Goal: Task Accomplishment & Management: Manage account settings

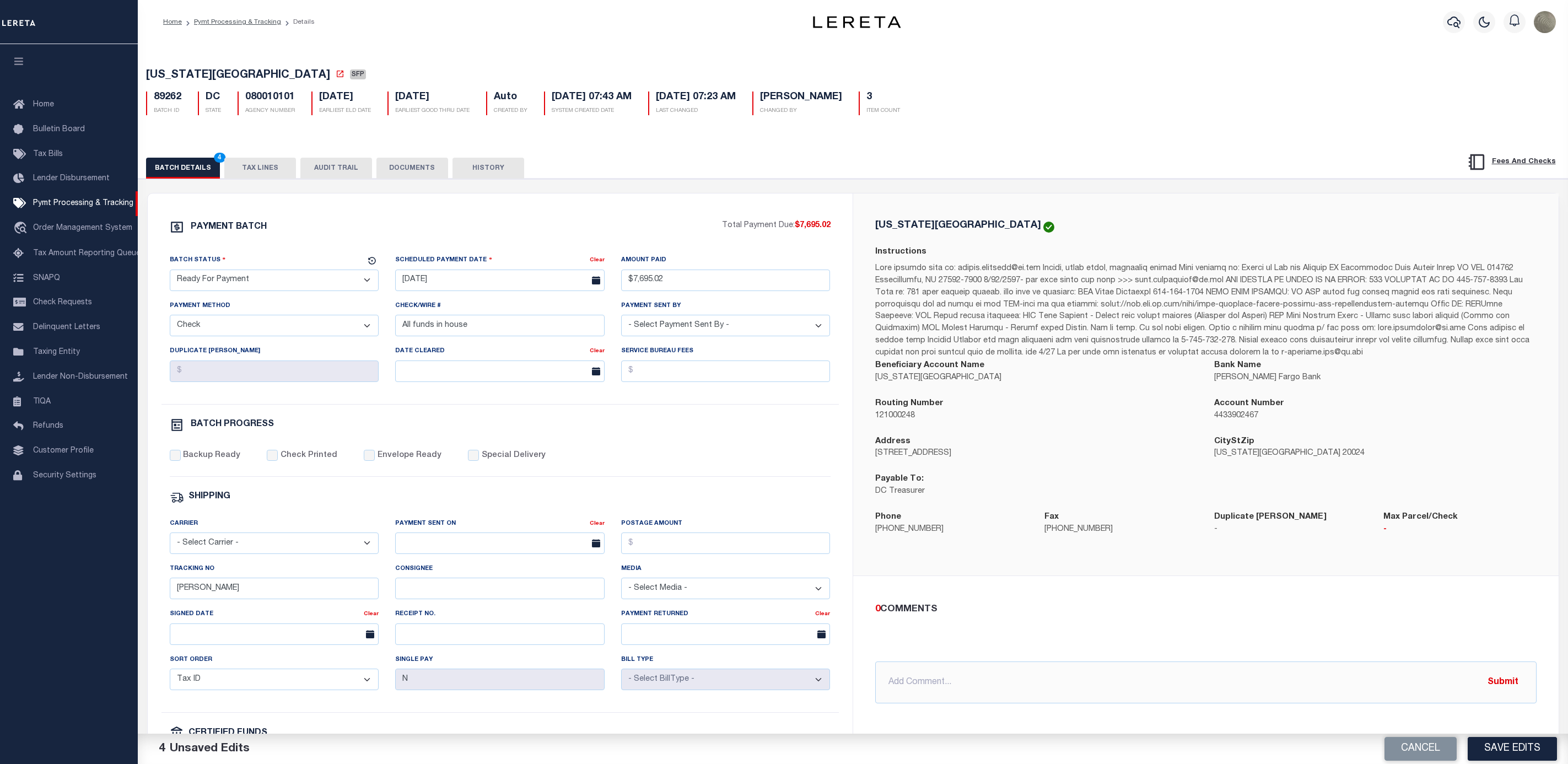
select select "RFP"
select select "CHK"
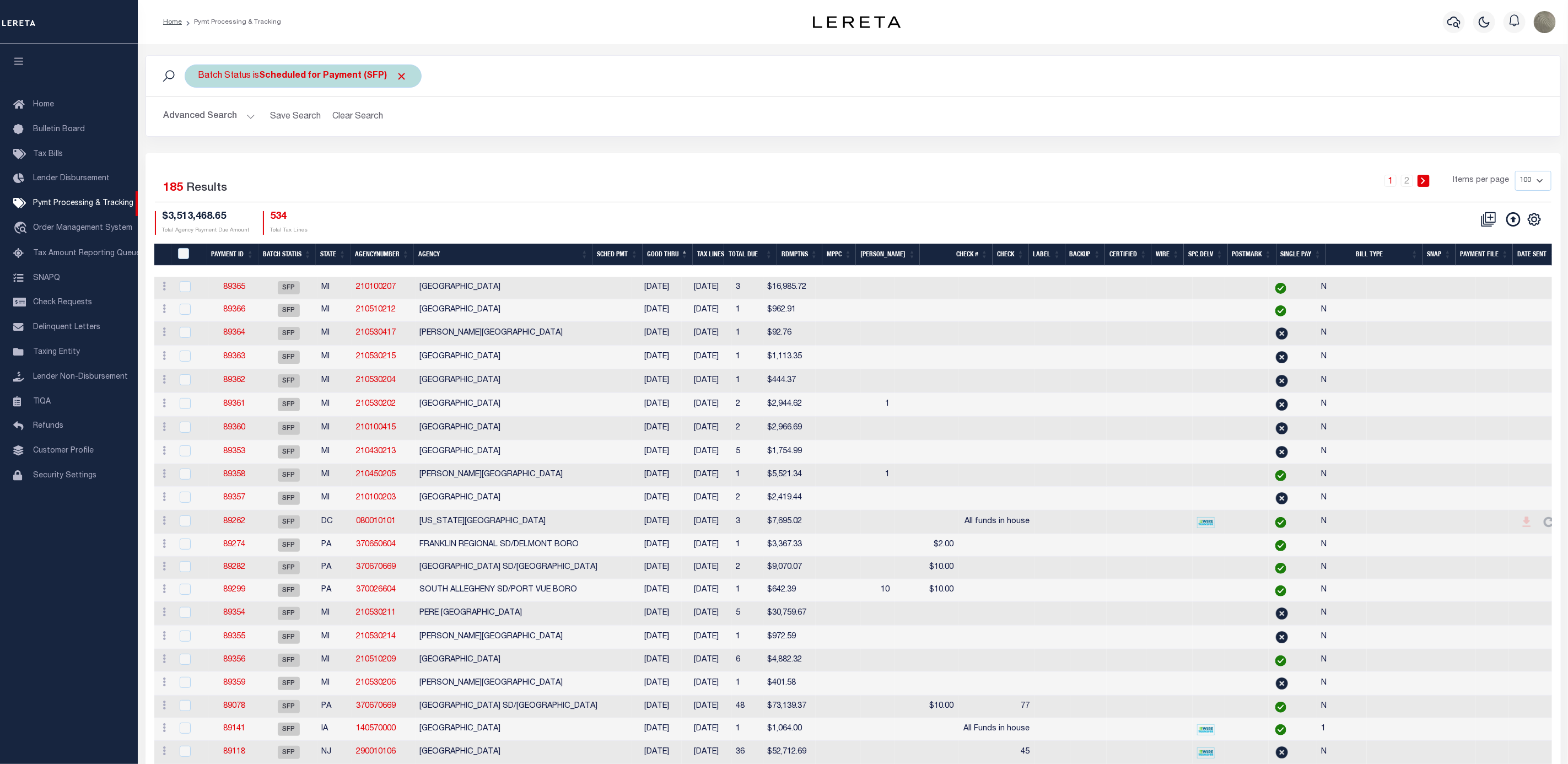
click at [258, 67] on div "Batch Status is Scheduled for Payment (SFP)" at bounding box center [303, 76] width 237 height 23
click at [266, 125] on select "Awaiting Funds (AWF) Cleared and Complete (CAC) New Check Needed (NCN) Payment …" at bounding box center [279, 129] width 162 height 21
select select "RFP"
click at [199, 121] on select "Awaiting Funds (AWF) Cleared and Complete (CAC) New Check Needed (NCN) Payment …" at bounding box center [279, 129] width 162 height 21
click at [346, 151] on input "Apply" at bounding box center [344, 154] width 32 height 18
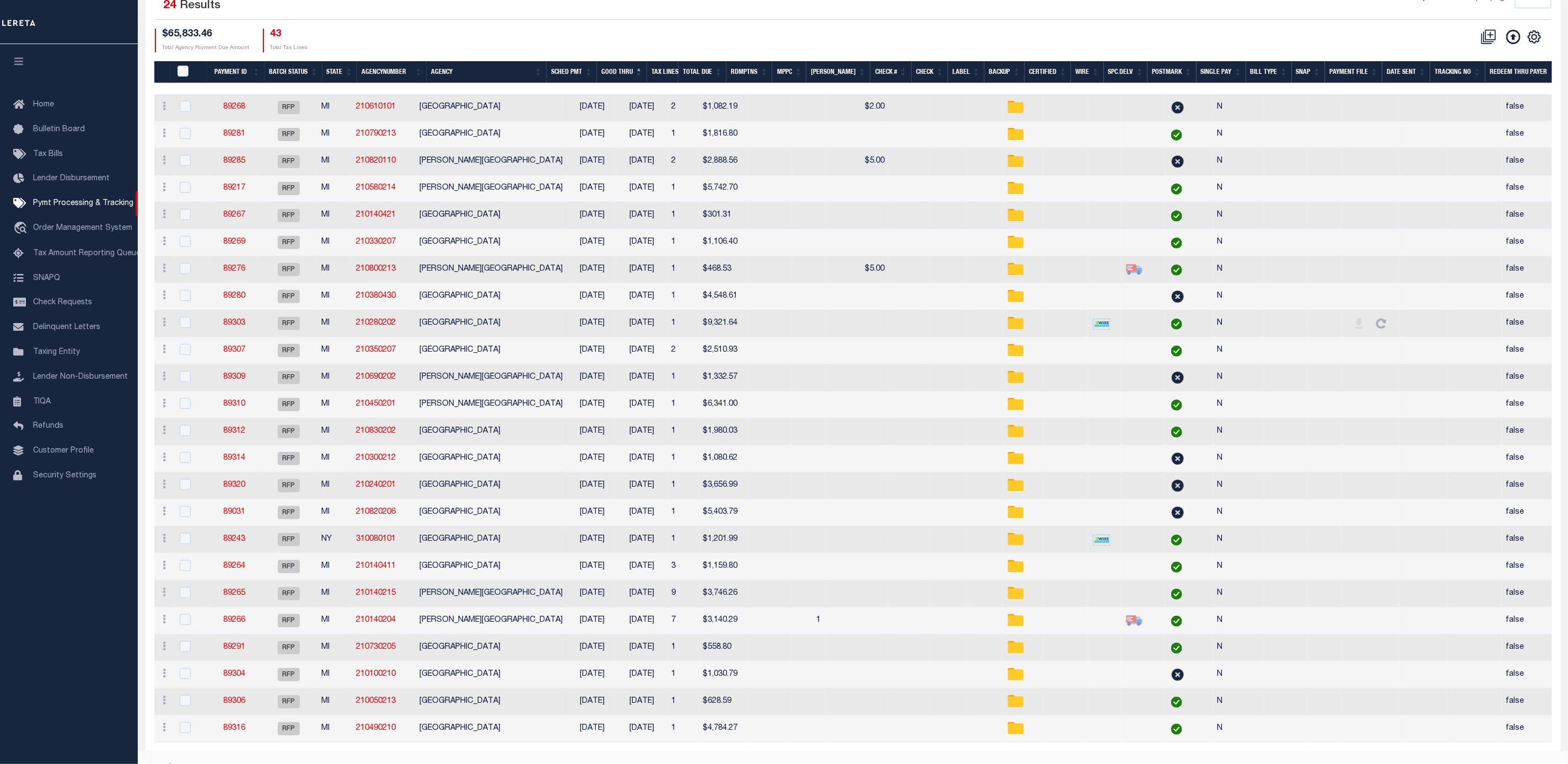
scroll to position [218, 0]
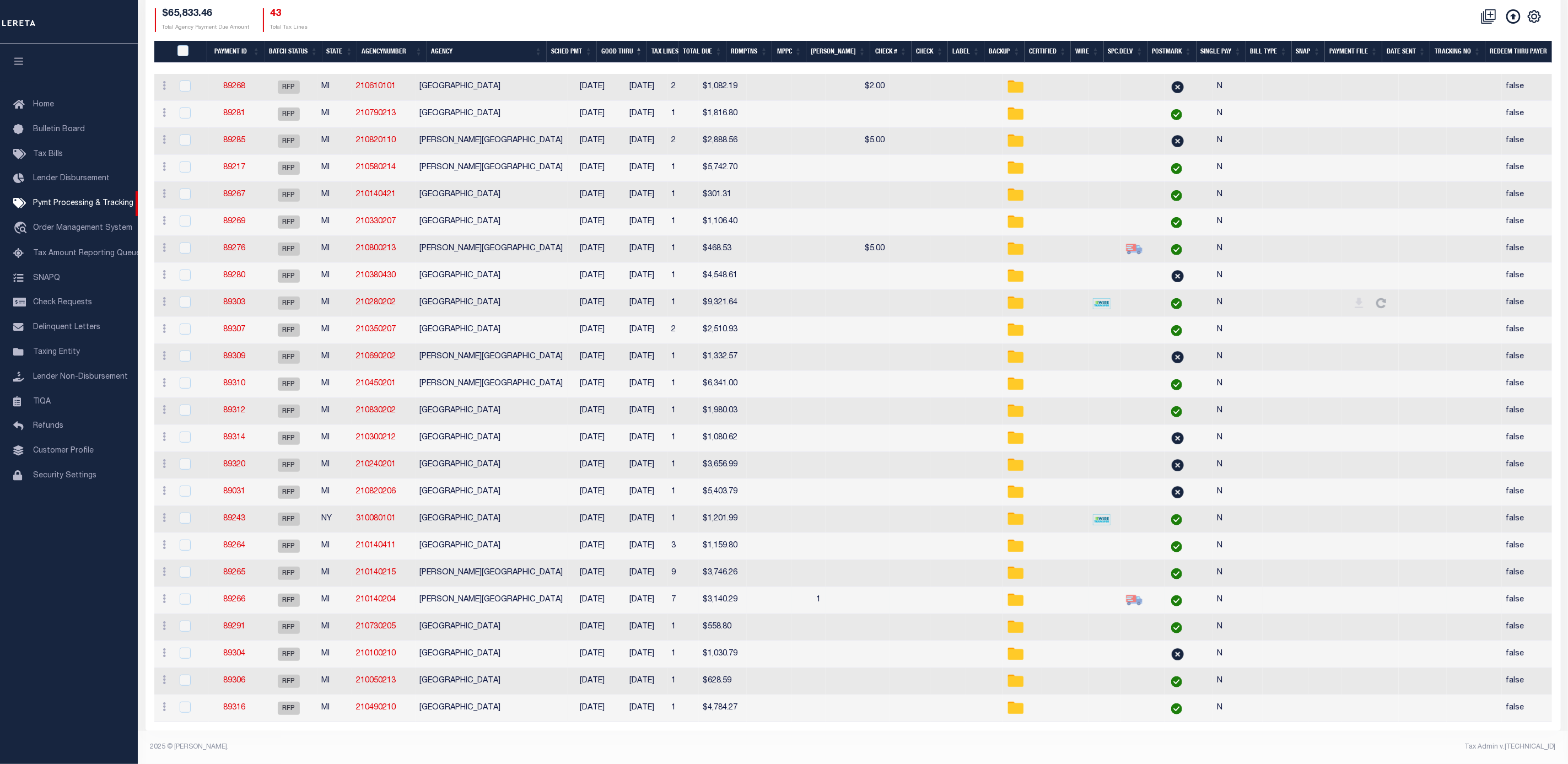
click at [222, 592] on td "89266" at bounding box center [234, 600] width 51 height 27
checkbox input "true"
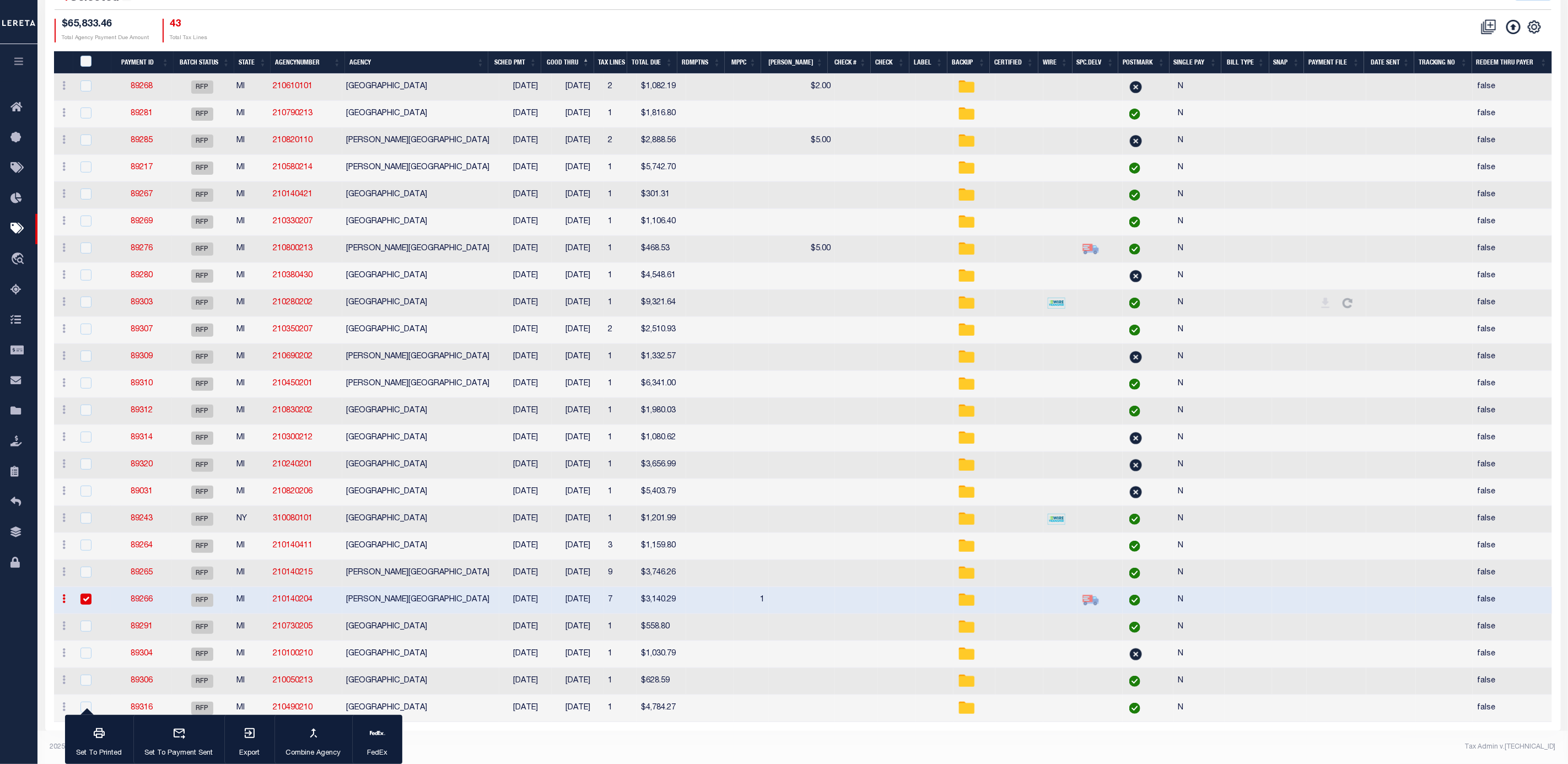
scroll to position [199, 0]
click at [146, 598] on link "89266" at bounding box center [141, 599] width 22 height 7
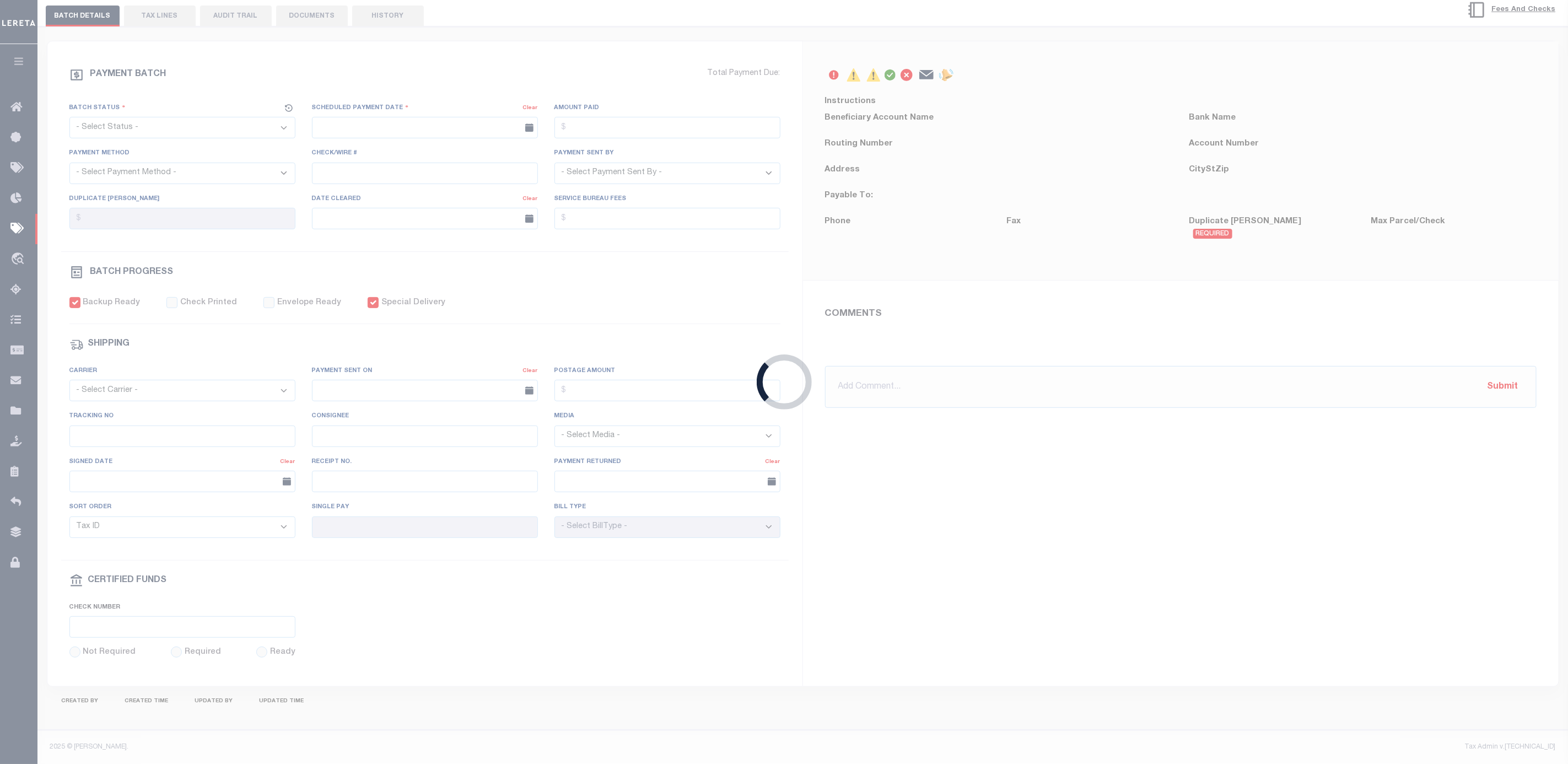
select select "RFP"
type input "09/11/2025"
type input "$3,140.29"
select select "CHK"
select select "[PERSON_NAME]"
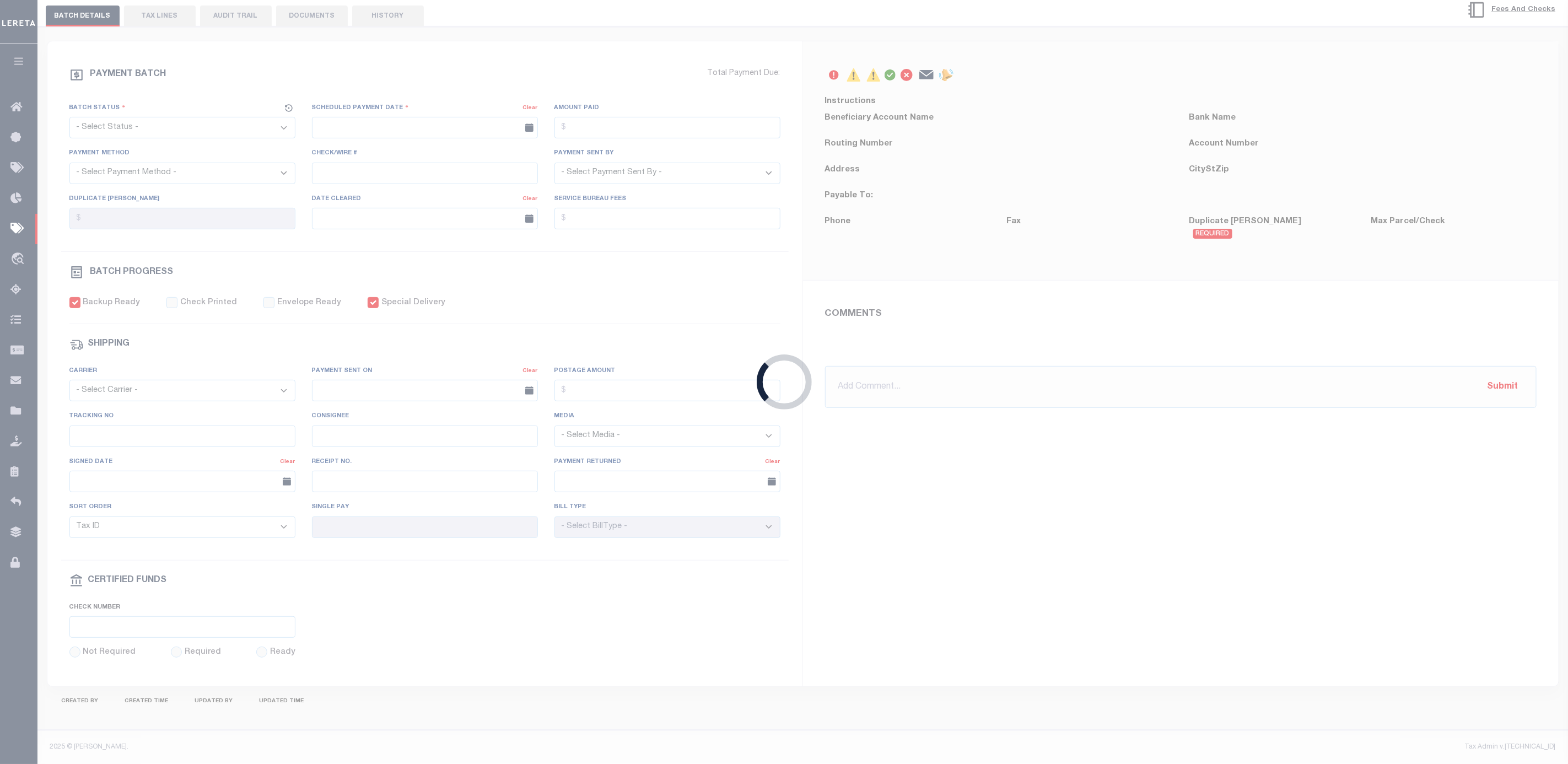
checkbox input "true"
type input "N"
radio input "true"
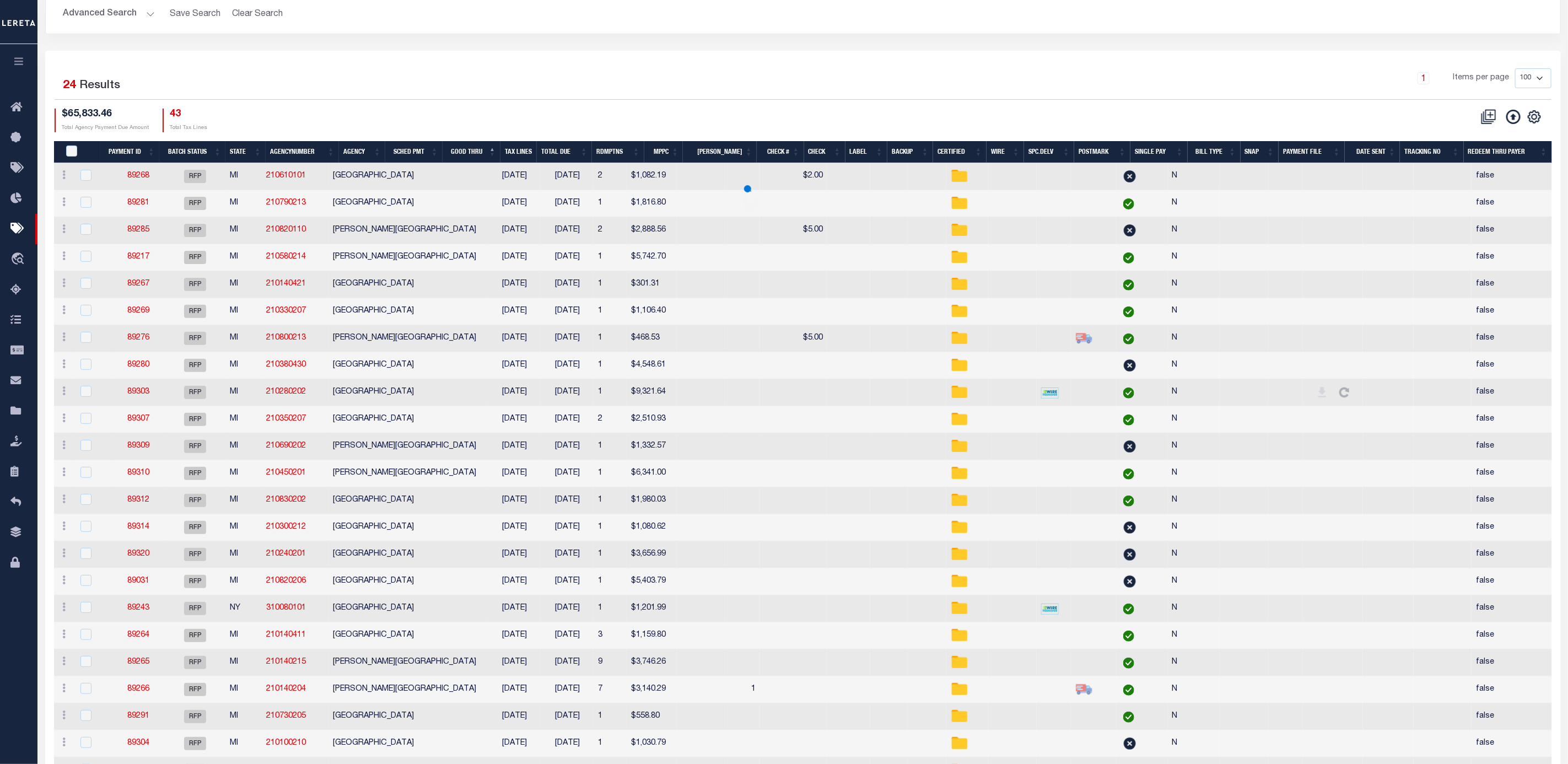
scroll to position [176, 0]
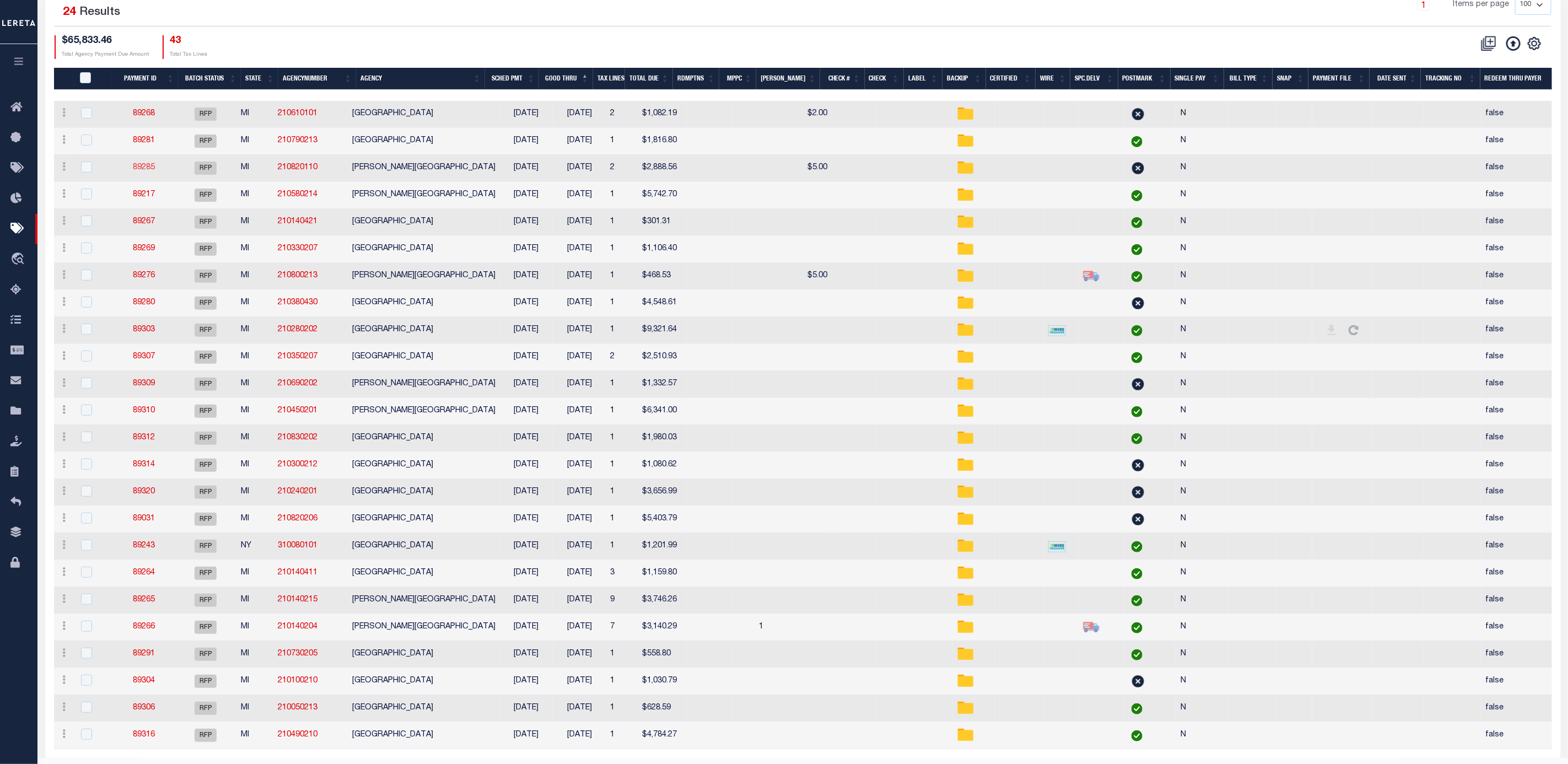
click at [153, 171] on link "89285" at bounding box center [144, 167] width 22 height 7
type input "$2,888.56"
type input "$10"
checkbox input "false"
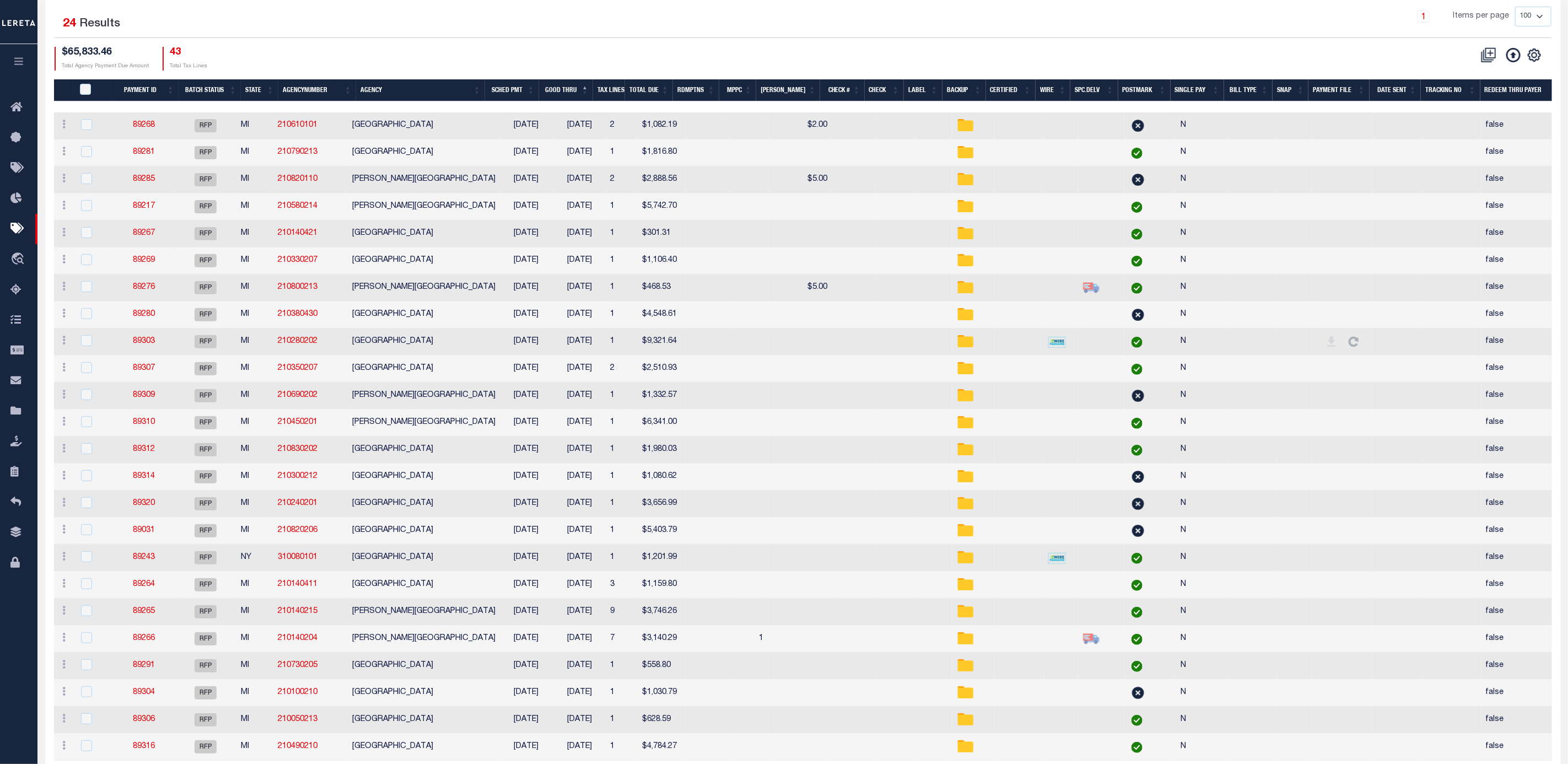
scroll to position [176, 0]
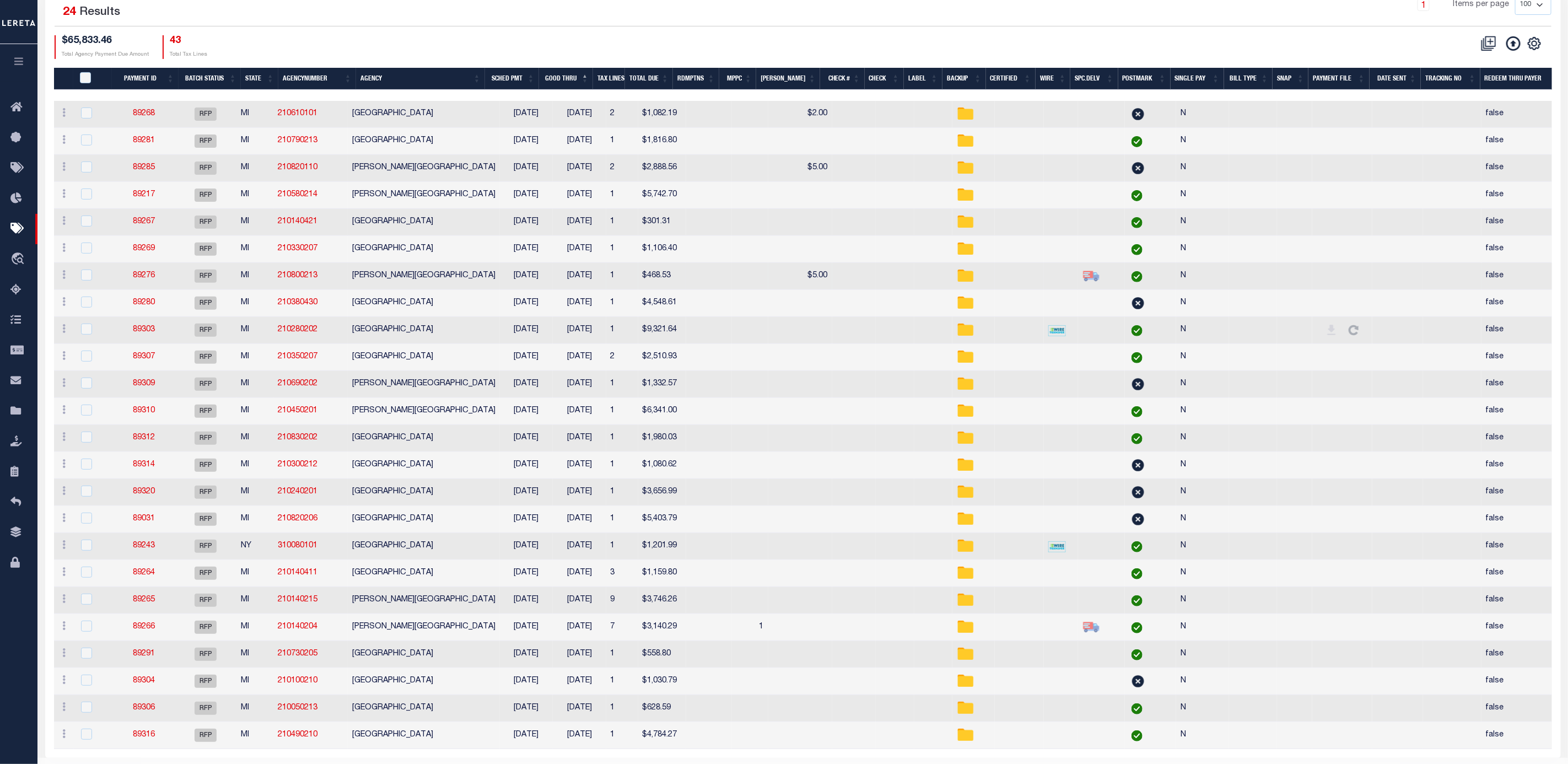
click at [136, 279] on td "89276" at bounding box center [144, 276] width 63 height 27
checkbox input "true"
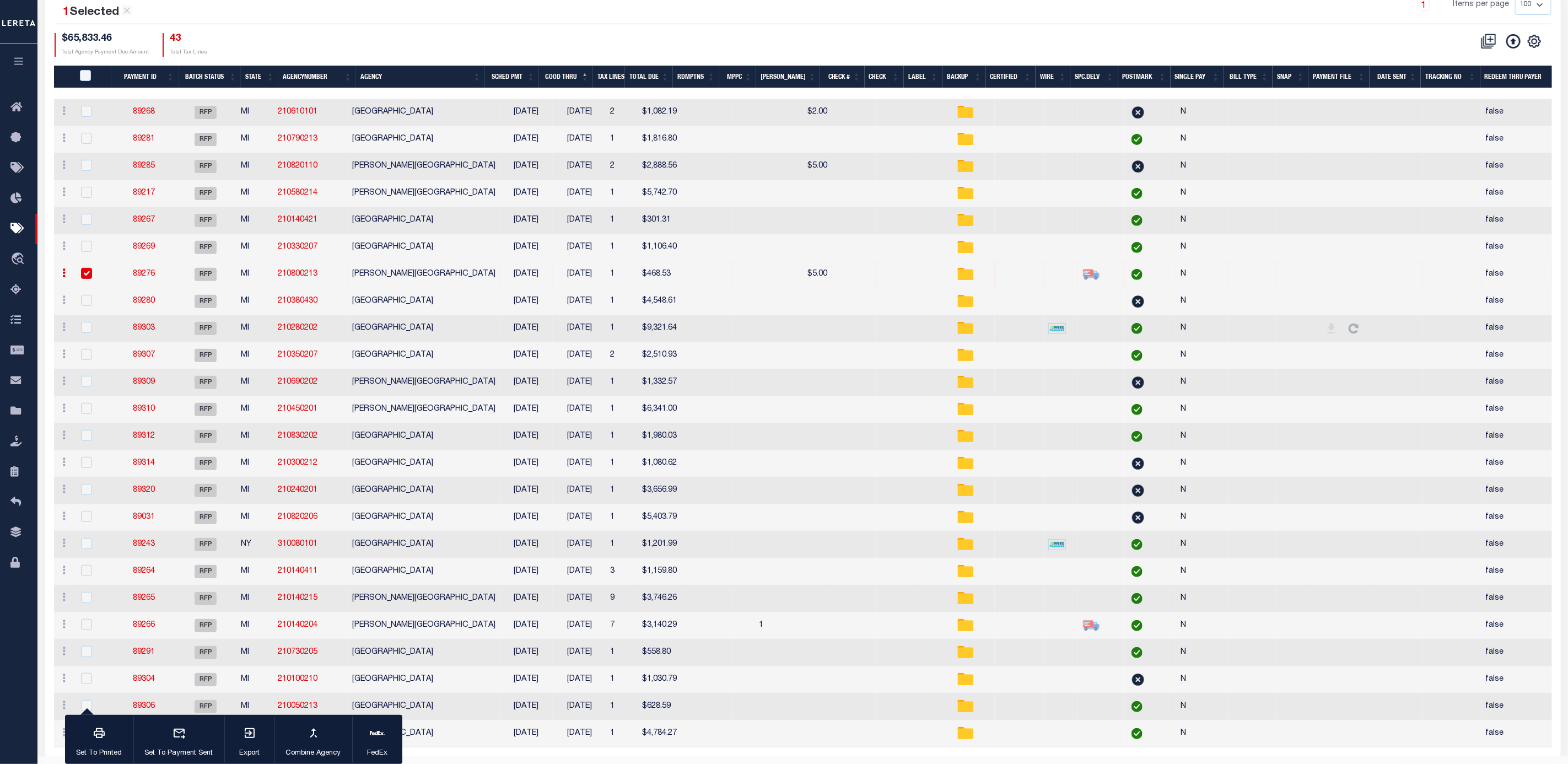
click at [139, 277] on link "89276" at bounding box center [144, 274] width 22 height 7
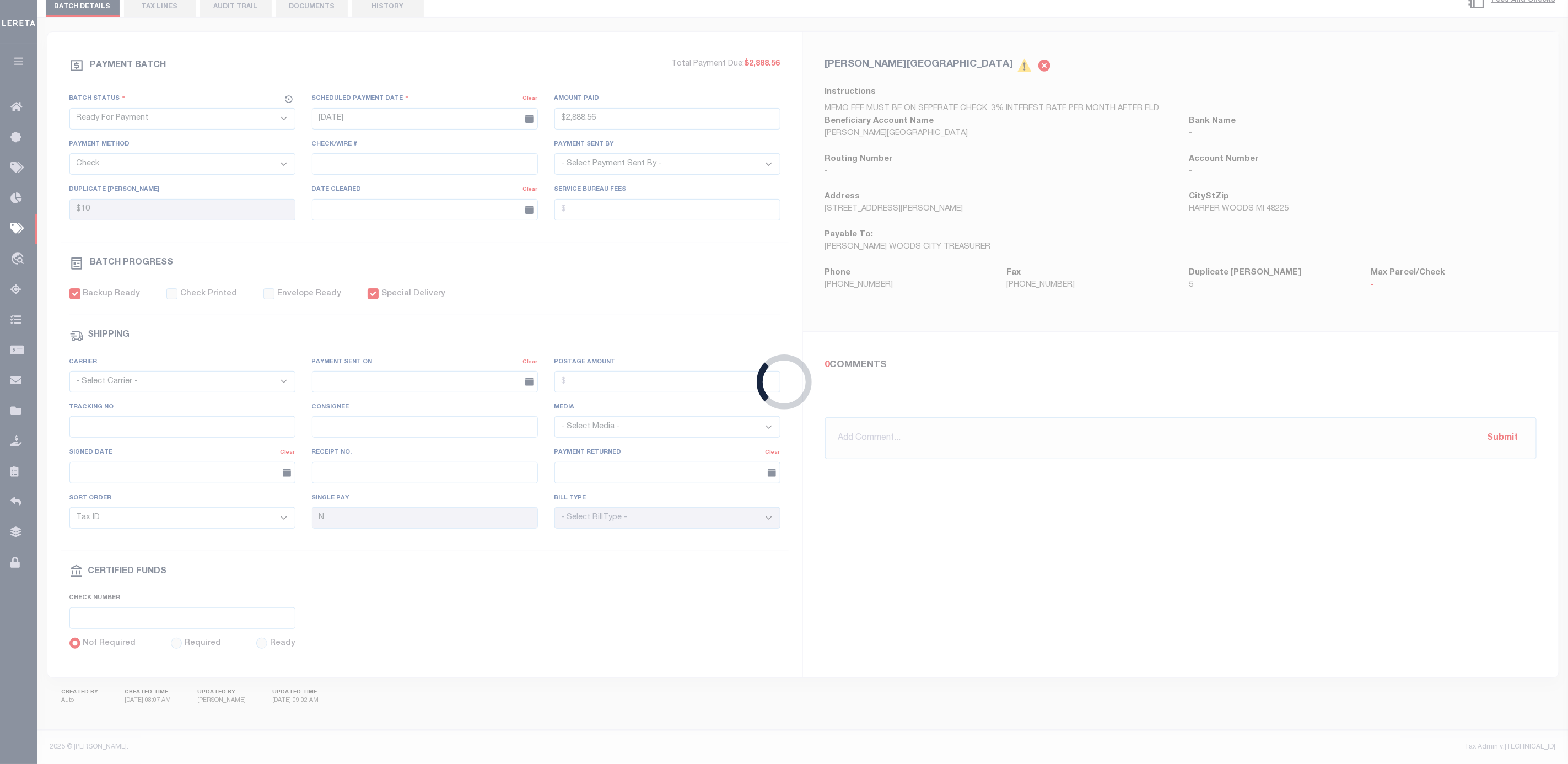
type input "$468.53"
select select "[PERSON_NAME]"
checkbox input "true"
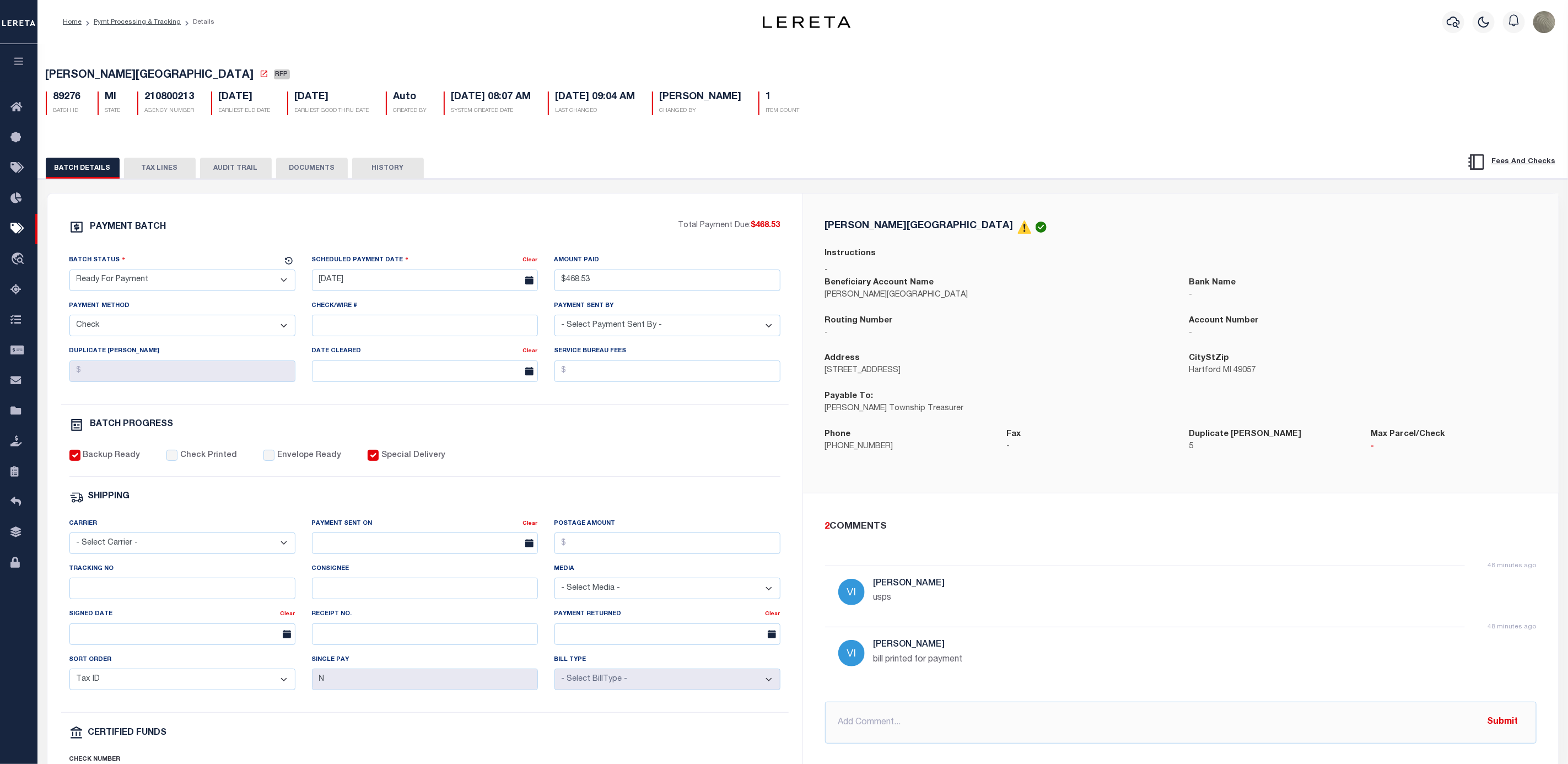
drag, startPoint x: 582, startPoint y: 252, endPoint x: 569, endPoint y: 253, distance: 13.0
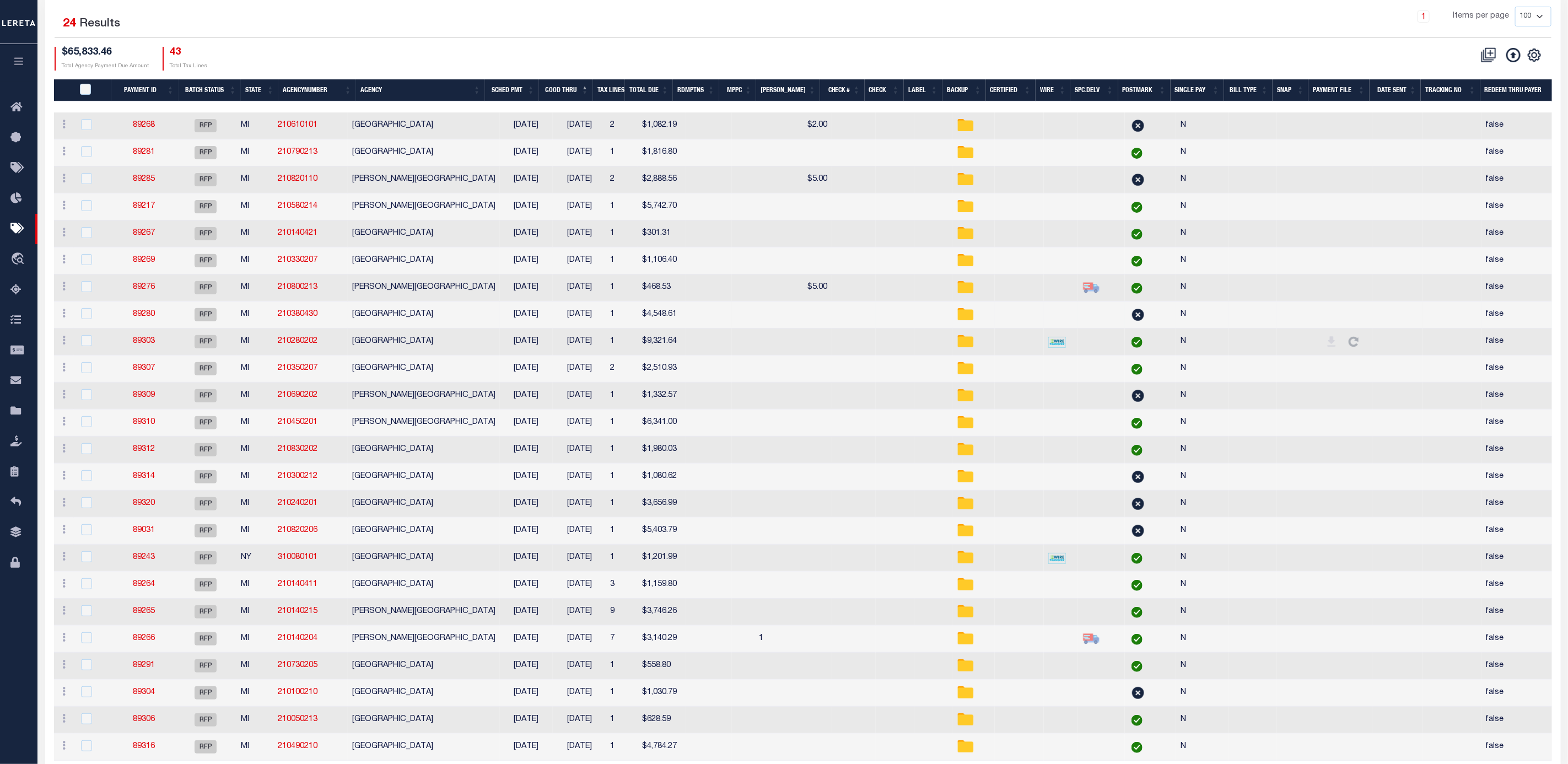
scroll to position [176, 0]
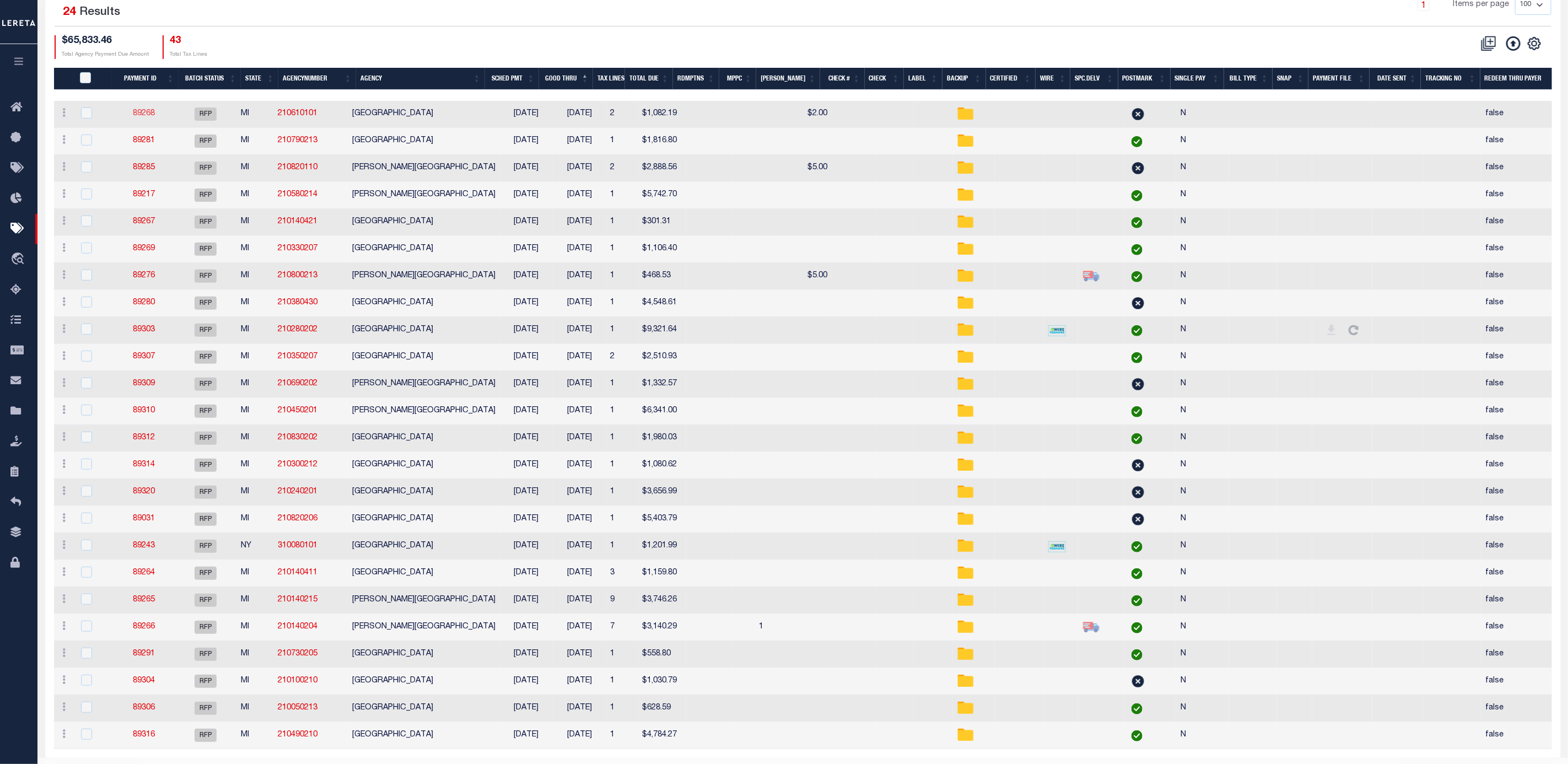
click at [142, 117] on link "89268" at bounding box center [144, 114] width 22 height 7
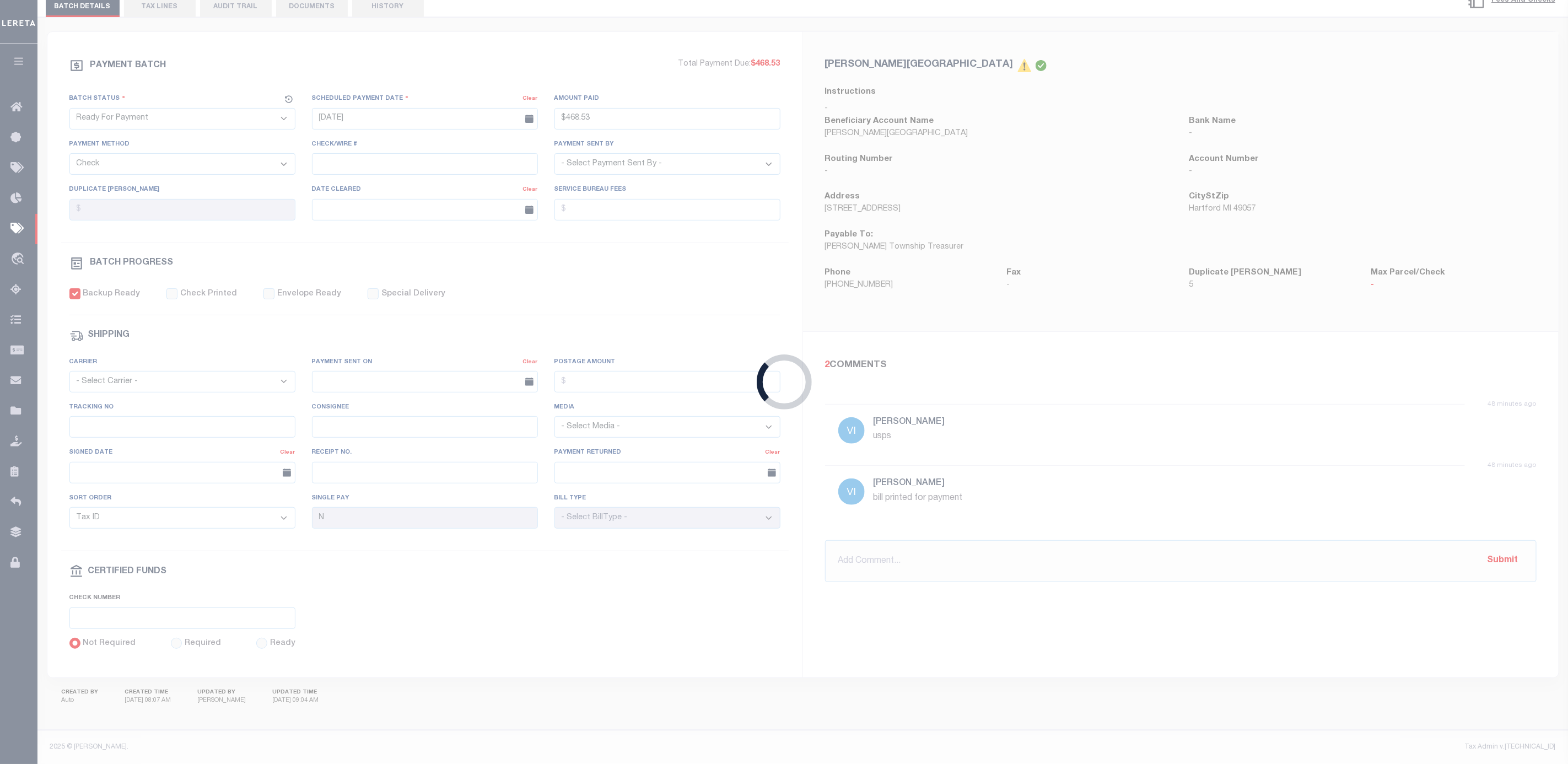
type input "$1,082.19"
select select "[PERSON_NAME]"
type input "$4"
checkbox input "false"
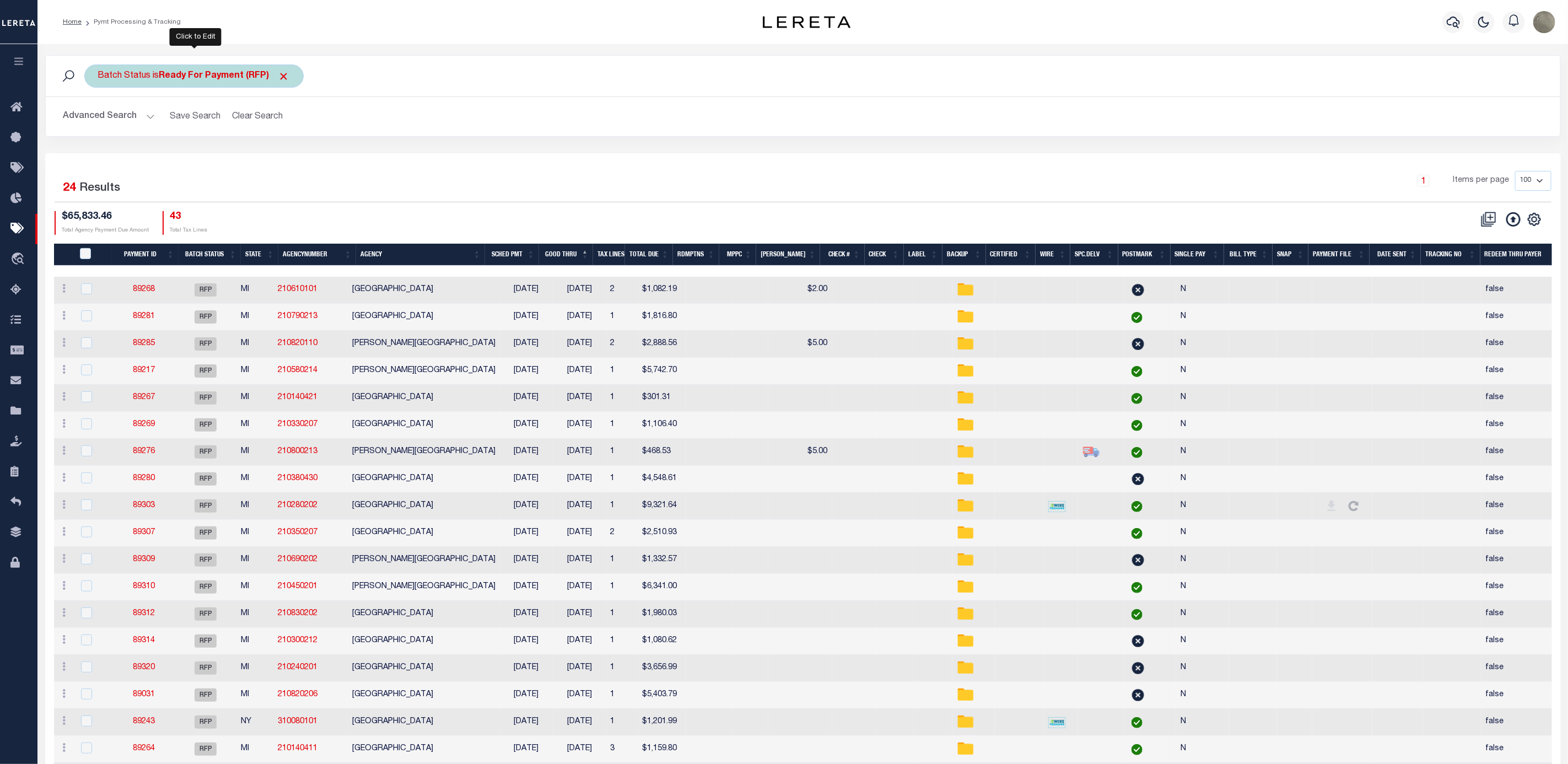
click at [174, 83] on div "Batch Status is Ready For Payment (RFP)" at bounding box center [193, 76] width 219 height 23
click at [165, 128] on select "Awaiting Funds (AWF) Cleared and Complete (CAC) New Check Needed (NCN) Payment …" at bounding box center [179, 129] width 162 height 21
select select "SFP"
click at [99, 121] on select "Awaiting Funds (AWF) Cleared and Complete (CAC) New Check Needed (NCN) Payment …" at bounding box center [179, 129] width 162 height 21
click at [236, 153] on input "Apply" at bounding box center [244, 154] width 32 height 18
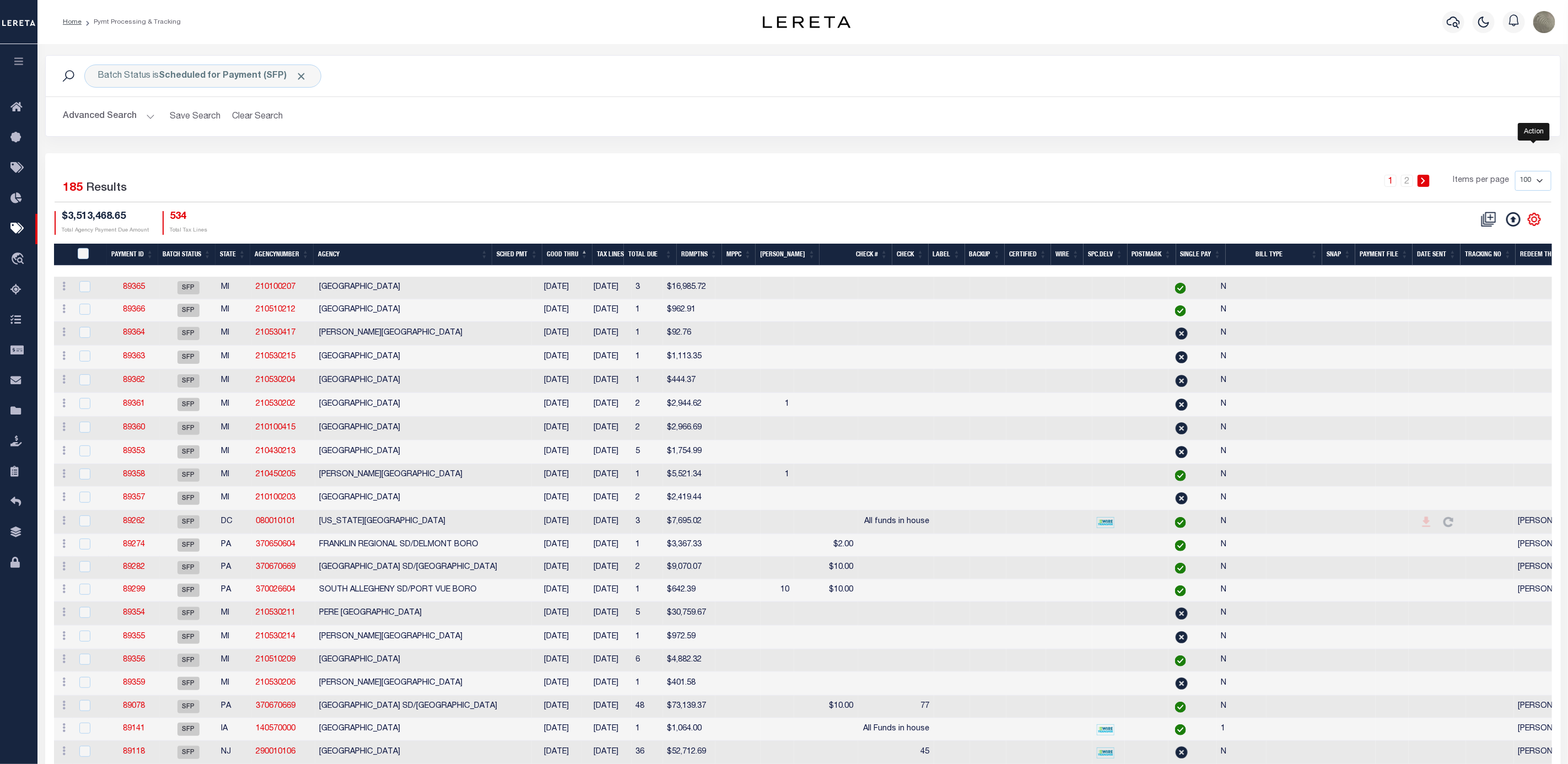
click at [1527, 220] on icon "" at bounding box center [1534, 218] width 14 height 14
click at [1455, 303] on span "Show Filter" at bounding box center [1466, 301] width 42 height 7
select select
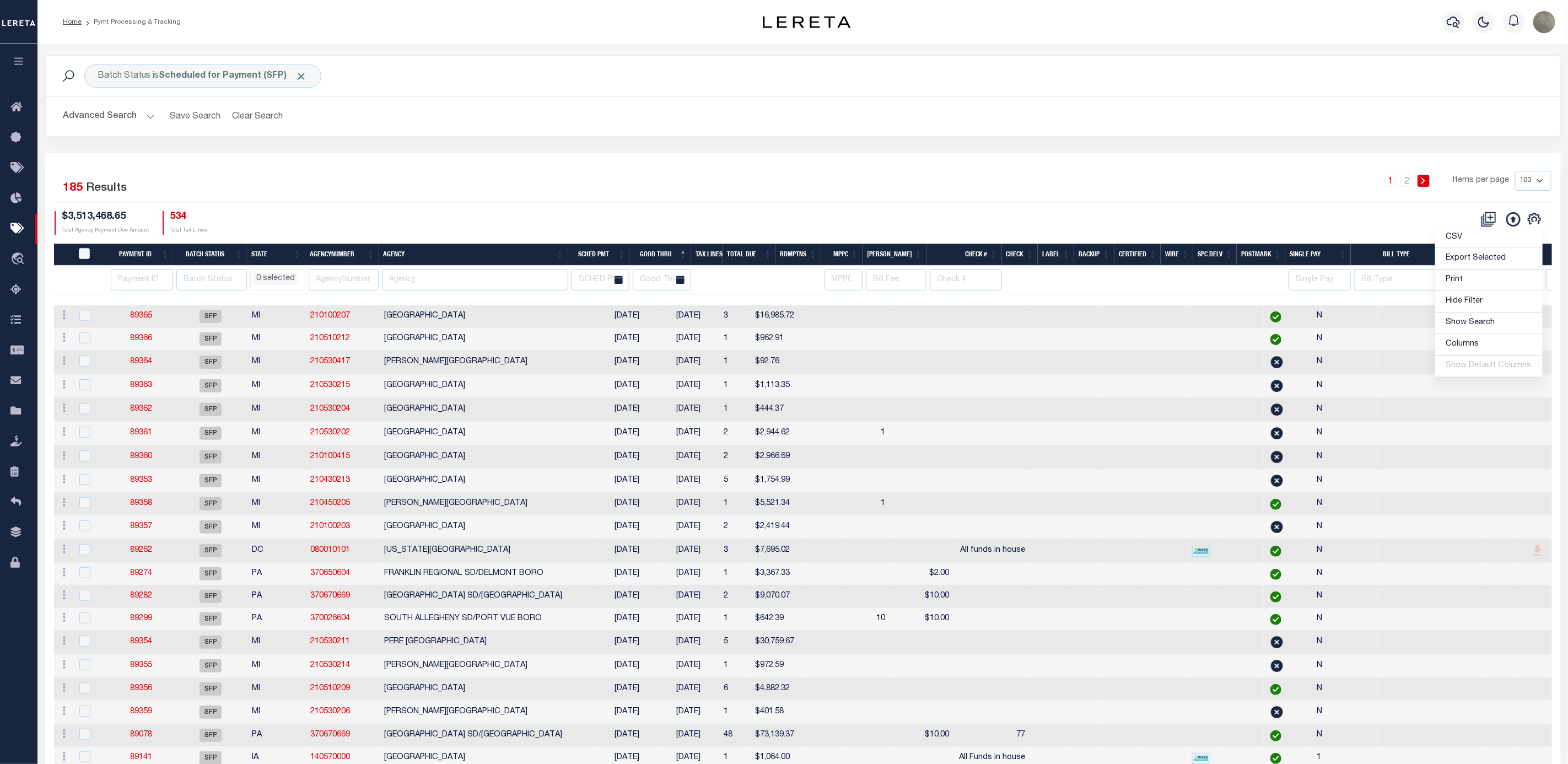
click at [503, 148] on div "Batch Status is Scheduled for Payment (SFP) Search Advanced Search Save Search …" at bounding box center [802, 105] width 1532 height 98
click at [121, 281] on input "number" at bounding box center [141, 279] width 62 height 21
type input "89"
select select
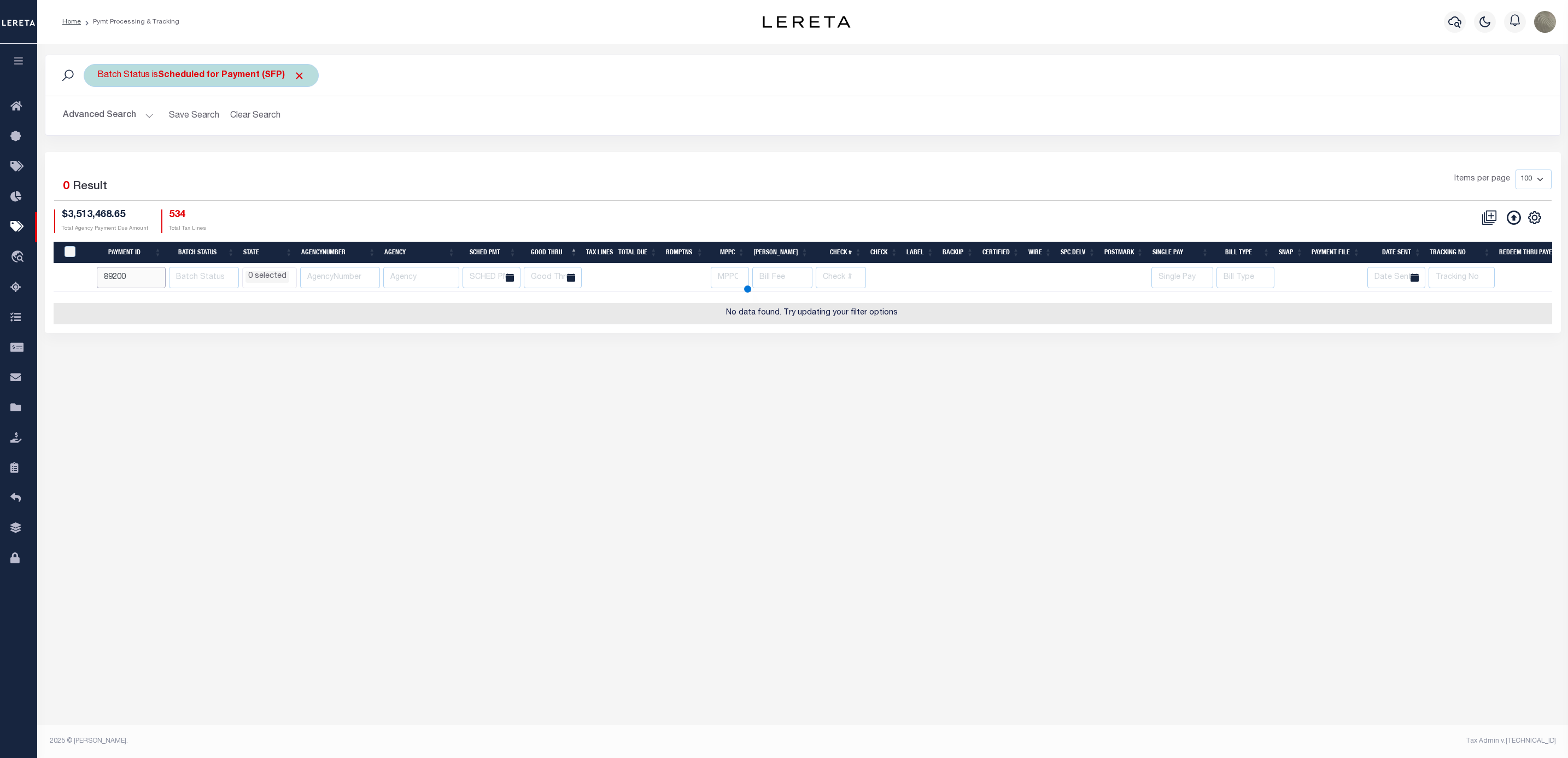
type input "89200"
select select
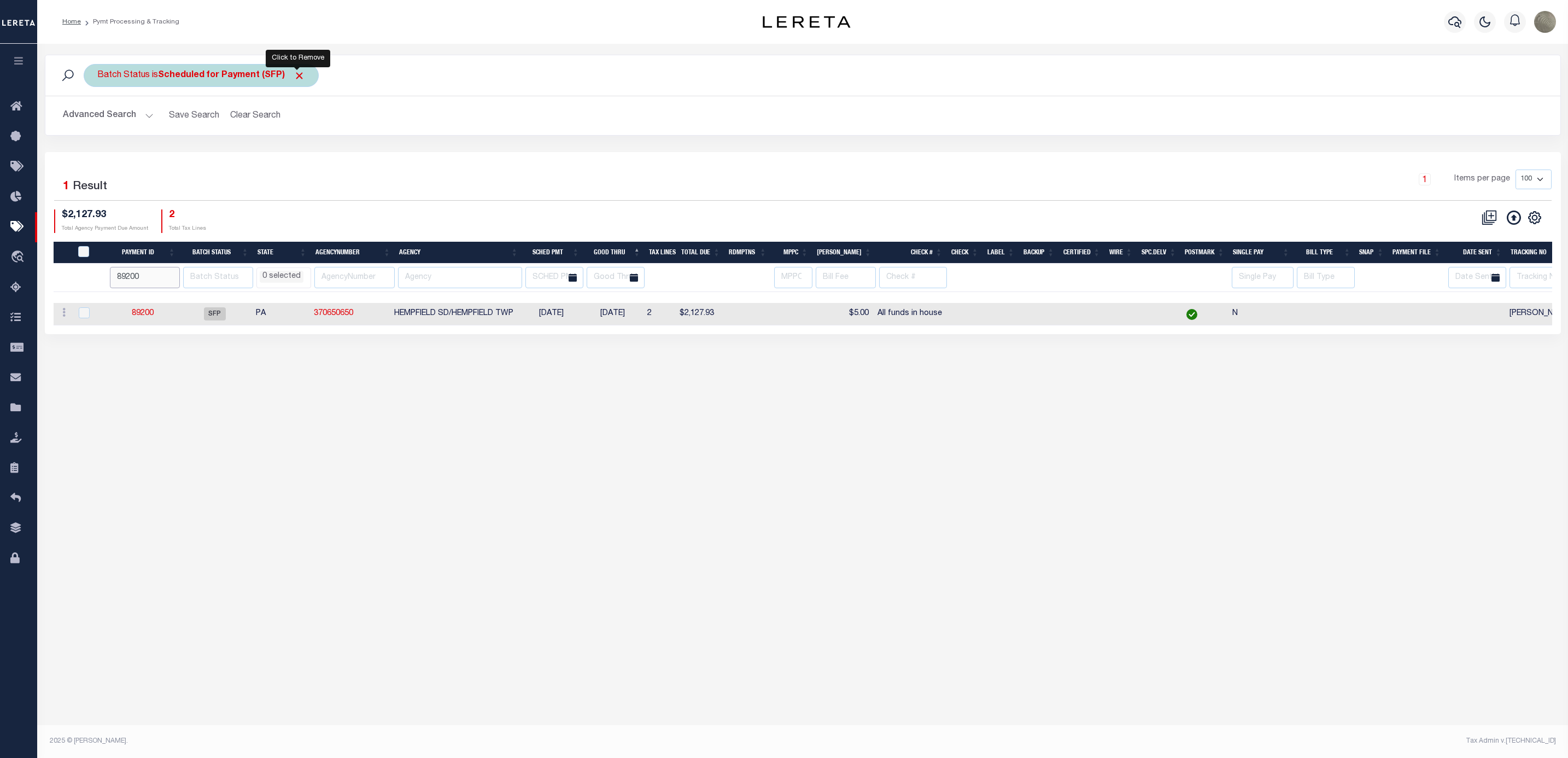
click at [302, 71] on span "Click to Remove" at bounding box center [299, 75] width 12 height 12
select select
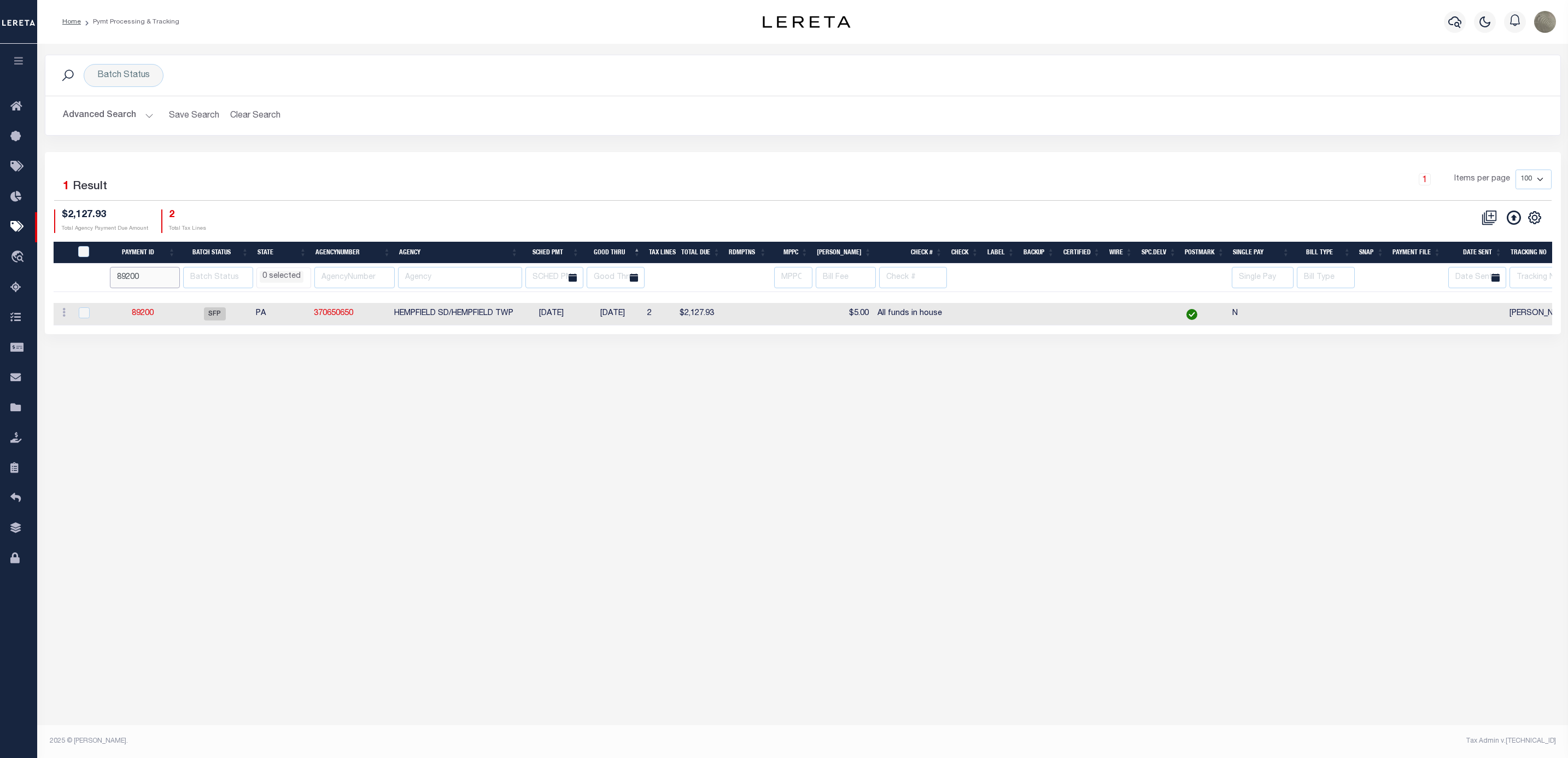
click at [154, 283] on input "89200" at bounding box center [145, 277] width 70 height 21
type input "89201"
select select
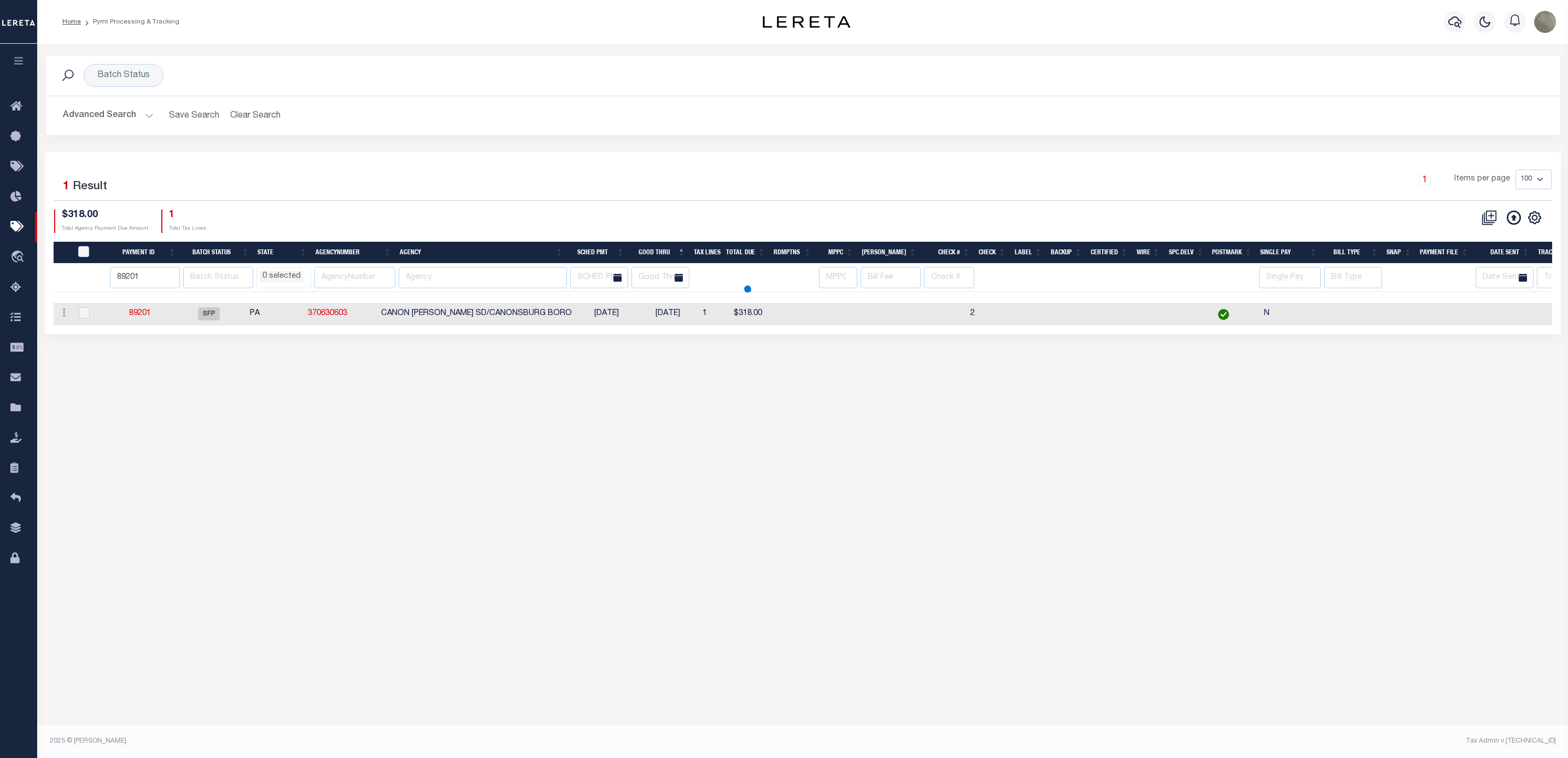
select select
type input "89202"
click at [172, 275] on input "89202" at bounding box center [145, 277] width 70 height 21
select select
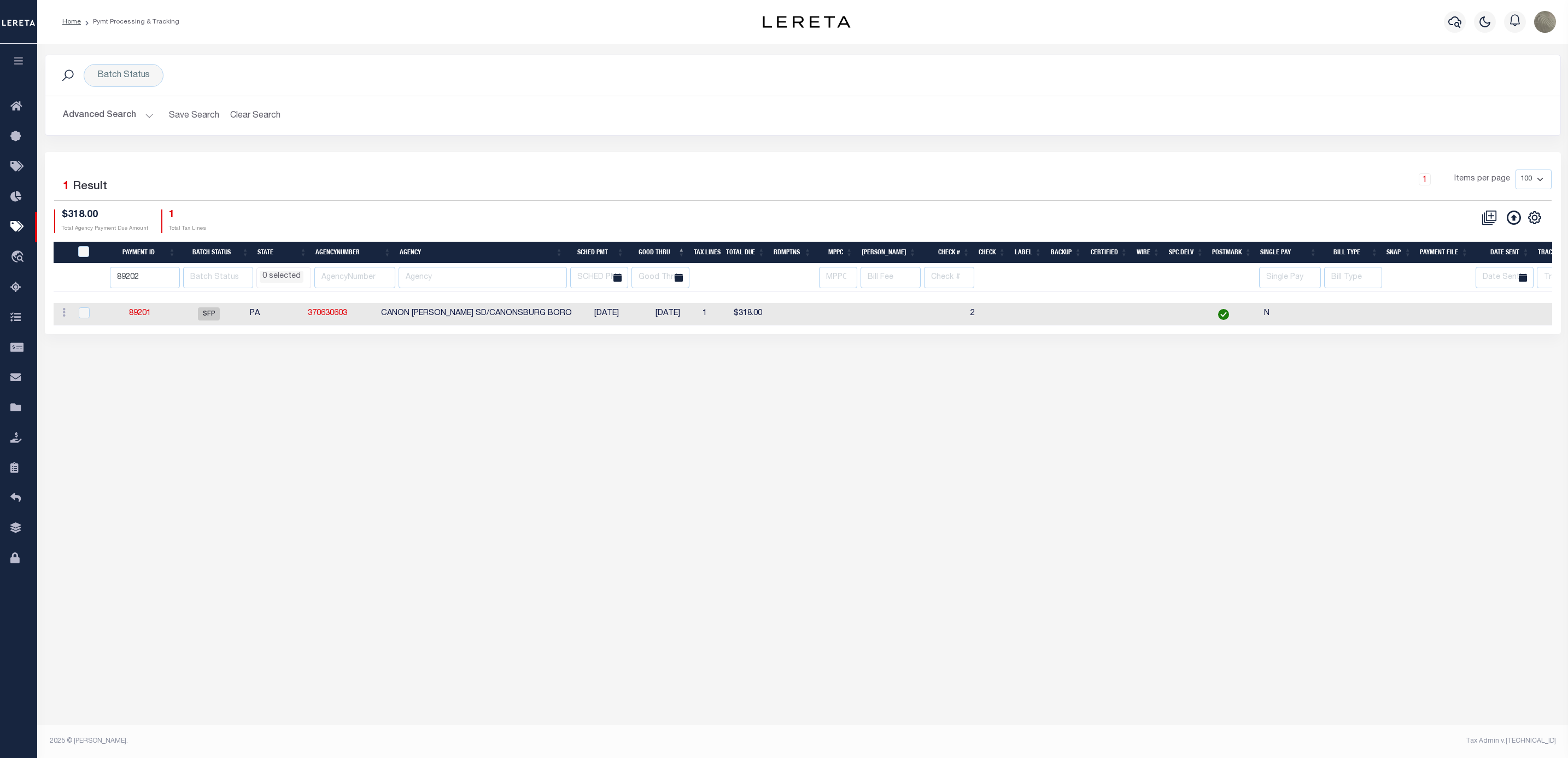
select select
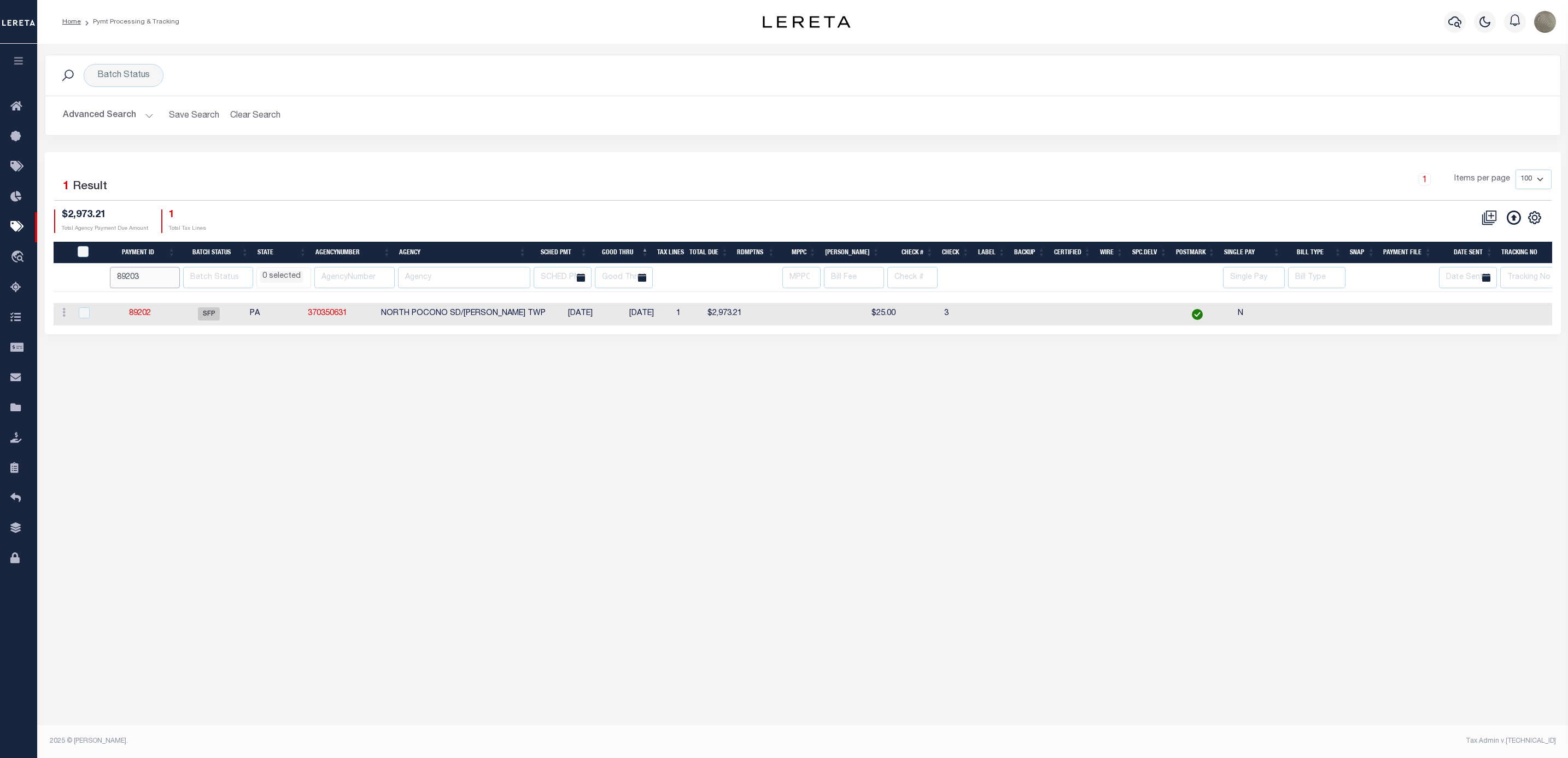
type input "89203"
click at [172, 279] on input "89203" at bounding box center [145, 277] width 70 height 21
select select
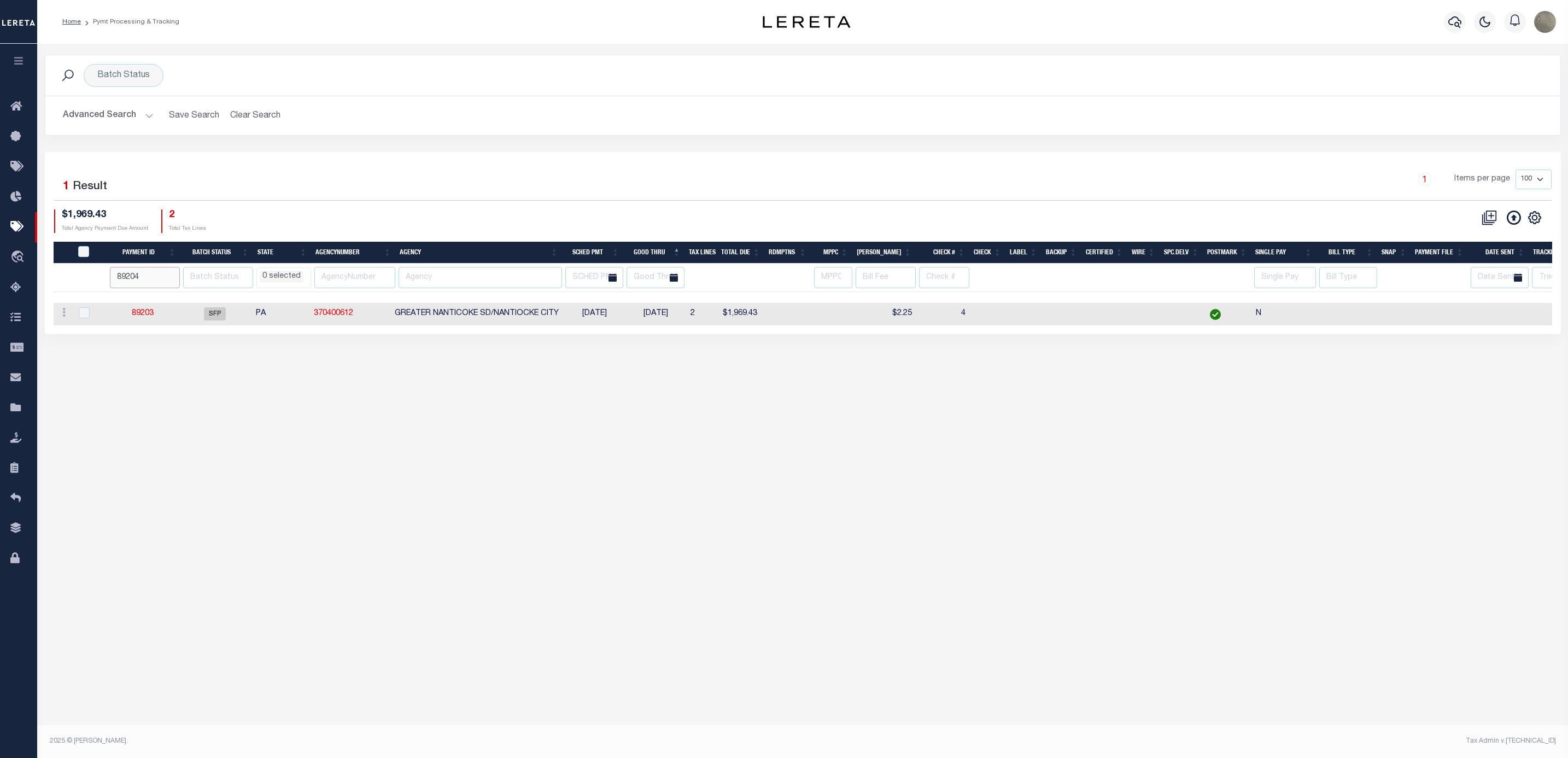
type input "89204"
click at [176, 276] on input "89204" at bounding box center [145, 277] width 70 height 21
select select
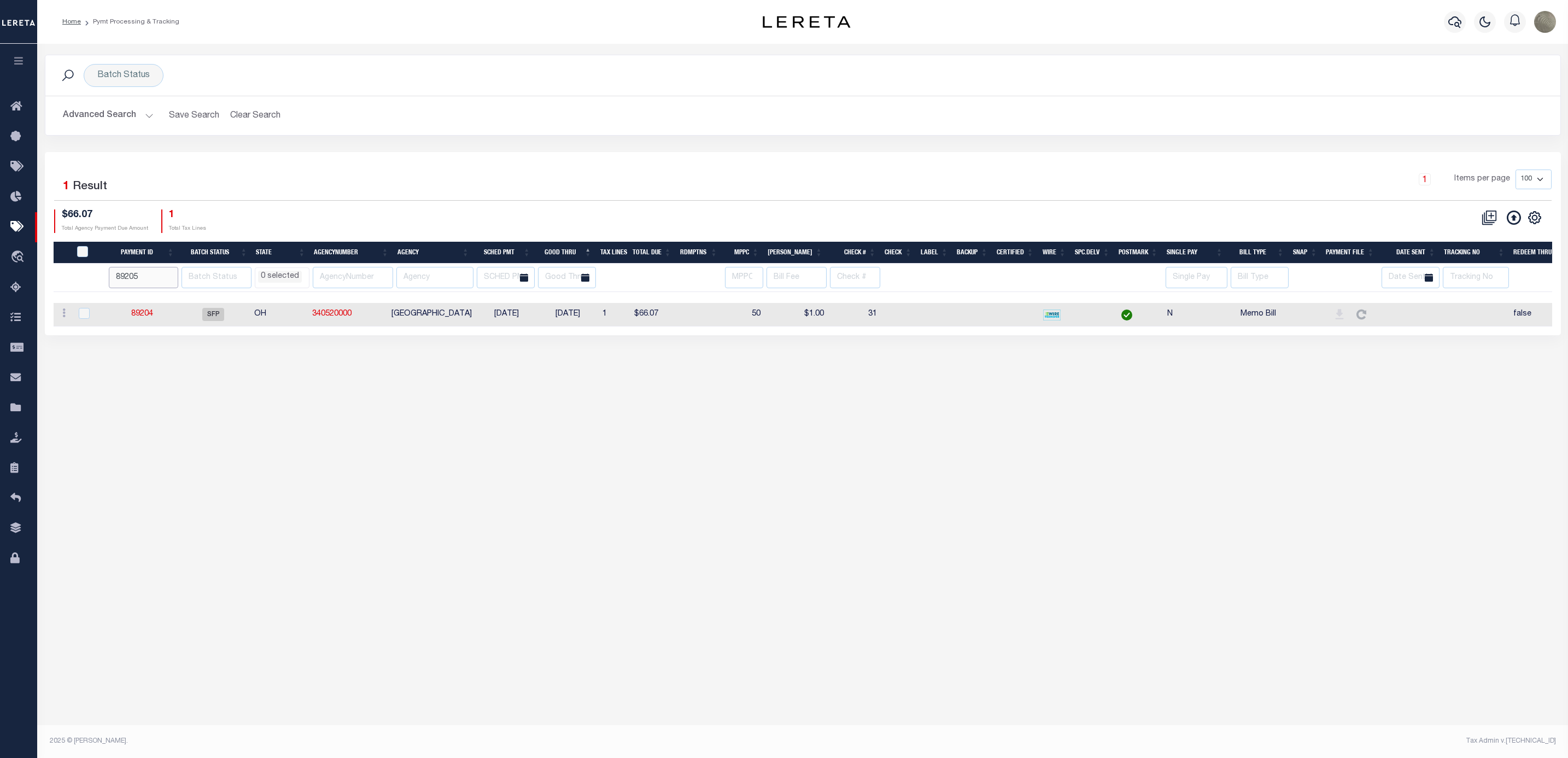
click at [177, 274] on input "89205" at bounding box center [144, 277] width 70 height 21
type input "89206"
click at [174, 279] on input "89206" at bounding box center [144, 277] width 70 height 21
click at [169, 287] on input "89206" at bounding box center [144, 277] width 70 height 21
click at [181, 274] on tr "89206 AK AL AR AZ CA CO CT DC DE FL GA GU HI IA ID IL IN KS KY LA MA MD ME MI M…" at bounding box center [819, 277] width 1532 height 28
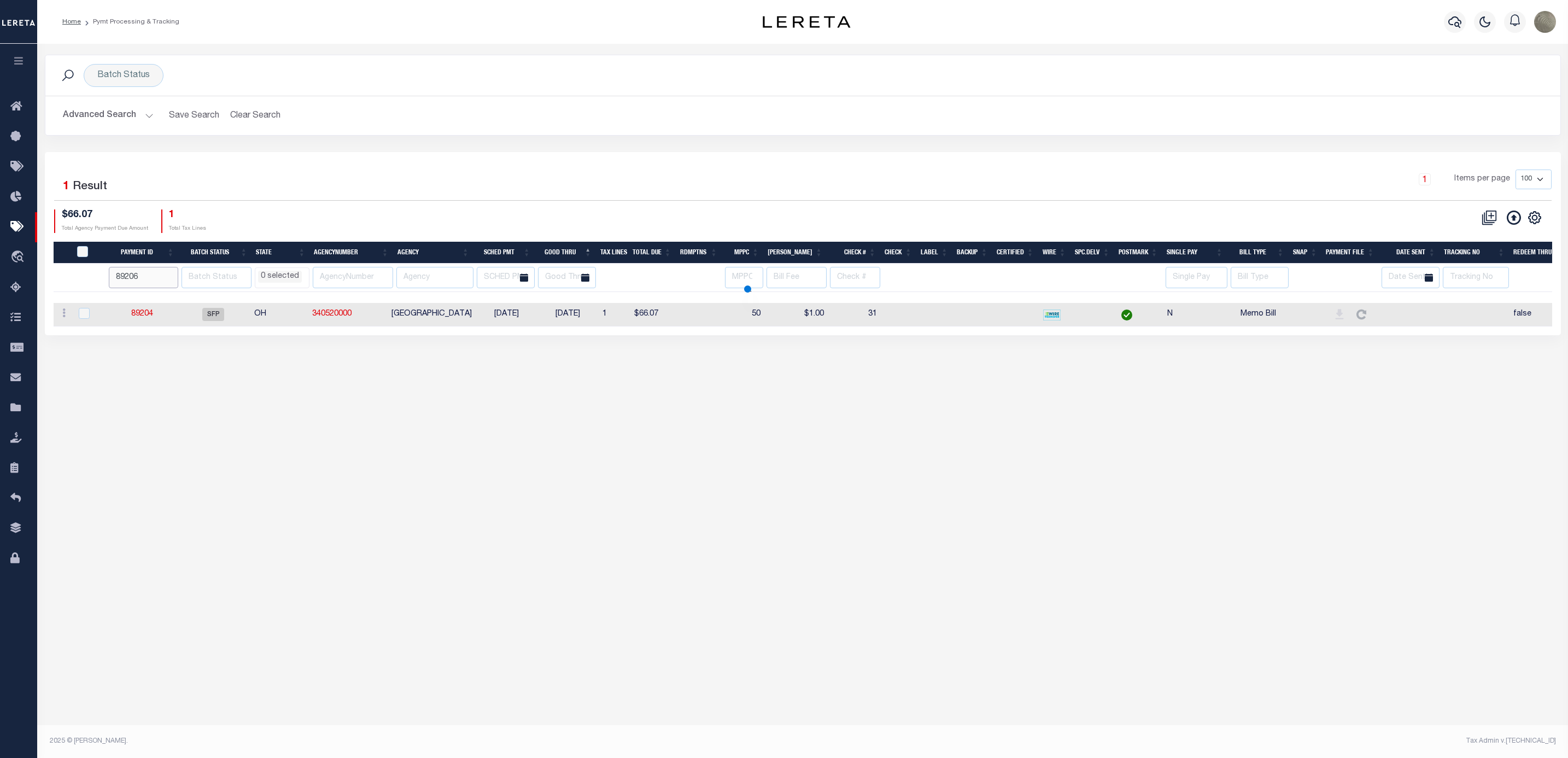
select select
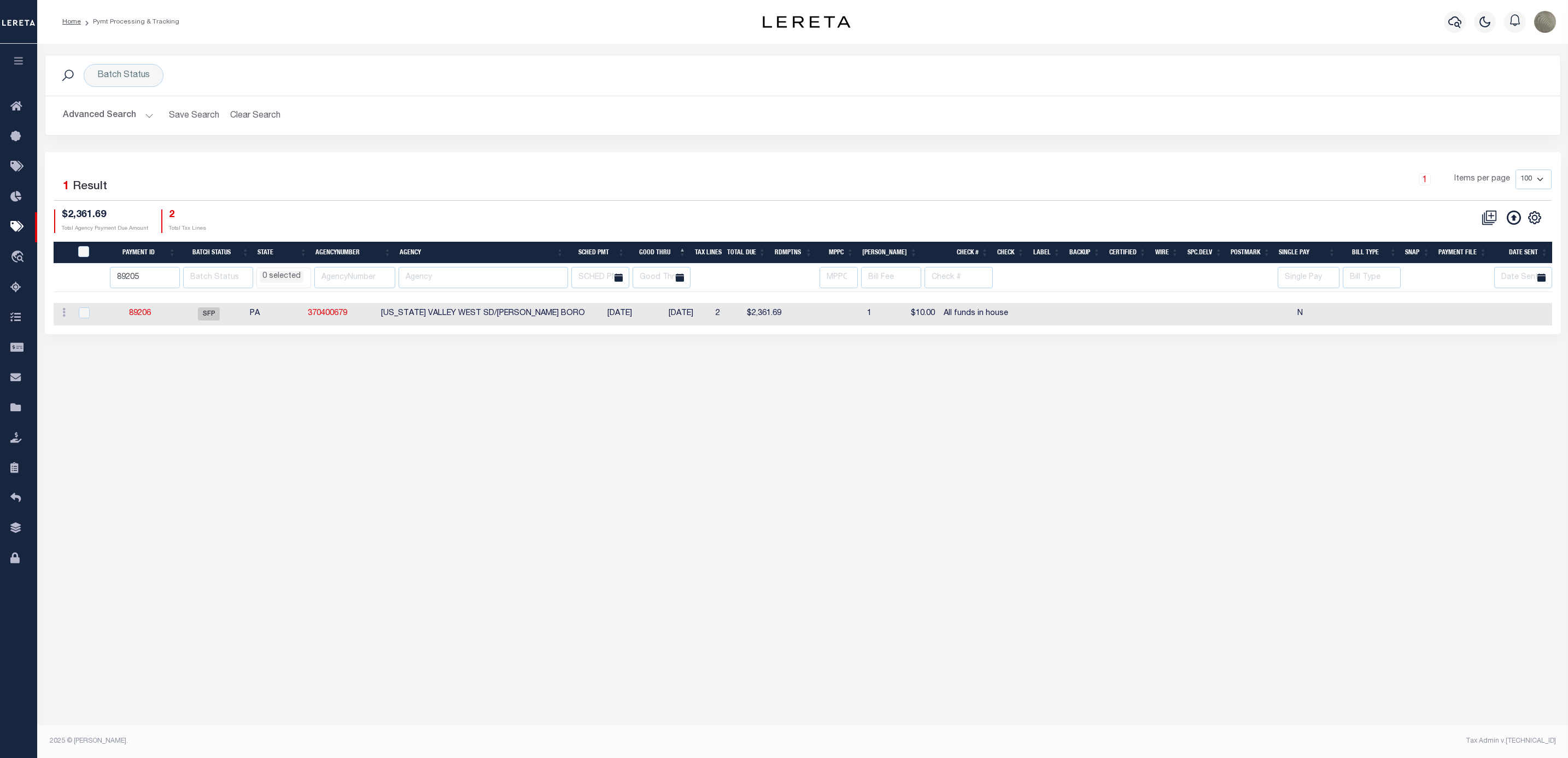
type input "89205"
click at [174, 283] on input "89205" at bounding box center [145, 277] width 70 height 21
select select
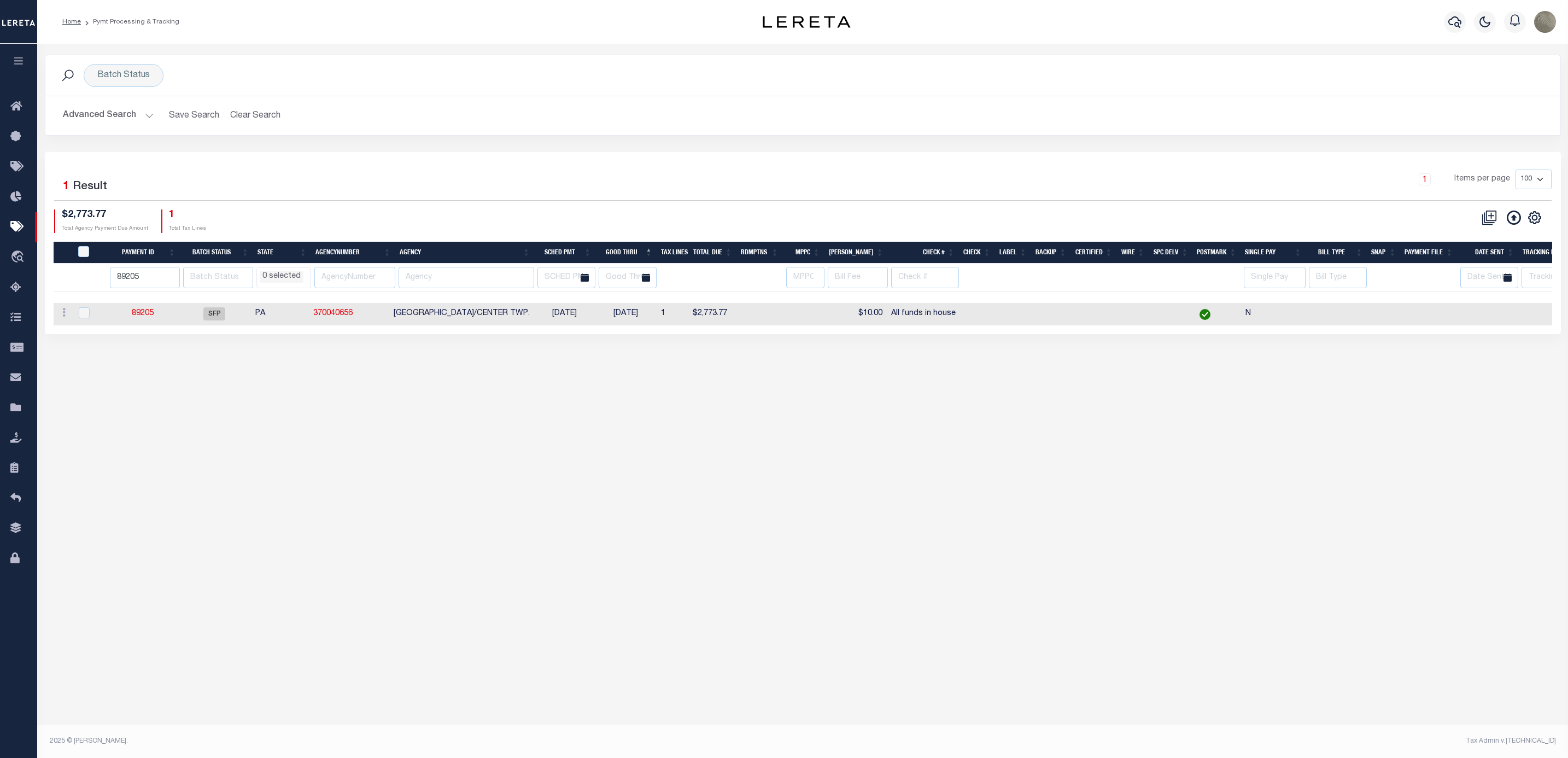
drag, startPoint x: 150, startPoint y: 320, endPoint x: 162, endPoint y: 320, distance: 12.0
click at [162, 320] on td "89205" at bounding box center [142, 314] width 71 height 22
checkbox input "true"
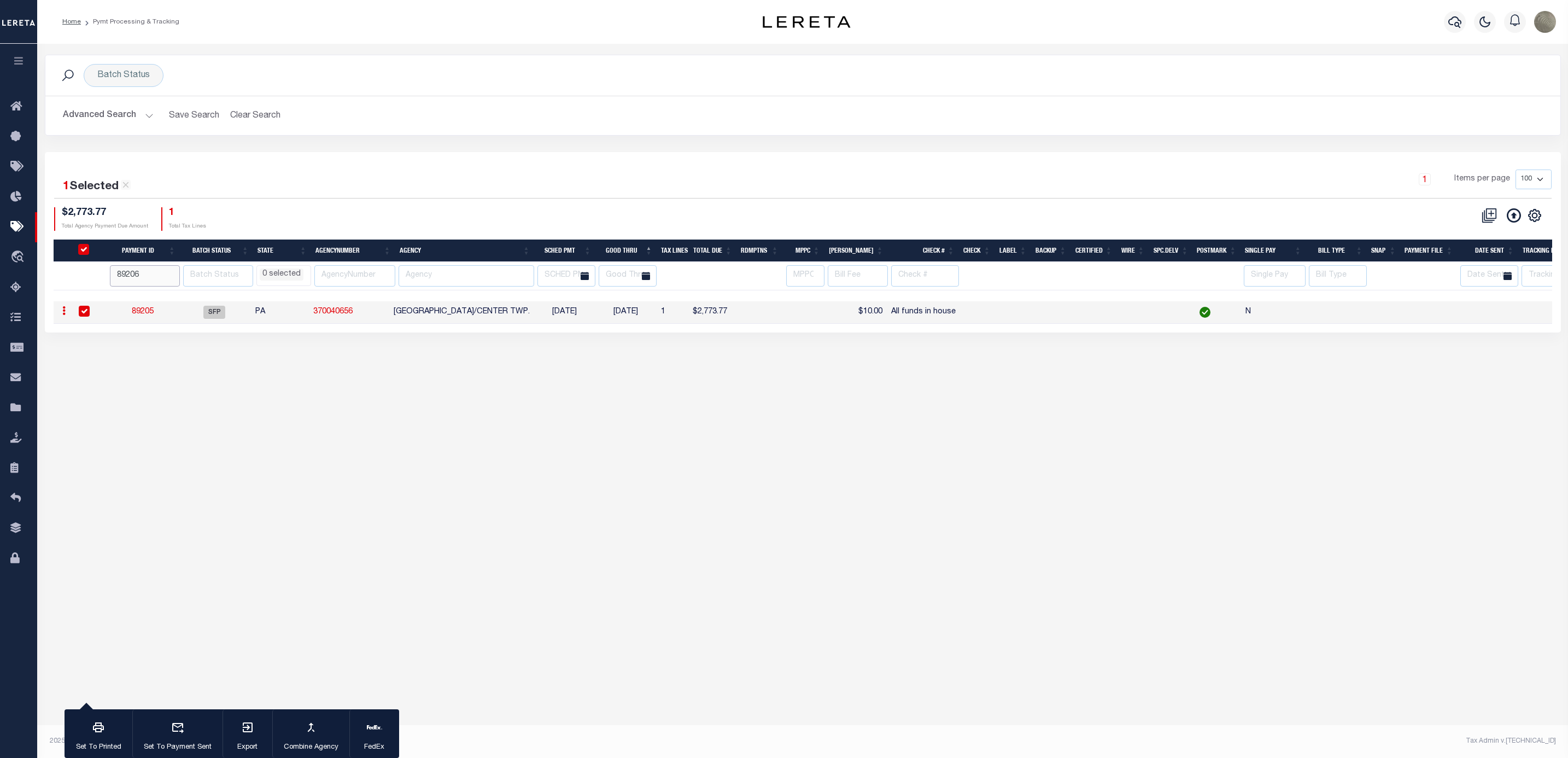
type input "89206"
click at [175, 274] on input "89206" at bounding box center [145, 275] width 70 height 21
select select
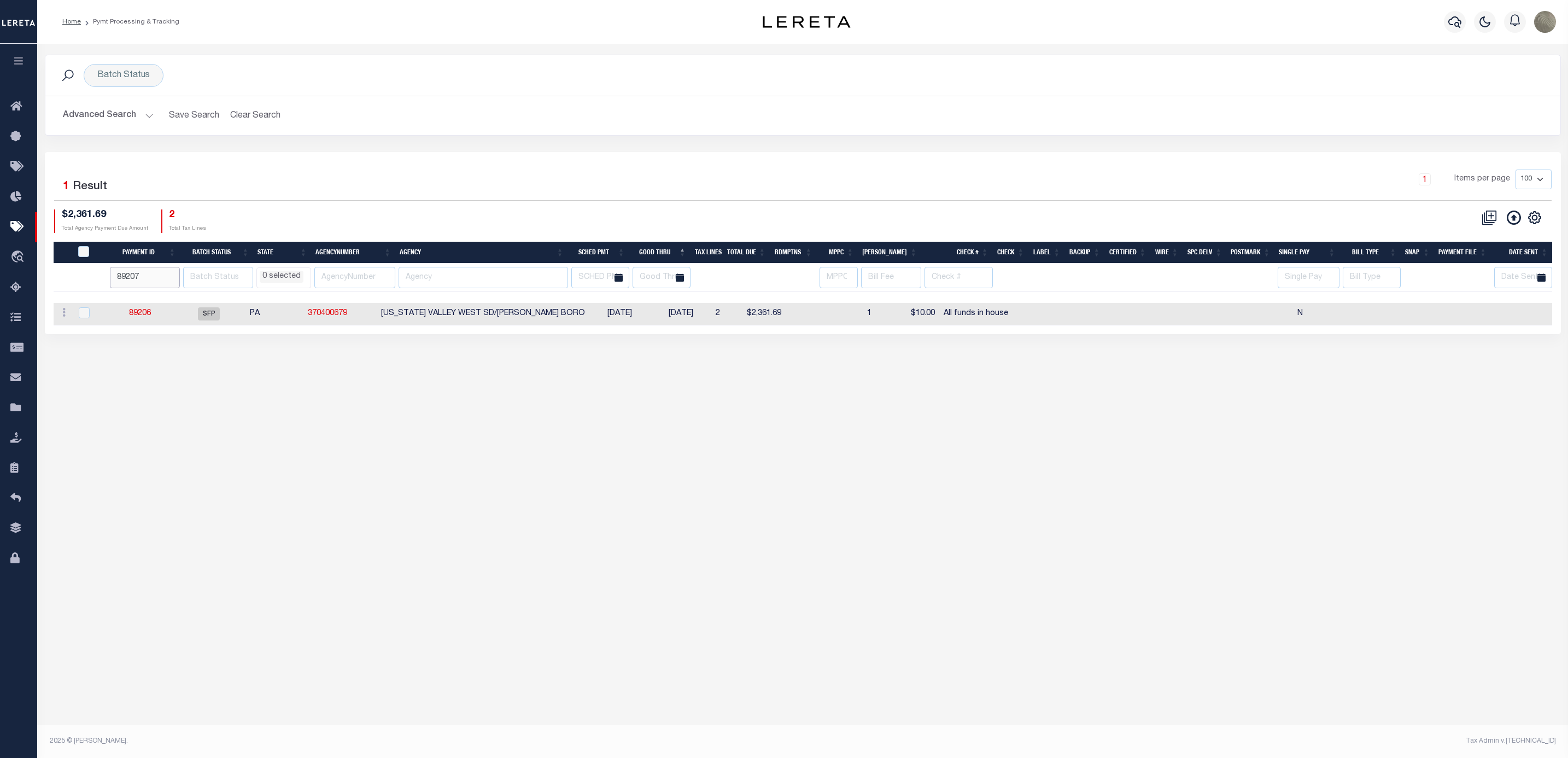
type input "89207"
click at [175, 274] on input "89207" at bounding box center [145, 277] width 70 height 21
select select
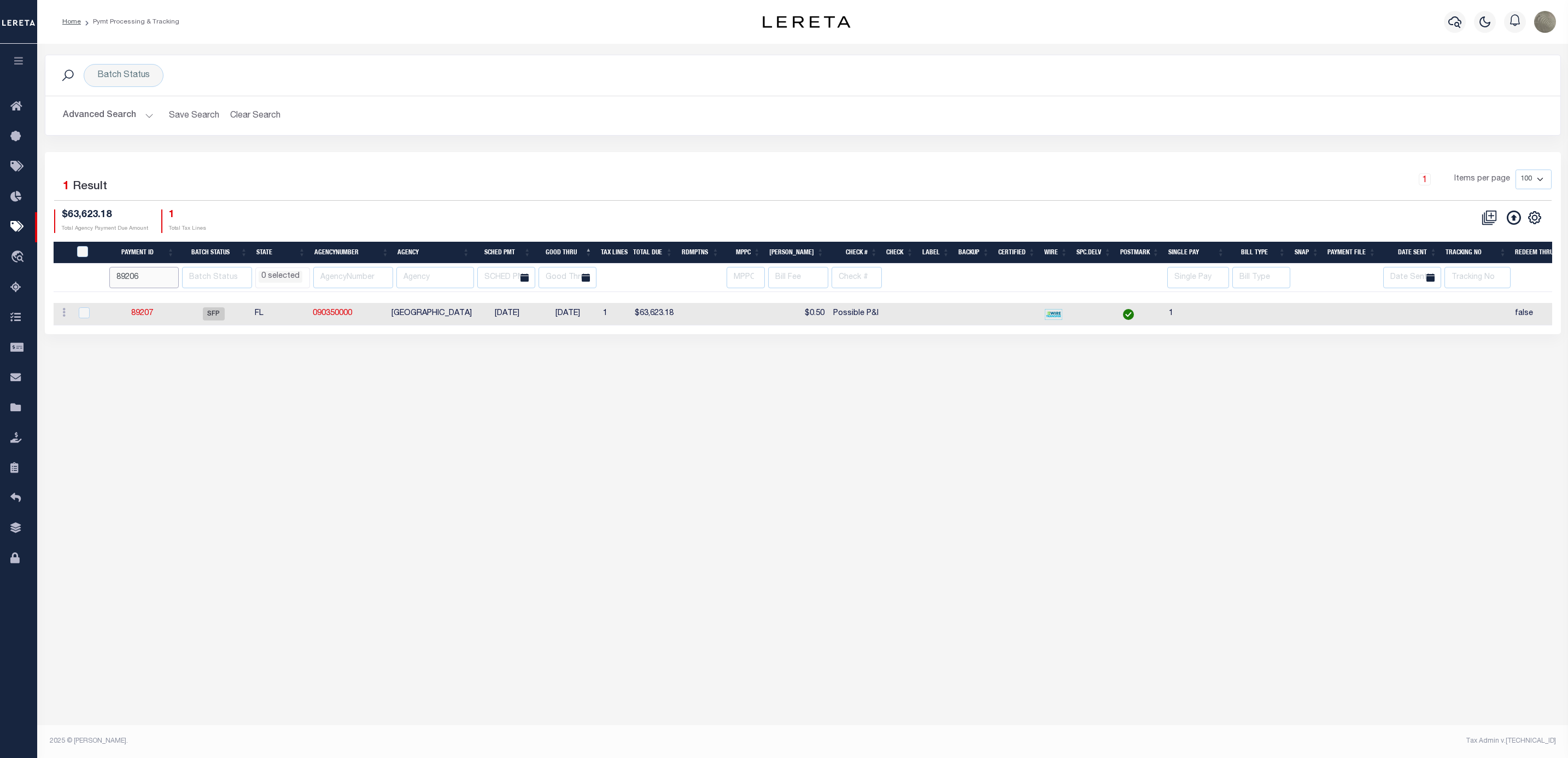
click at [174, 283] on input "89206" at bounding box center [144, 277] width 70 height 21
click at [174, 283] on input "89205" at bounding box center [144, 277] width 70 height 21
click at [174, 283] on input "89204" at bounding box center [144, 277] width 70 height 21
click at [174, 283] on input "89203" at bounding box center [144, 277] width 70 height 21
click at [174, 277] on input "89204" at bounding box center [144, 277] width 70 height 21
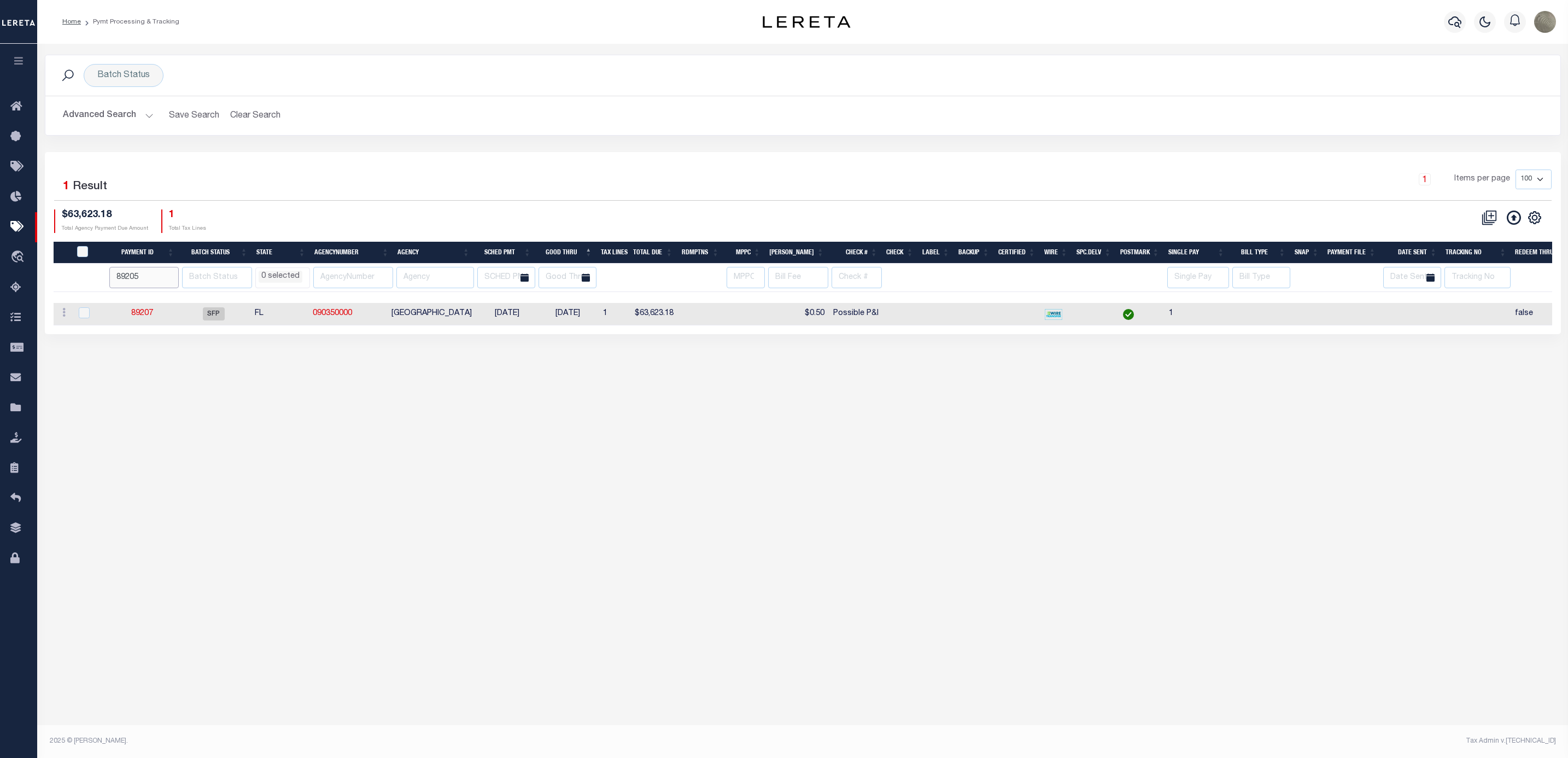
click at [174, 277] on input "89205" at bounding box center [144, 277] width 70 height 21
click at [174, 277] on input "89206" at bounding box center [144, 277] width 70 height 21
click at [174, 277] on input "89207" at bounding box center [144, 277] width 70 height 21
click at [174, 277] on input "89208" at bounding box center [144, 277] width 70 height 21
click at [174, 277] on input "89209" at bounding box center [144, 277] width 70 height 21
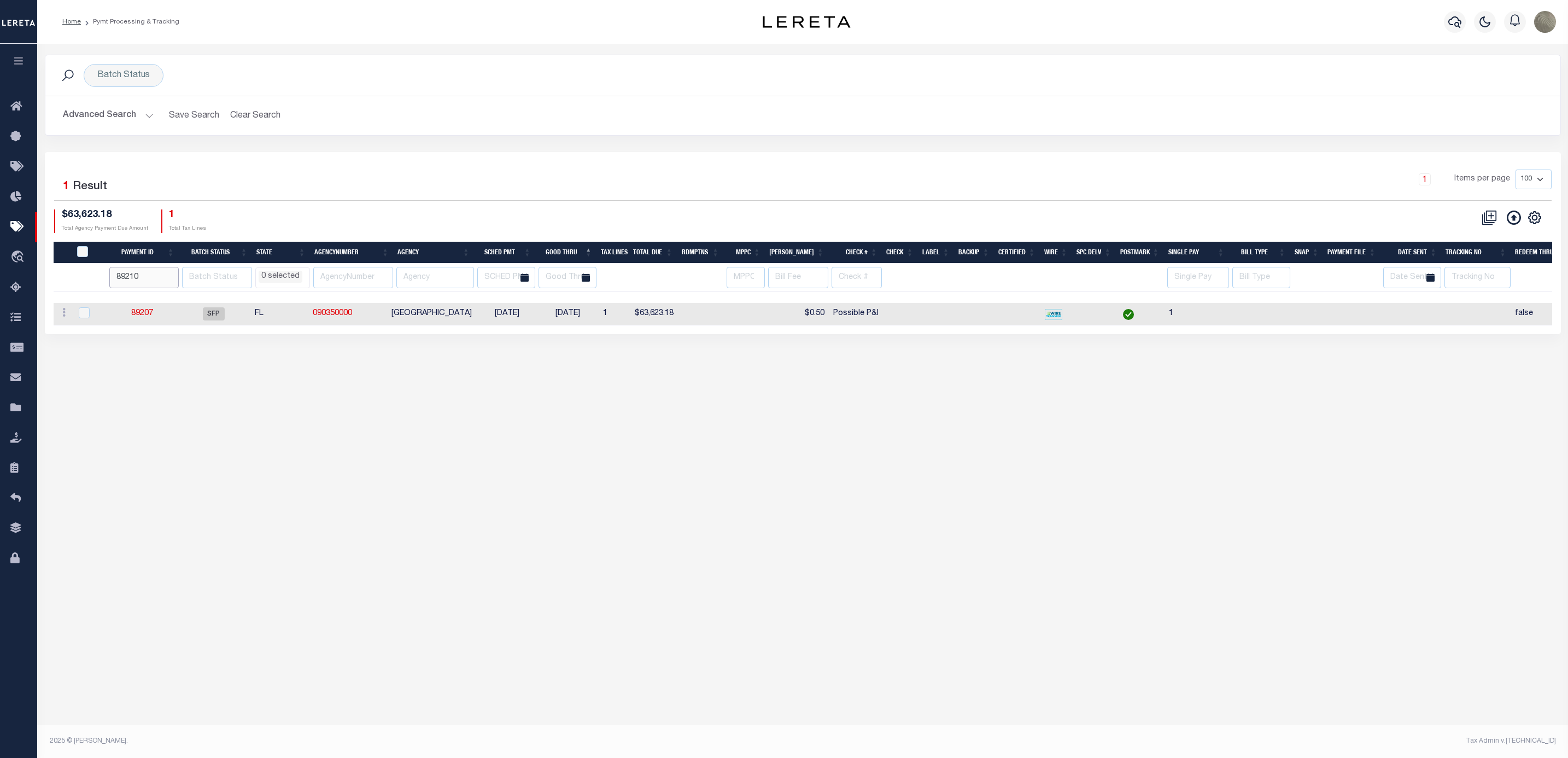
click at [174, 277] on input "89210" at bounding box center [144, 277] width 70 height 21
click at [174, 277] on input "89211" at bounding box center [144, 277] width 70 height 21
click at [172, 277] on input "89212" at bounding box center [144, 277] width 70 height 21
click at [172, 277] on input "89213" at bounding box center [144, 277] width 70 height 21
click at [172, 277] on input "89214" at bounding box center [144, 277] width 70 height 21
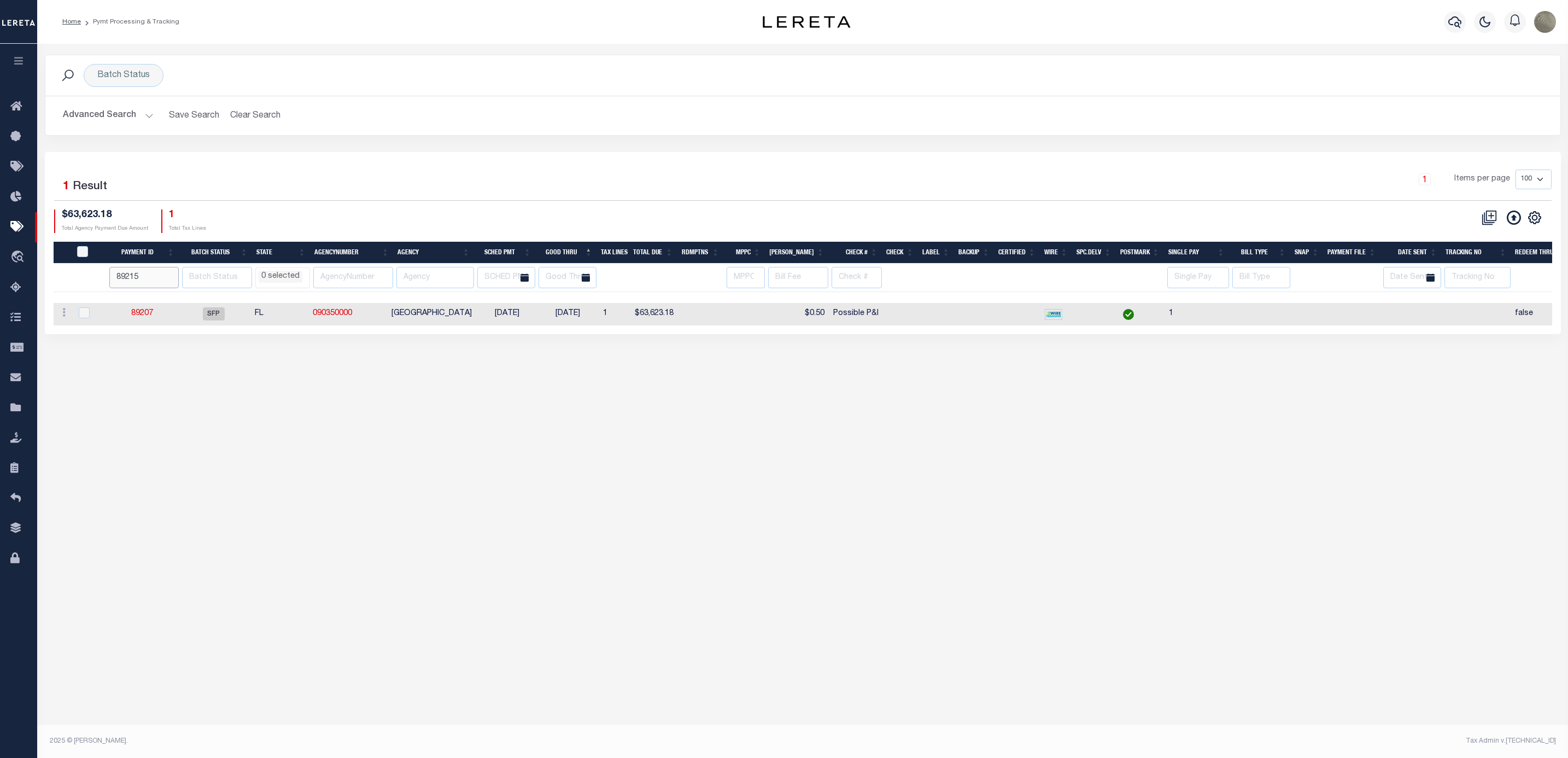
click at [172, 277] on input "89215" at bounding box center [144, 277] width 70 height 21
click at [172, 277] on input "89216" at bounding box center [144, 277] width 70 height 21
type input "89217"
click at [172, 277] on input "89217" at bounding box center [144, 277] width 70 height 21
select select
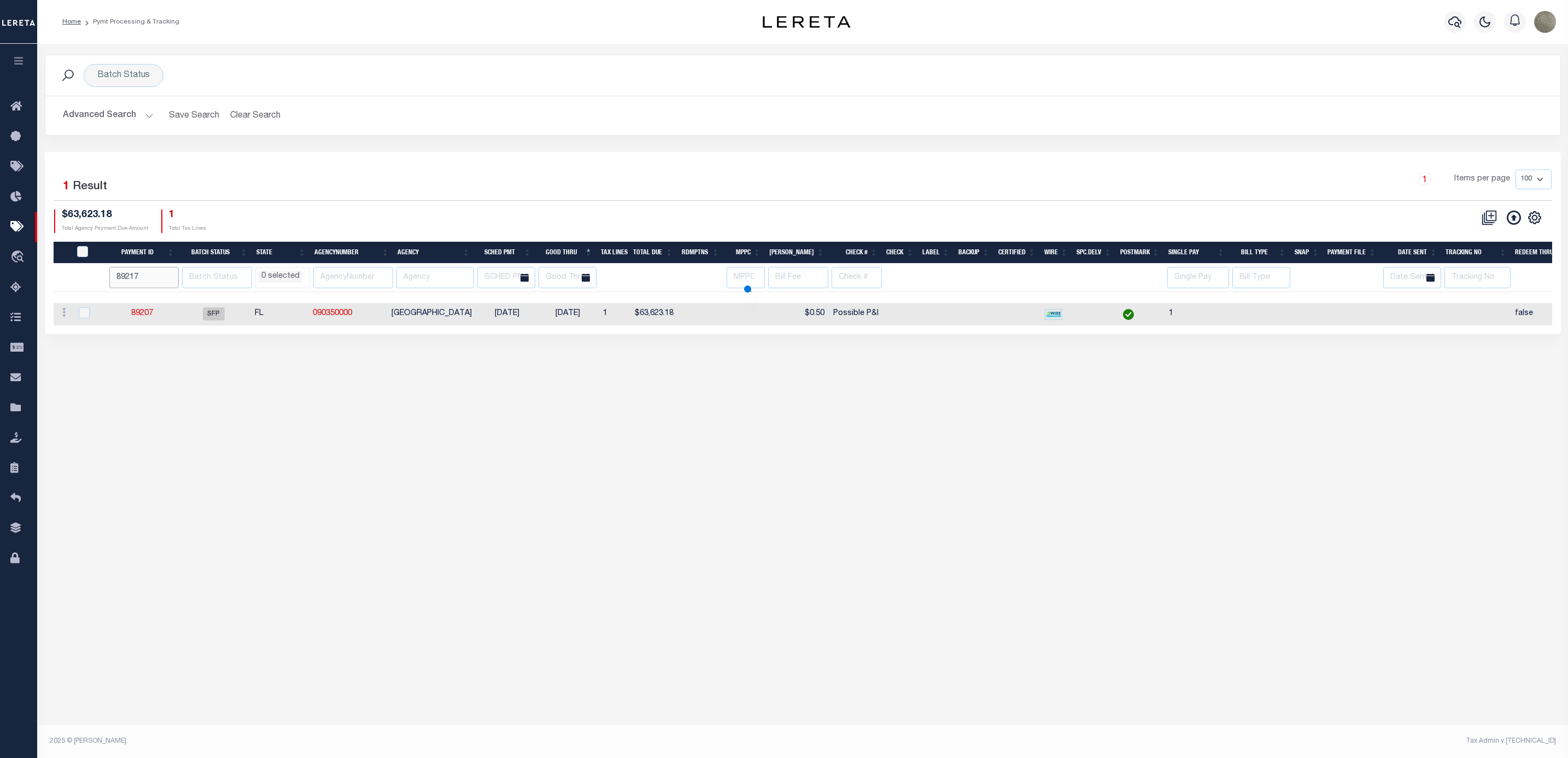
select select
type input "89218"
click at [172, 278] on input "89218" at bounding box center [144, 277] width 70 height 21
select select
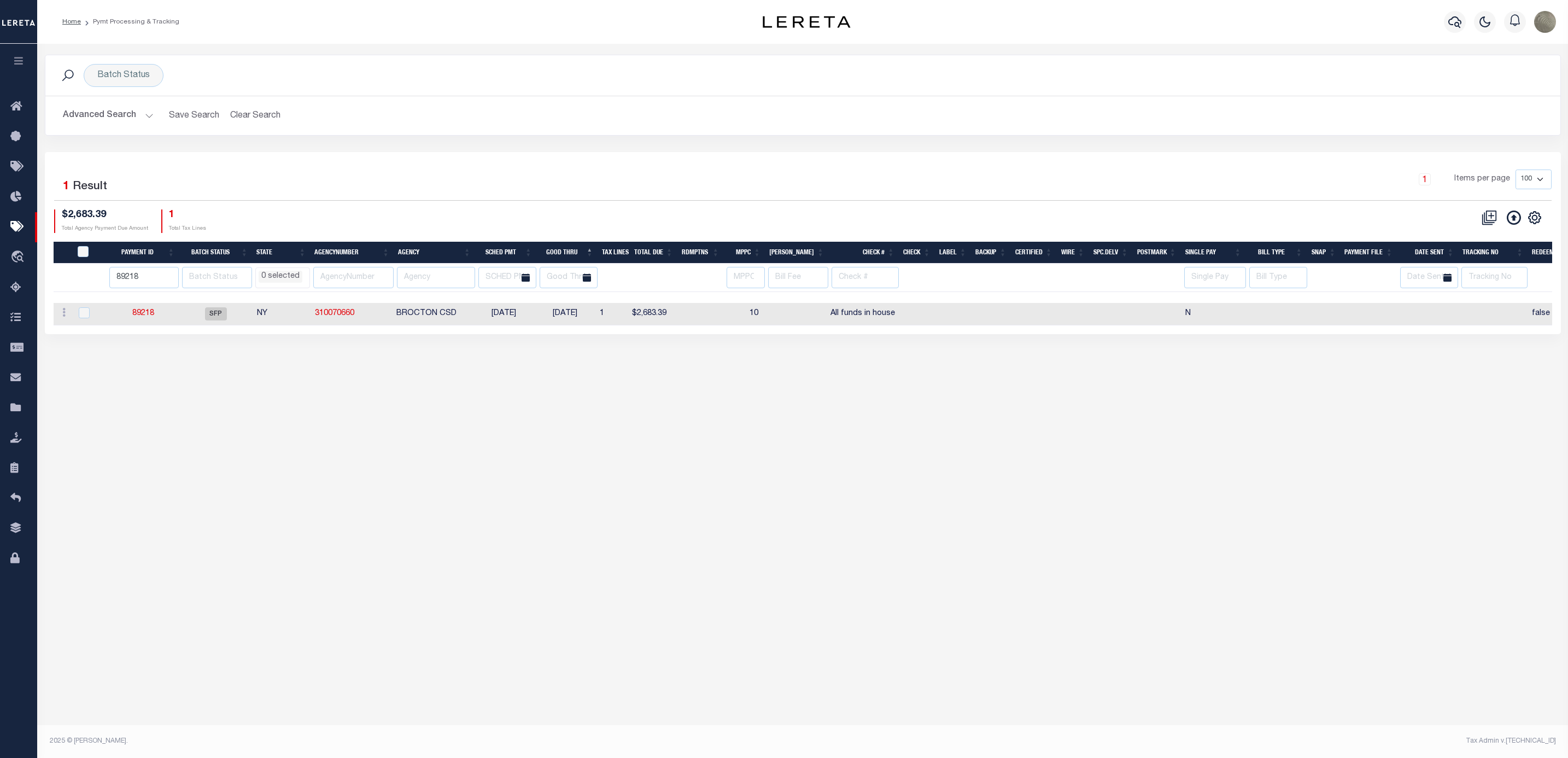
click at [485, 184] on div "1 Items per page 100 200 500 1000" at bounding box center [992, 184] width 1119 height 28
type input "89219"
click at [171, 276] on input "89219" at bounding box center [144, 277] width 70 height 21
select select
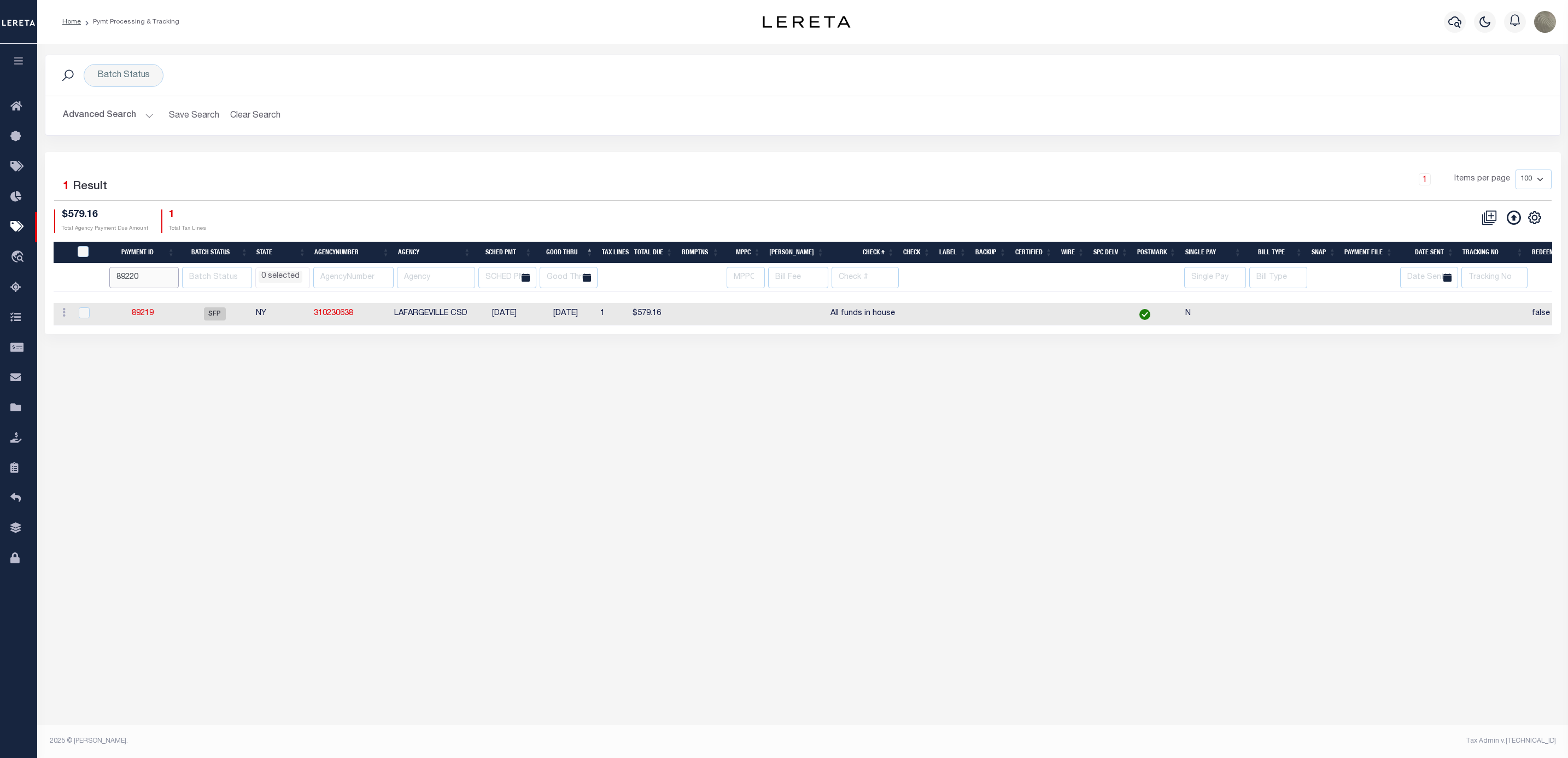
type input "89220"
click at [172, 276] on input "89220" at bounding box center [144, 277] width 70 height 21
select select
type input "89221"
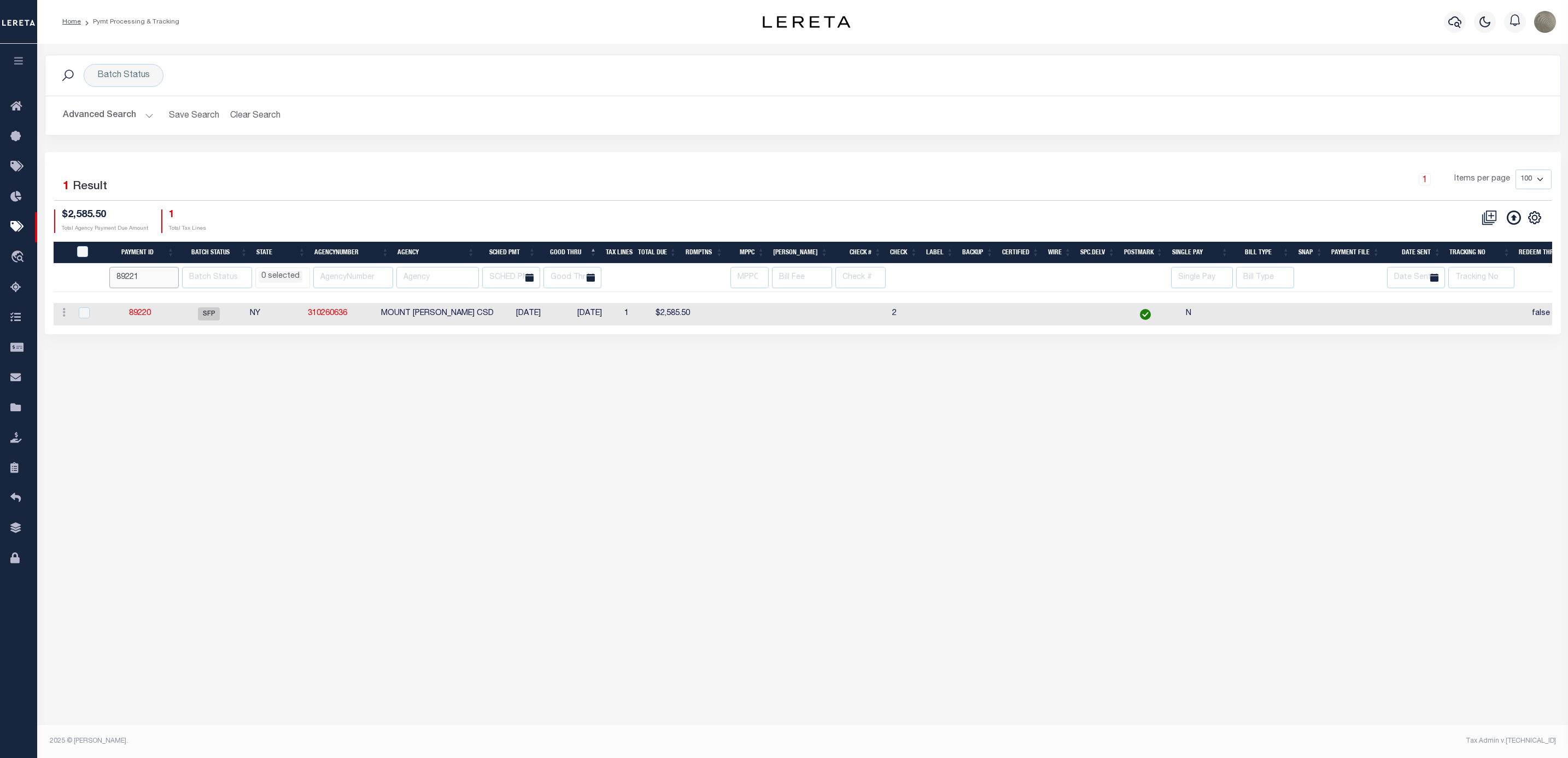
click at [172, 278] on input "89221" at bounding box center [144, 277] width 70 height 21
select select
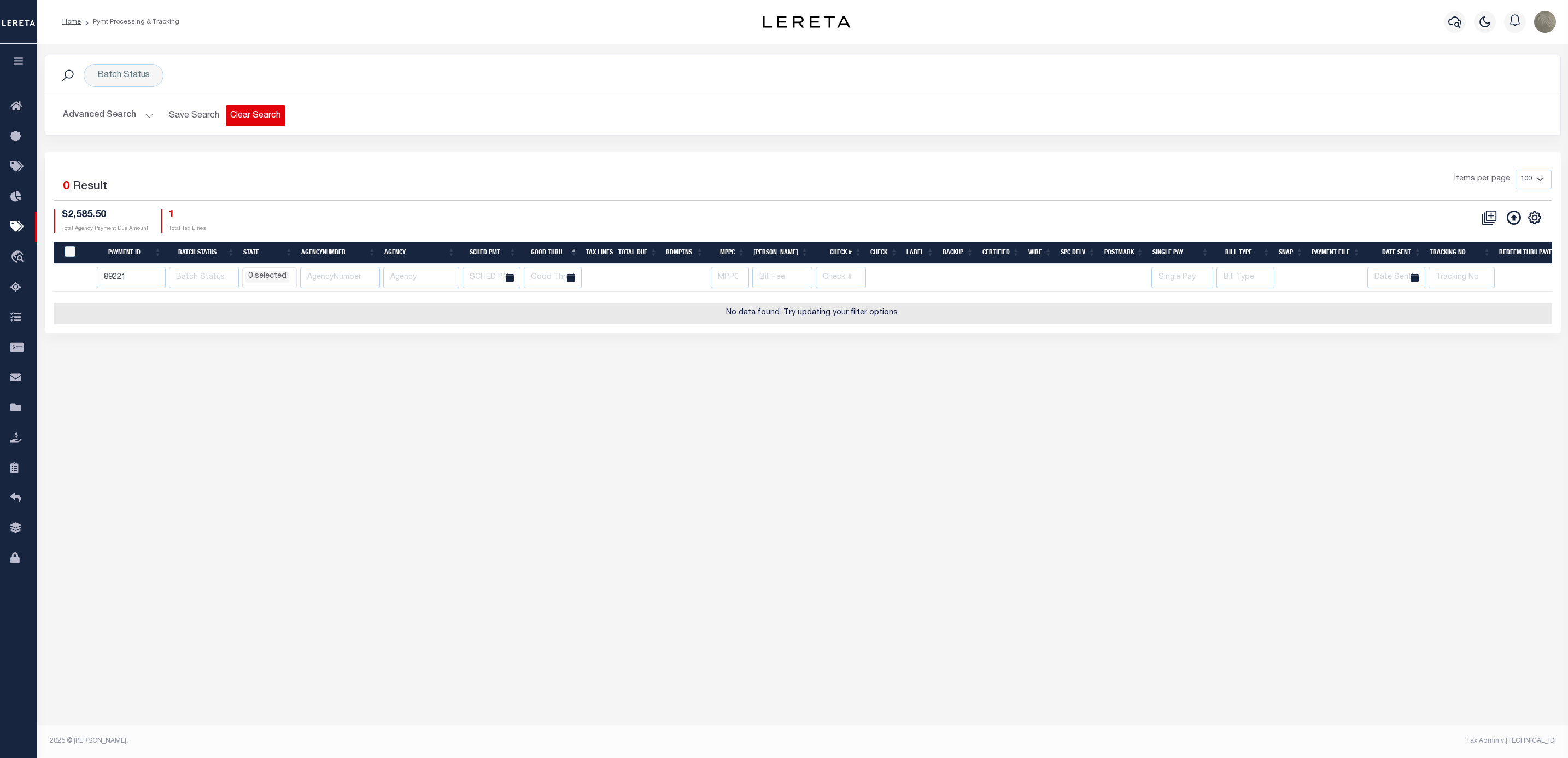
click at [261, 117] on button "Clear Search" at bounding box center [255, 115] width 60 height 21
select select
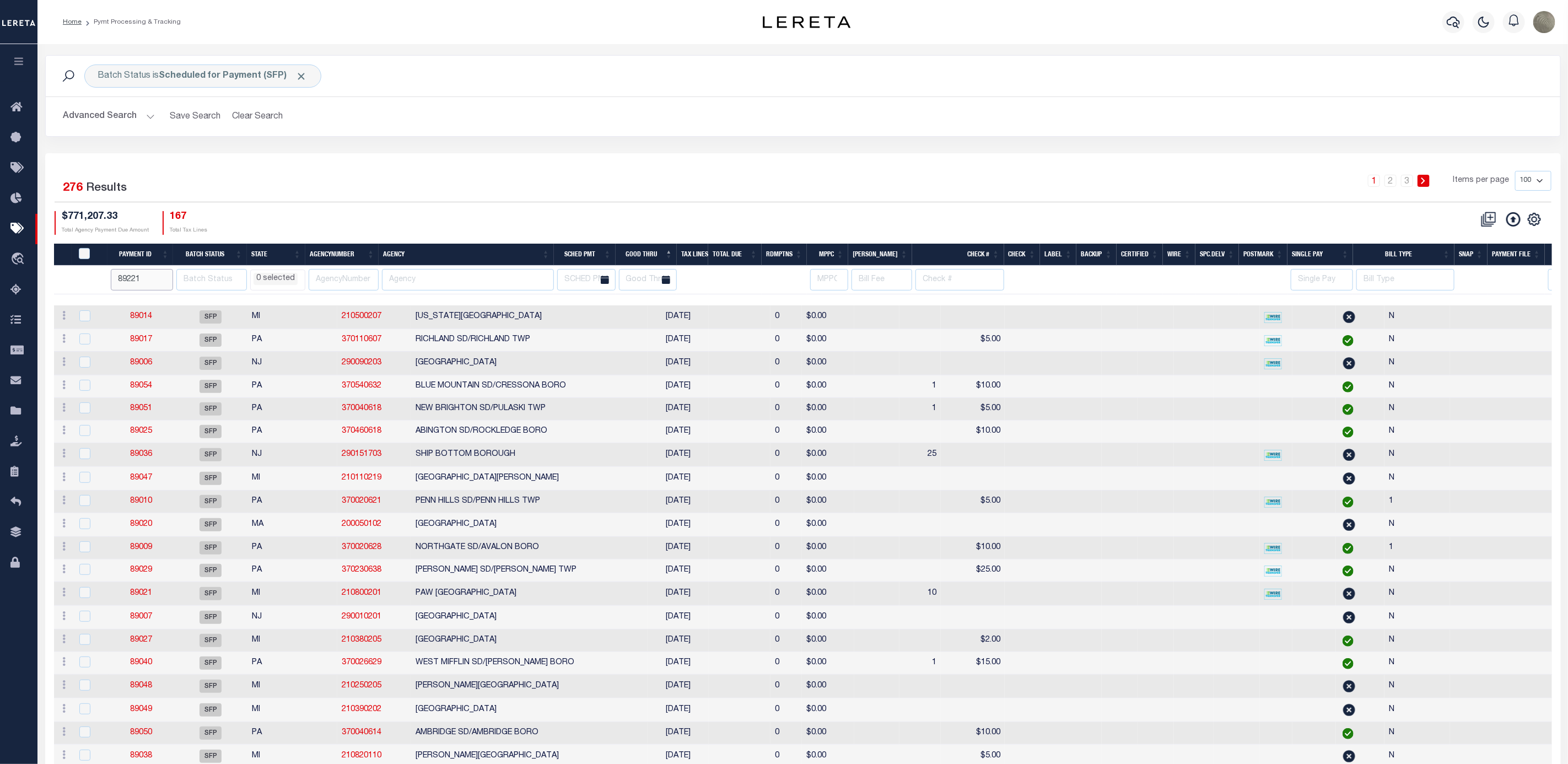
click at [145, 279] on input "89221" at bounding box center [141, 279] width 62 height 21
type input "89222"
click at [165, 283] on input "89222" at bounding box center [141, 279] width 62 height 21
select select
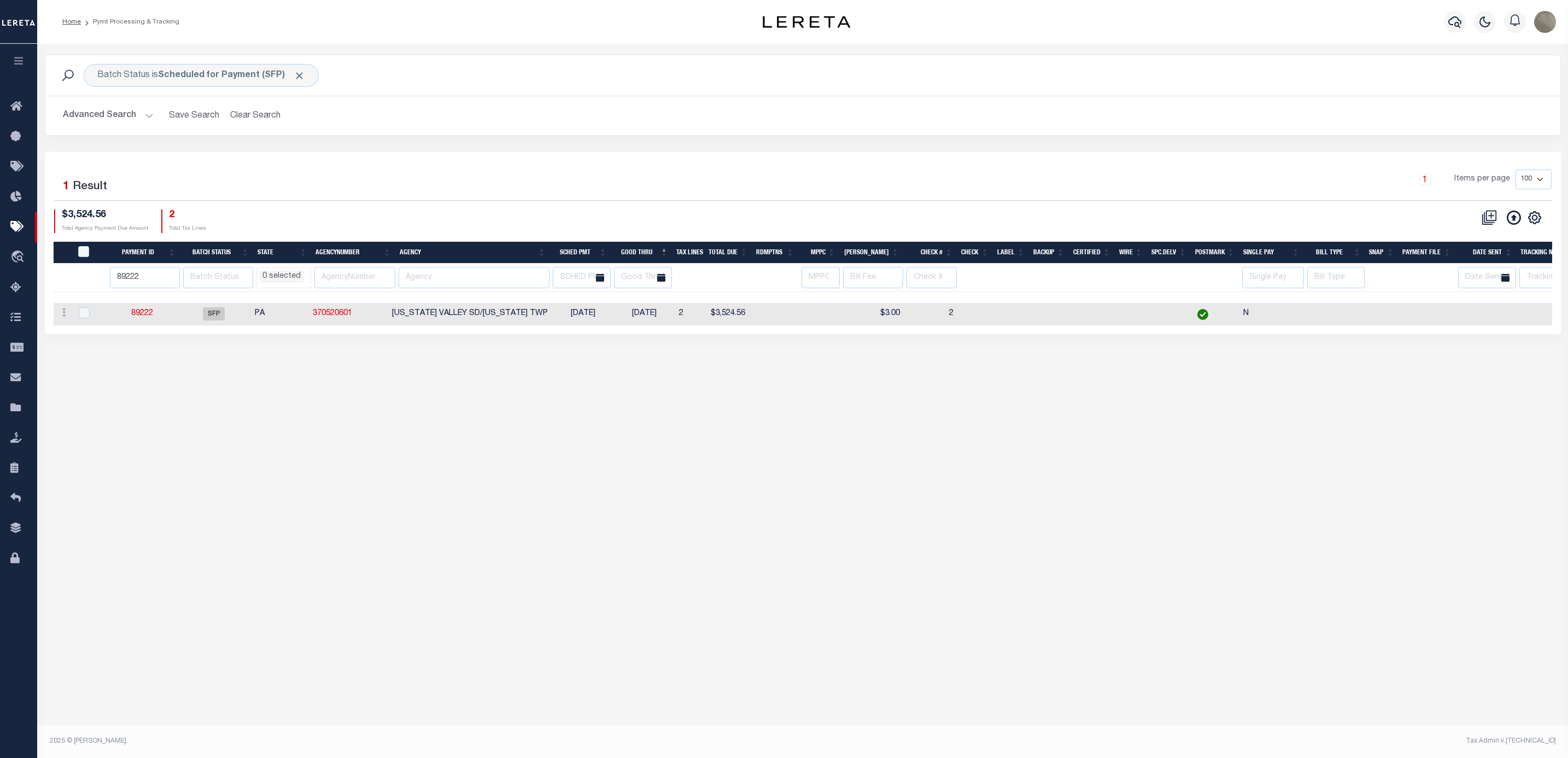
click at [164, 283] on input "89222" at bounding box center [145, 277] width 70 height 21
click at [164, 286] on input "89222" at bounding box center [145, 277] width 70 height 21
click at [171, 283] on input "89222" at bounding box center [145, 277] width 70 height 21
type input "89221"
click at [174, 287] on input "89221" at bounding box center [145, 277] width 70 height 21
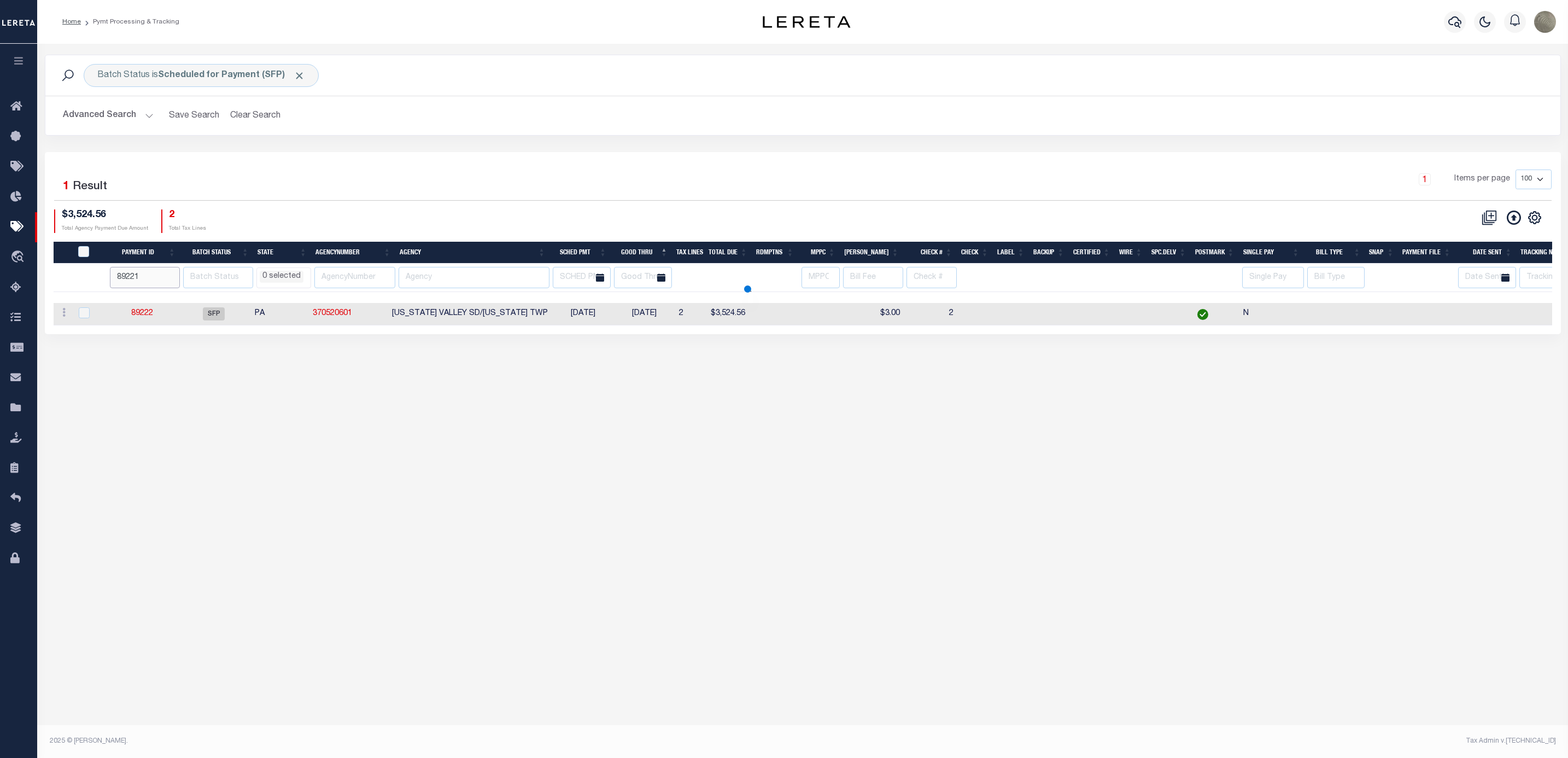
select select
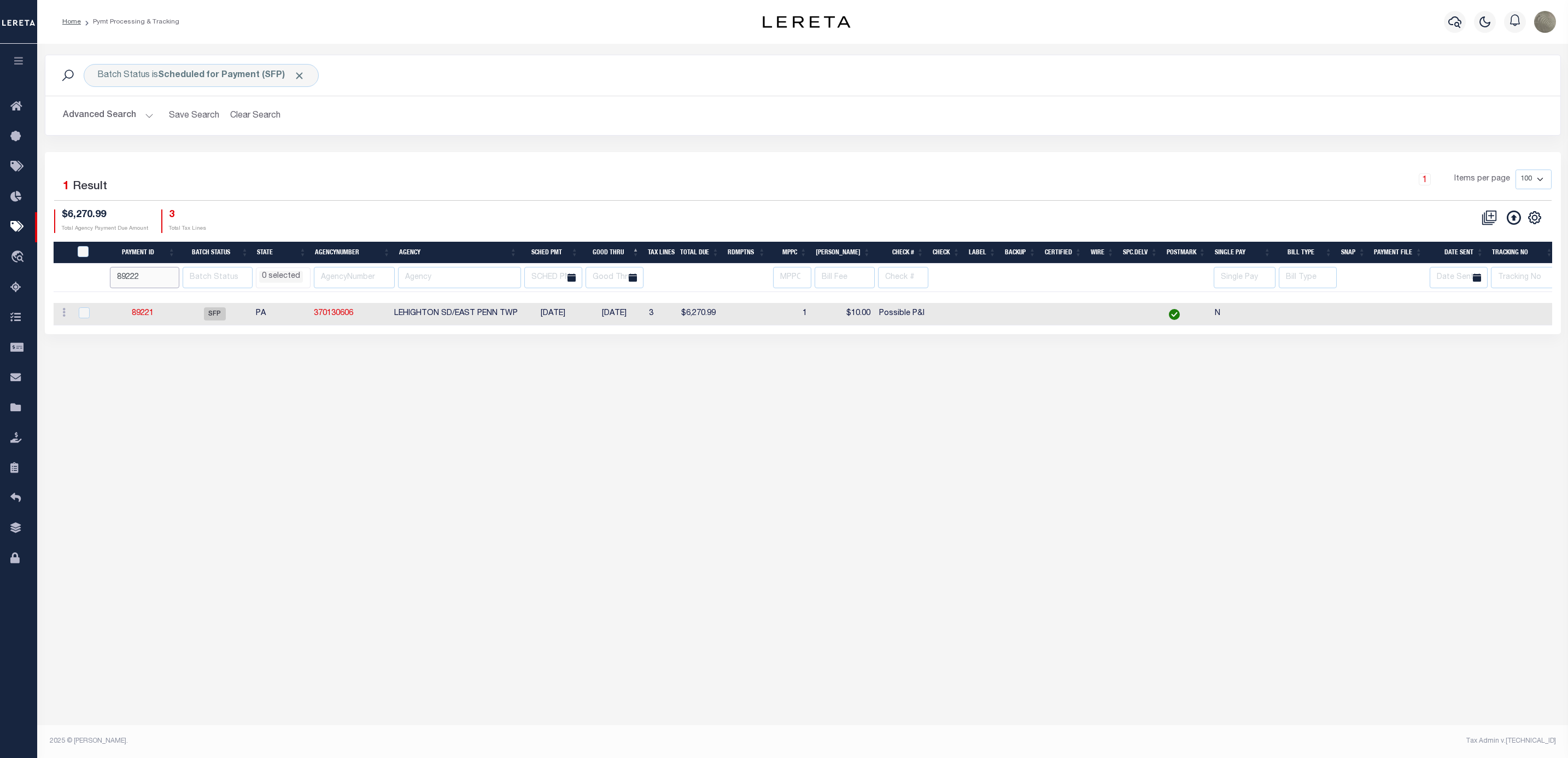
type input "89222"
click at [174, 277] on input "89222" at bounding box center [145, 277] width 70 height 21
select select
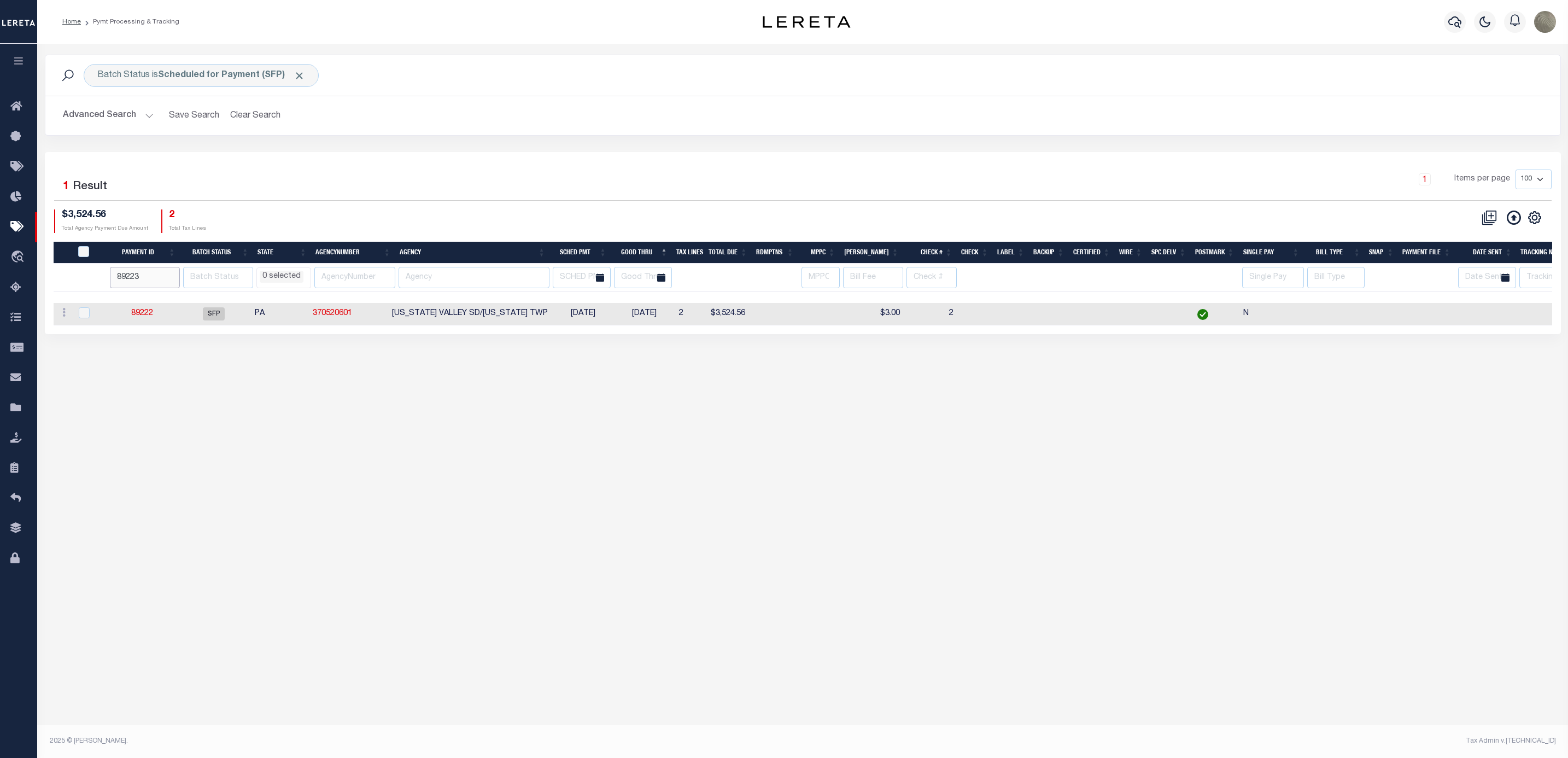
type input "89223"
click at [175, 280] on input "89223" at bounding box center [145, 277] width 70 height 21
select select
drag, startPoint x: 132, startPoint y: 312, endPoint x: 102, endPoint y: 373, distance: 68.0
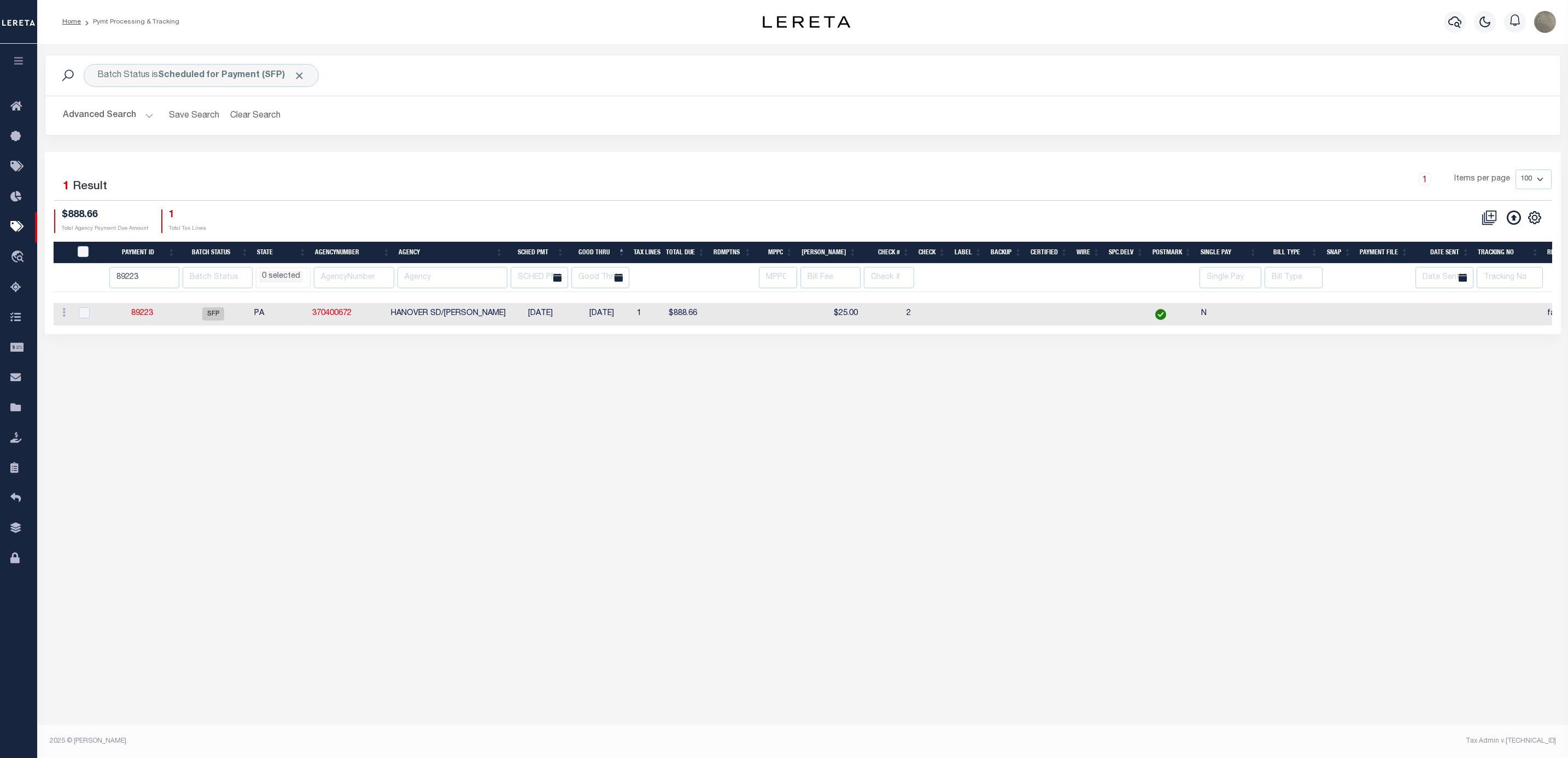
click at [79, 393] on div "Batch Status is Scheduled for Payment (SFP) Search Advanced Search Save Search …" at bounding box center [803, 385] width 1531 height 682
type input "89224"
click at [172, 276] on input "89224" at bounding box center [144, 277] width 70 height 21
select select
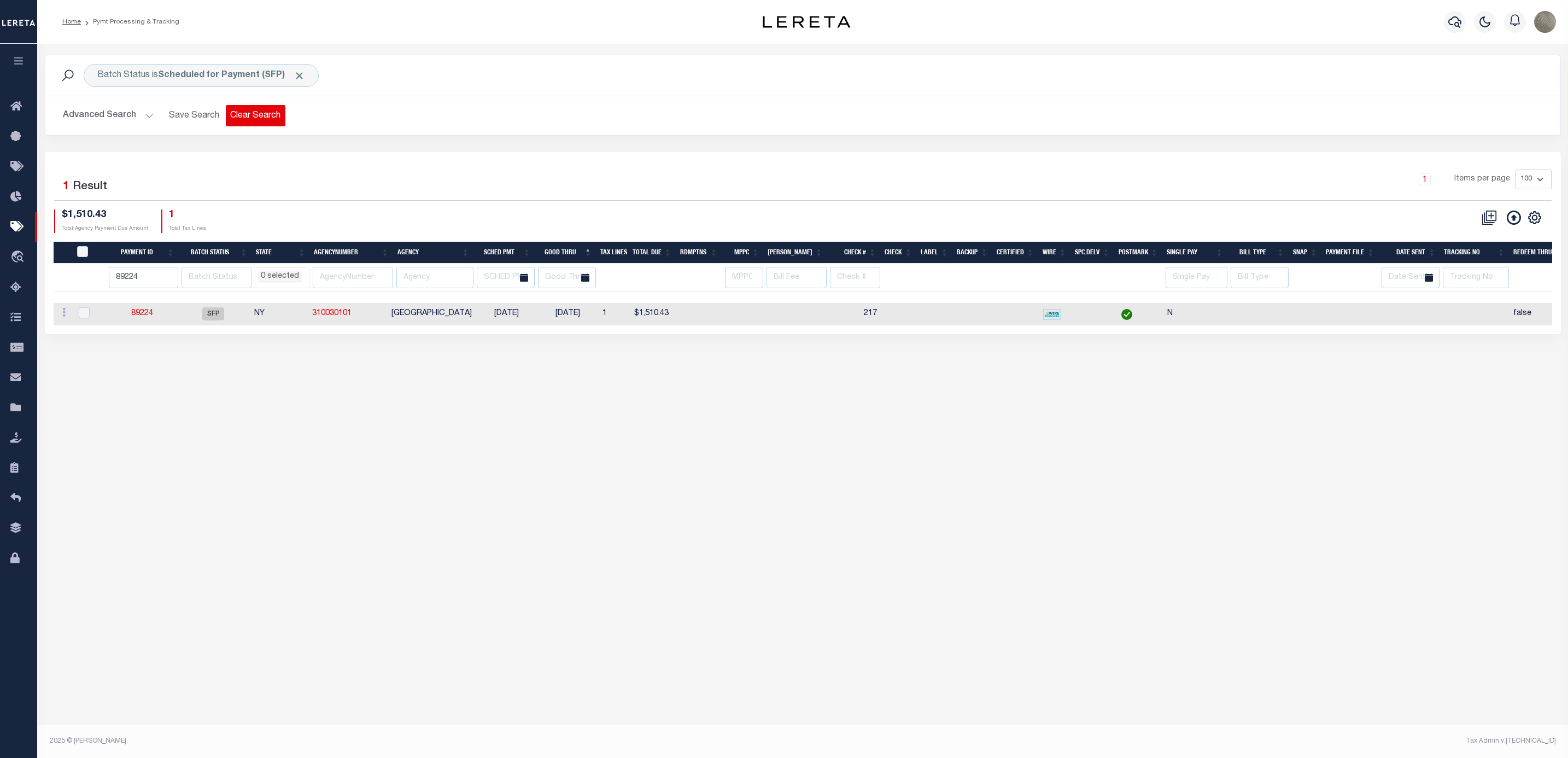
click at [243, 120] on button "Clear Search" at bounding box center [255, 115] width 60 height 21
click at [108, 109] on button "Advanced Search" at bounding box center [108, 115] width 91 height 21
select select
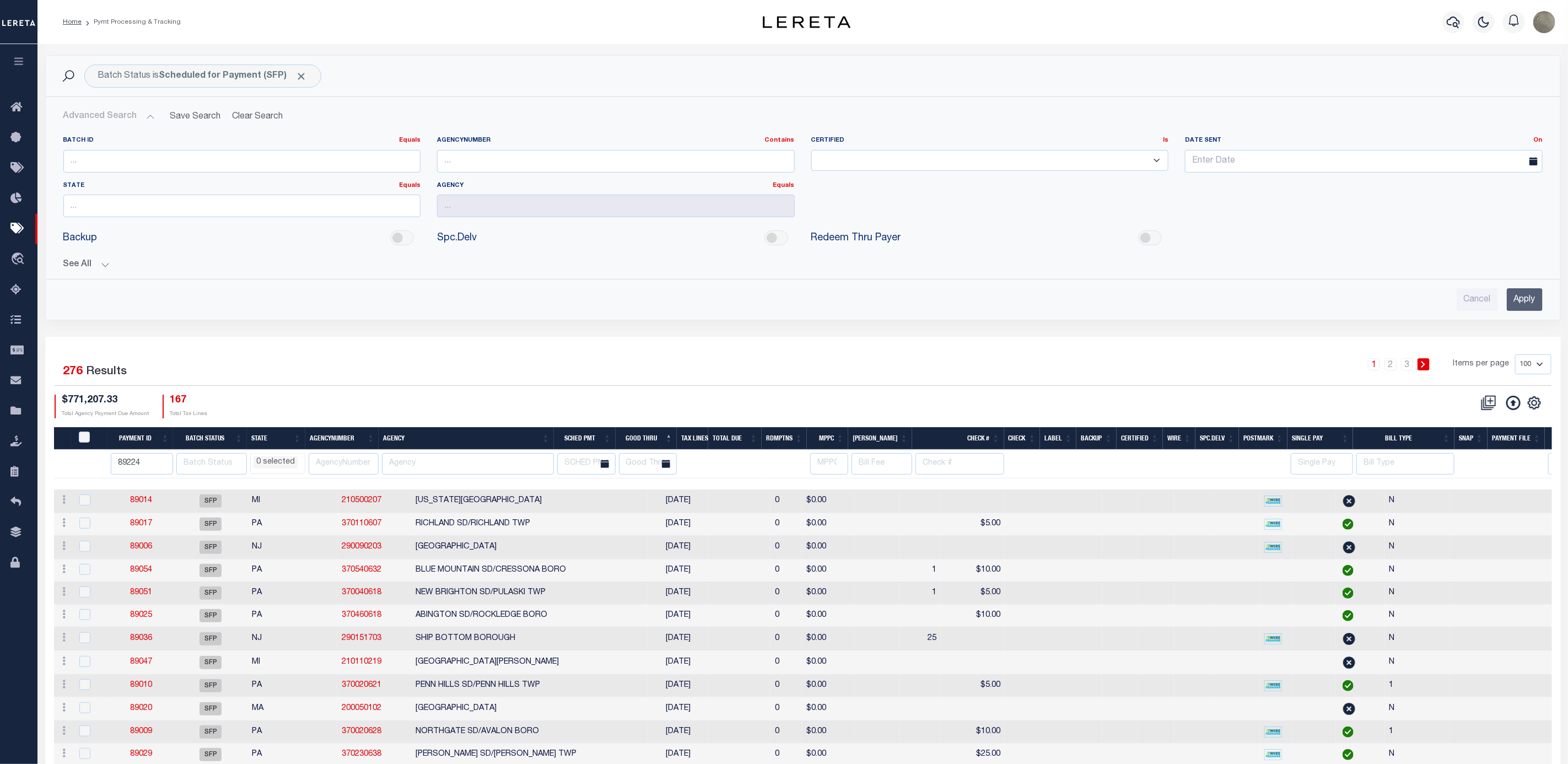
click at [83, 277] on div "Batch ID Equals Equals Is Not Equal To Is Greater Than Is Less Than AgencyNumbe…" at bounding box center [802, 219] width 1497 height 183
click at [98, 270] on button "See All" at bounding box center [803, 265] width 1479 height 10
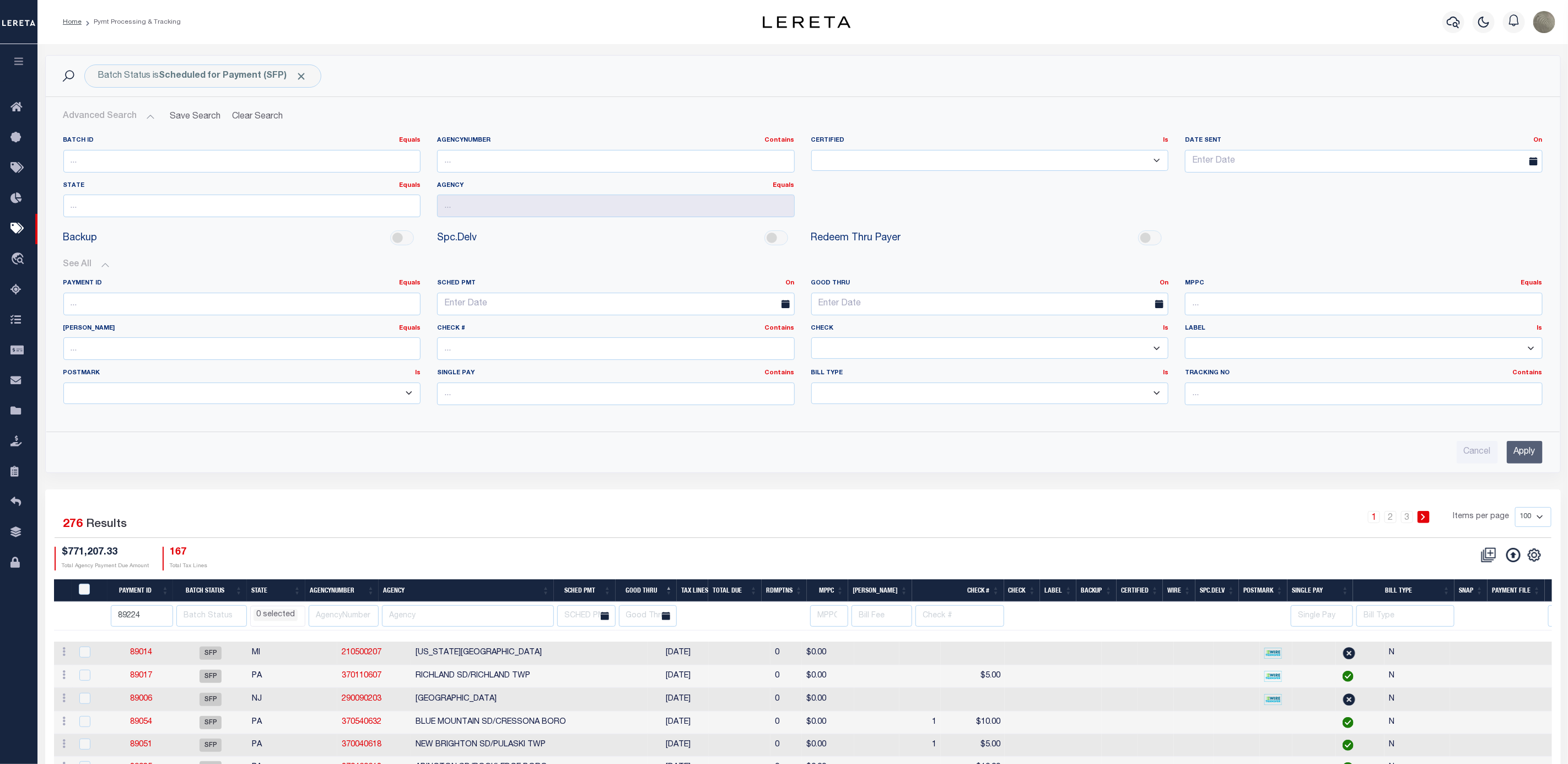
click at [1523, 458] on input "Apply" at bounding box center [1525, 452] width 36 height 22
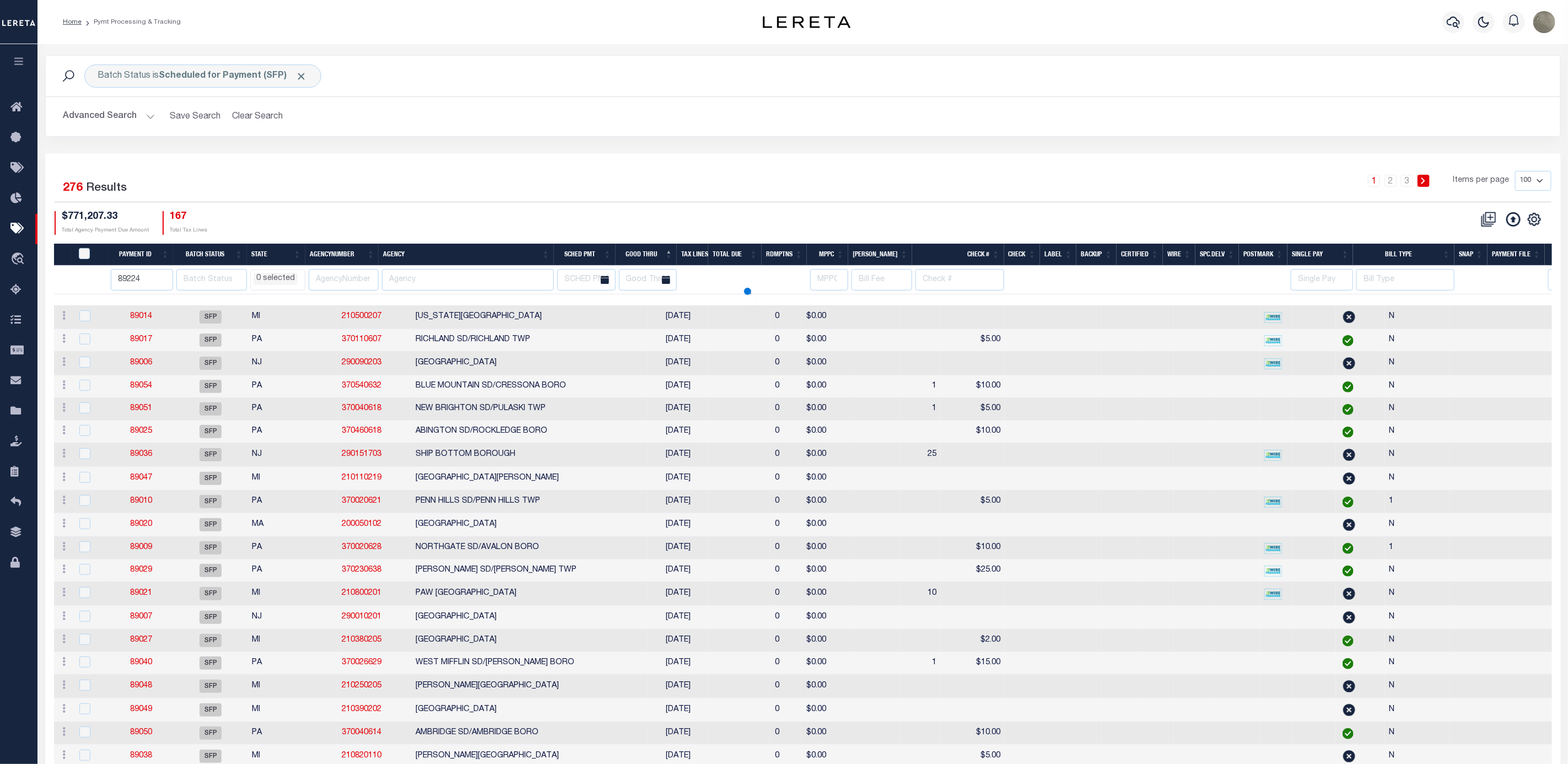
select select
click at [103, 117] on button "Advanced Search" at bounding box center [109, 116] width 92 height 21
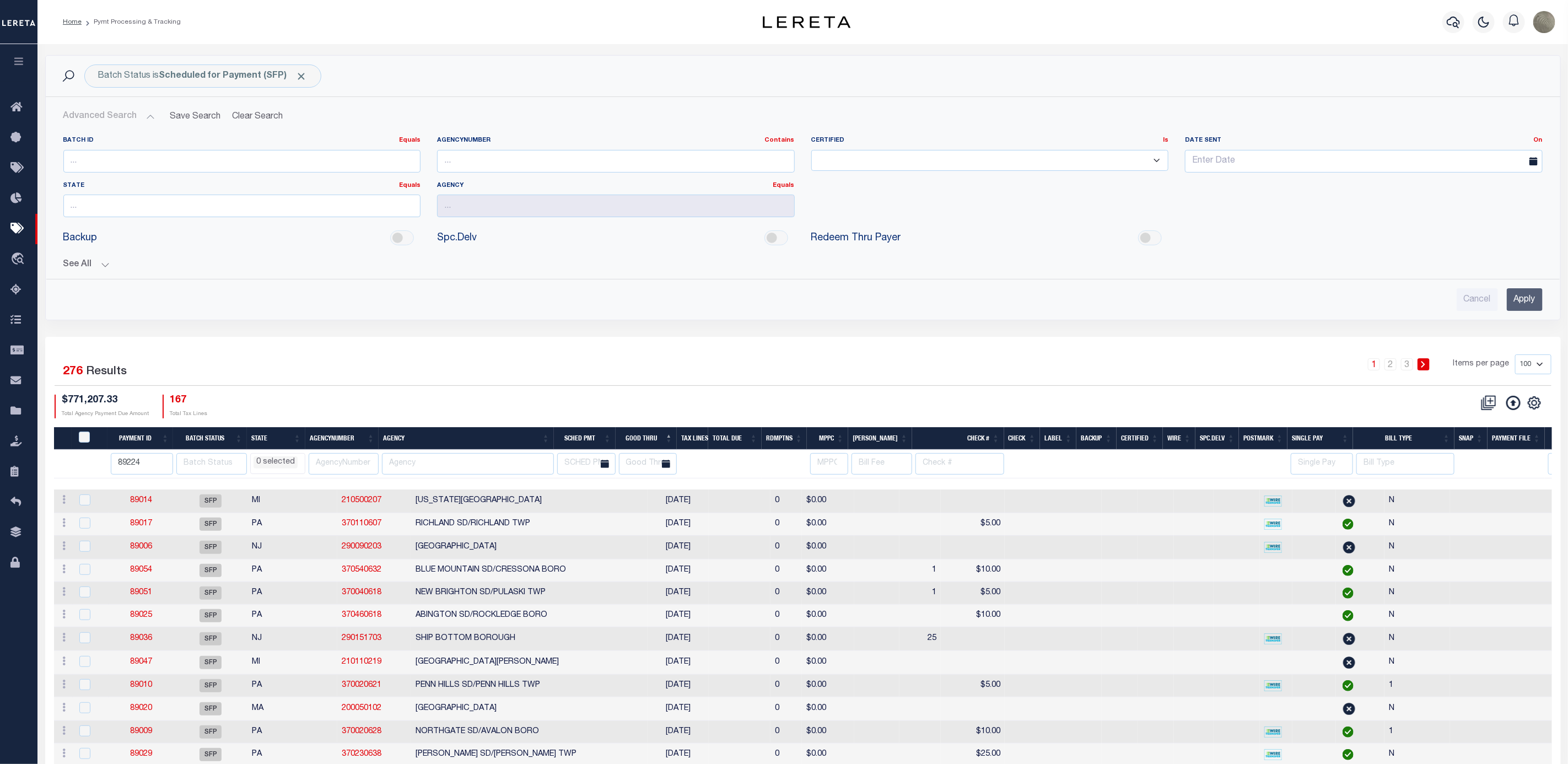
click at [71, 265] on button "See All" at bounding box center [803, 265] width 1479 height 10
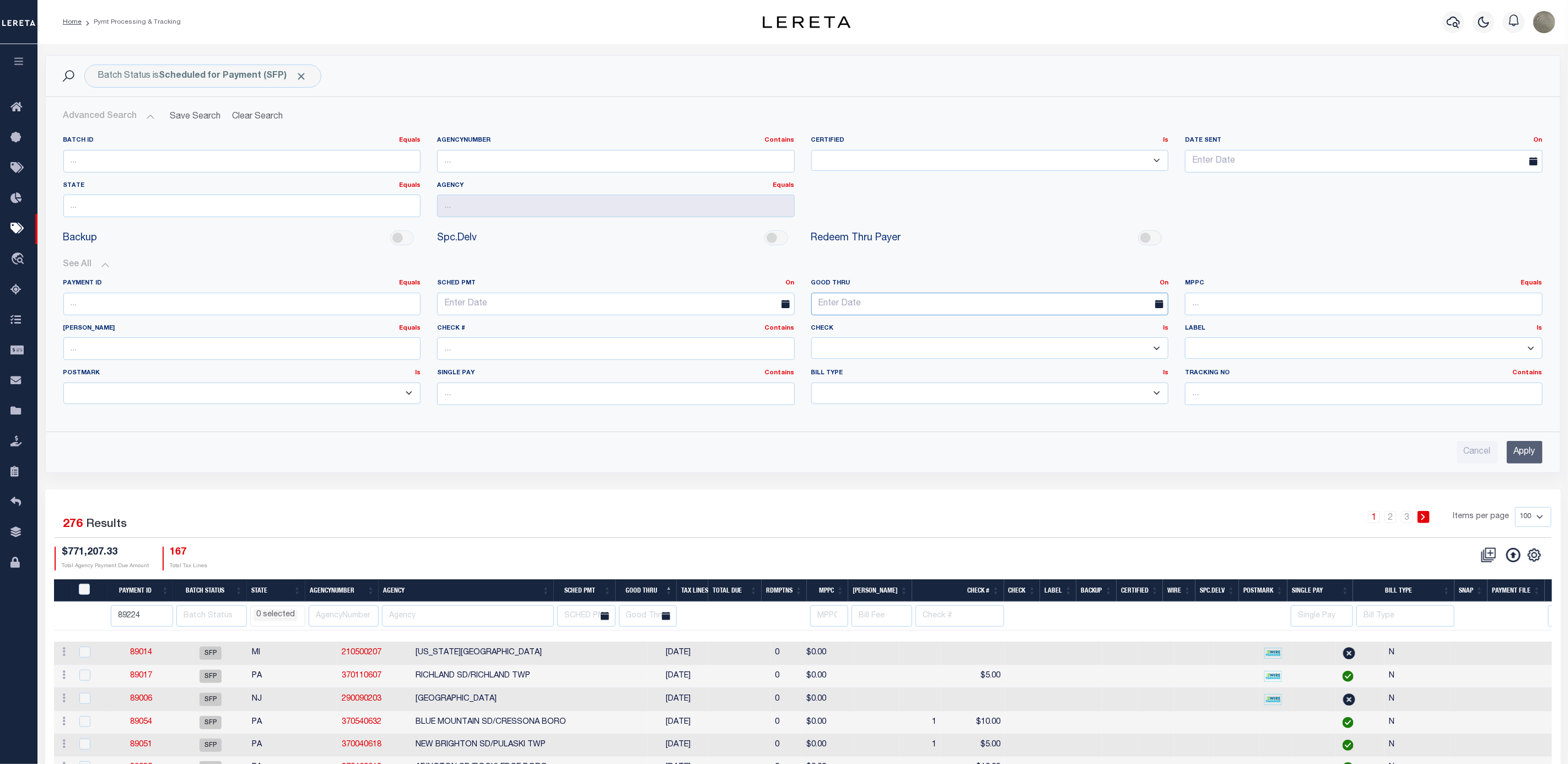
click at [872, 305] on input "text" at bounding box center [989, 304] width 358 height 22
click at [1164, 281] on link "On" at bounding box center [1164, 283] width 9 height 6
click at [1109, 344] on link "Between" at bounding box center [1124, 343] width 87 height 16
click at [888, 308] on input "text" at bounding box center [896, 304] width 170 height 22
click at [916, 392] on span "11" at bounding box center [919, 388] width 21 height 21
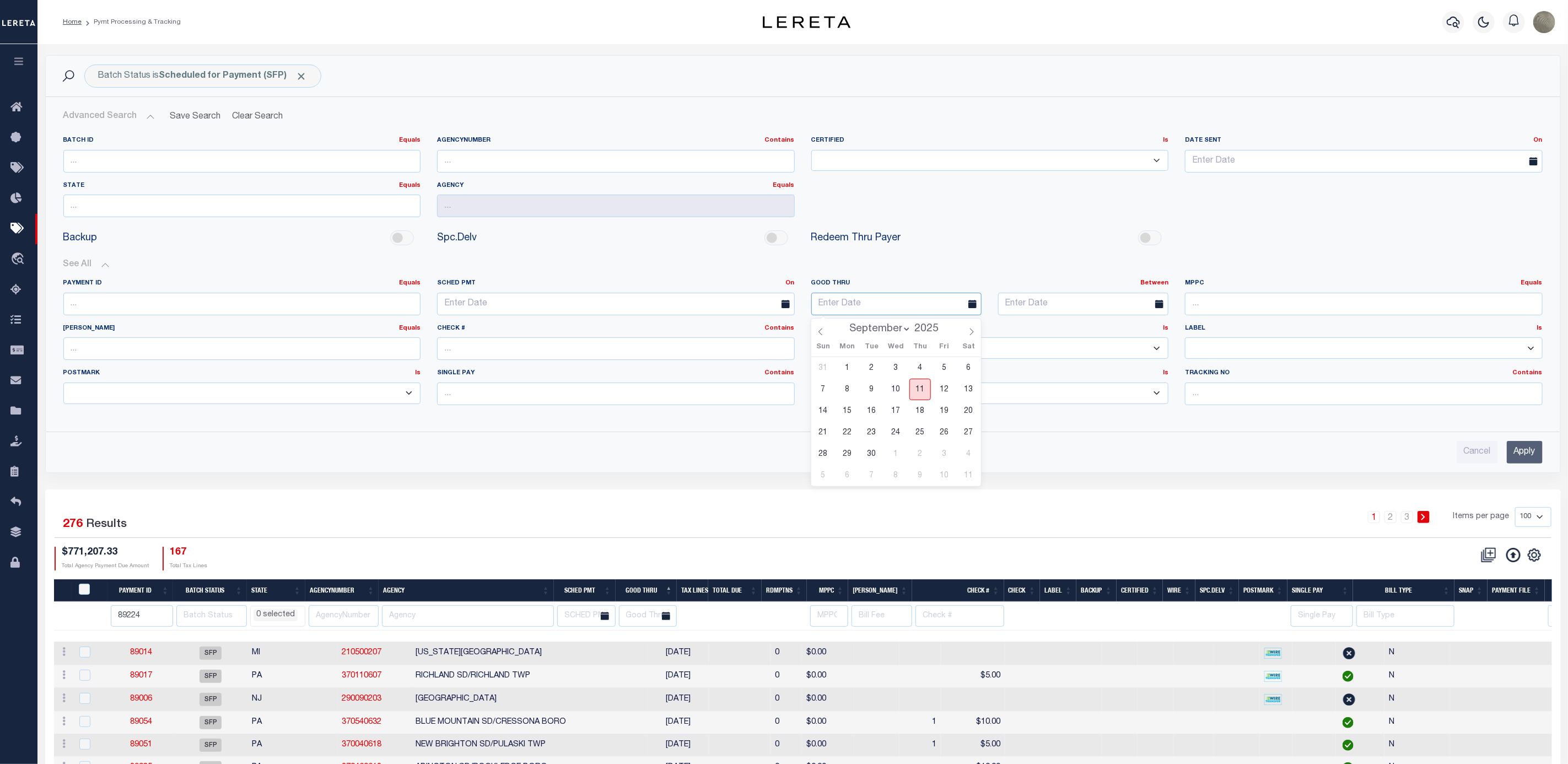
type input "09-11-2025"
click at [1095, 306] on input "text" at bounding box center [1083, 304] width 170 height 22
click at [1030, 413] on span "15" at bounding box center [1034, 411] width 21 height 21
type input "09-15-2025"
click at [1526, 461] on input "Apply" at bounding box center [1525, 452] width 36 height 22
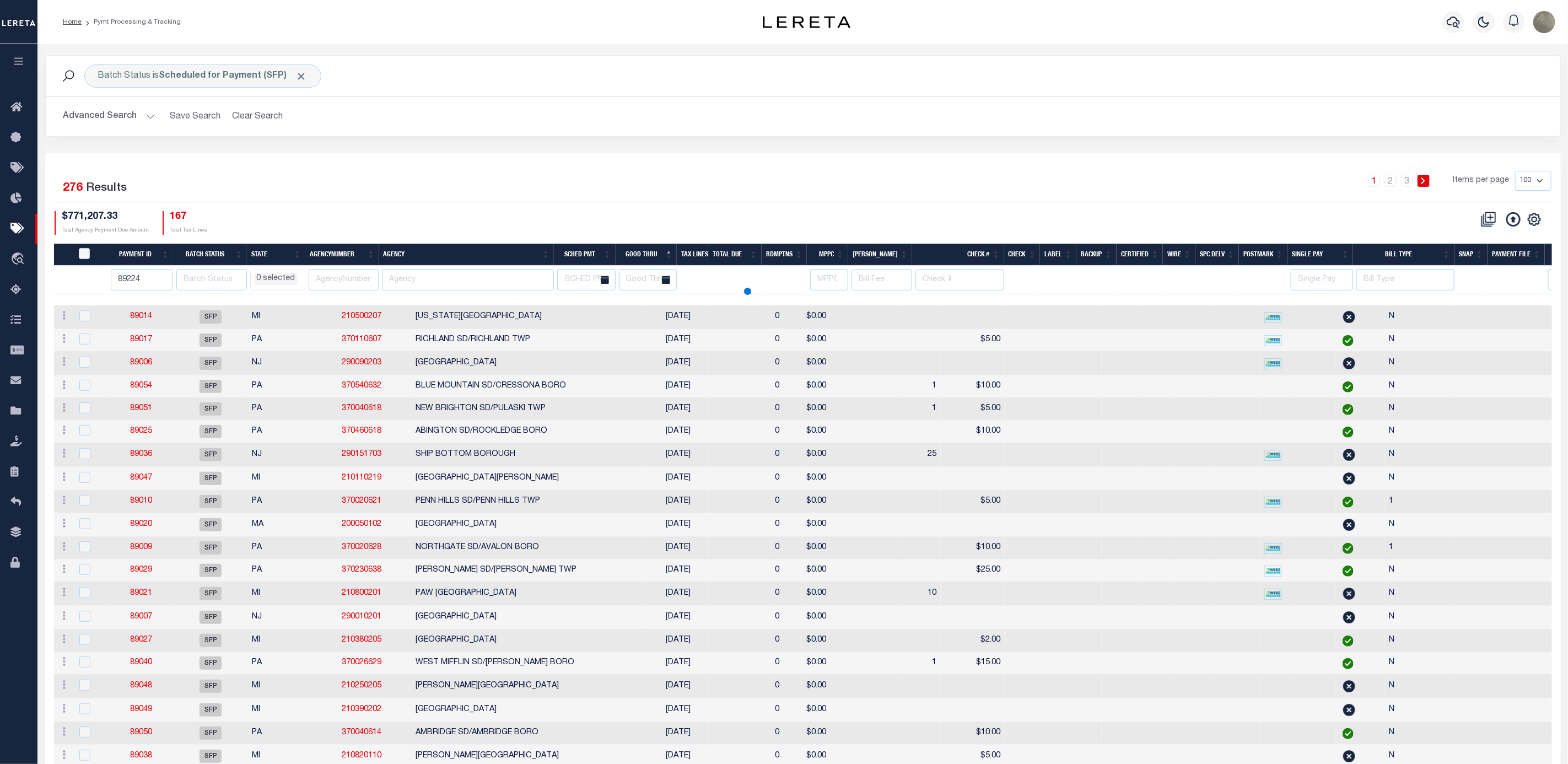
select select
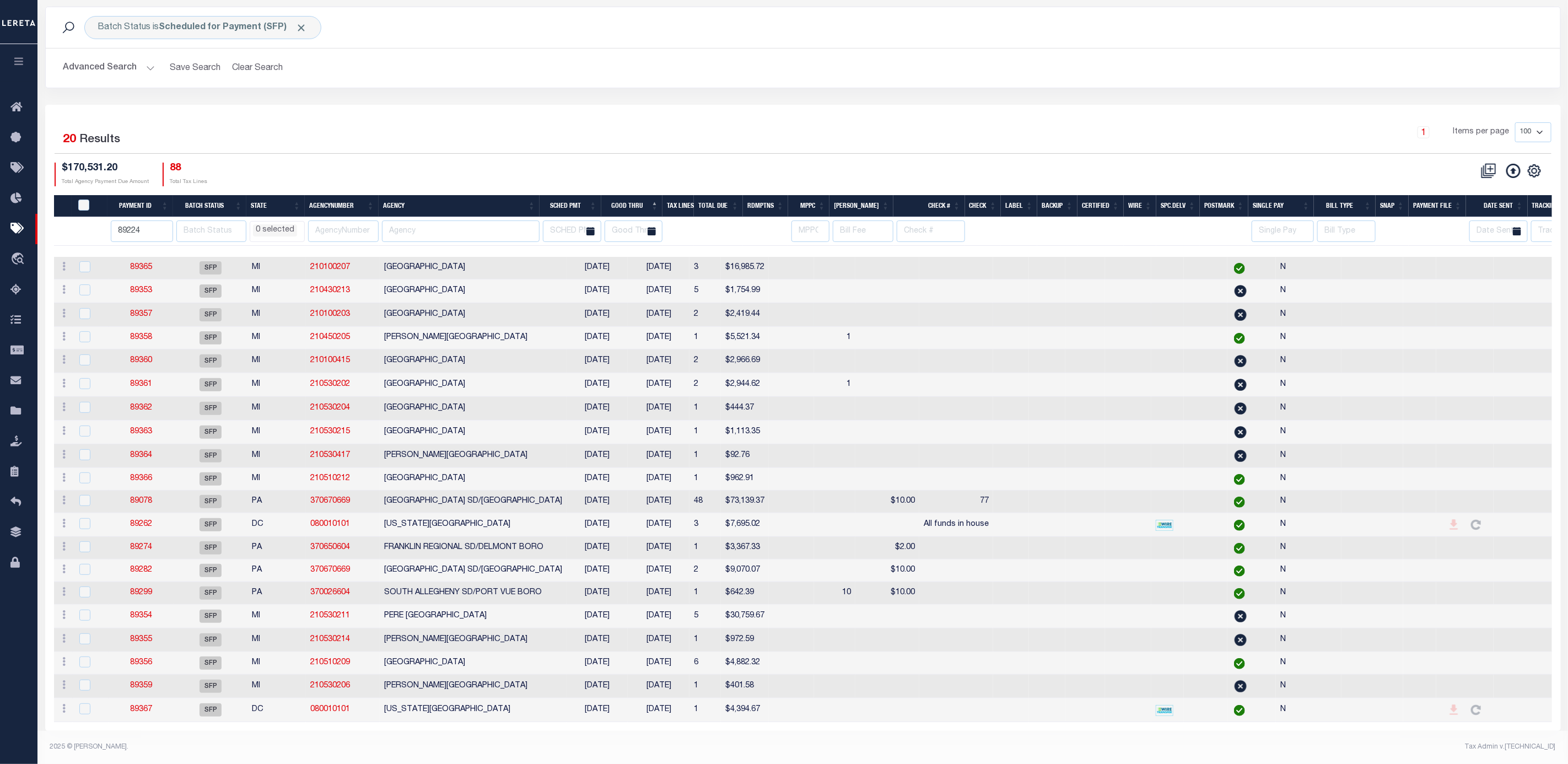
scroll to position [68, 0]
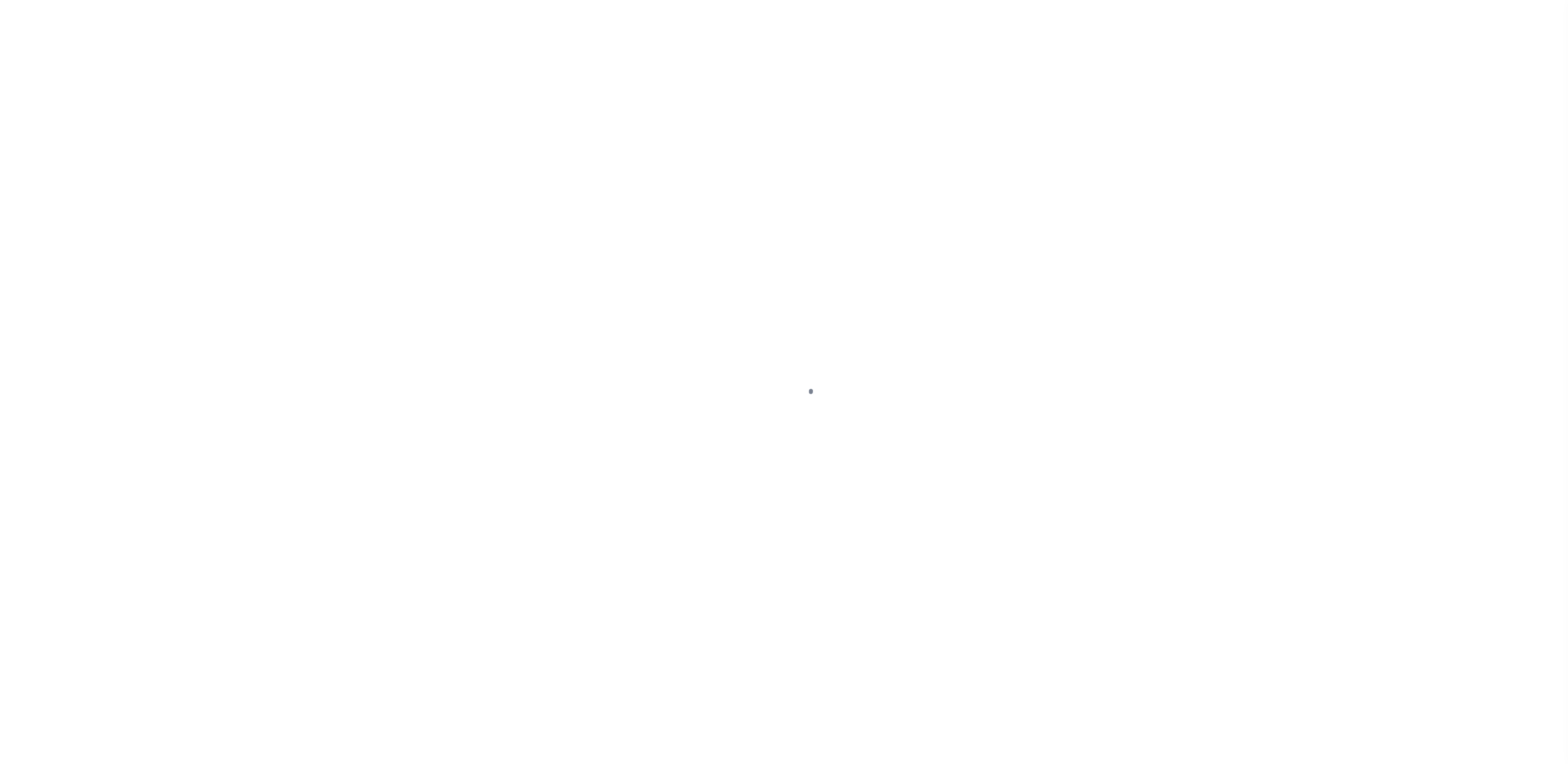
select select "SFP"
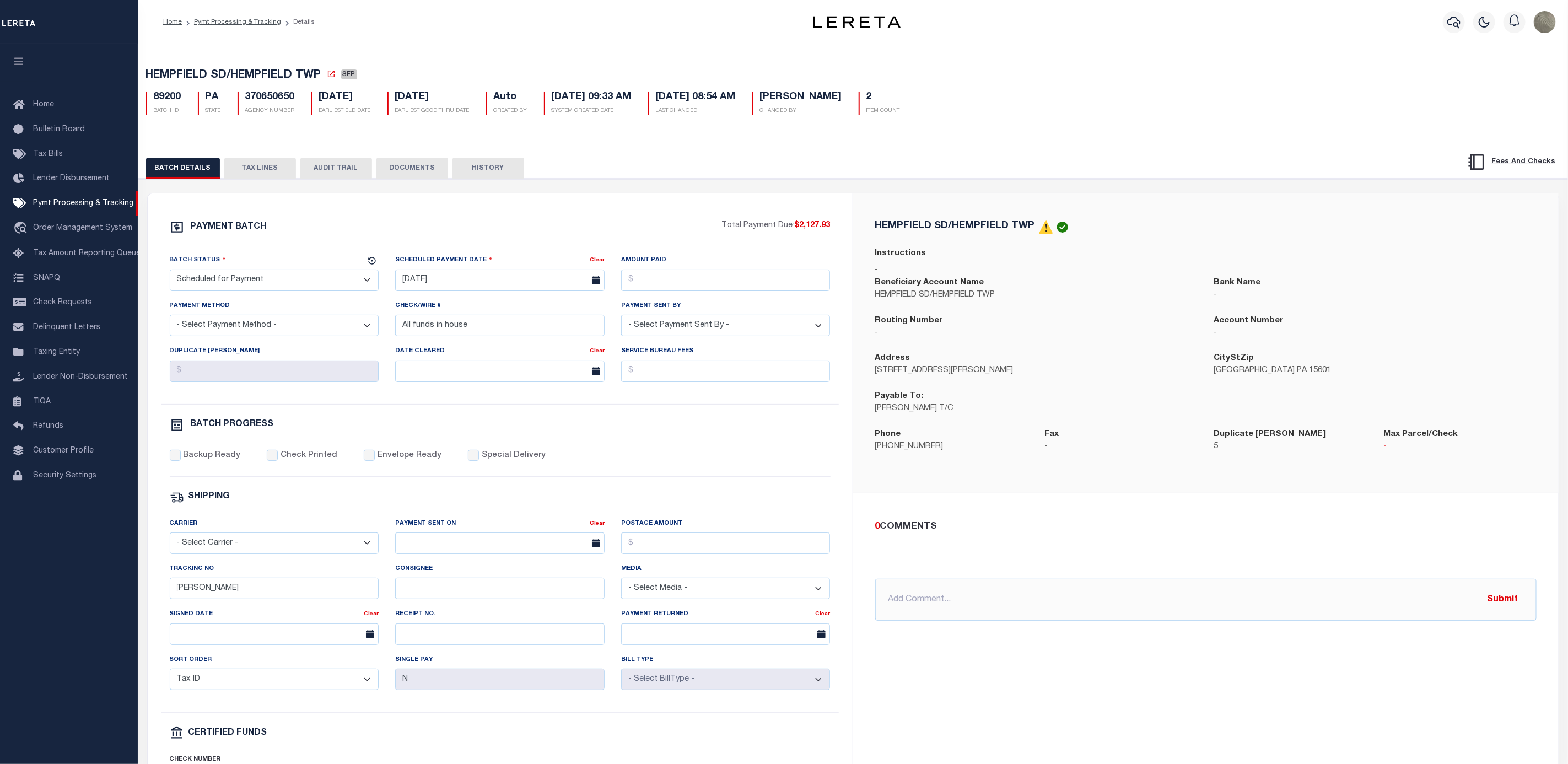
drag, startPoint x: 718, startPoint y: 147, endPoint x: 704, endPoint y: 147, distance: 14.0
click at [718, 147] on div "BATCH DETAILS TAX LINES AUDIT TRAIL DOCUMENTS HISTORY" at bounding box center [853, 514] width 1440 height 755
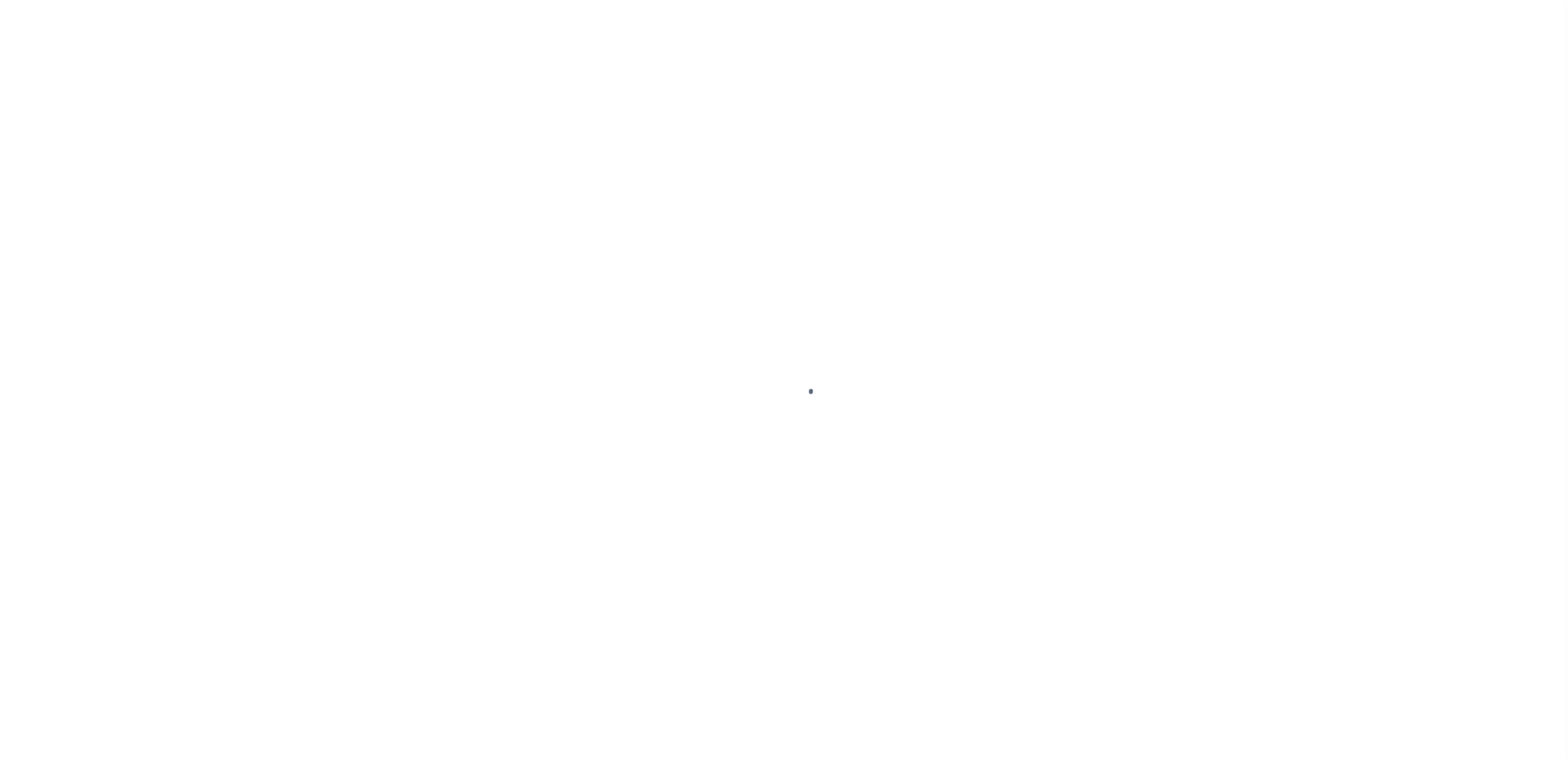
select select "SFP"
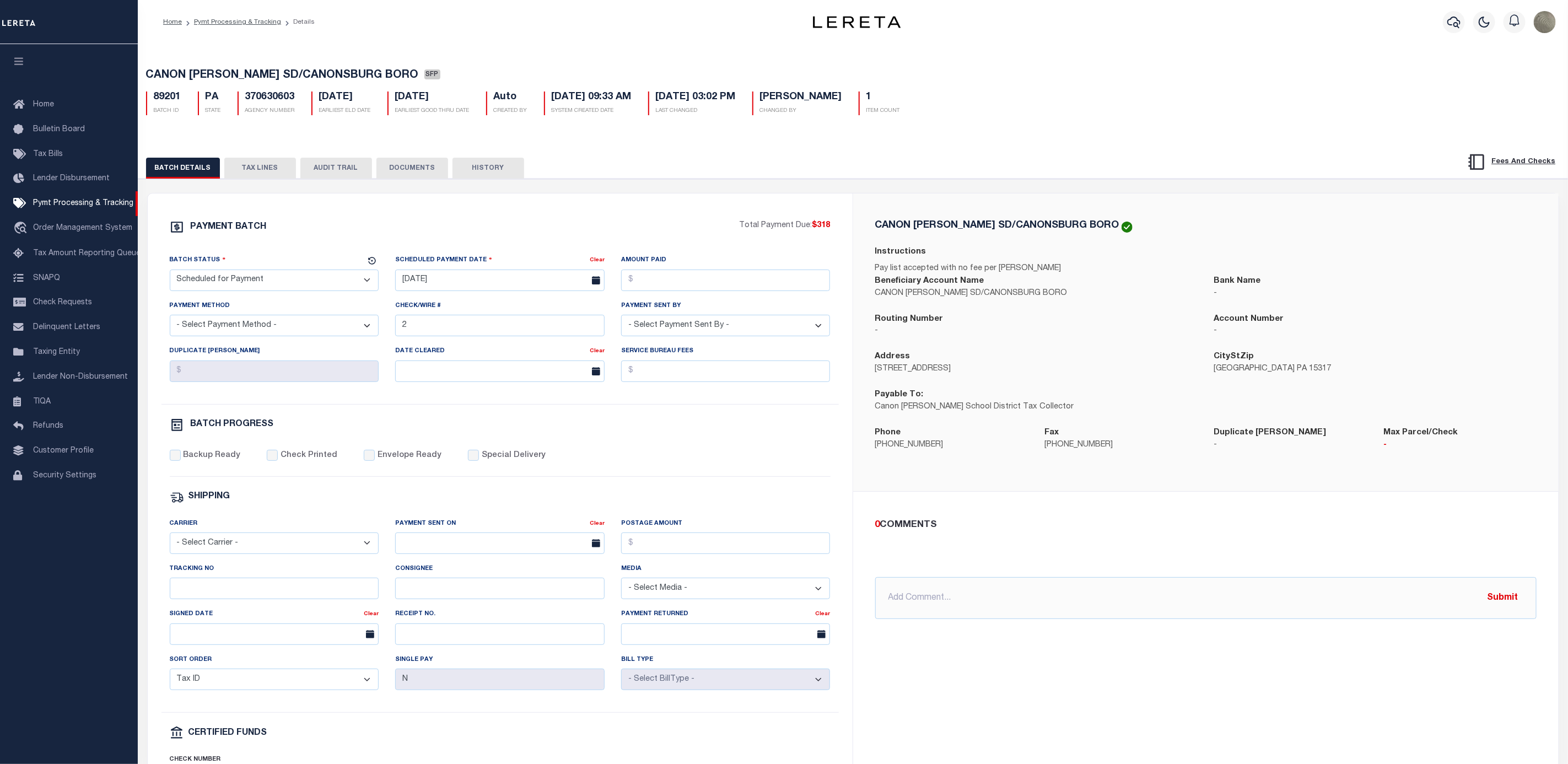
click at [263, 579] on div "Tracking No" at bounding box center [275, 581] width 209 height 36
click at [249, 590] on input "Tracking No" at bounding box center [275, 588] width 209 height 21
type input "[PERSON_NAME]"
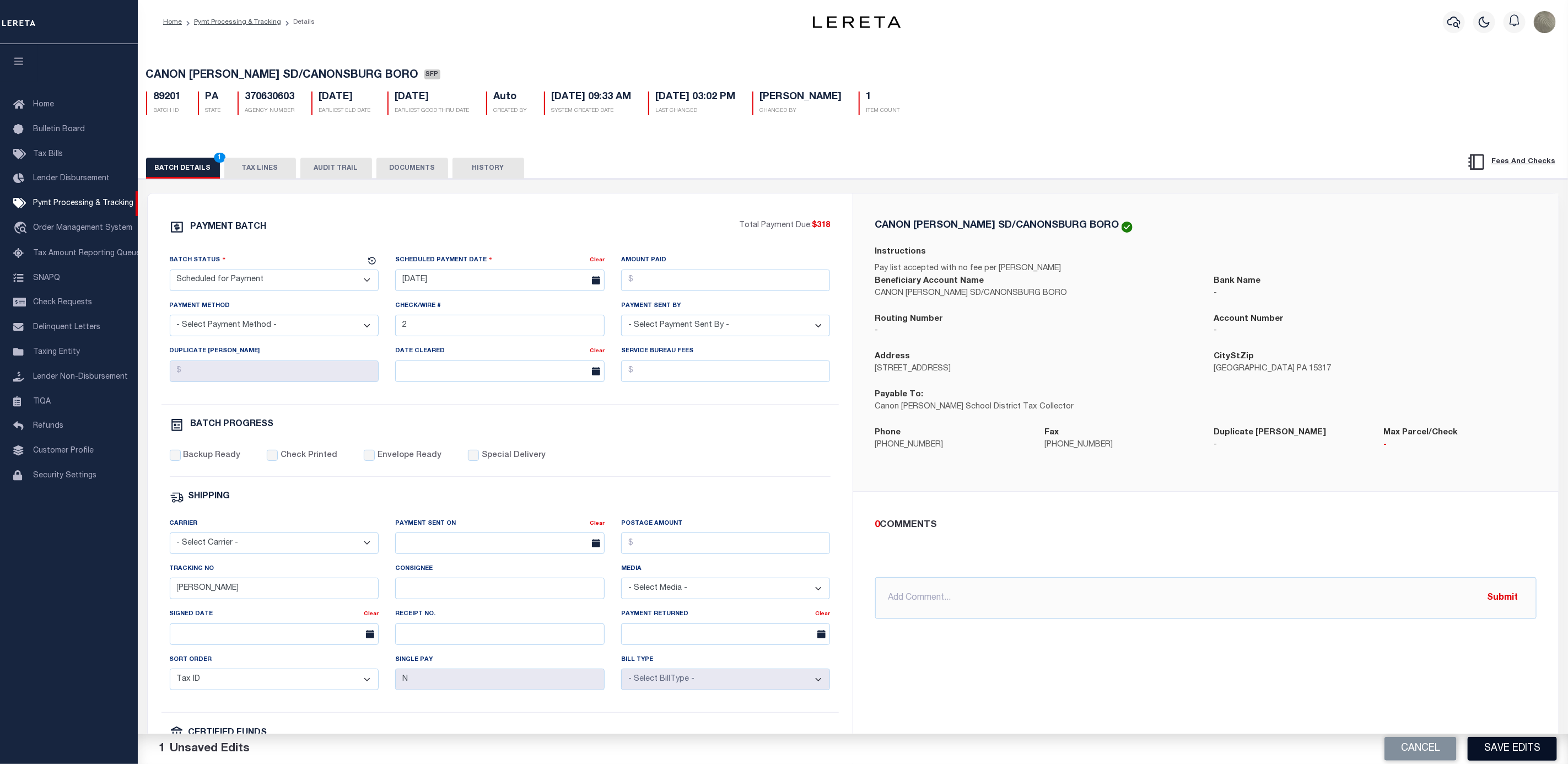
click at [1501, 750] on button "Save Edits" at bounding box center [1512, 749] width 90 height 24
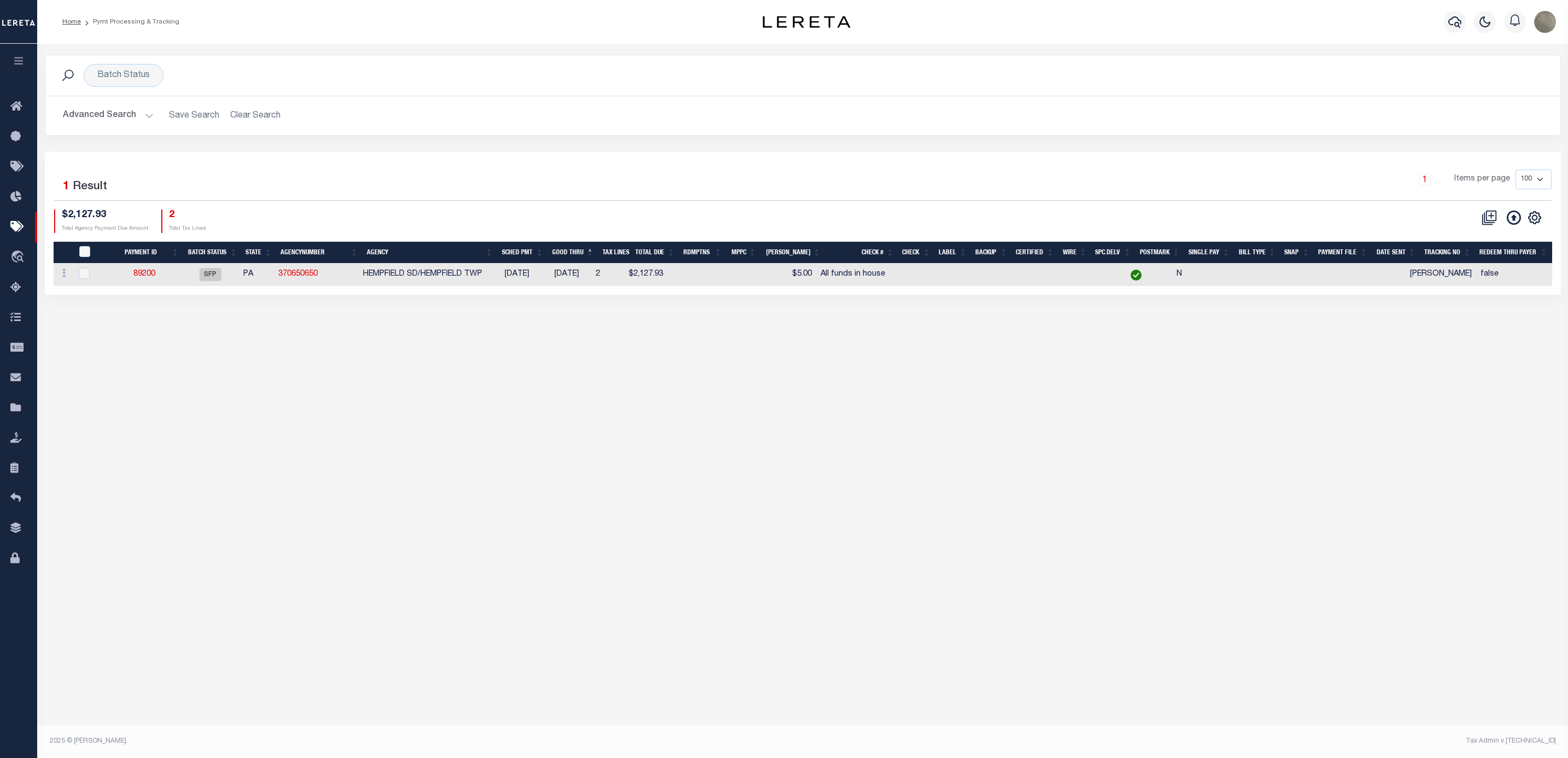
click at [869, 181] on div "1 Items per page 100 200 500 1000" at bounding box center [992, 184] width 1119 height 28
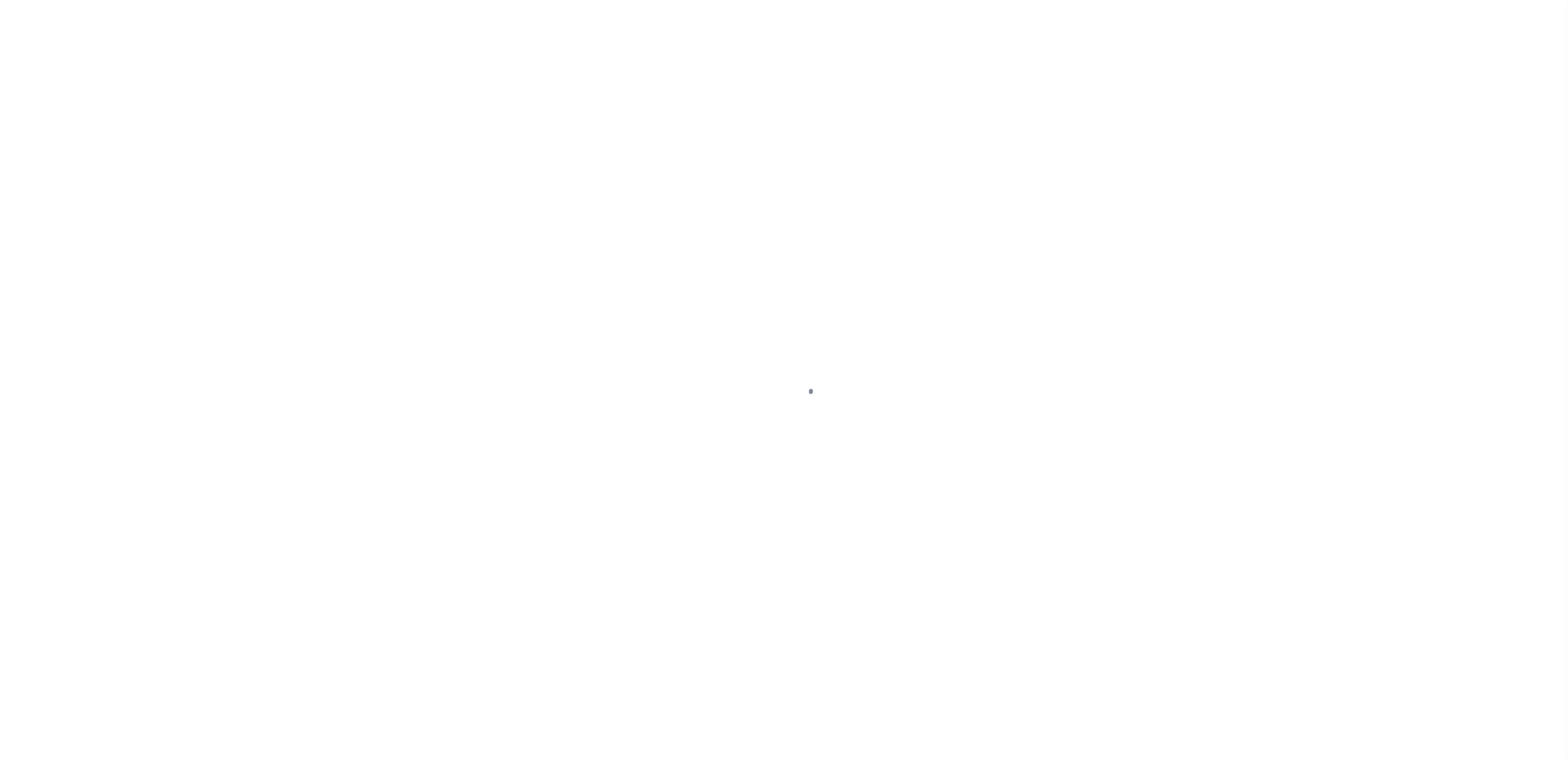
select select "SFP"
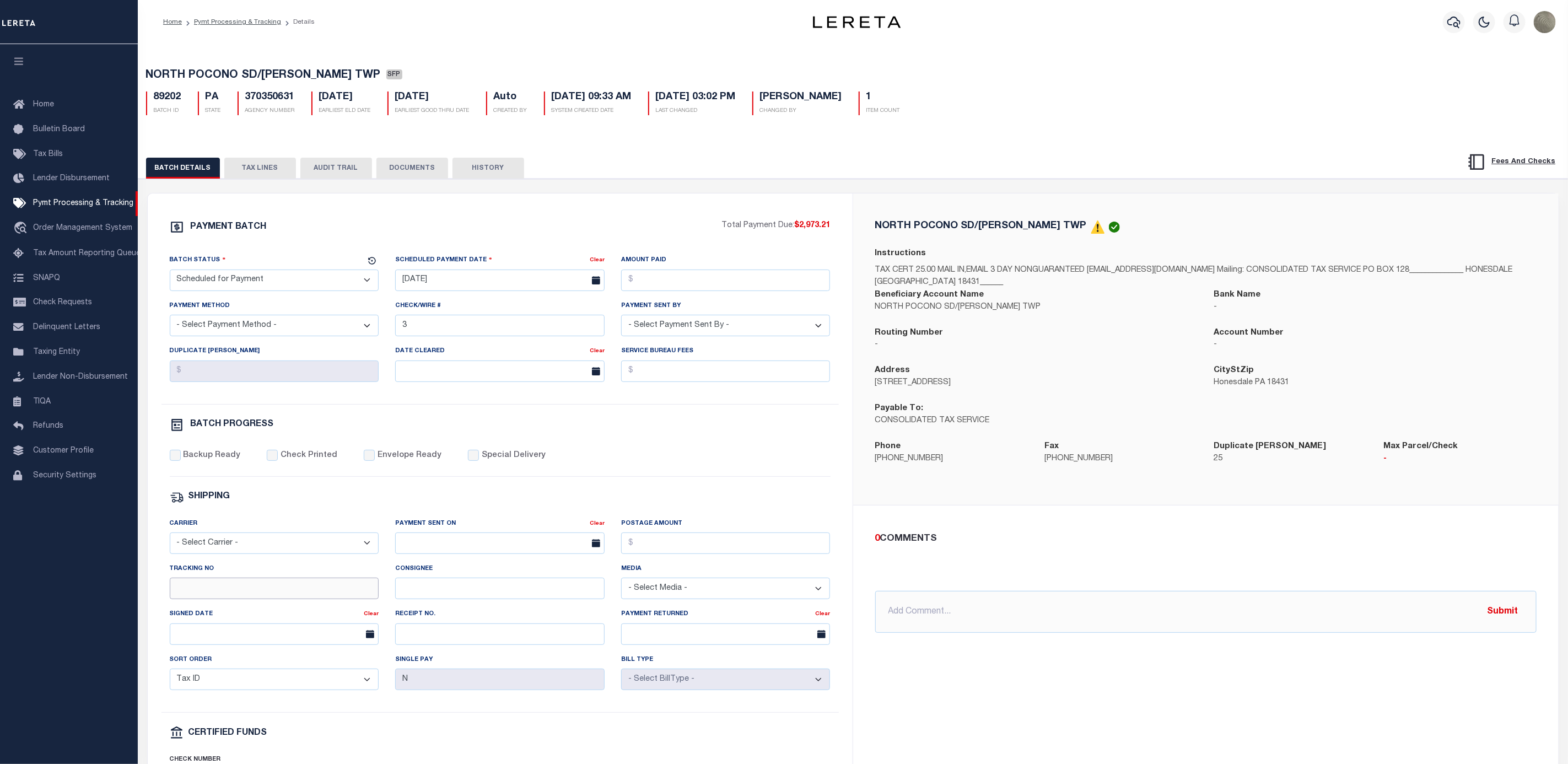
click at [230, 598] on input "Tracking No" at bounding box center [275, 588] width 209 height 21
type input "Barbara"
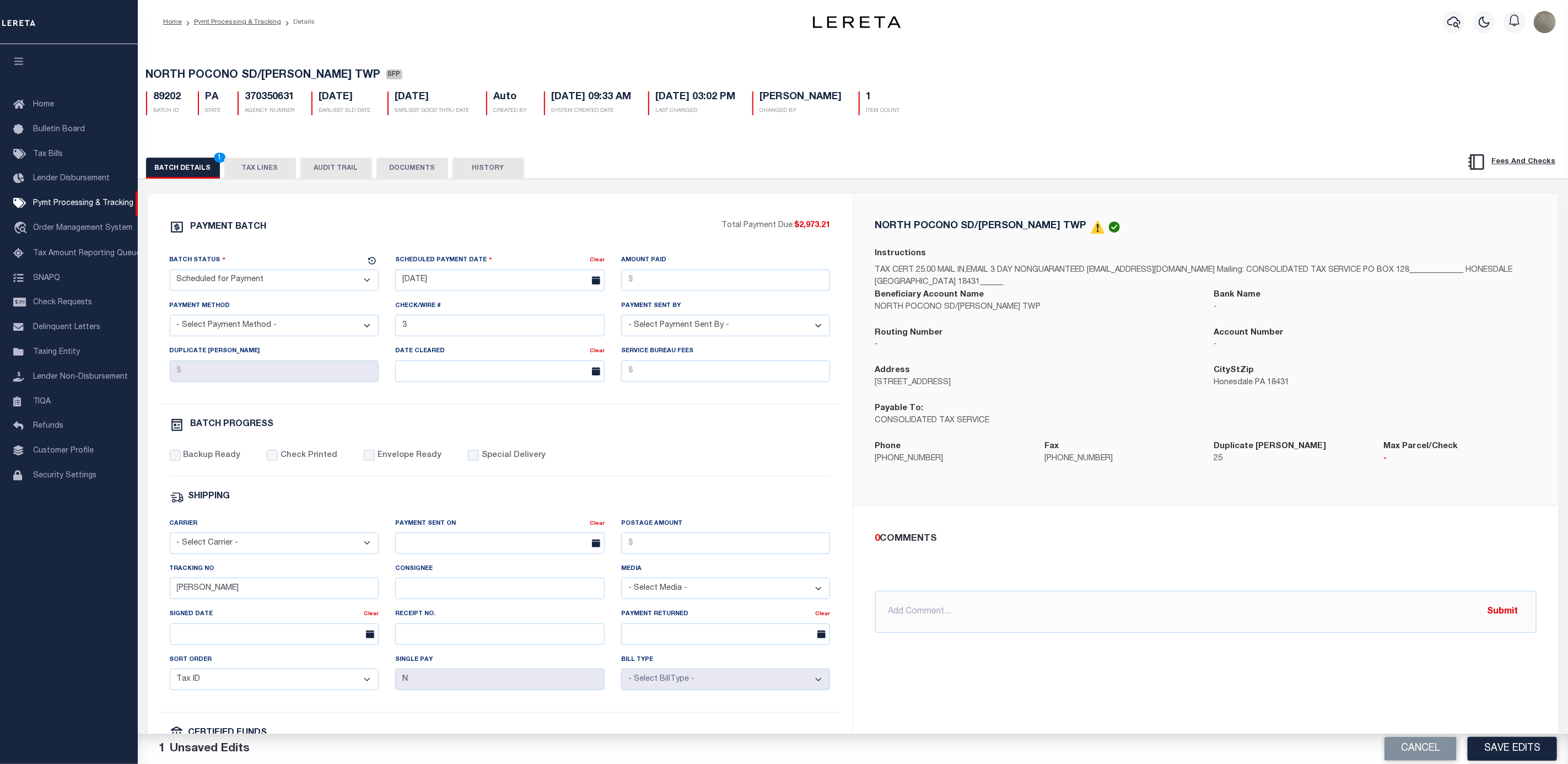
click at [727, 476] on div "Backup Ready Check Printed Envelope Ready Special Delivery" at bounding box center [500, 462] width 661 height 27
click at [1529, 747] on button "Save Edits" at bounding box center [1512, 749] width 90 height 24
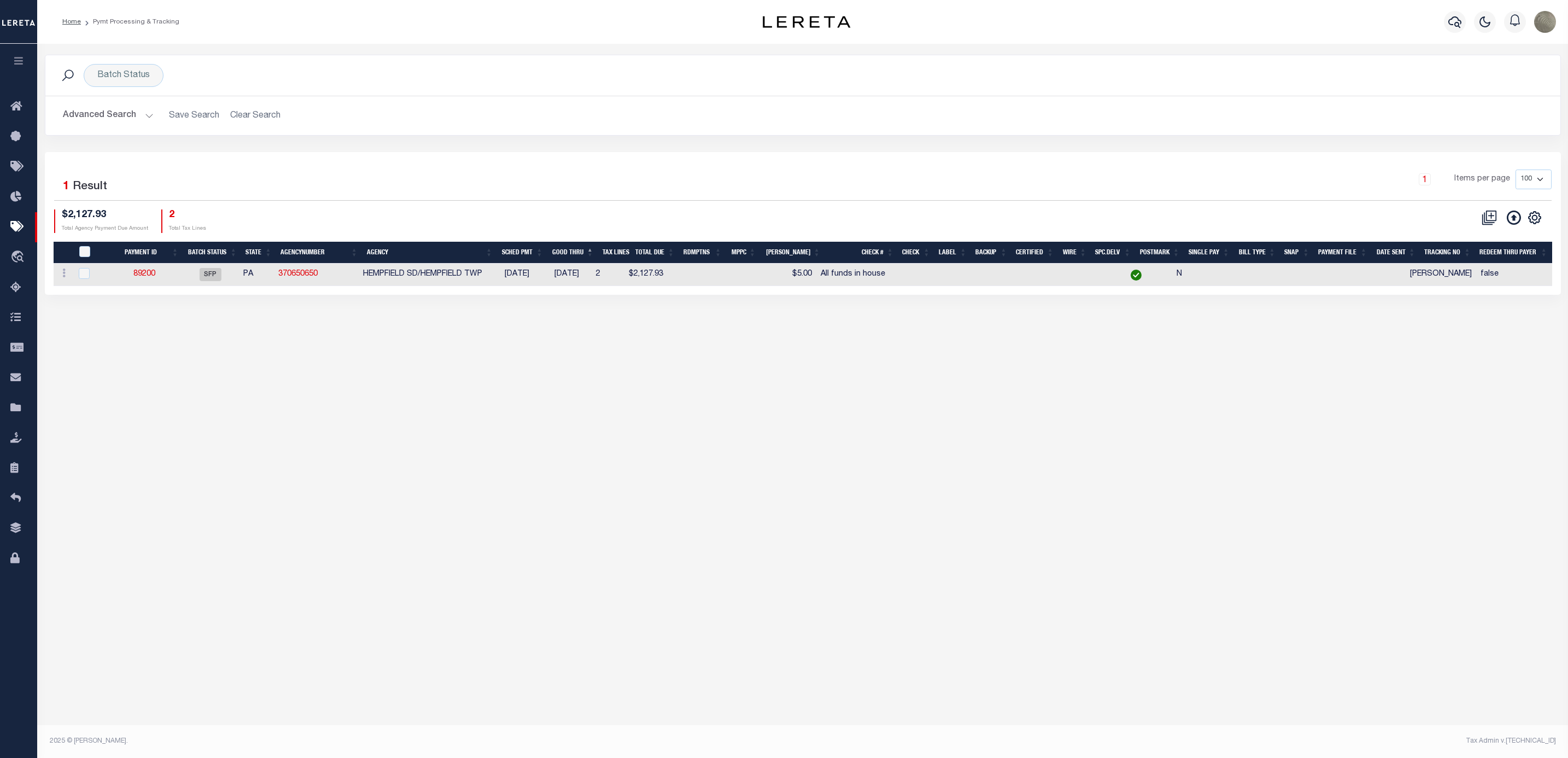
click at [1555, 210] on div "Selected 1 Result 1 Items per page 100 200 500 1000 $2,127.93 2" at bounding box center [803, 224] width 1533 height 143
click at [619, 118] on h2 "Advanced Search Save Search Clear Search PayeeSearchTable_dynamictable_____Defa…" at bounding box center [803, 115] width 1498 height 21
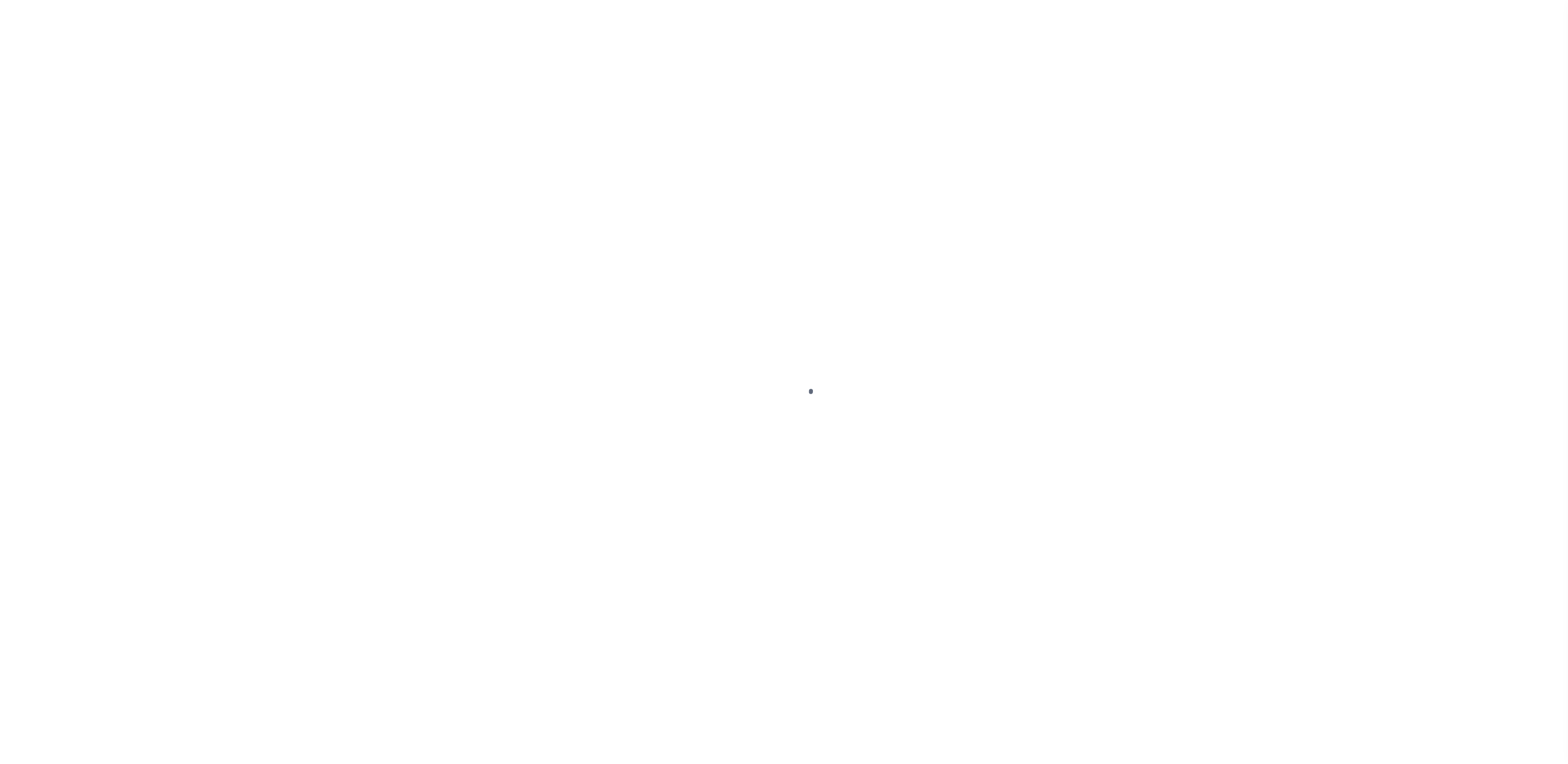
select select "SFP"
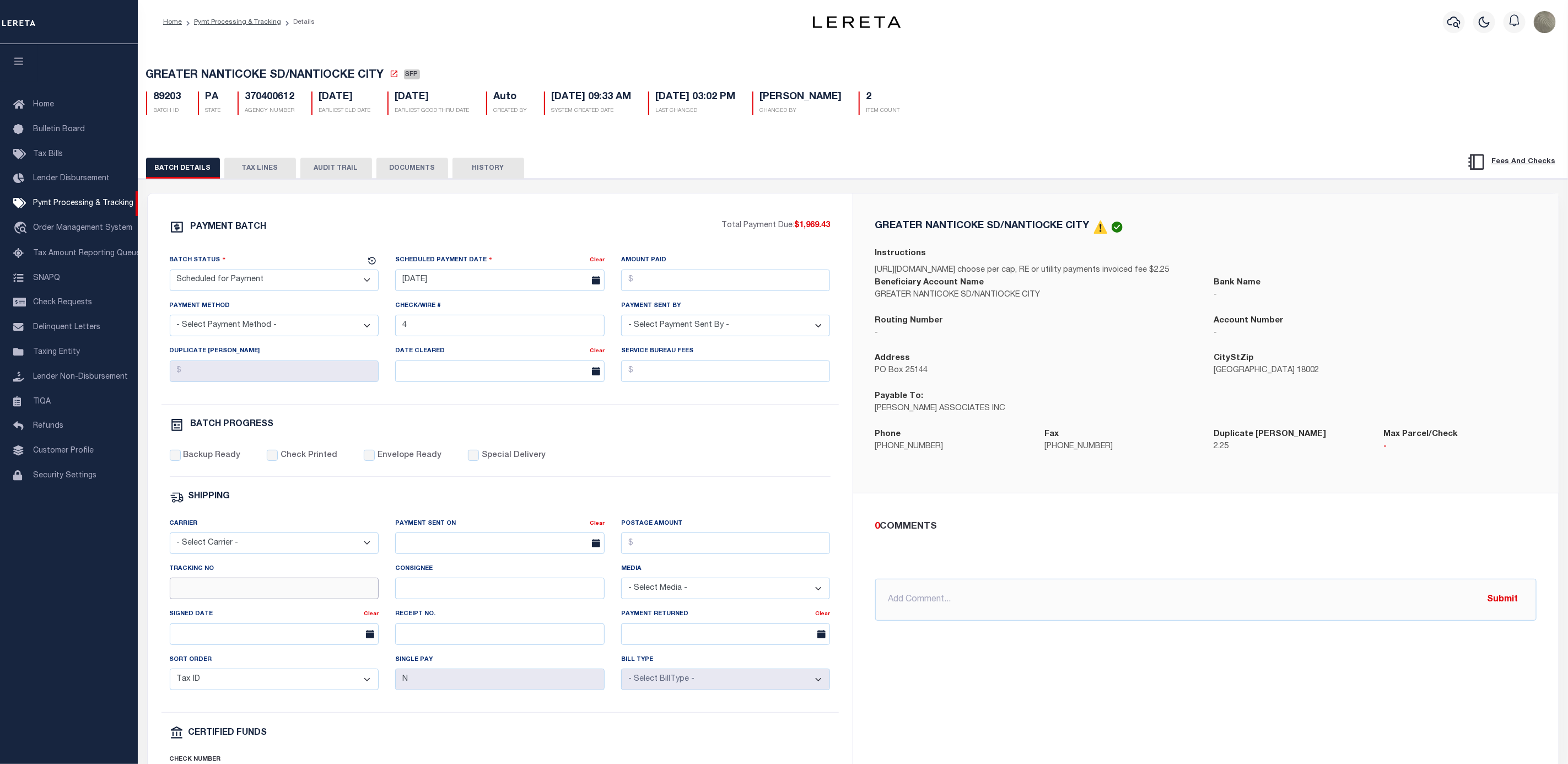
click at [298, 599] on input "Tracking No" at bounding box center [275, 588] width 209 height 21
type input "[PERSON_NAME]"
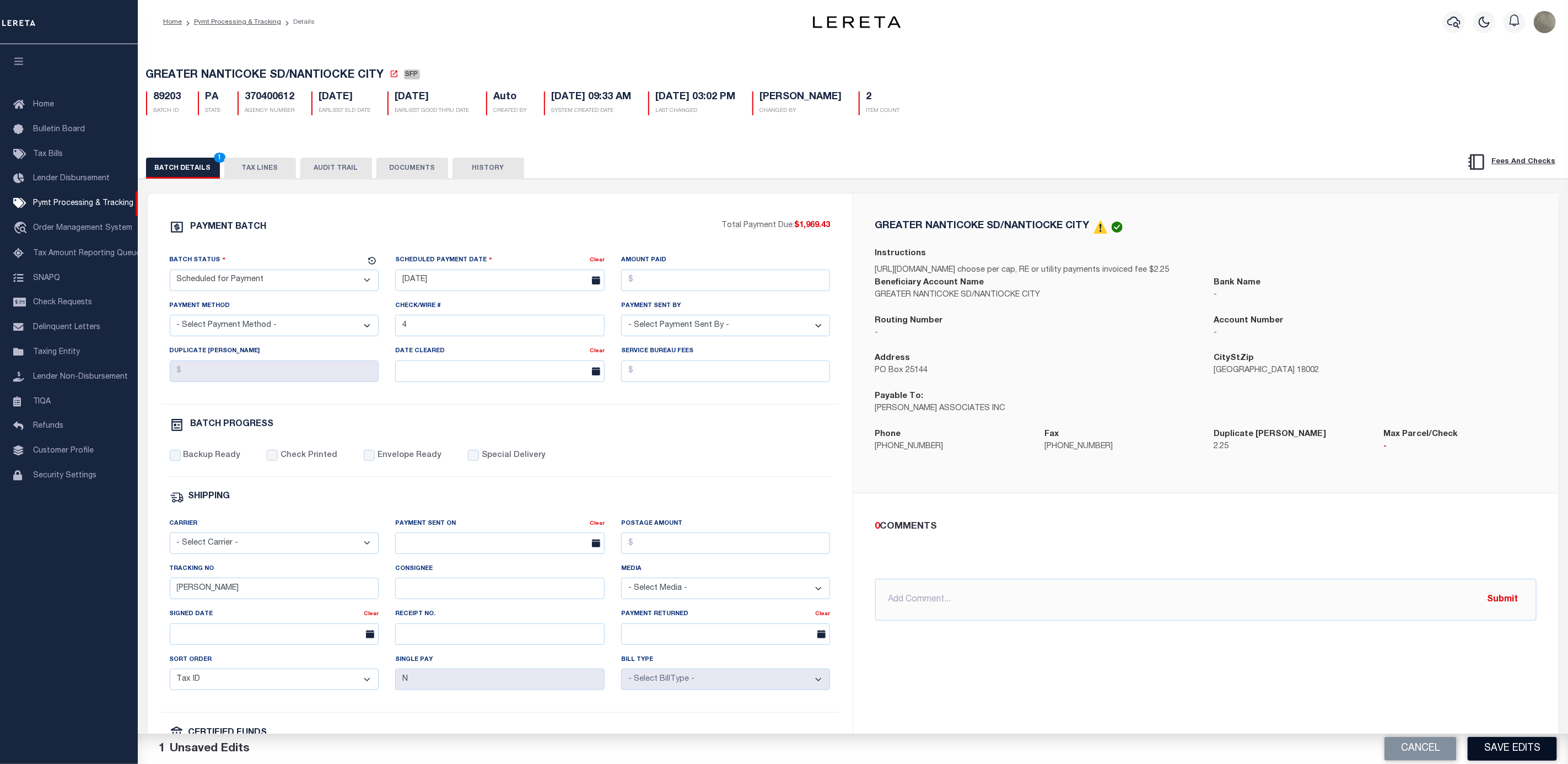
click at [1508, 745] on button "Save Edits" at bounding box center [1512, 749] width 90 height 24
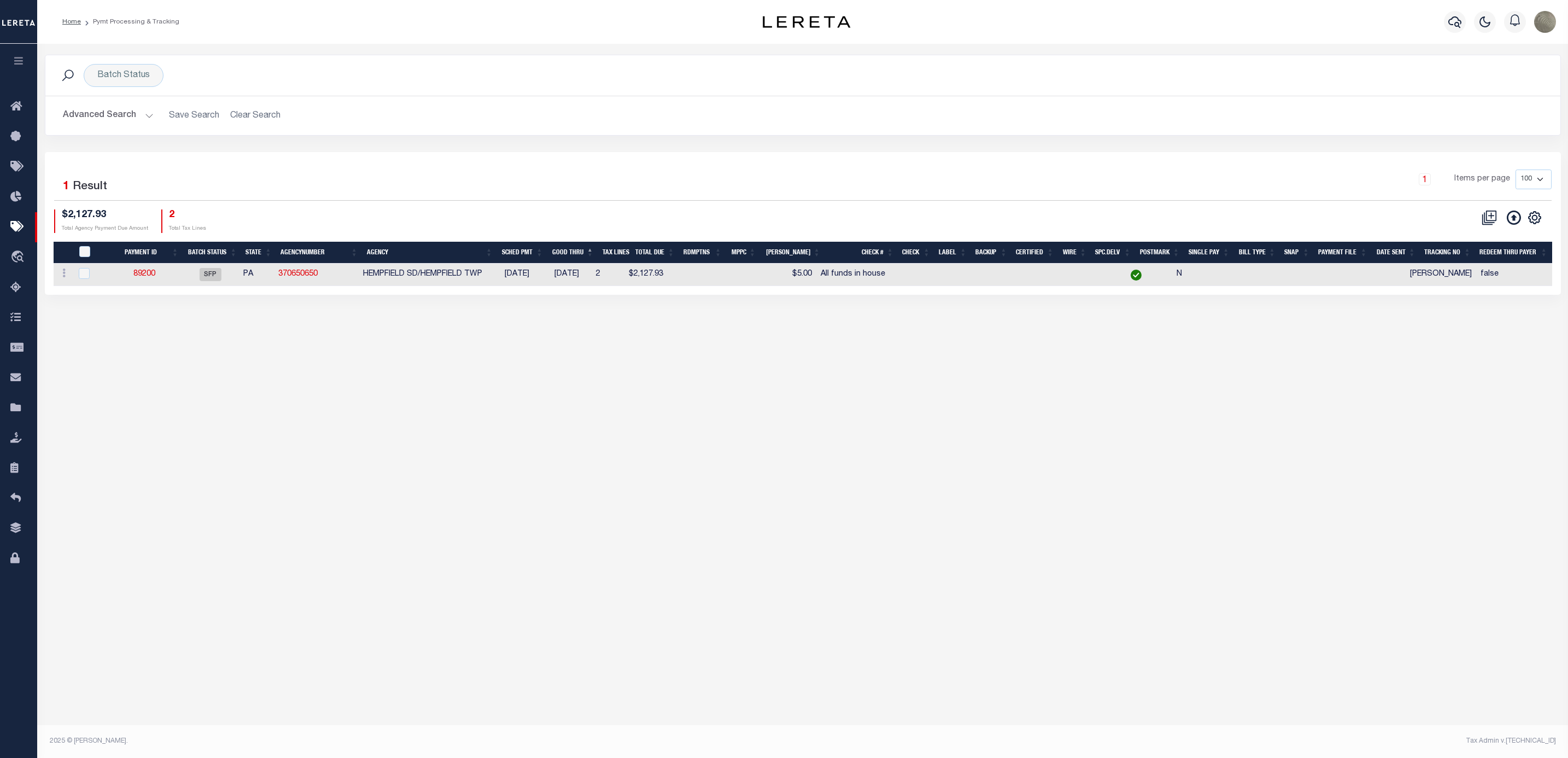
click at [938, 89] on div "Batch Status Search" at bounding box center [803, 75] width 1516 height 40
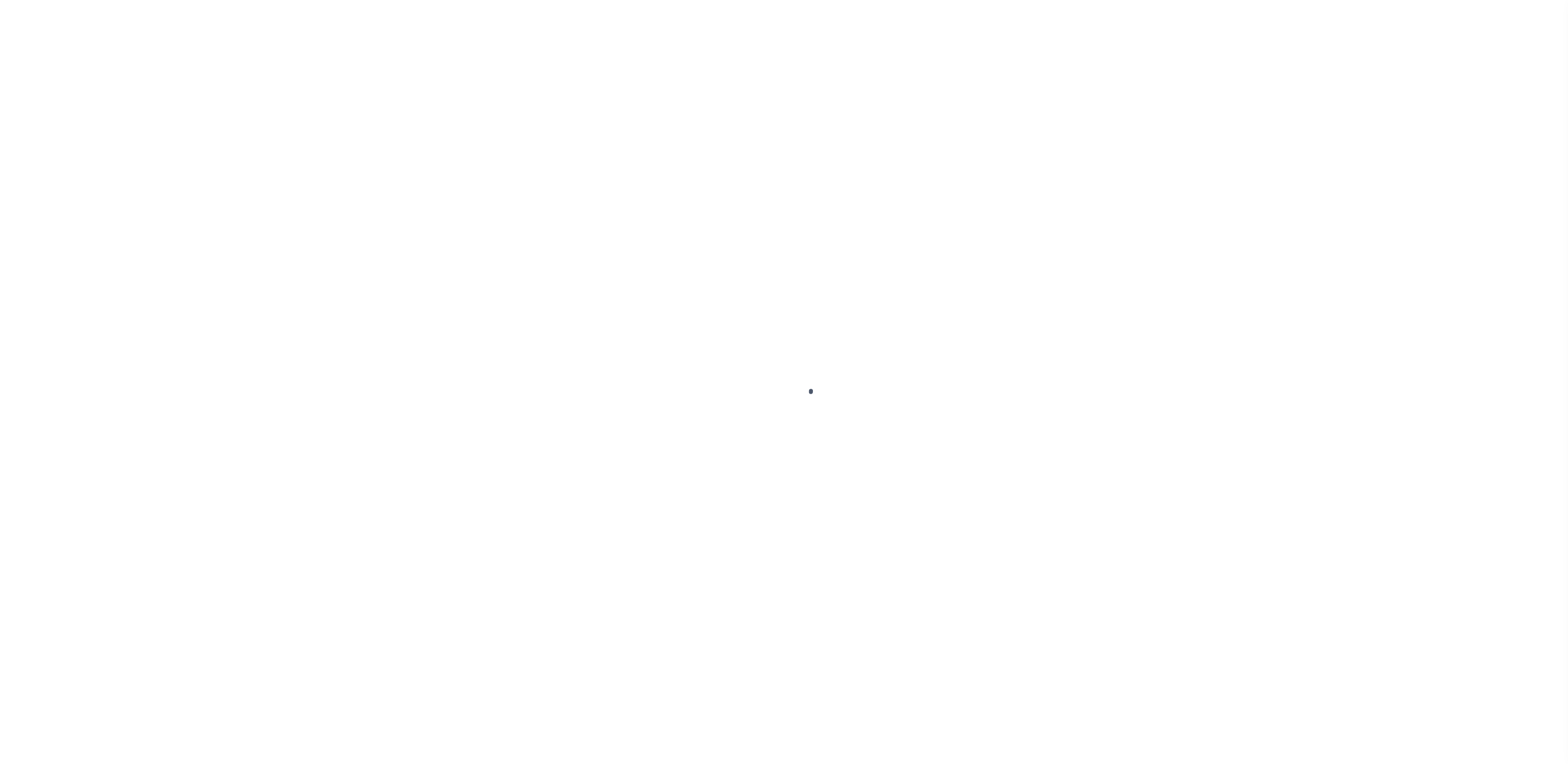
select select "SFP"
select select "37"
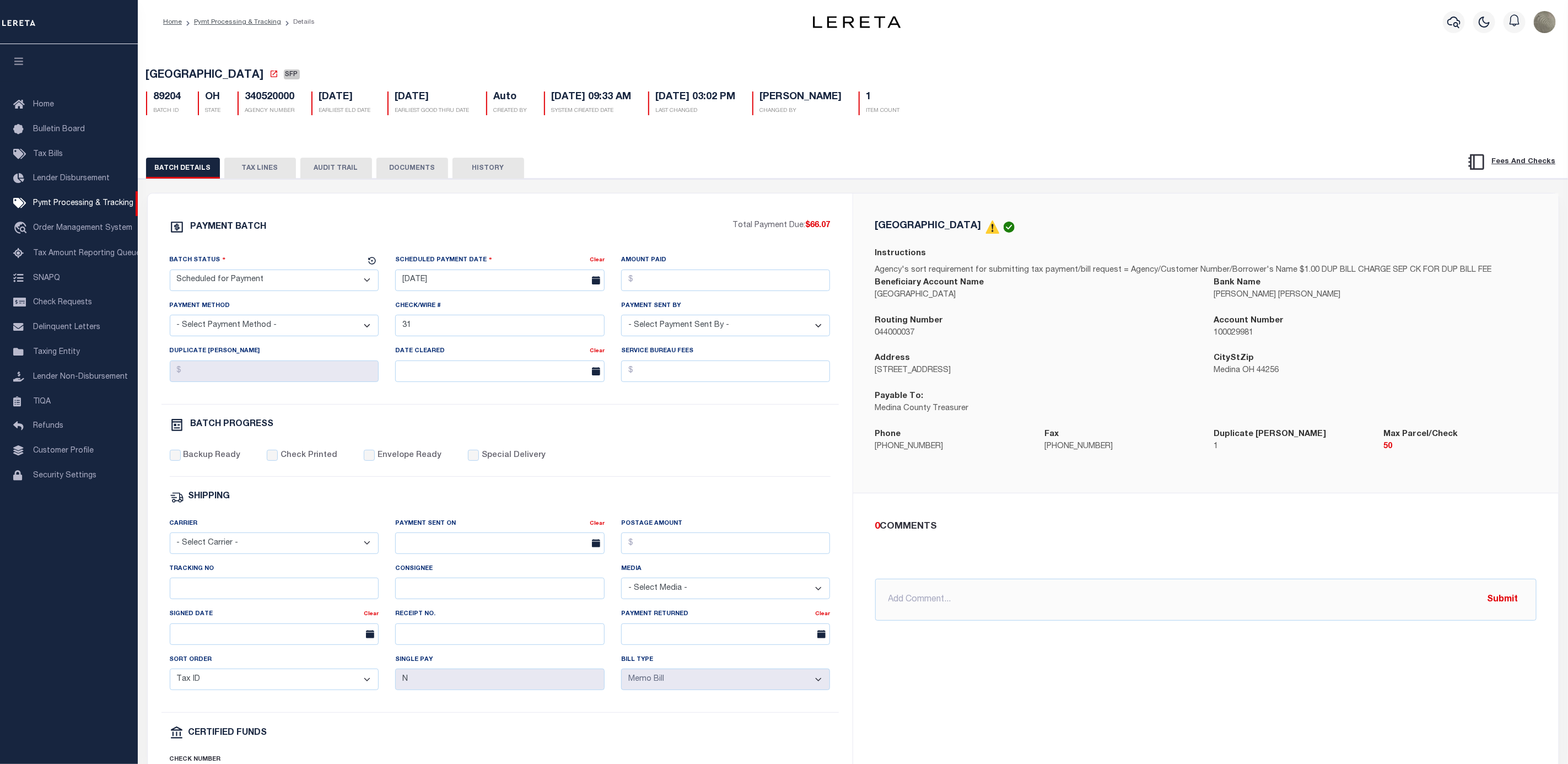
click at [303, 581] on div "Tracking No" at bounding box center [275, 581] width 209 height 36
click at [296, 587] on input "Tracking No" at bounding box center [275, 588] width 209 height 21
type input "Matt"
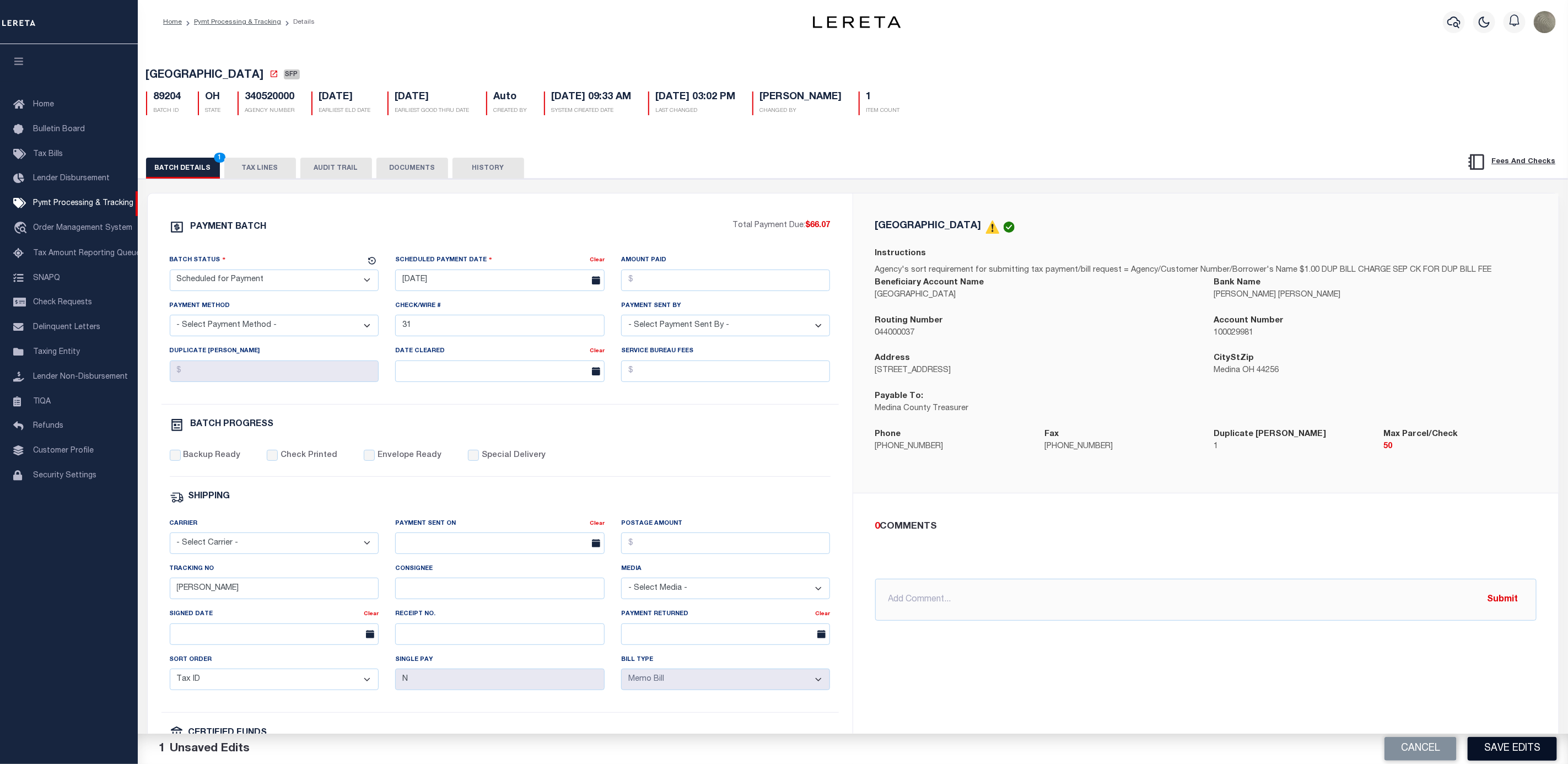
click at [1525, 743] on button "Save Edits" at bounding box center [1512, 749] width 90 height 24
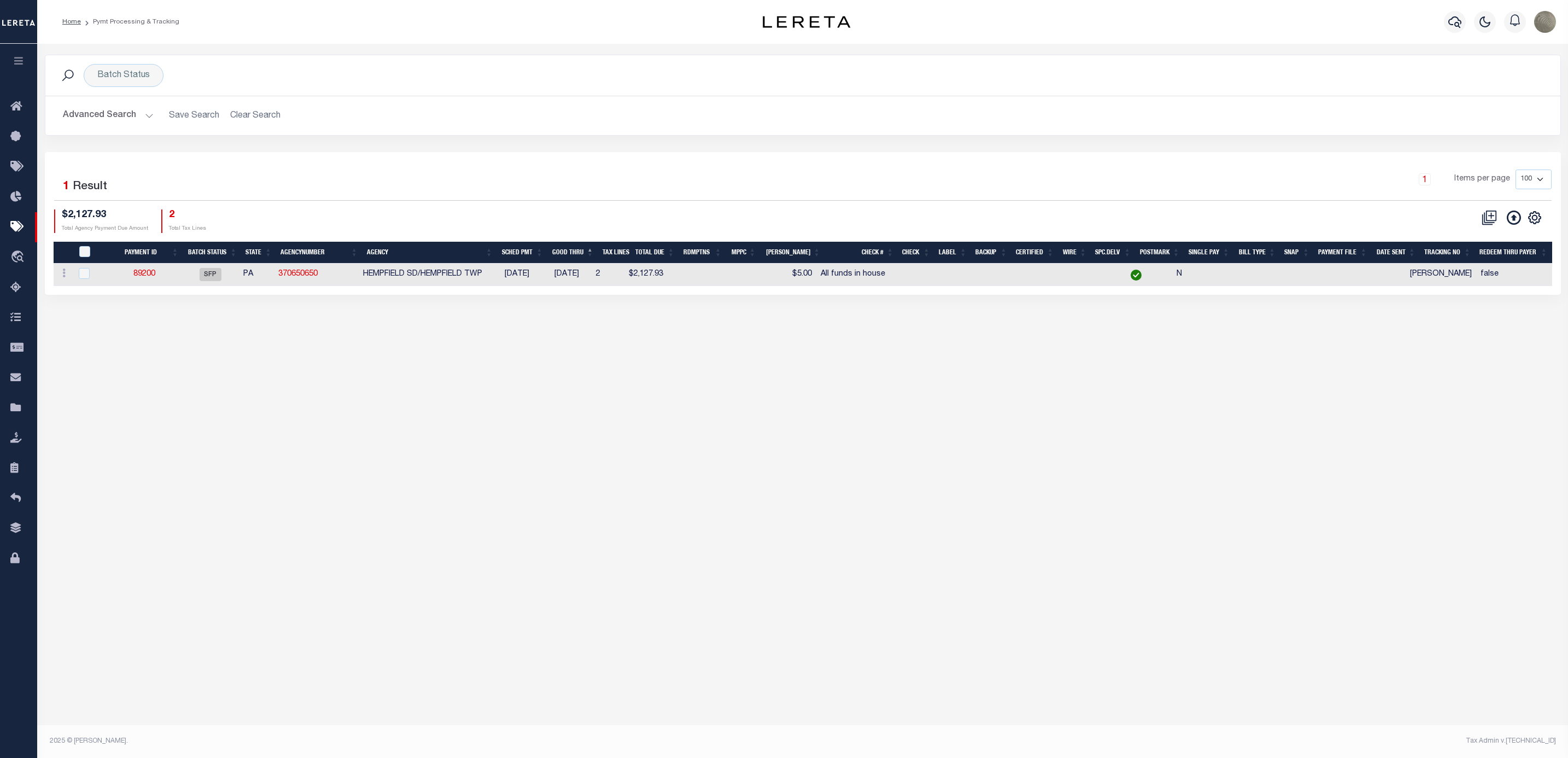
click at [835, 166] on div "Selected 1 Result 1 Items per page 100 200 500 1000 $2,127.93 2" at bounding box center [803, 224] width 1517 height 143
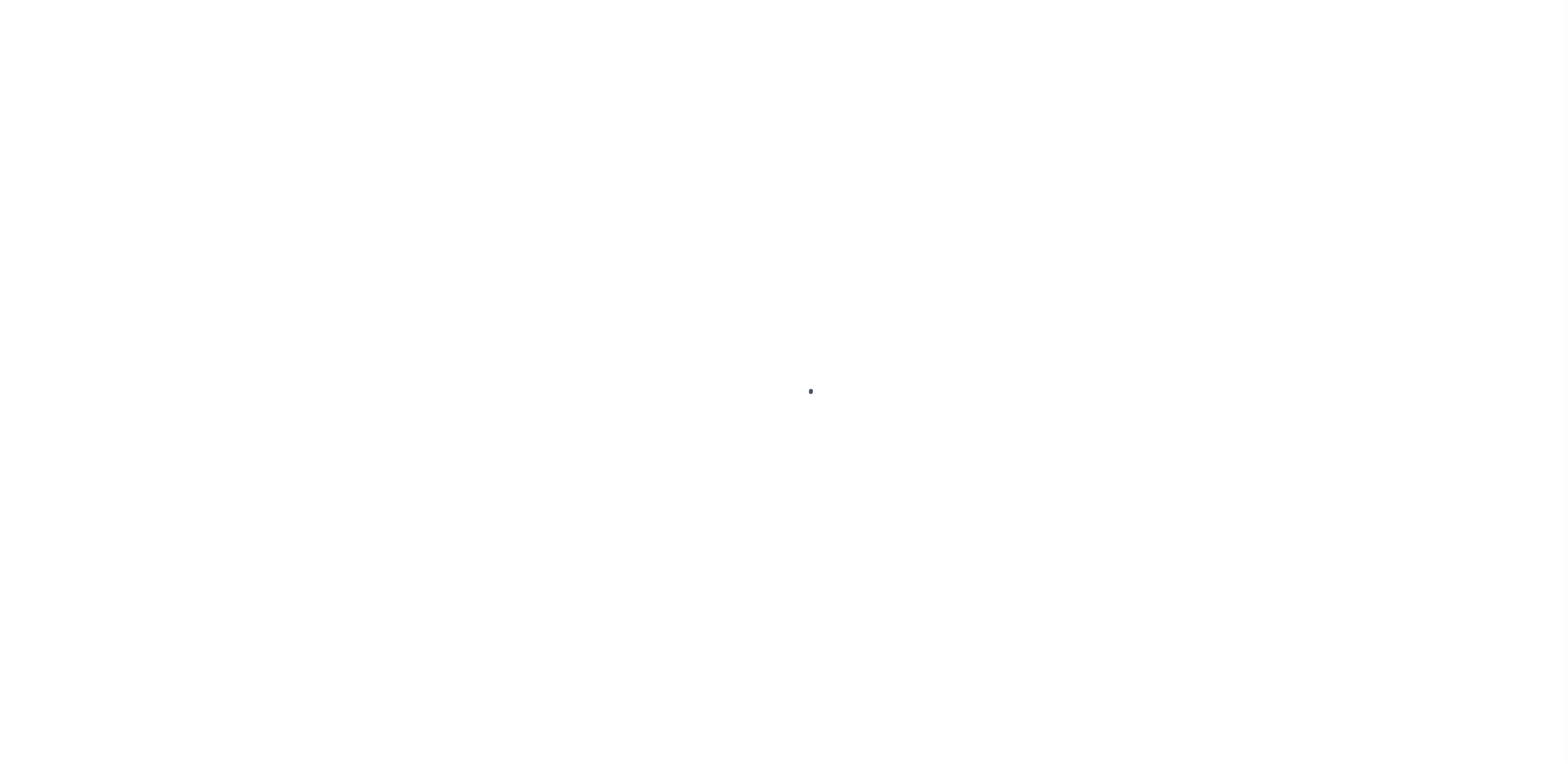
select select "SFP"
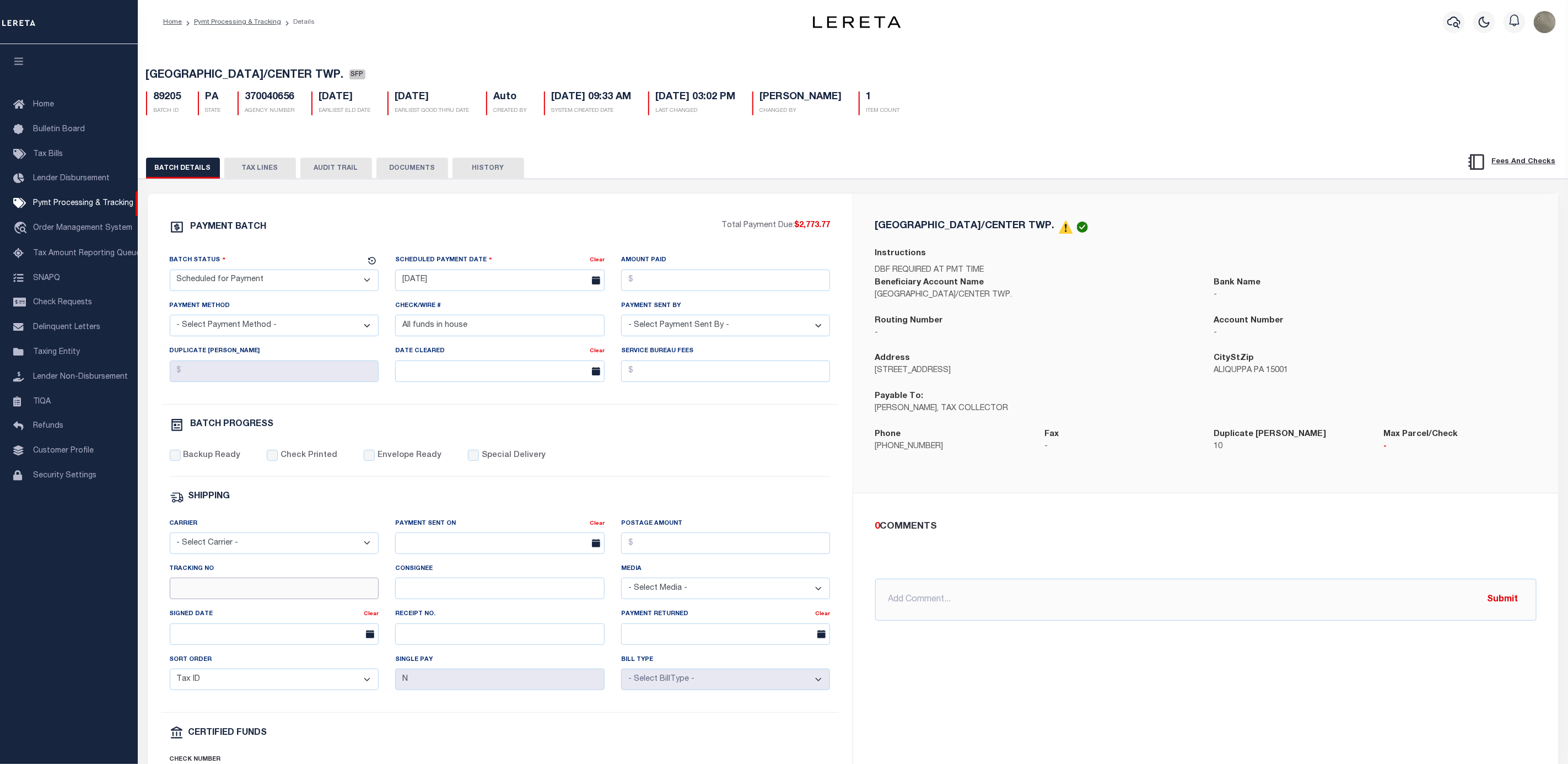
click at [269, 599] on input "Tracking No" at bounding box center [275, 588] width 209 height 21
type input "[PERSON_NAME]"
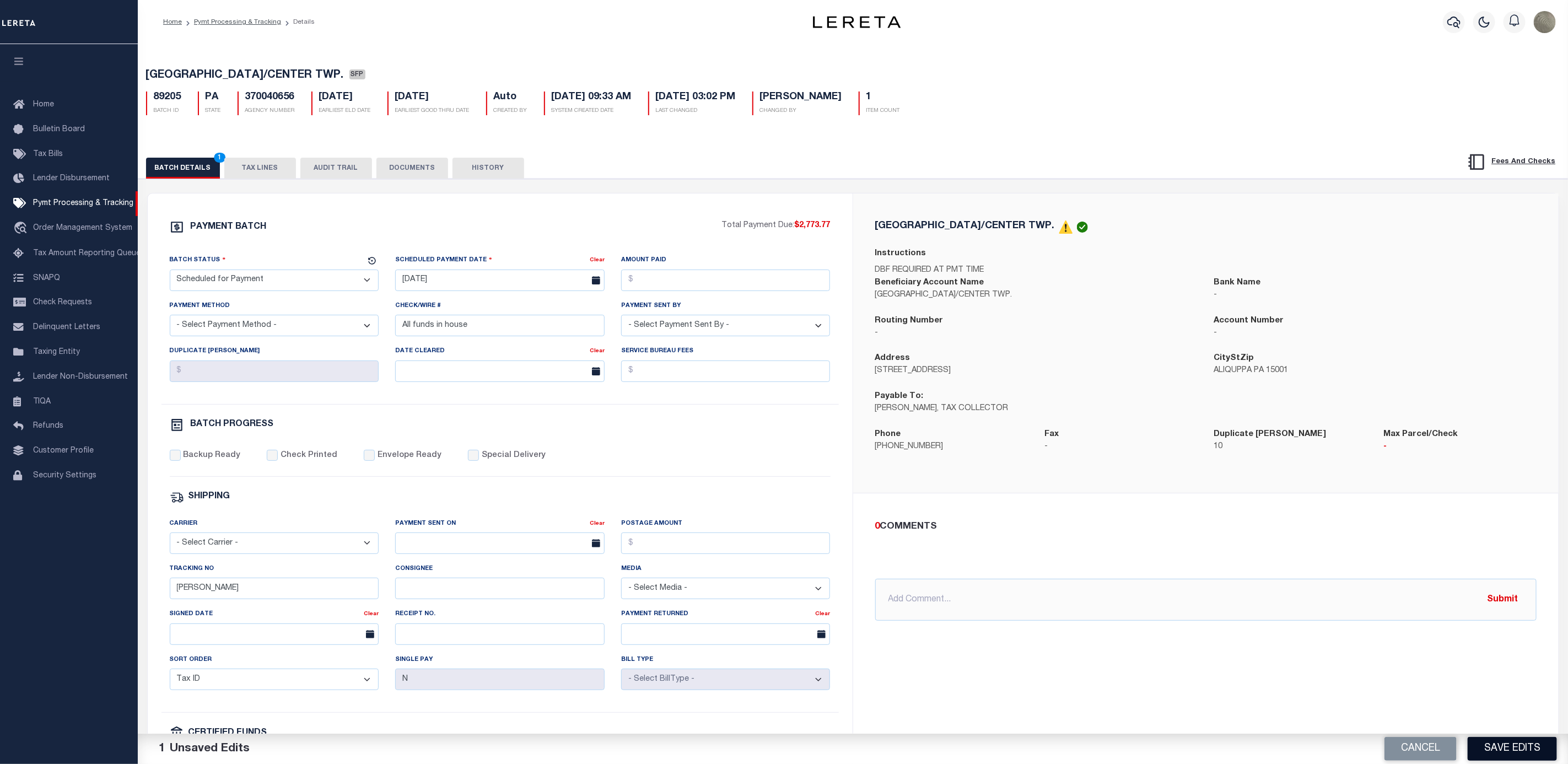
click at [1520, 743] on button "Save Edits" at bounding box center [1512, 749] width 90 height 24
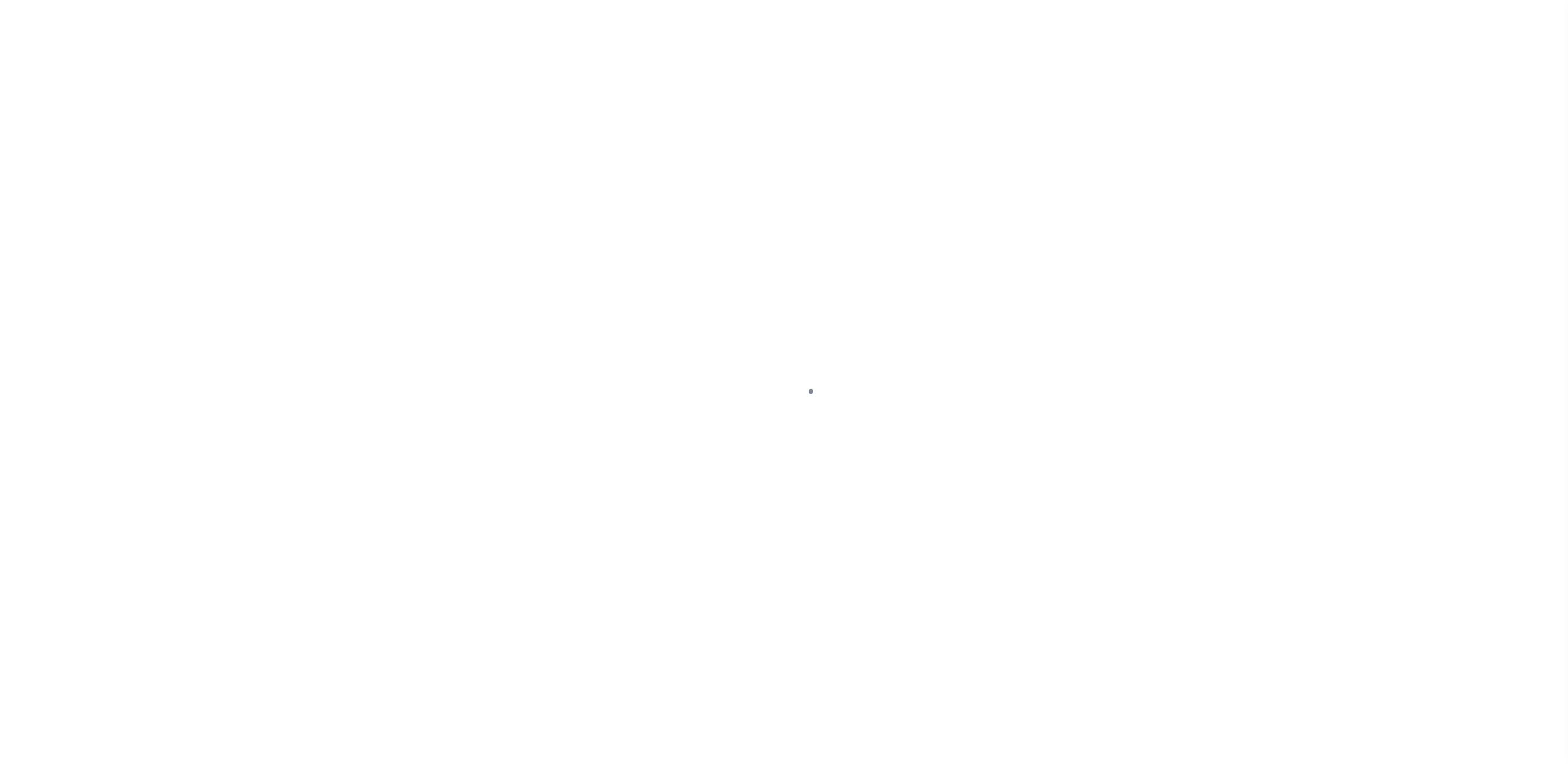
select select "SFP"
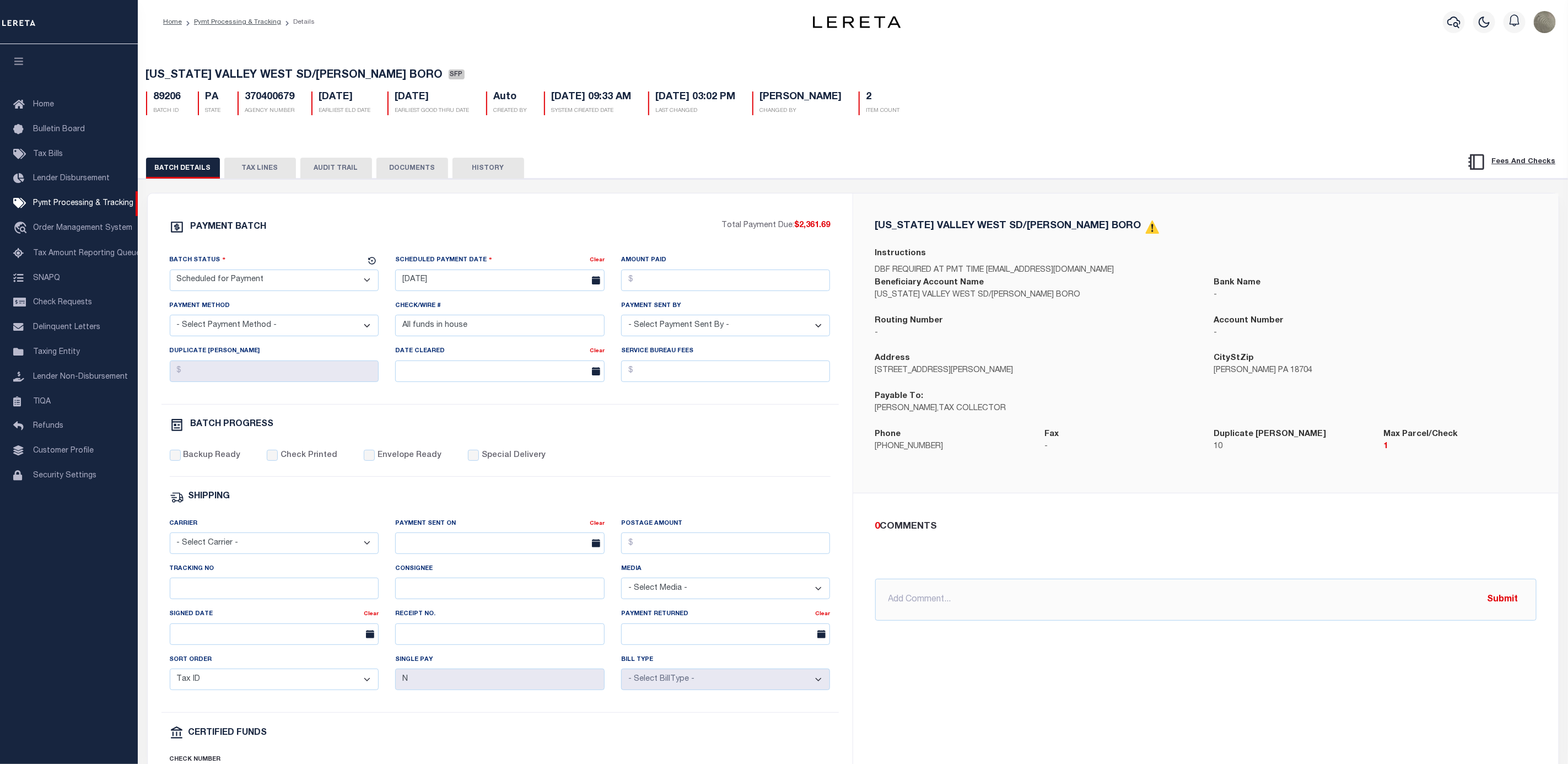
drag, startPoint x: 239, startPoint y: 610, endPoint x: 237, endPoint y: 602, distance: 8.2
click at [237, 608] on div "Tracking No" at bounding box center [275, 585] width 226 height 45
drag, startPoint x: 237, startPoint y: 602, endPoint x: 240, endPoint y: 596, distance: 6.7
click at [238, 599] on input "Tracking No" at bounding box center [275, 588] width 209 height 21
type input "[PERSON_NAME]"
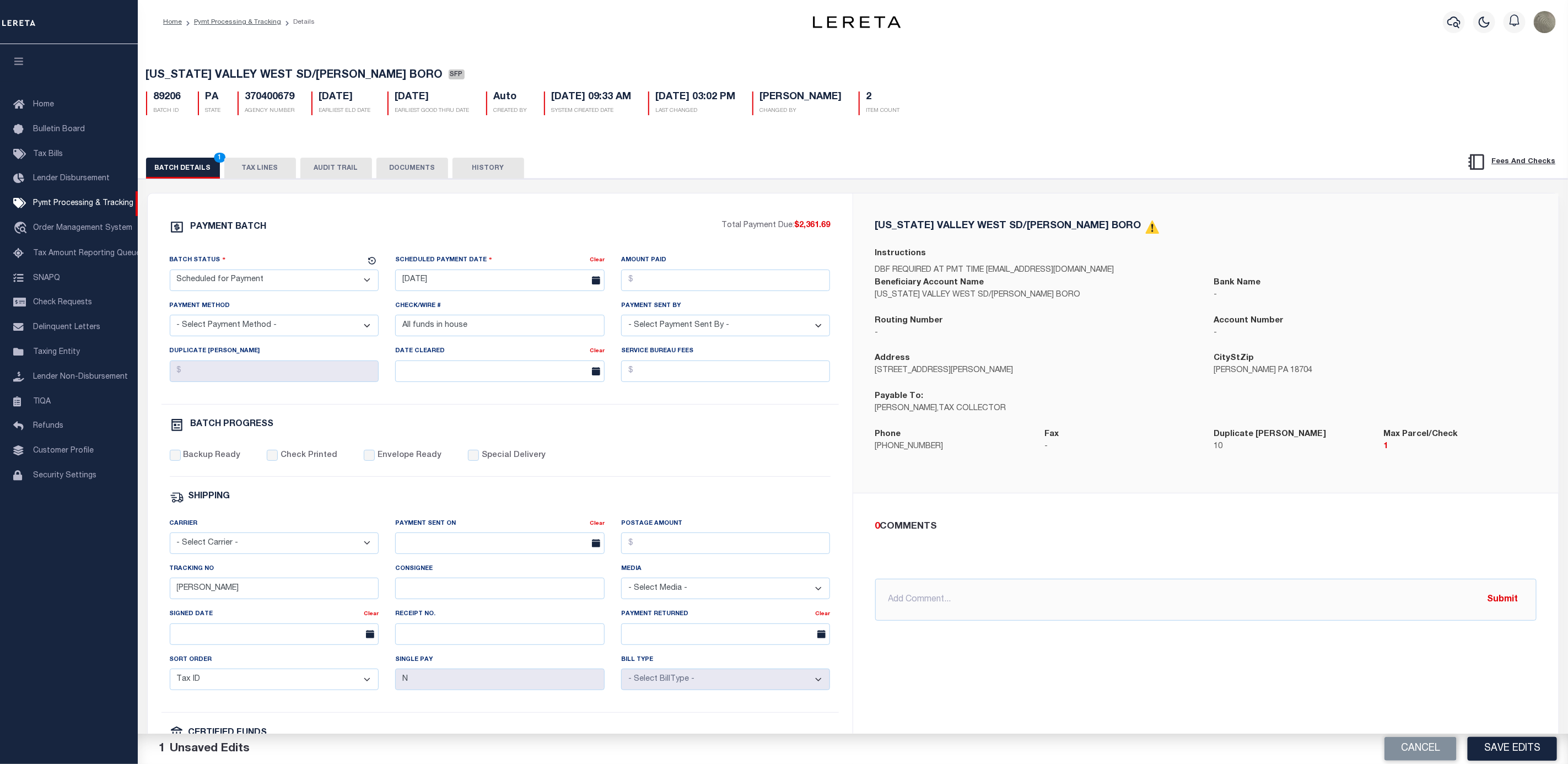
click at [670, 455] on div "Backup Ready Check Printed Envelope Ready Special Delivery" at bounding box center [500, 462] width 661 height 27
click at [1525, 753] on button "Save Edits" at bounding box center [1512, 749] width 90 height 24
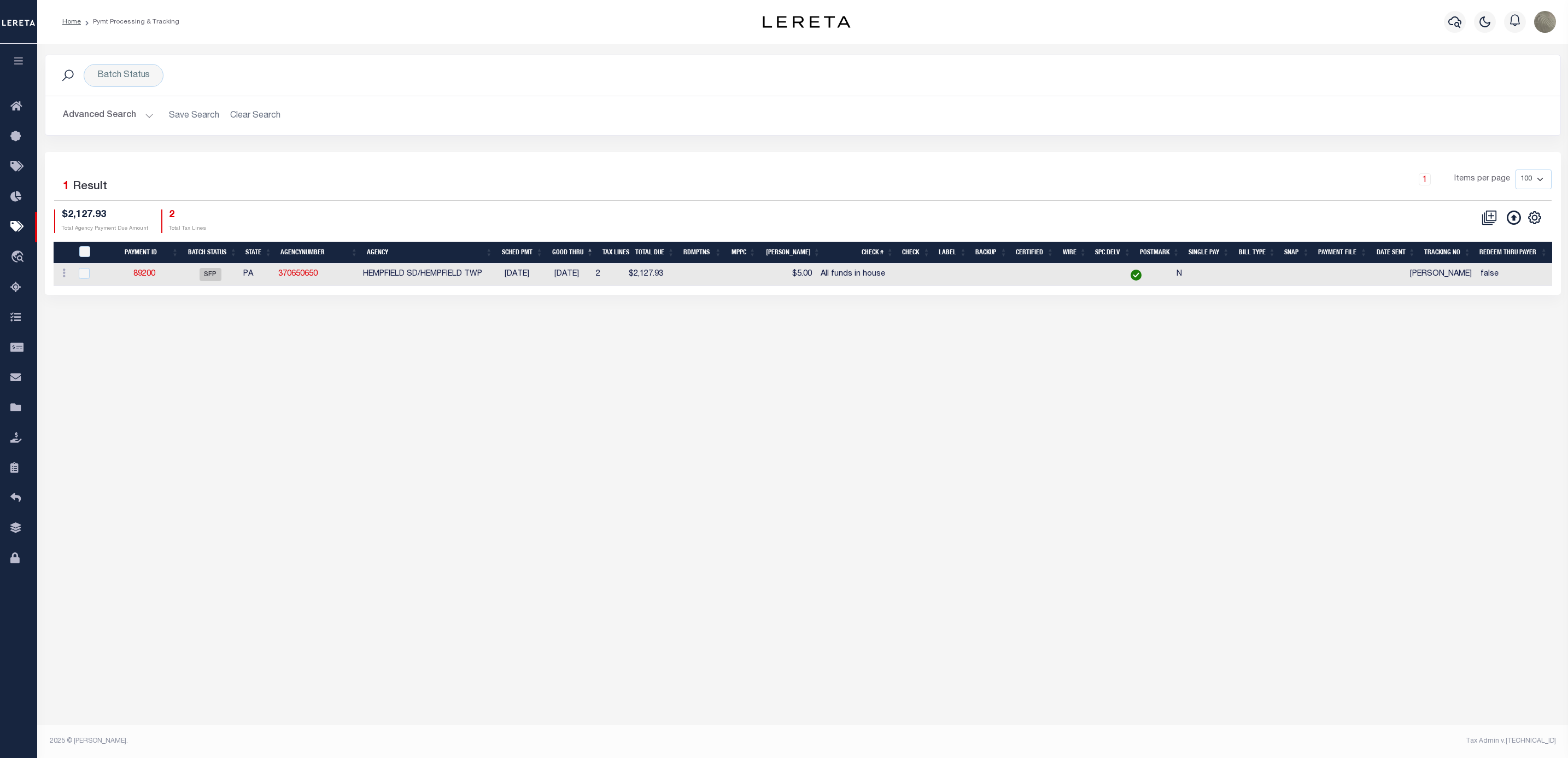
click at [717, 168] on div "Selected 1 Result 1 Items per page 100 200 500 1000 $2,127.93 2" at bounding box center [803, 224] width 1517 height 143
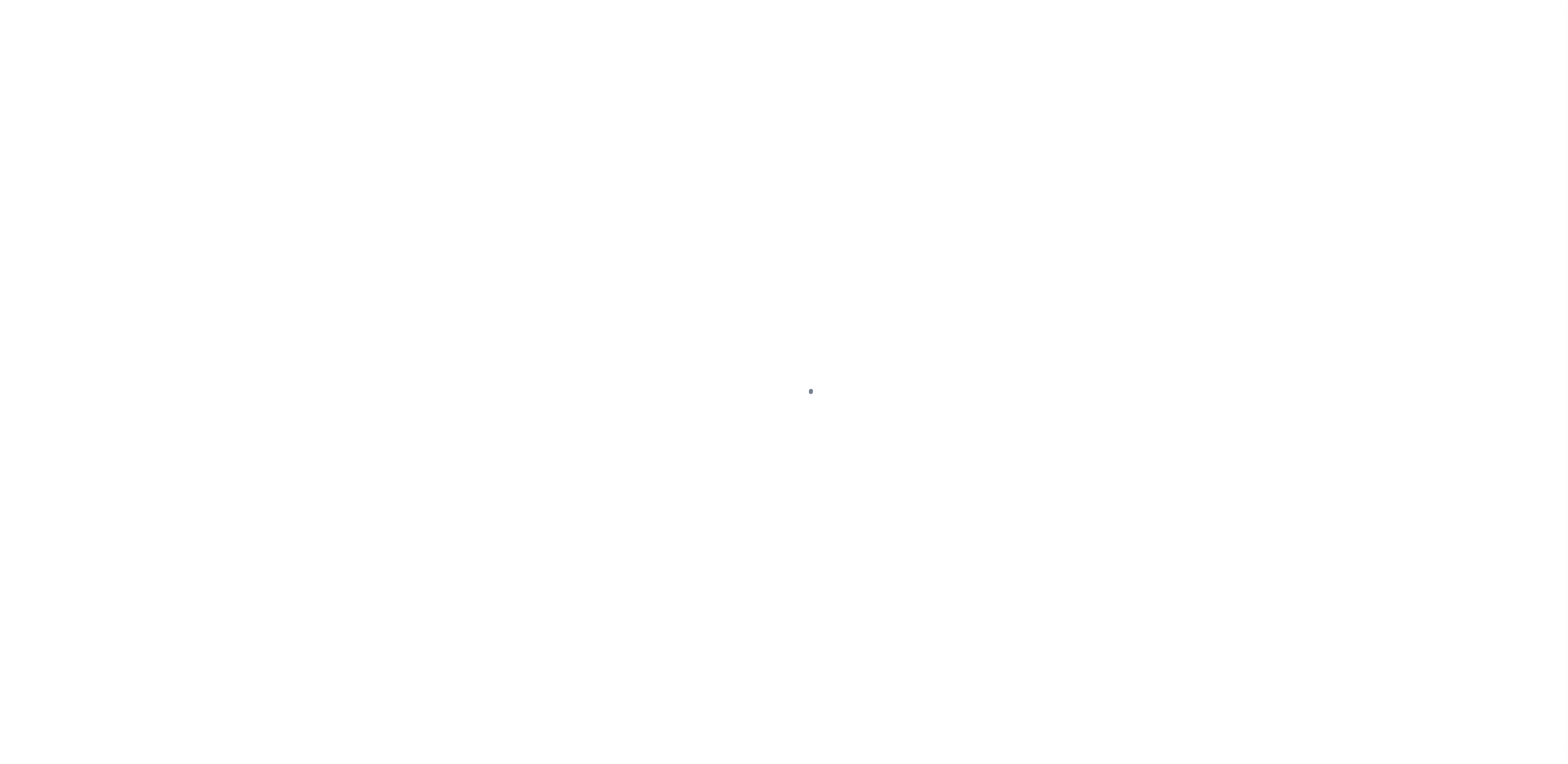
select select "SFP"
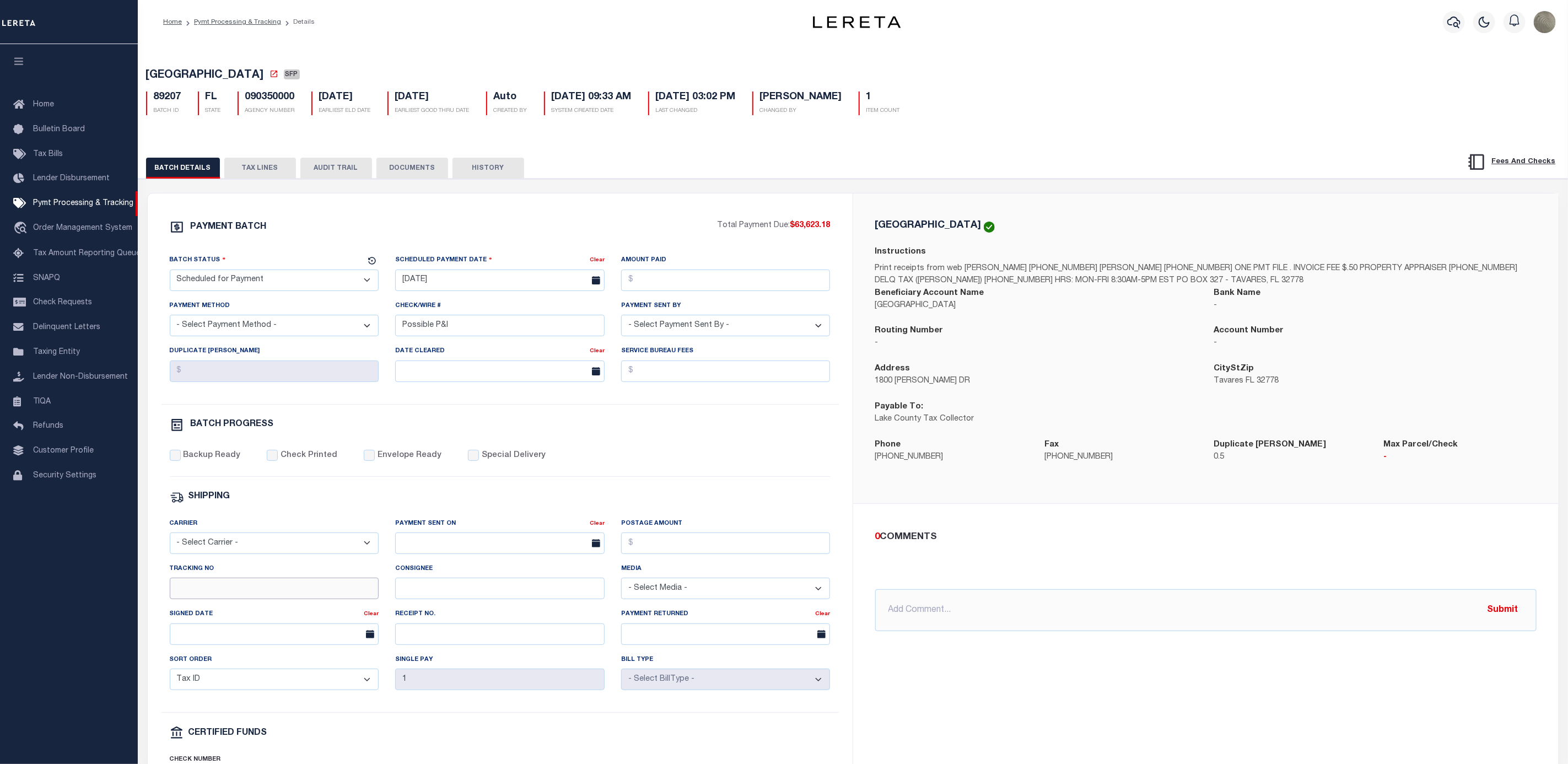
click at [212, 599] on input "Tracking No" at bounding box center [275, 588] width 209 height 21
type input "[PERSON_NAME]"
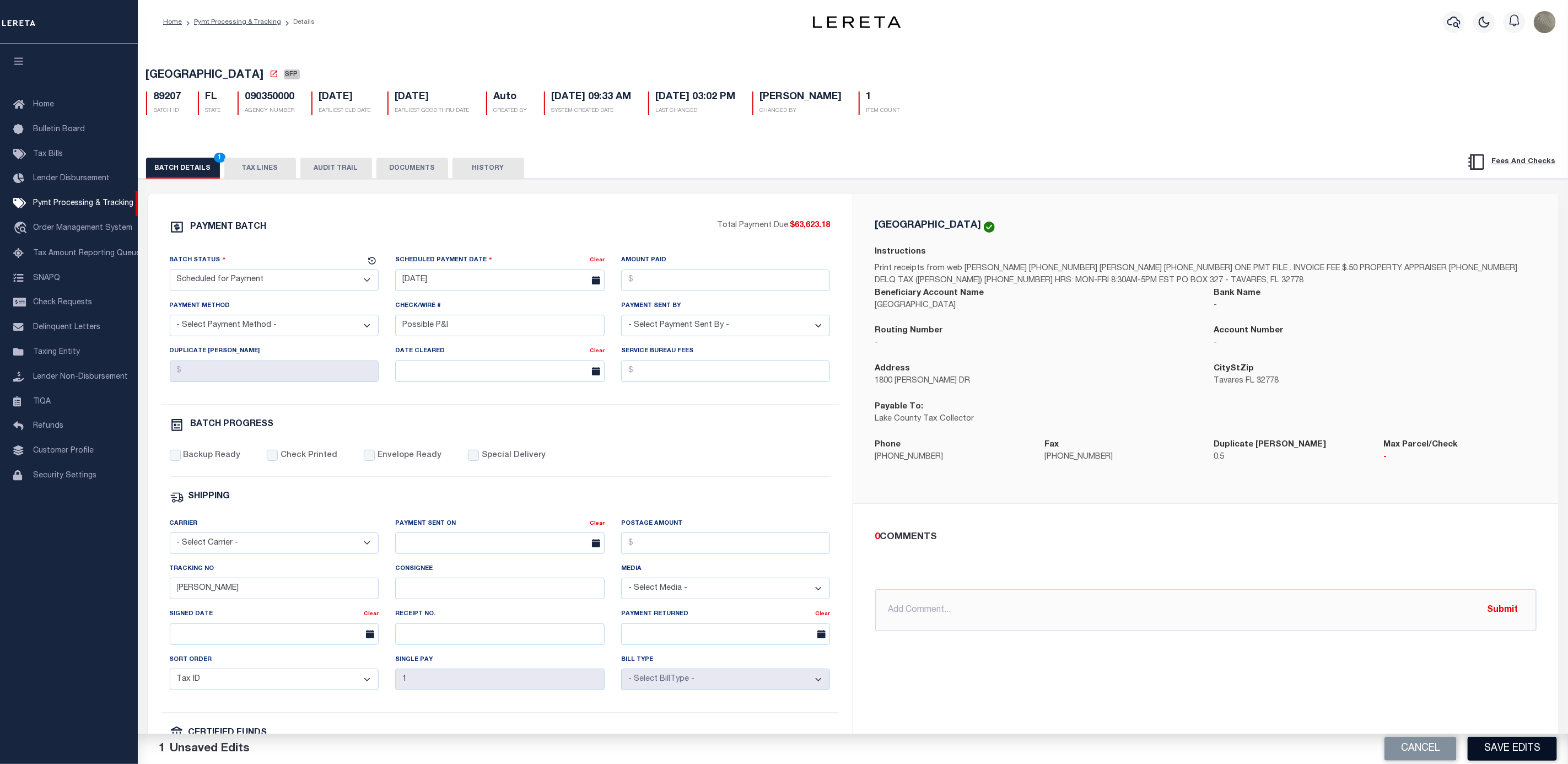
click at [1496, 743] on button "Save Edits" at bounding box center [1512, 749] width 90 height 24
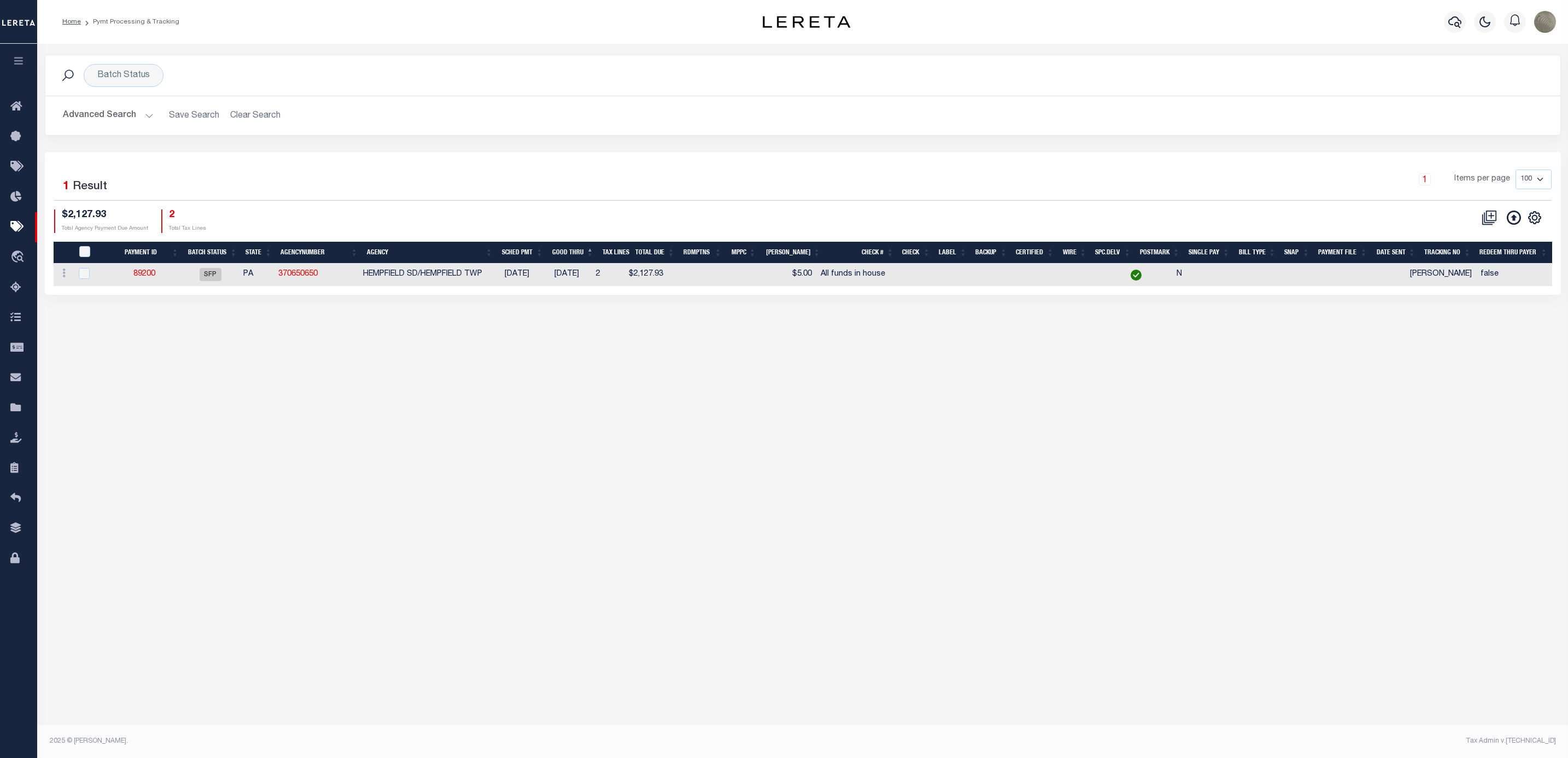
click at [795, 200] on div "1 Items per page 100 200 500 1000" at bounding box center [993, 184] width 1136 height 30
click at [1540, 212] on div "CSV Export Selected Print Show Filter Show Search Columns 0: 1: PayeePmtBatchSt…" at bounding box center [1510, 217] width 67 height 17
click at [1538, 217] on icon "" at bounding box center [1534, 217] width 14 height 14
click at [1479, 298] on span "Show Filter" at bounding box center [1468, 298] width 41 height 7
select select
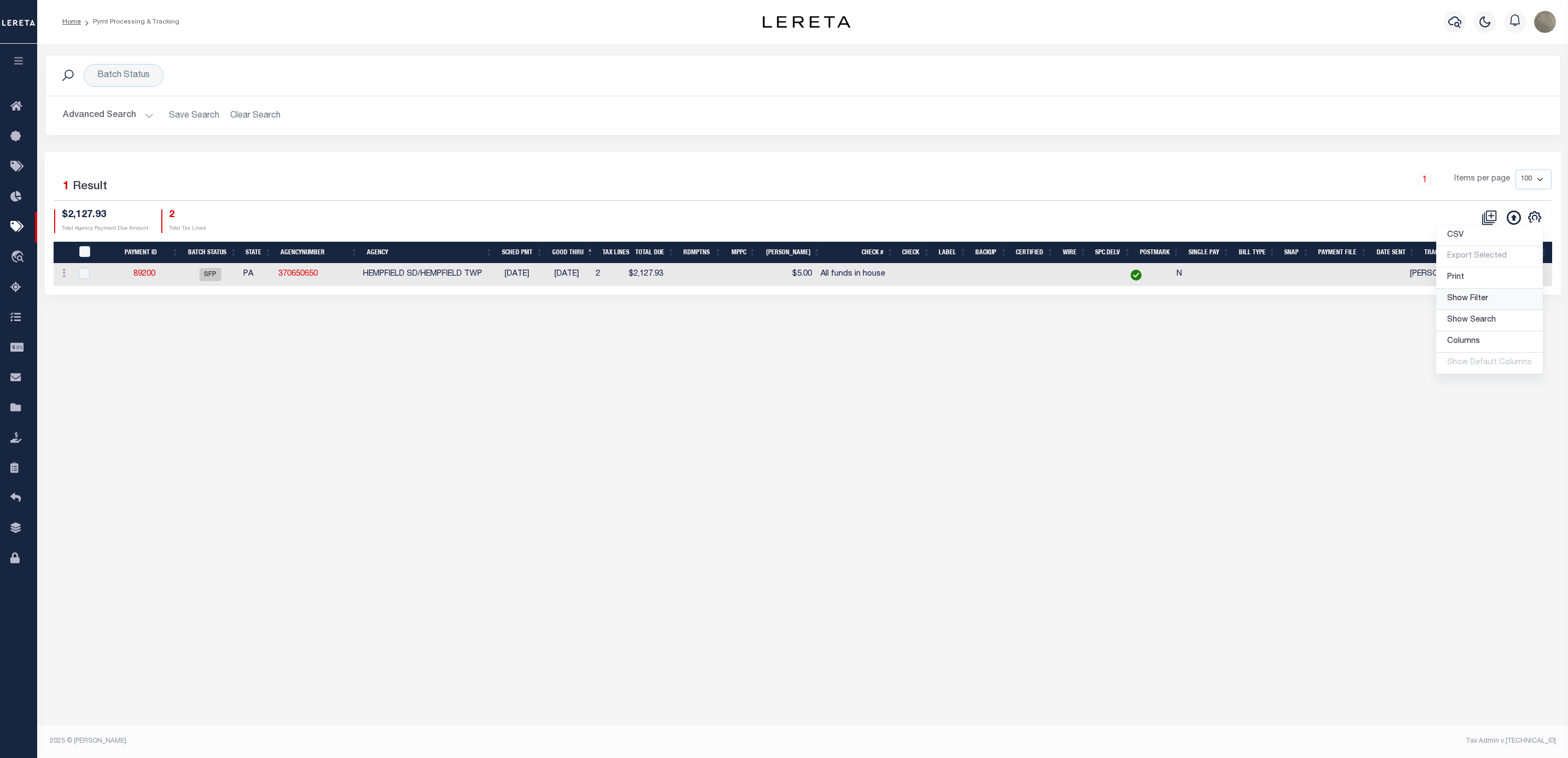
select select
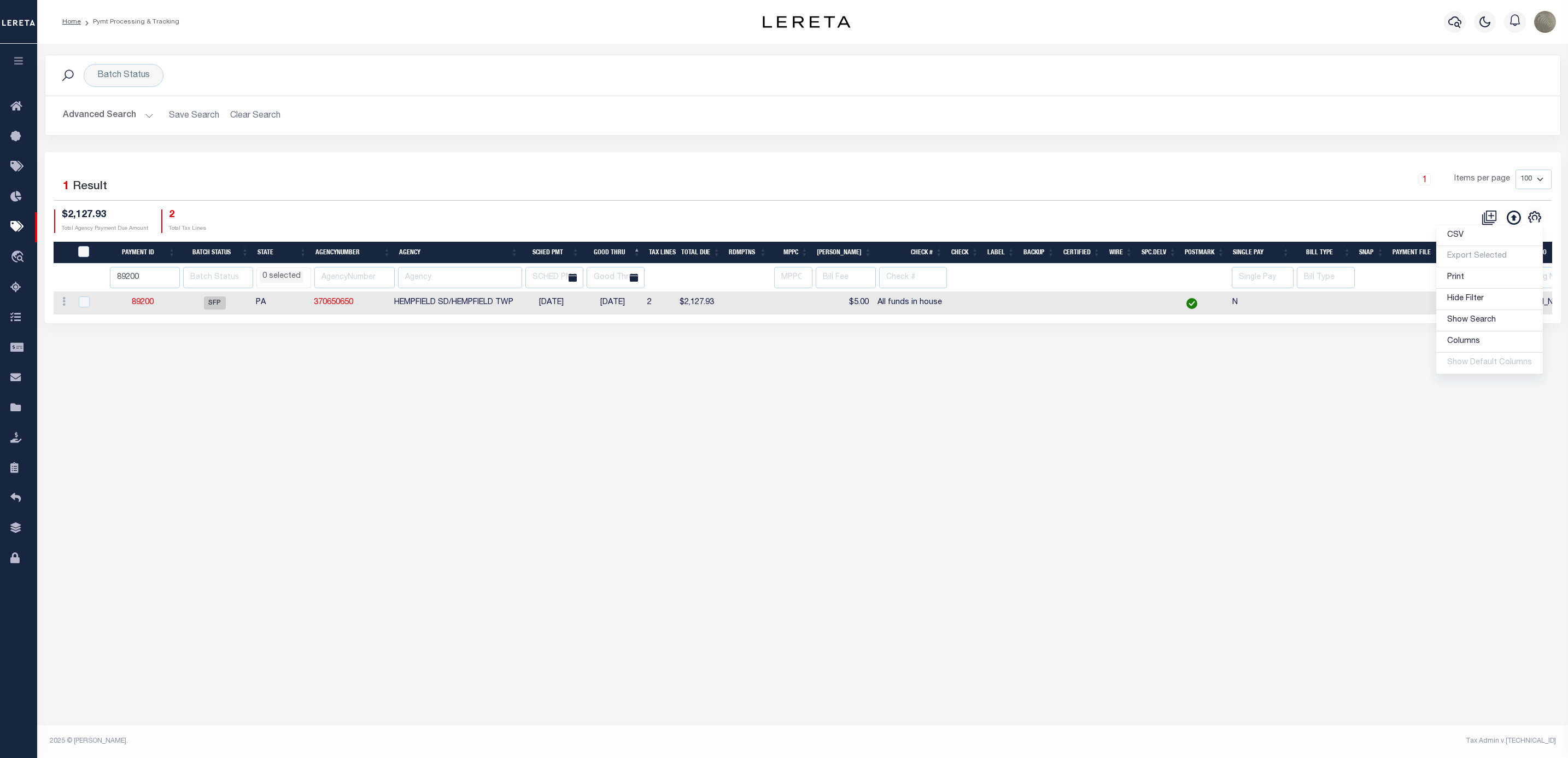
click at [417, 185] on div "Selected 1 Result" at bounding box center [235, 184] width 378 height 30
click at [145, 278] on input "89200" at bounding box center [145, 277] width 70 height 21
type input "89208"
select select
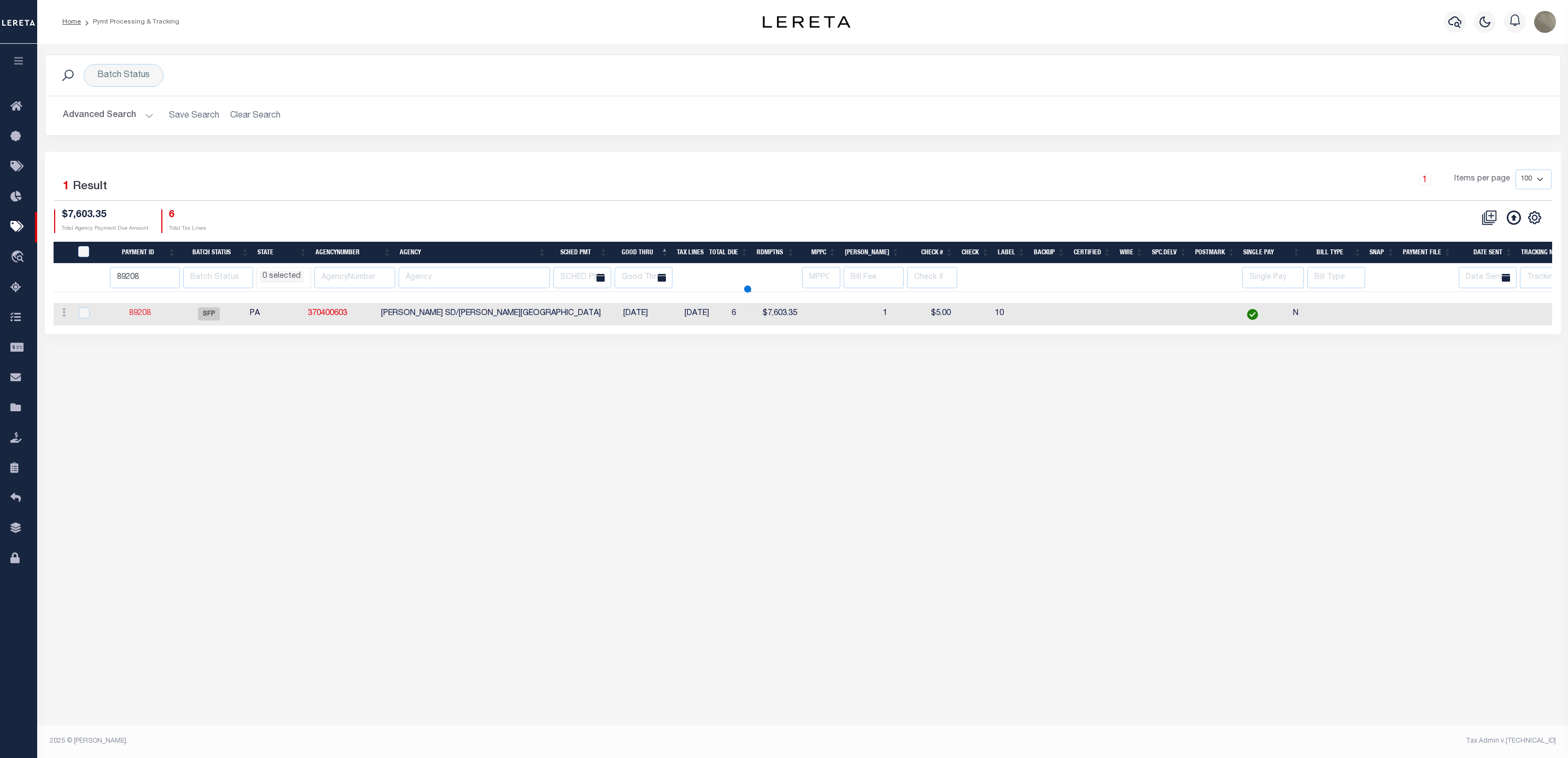
select select
type input "89209"
click at [174, 278] on input "89209" at bounding box center [145, 277] width 70 height 21
select select
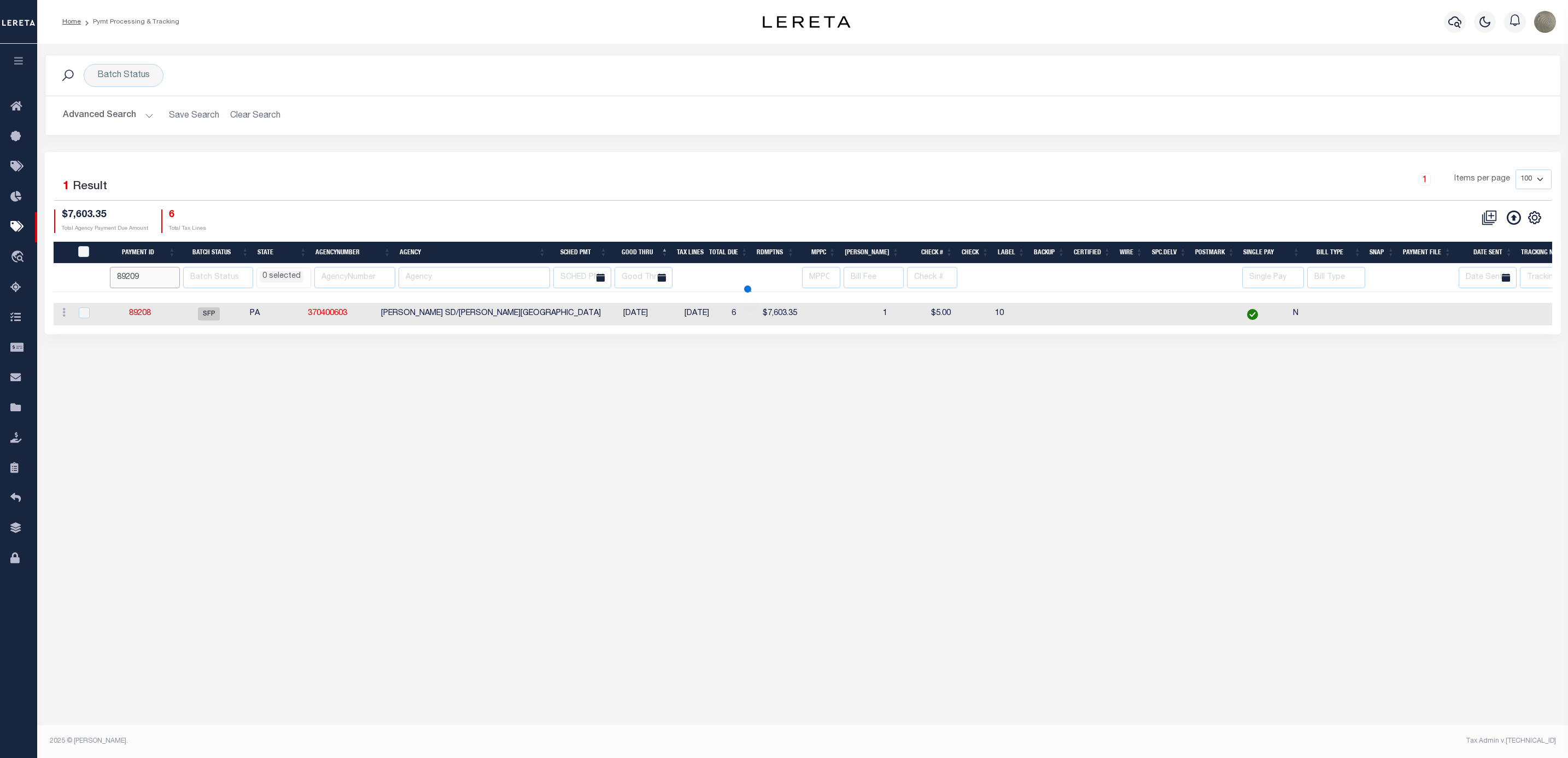
select select
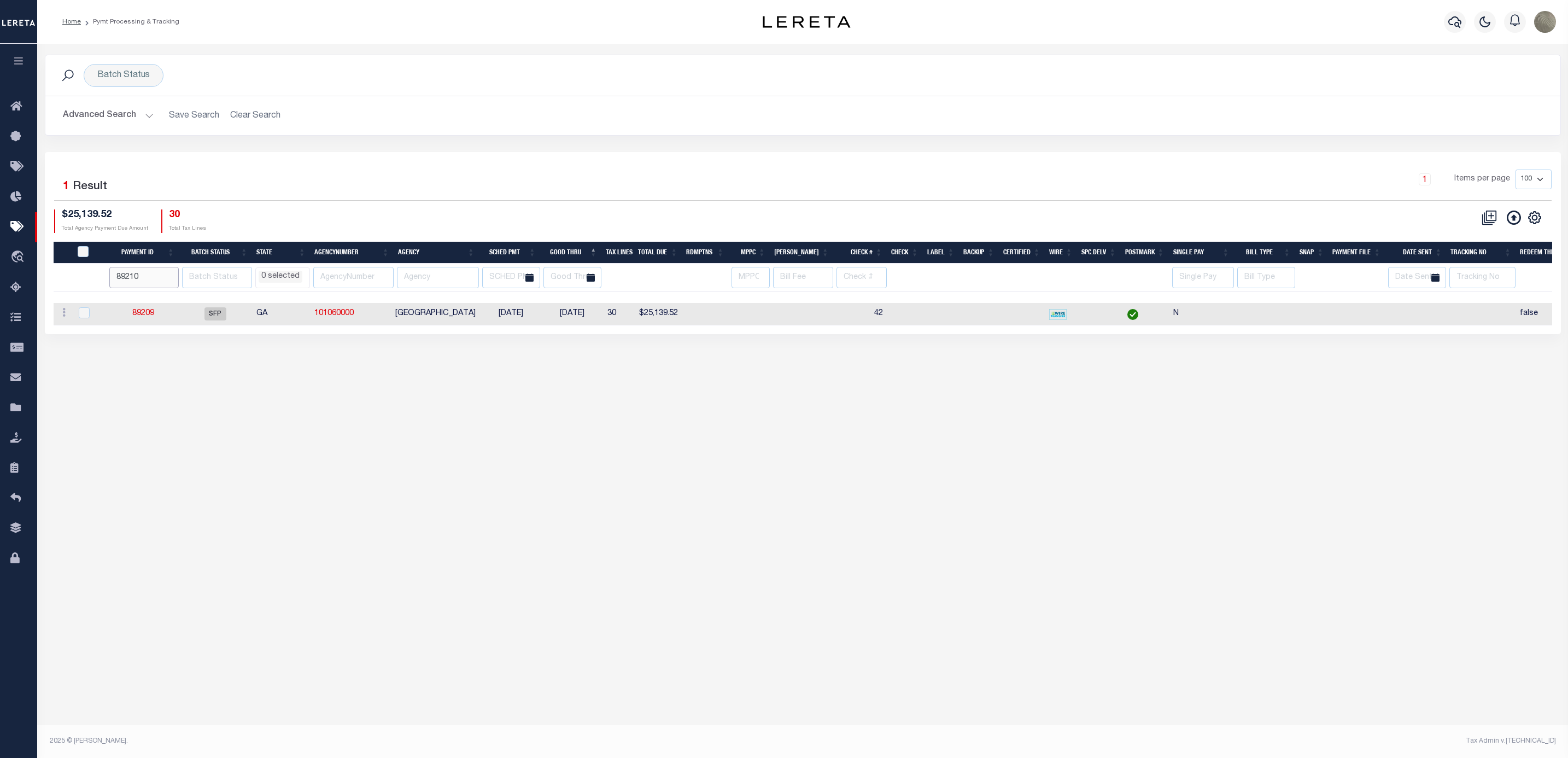
type input "89210"
click at [175, 280] on input "89210" at bounding box center [144, 277] width 70 height 21
select select
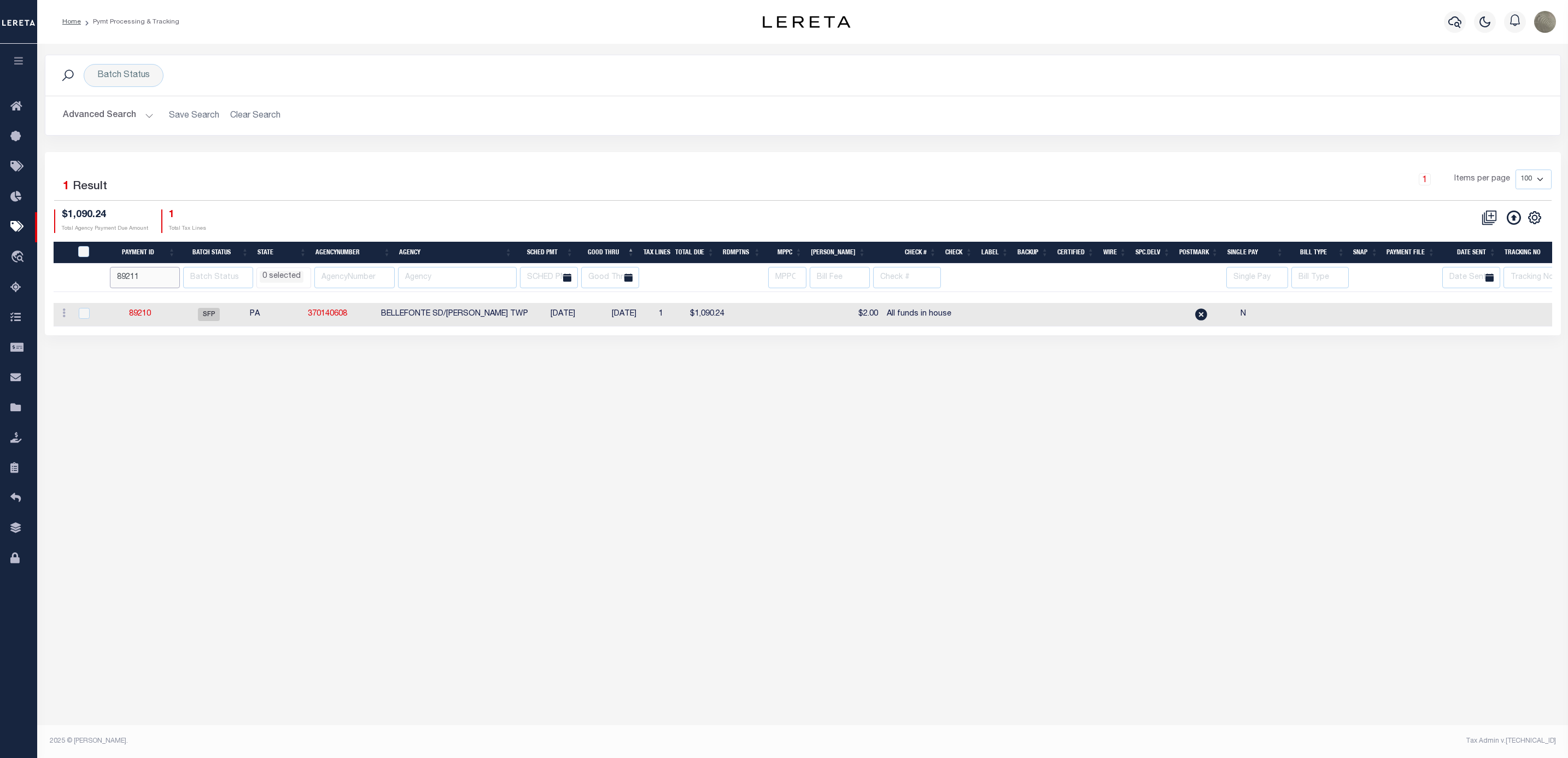
type input "89211"
click at [172, 274] on input "89211" at bounding box center [145, 277] width 70 height 21
select select
type input "89212"
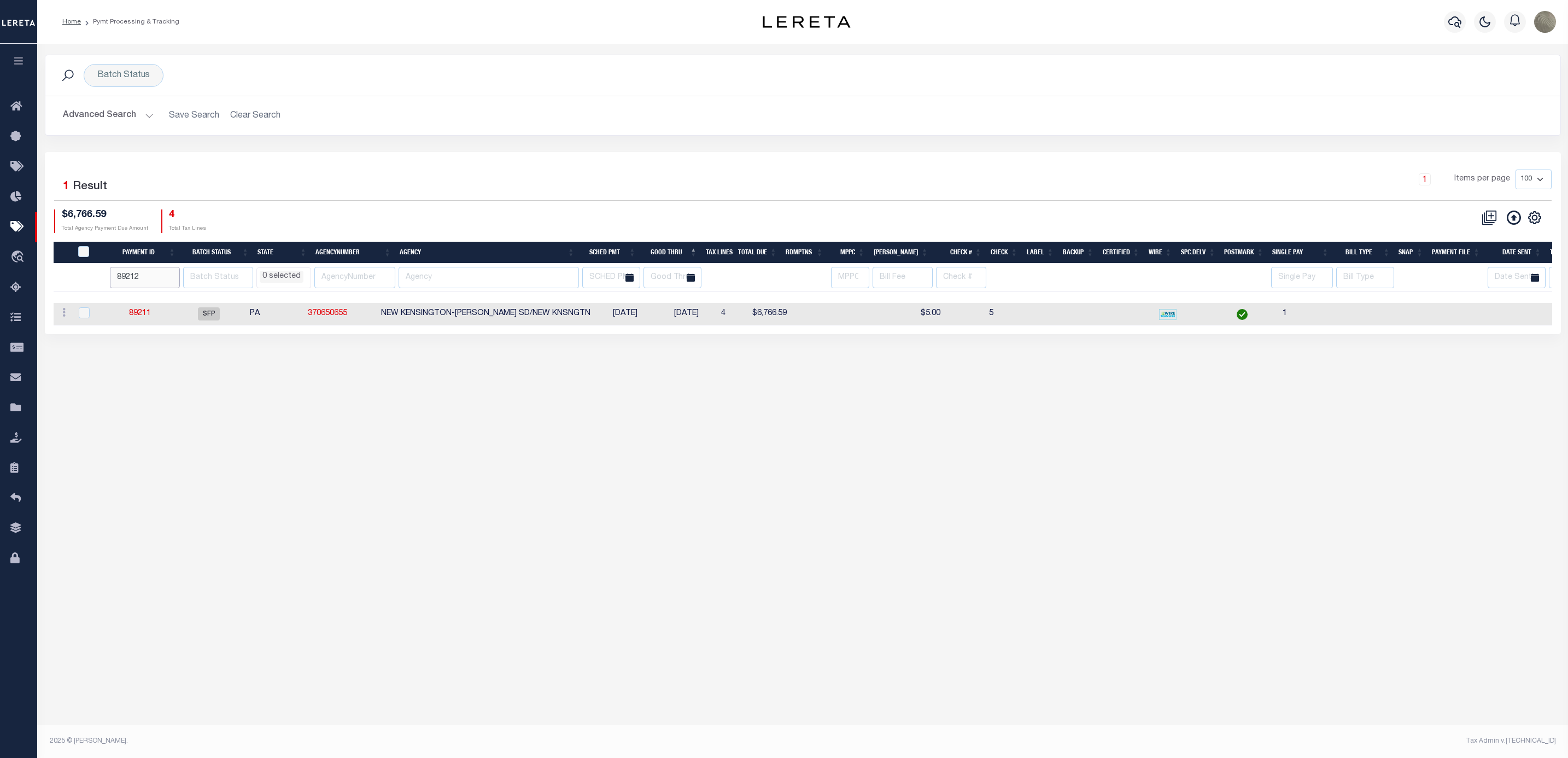
click at [172, 276] on input "89212" at bounding box center [145, 277] width 70 height 21
select select
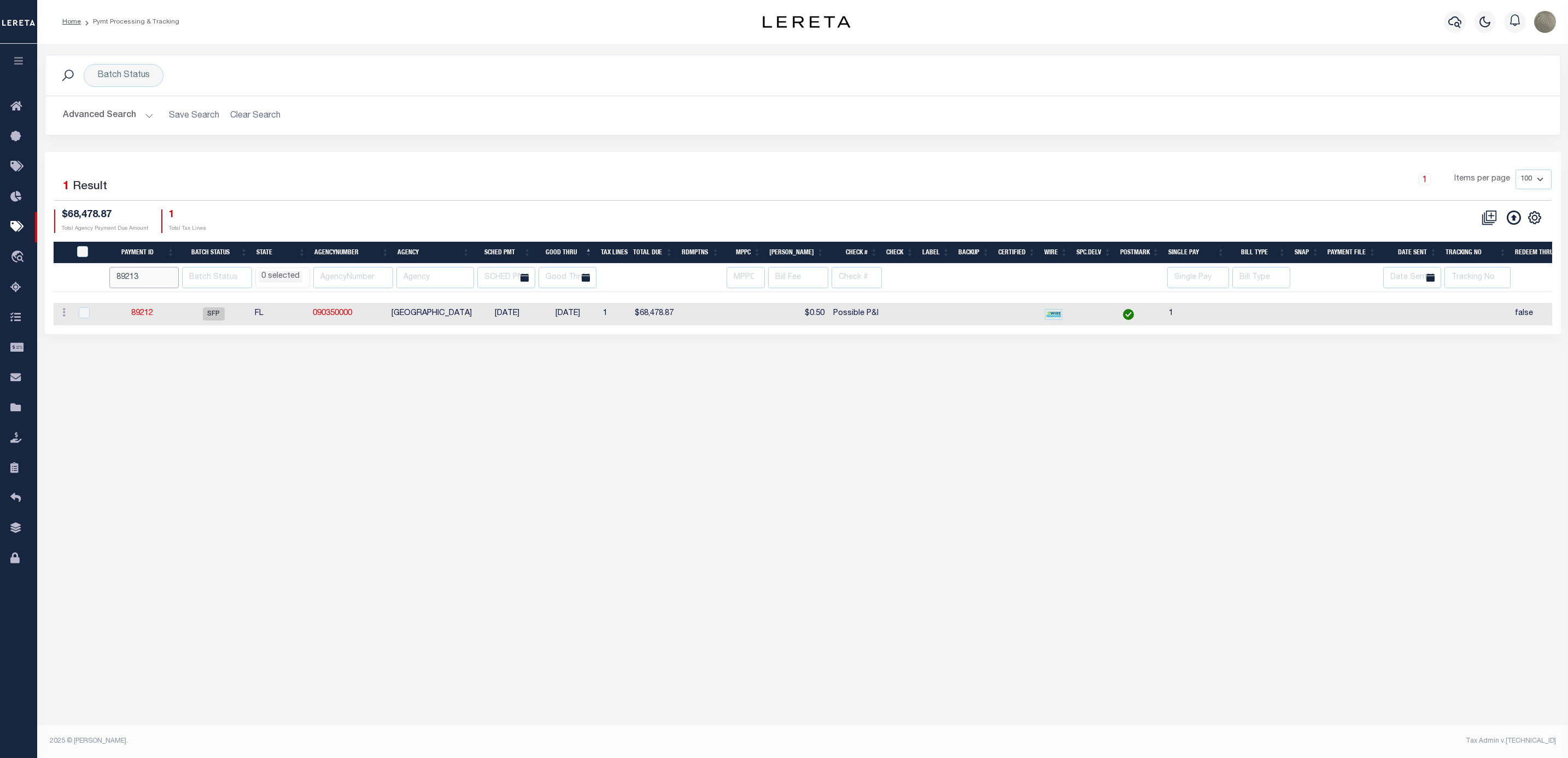
type input "89213"
click at [172, 279] on input "89213" at bounding box center [144, 277] width 70 height 21
select select
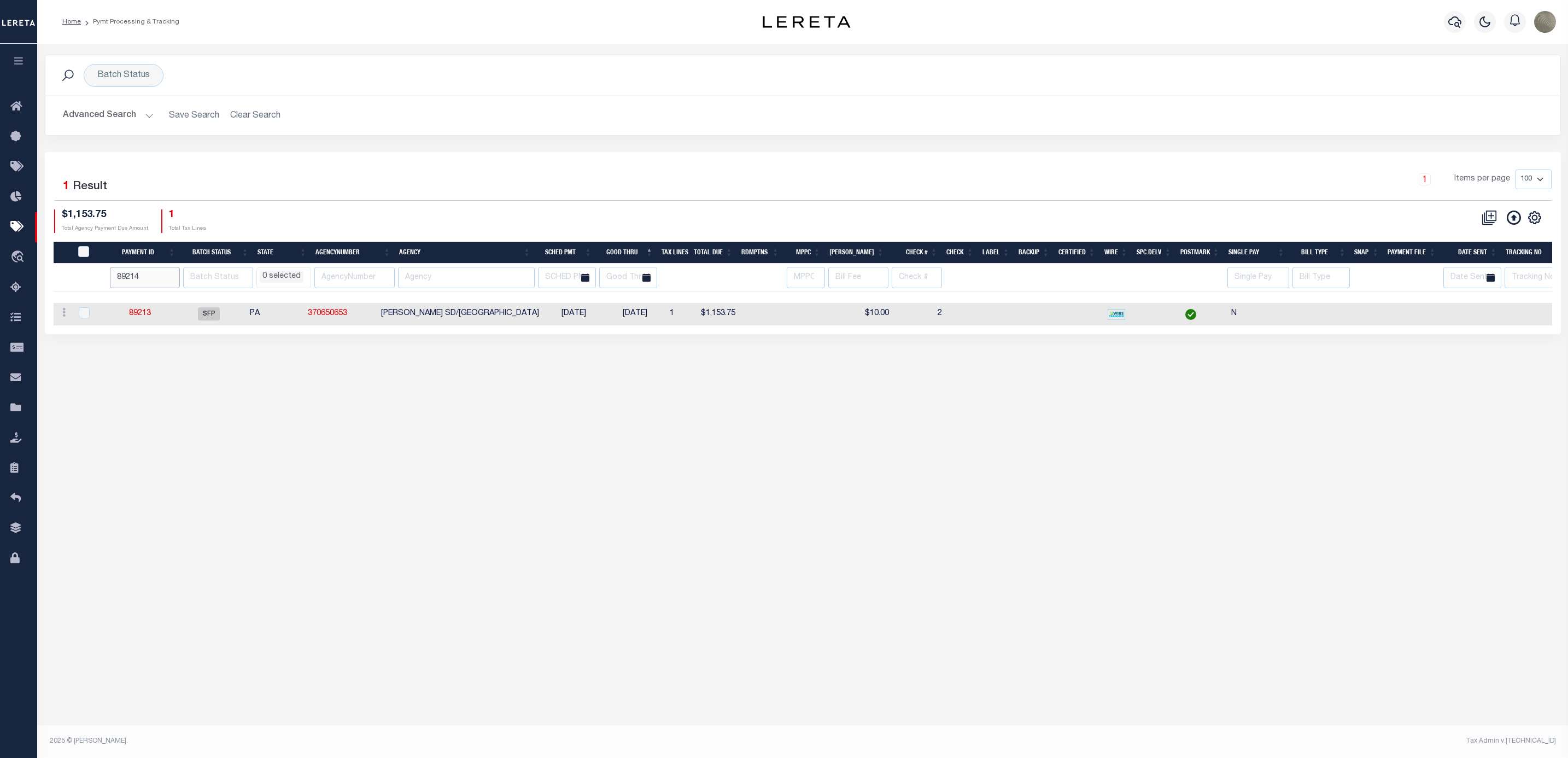
type input "89214"
click at [172, 275] on input "89214" at bounding box center [145, 277] width 70 height 21
select select
drag, startPoint x: 145, startPoint y: 318, endPoint x: 167, endPoint y: 318, distance: 22.0
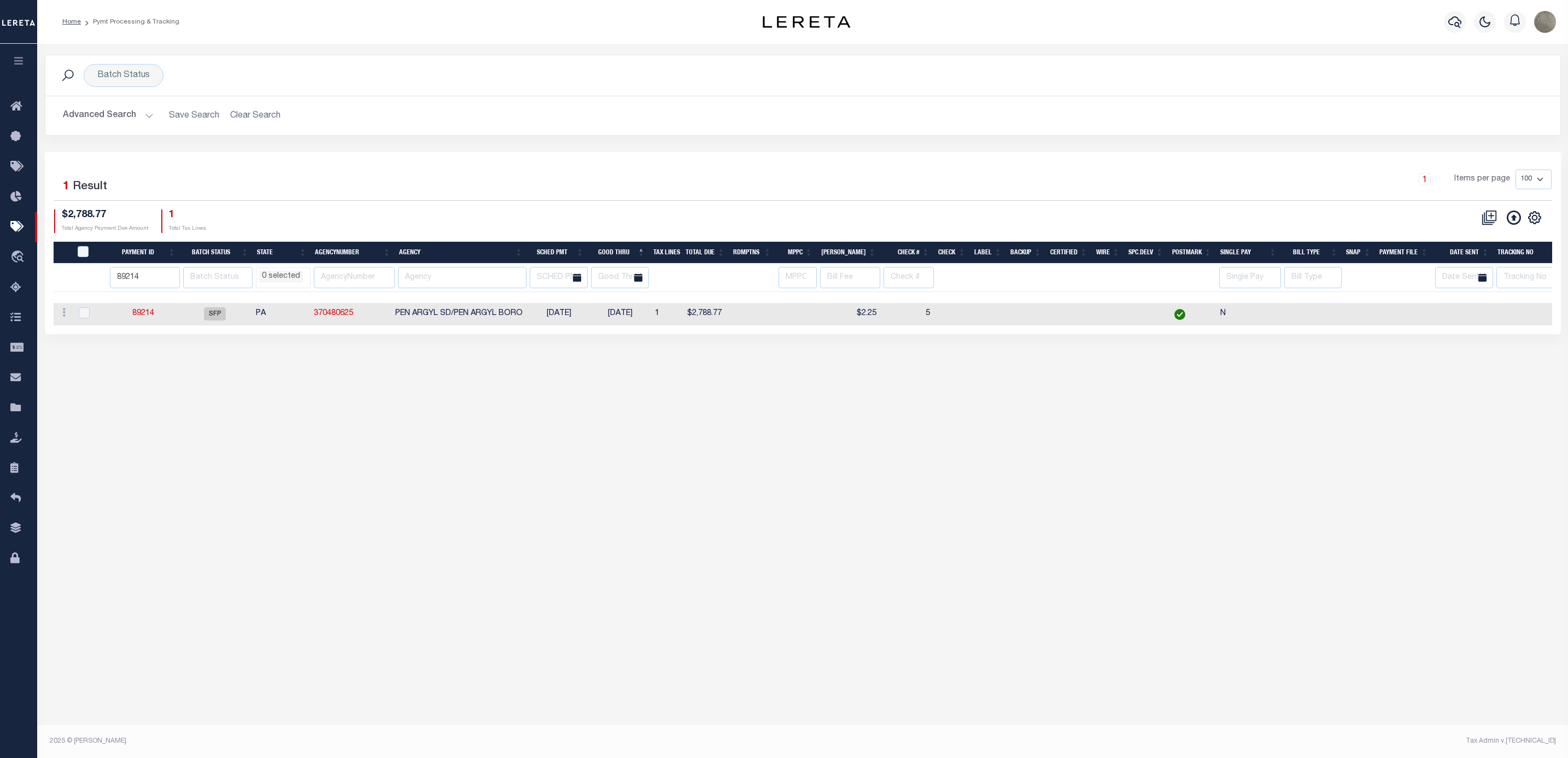
click at [167, 318] on td "89214" at bounding box center [142, 314] width 71 height 22
checkbox input "true"
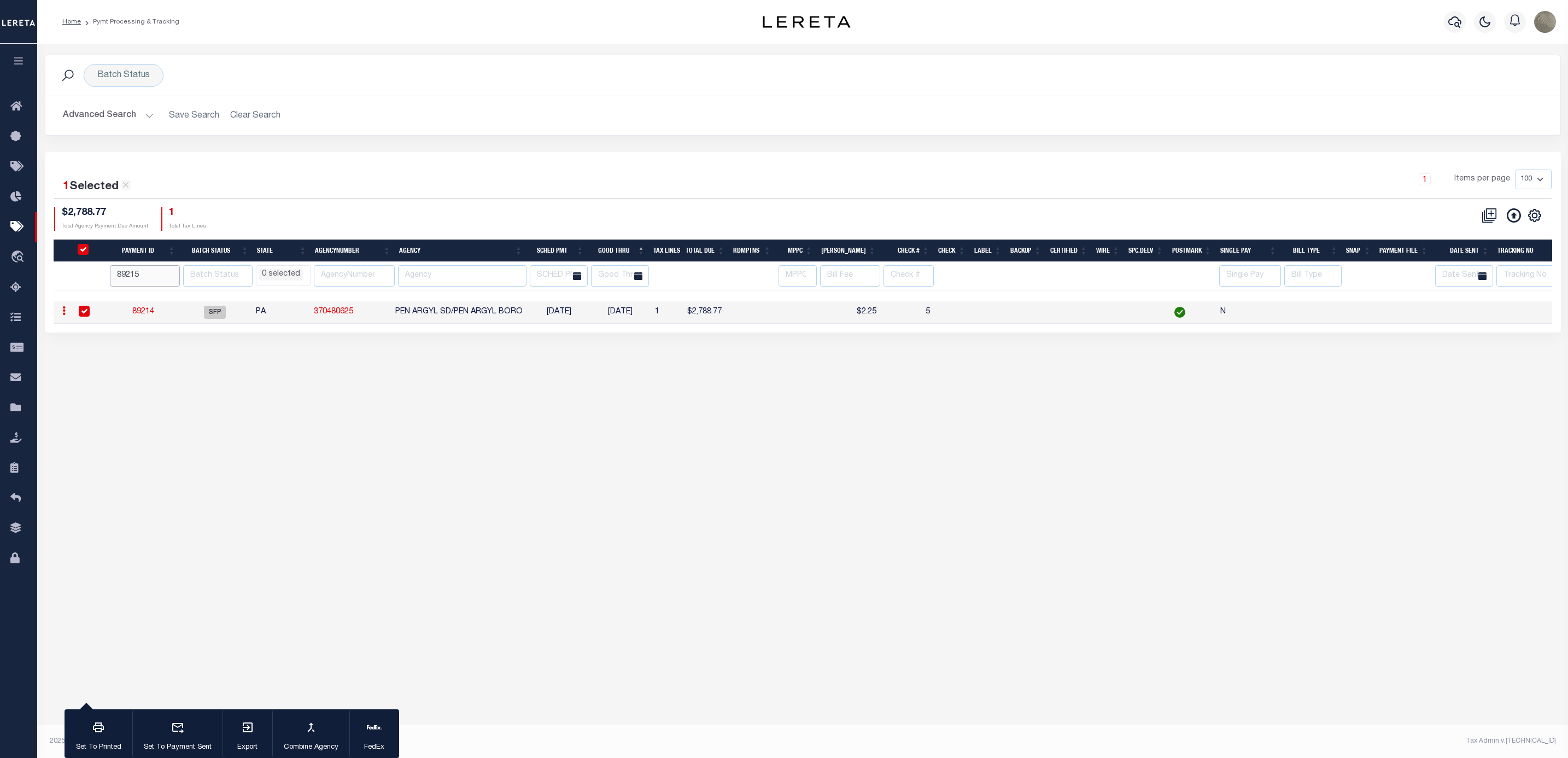
type input "89215"
click at [174, 273] on input "89215" at bounding box center [145, 275] width 70 height 21
select select
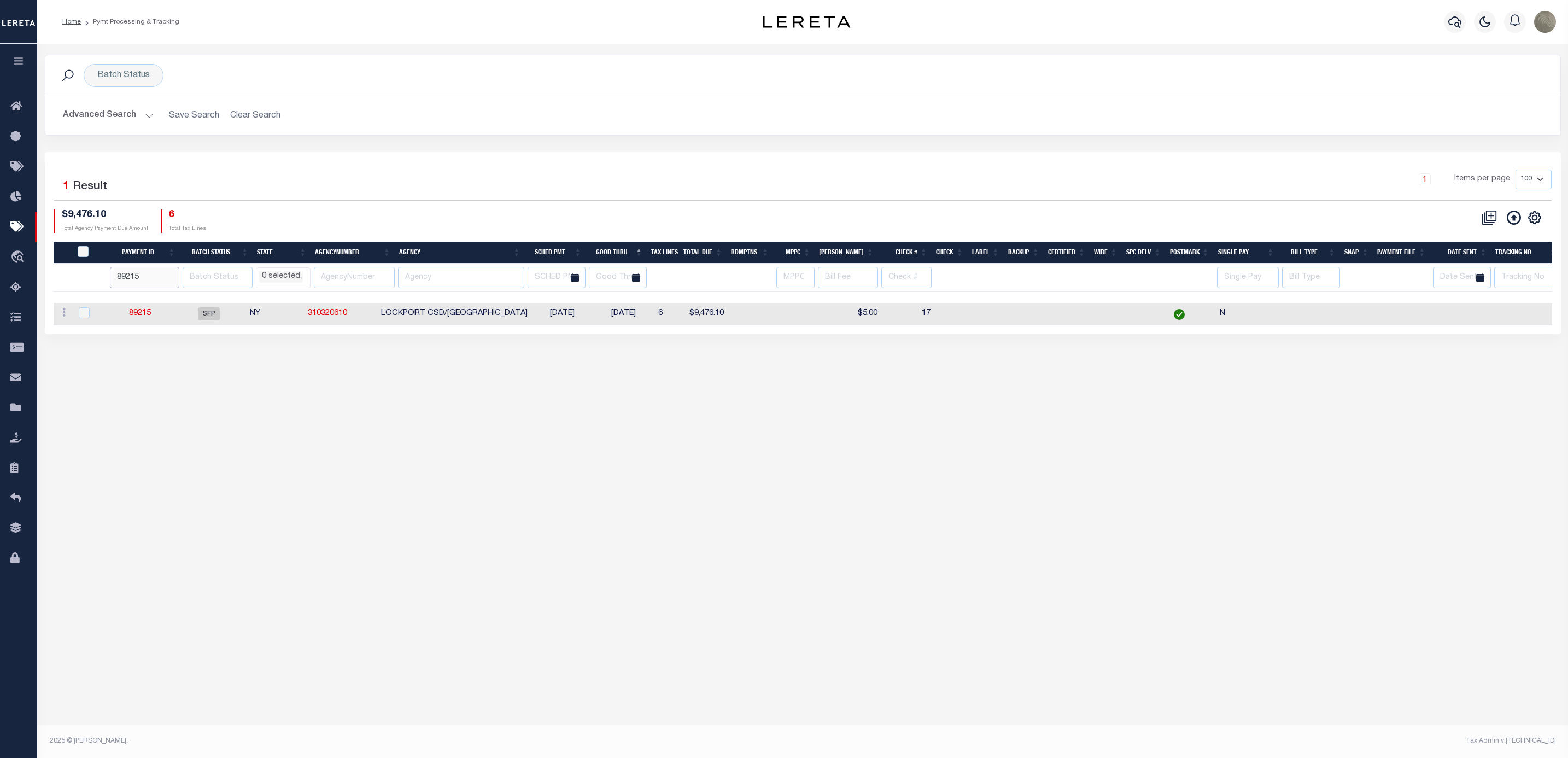
click at [133, 276] on input "89215" at bounding box center [145, 277] width 70 height 21
paste input "6"
type input "89216"
select select
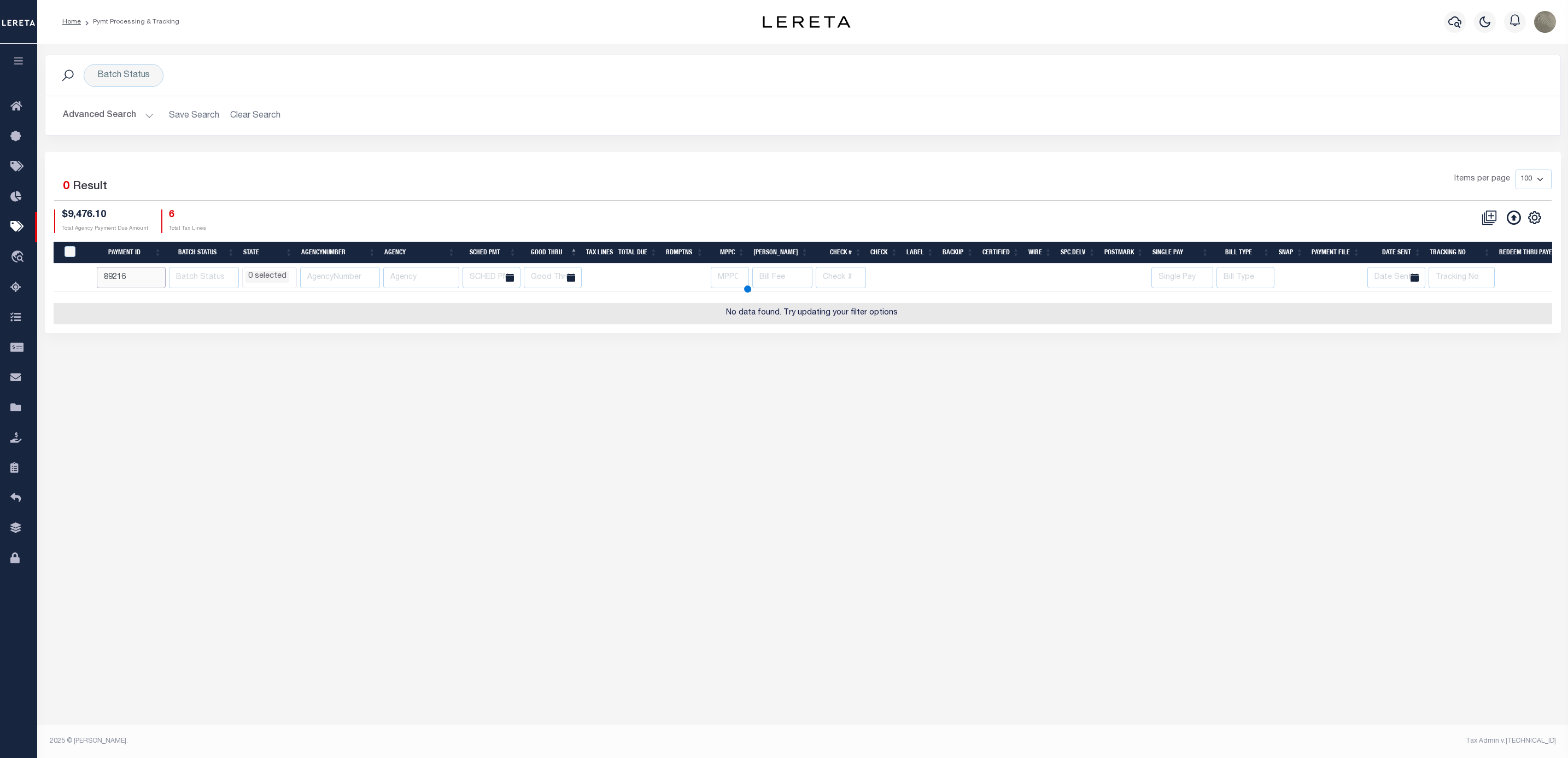
select select
click at [117, 277] on input "89216" at bounding box center [132, 277] width 70 height 21
type input "89"
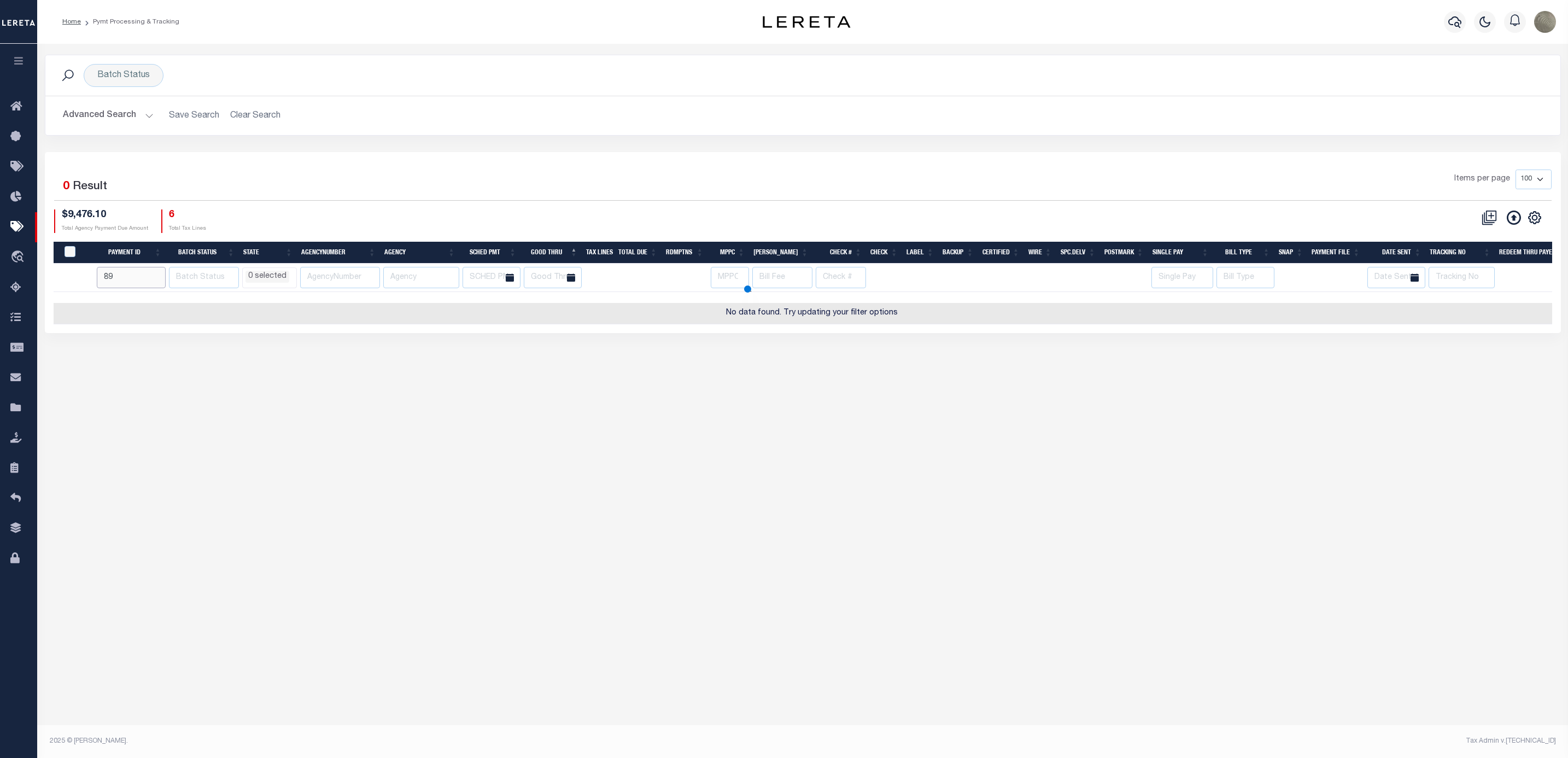
select select
type input "8921"
select select
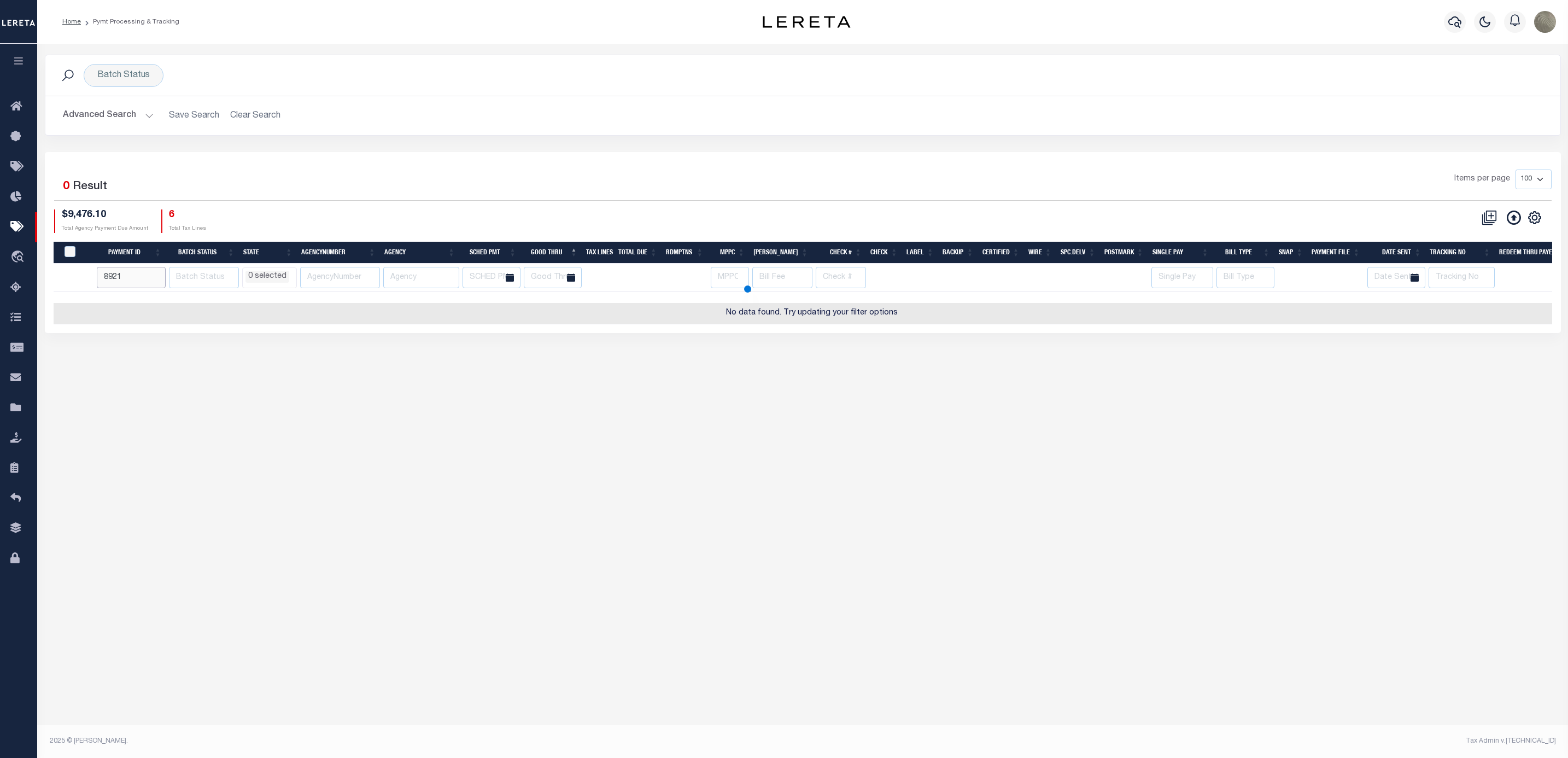
select select
type input "89216"
select select
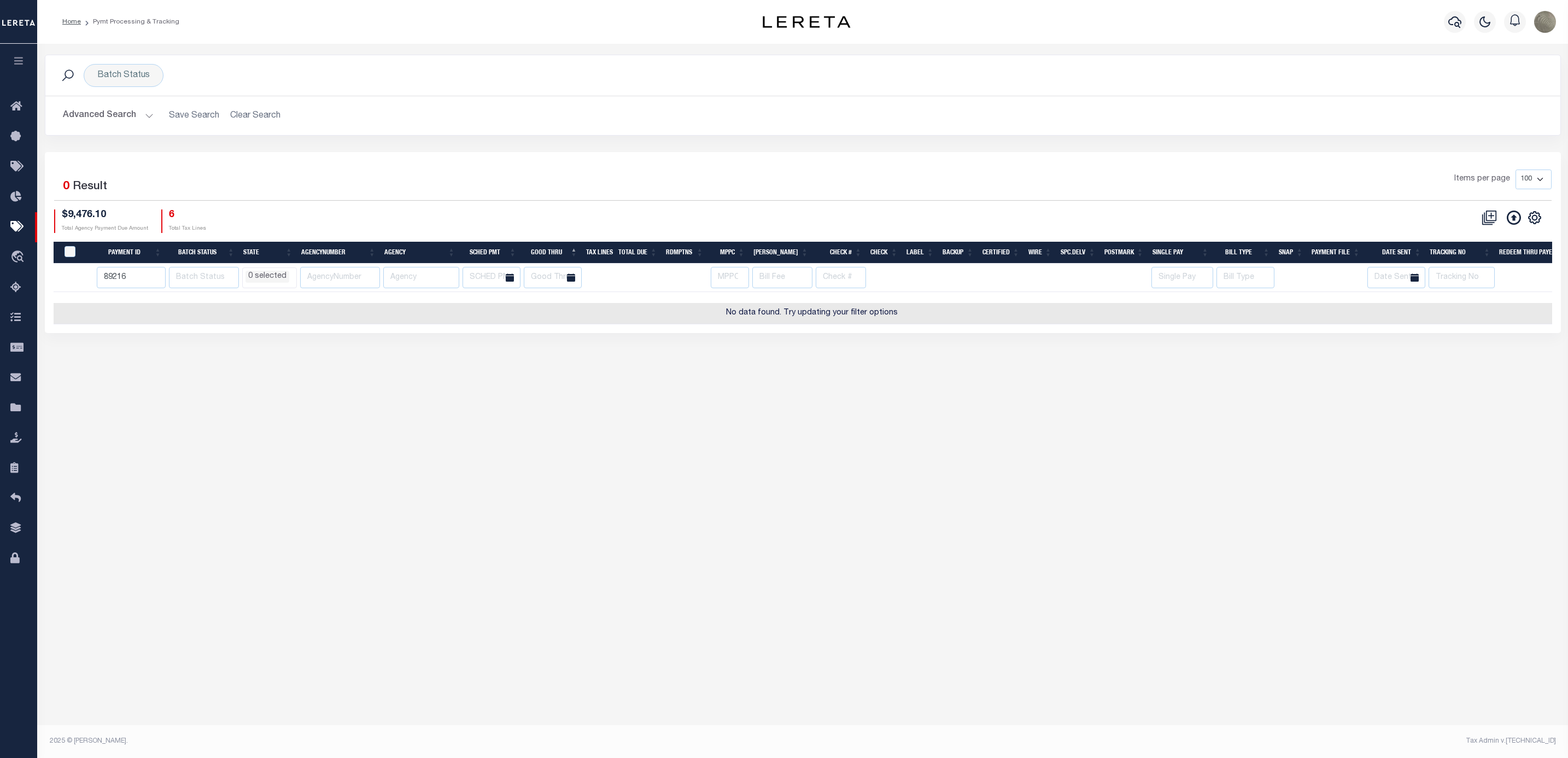
select select
click at [642, 171] on div "Items per page 100 200 500 1000" at bounding box center [992, 184] width 1119 height 28
click at [117, 117] on button "Advanced Search" at bounding box center [108, 115] width 91 height 21
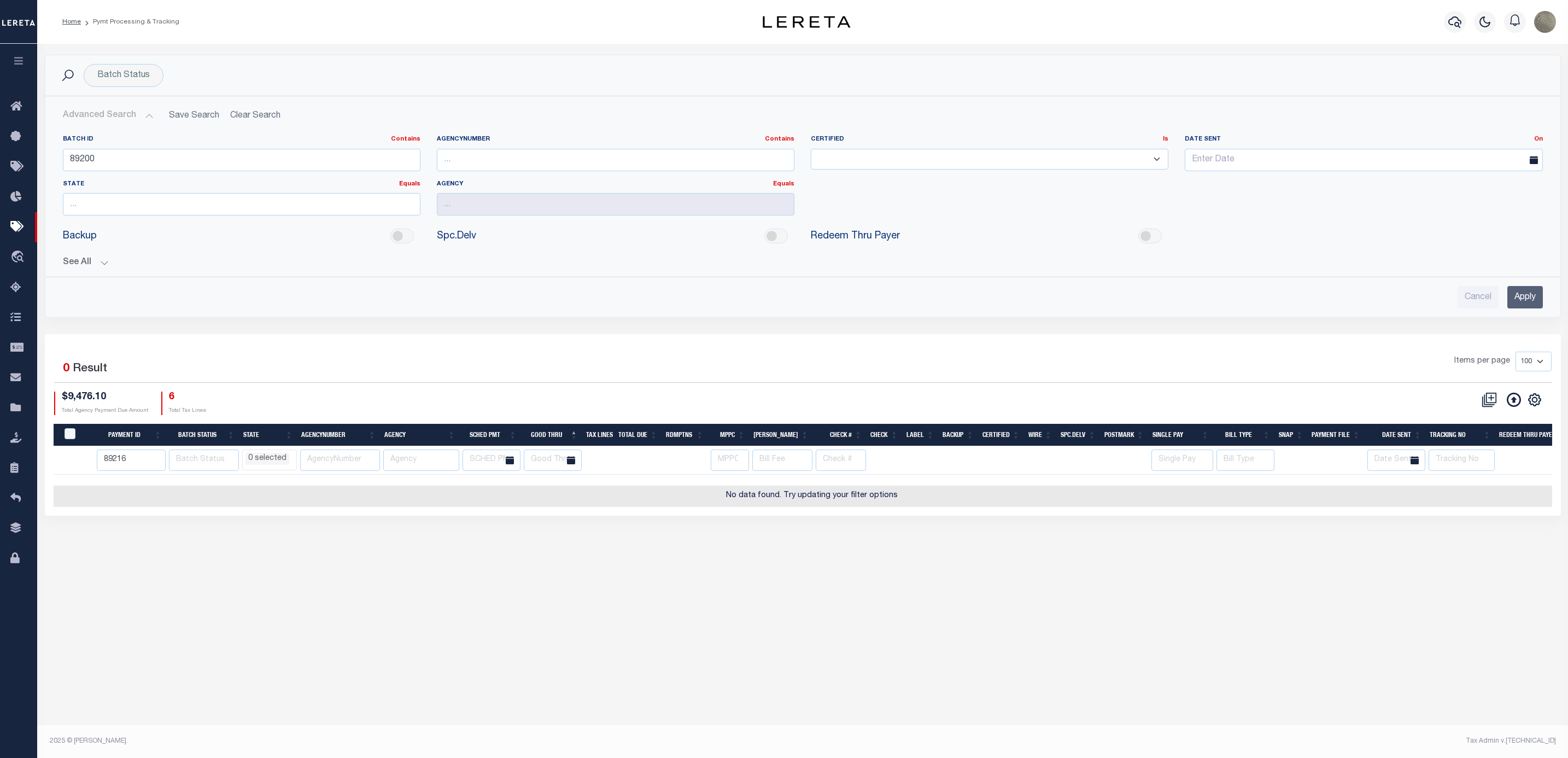
click at [251, 114] on h2 "Advanced Search Save Search Clear Search PayeeSearchTable_dynamictable_____Defa…" at bounding box center [803, 115] width 1498 height 21
click at [95, 262] on button "See All" at bounding box center [804, 262] width 1481 height 10
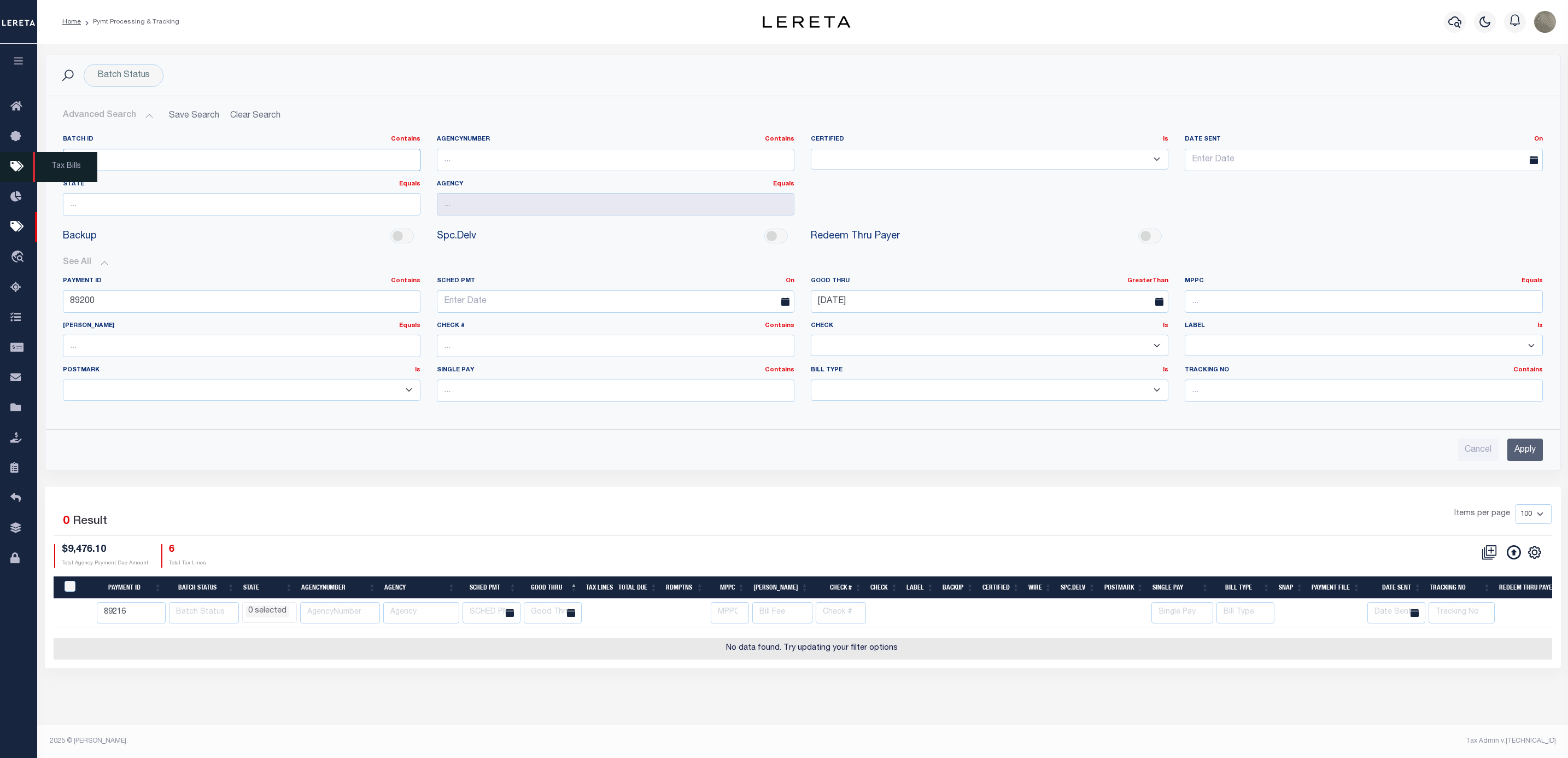
drag, startPoint x: 118, startPoint y: 169, endPoint x: 32, endPoint y: 170, distance: 86.0
click at [32, 170] on div "Home Pymt Processing & Tracking" at bounding box center [784, 362] width 1568 height 726
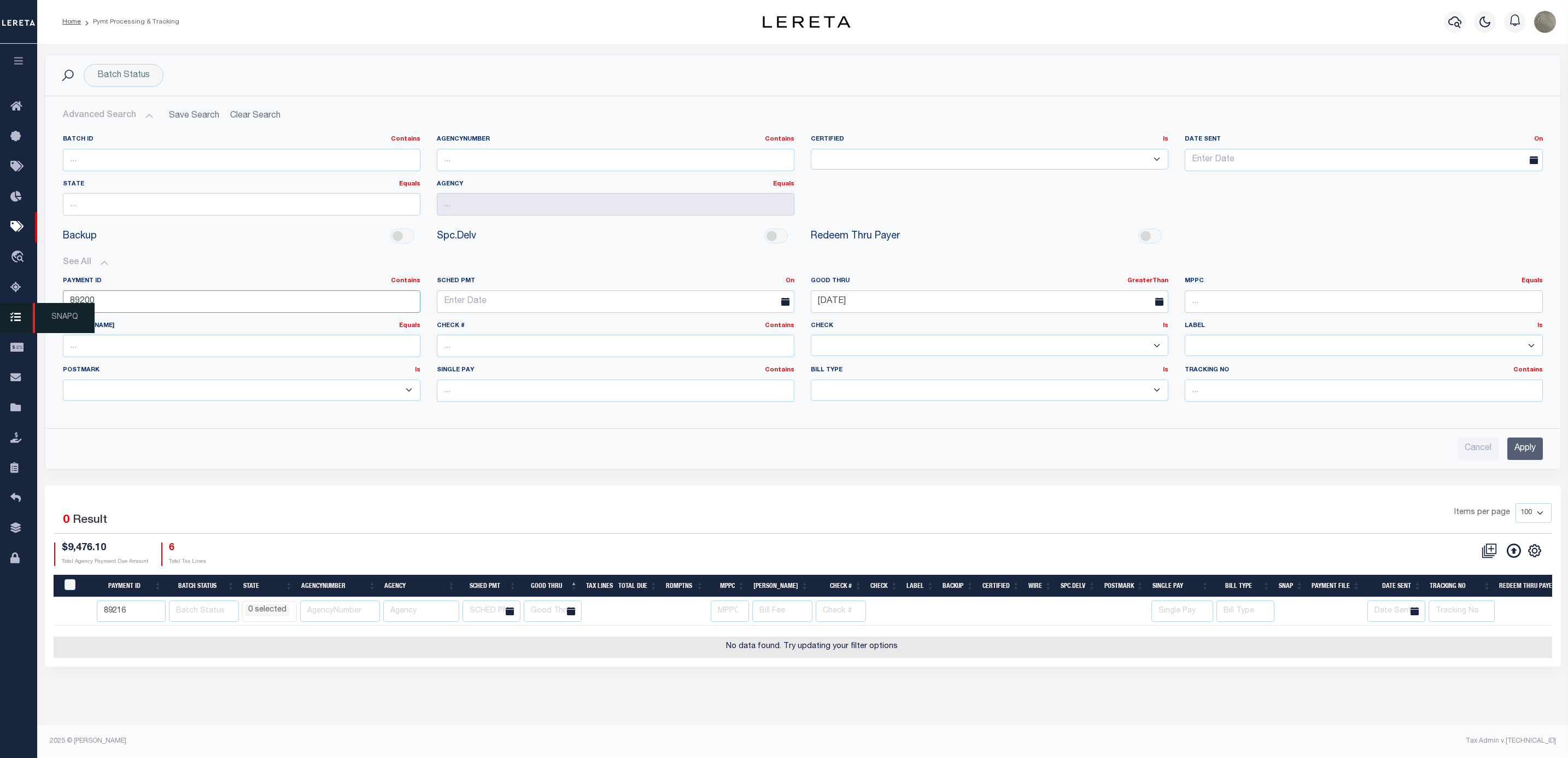
drag, startPoint x: 109, startPoint y: 312, endPoint x: 23, endPoint y: 312, distance: 86.0
click at [23, 312] on div "Home Pymt Processing & Tracking" at bounding box center [784, 362] width 1568 height 726
drag, startPoint x: 884, startPoint y: 304, endPoint x: 748, endPoint y: 314, distance: 136.4
click at [748, 314] on div "Payment ID Contains Equals Is Not Equal To Is Greater Than Is Less Than SCHED P…" at bounding box center [803, 344] width 1496 height 134
click at [1368, 429] on div "Batch ID Contains Equals Is Not Equal To Is Greater Than Is Less Than AgencyNum…" at bounding box center [803, 294] width 1498 height 334
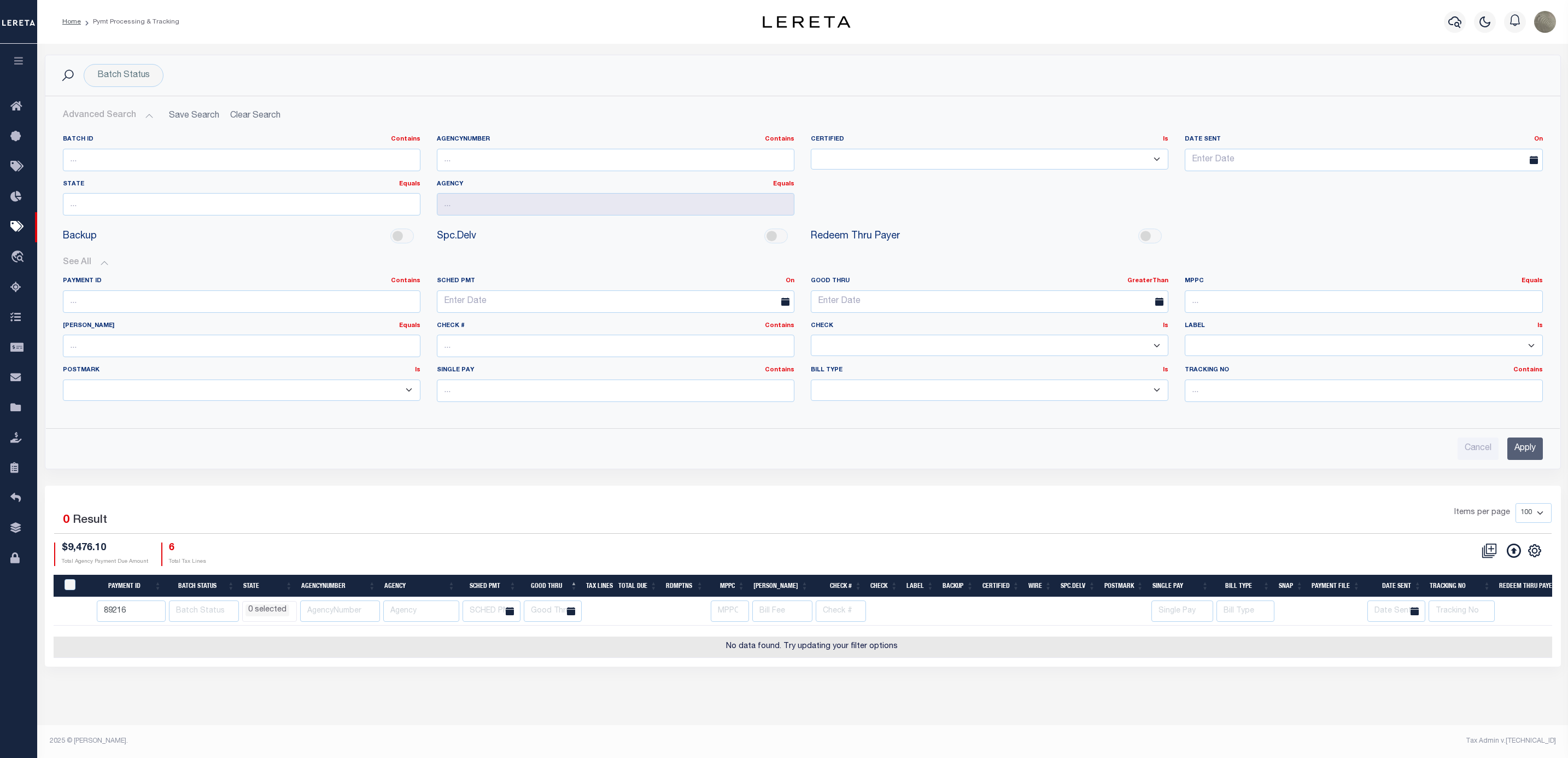
click at [1521, 450] on input "Apply" at bounding box center [1525, 449] width 36 height 22
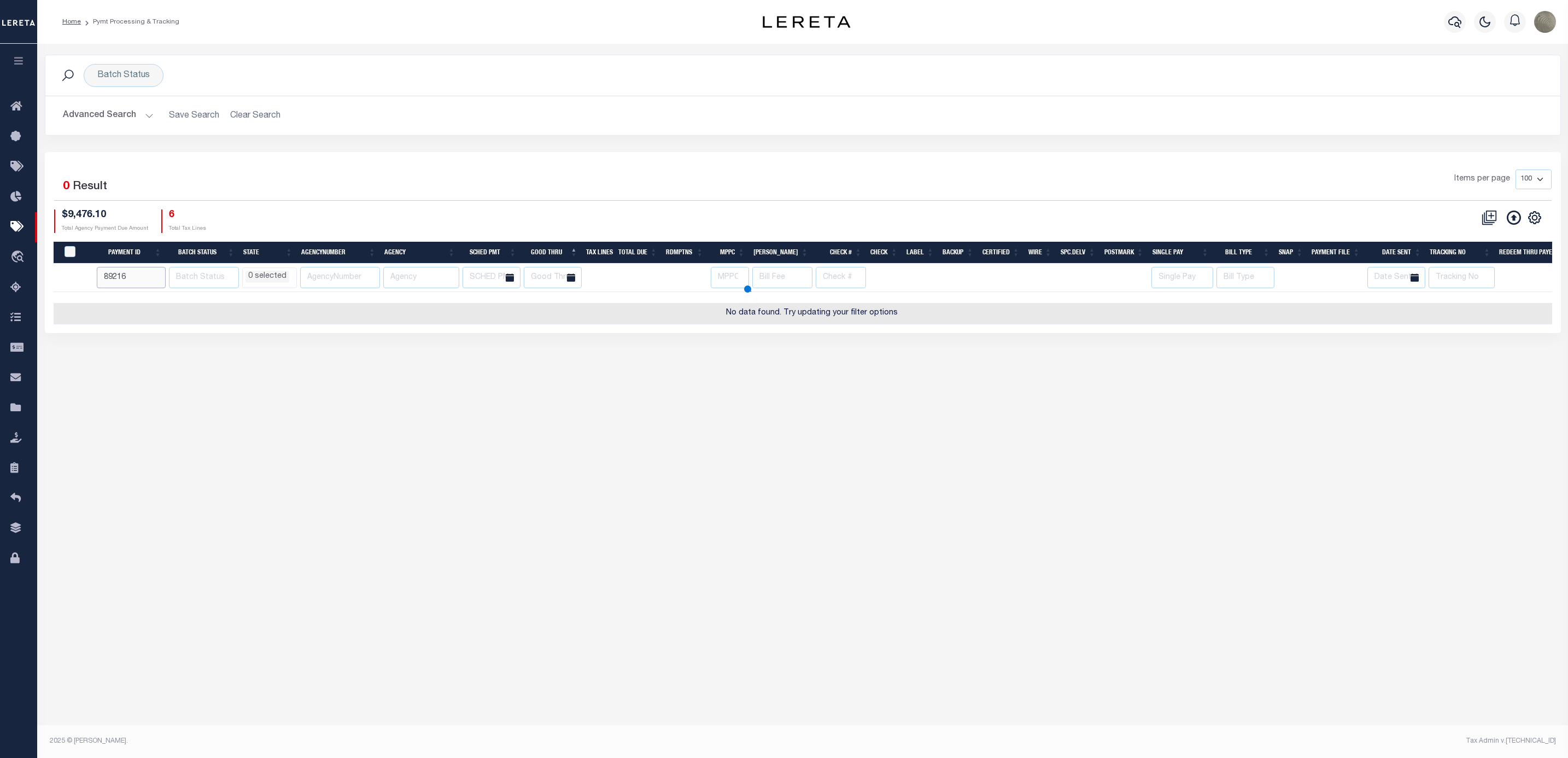
click at [128, 283] on input "89216" at bounding box center [132, 277] width 70 height 21
type input "89216"
select select
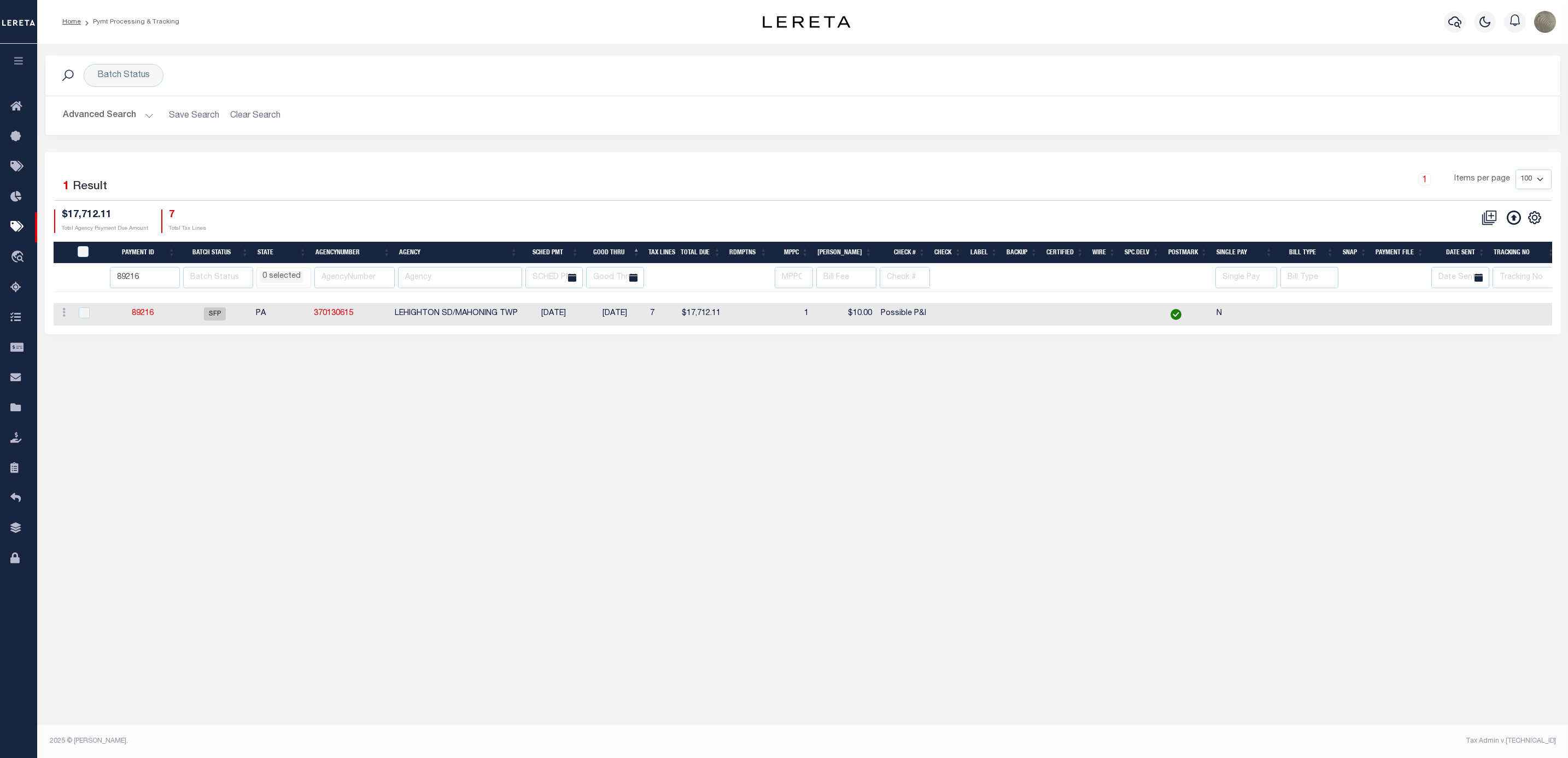
select select
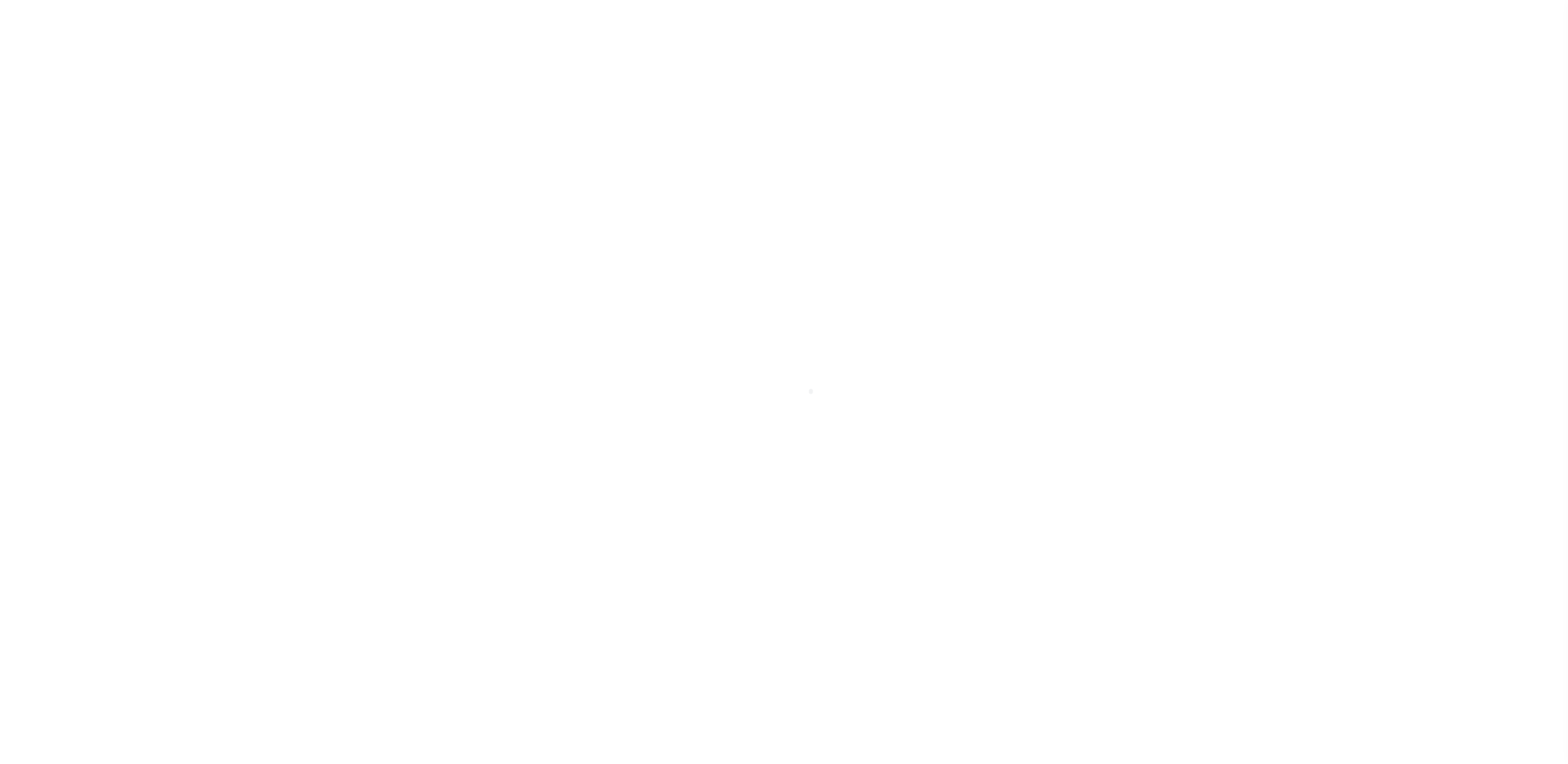
select select "SFP"
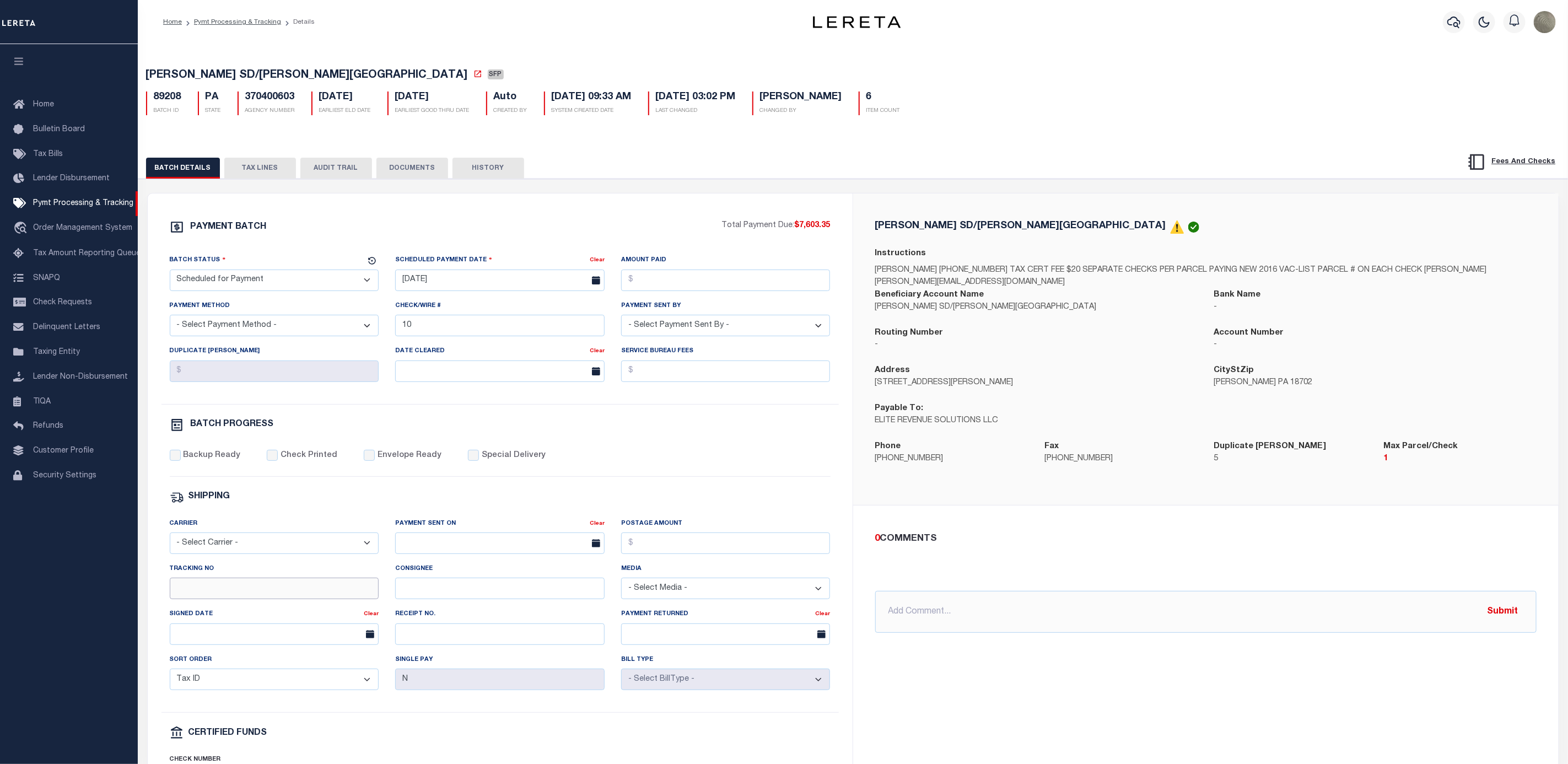
click at [272, 596] on input "Tracking No" at bounding box center [275, 588] width 209 height 21
type input "[PERSON_NAME]"
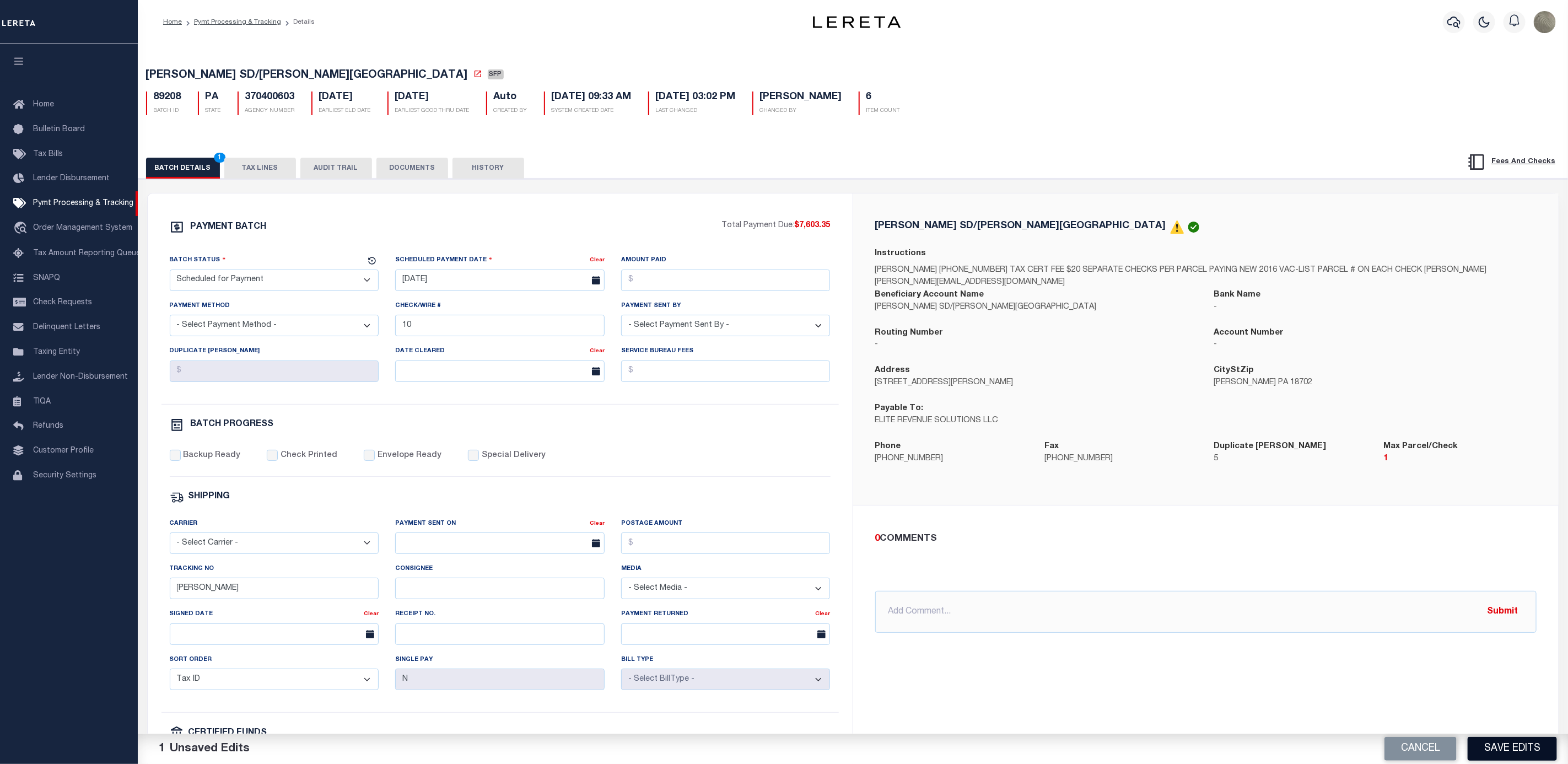
click at [1526, 753] on button "Save Edits" at bounding box center [1512, 749] width 90 height 24
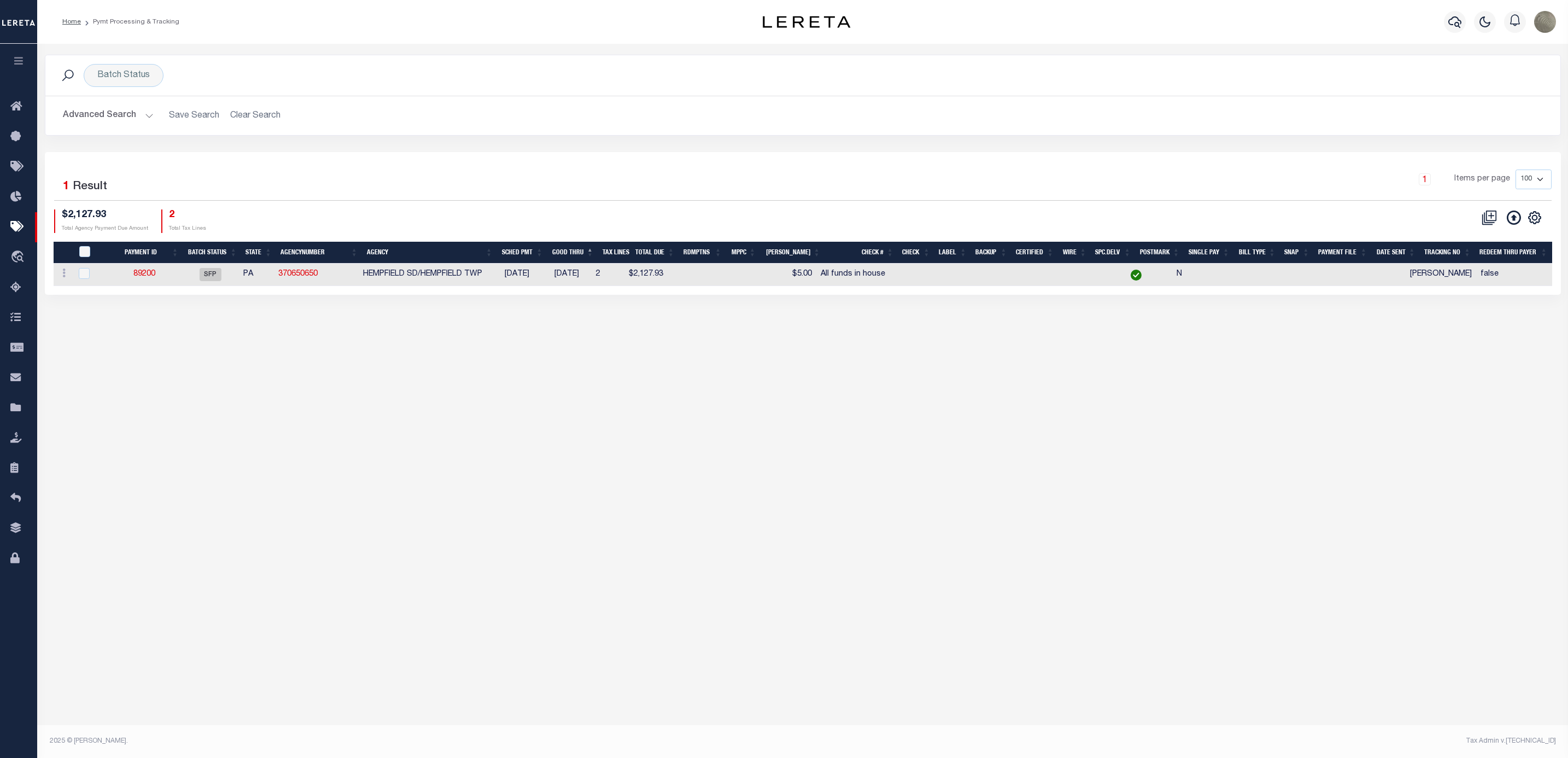
click at [701, 187] on div "1 Items per page 100 200 500 1000" at bounding box center [992, 184] width 1119 height 28
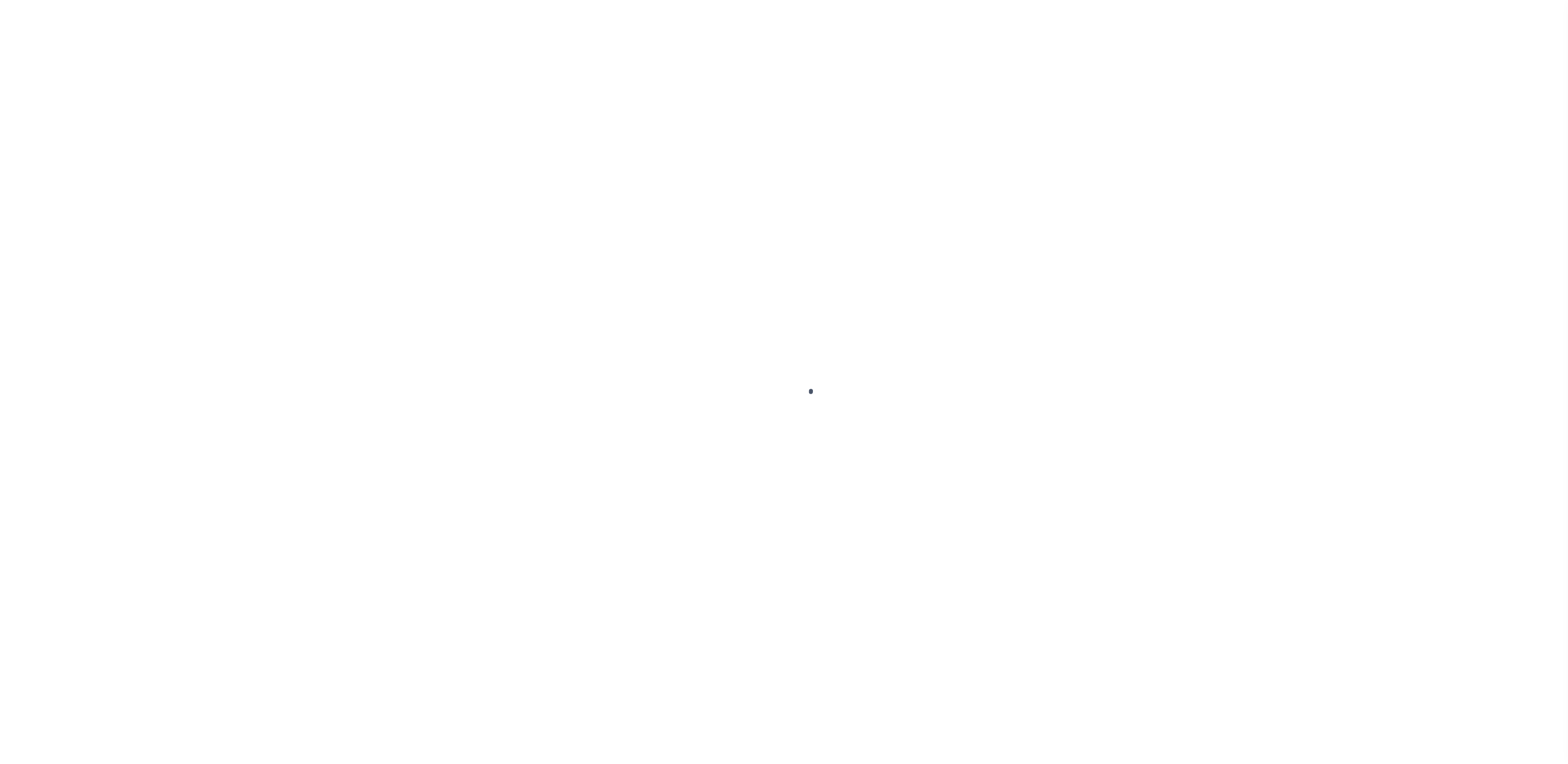
select select "SFP"
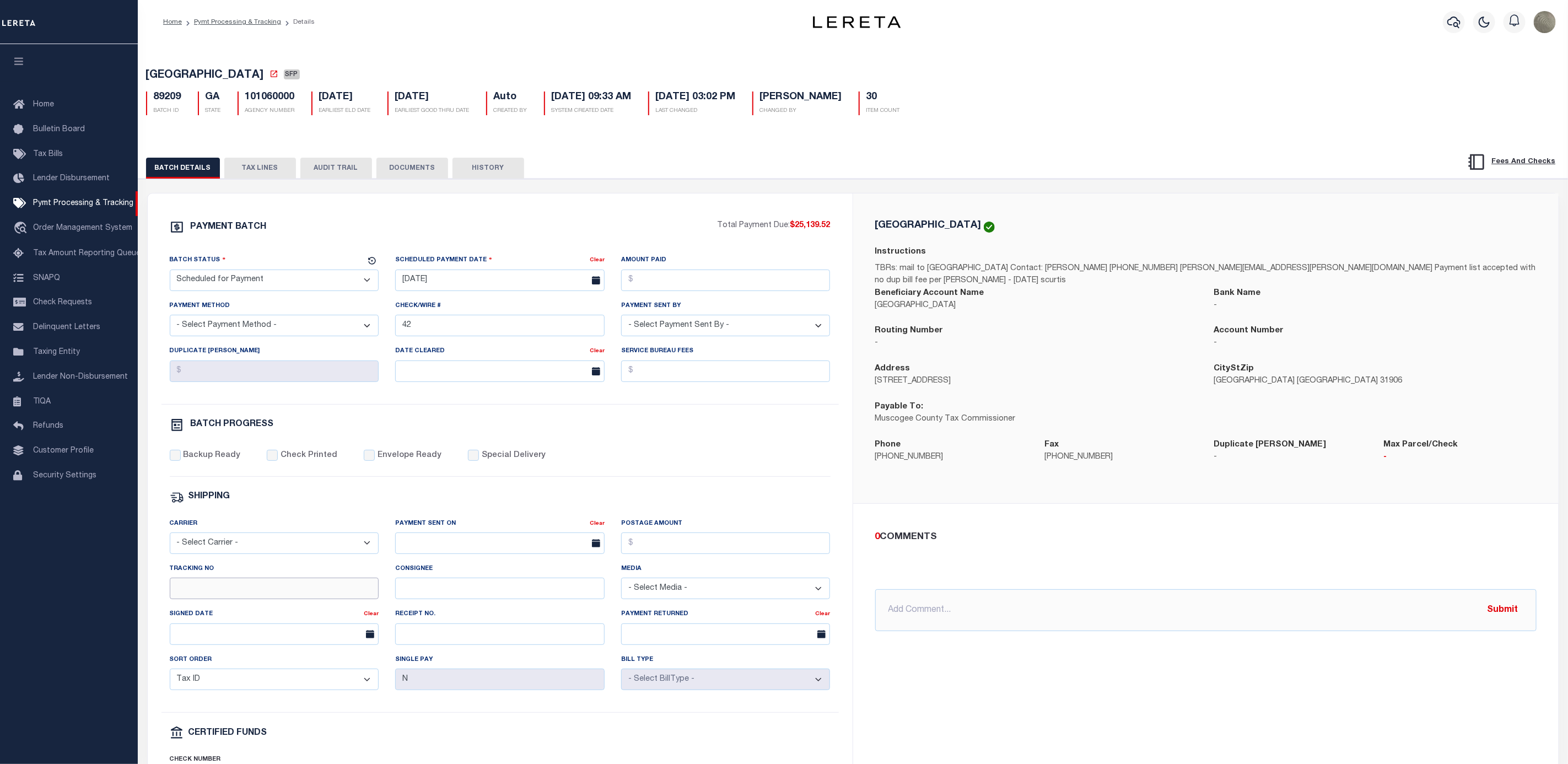
click at [248, 594] on input "Tracking No" at bounding box center [275, 588] width 209 height 21
type input "[PERSON_NAME]"
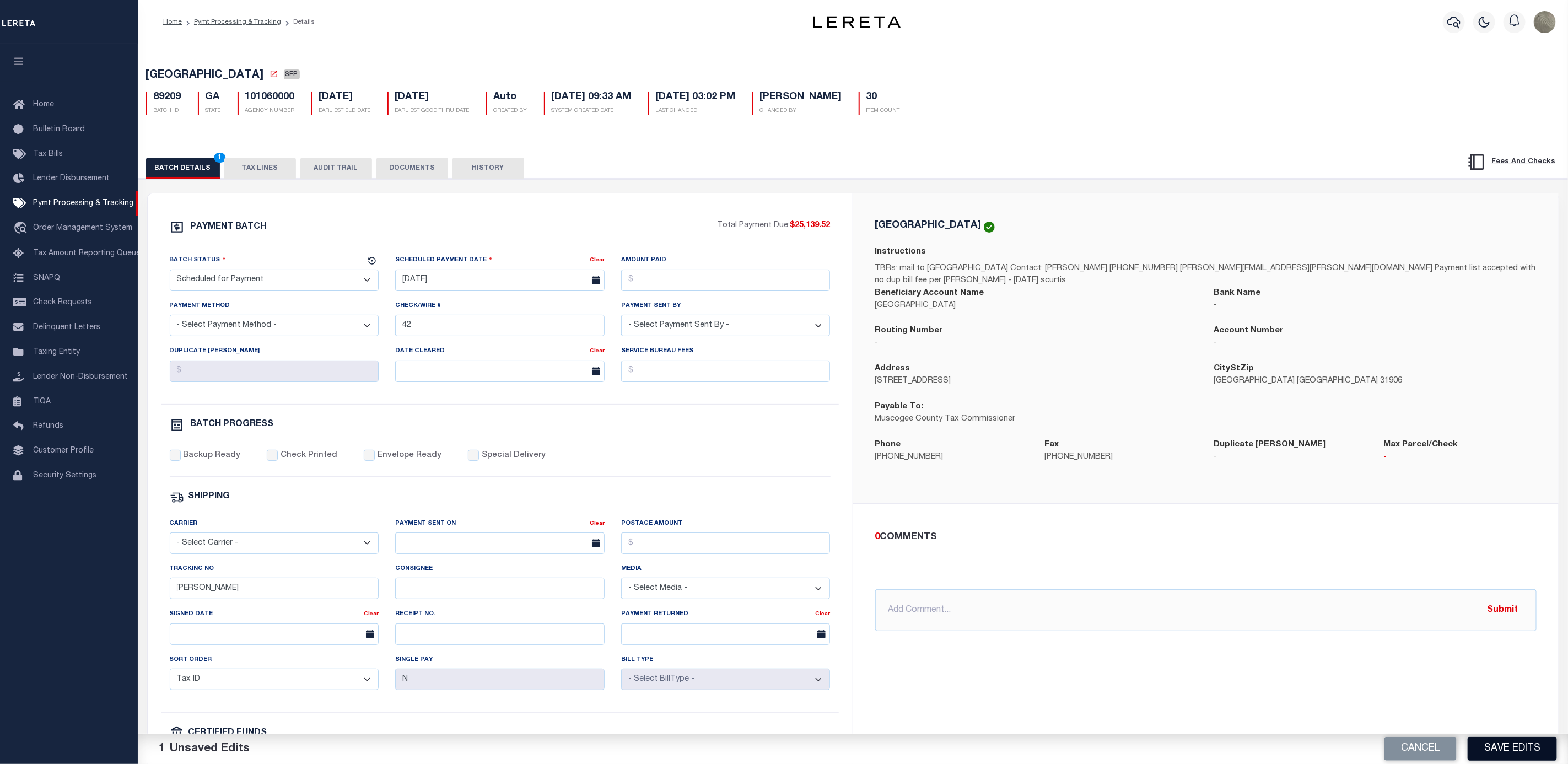
click at [1507, 746] on button "Save Edits" at bounding box center [1512, 749] width 90 height 24
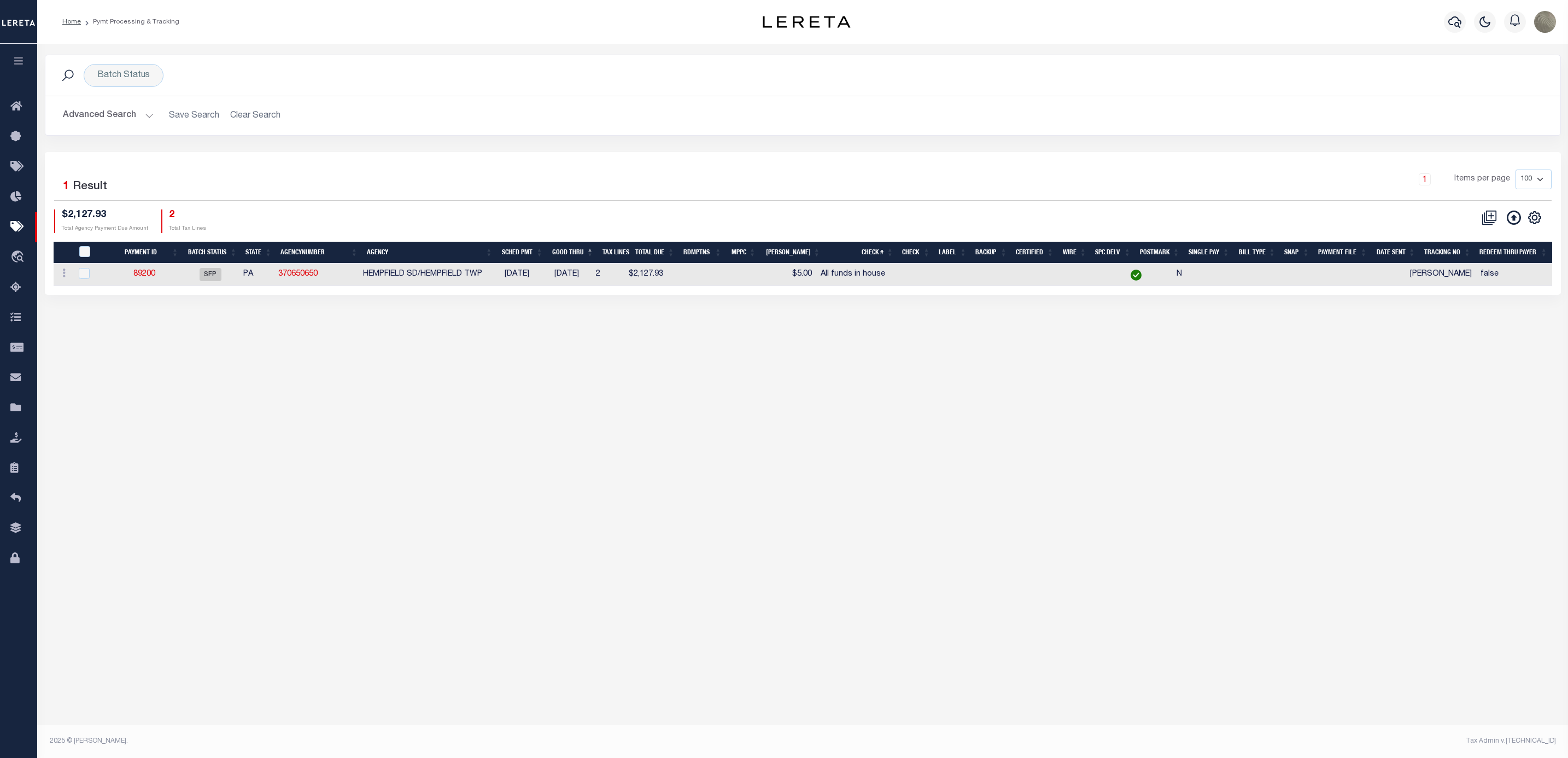
click at [812, 176] on div "1 Items per page 100 200 500 1000" at bounding box center [992, 184] width 1119 height 28
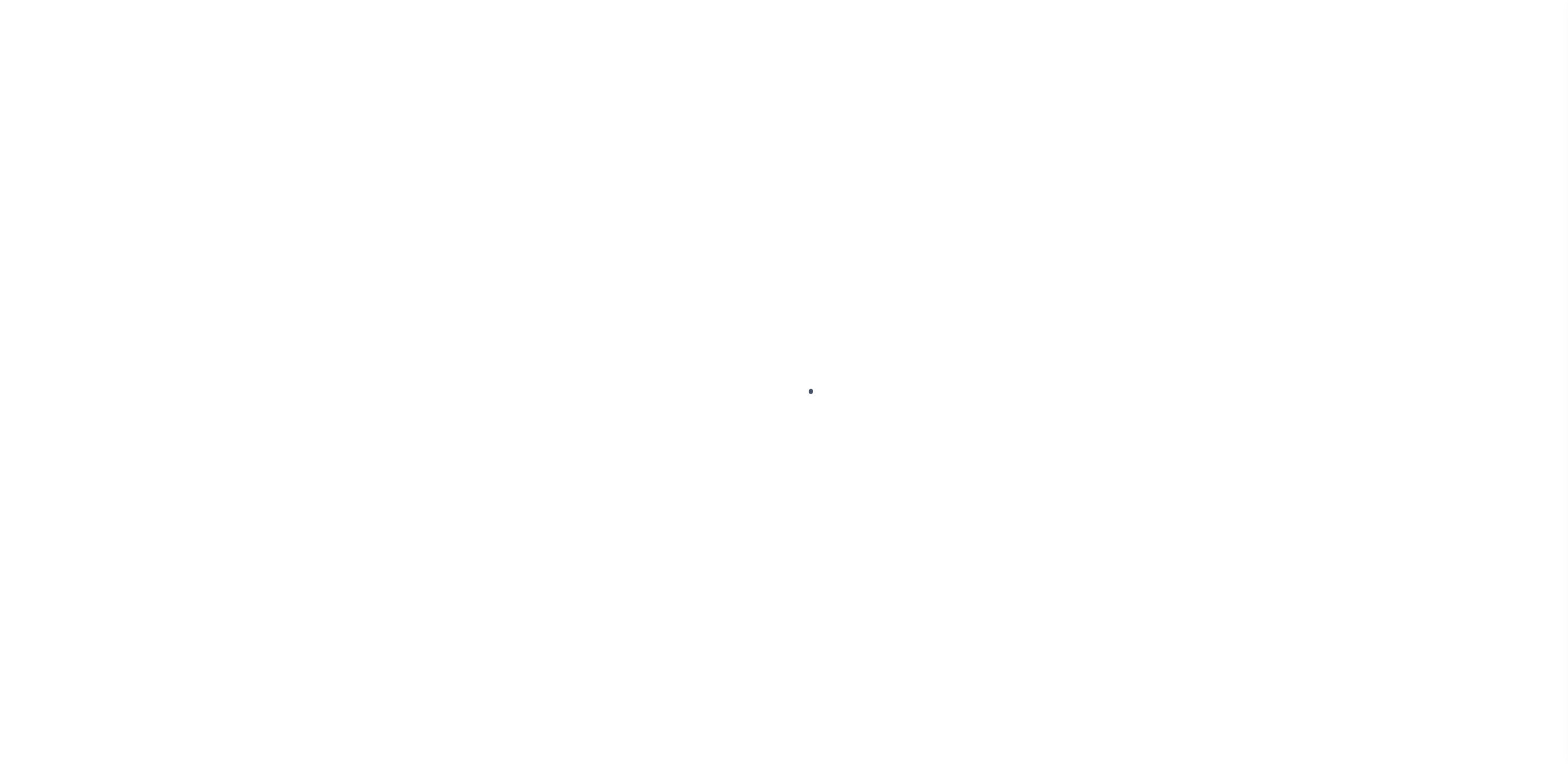
select select "SFP"
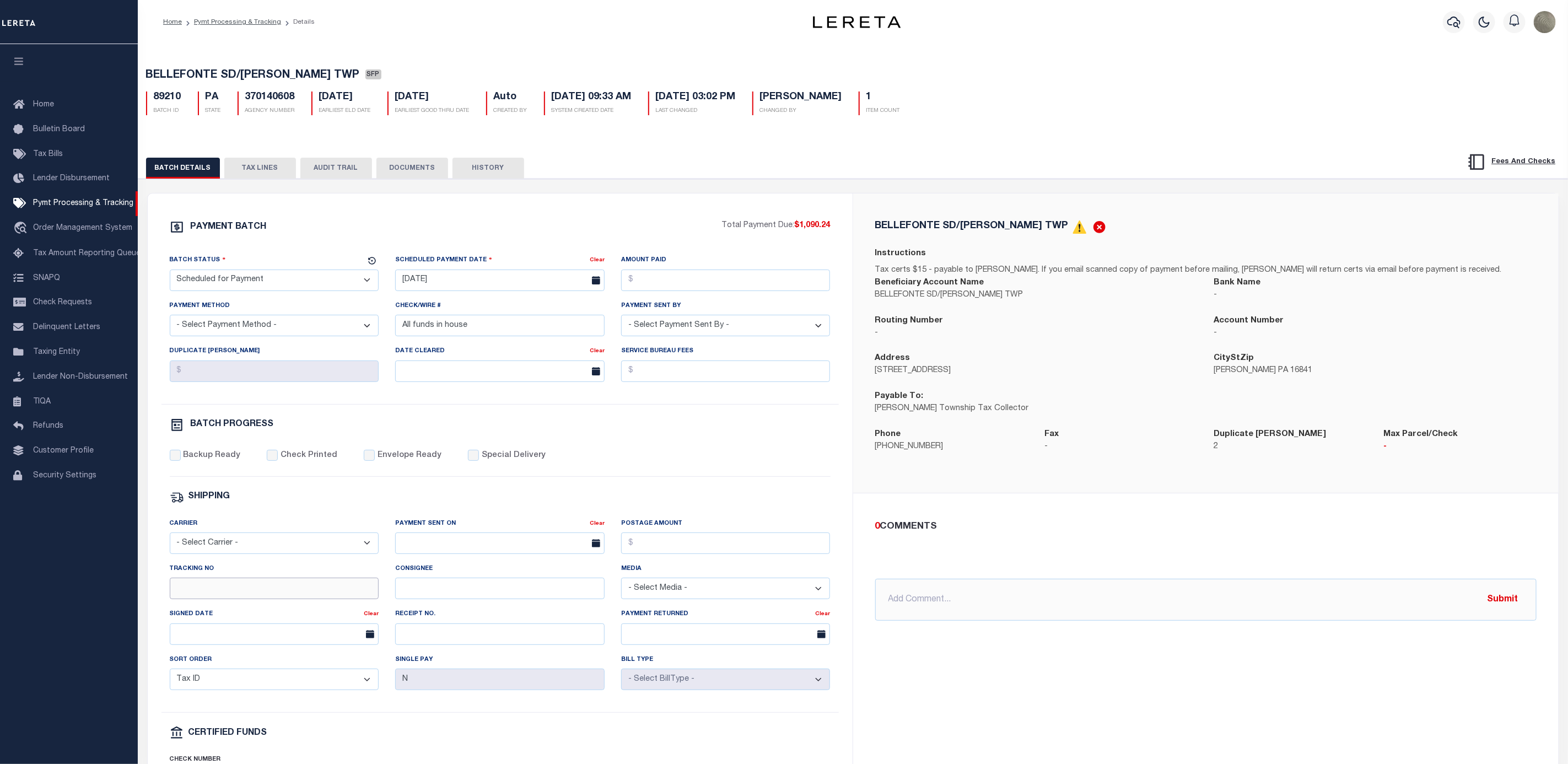
click at [233, 594] on input "Tracking No" at bounding box center [275, 588] width 209 height 21
type input "[PERSON_NAME]"
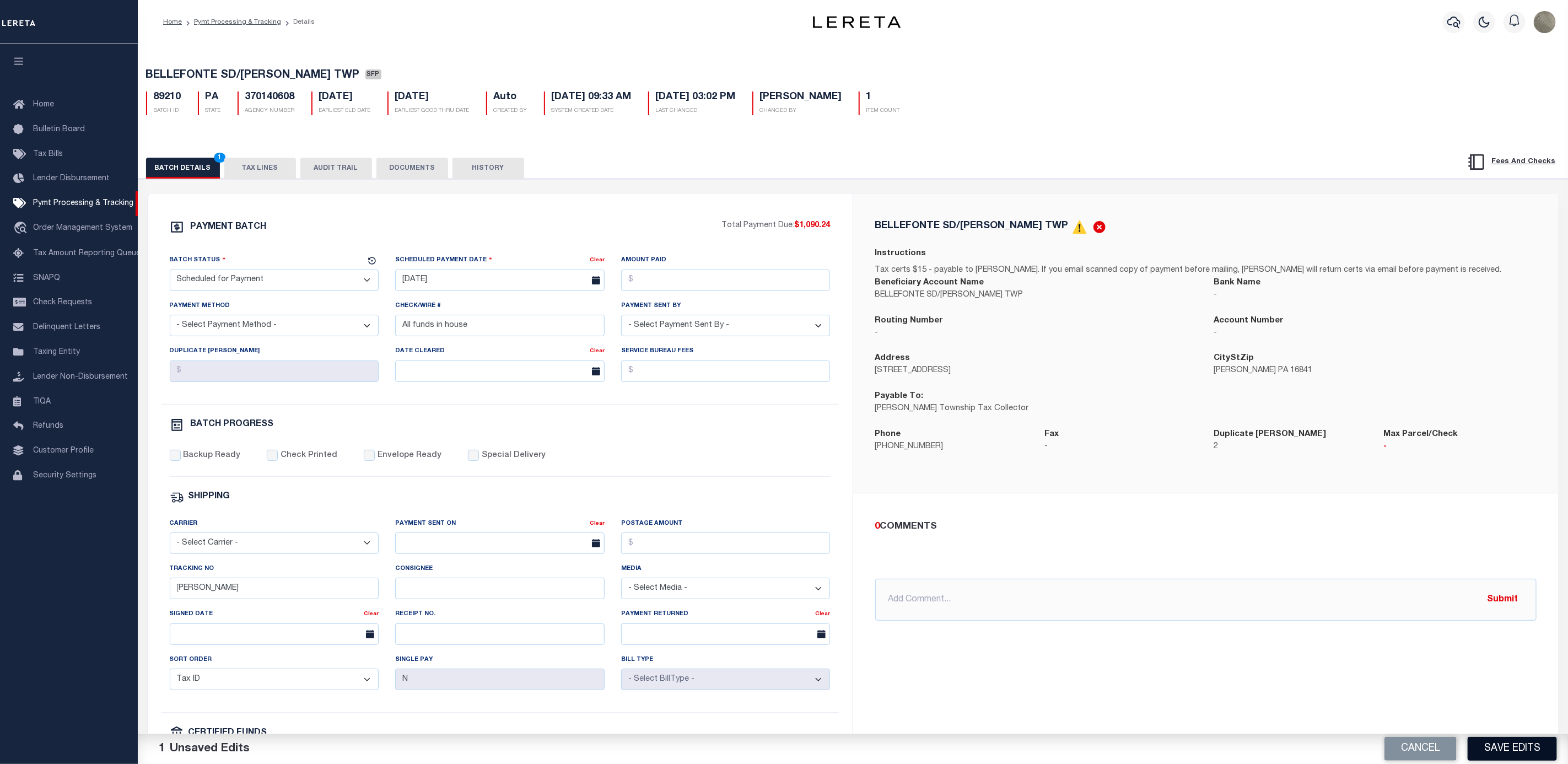
click at [1527, 746] on button "Save Edits" at bounding box center [1512, 749] width 90 height 24
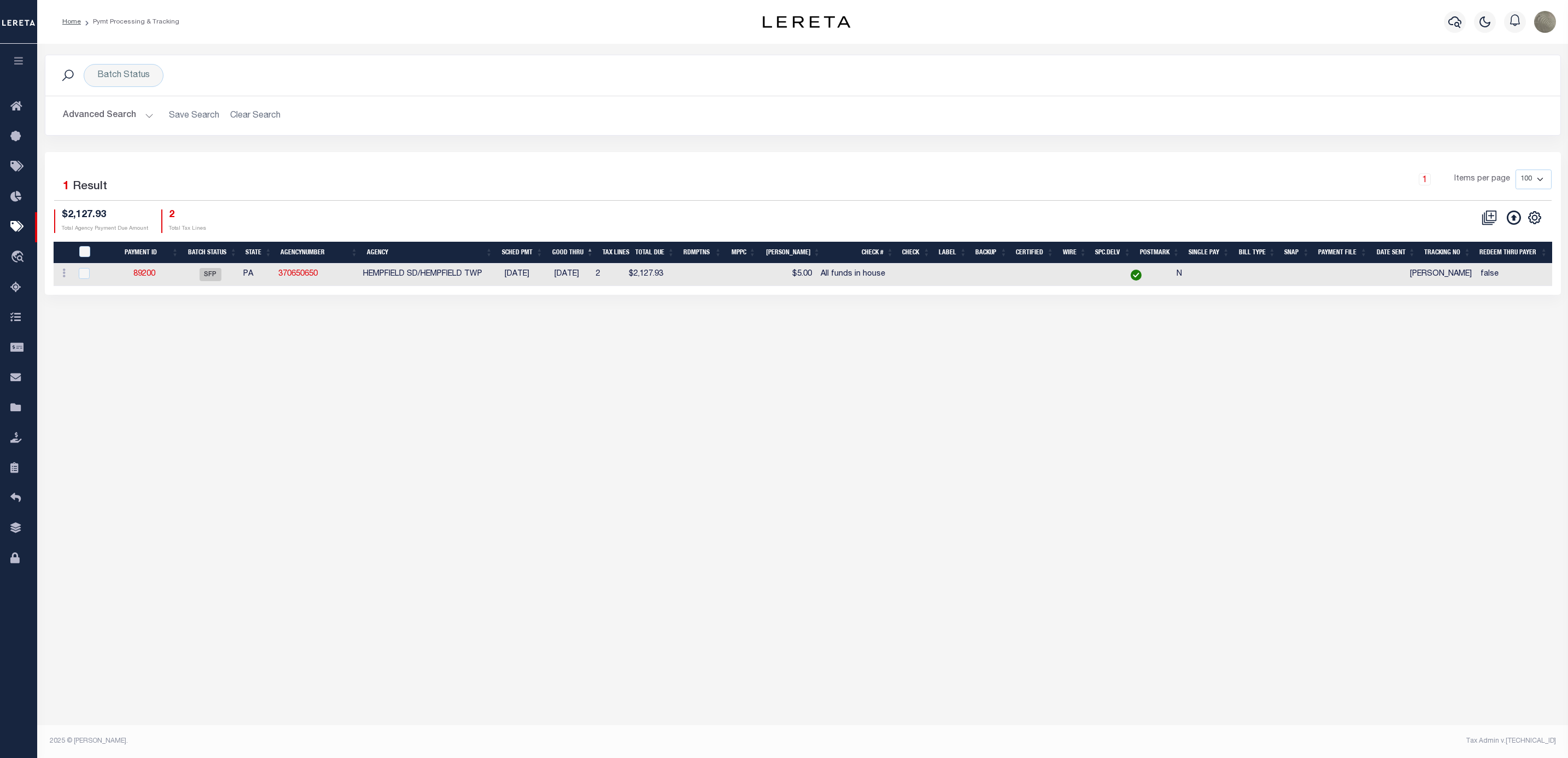
drag, startPoint x: 678, startPoint y: 195, endPoint x: 699, endPoint y: 195, distance: 21.0
click at [678, 195] on div "1 Items per page 100 200 500 1000" at bounding box center [992, 184] width 1119 height 28
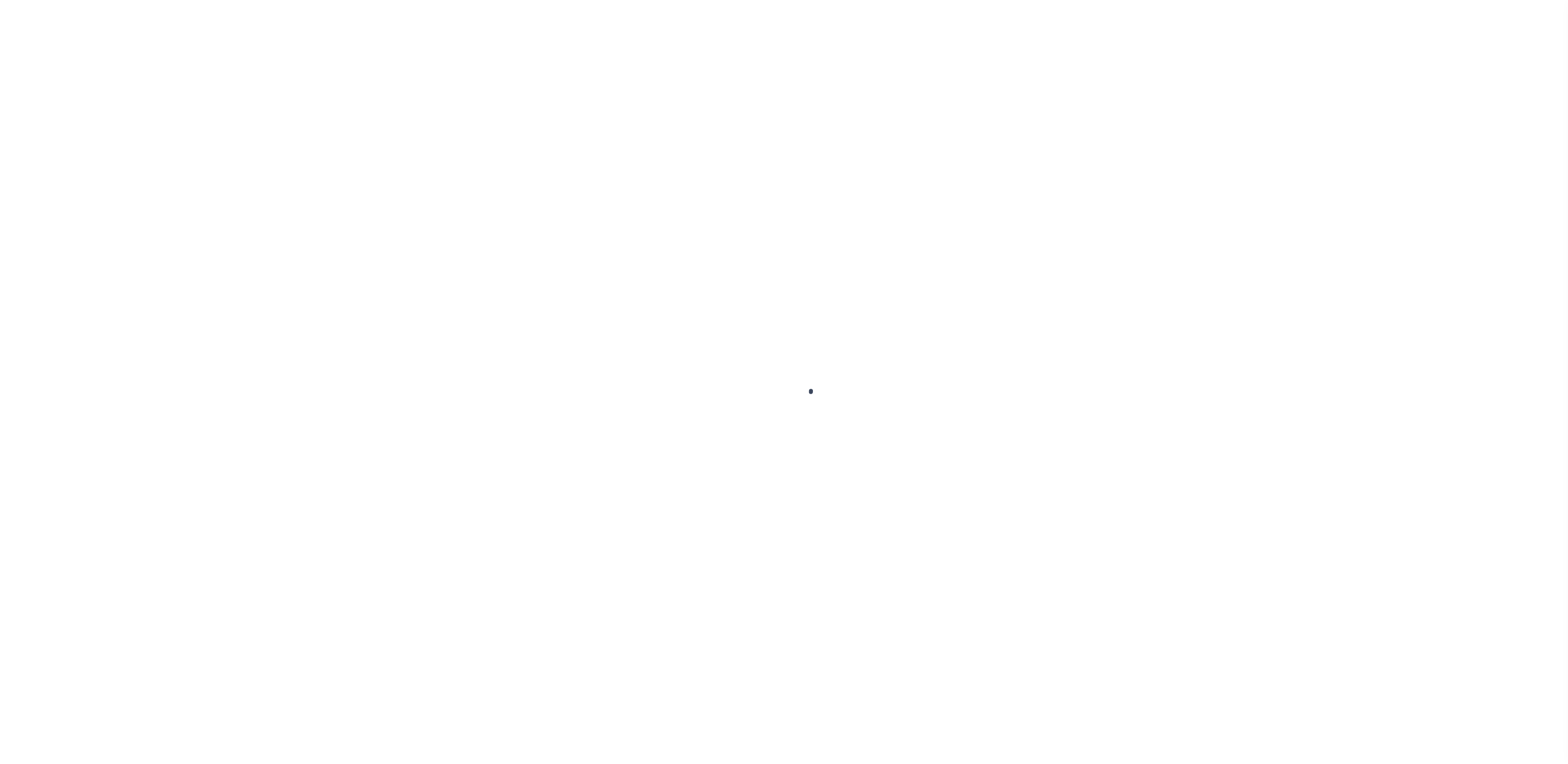
select select "SFP"
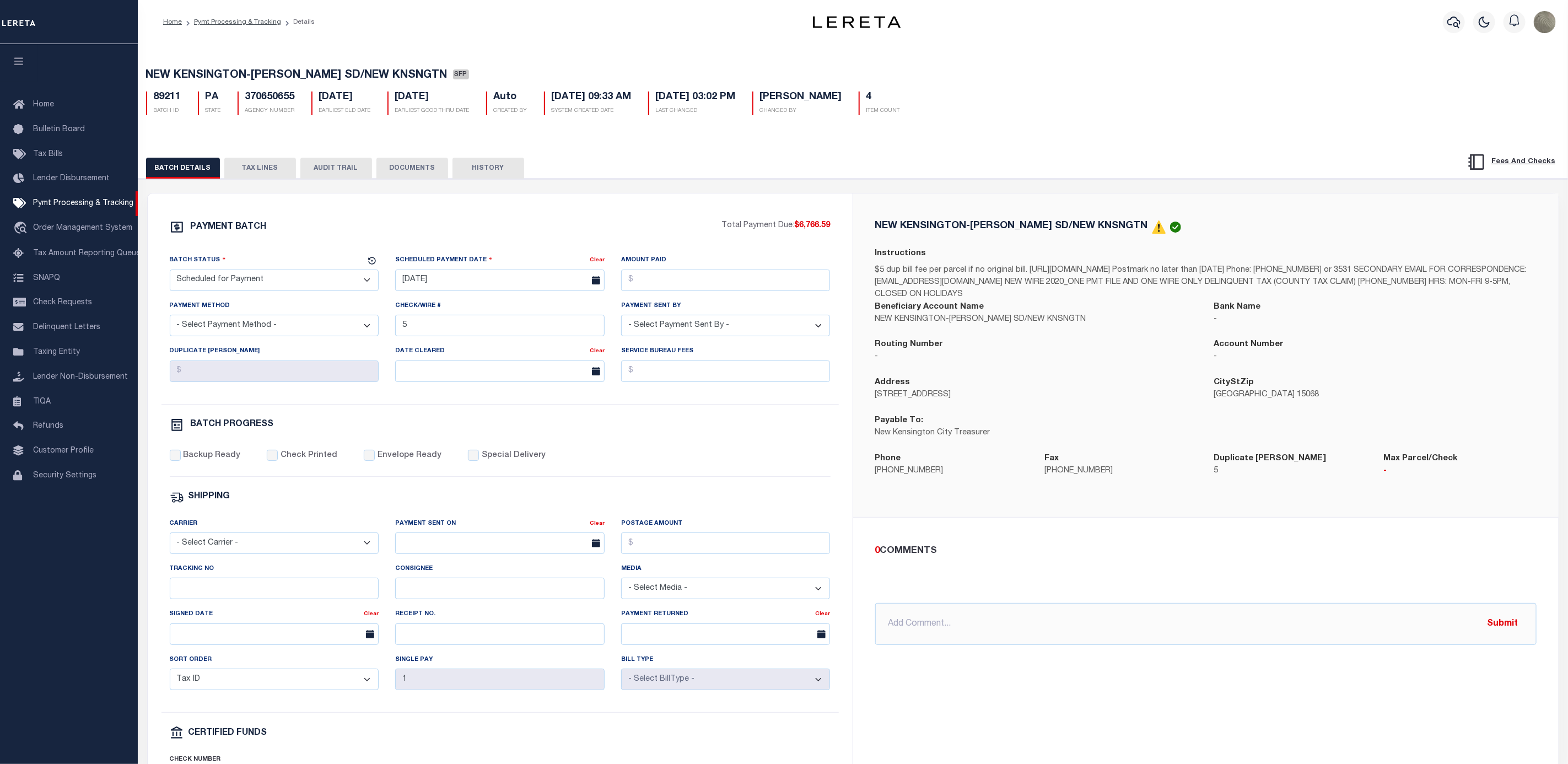
click at [190, 608] on div "Tracking No" at bounding box center [275, 585] width 226 height 45
click at [194, 598] on input "Tracking No" at bounding box center [275, 588] width 209 height 21
type input "[PERSON_NAME]"
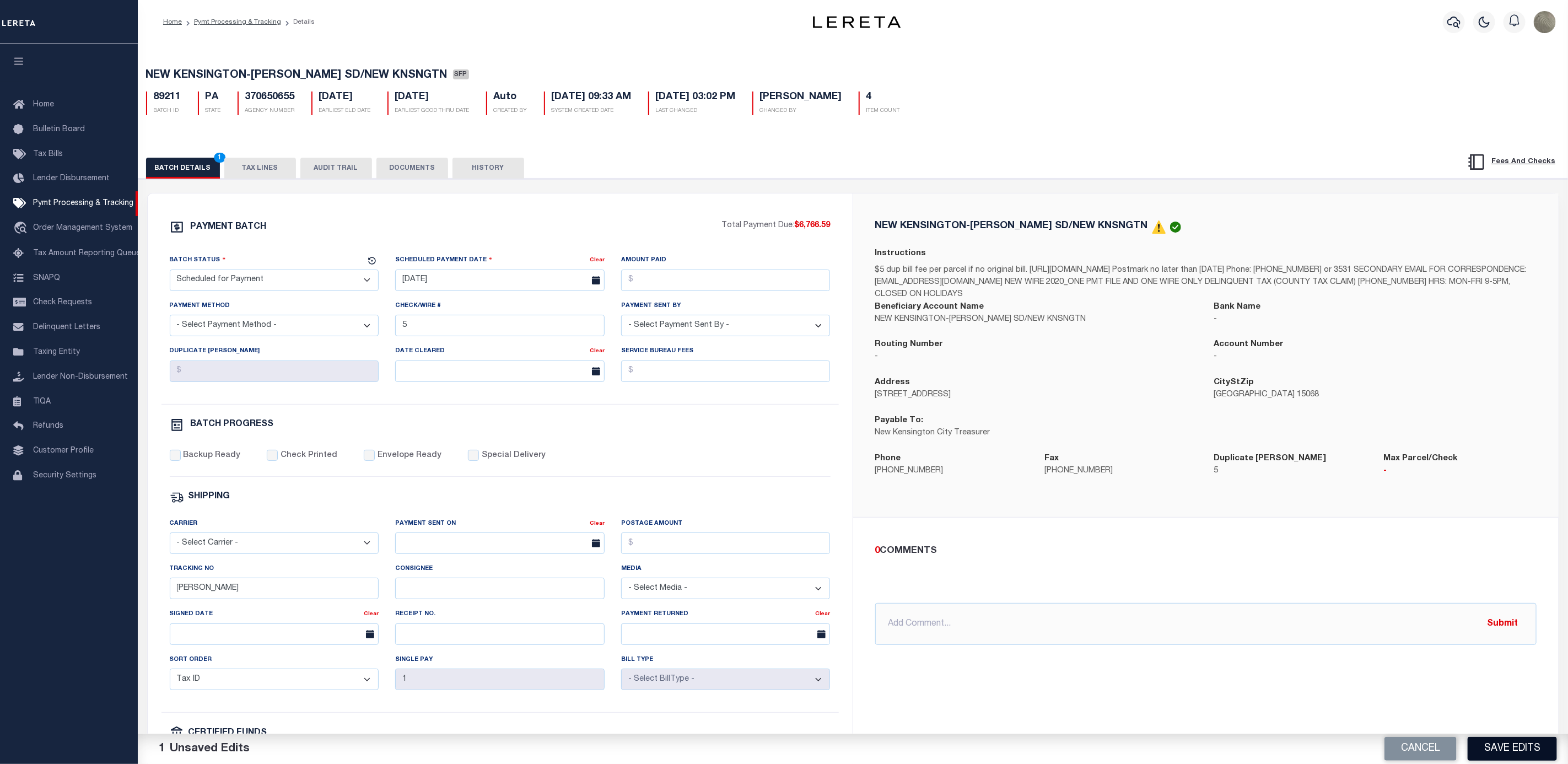
click at [1510, 753] on button "Save Edits" at bounding box center [1512, 749] width 90 height 24
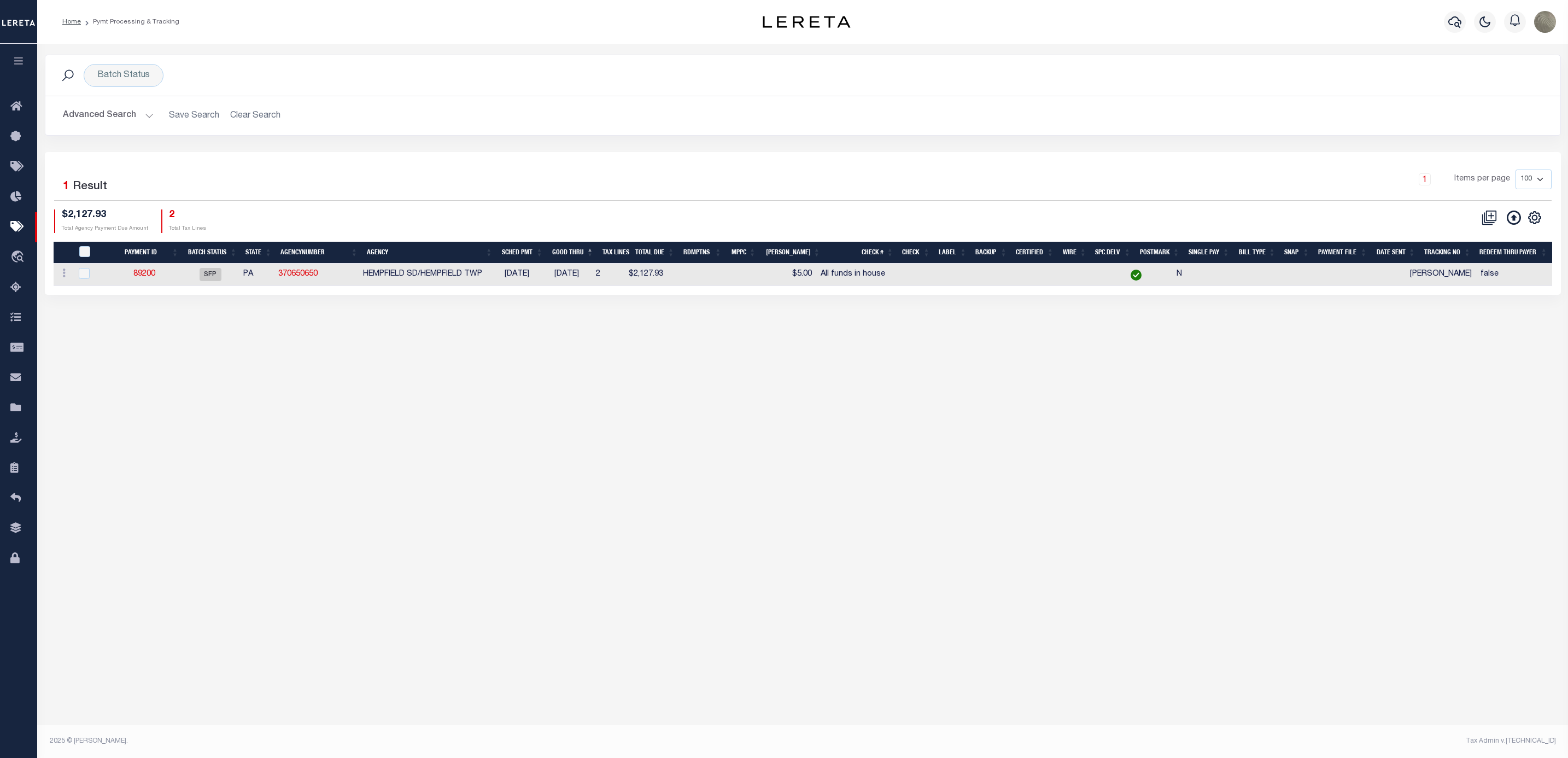
click at [745, 139] on div "Batch Status Search Advanced Search Save Search Clear Search PayeeSearchTable_d…" at bounding box center [803, 104] width 1533 height 97
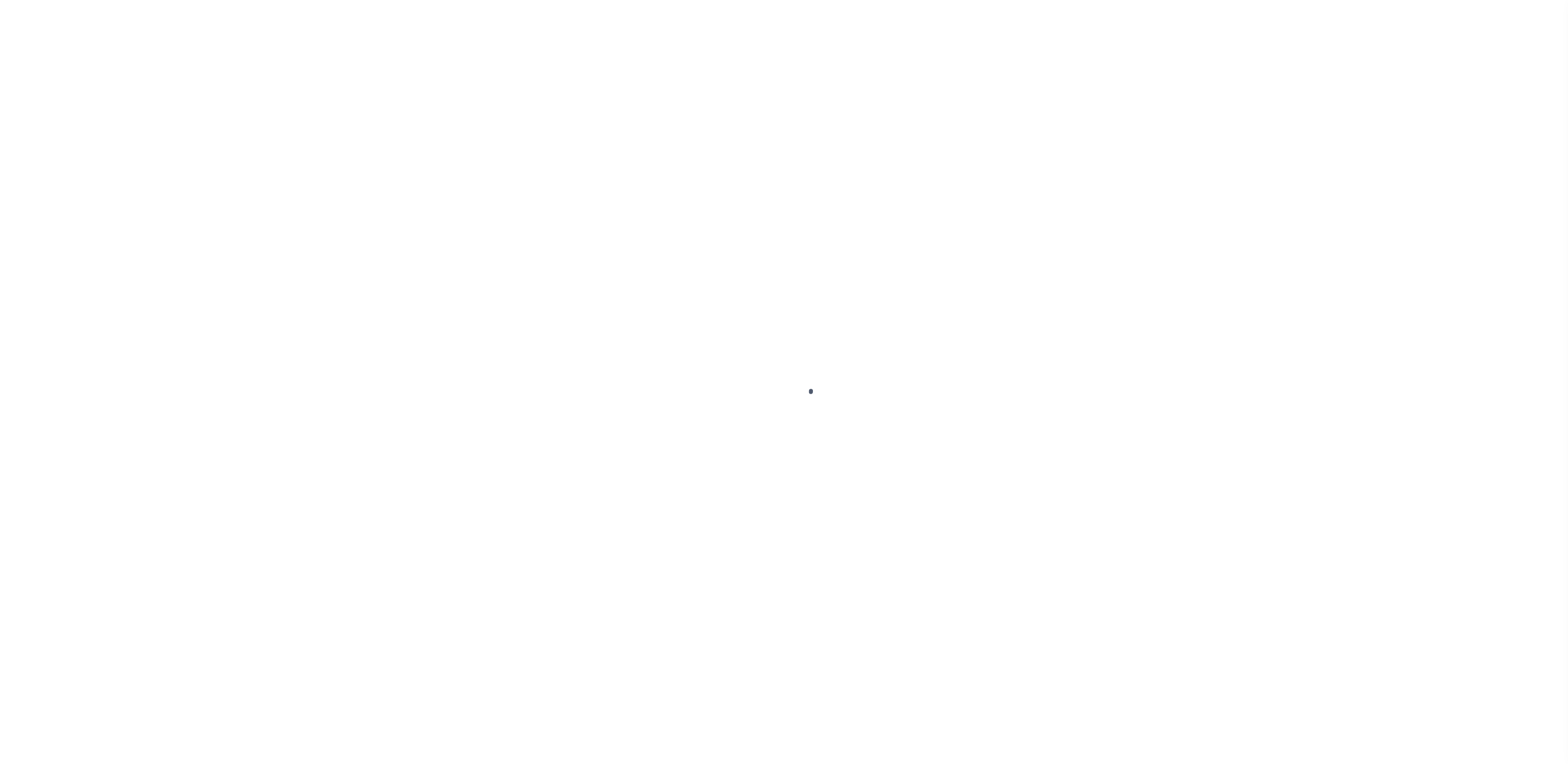
select select "SFP"
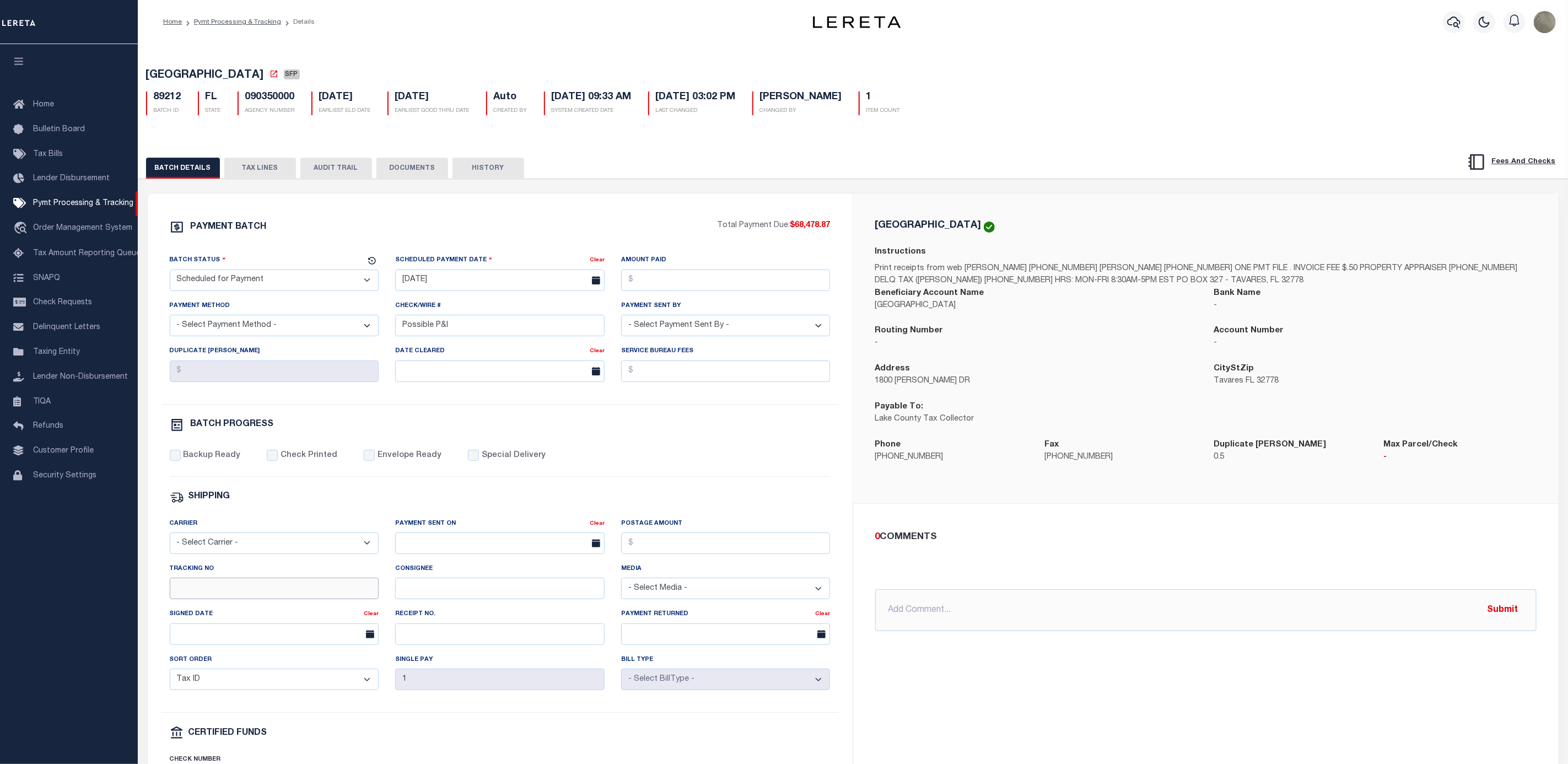
click at [233, 599] on input "Tracking No" at bounding box center [275, 588] width 209 height 21
type input "[PERSON_NAME]"
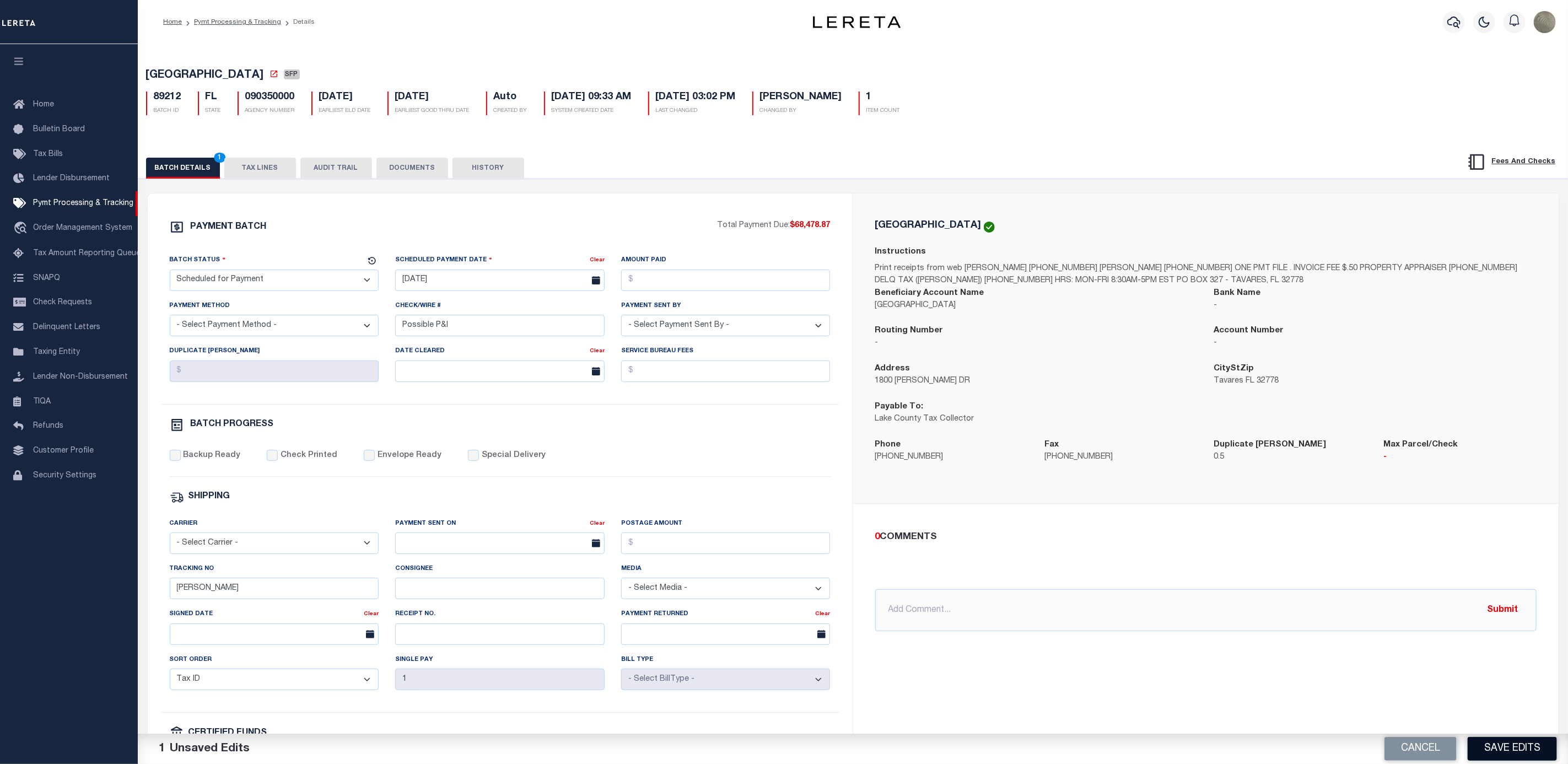
click at [1492, 747] on button "Save Edits" at bounding box center [1512, 749] width 90 height 24
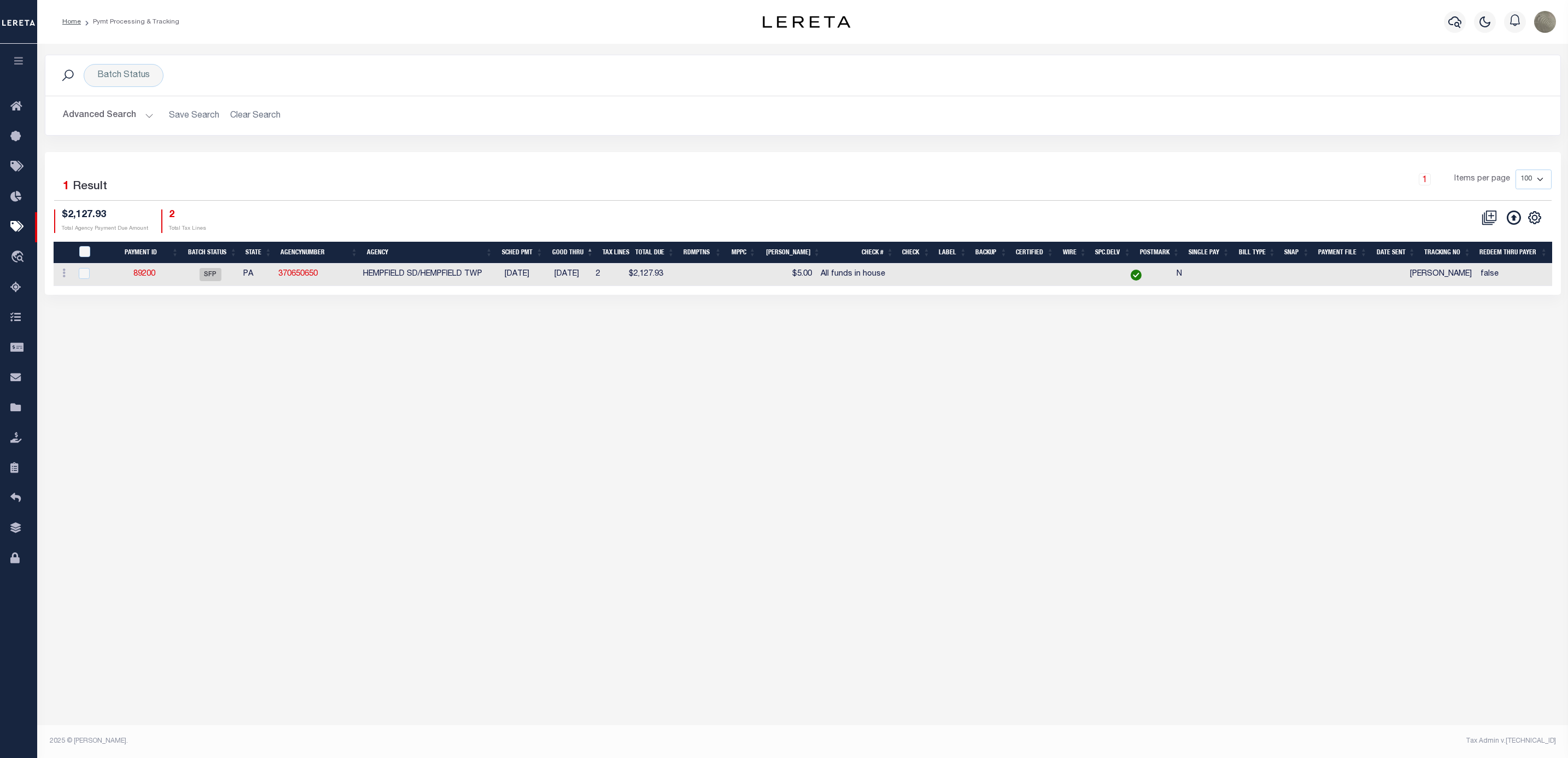
click at [835, 212] on div "CSV Export Selected Print Show Filter Show Search Columns 0: 1: PayeePmtBatchSt…" at bounding box center [1177, 221] width 750 height 24
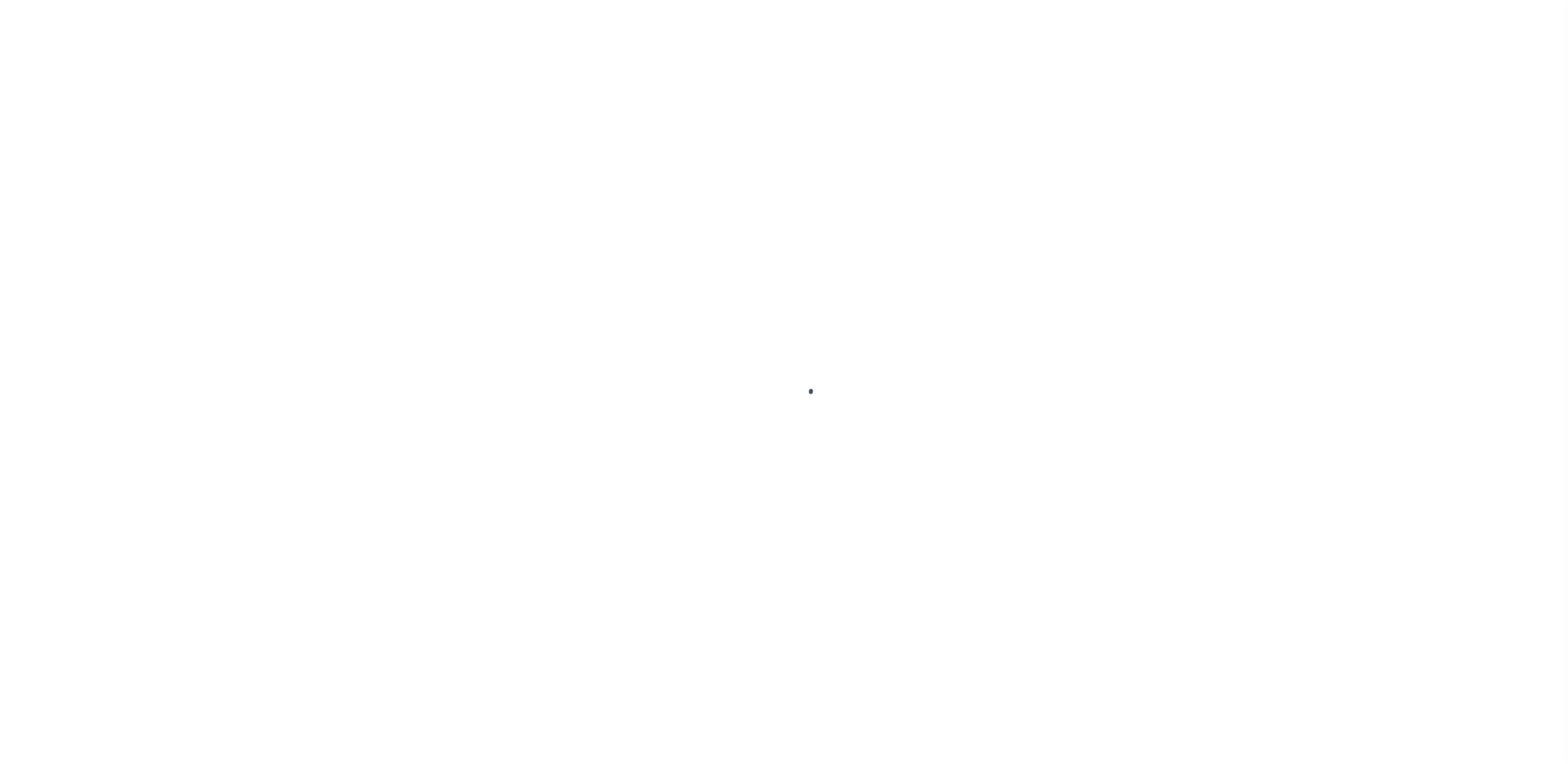
select select "SFP"
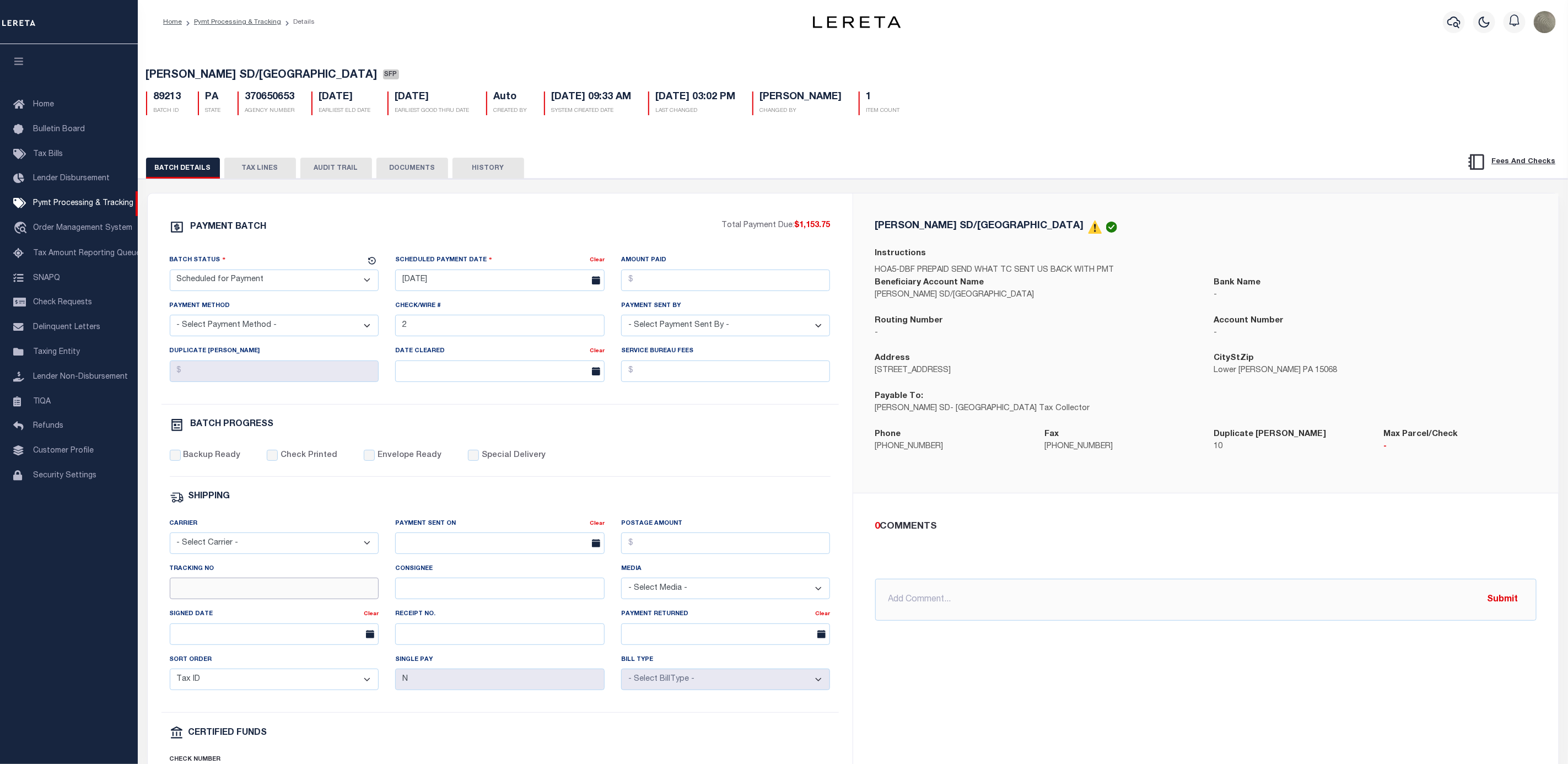
click at [214, 589] on input "Tracking No" at bounding box center [275, 588] width 209 height 21
type input "[PERSON_NAME]"
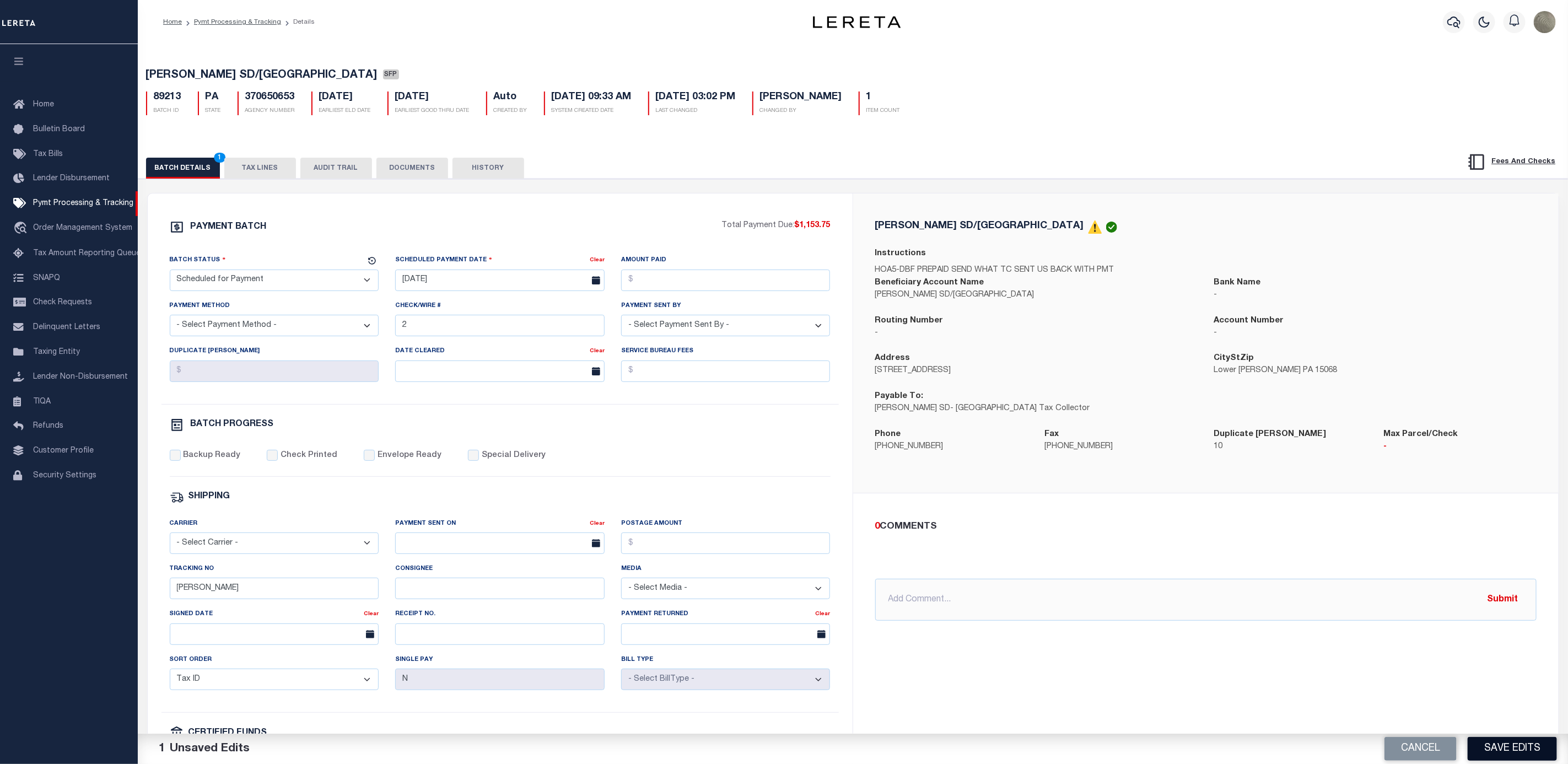
click at [1510, 749] on button "Save Edits" at bounding box center [1512, 749] width 90 height 24
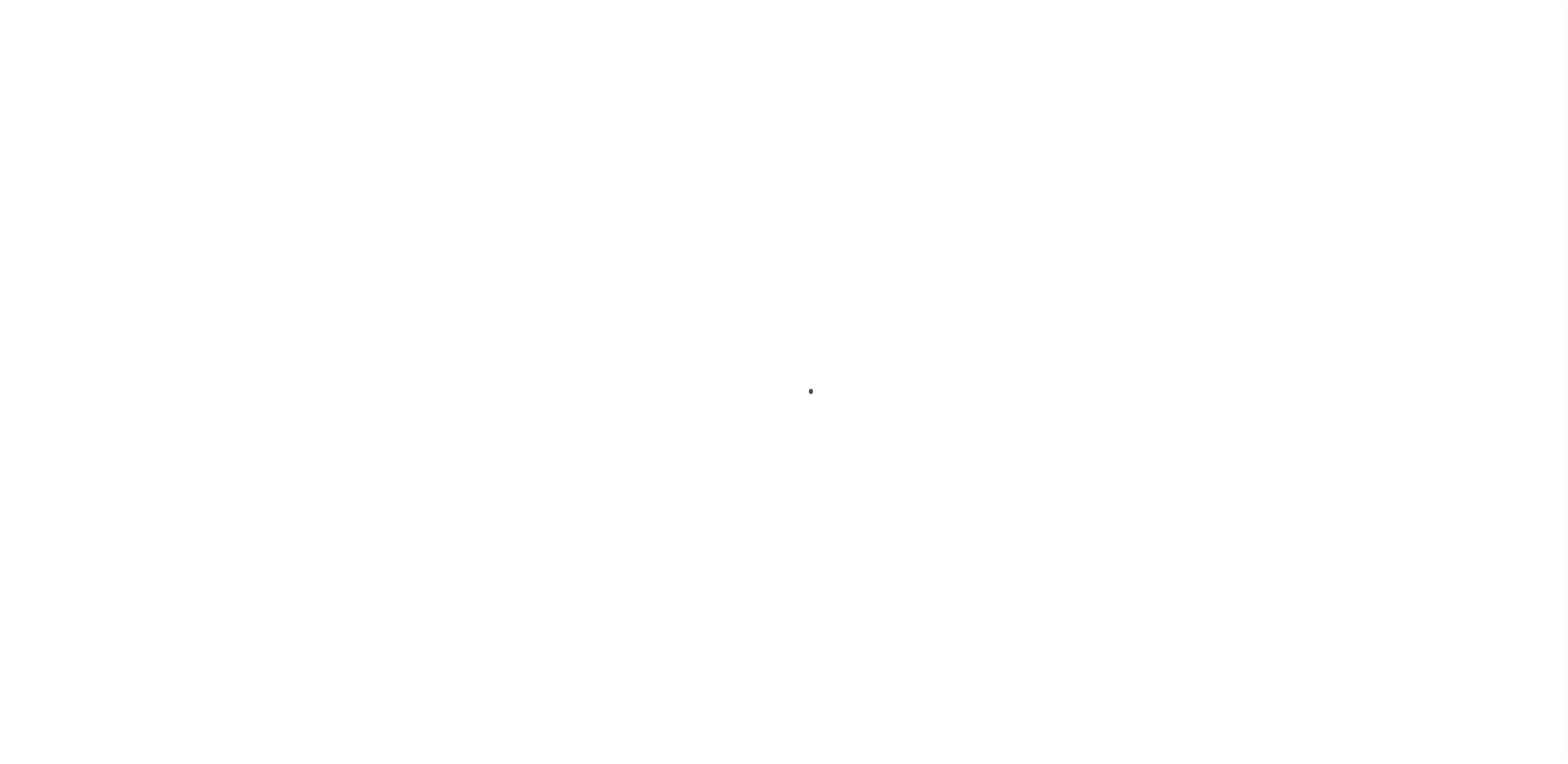
select select "SFP"
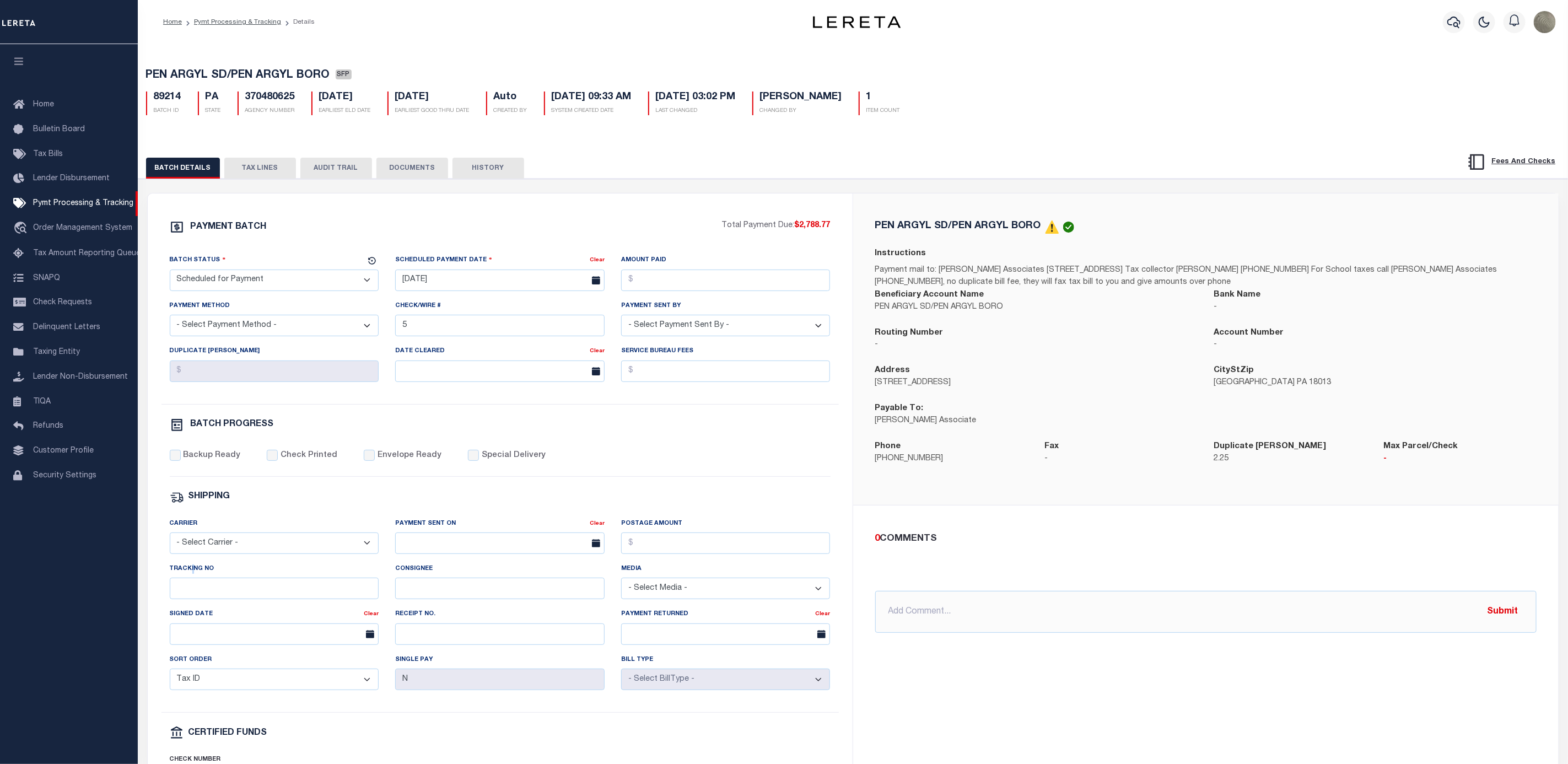
drag, startPoint x: 190, startPoint y: 579, endPoint x: 185, endPoint y: 595, distance: 16.8
click at [191, 573] on label "Tracking No" at bounding box center [192, 569] width 44 height 9
click at [185, 595] on input "Tracking No" at bounding box center [275, 588] width 209 height 21
type input "[PERSON_NAME]"
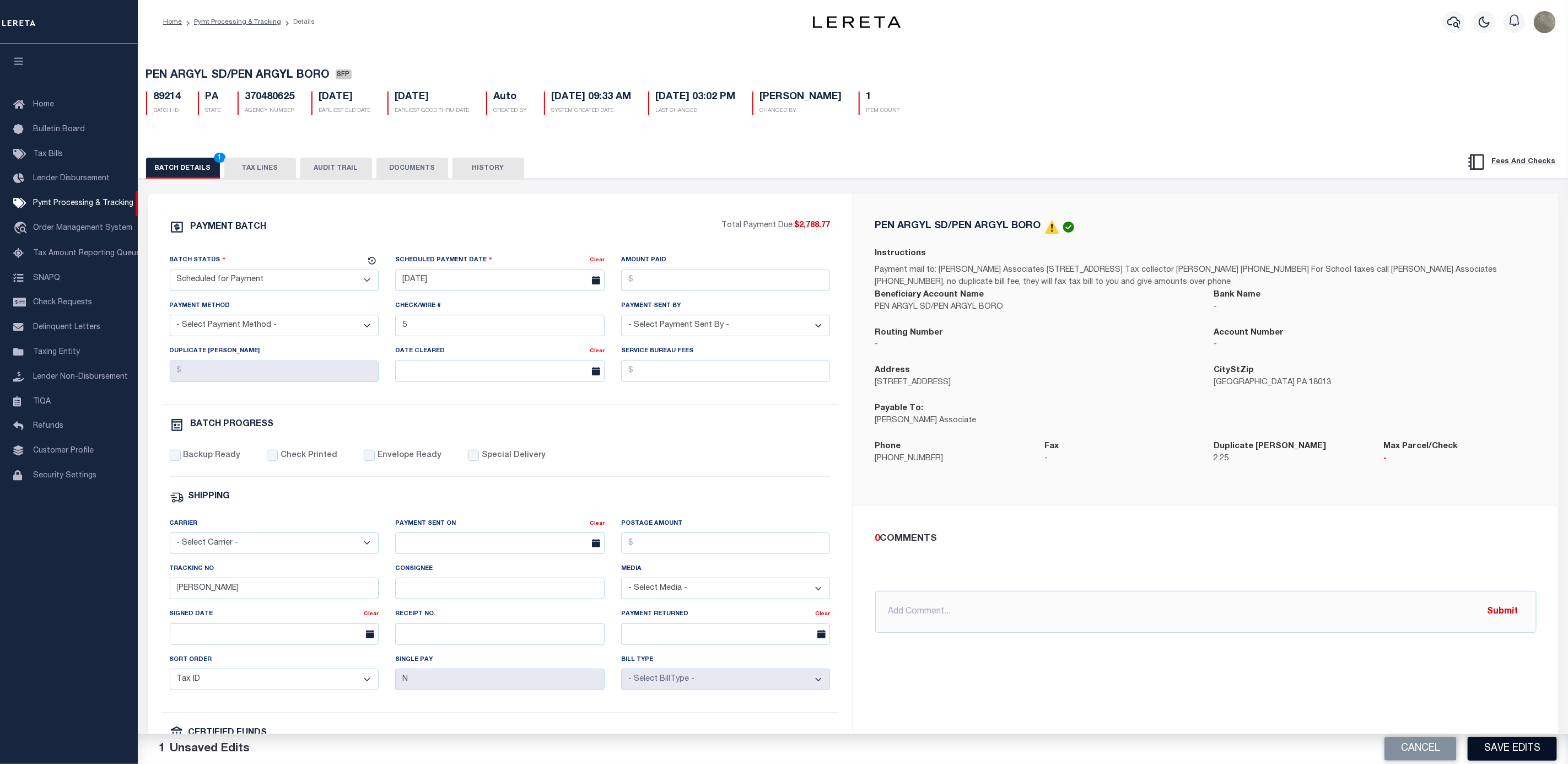
click at [1500, 743] on button "Save Edits" at bounding box center [1512, 749] width 90 height 24
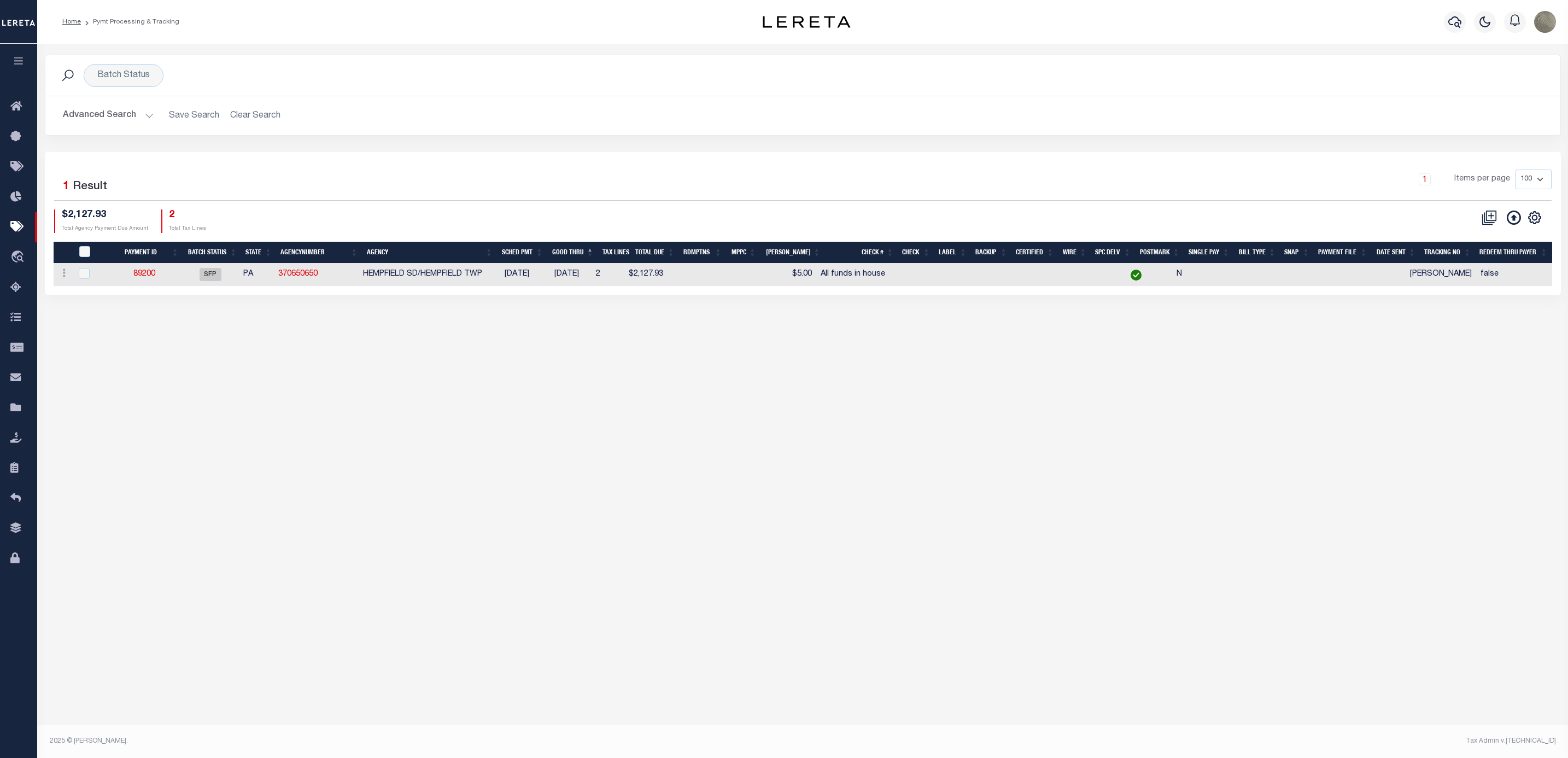
click at [770, 158] on div "Selected 1 Result 1 Items per page 100 200 500 1000 $2,127.93 2" at bounding box center [803, 224] width 1517 height 143
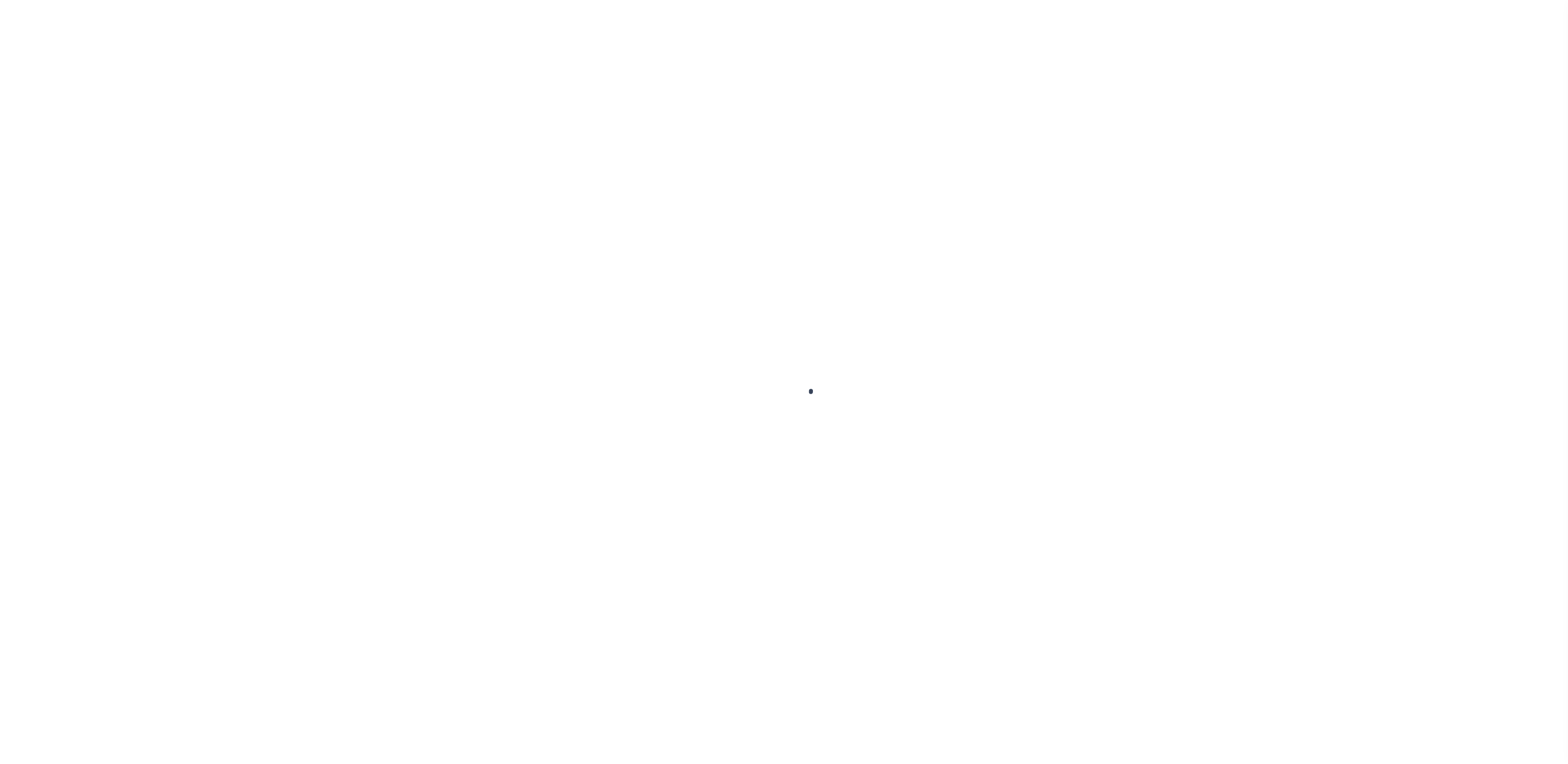
select select "SFP"
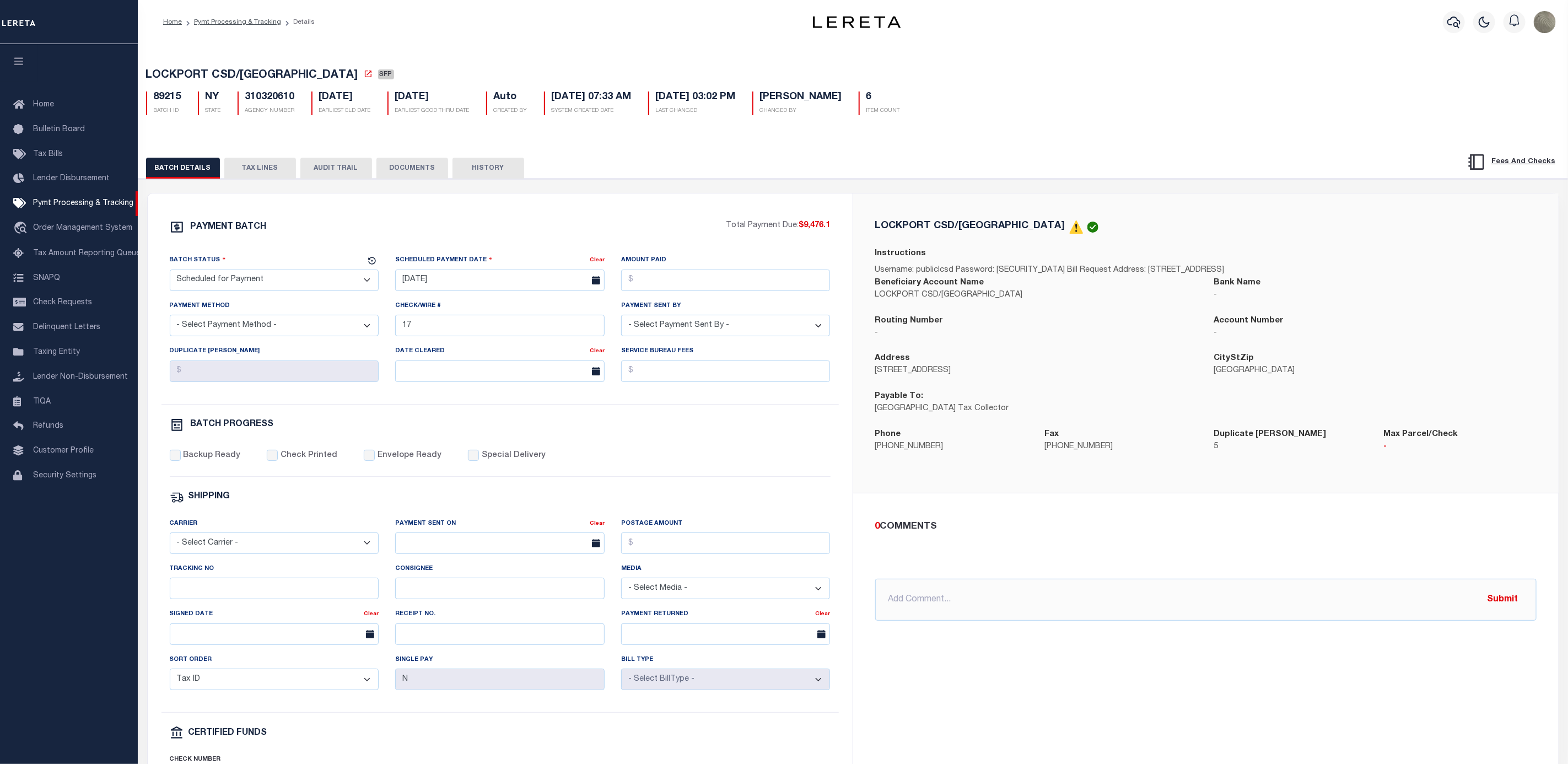
click at [236, 608] on div "Tracking No" at bounding box center [275, 585] width 226 height 45
click at [239, 599] on input "Tracking No" at bounding box center [275, 588] width 209 height 21
type input "[PERSON_NAME]"
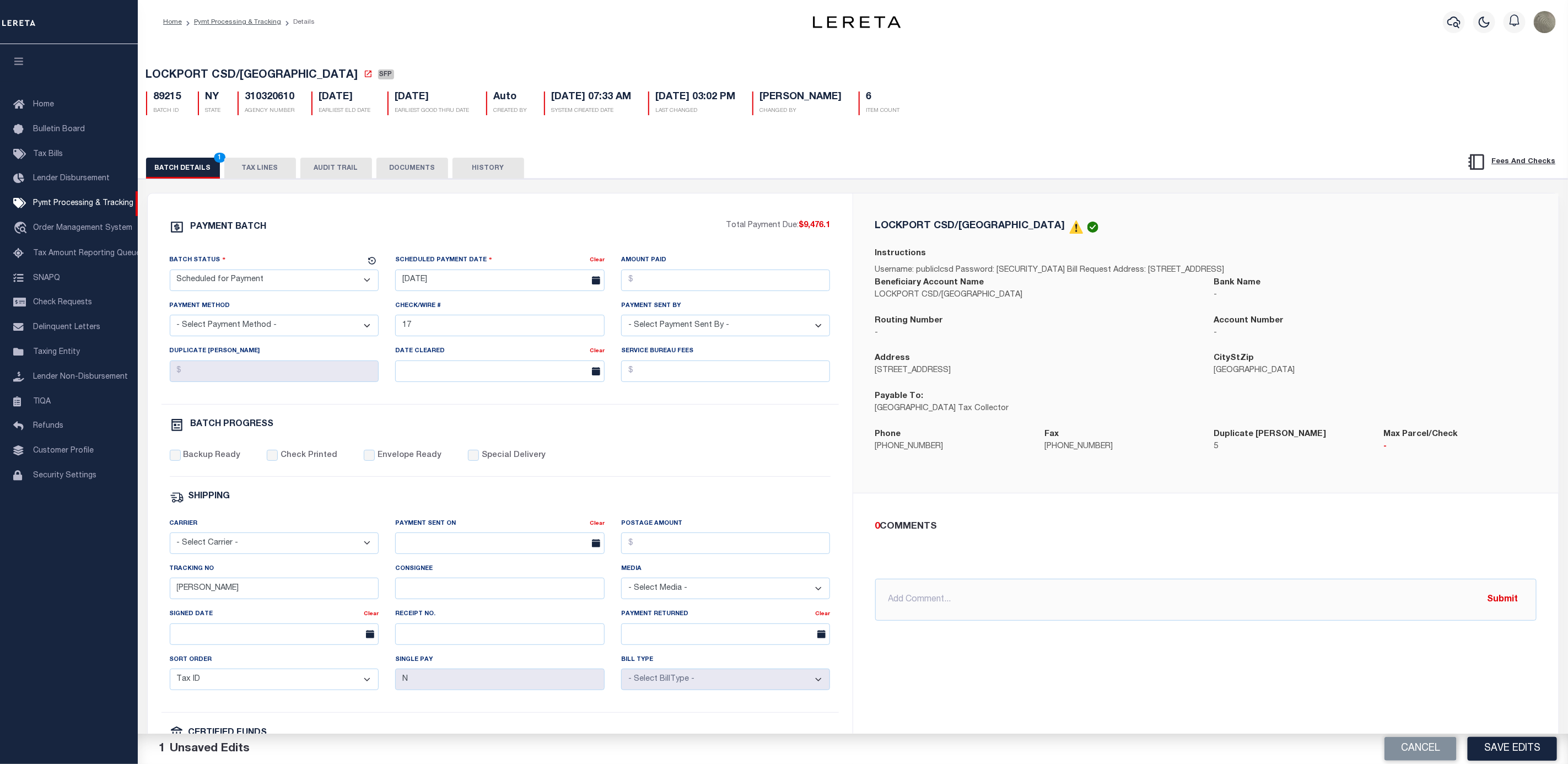
click at [610, 449] on div "PAYMENT BATCH Total Payment Due: $9,476.1 Batch Status - Select Status -" at bounding box center [500, 516] width 679 height 592
click at [1531, 745] on button "Save Edits" at bounding box center [1512, 749] width 90 height 24
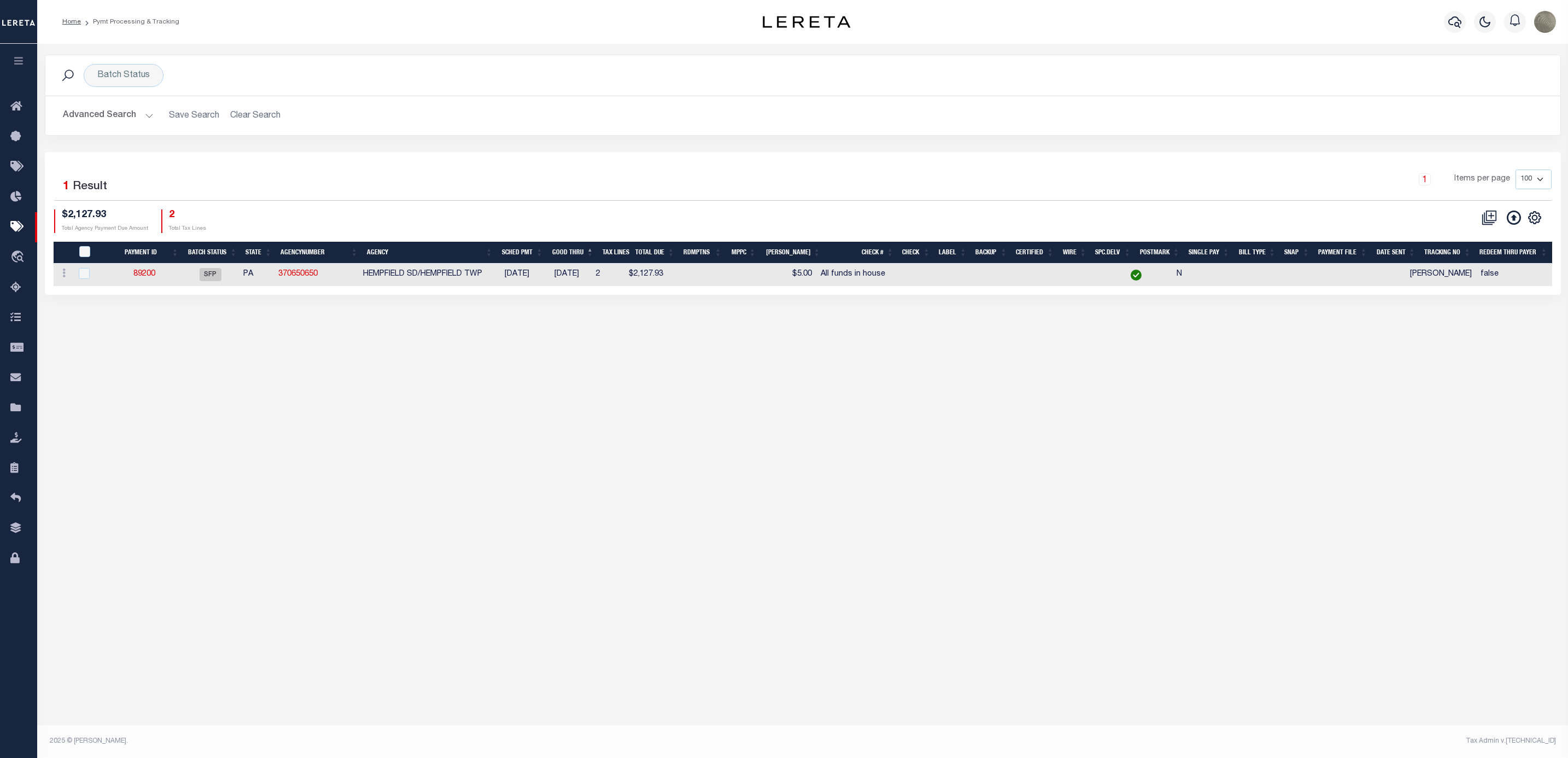
click at [737, 194] on div "1 Items per page 100 200 500 1000" at bounding box center [992, 184] width 1119 height 28
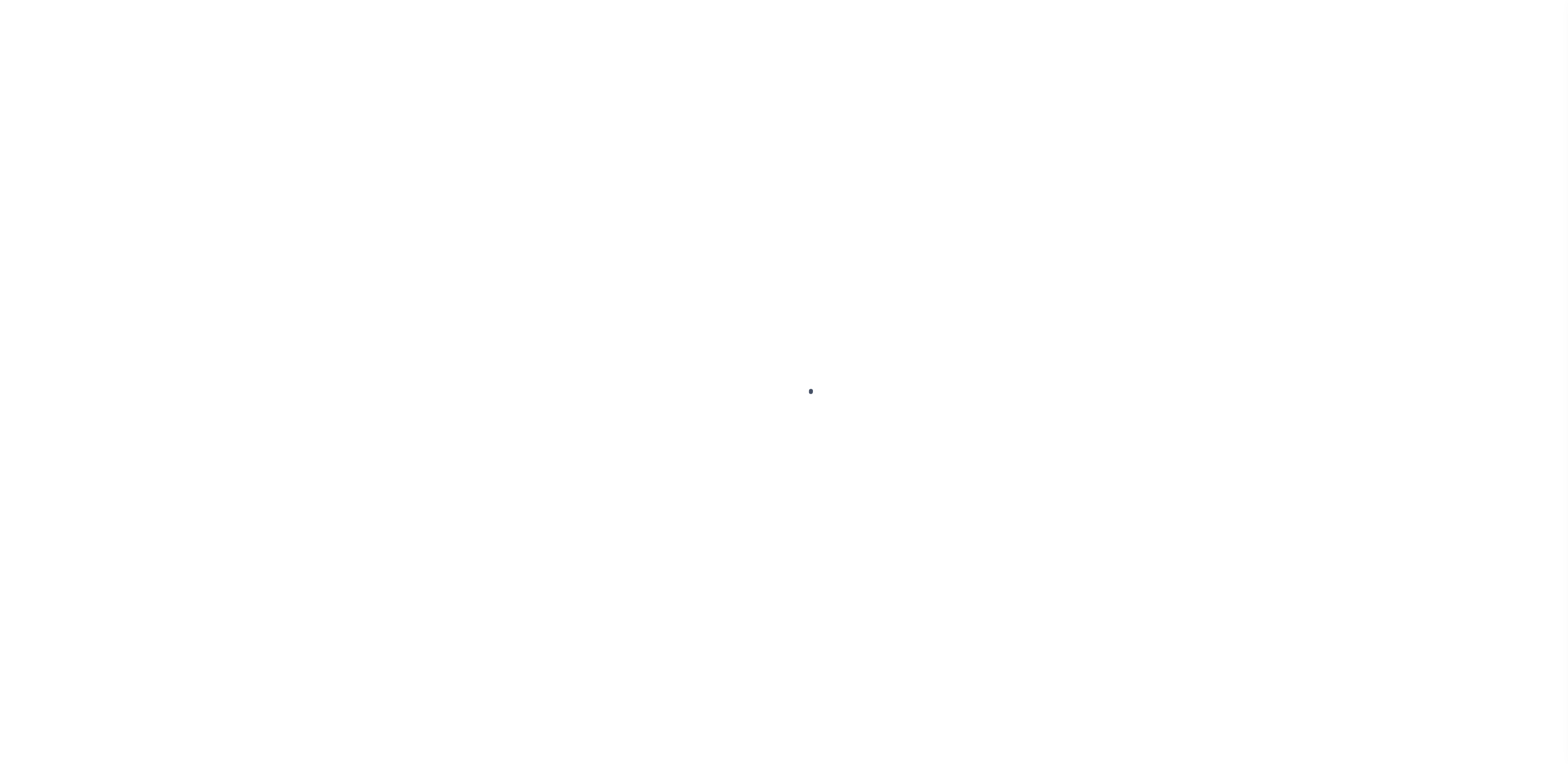
select select "SFP"
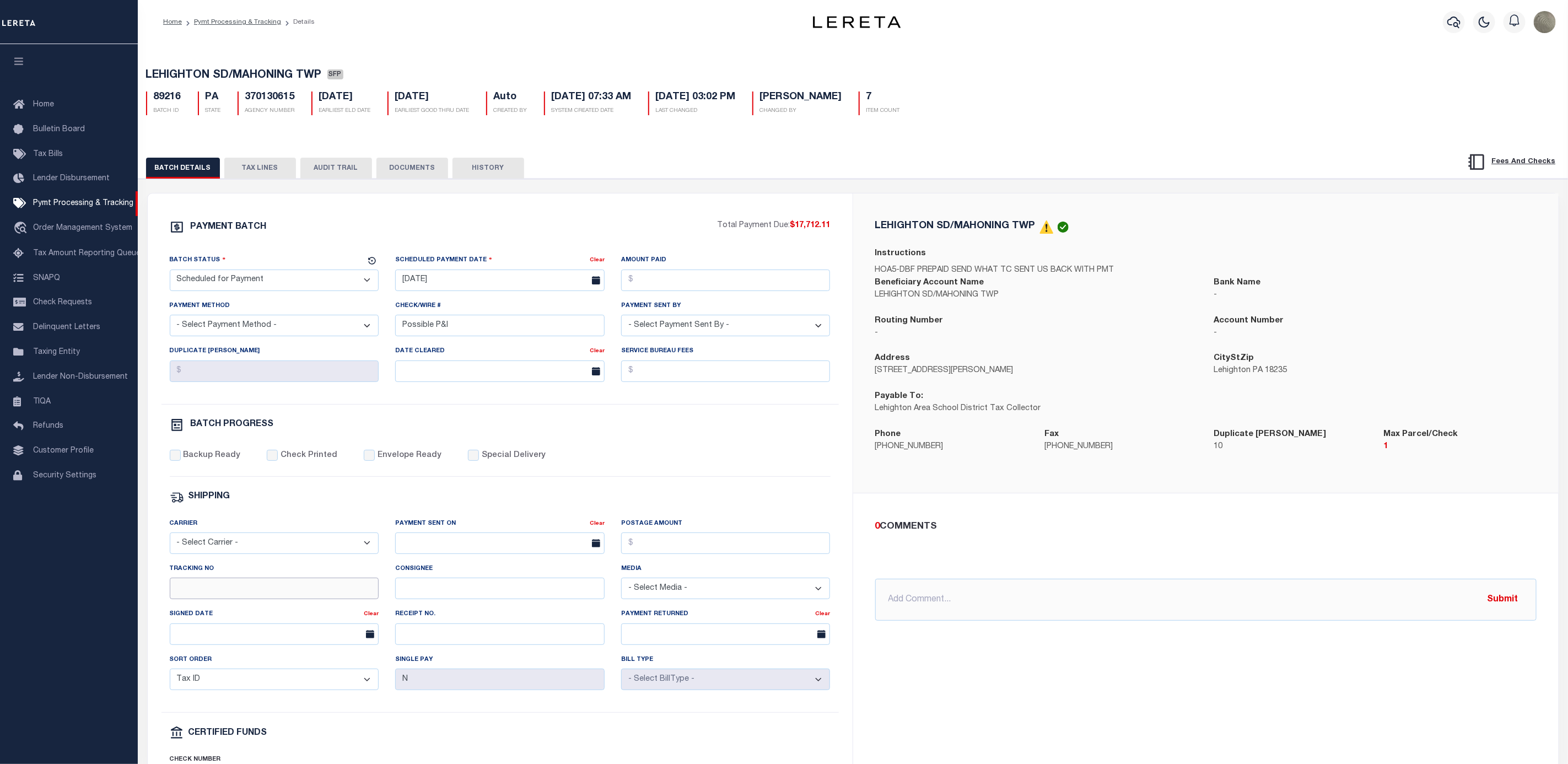
click at [245, 596] on input "Tracking No" at bounding box center [275, 588] width 209 height 21
type input "[PERSON_NAME]"
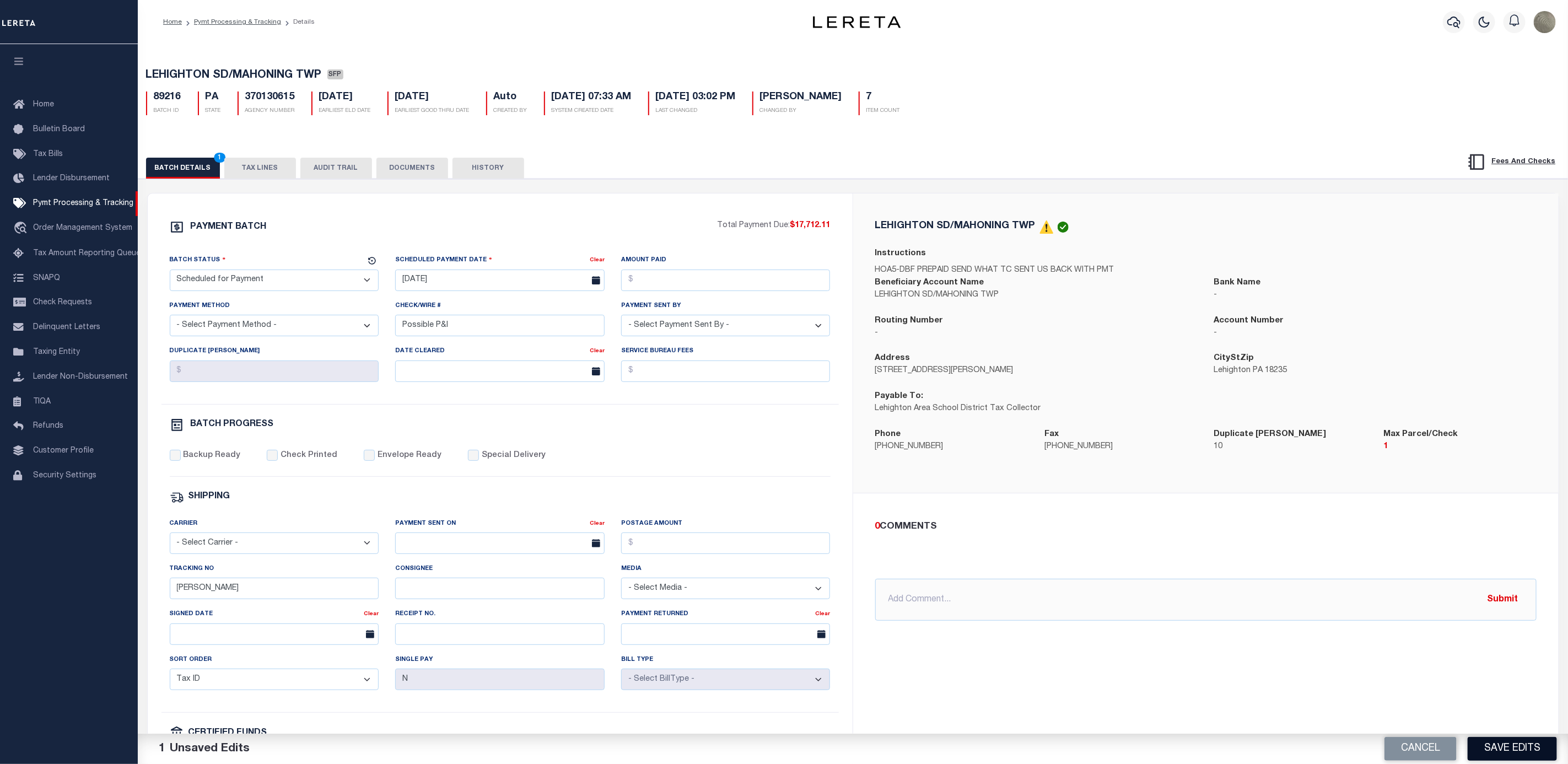
click at [1531, 750] on button "Save Edits" at bounding box center [1512, 749] width 90 height 24
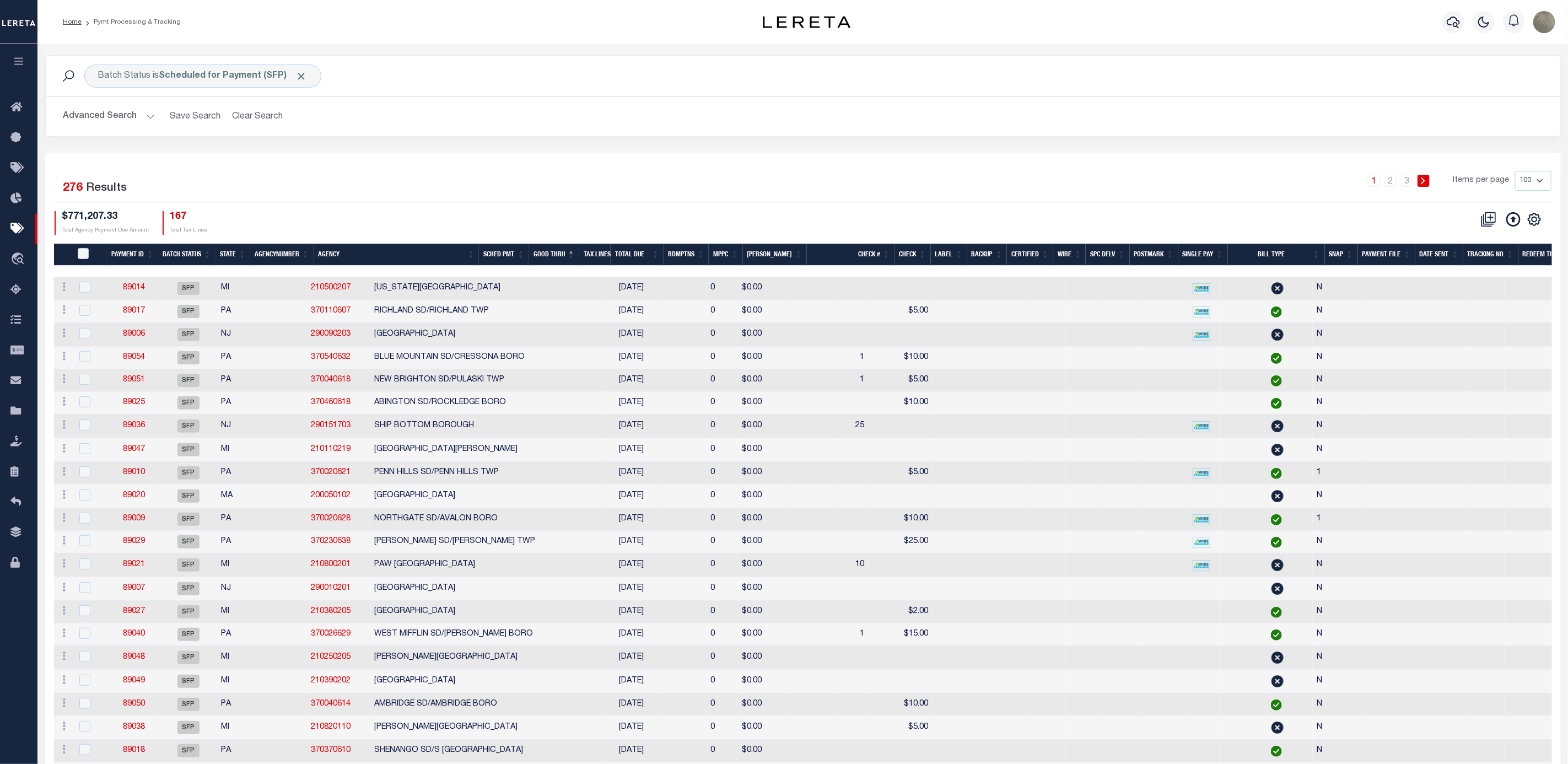
click at [821, 114] on h2 "Advanced Search Save Search Clear Search" at bounding box center [802, 116] width 1497 height 21
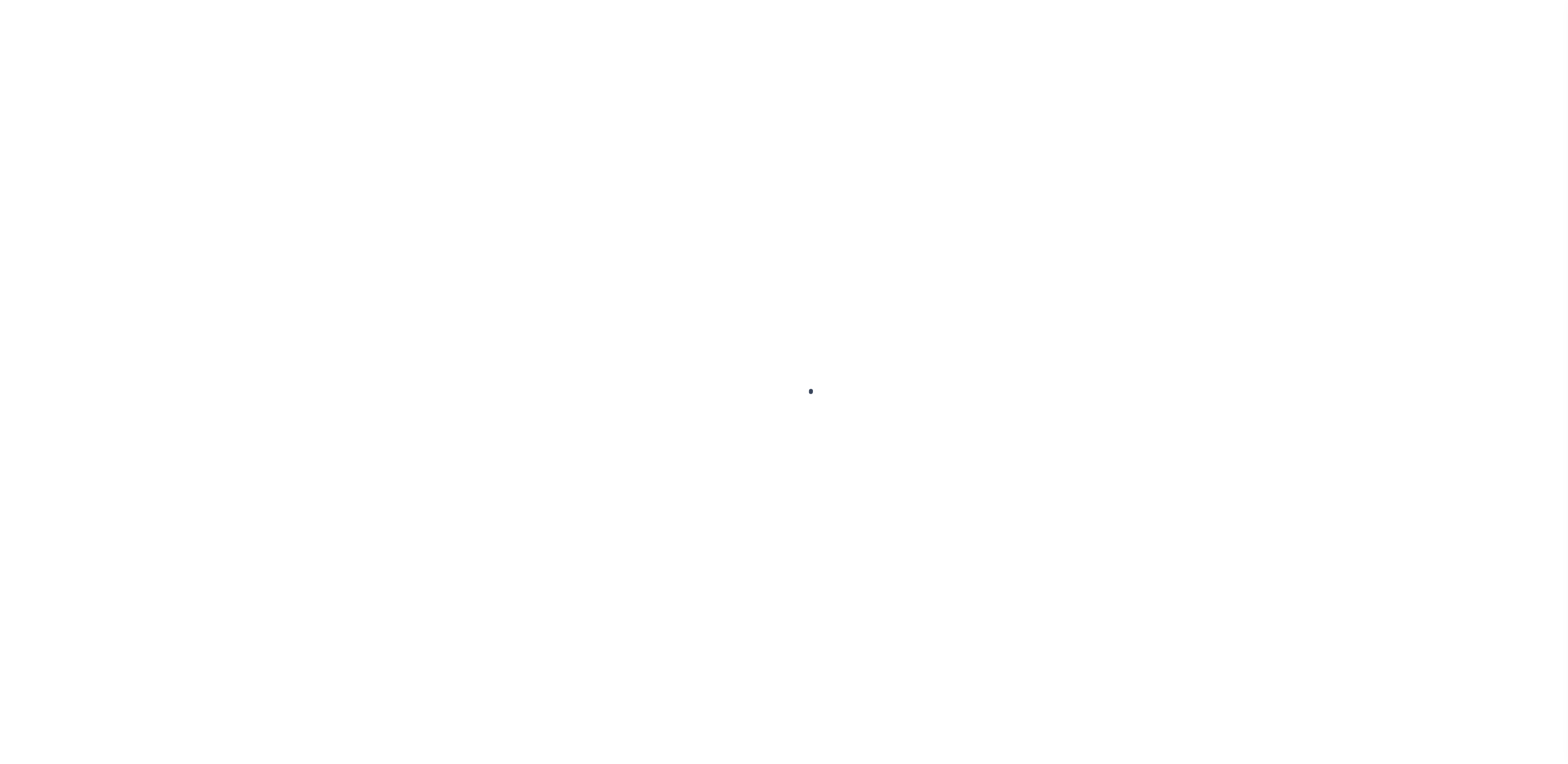
select select "RFP"
select select "CHK"
select select "[PERSON_NAME]"
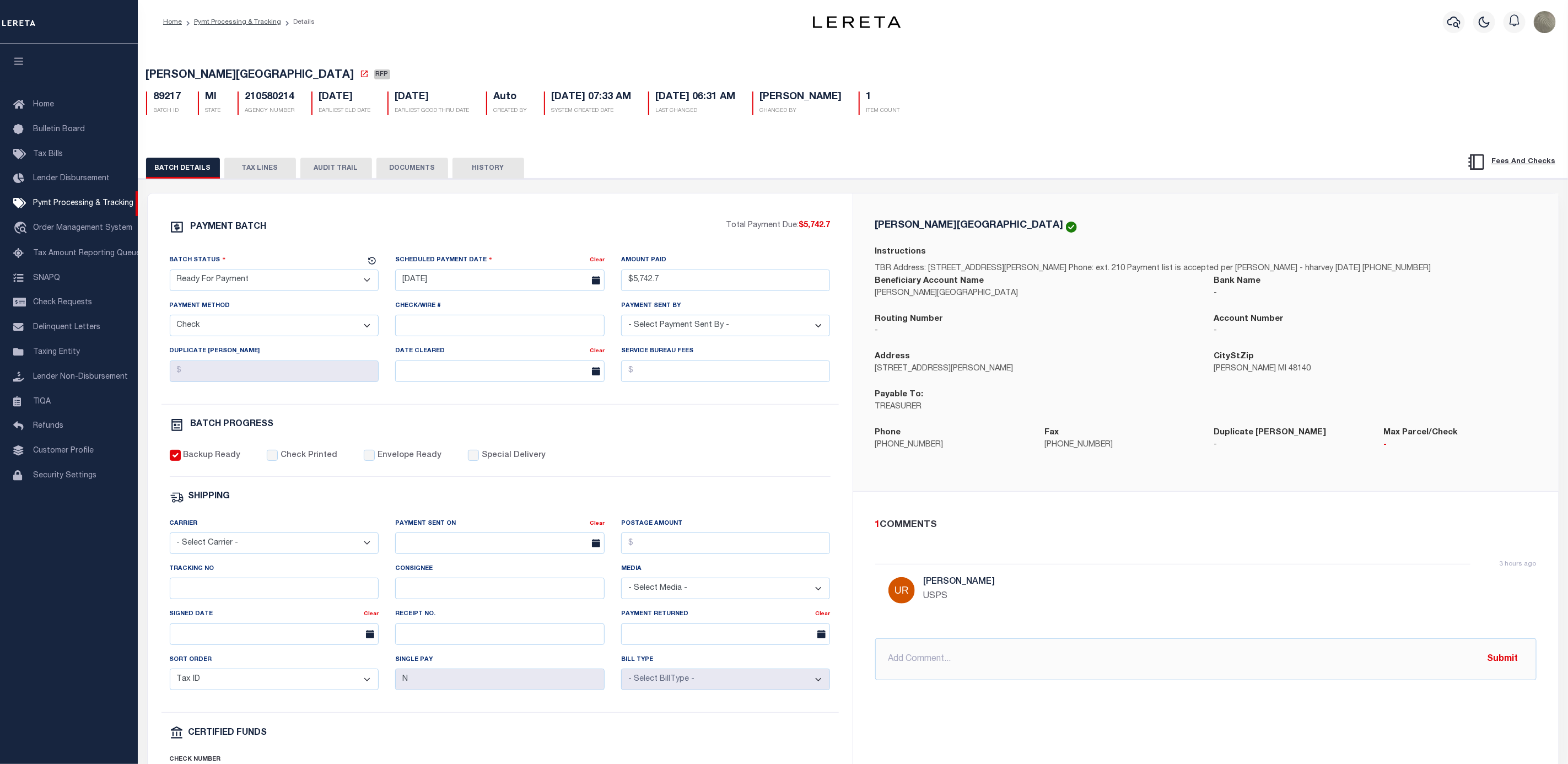
click at [220, 589] on div "Tracking No" at bounding box center [275, 581] width 209 height 36
click at [220, 598] on input "Tracking No" at bounding box center [275, 588] width 209 height 21
type input "[PERSON_NAME]"
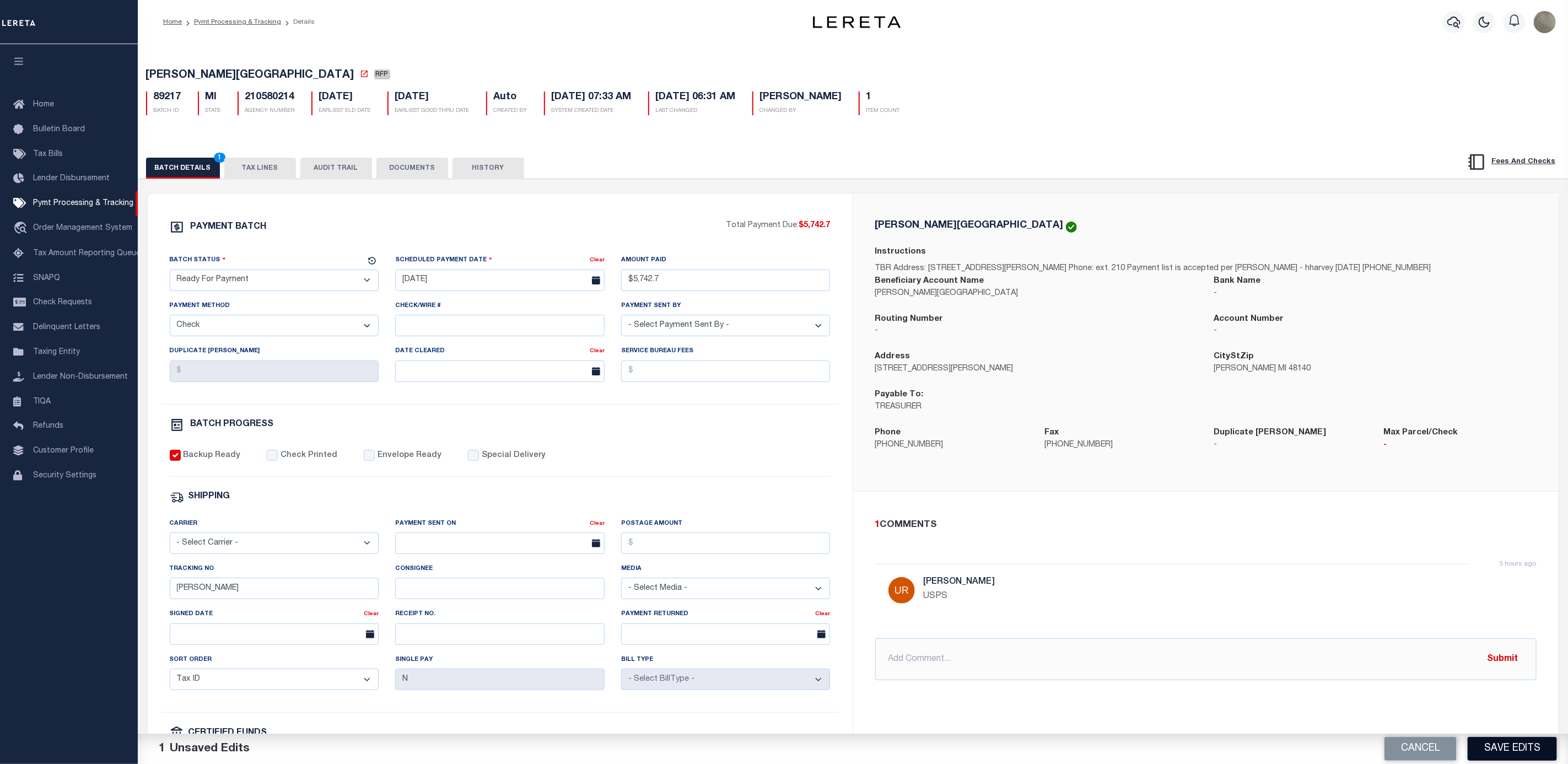
click at [1516, 745] on button "Save Edits" at bounding box center [1512, 749] width 90 height 24
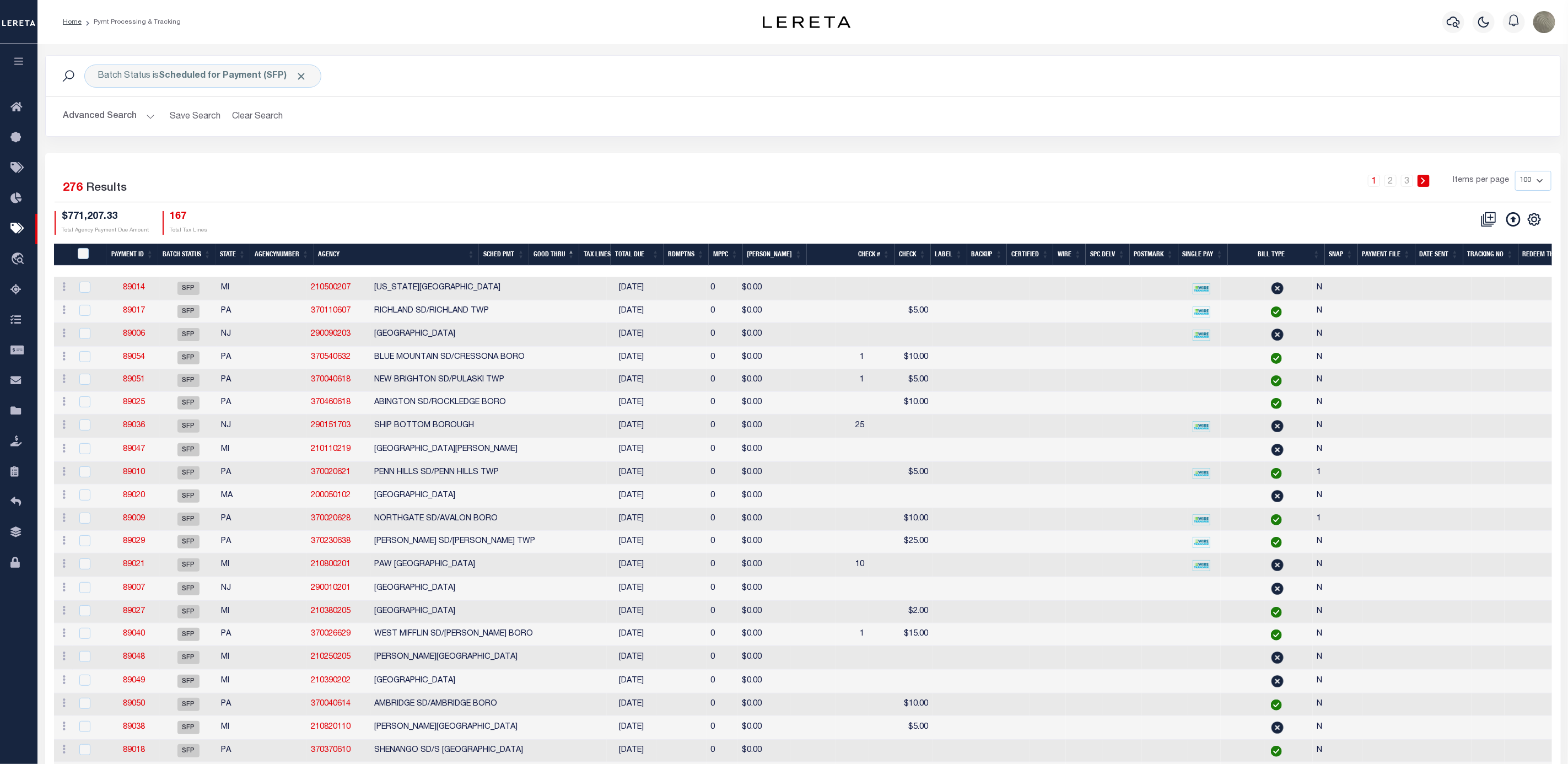
click at [839, 179] on div "1 2 3 Items per page 100 200 500 1000" at bounding box center [992, 185] width 1119 height 29
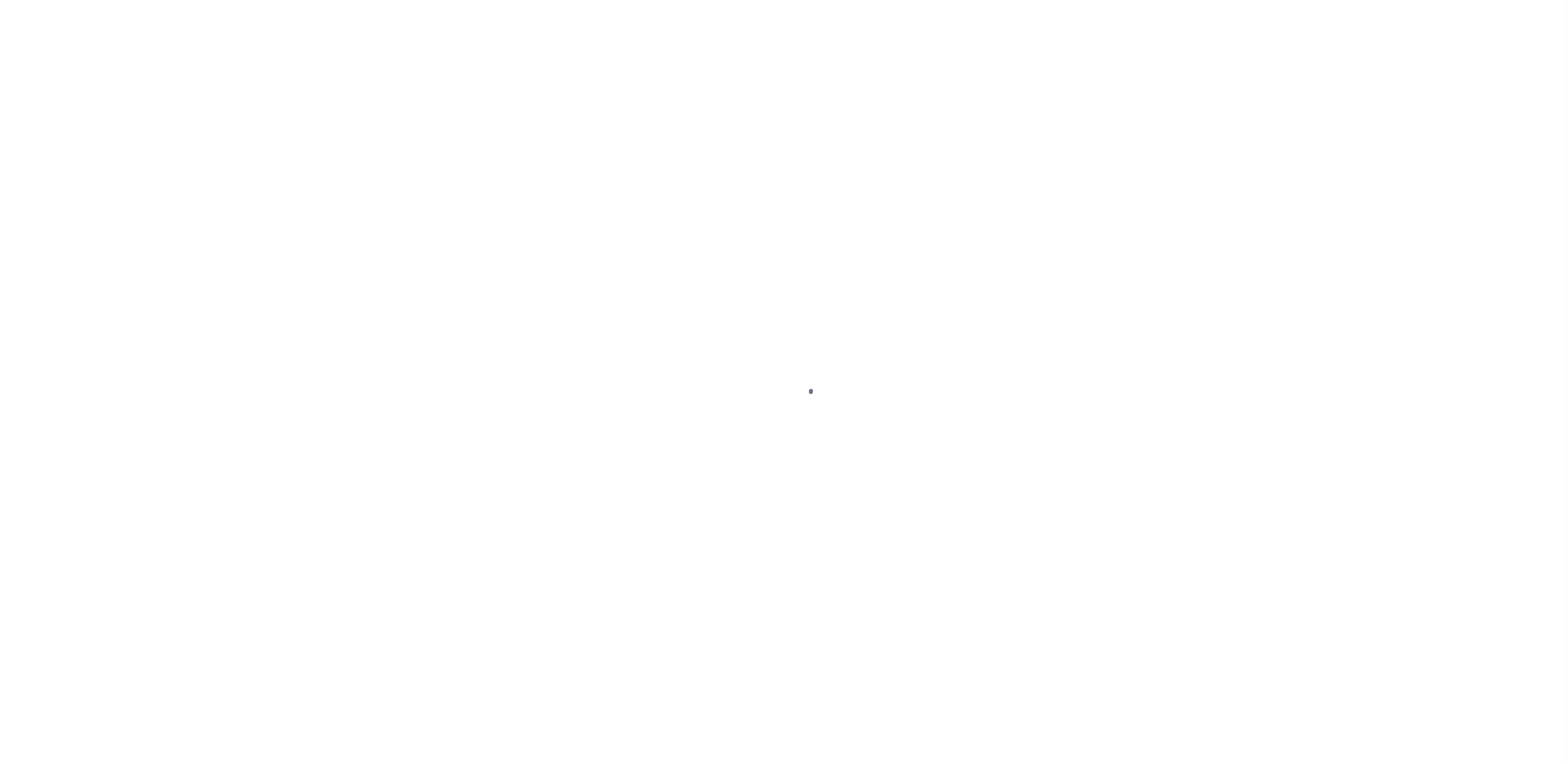
select select "SFP"
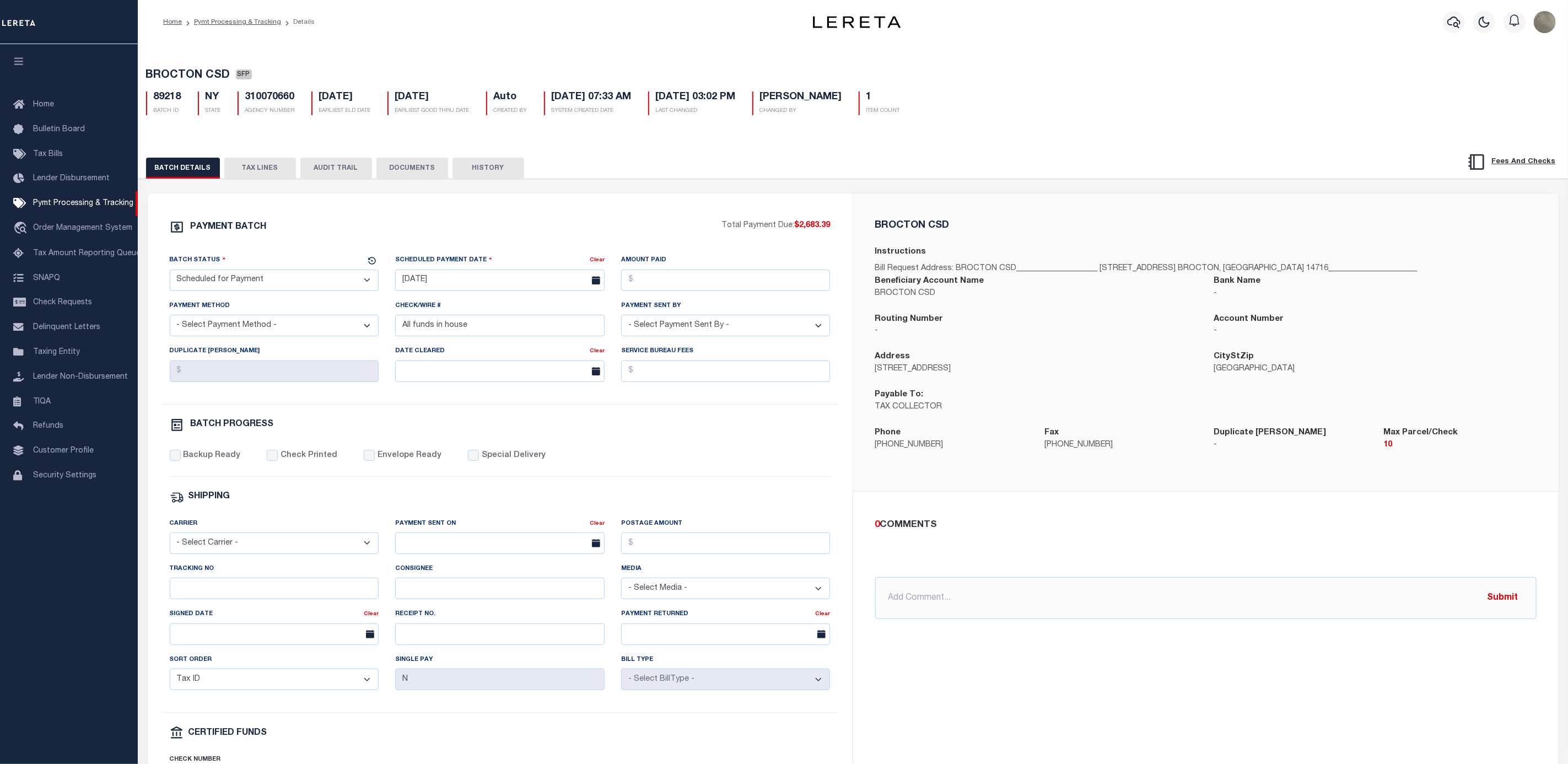
drag, startPoint x: 231, startPoint y: 583, endPoint x: 214, endPoint y: 602, distance: 25.5
click at [225, 593] on div "Tracking No" at bounding box center [275, 581] width 209 height 36
click at [214, 599] on input "Tracking No" at bounding box center [275, 588] width 209 height 21
type input "[PERSON_NAME]"
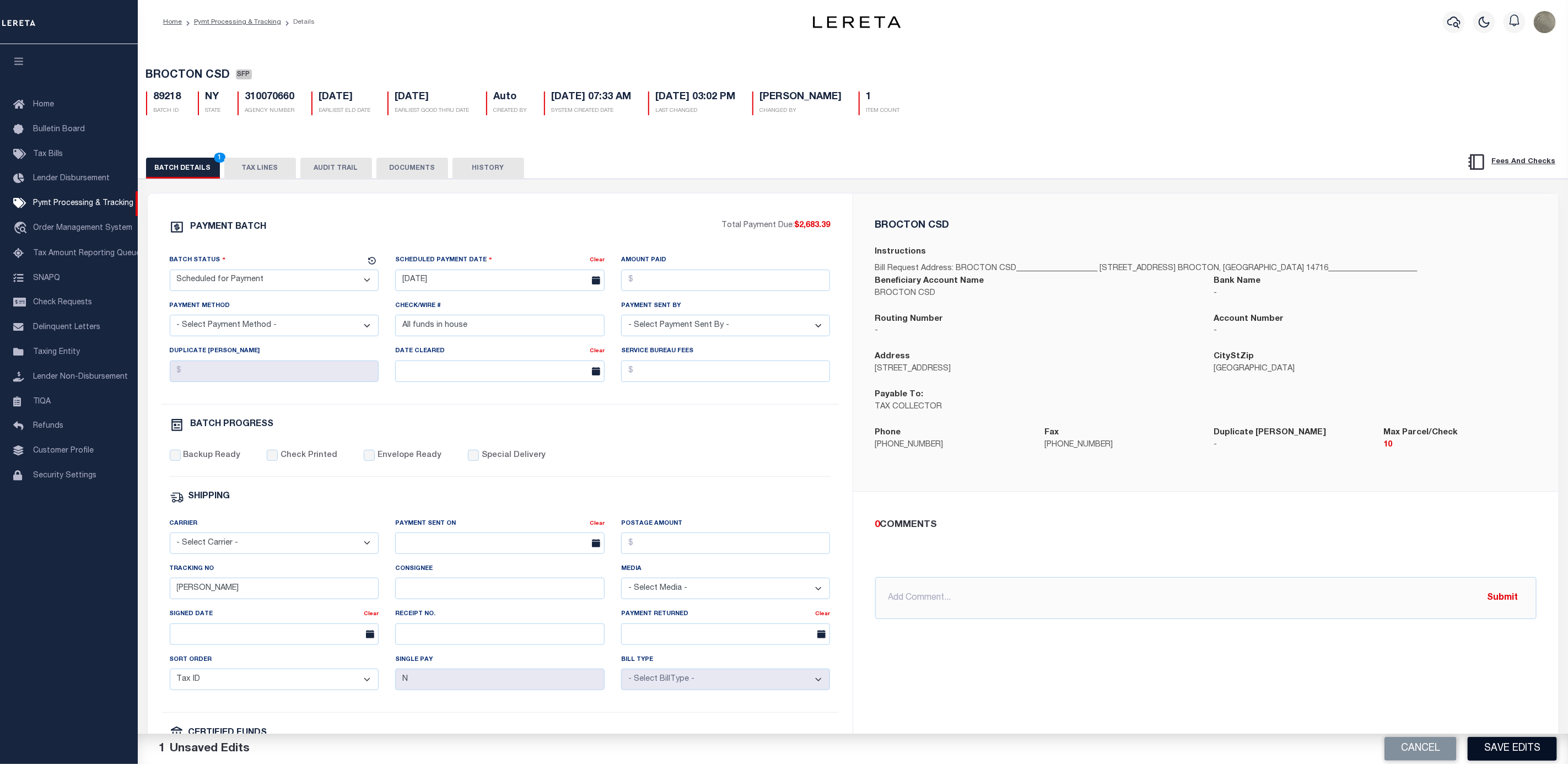
click at [1516, 742] on button "Save Edits" at bounding box center [1512, 749] width 90 height 24
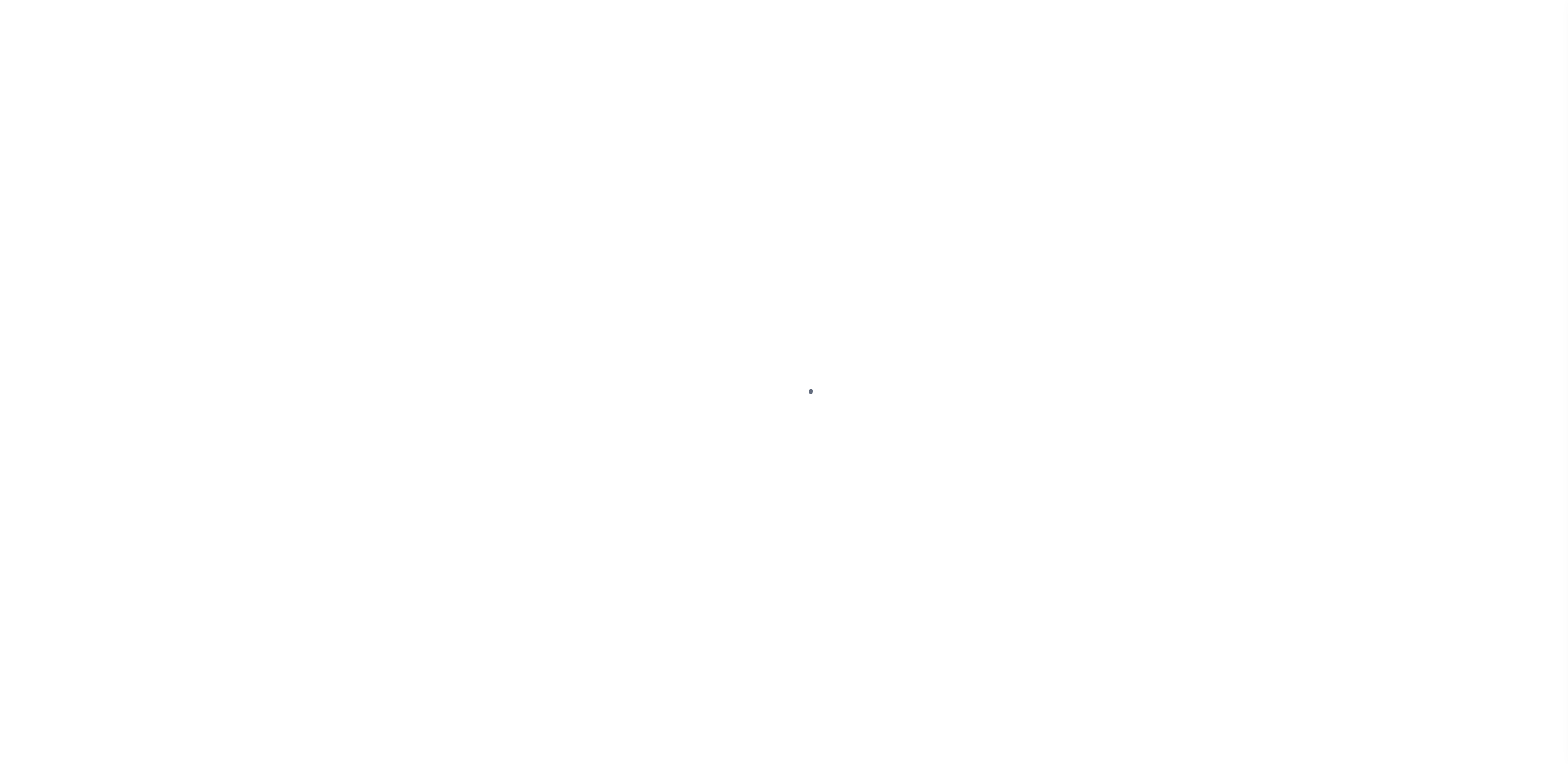
select select "SFP"
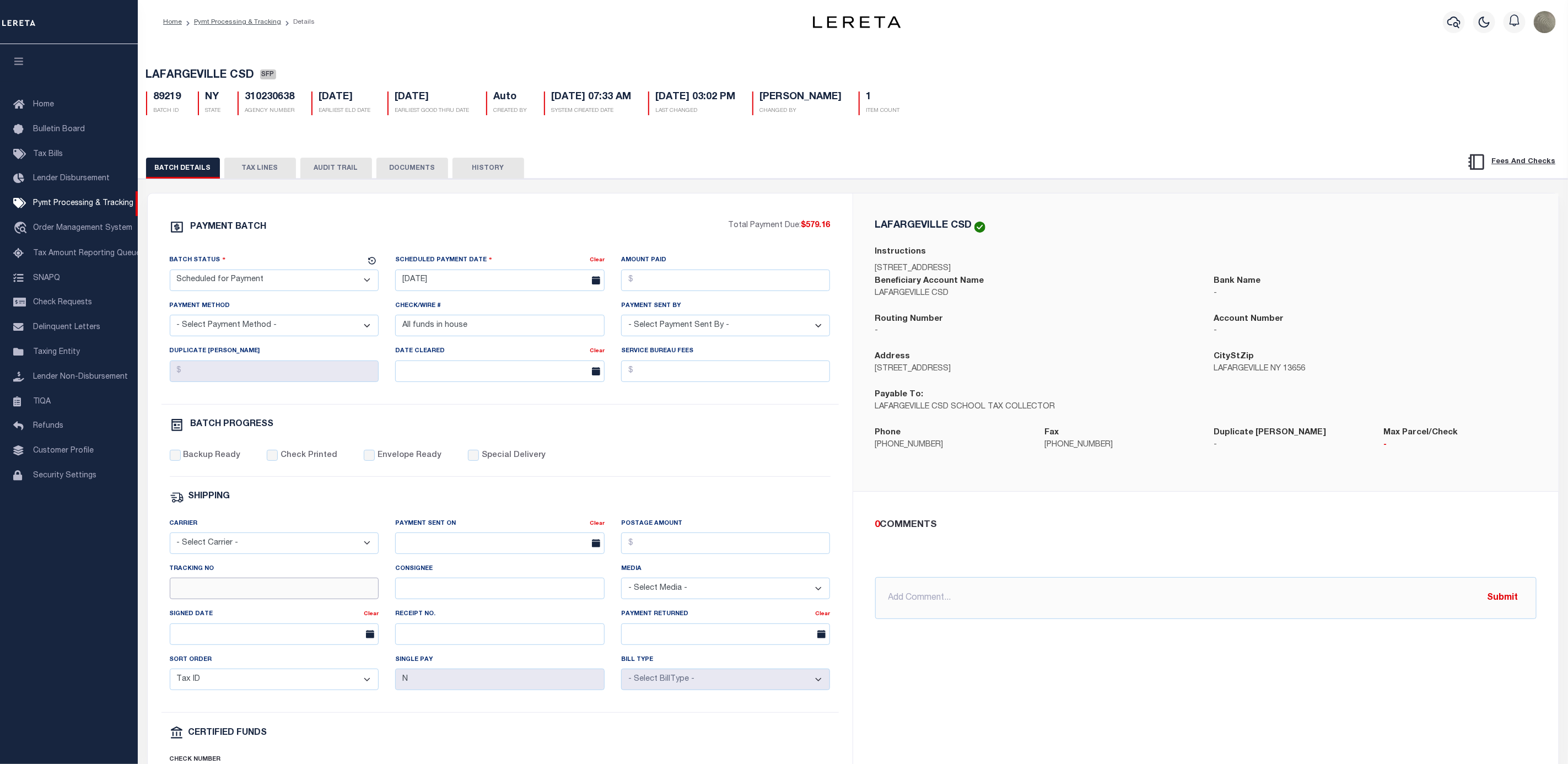
click at [212, 598] on input "Tracking No" at bounding box center [275, 588] width 209 height 21
type input "[PERSON_NAME]"
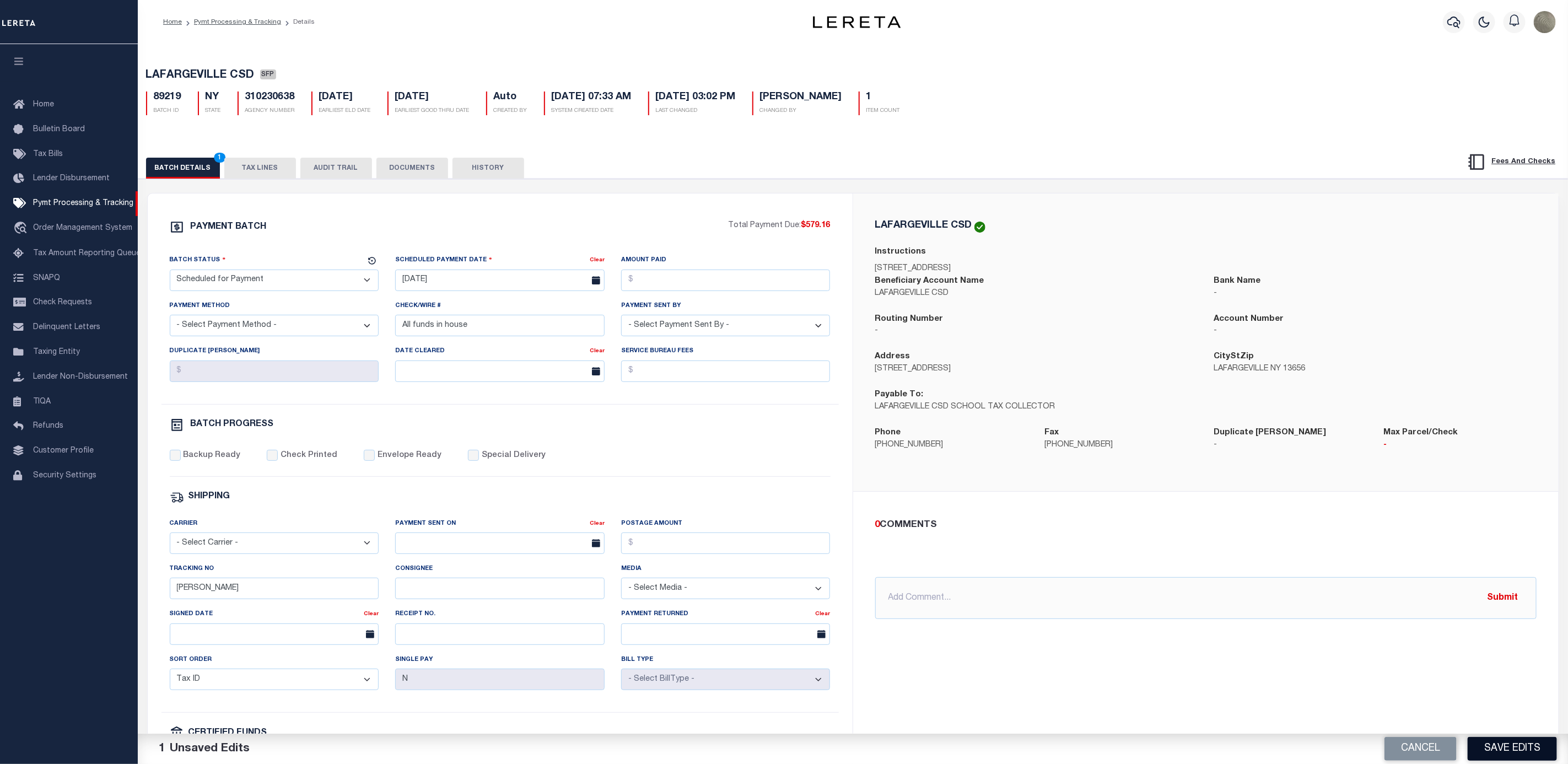
click at [1494, 746] on button "Save Edits" at bounding box center [1512, 749] width 90 height 24
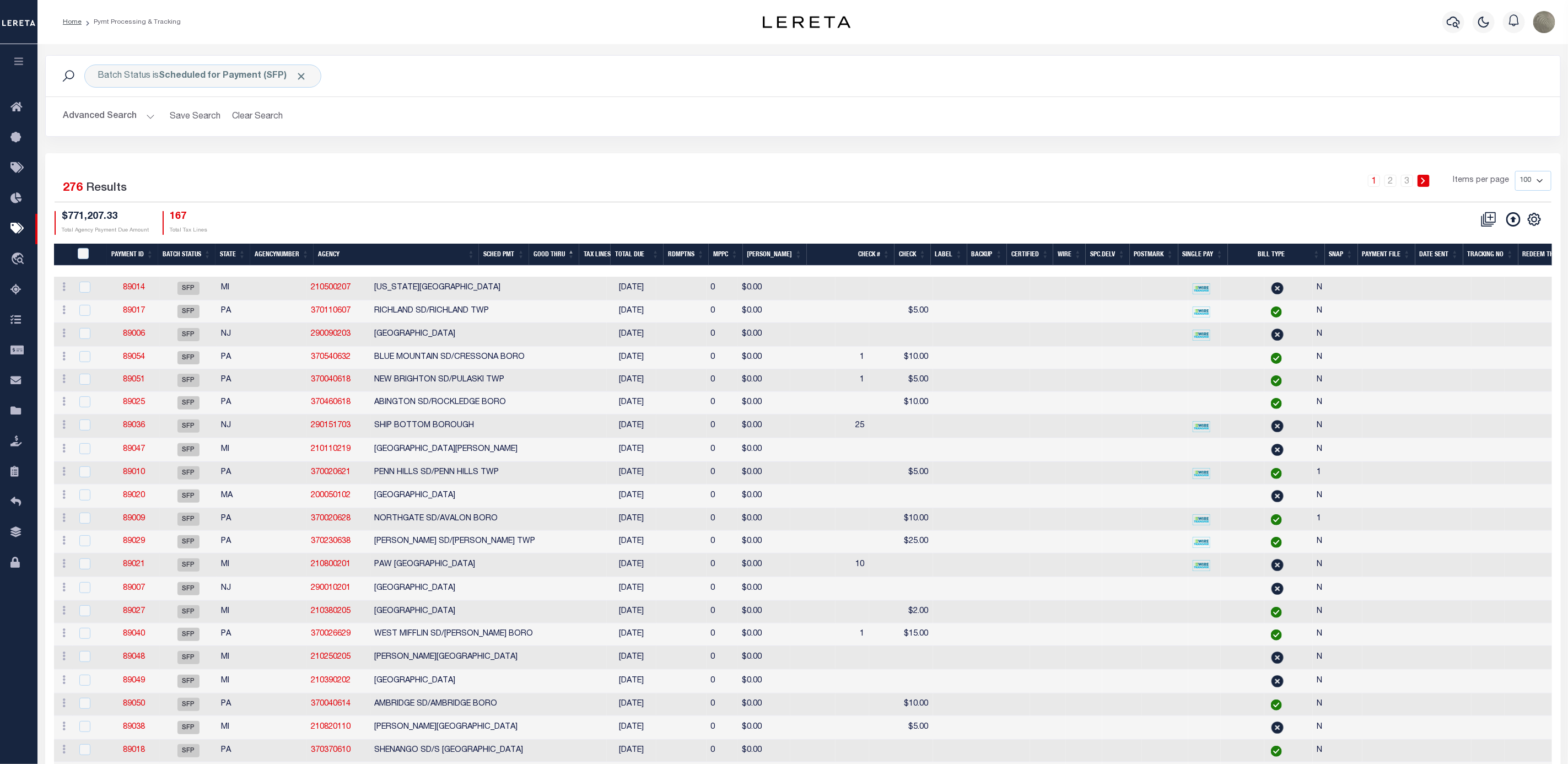
click at [767, 75] on div "Batch Status is Scheduled for Payment (SFP) Search" at bounding box center [802, 76] width 1497 height 23
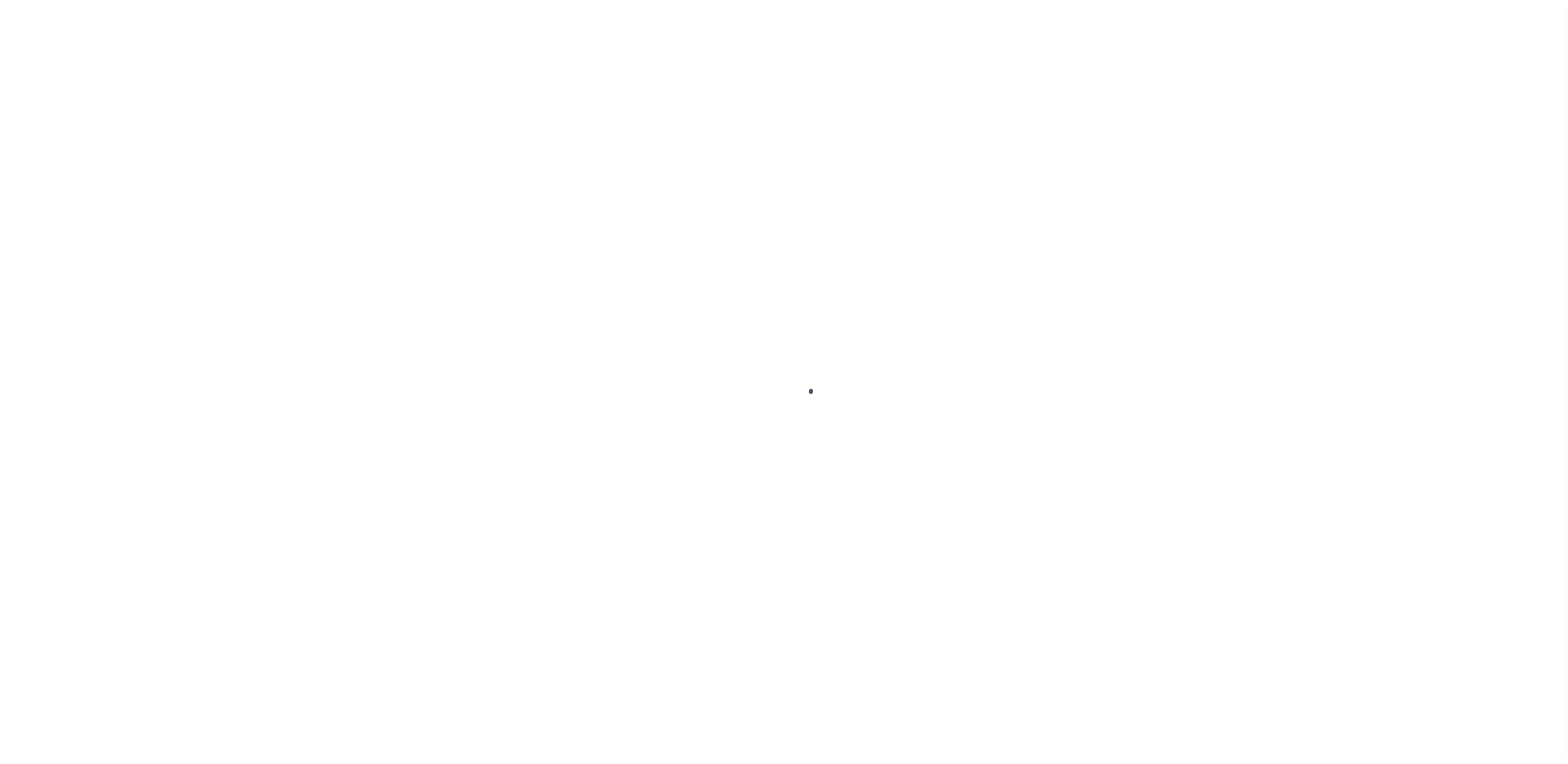
select select "SFP"
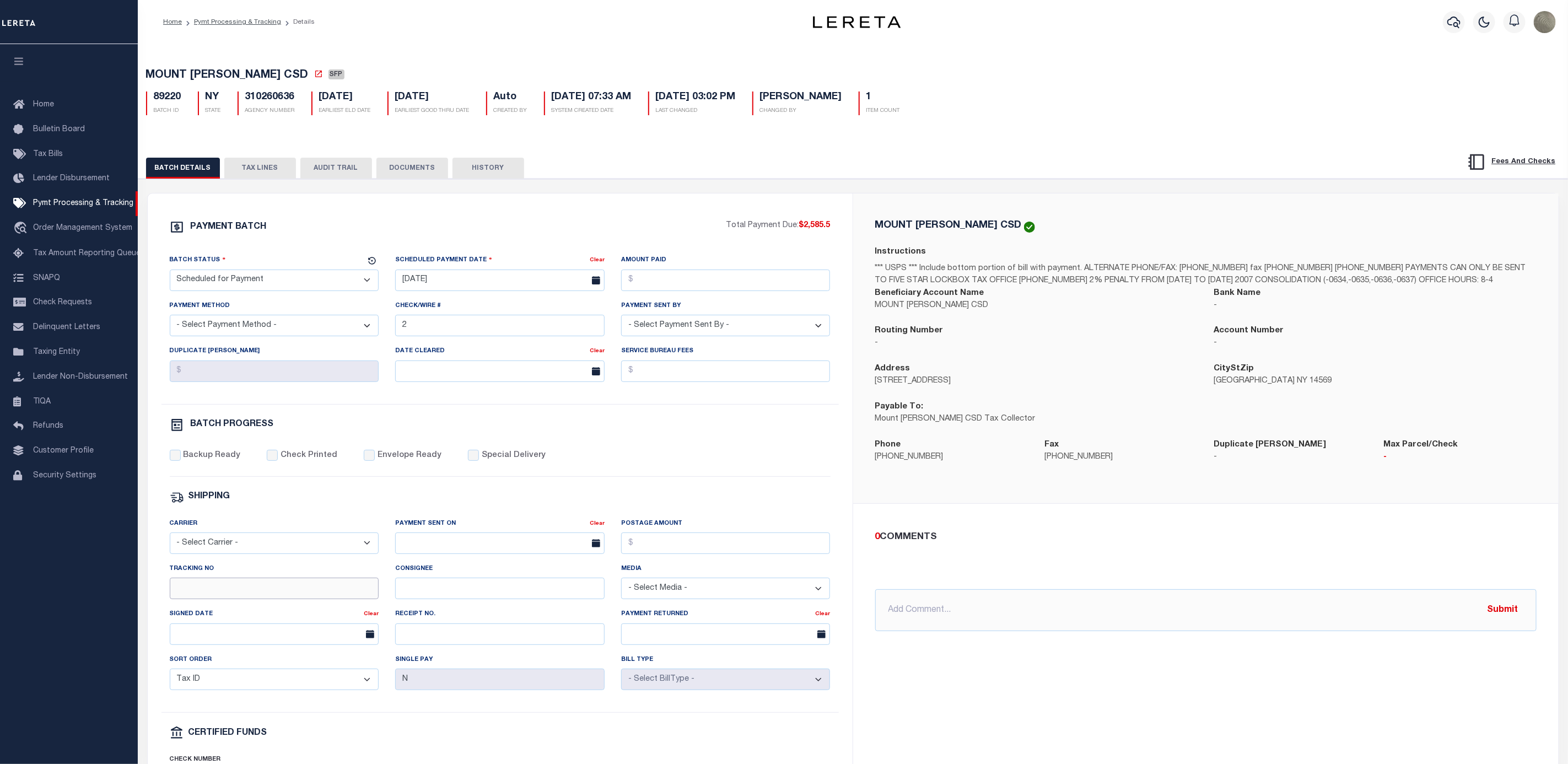
click at [262, 598] on input "Tracking No" at bounding box center [275, 588] width 209 height 21
type input "[PERSON_NAME]"
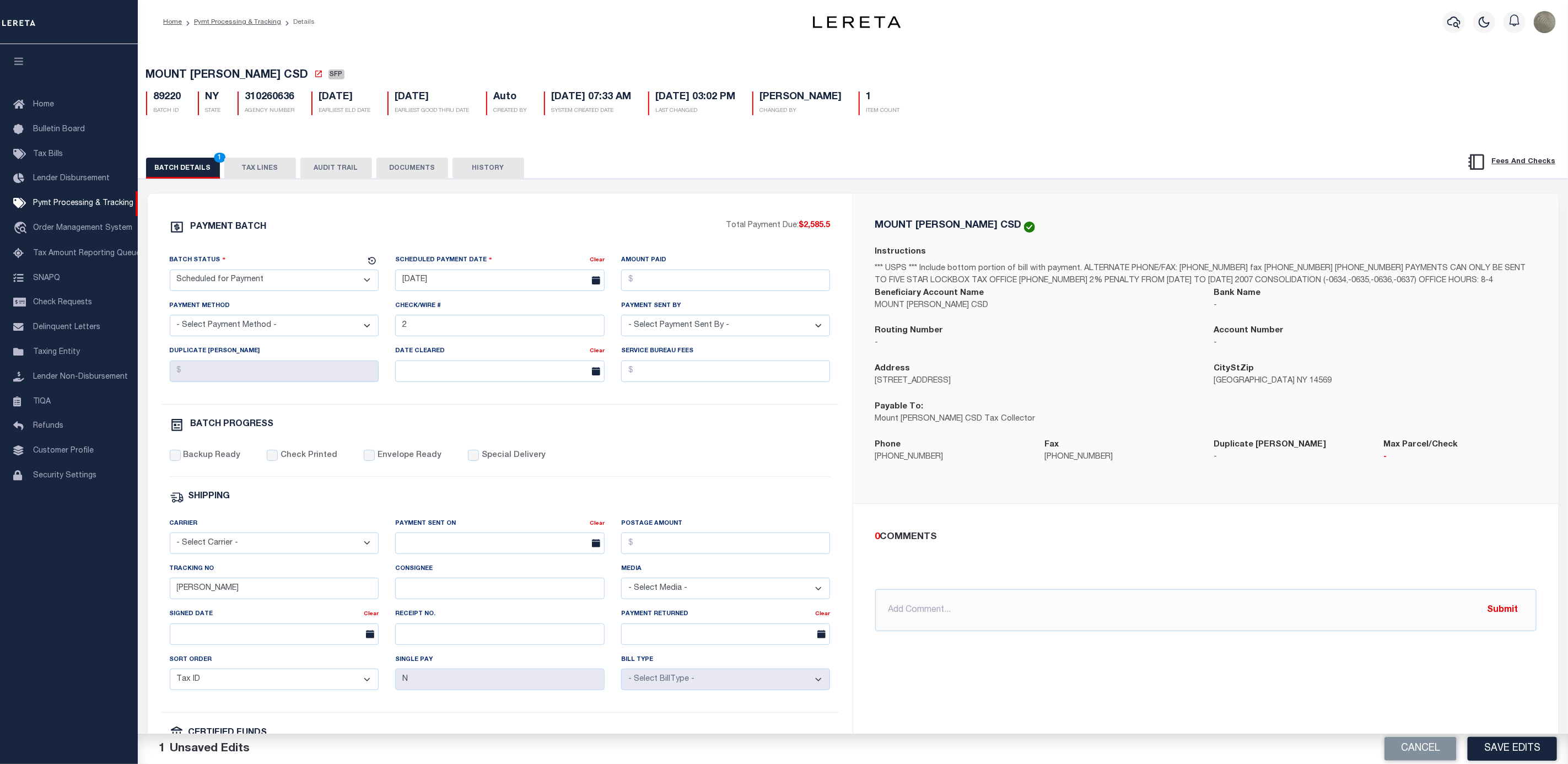
click at [1511, 732] on div "MOUNT [PERSON_NAME] CSD Instructions *** USPS *** Include bottom portion of bil…" at bounding box center [1206, 515] width 705 height 645
click at [1508, 745] on button "Save Edits" at bounding box center [1512, 749] width 90 height 24
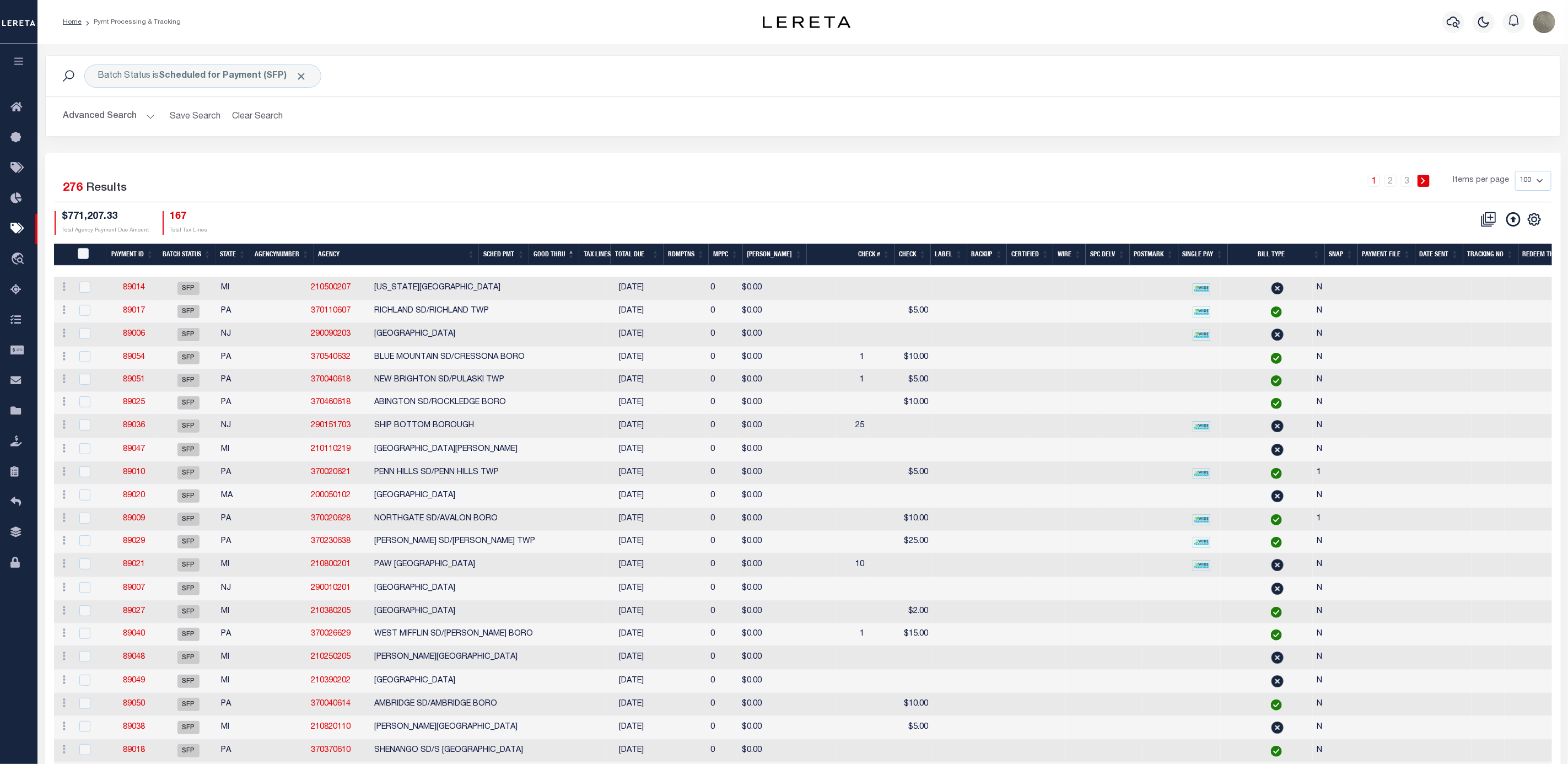
drag, startPoint x: 755, startPoint y: 176, endPoint x: 756, endPoint y: 186, distance: 10.0
click at [755, 176] on div "1 2 3 Items per page 100 200 500 1000" at bounding box center [992, 185] width 1119 height 29
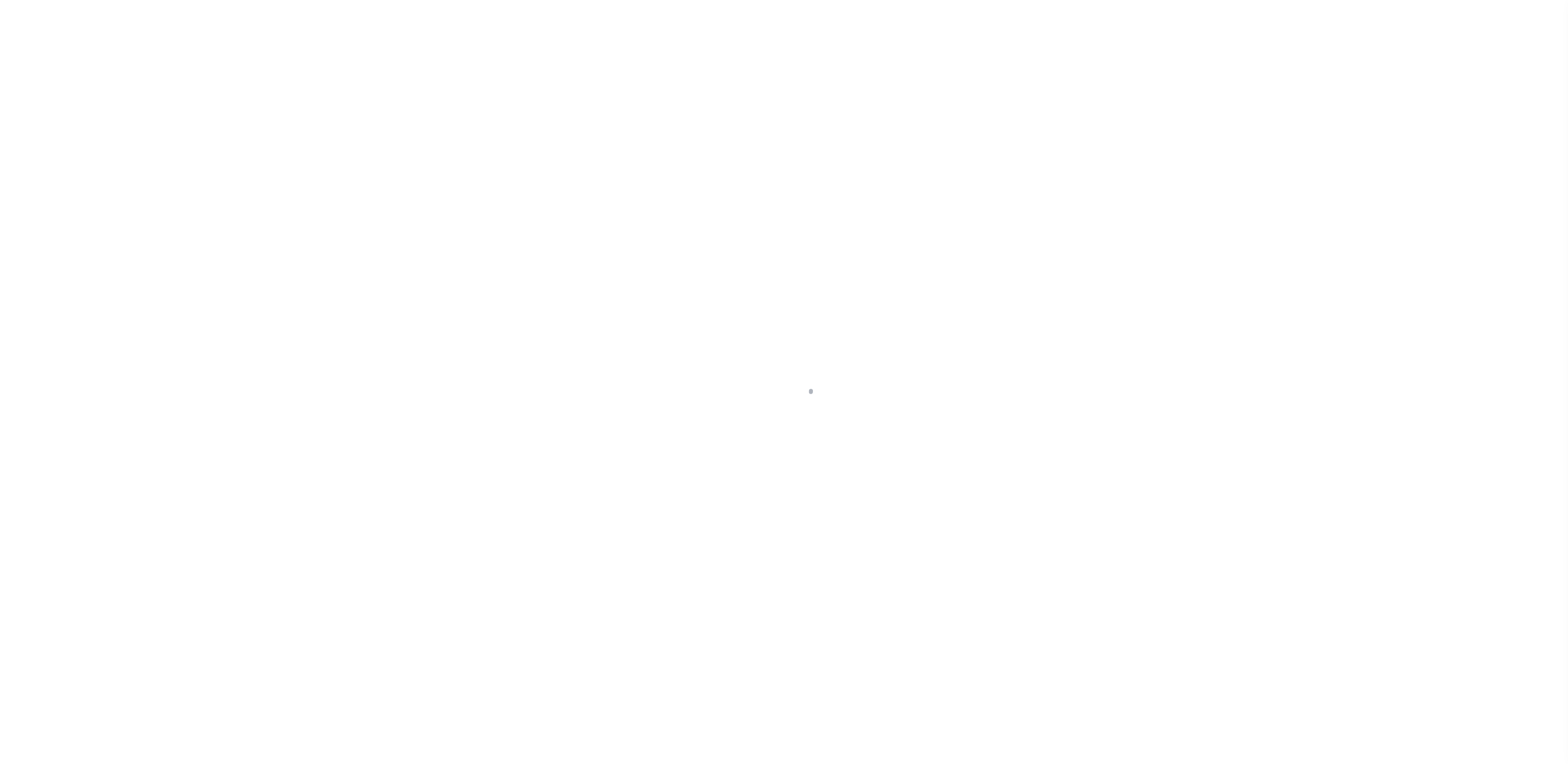
select select "SFP"
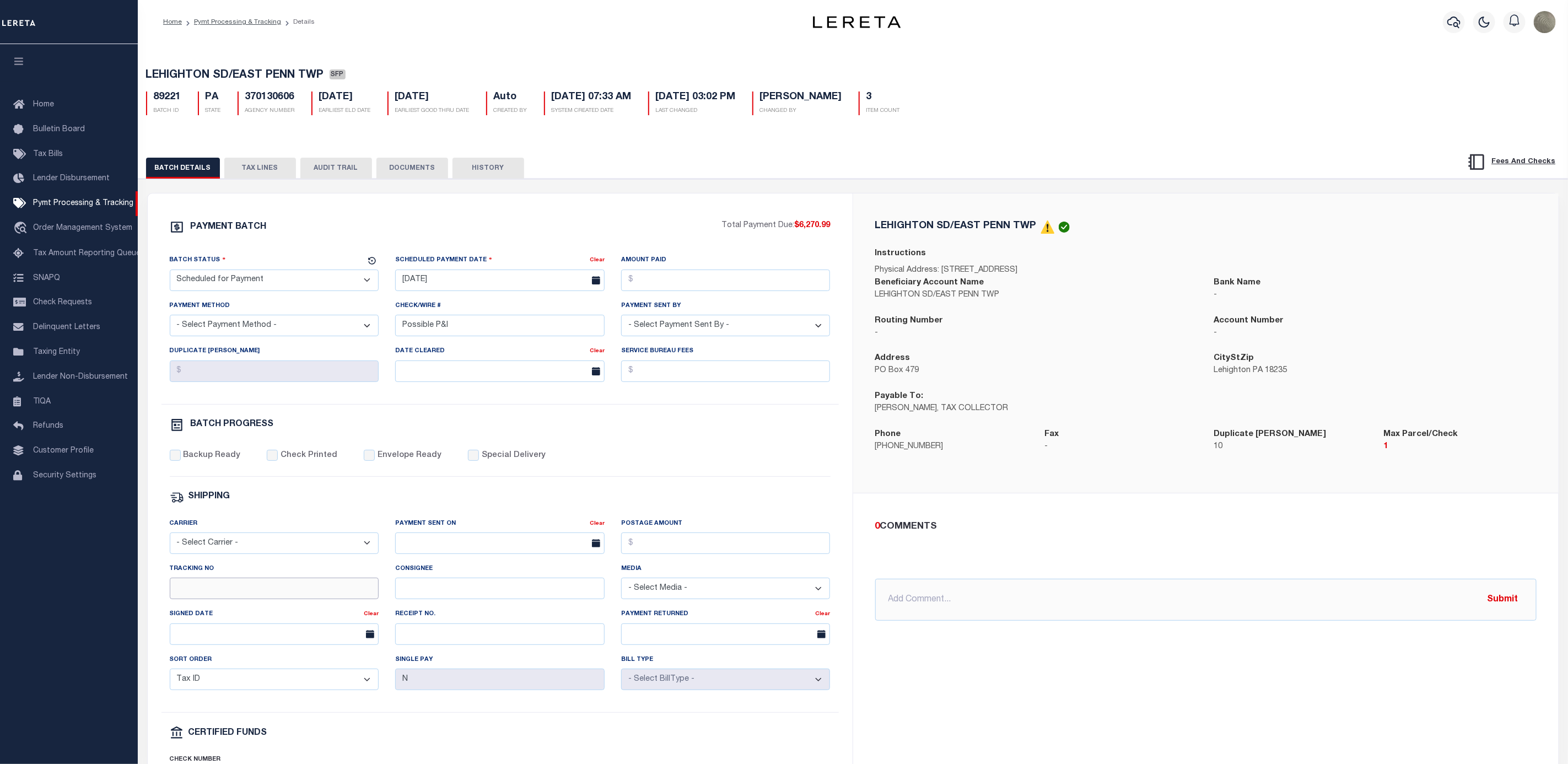
click at [235, 598] on input "Tracking No" at bounding box center [275, 588] width 209 height 21
type input "[PERSON_NAME]"
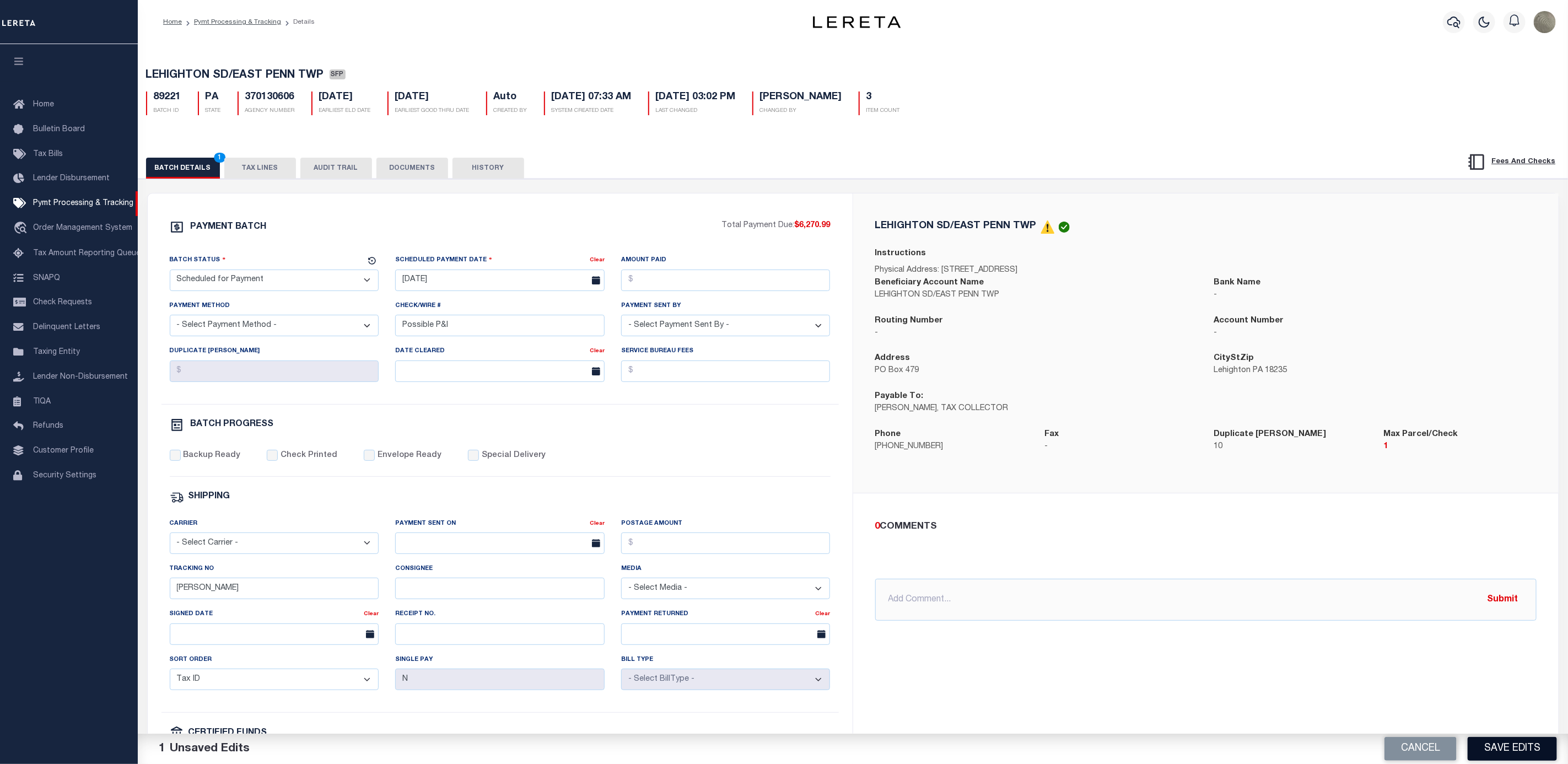
click at [1511, 746] on button "Save Edits" at bounding box center [1512, 749] width 90 height 24
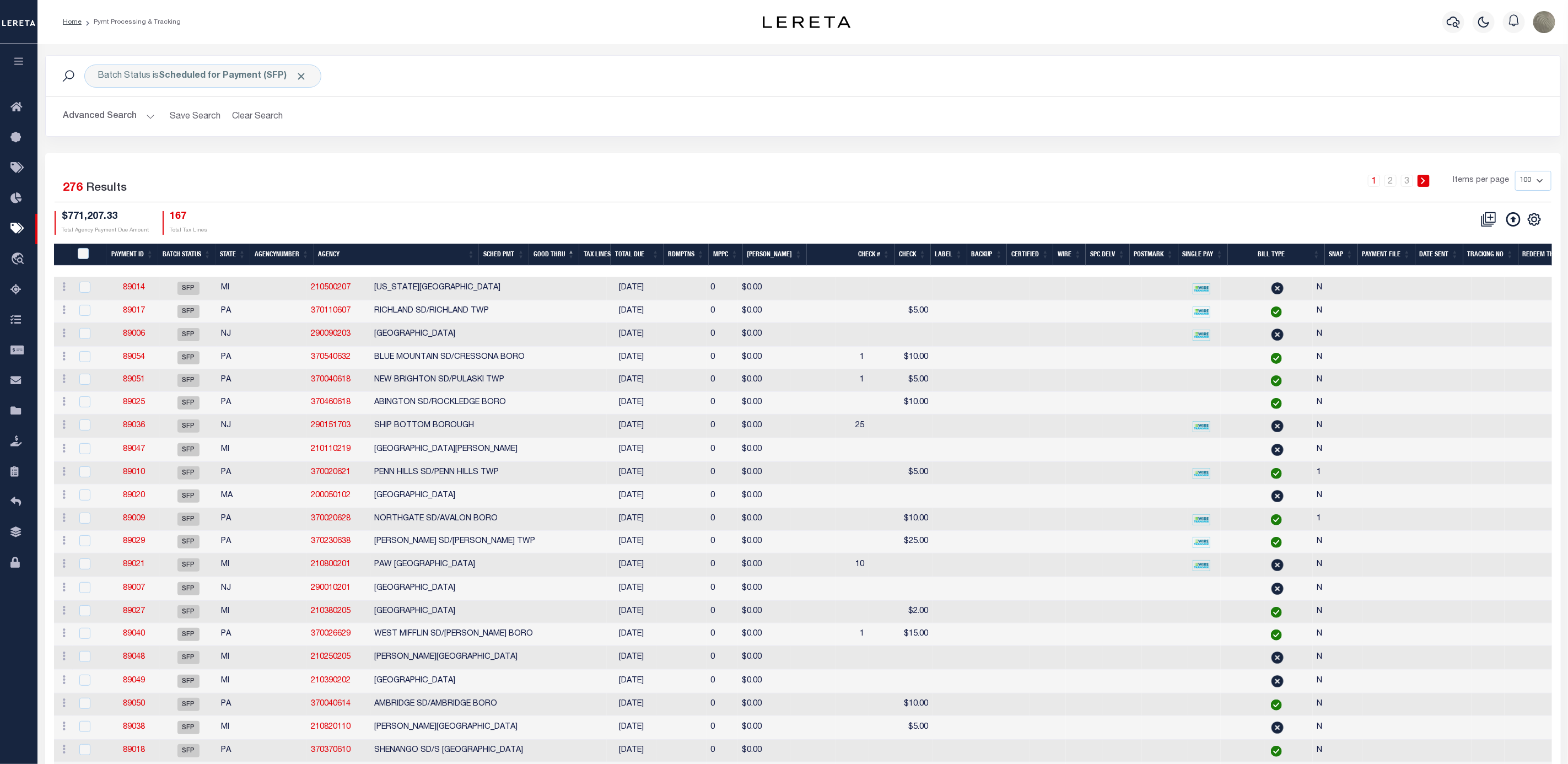
click at [566, 200] on div "1 2 3 Items per page 100 200 500 1000" at bounding box center [992, 185] width 1119 height 29
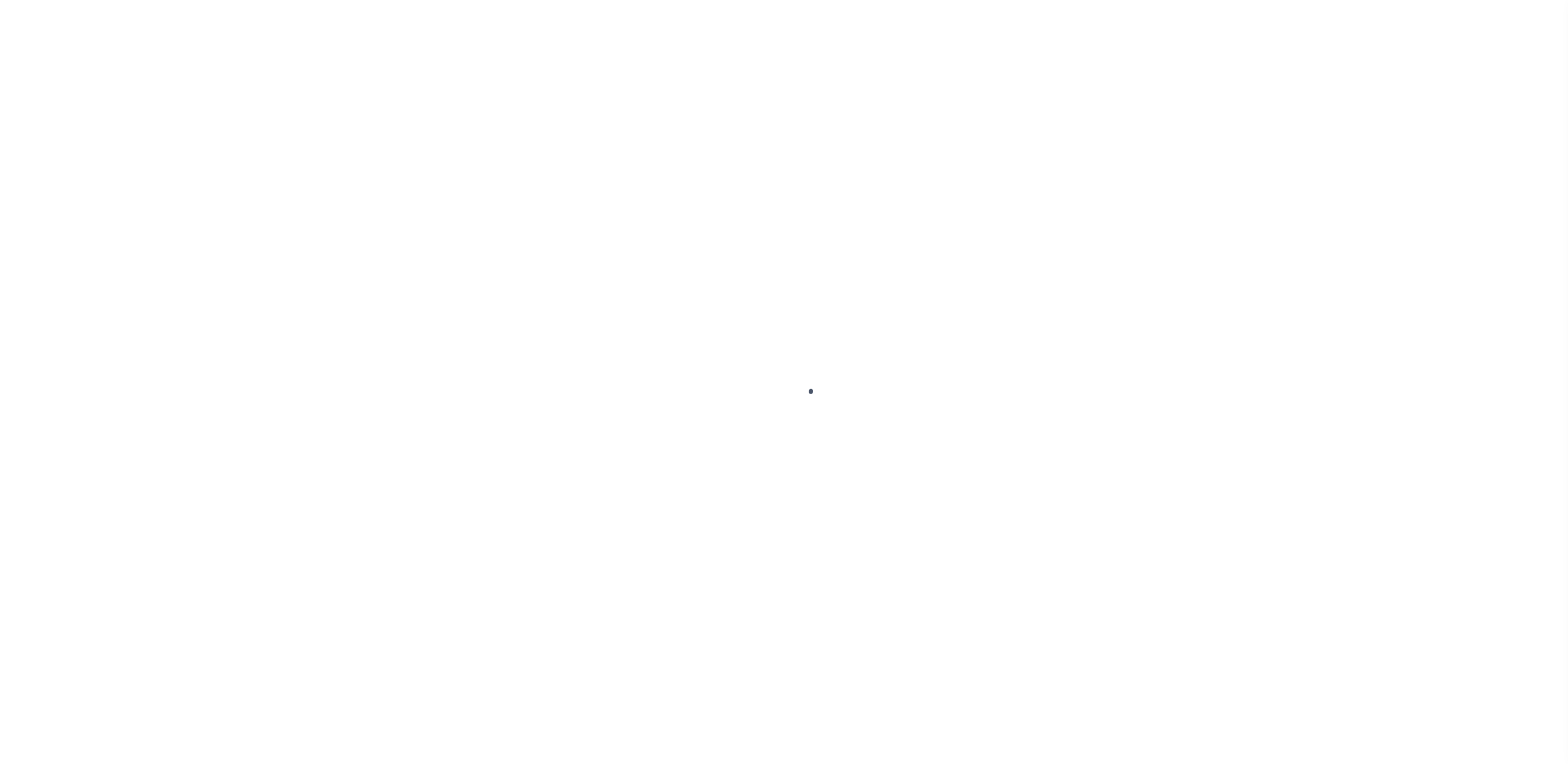
select select "SFP"
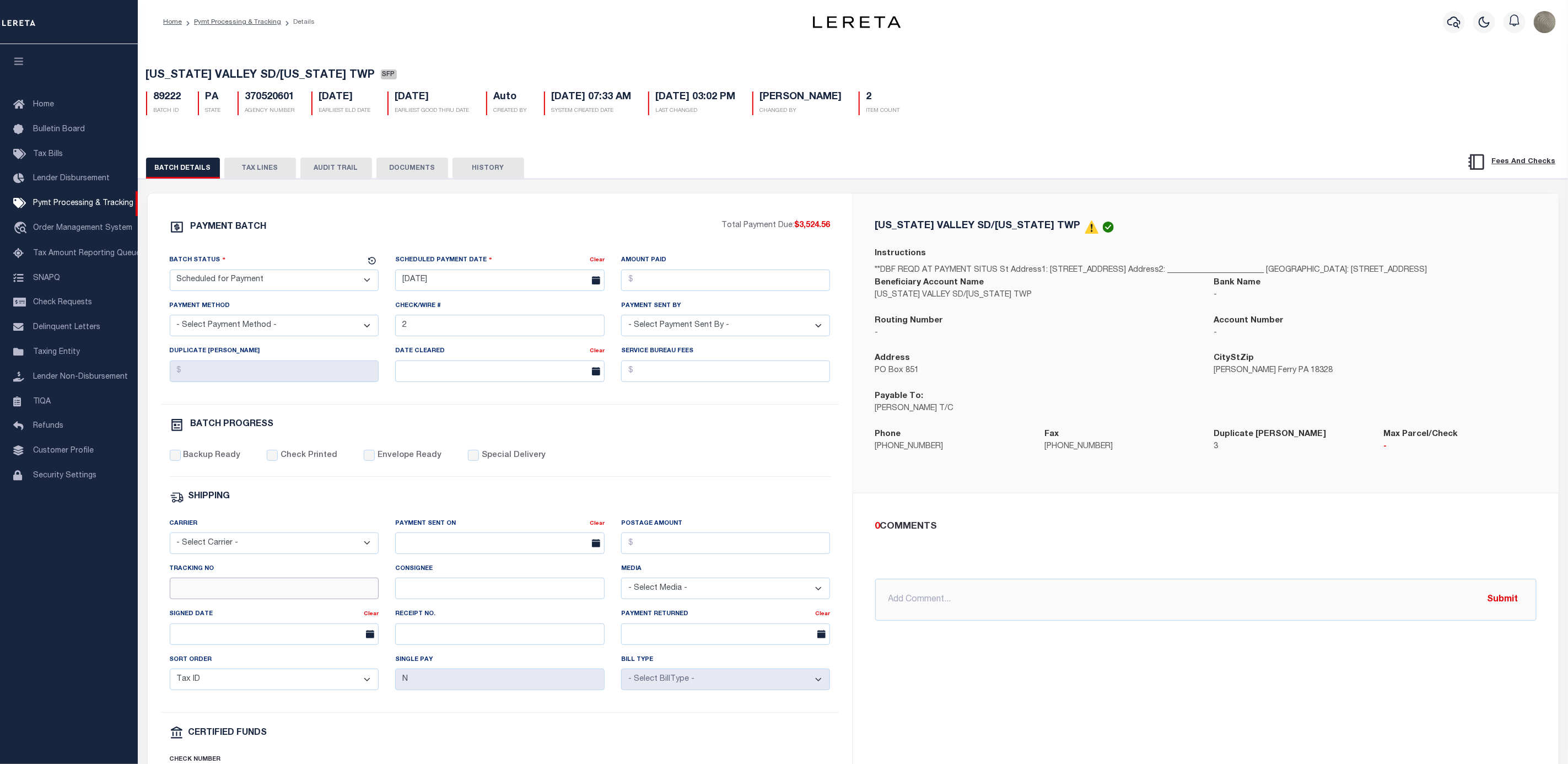
click at [233, 599] on input "Tracking No" at bounding box center [275, 588] width 209 height 21
type input "[PERSON_NAME]"
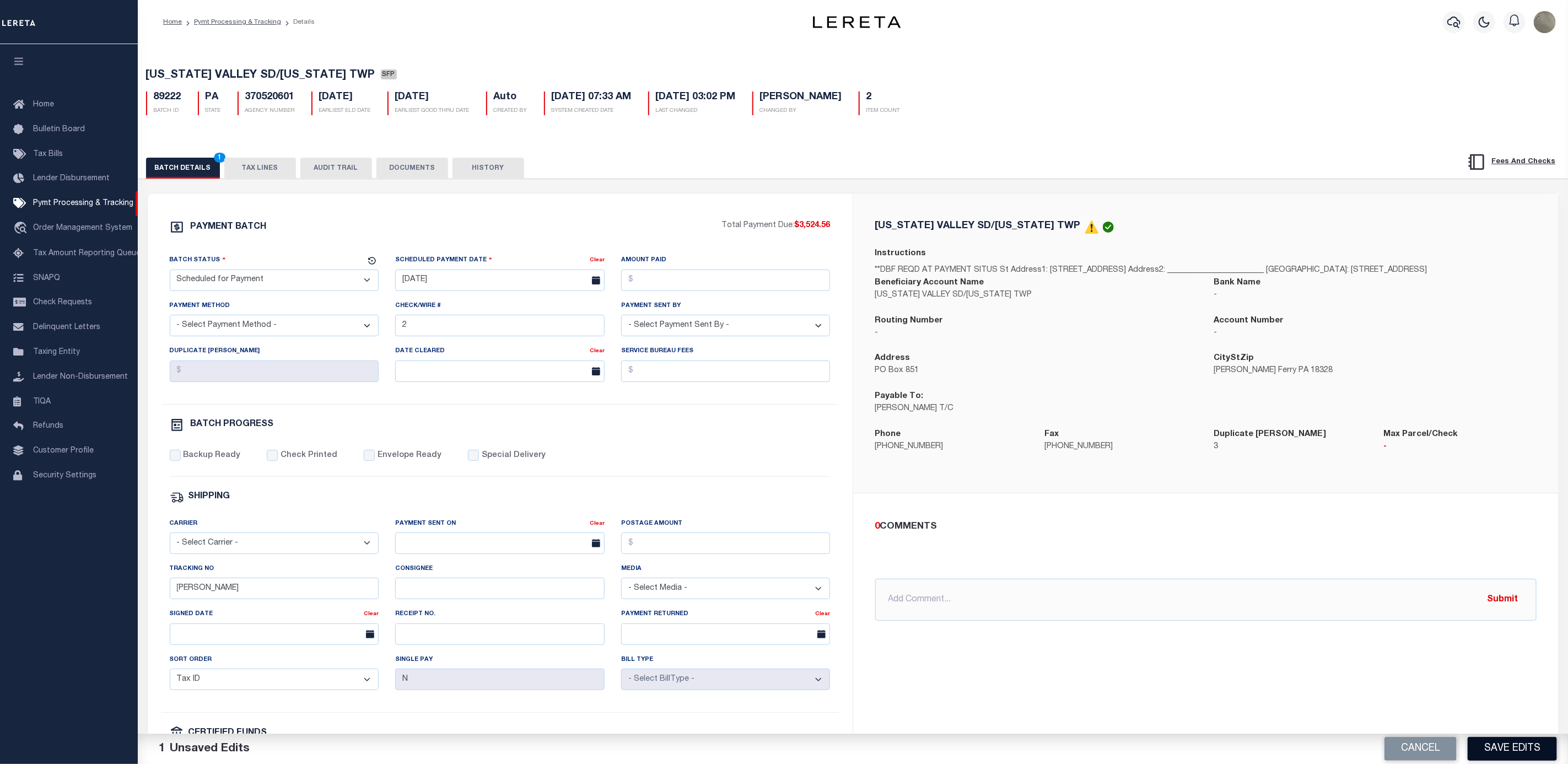
click at [1508, 748] on button "Save Edits" at bounding box center [1512, 749] width 90 height 24
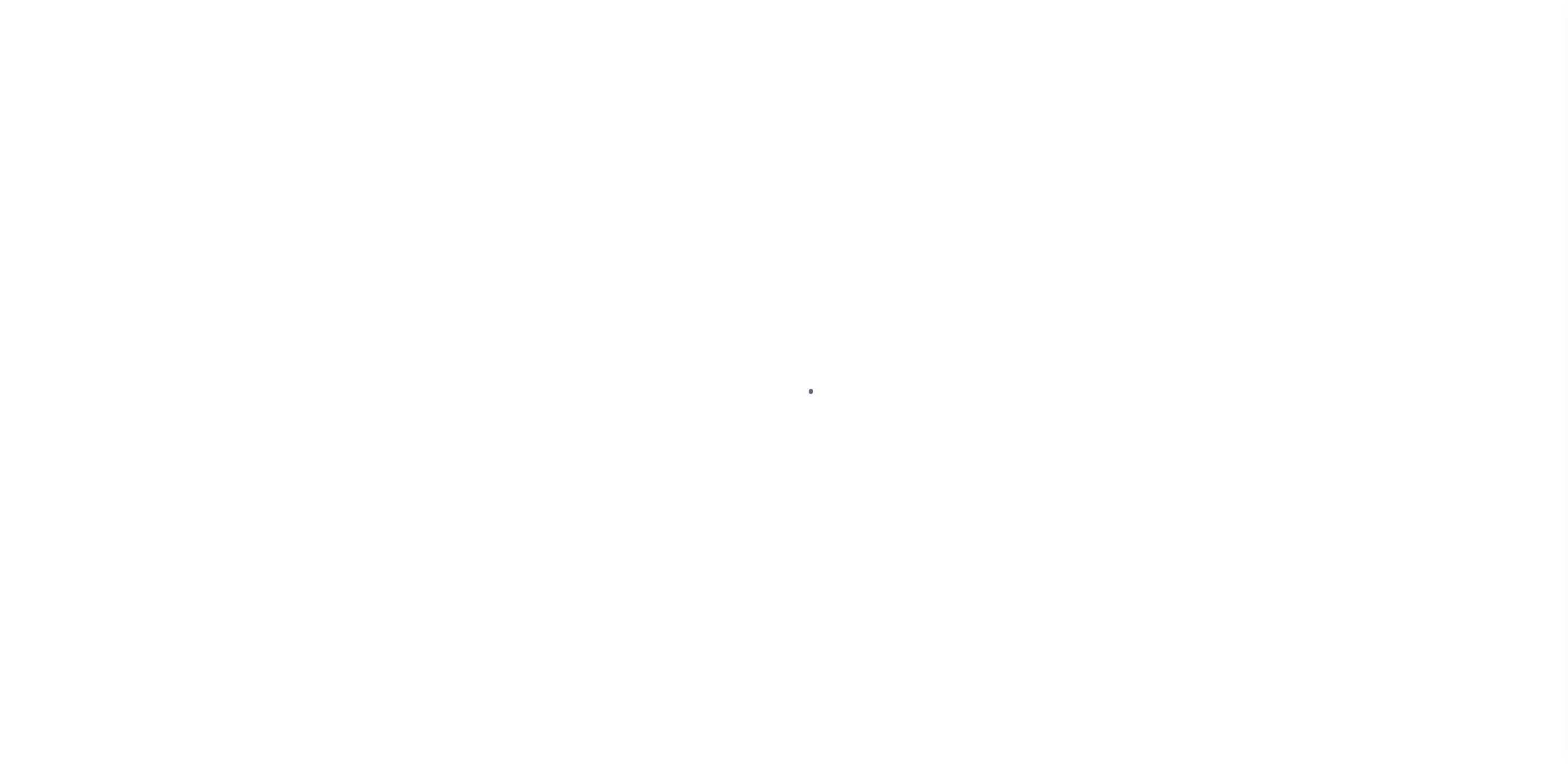
select select "SFP"
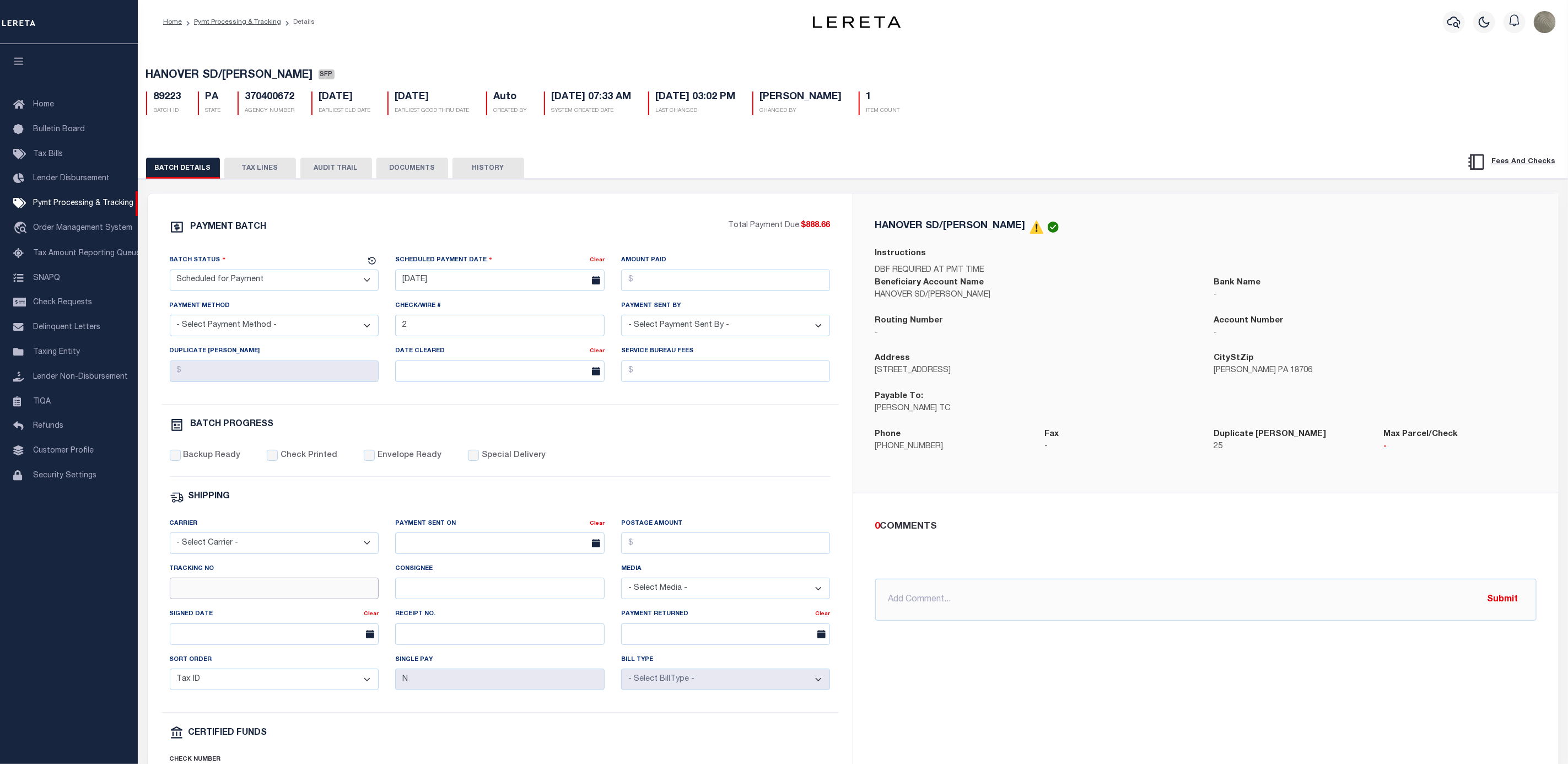
click at [237, 599] on input "Tracking No" at bounding box center [275, 588] width 209 height 21
type input "[PERSON_NAME]"
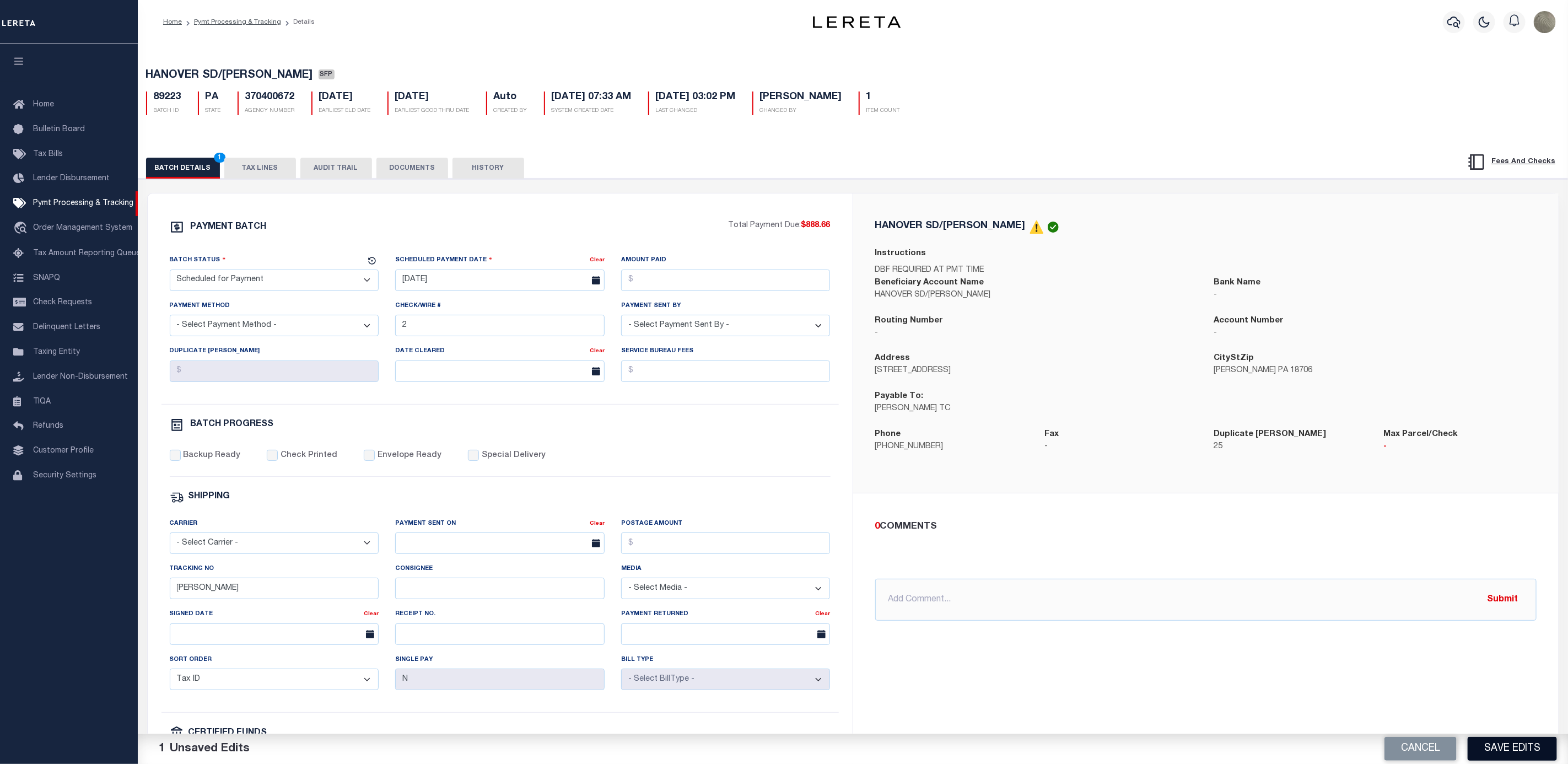
click at [1520, 738] on button "Save Edits" at bounding box center [1512, 749] width 90 height 24
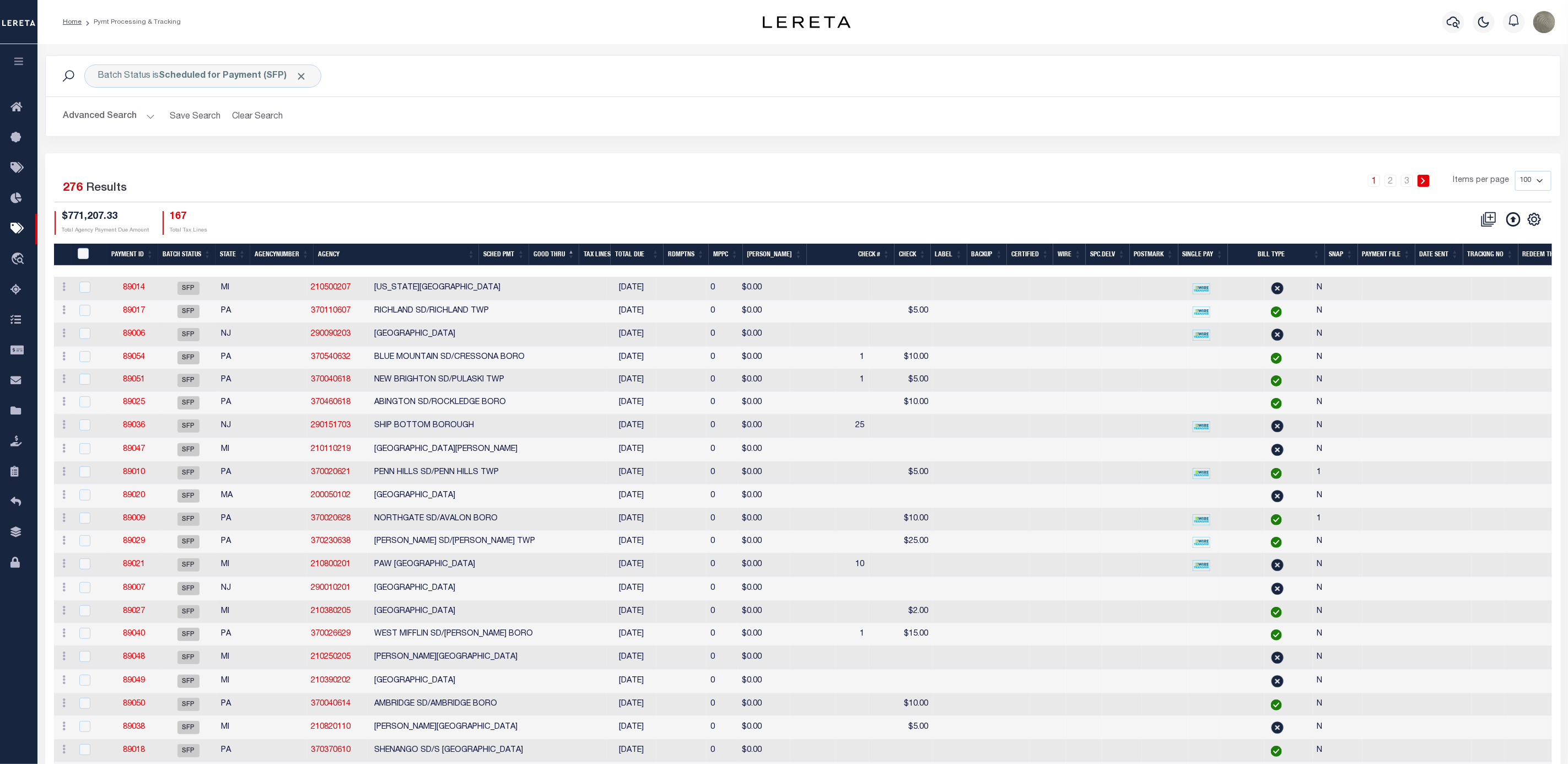
click at [774, 174] on div "1 2 3 Items per page 100 200 500 1000" at bounding box center [992, 185] width 1119 height 29
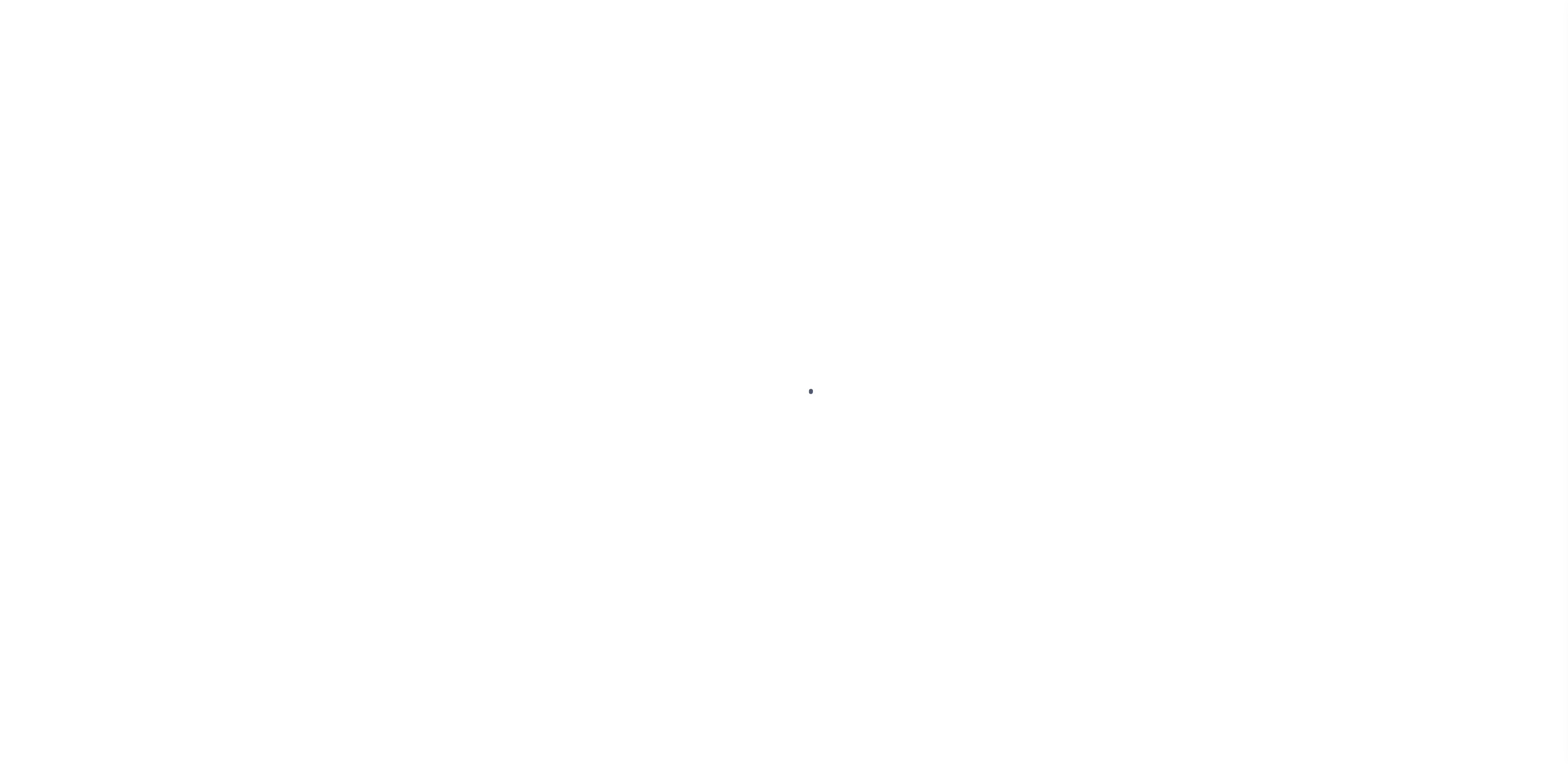
select select "SFP"
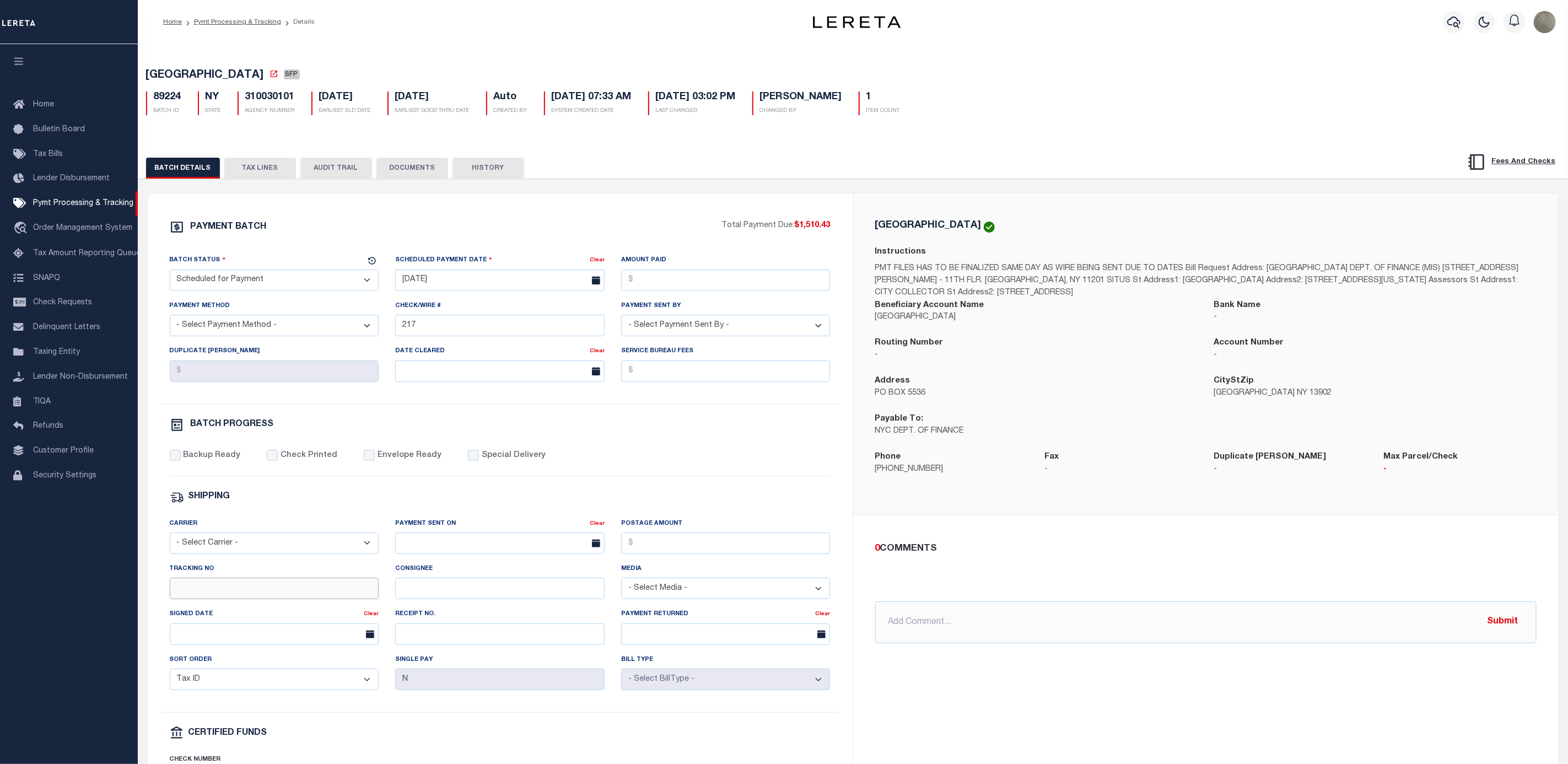
click at [237, 598] on input "Tracking No" at bounding box center [275, 588] width 209 height 21
type input "[PERSON_NAME]"
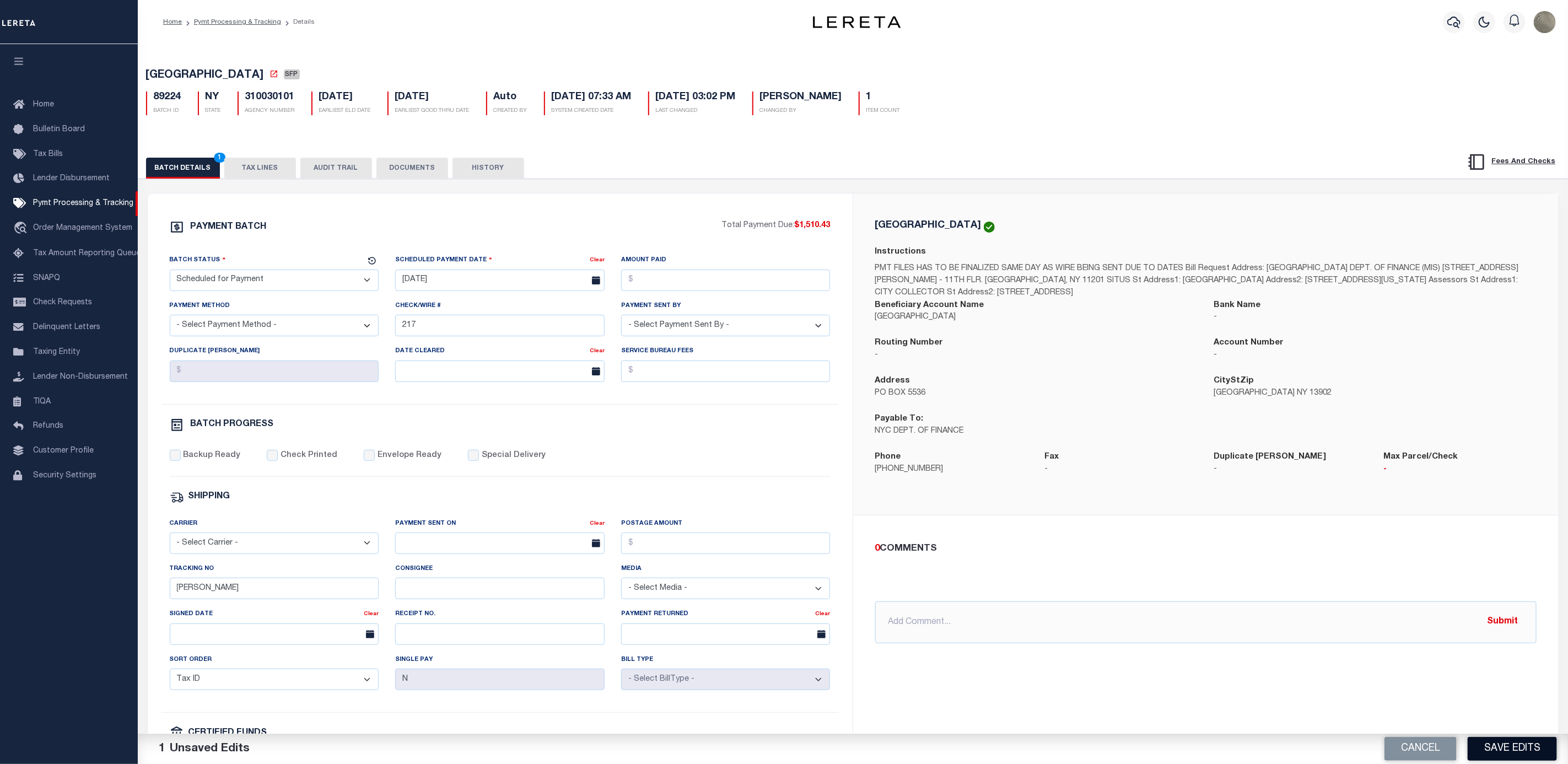
click at [1501, 746] on button "Save Edits" at bounding box center [1512, 749] width 90 height 24
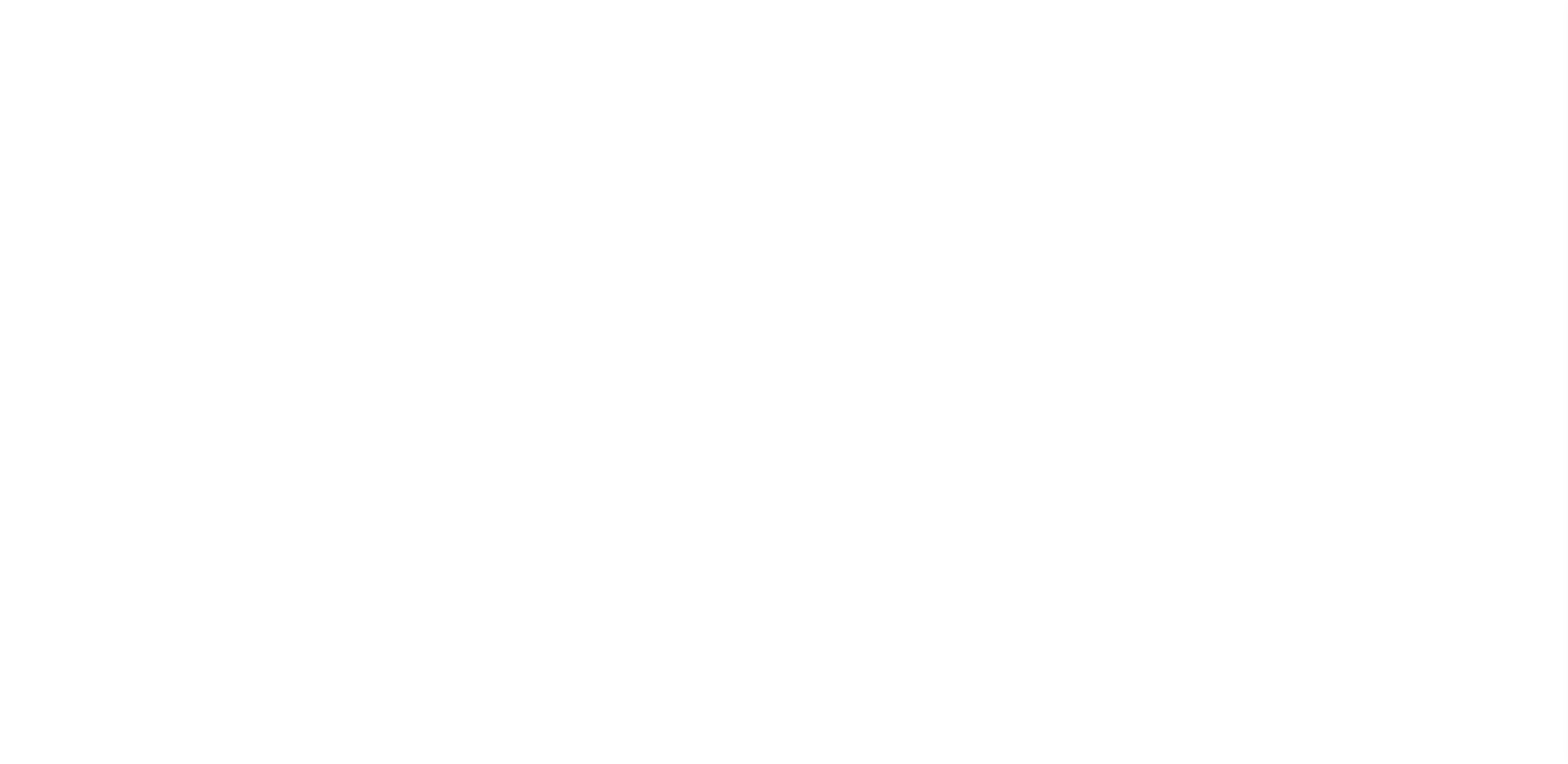
select select "SFP"
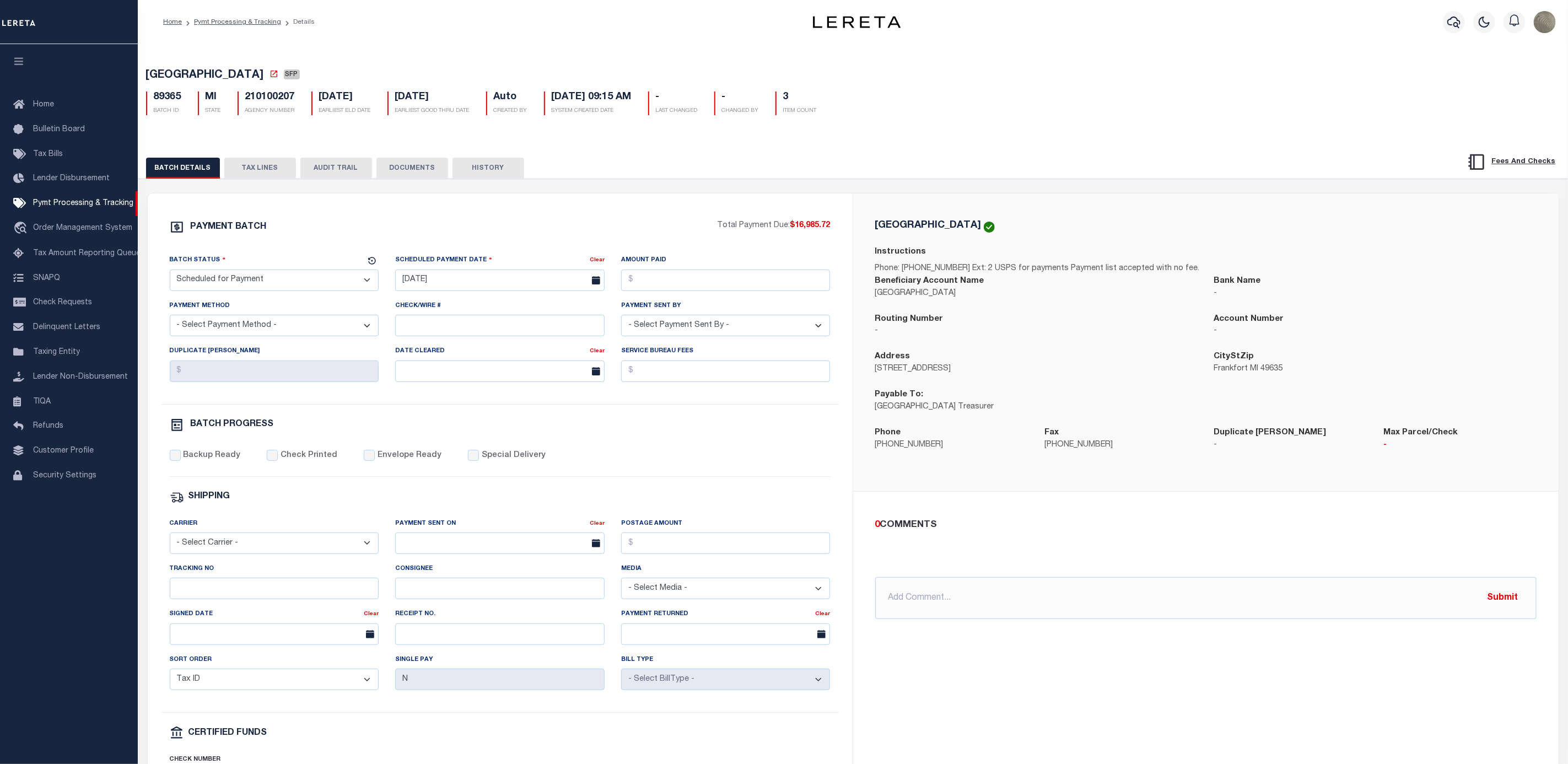
click at [482, 461] on label "Special Delivery" at bounding box center [513, 455] width 64 height 12
click at [472, 461] on input "Special Delivery" at bounding box center [473, 455] width 11 height 11
checkbox input "true"
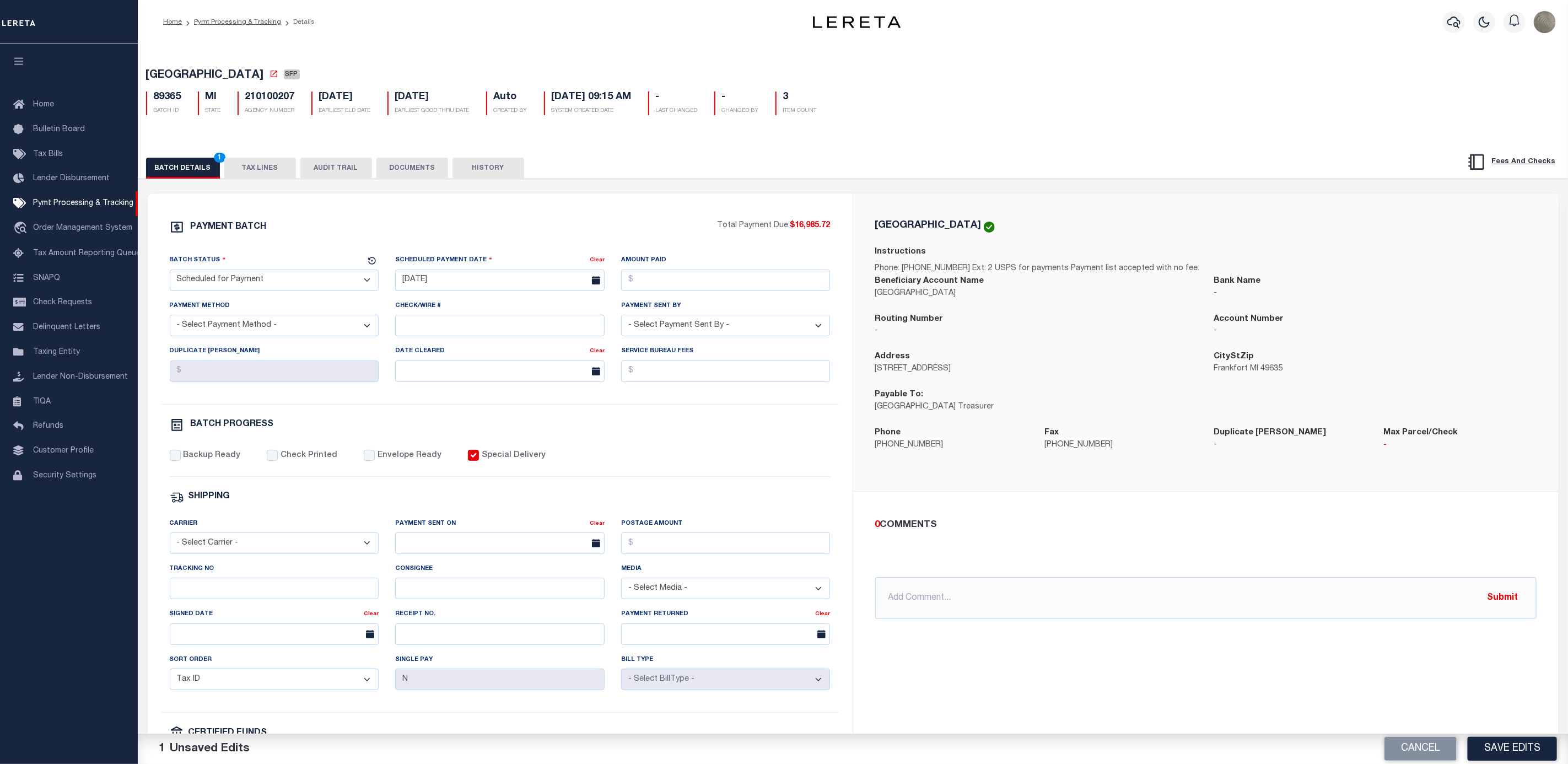
drag, startPoint x: 323, startPoint y: 279, endPoint x: 318, endPoint y: 283, distance: 6.4
click at [323, 279] on select "- Select Status - Scheduled for Payment Ready For Payment Payment Sent Cleared …" at bounding box center [275, 279] width 209 height 21
select select "RFP"
click at [170, 272] on select "- Select Status - Scheduled for Payment Ready For Payment Payment Sent Cleared …" at bounding box center [275, 279] width 209 height 21
click at [987, 587] on input "text" at bounding box center [1206, 598] width 661 height 42
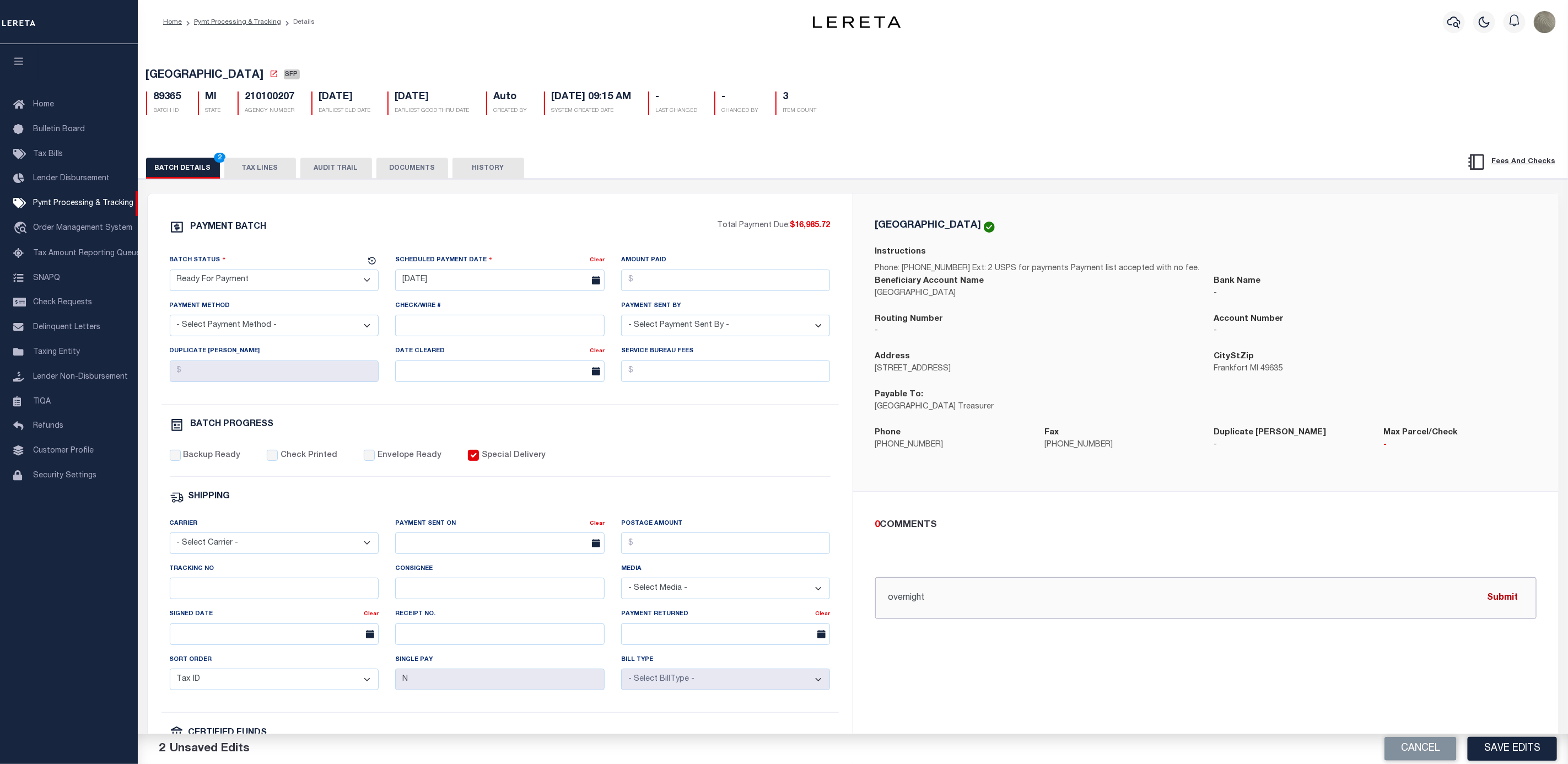
type input "overnight"
click at [1504, 604] on button "Submit" at bounding box center [1502, 598] width 45 height 22
click at [710, 272] on input "Amount Paid" at bounding box center [726, 279] width 209 height 21
type input "$16.00"
click at [956, 642] on div "1 COMMENTS 1 seconds ago Villatoro-Benitez, Andres overnight @Aakash Patel @Abd…" at bounding box center [1206, 599] width 679 height 163
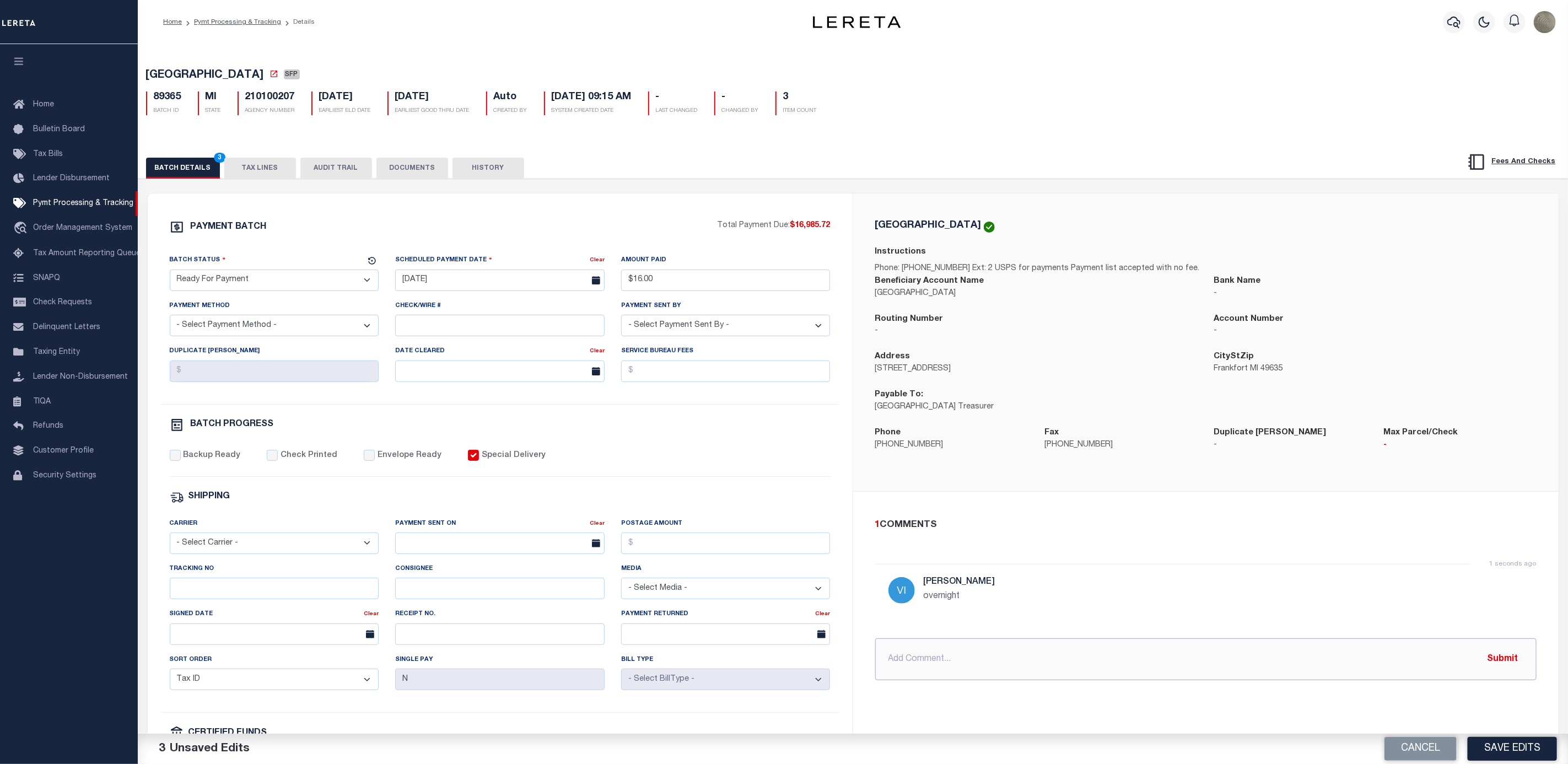
click at [956, 649] on input "text" at bounding box center [1206, 659] width 661 height 42
type input "U"
click at [880, 662] on input "**ignore overnight instructions, USPS postmark accepted" at bounding box center [1206, 659] width 661 height 42
type input "**ignore overnight instructions, USPS postmark accepted"
click at [1501, 670] on button "Submit" at bounding box center [1502, 659] width 45 height 22
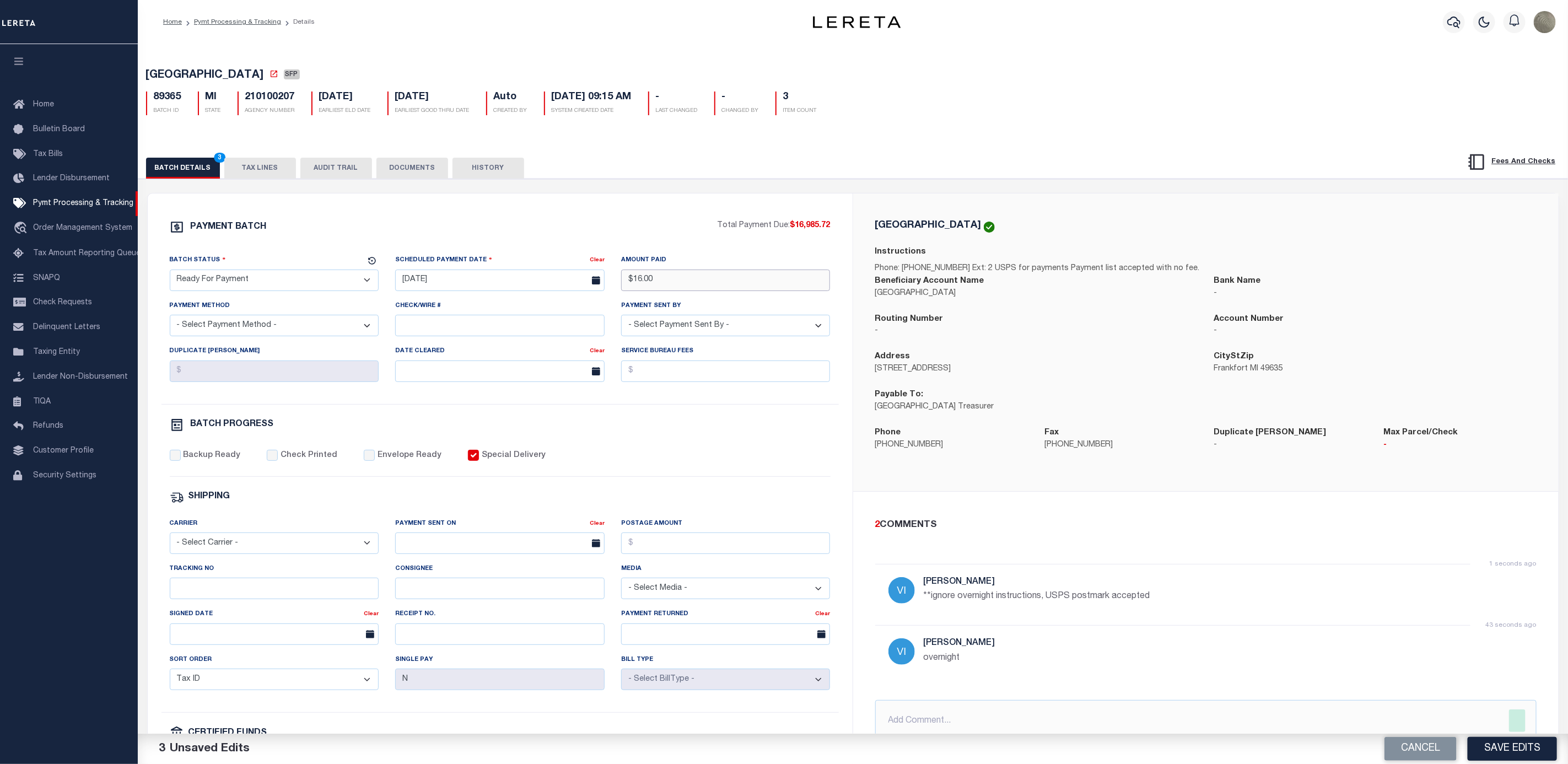
click at [687, 289] on input "$16.00" at bounding box center [726, 279] width 209 height 21
drag, startPoint x: 687, startPoint y: 289, endPoint x: 660, endPoint y: 293, distance: 27.3
click at [665, 291] on input "$16.00" at bounding box center [726, 279] width 209 height 21
click at [633, 278] on input "$1,985.72" at bounding box center [726, 279] width 209 height 21
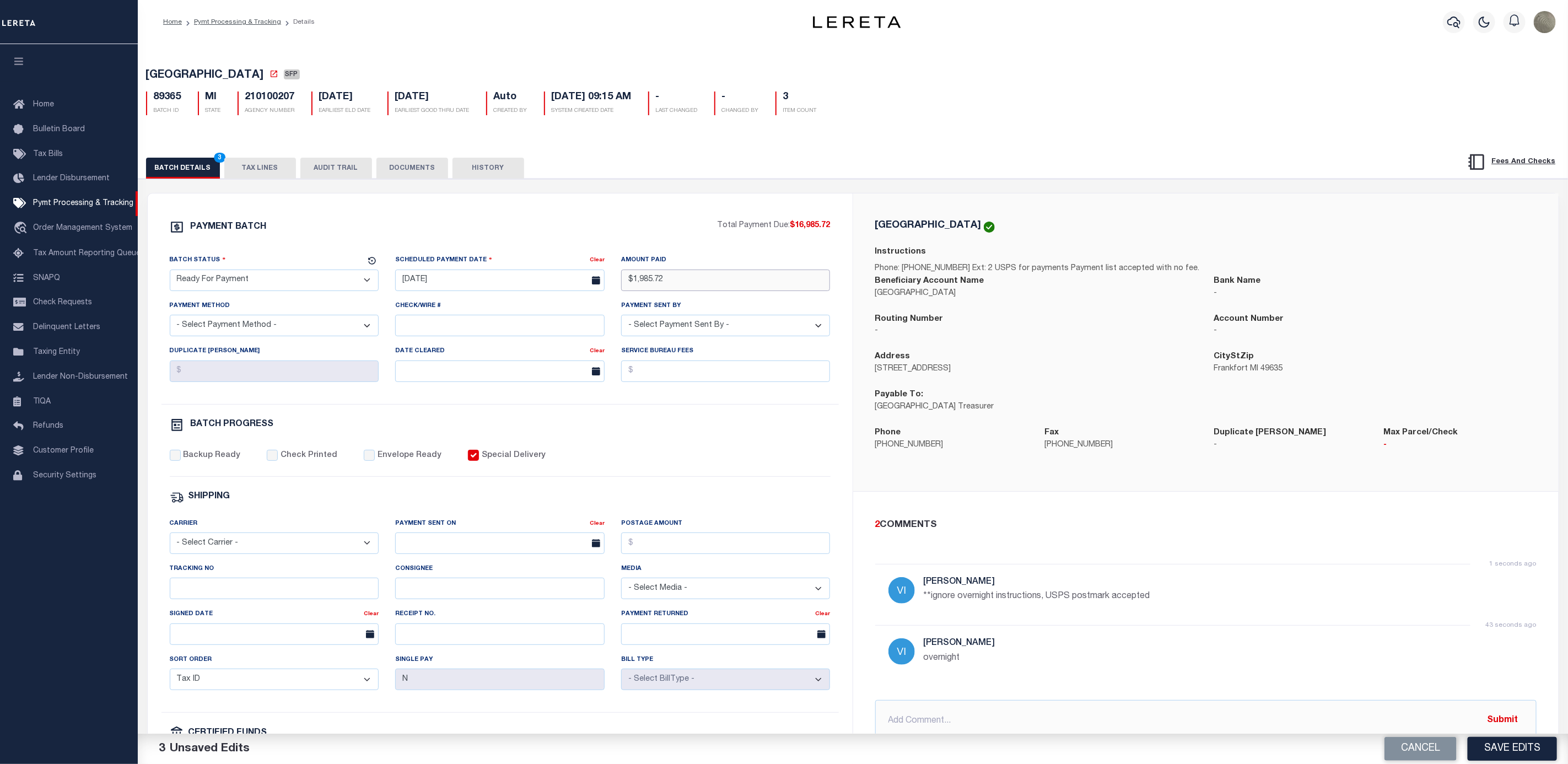
click at [641, 281] on input "$1,985.72" at bounding box center [726, 279] width 209 height 21
type input "$16,985.72"
click at [700, 218] on div "PAYMENT BATCH Total Payment Due: $16,985.72 Batch Status" at bounding box center [500, 515] width 704 height 645
click at [249, 283] on select "- Select Status - Scheduled for Payment Ready For Payment Payment Sent Cleared …" at bounding box center [275, 279] width 209 height 21
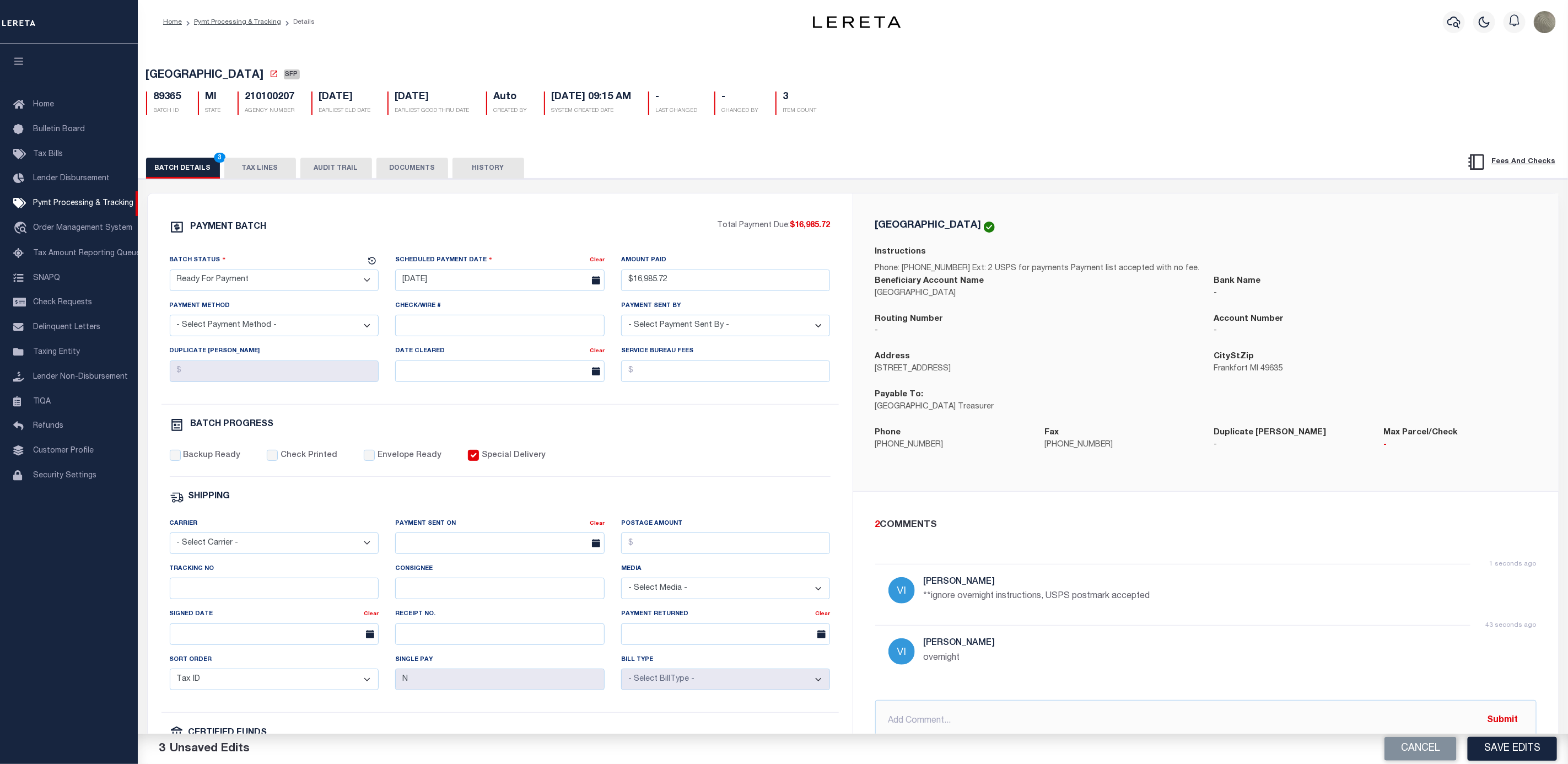
click at [241, 324] on select "- Select Payment Method - ACH Certified Check Check Direct Deposit Wire Transfer" at bounding box center [275, 325] width 209 height 21
select select "CHK"
click at [170, 319] on select "- Select Payment Method - ACH Certified Check Check Direct Deposit Wire Transfer" at bounding box center [275, 325] width 209 height 21
click at [750, 316] on div "Payment Sent By - Select Payment Sent By - Aakash Patel Abdul Muzain Adams, Pam…" at bounding box center [726, 317] width 209 height 36
click at [747, 328] on select "- Select Payment Sent By - [PERSON_NAME] [PERSON_NAME] [PERSON_NAME] [PERSON_NA…" at bounding box center [726, 325] width 209 height 21
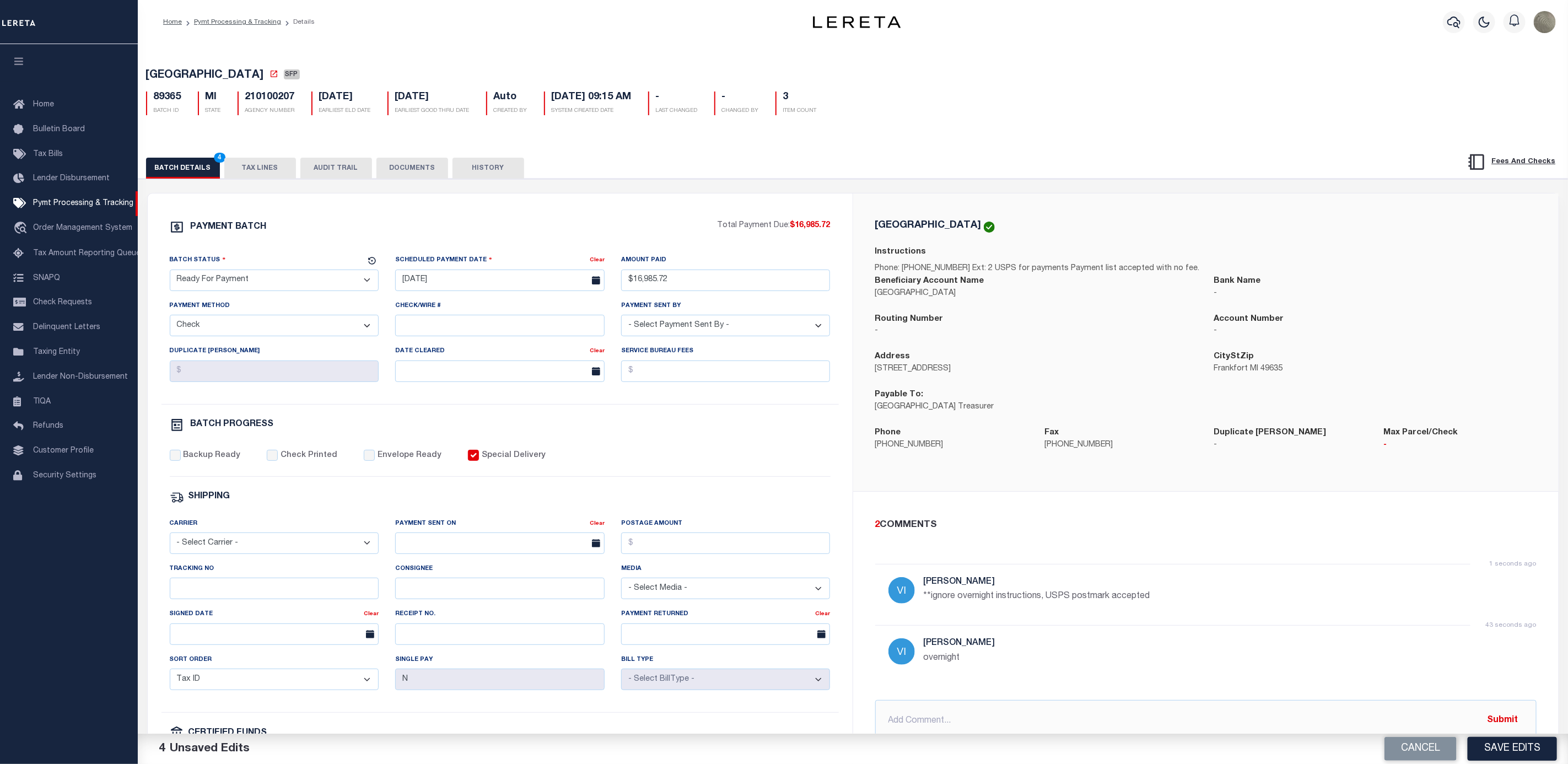
select select "[PERSON_NAME]"
click at [621, 319] on select "- Select Payment Sent By - [PERSON_NAME] [PERSON_NAME] [PERSON_NAME] [PERSON_NA…" at bounding box center [726, 325] width 209 height 21
click at [176, 469] on div "Backup Ready Check Printed Envelope Ready Special Delivery" at bounding box center [500, 462] width 661 height 27
click at [176, 461] on input "Backup Ready" at bounding box center [176, 455] width 11 height 11
checkbox input "true"
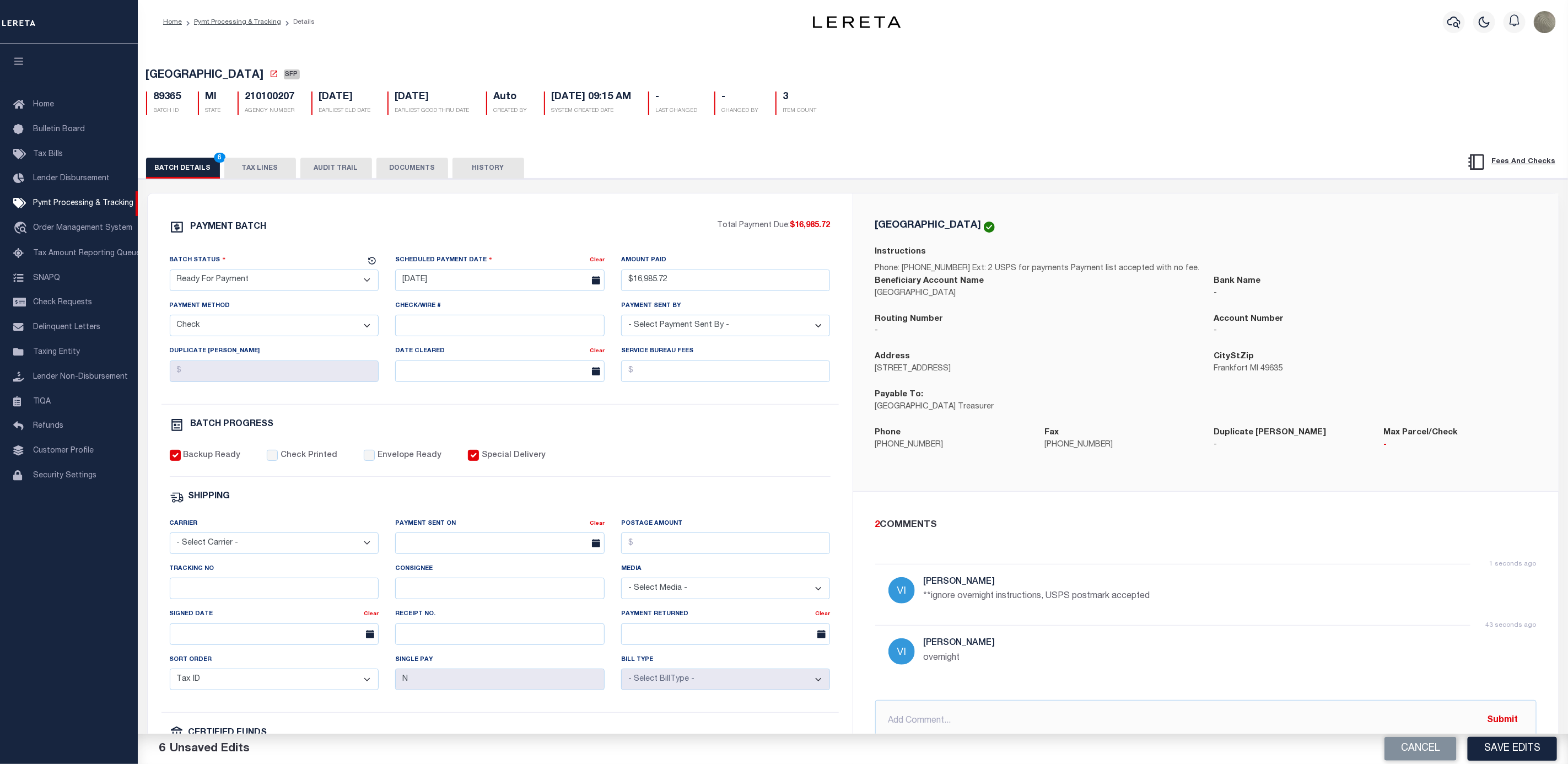
click at [799, 485] on div "PAYMENT BATCH Total Payment Due: $16,985.72 Batch Status - Select Status -" at bounding box center [500, 516] width 679 height 592
click at [1525, 743] on button "Save Edits" at bounding box center [1512, 749] width 90 height 24
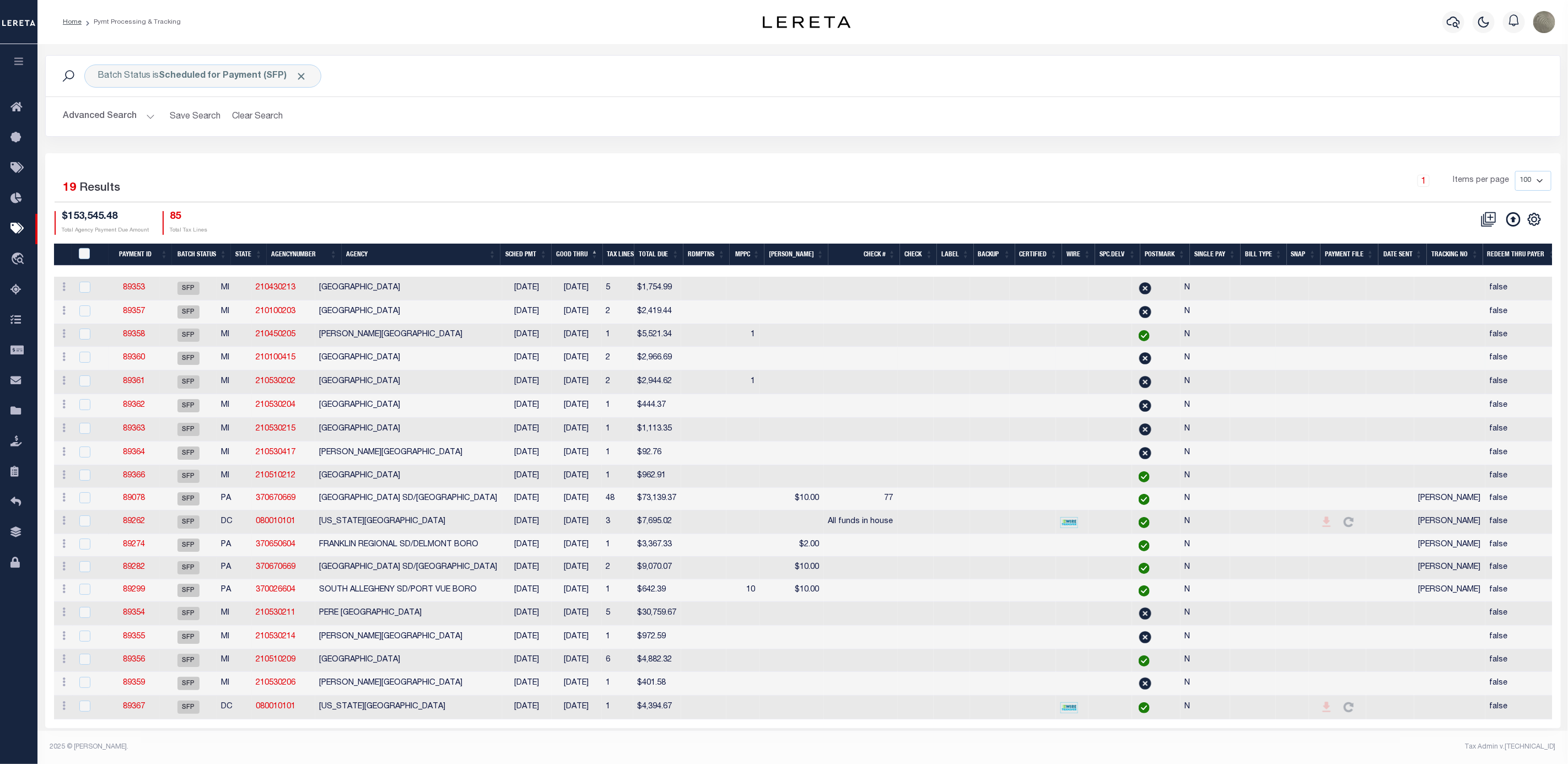
type input "$16,985.72"
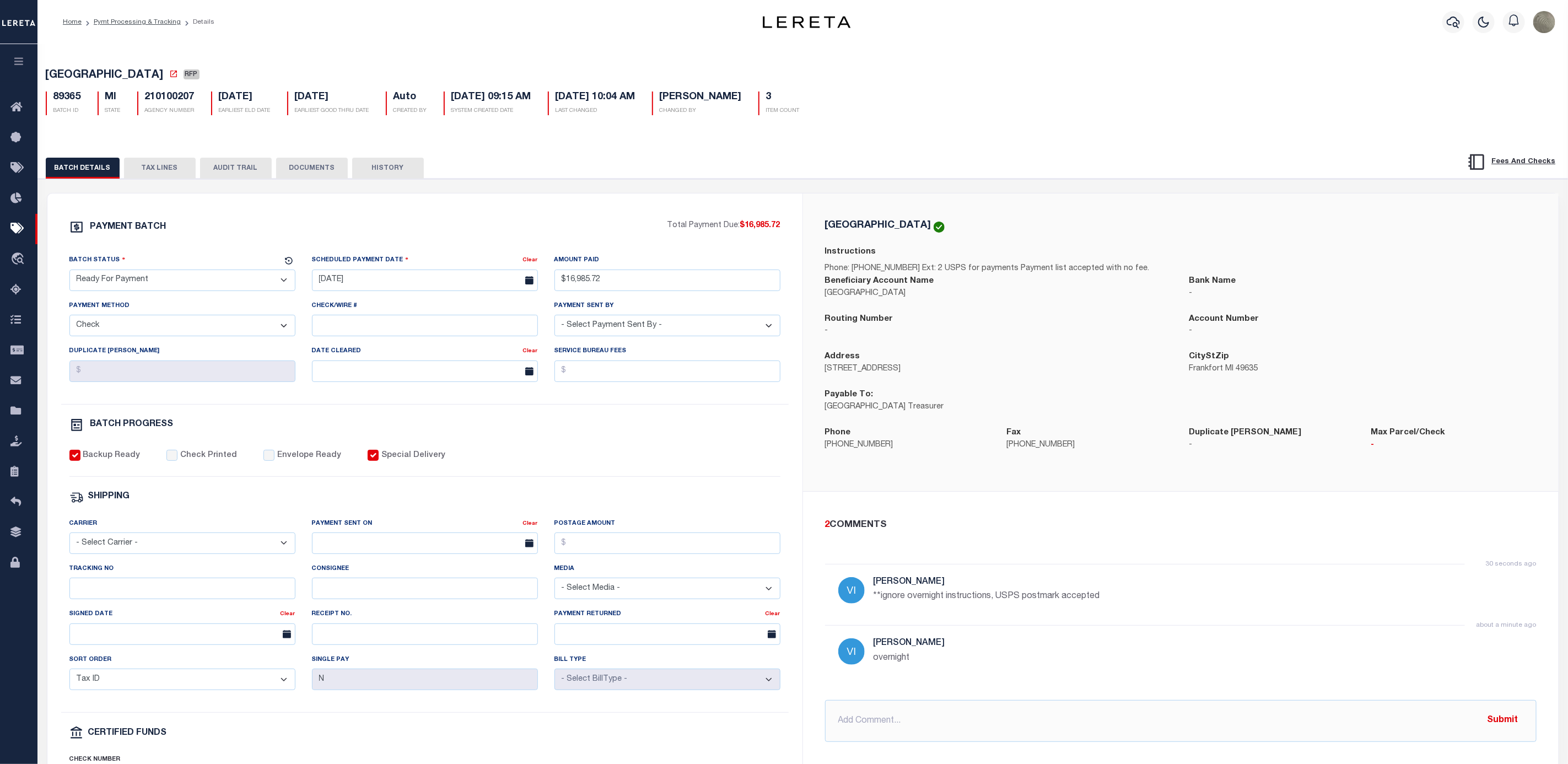
click at [888, 196] on div "CRYSTAL LAKE TOWNSHIP Instructions Phone: 231-352-9791 Ext: 2 USPS for payments…" at bounding box center [1180, 342] width 755 height 298
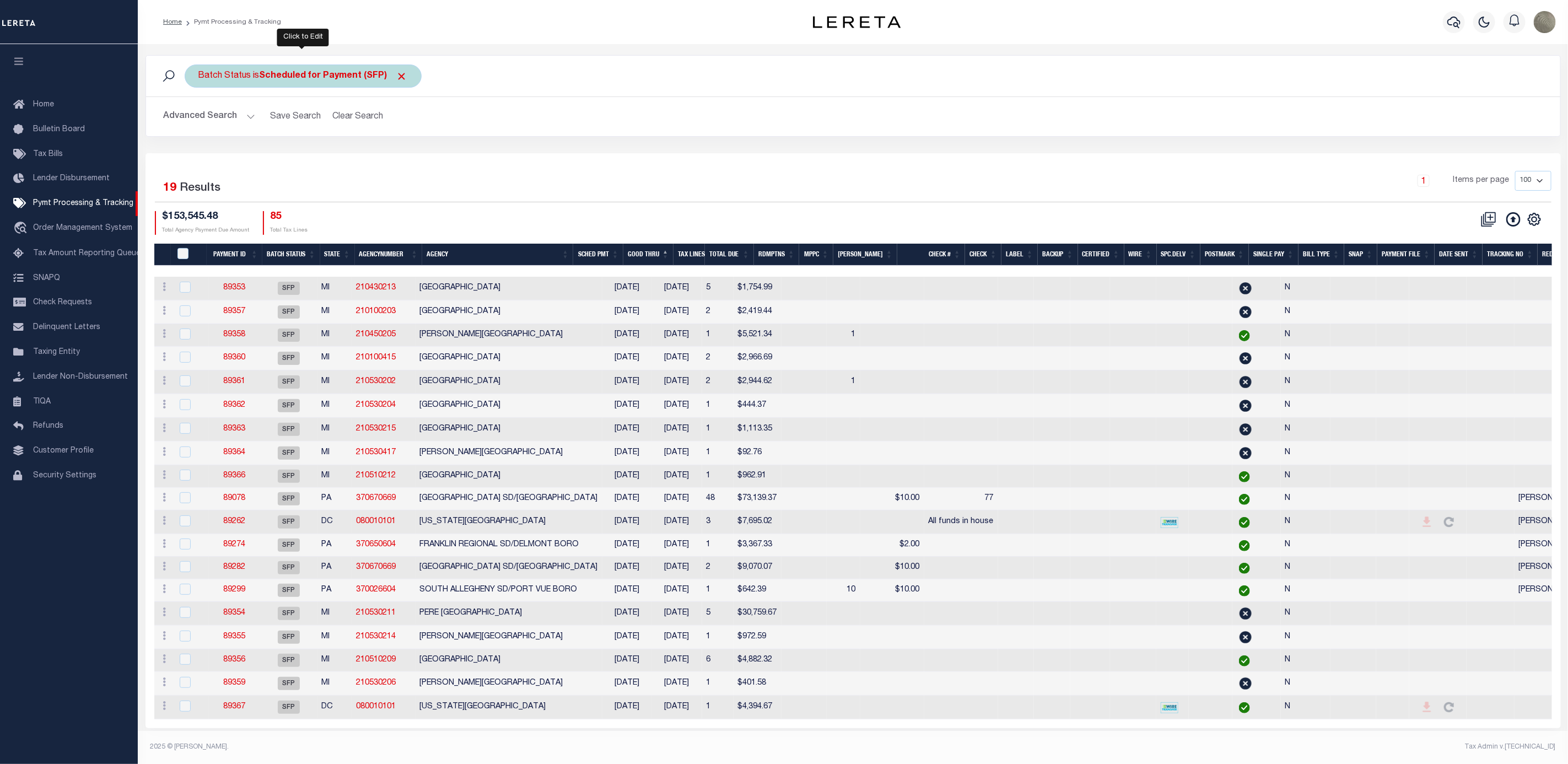
click at [268, 83] on div "Batch Status is Scheduled for Payment (SFP)" at bounding box center [303, 76] width 237 height 23
click at [266, 126] on select "Awaiting Funds (AWF) Cleared and Complete (CAC) New Check Needed (NCN) Payment …" at bounding box center [279, 129] width 162 height 21
select select "RFP"
click at [199, 121] on select "Awaiting Funds (AWF) Cleared and Complete (CAC) New Check Needed (NCN) Payment …" at bounding box center [279, 129] width 162 height 21
click at [337, 156] on input "Apply" at bounding box center [344, 154] width 32 height 18
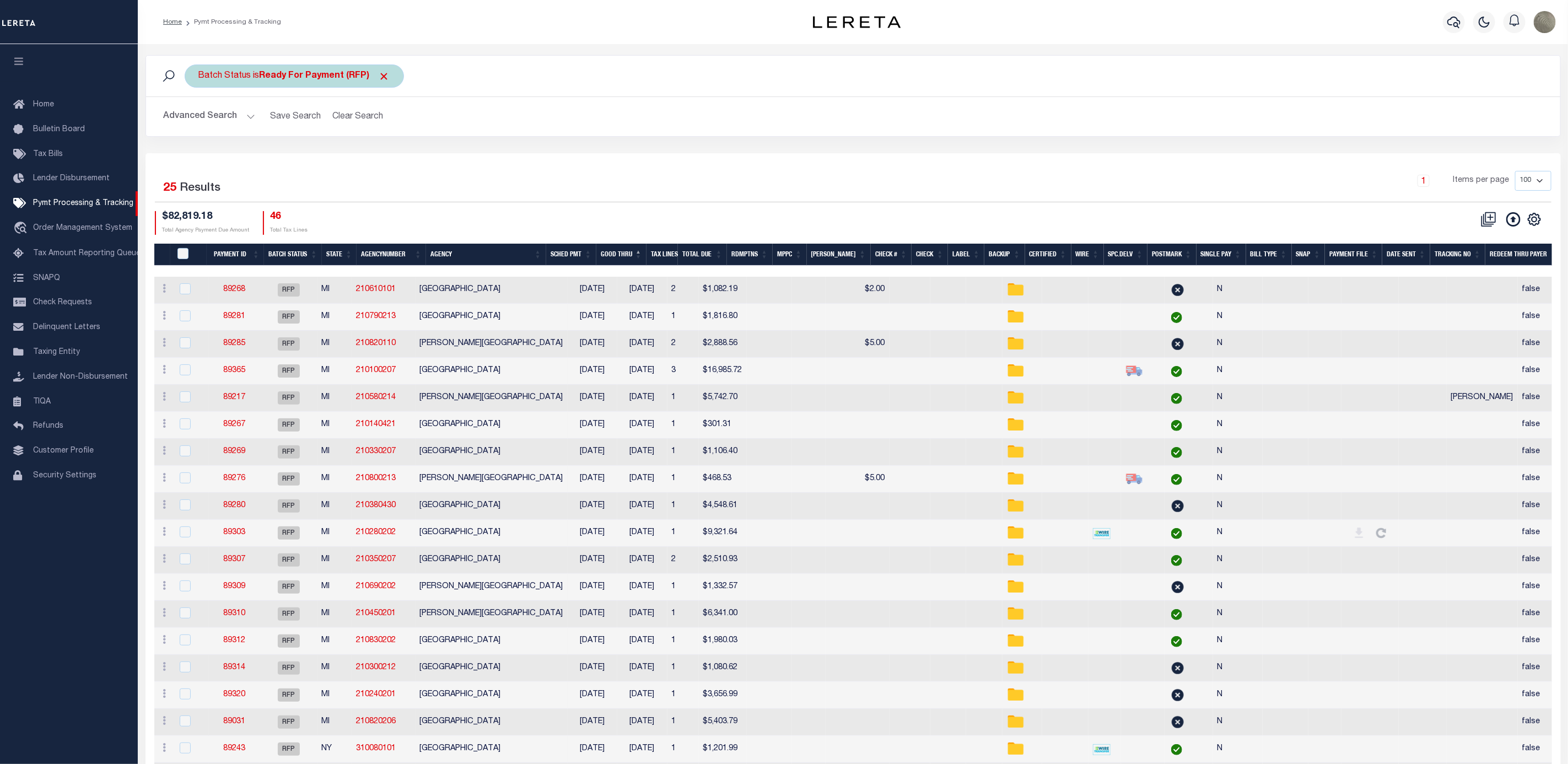
drag, startPoint x: 301, startPoint y: 92, endPoint x: 301, endPoint y: 80, distance: 12.0
click at [301, 81] on div "Batch Status is Ready For Payment (RFP) Search" at bounding box center [852, 76] width 1414 height 41
click at [301, 80] on b "Ready For Payment (RFP)" at bounding box center [325, 76] width 130 height 9
click at [258, 123] on select "Awaiting Funds (AWF) Cleared and Complete (CAC) New Check Needed (NCN) Payment …" at bounding box center [279, 129] width 162 height 21
select select "SFP"
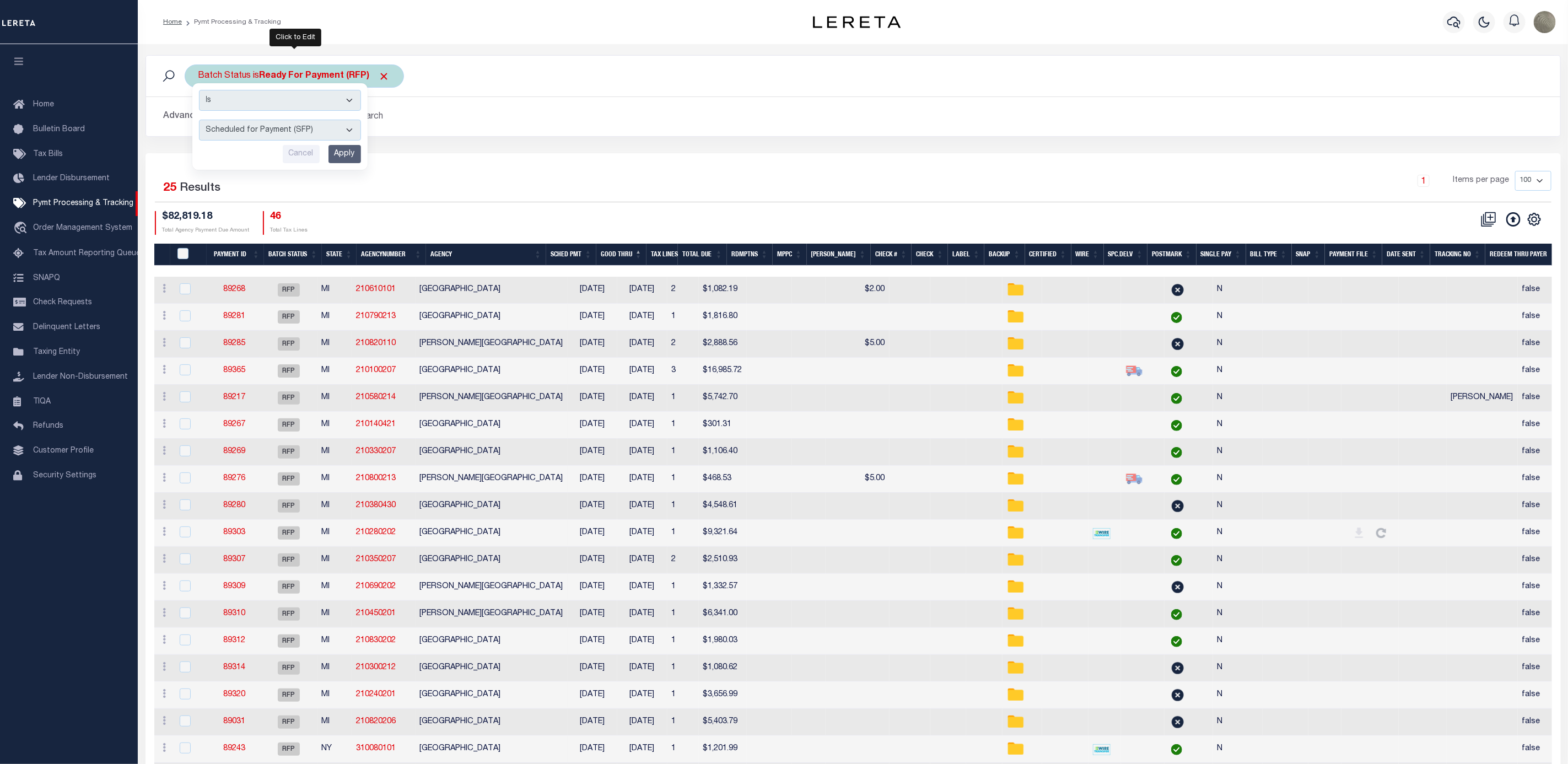
click at [199, 121] on select "Awaiting Funds (AWF) Cleared and Complete (CAC) New Check Needed (NCN) Payment …" at bounding box center [279, 129] width 162 height 21
click at [349, 161] on input "Apply" at bounding box center [344, 154] width 32 height 18
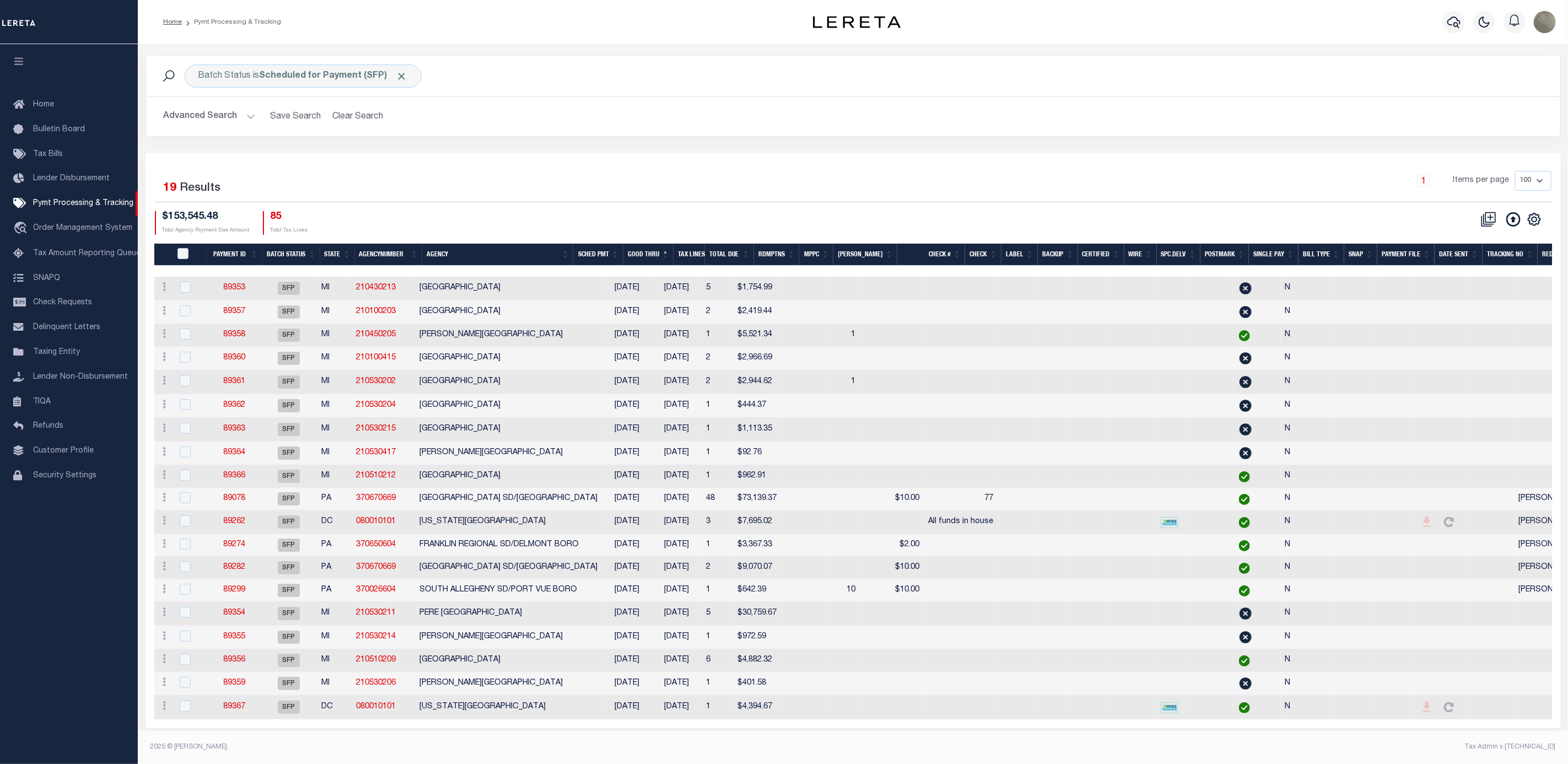
click at [208, 121] on button "Advanced Search" at bounding box center [209, 116] width 92 height 21
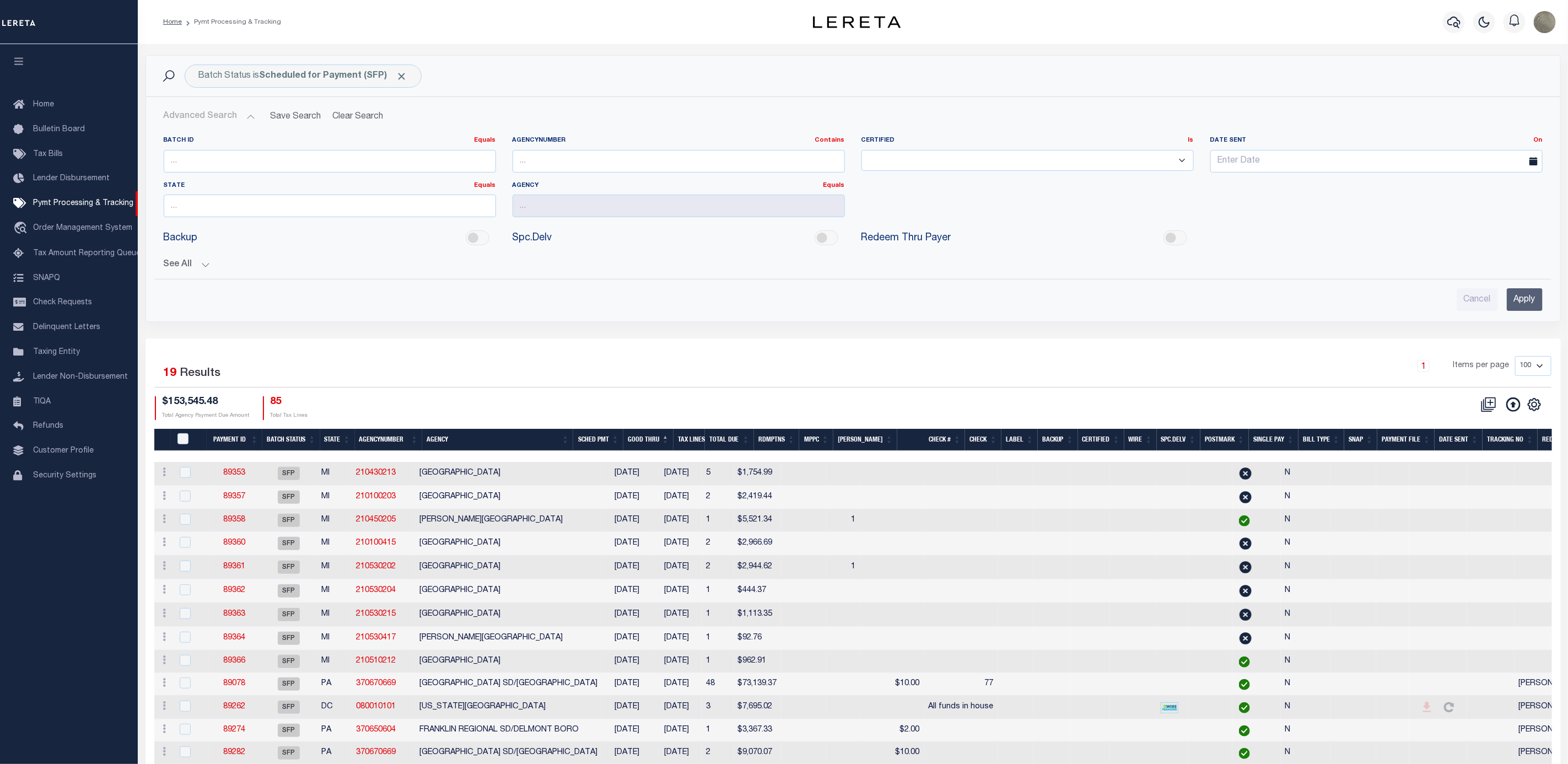
click at [184, 268] on button "See All" at bounding box center [852, 265] width 1378 height 10
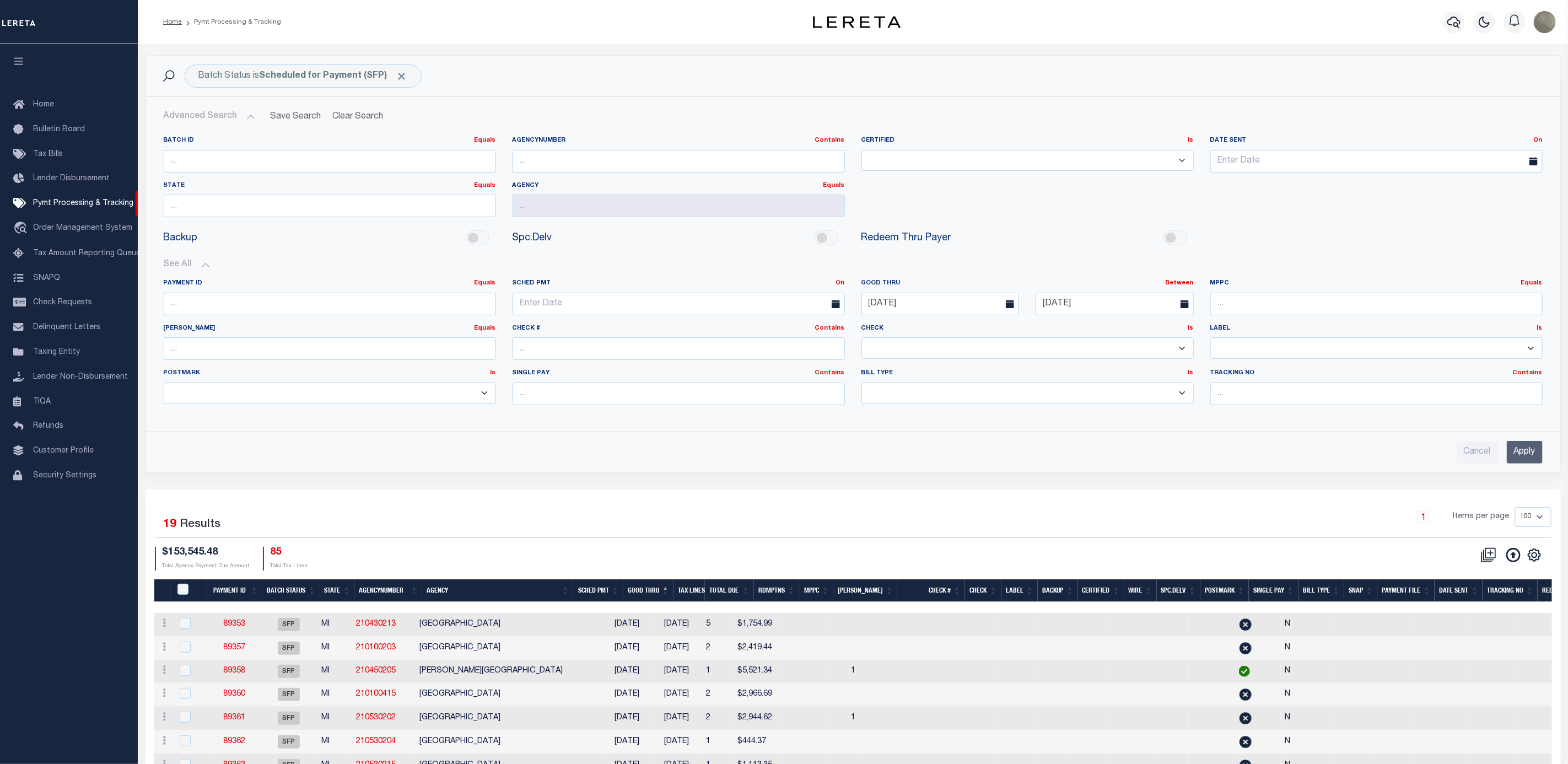
click at [1529, 455] on input "Apply" at bounding box center [1525, 452] width 36 height 22
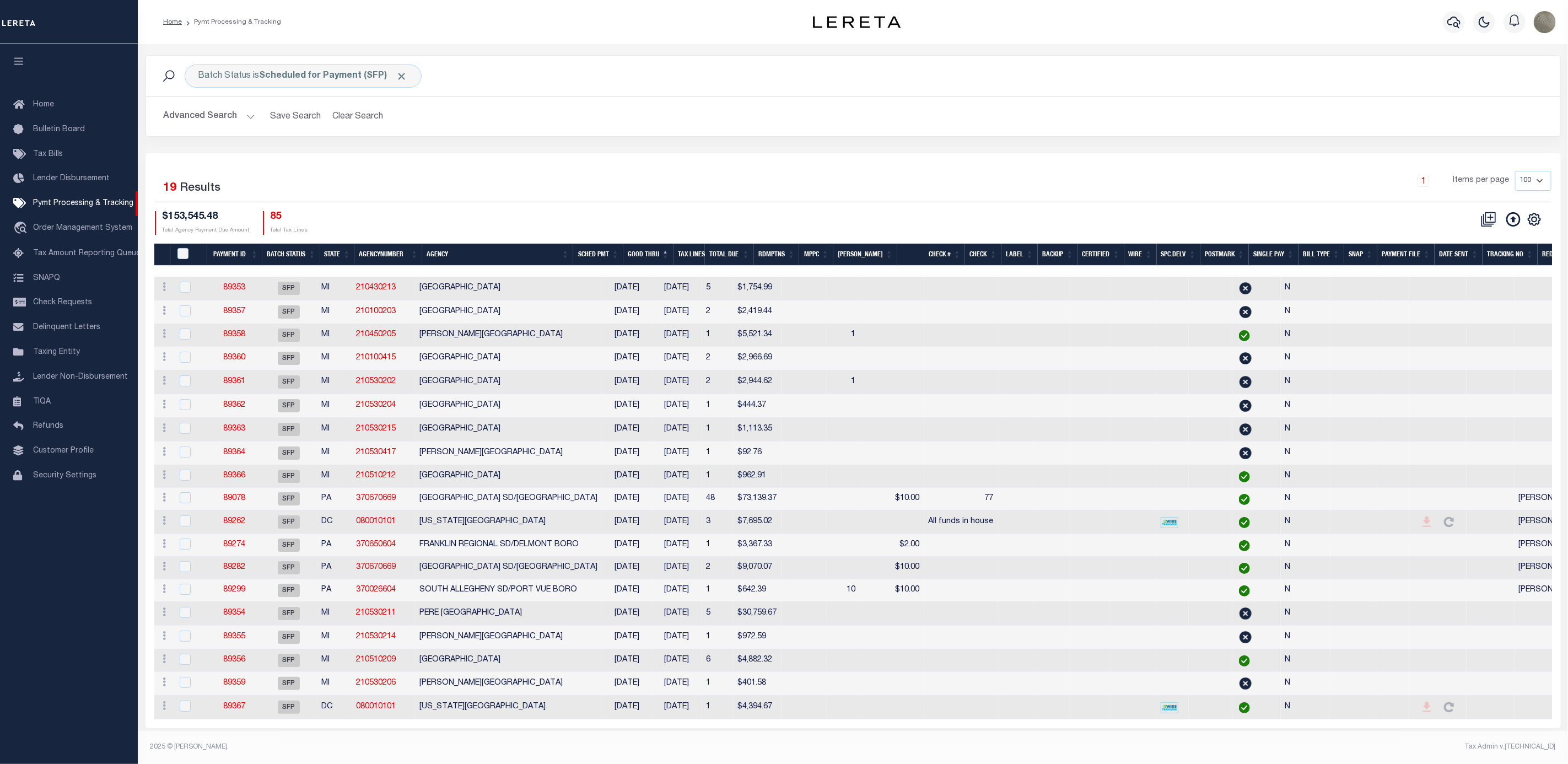
scroll to position [16, 0]
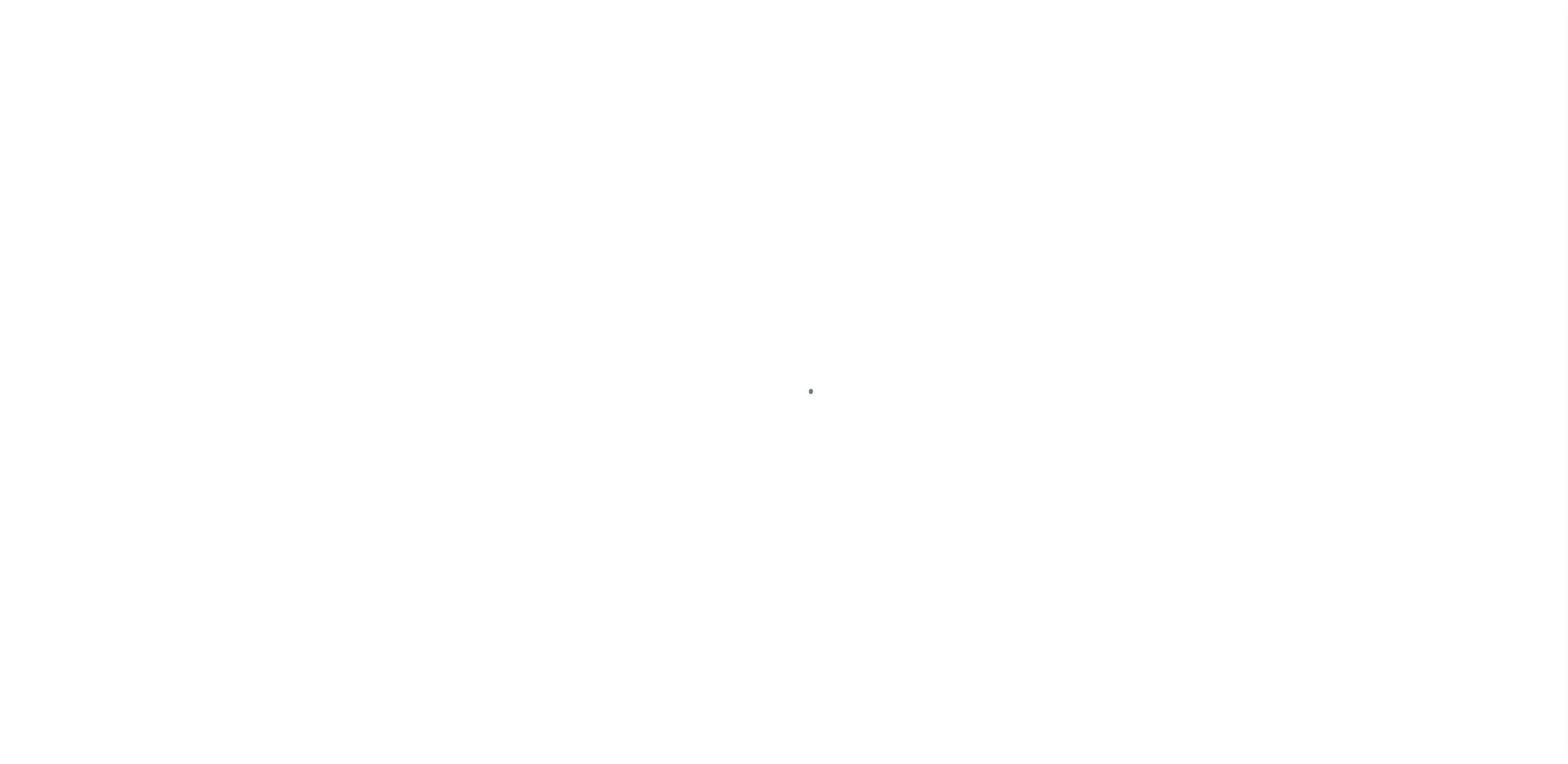
select select "SFP"
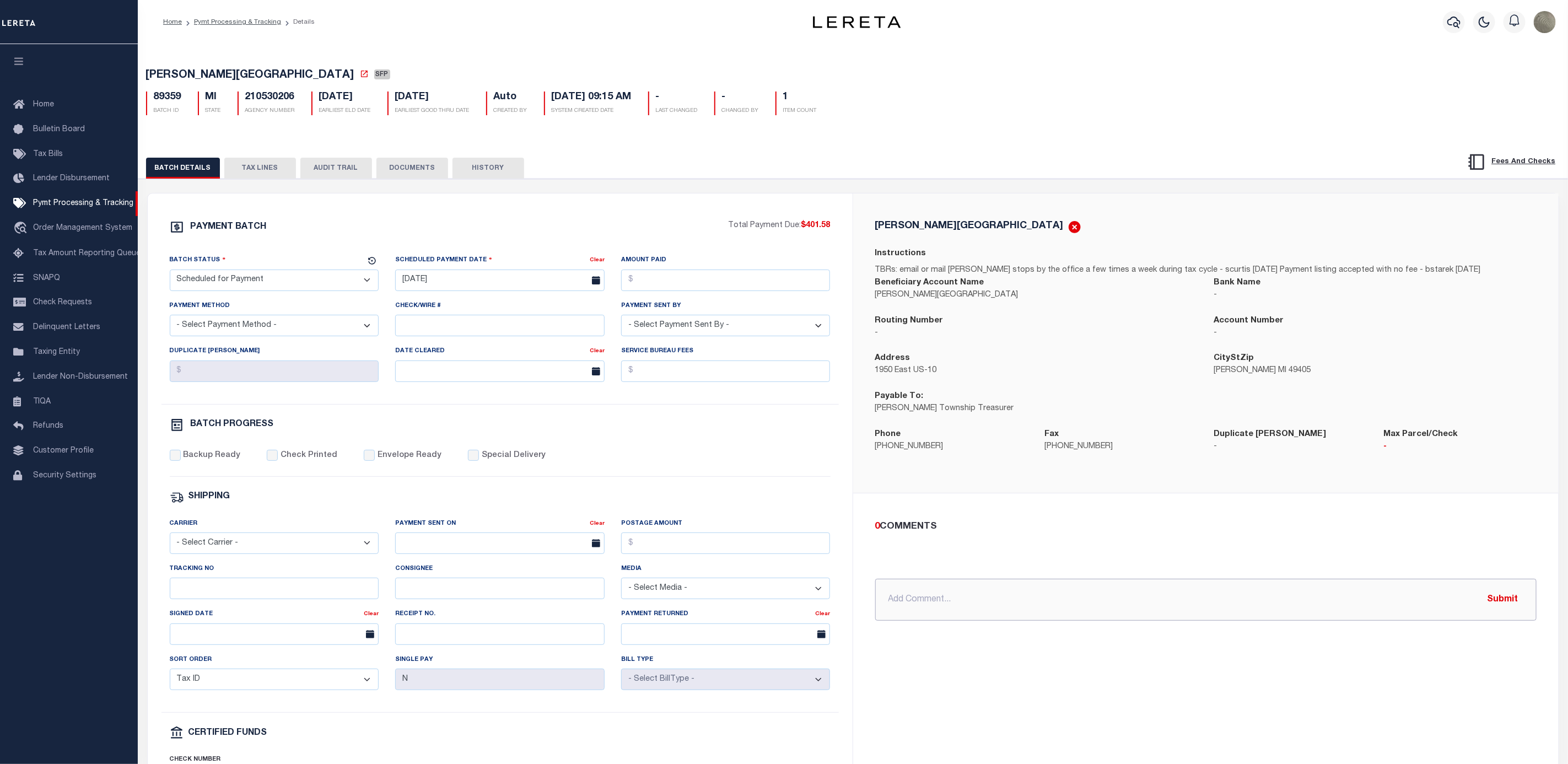
click at [940, 599] on input "text" at bounding box center [1206, 599] width 661 height 42
type input "N"
type input "OVERNIGHT"
click at [230, 277] on select "- Select Status - Scheduled for Payment Ready For Payment Payment Sent Cleared …" at bounding box center [275, 279] width 209 height 21
select select "RFP"
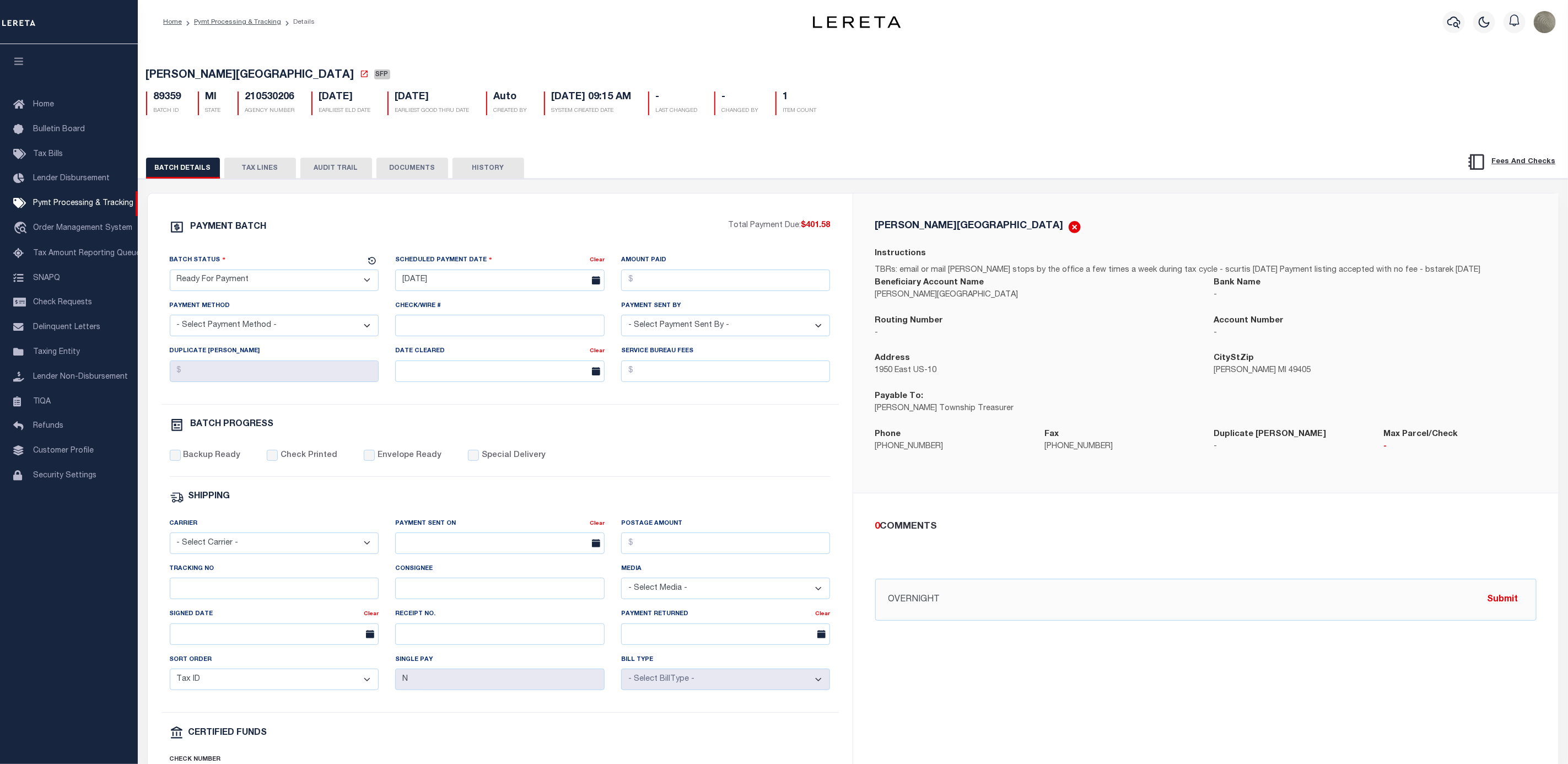
click at [170, 272] on select "- Select Status - Scheduled for Payment Ready For Payment Payment Sent Cleared …" at bounding box center [275, 279] width 209 height 21
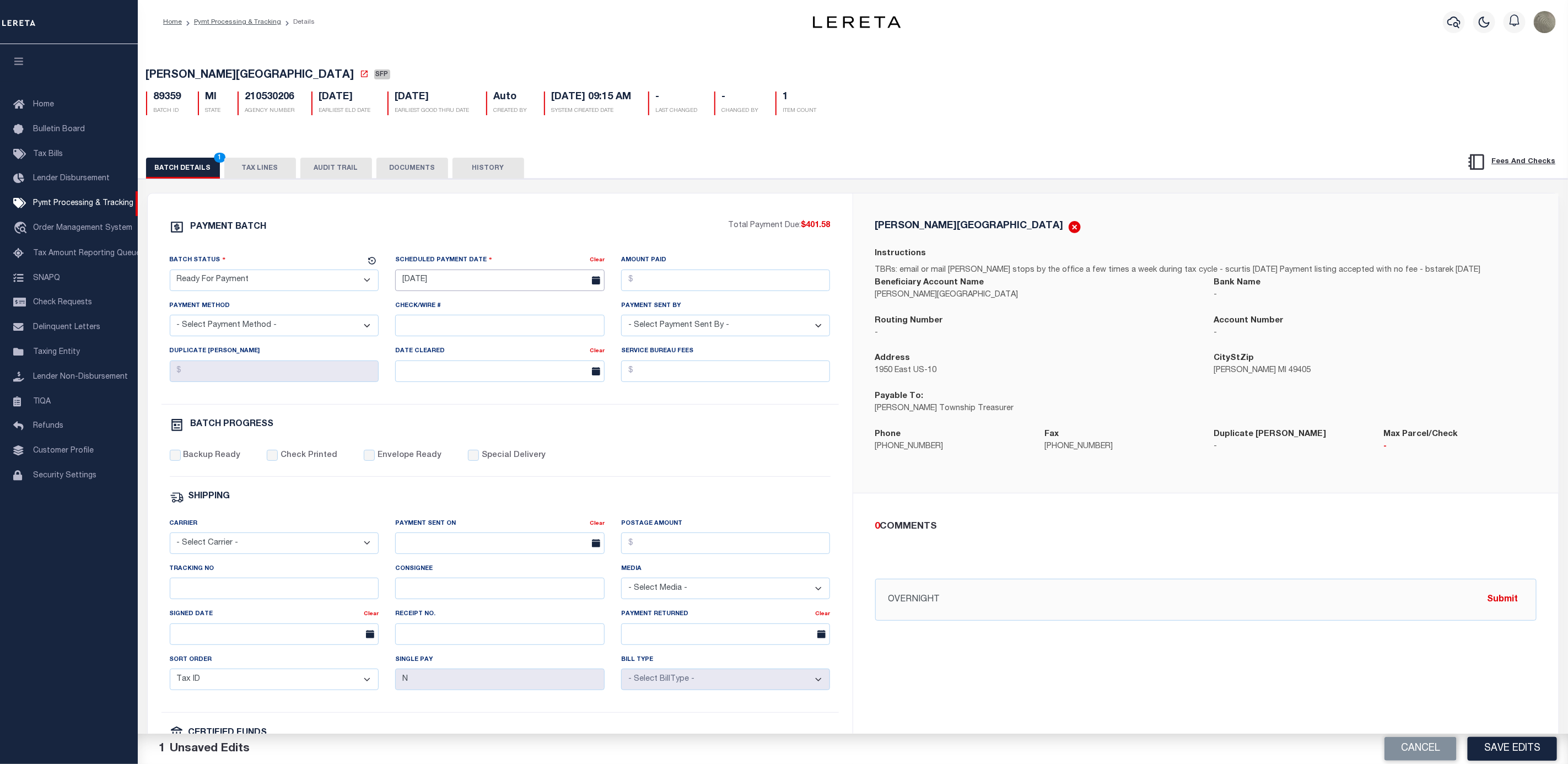
click at [441, 273] on input "[DATE]" at bounding box center [499, 279] width 209 height 21
click at [509, 361] on span "11" at bounding box center [504, 366] width 21 height 21
type input "[DATE]"
click at [738, 290] on input "Amount Paid" at bounding box center [726, 279] width 209 height 21
type input "$401.58"
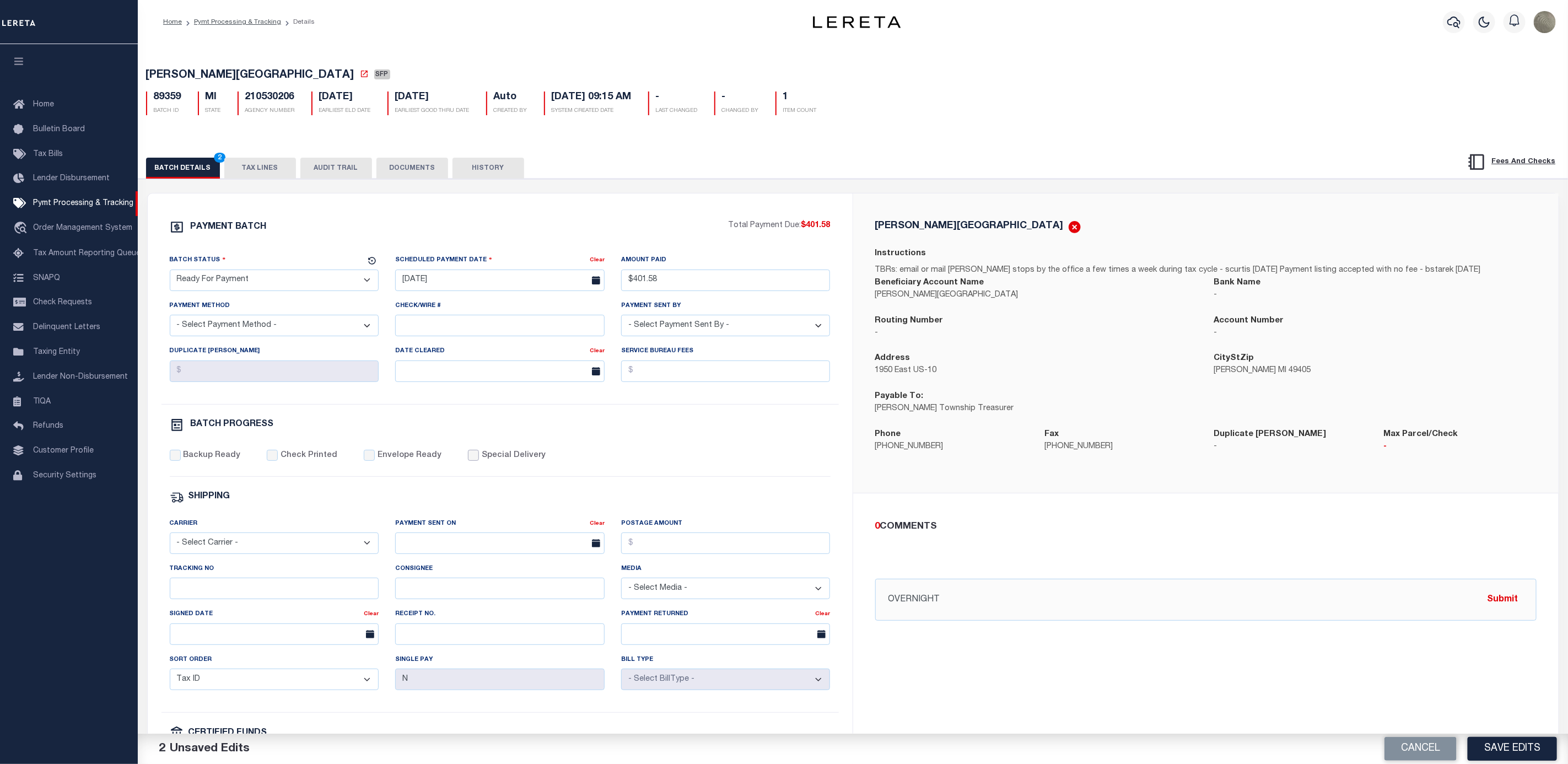
click at [468, 461] on input "Special Delivery" at bounding box center [473, 455] width 11 height 11
checkbox input "true"
click at [659, 217] on div "PAYMENT BATCH Total Payment Due: $401.58 Batch Status" at bounding box center [500, 515] width 704 height 645
click at [652, 316] on div "Payment Sent By - Select Payment Sent By - [PERSON_NAME] [PERSON_NAME] [PERSON_…" at bounding box center [726, 317] width 209 height 36
click at [665, 337] on select "- Select Payment Sent By - [PERSON_NAME] [PERSON_NAME] [PERSON_NAME] [PERSON_NA…" at bounding box center [726, 325] width 209 height 21
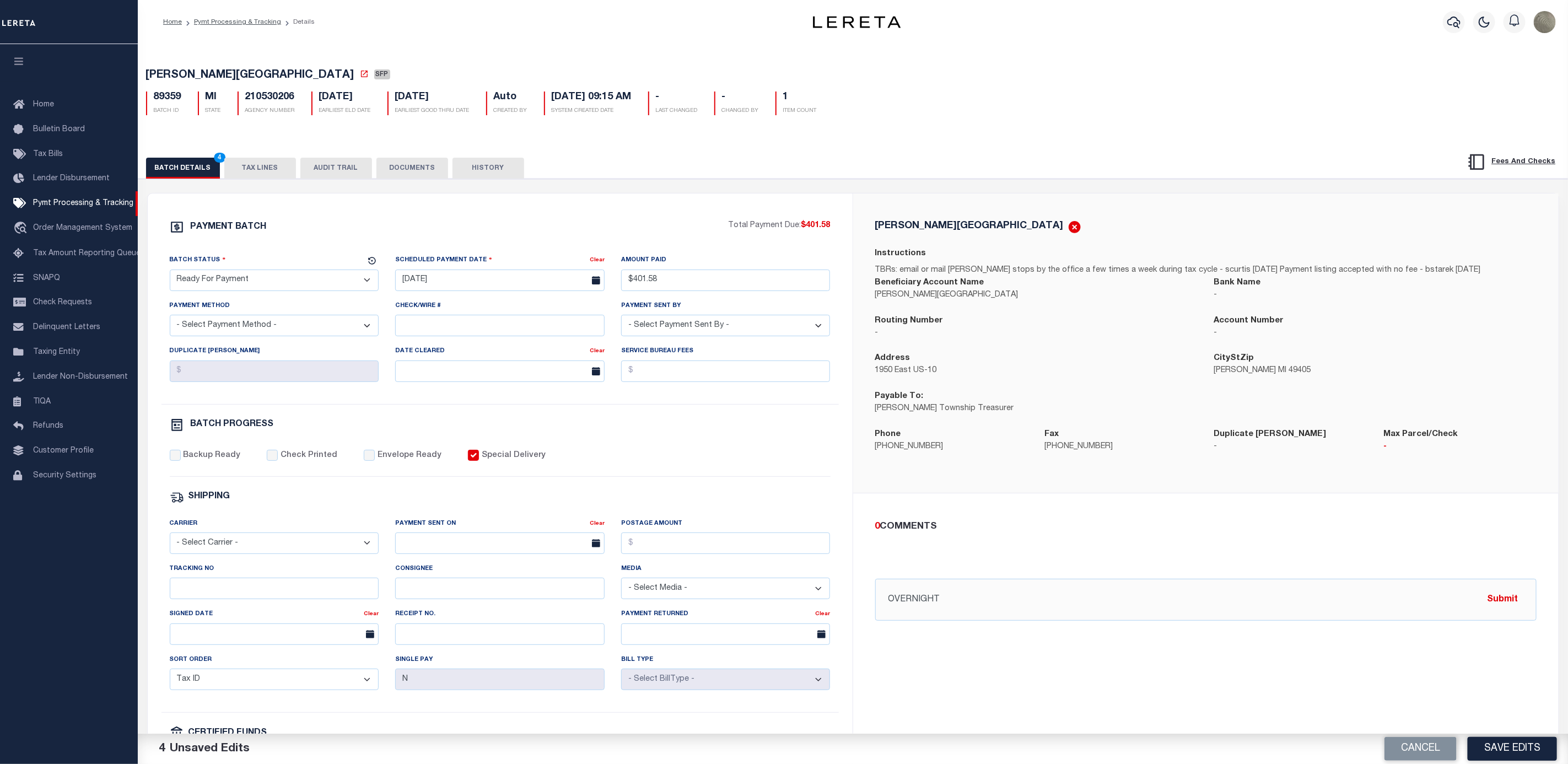
select select "[PERSON_NAME]"
click at [621, 319] on select "- Select Payment Sent By - [PERSON_NAME] [PERSON_NAME] [PERSON_NAME] [PERSON_NA…" at bounding box center [726, 325] width 209 height 21
click at [303, 324] on select "- Select Payment Method - ACH Certified Check Check Direct Deposit Wire Transfer" at bounding box center [275, 325] width 209 height 21
select select "CHK"
click at [170, 319] on select "- Select Payment Method - ACH Certified Check Check Direct Deposit Wire Transfer" at bounding box center [275, 325] width 209 height 21
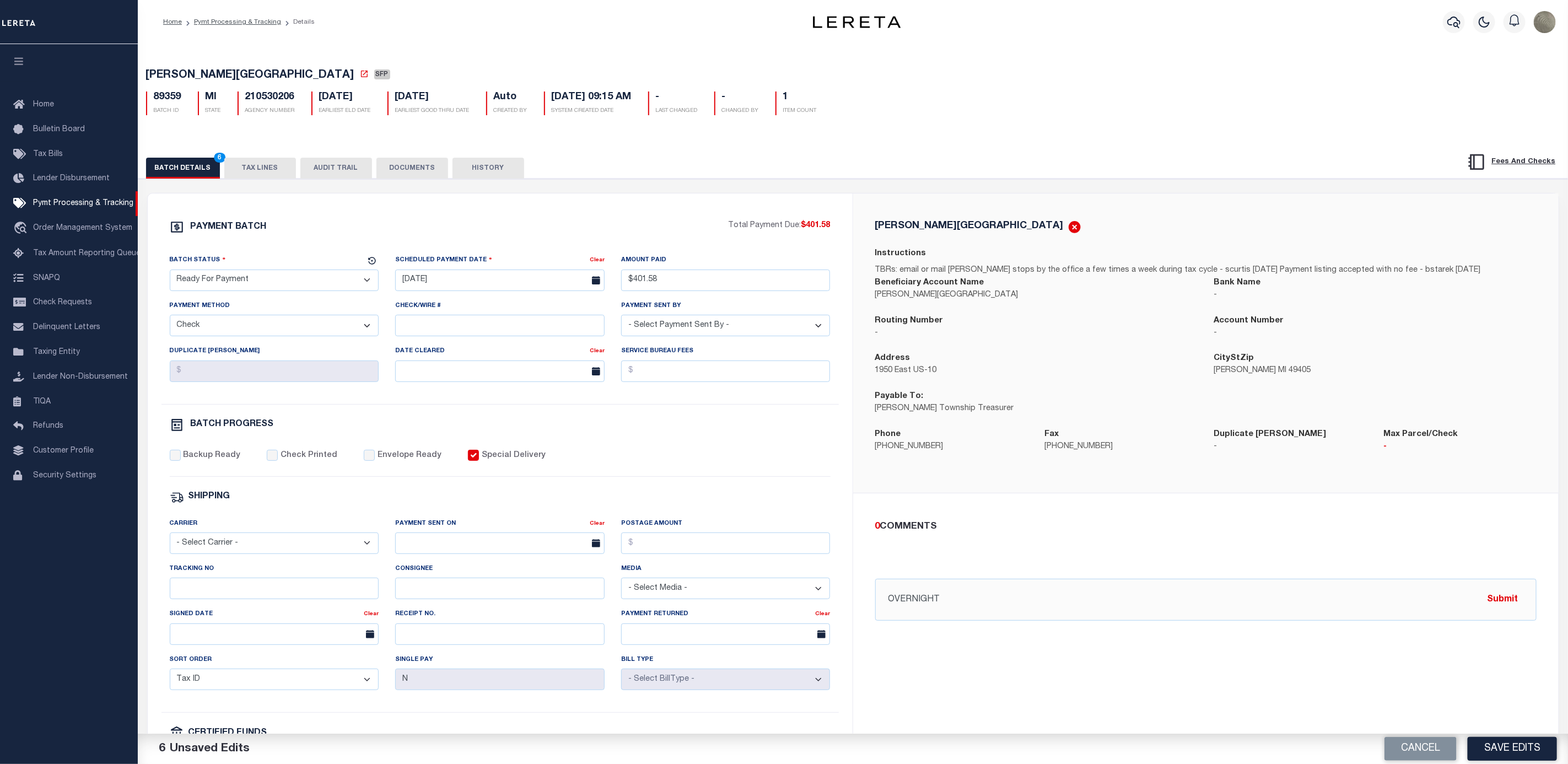
click at [201, 462] on label "Backup Ready" at bounding box center [212, 455] width 57 height 12
click at [181, 461] on input "Backup Ready" at bounding box center [176, 455] width 11 height 11
checkbox input "true"
click at [493, 462] on label "Special Delivery" at bounding box center [513, 455] width 64 height 12
click at [479, 461] on input "Special Delivery" at bounding box center [473, 455] width 11 height 11
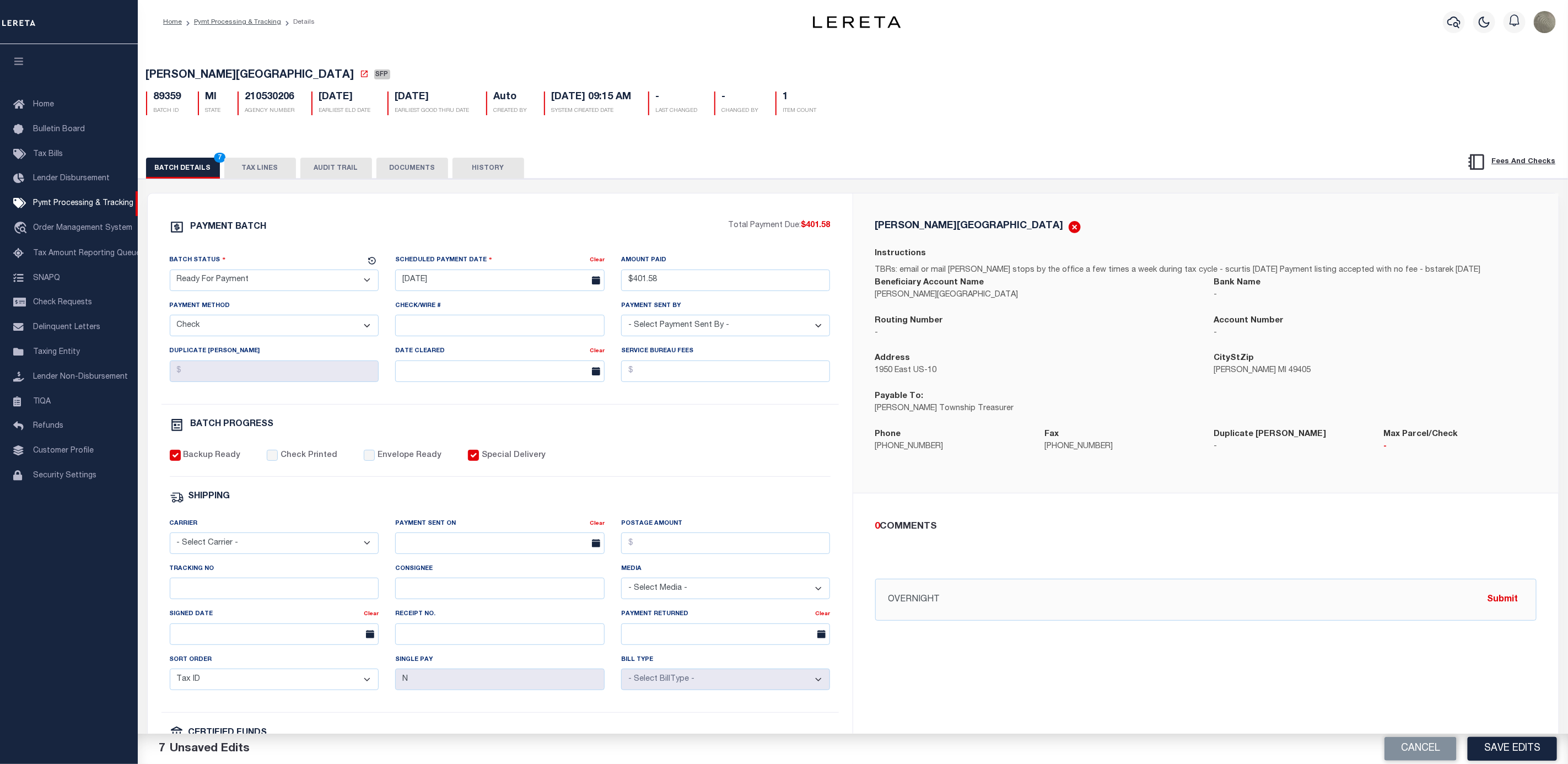
checkbox input "false"
click at [1501, 605] on button "Submit" at bounding box center [1502, 599] width 45 height 22
click at [567, 240] on div "PAYMENT BATCH" at bounding box center [449, 230] width 558 height 21
click at [1523, 743] on button "Save Edits" at bounding box center [1512, 749] width 90 height 24
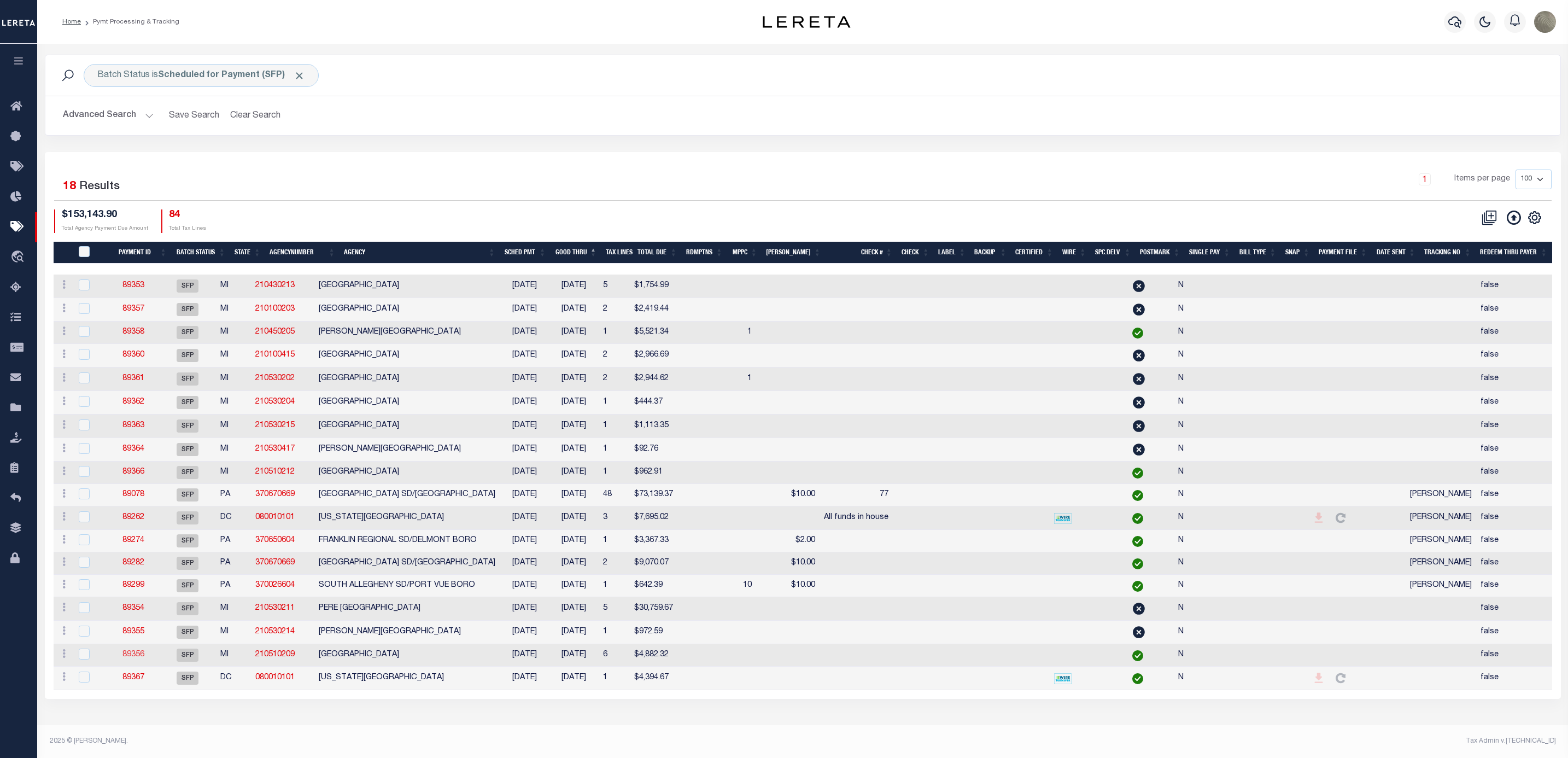
drag, startPoint x: 133, startPoint y: 659, endPoint x: 136, endPoint y: 665, distance: 6.7
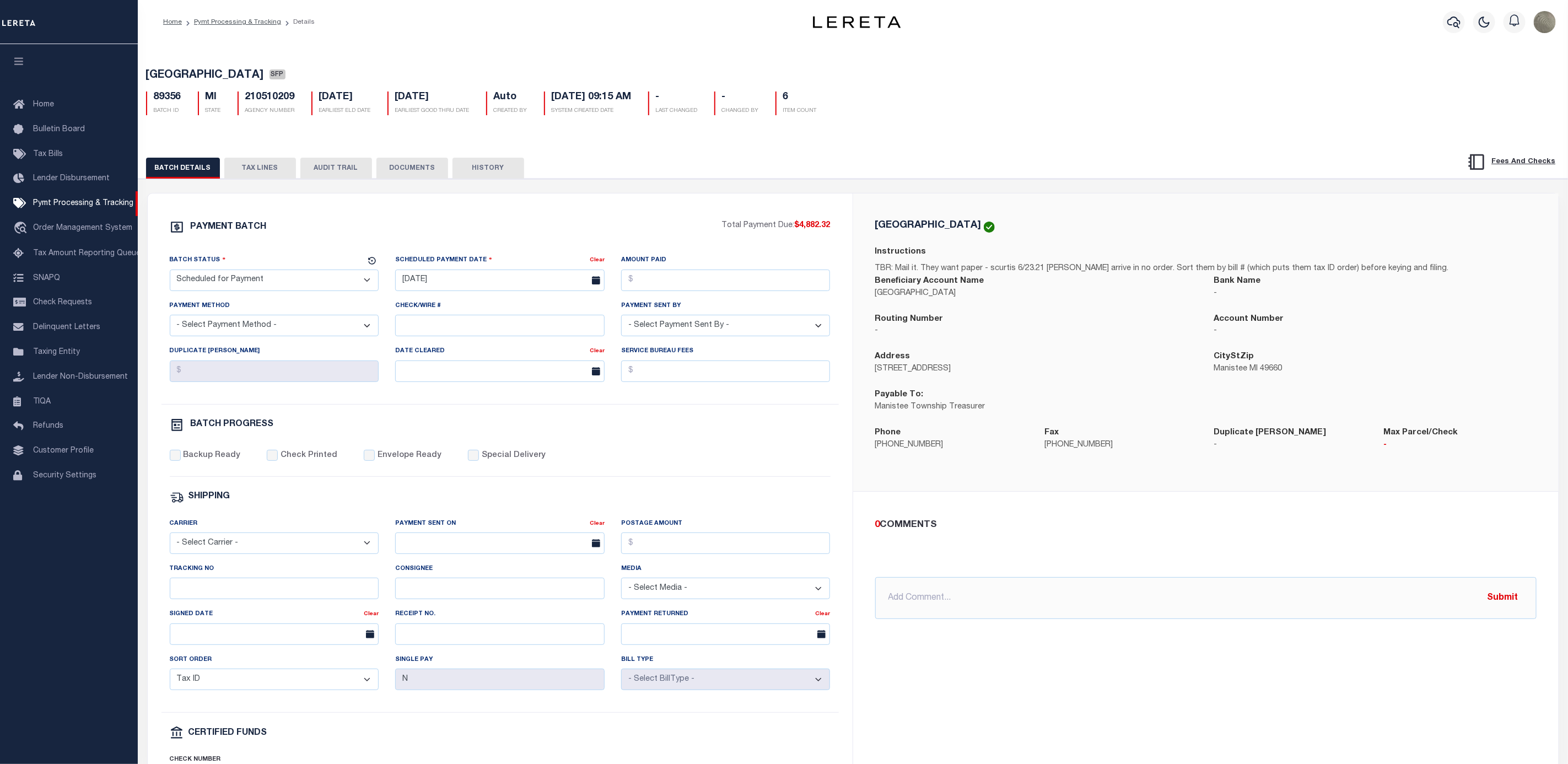
click at [223, 275] on select "- Select Status - Scheduled for Payment Ready For Payment Payment Sent Cleared …" at bounding box center [275, 279] width 209 height 21
select select "RFP"
click at [170, 272] on select "- Select Status - Scheduled for Payment Ready For Payment Payment Sent Cleared …" at bounding box center [275, 279] width 209 height 21
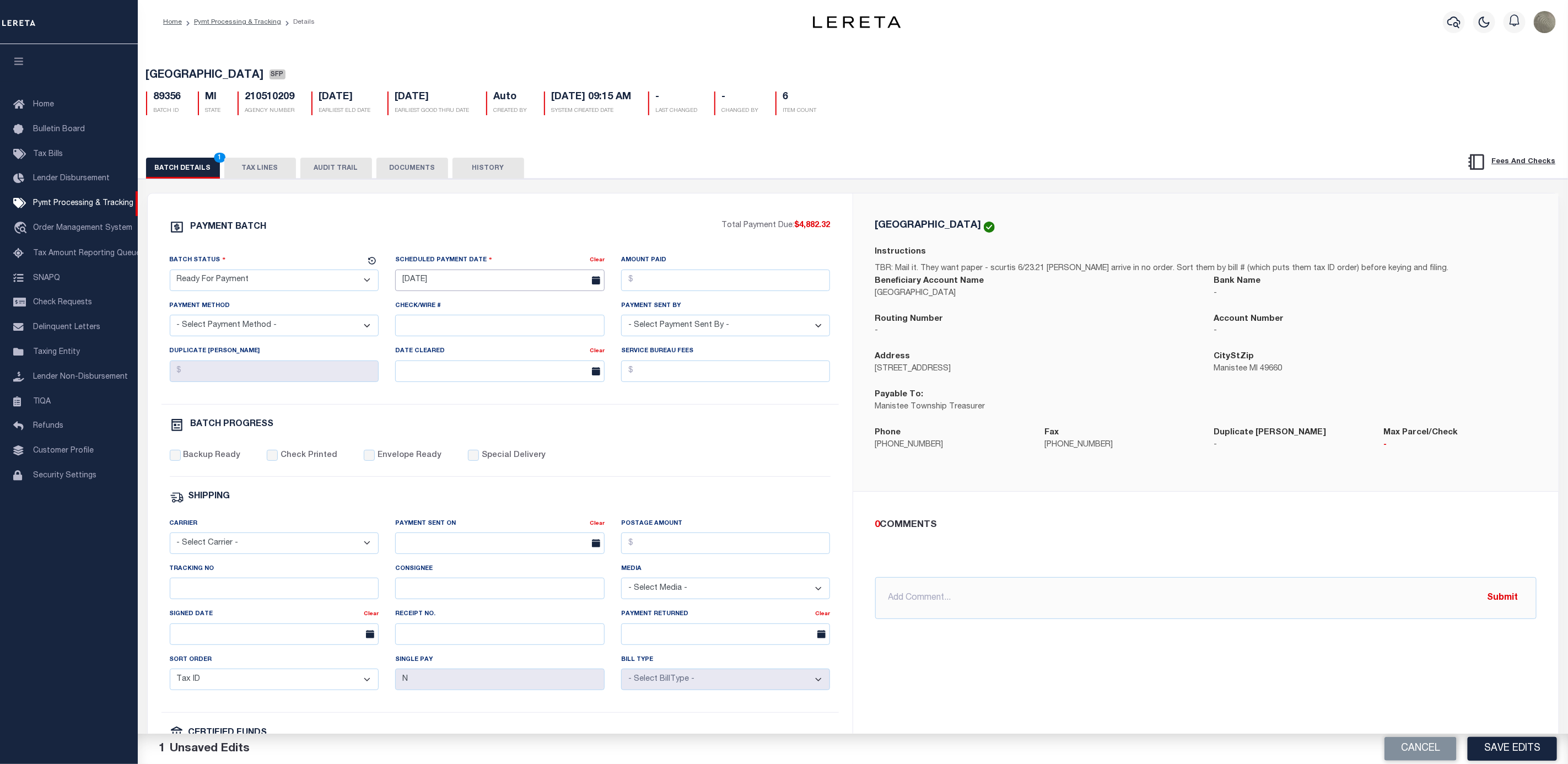
click at [491, 285] on input "[DATE]" at bounding box center [499, 279] width 209 height 21
click at [506, 356] on span "11" at bounding box center [504, 366] width 21 height 21
type input "[DATE]"
click at [698, 289] on input "Amount Paid" at bounding box center [726, 279] width 209 height 21
type input "$4,882.32"
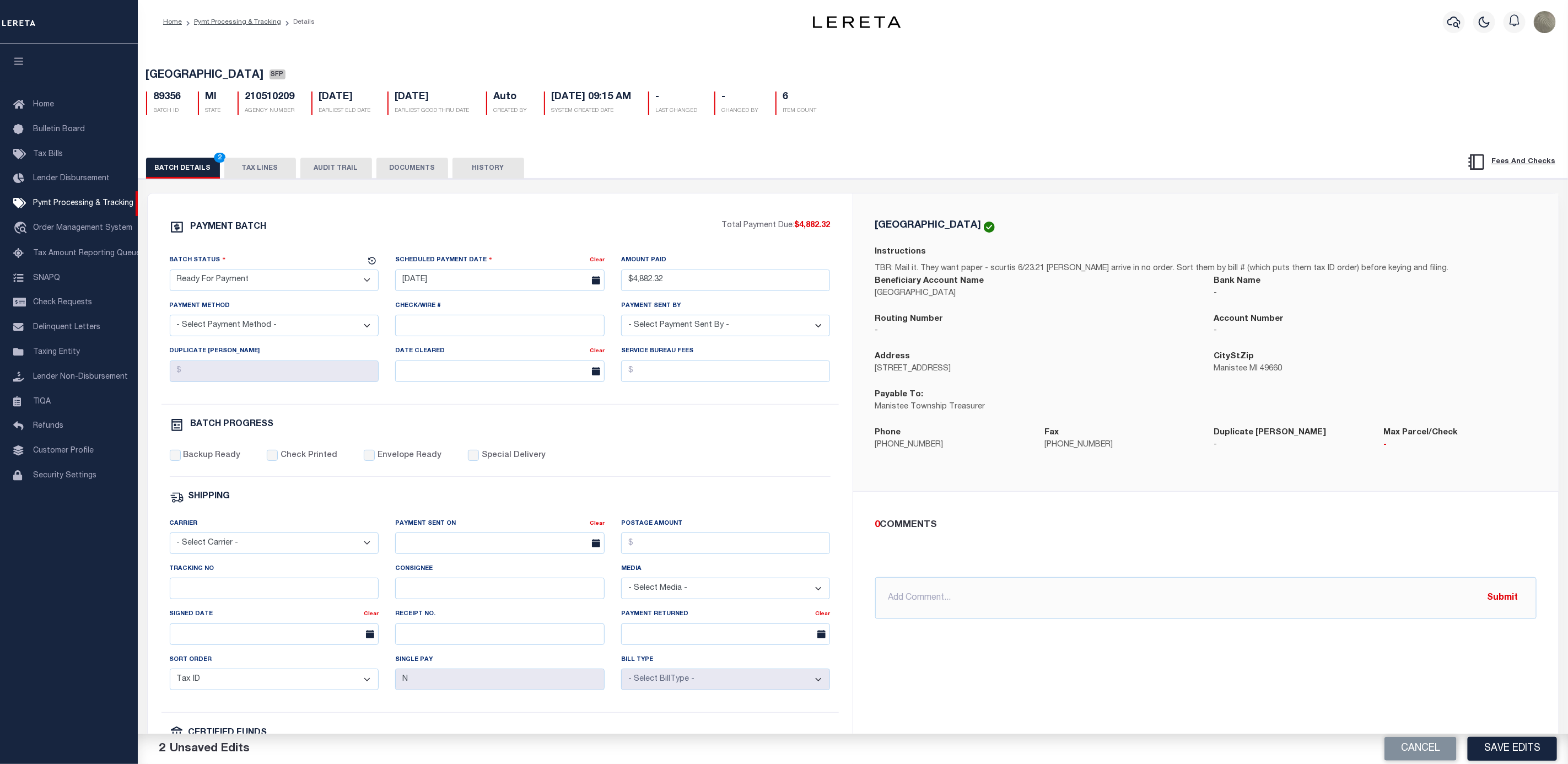
click at [253, 337] on select "- Select Payment Method - ACH Certified Check Check Direct Deposit Wire Transfer" at bounding box center [275, 325] width 209 height 21
select select "CHK"
click at [170, 319] on select "- Select Payment Method - ACH Certified Check Check Direct Deposit Wire Transfer" at bounding box center [275, 325] width 209 height 21
click at [197, 462] on label "Backup Ready" at bounding box center [212, 455] width 57 height 12
click at [181, 461] on input "Backup Ready" at bounding box center [176, 455] width 11 height 11
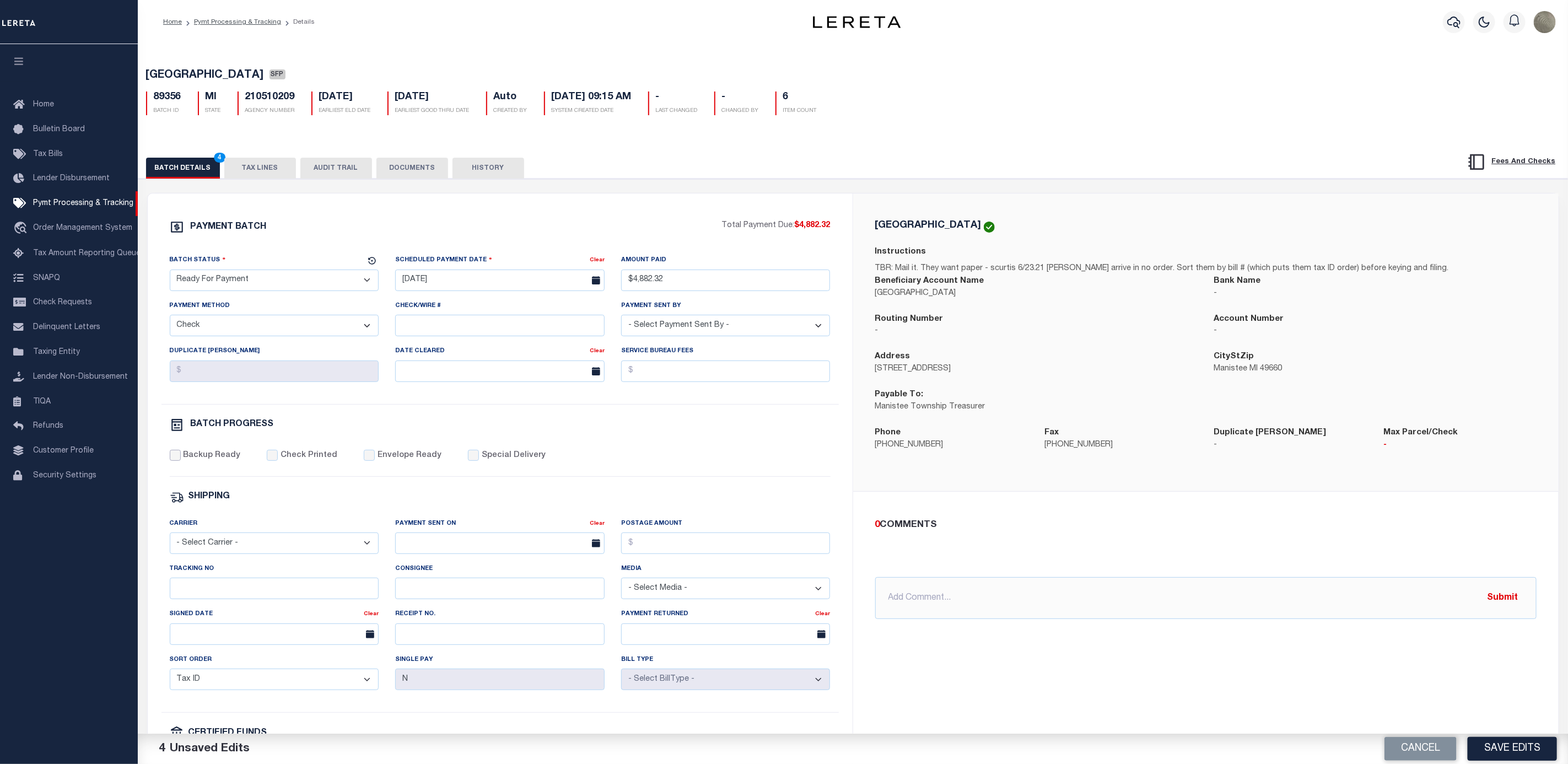
checkbox input "true"
click at [679, 334] on select "- Select Payment Sent By - Aakash Patel Abdul Muzain Adams, Pamela S Adhikary R…" at bounding box center [726, 325] width 209 height 21
select select "[PERSON_NAME]"
click at [621, 319] on select "- Select Payment Sent By - Aakash Patel Abdul Muzain Adams, Pamela S Adhikary R…" at bounding box center [726, 325] width 209 height 21
click at [717, 183] on div "PAYMENT BATCH Total Payment Due: $4,882.32 Batch Status" at bounding box center [853, 535] width 1440 height 713
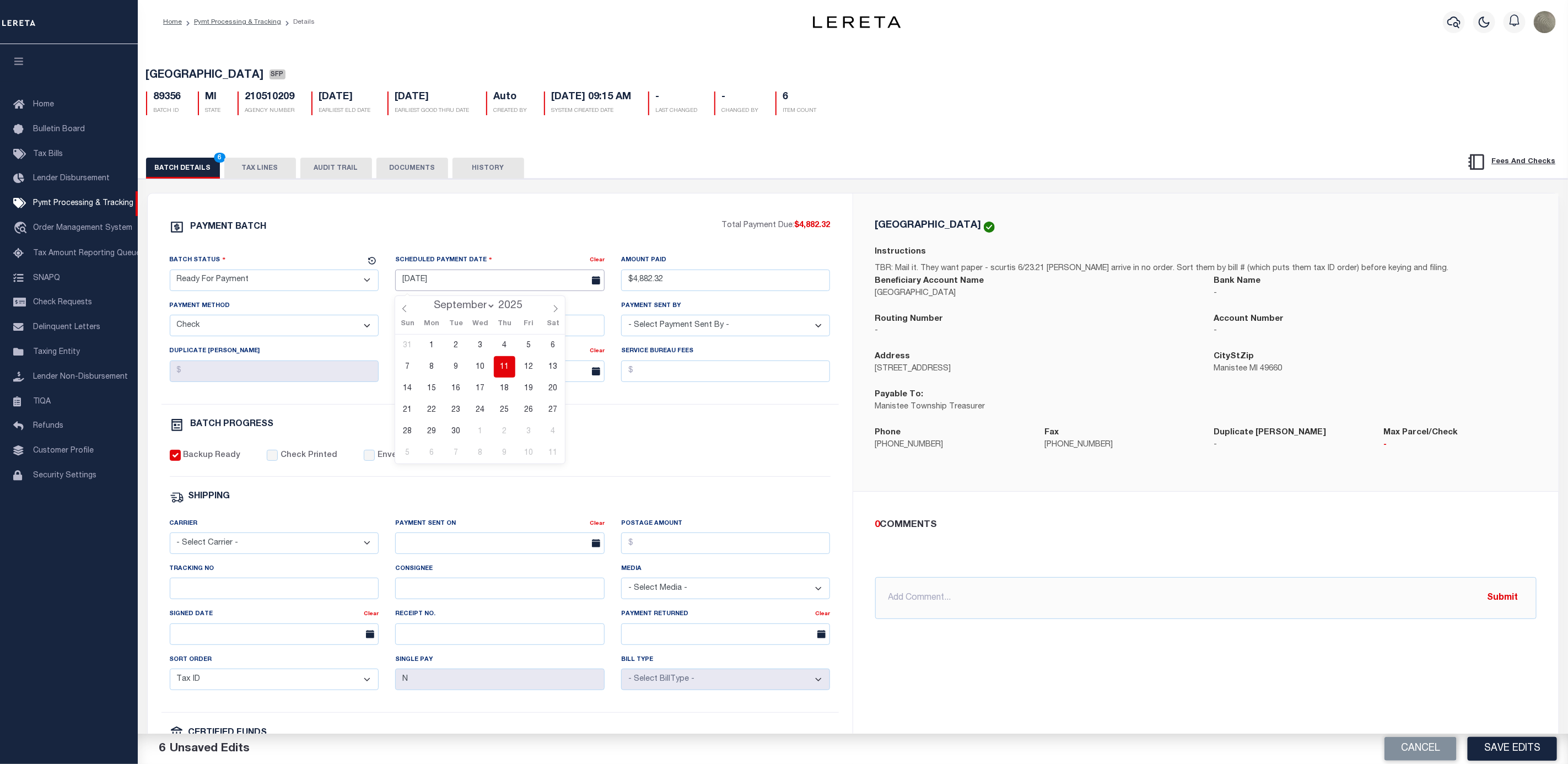
click at [407, 282] on input "09/11/2025" at bounding box center [499, 279] width 209 height 21
click at [509, 361] on span "11" at bounding box center [504, 366] width 21 height 21
click at [710, 237] on div "PAYMENT BATCH" at bounding box center [446, 230] width 552 height 21
click at [1325, 564] on div "0 COMMENTS @Aakash Patel @Abdul Muzain @Adams, Pamela S @Adhikary Rinki @Agusti…" at bounding box center [1206, 569] width 679 height 102
click at [1500, 745] on button "Save Edits" at bounding box center [1512, 749] width 90 height 24
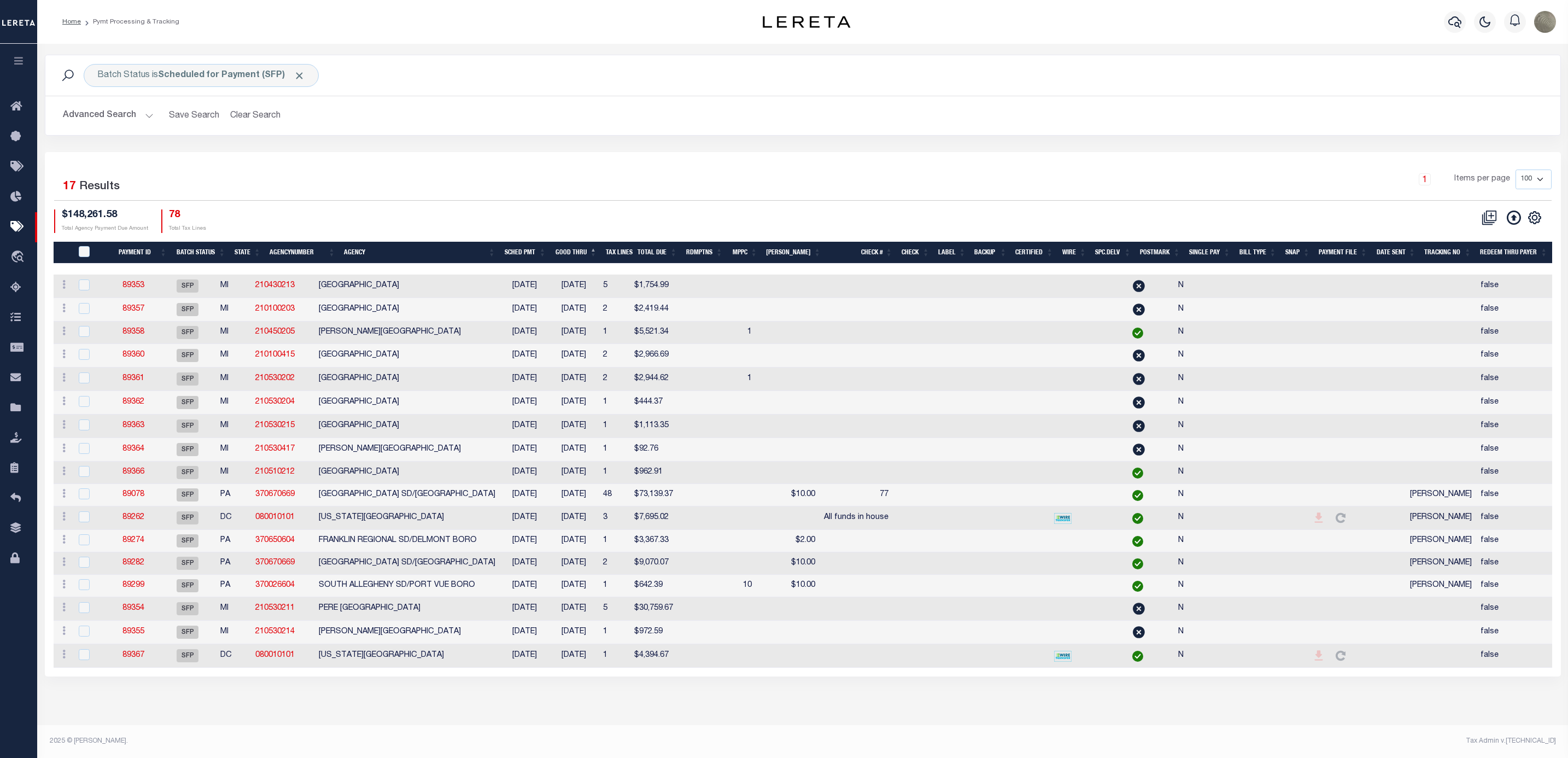
click at [647, 206] on div "Selected 17 Results 1 Items per page 100 200 500 1000 $148,261.58 Total Agency …" at bounding box center [803, 201] width 1516 height 63
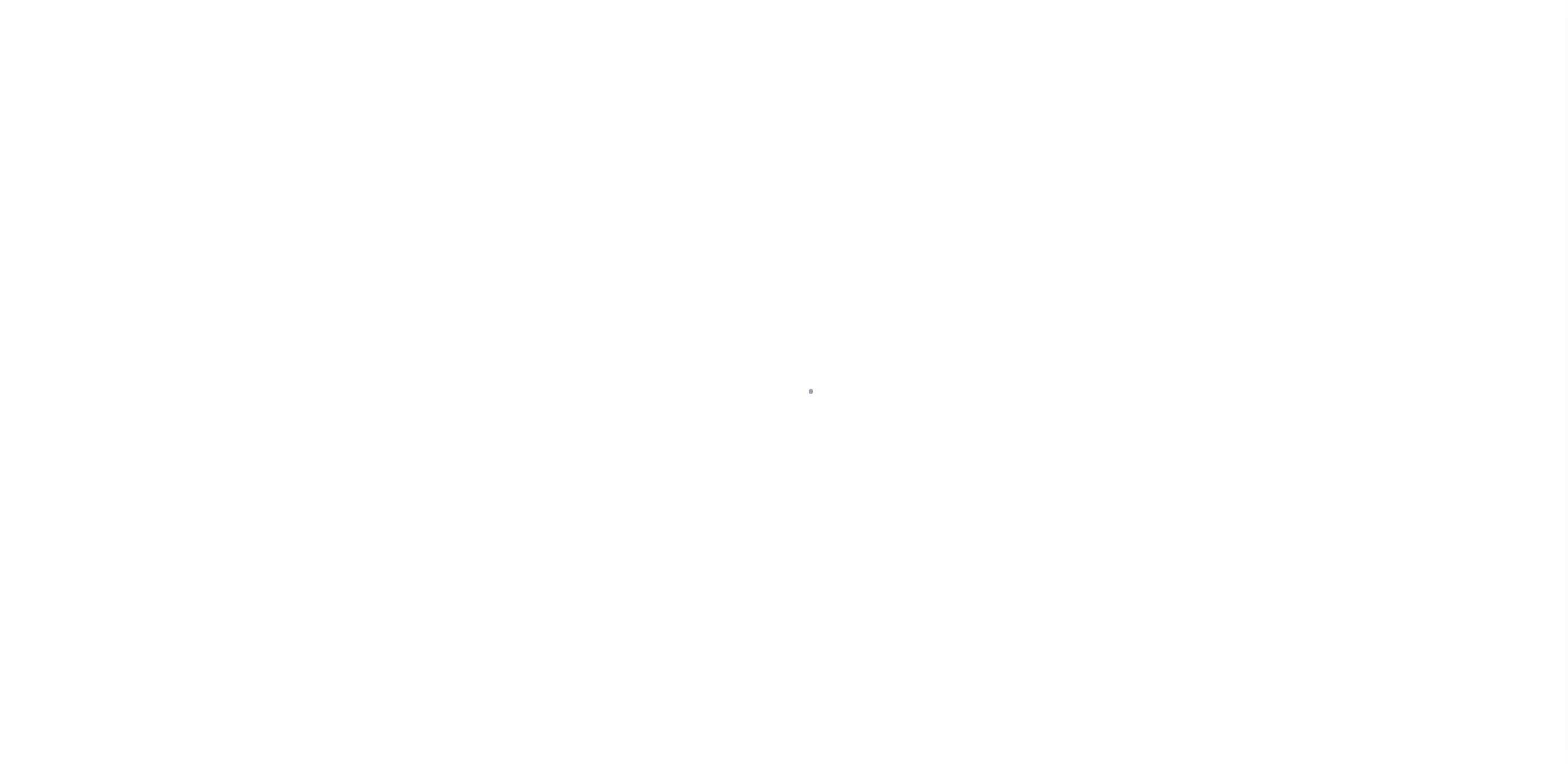
select select "SFP"
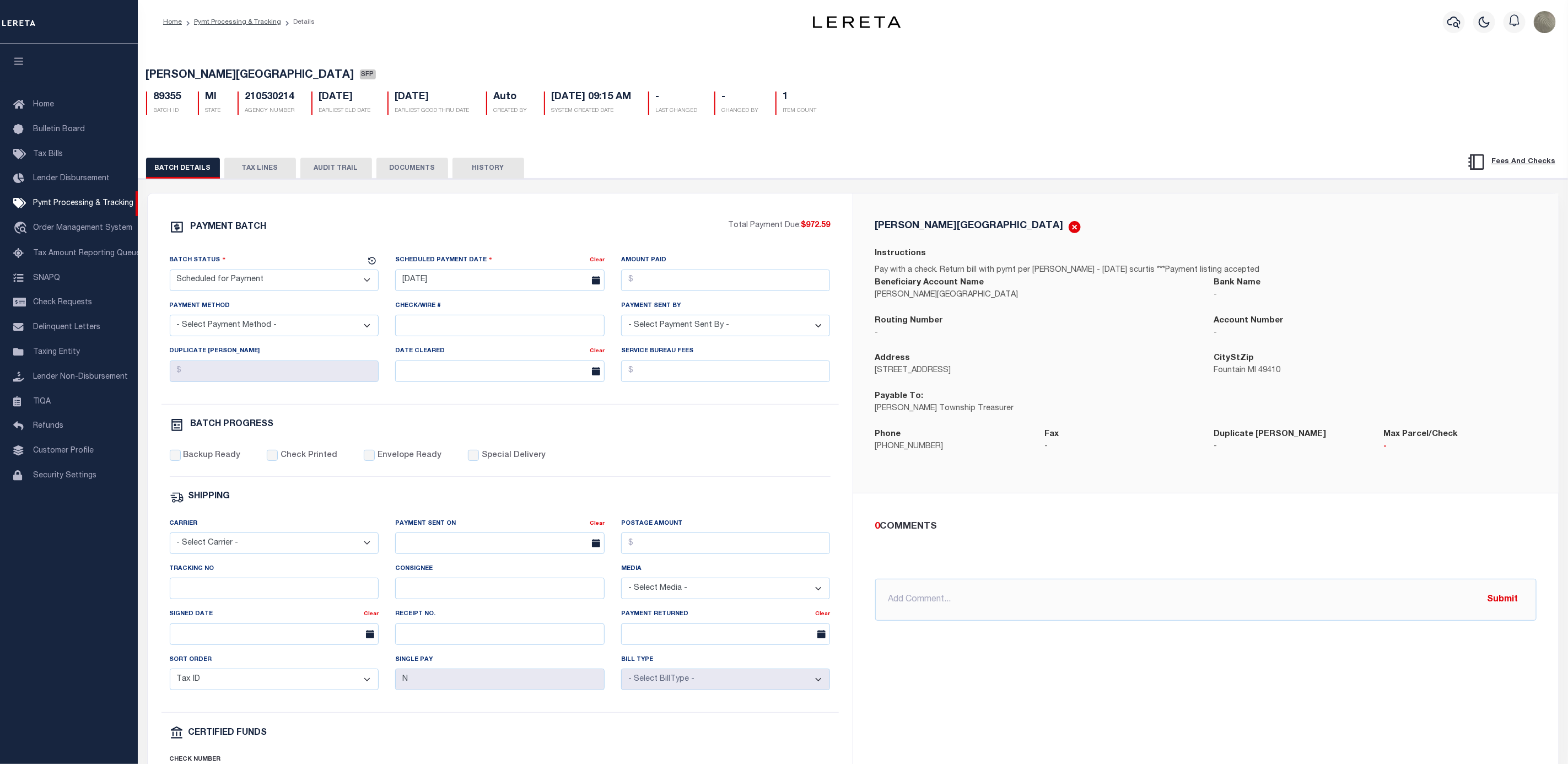
click at [461, 452] on div "PAYMENT BATCH Total Payment Due: $972.59 Batch Status - Select Status -" at bounding box center [500, 516] width 679 height 592
click at [468, 458] on input "Special Delivery" at bounding box center [473, 455] width 11 height 11
checkbox input "true"
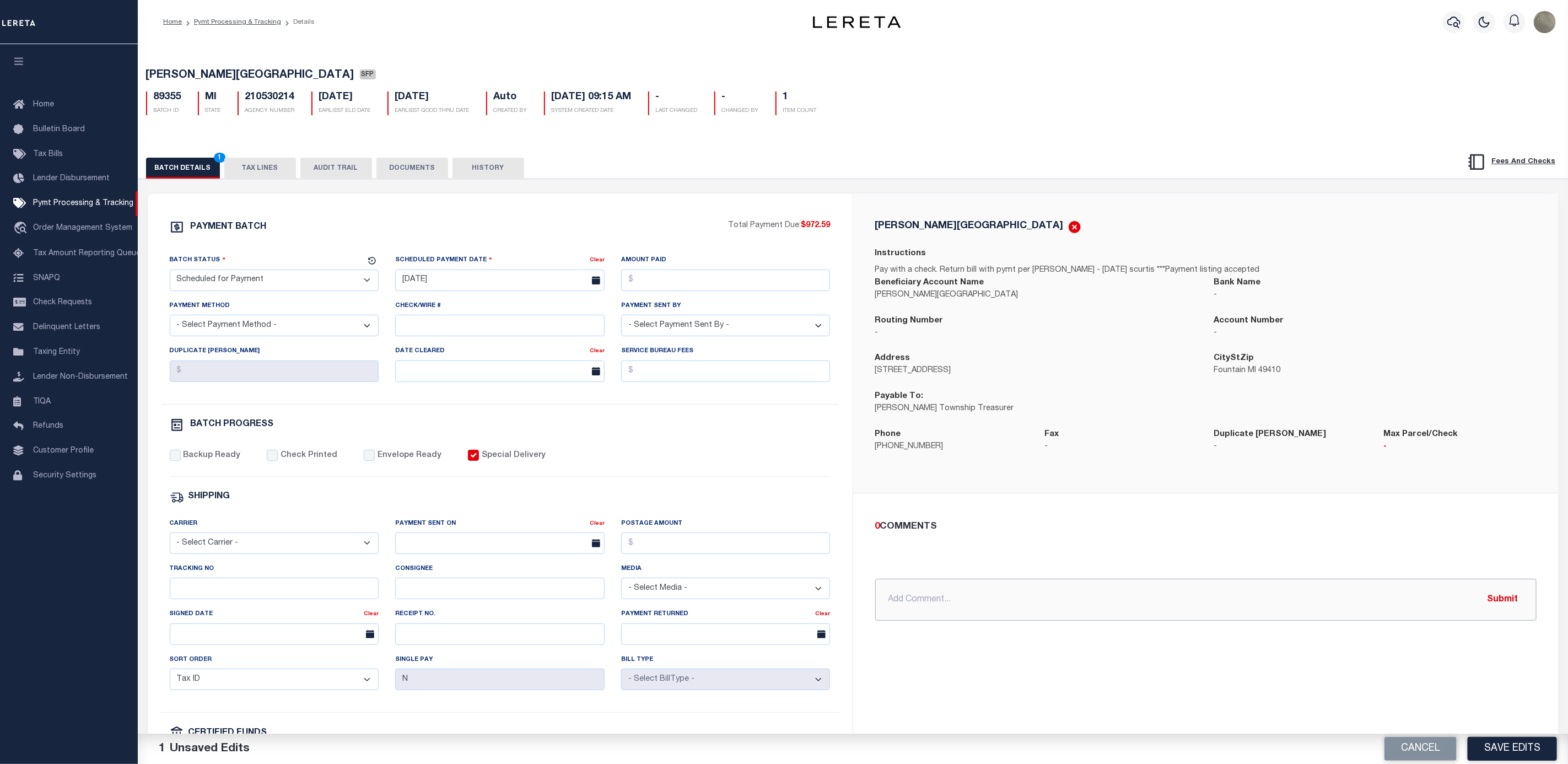
click at [1017, 619] on input "text" at bounding box center [1206, 599] width 661 height 42
type input "overnight"
click at [1508, 606] on button "Submit" at bounding box center [1502, 599] width 45 height 22
click at [225, 275] on select "- Select Status - Scheduled for Payment Ready For Payment Payment Sent Cleared …" at bounding box center [275, 279] width 209 height 21
select select "RFP"
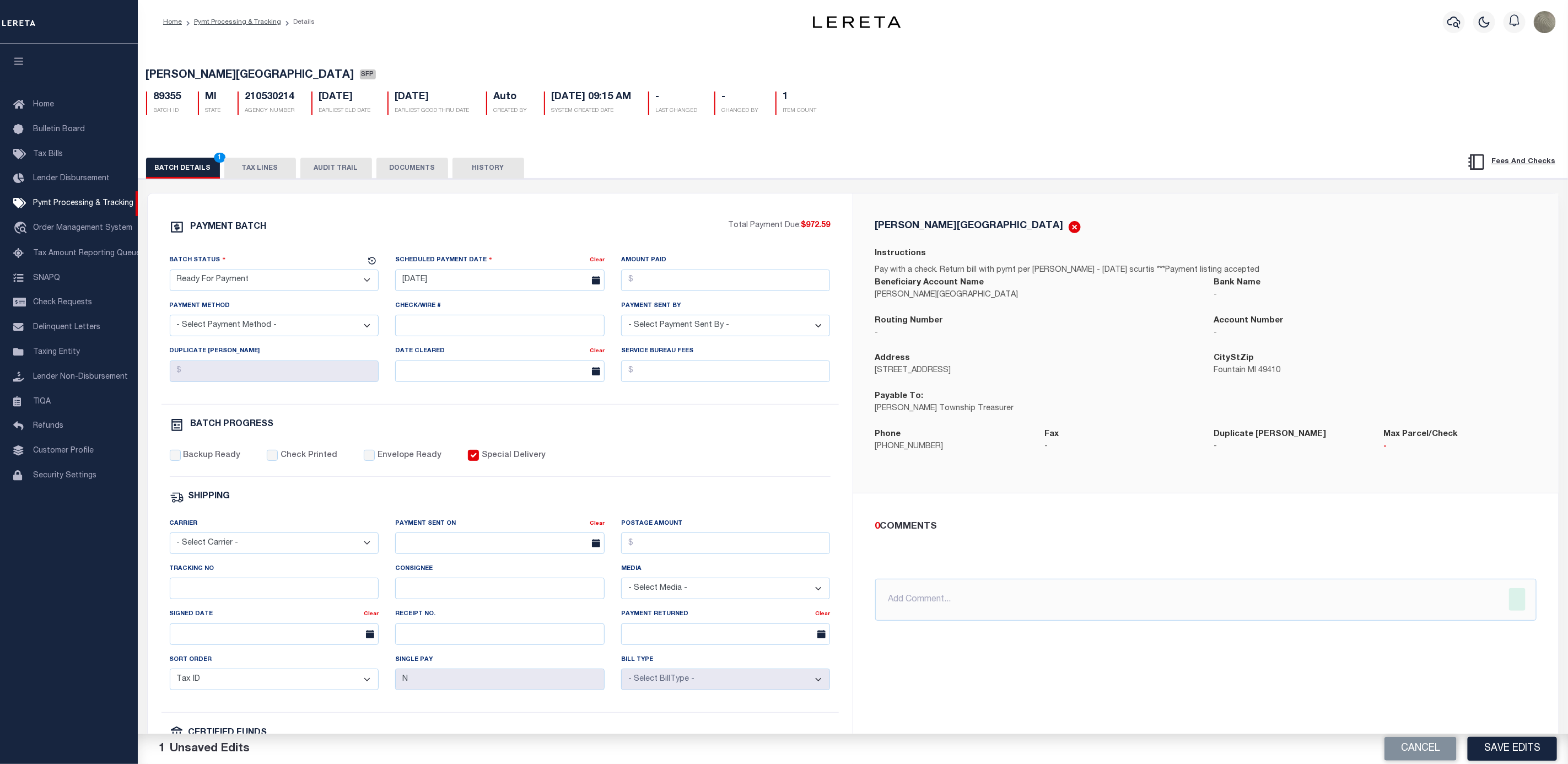
click at [170, 272] on select "- Select Status - Scheduled for Payment Ready For Payment Payment Sent Cleared …" at bounding box center [275, 279] width 209 height 21
drag, startPoint x: 268, startPoint y: 331, endPoint x: 268, endPoint y: 339, distance: 8.0
click at [268, 331] on select "- Select Payment Method - ACH Certified Check Check Direct Deposit Wire Transfer" at bounding box center [275, 325] width 209 height 21
select select "CHK"
click at [170, 319] on select "- Select Payment Method - ACH Certified Check Check Direct Deposit Wire Transfer" at bounding box center [275, 325] width 209 height 21
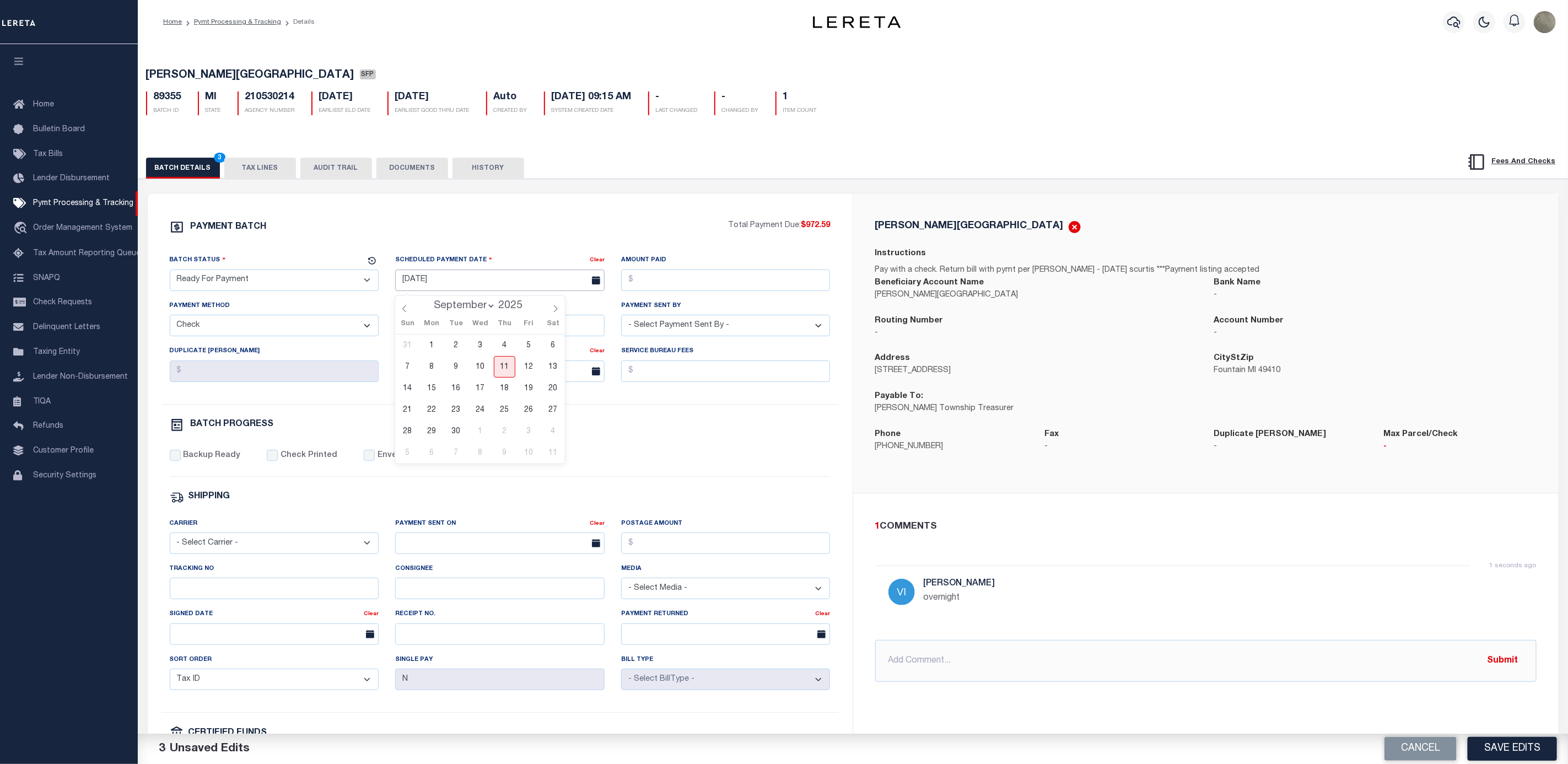
click at [438, 290] on input "[DATE]" at bounding box center [499, 279] width 209 height 21
click at [500, 363] on span "11" at bounding box center [504, 366] width 21 height 21
type input "[DATE]"
click at [696, 258] on div "Amount Paid" at bounding box center [726, 272] width 209 height 36
click at [692, 275] on input "Amount Paid" at bounding box center [726, 279] width 209 height 21
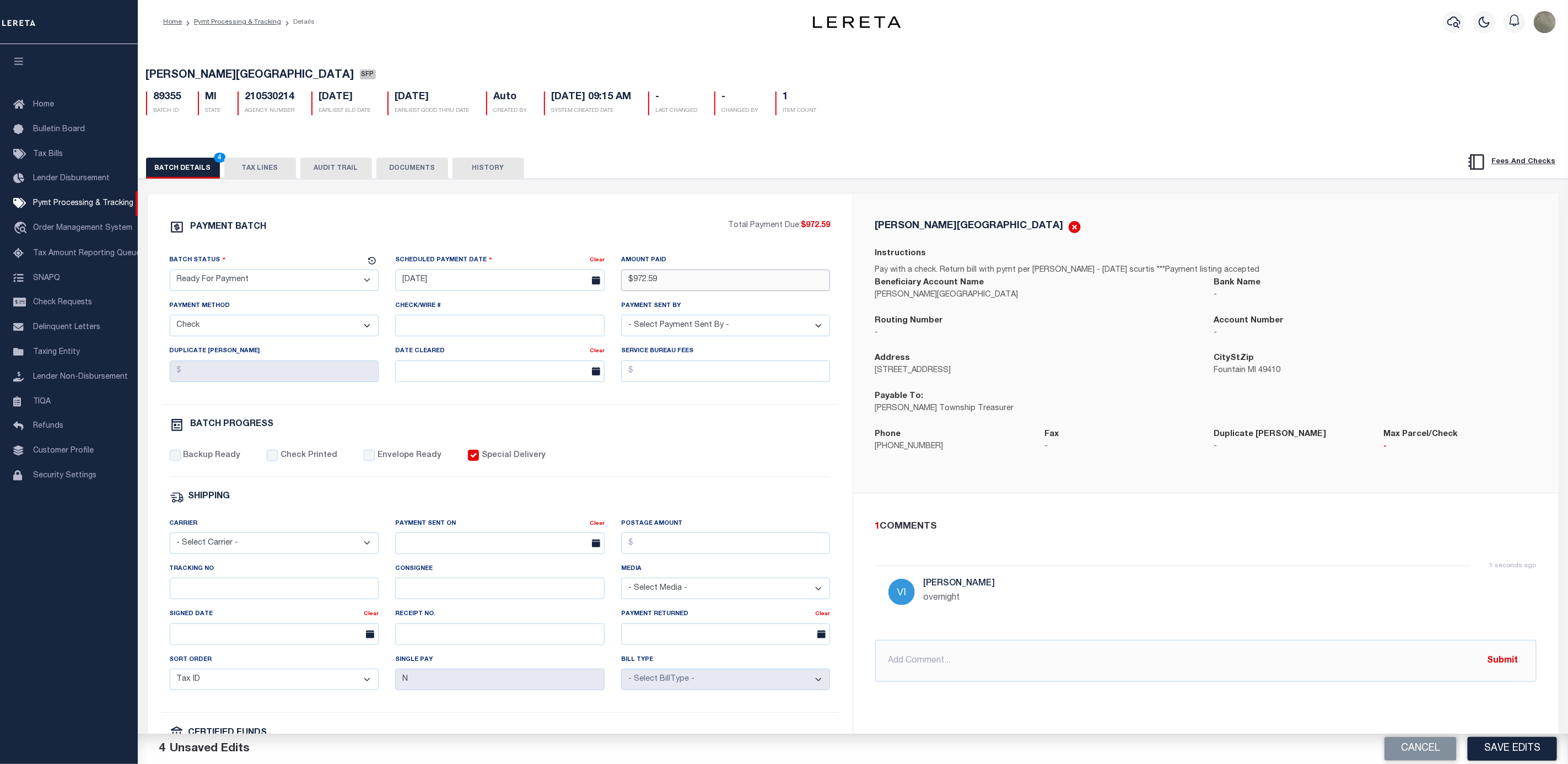
type input "$972.59"
click at [736, 321] on select "- Select Payment Sent By - [PERSON_NAME] [PERSON_NAME] [PERSON_NAME] [PERSON_NA…" at bounding box center [726, 325] width 209 height 21
select select "[PERSON_NAME]"
click at [621, 319] on select "- Select Payment Sent By - [PERSON_NAME] [PERSON_NAME] [PERSON_NAME] [PERSON_NA…" at bounding box center [726, 325] width 209 height 21
click at [202, 457] on label "Backup Ready" at bounding box center [212, 455] width 57 height 12
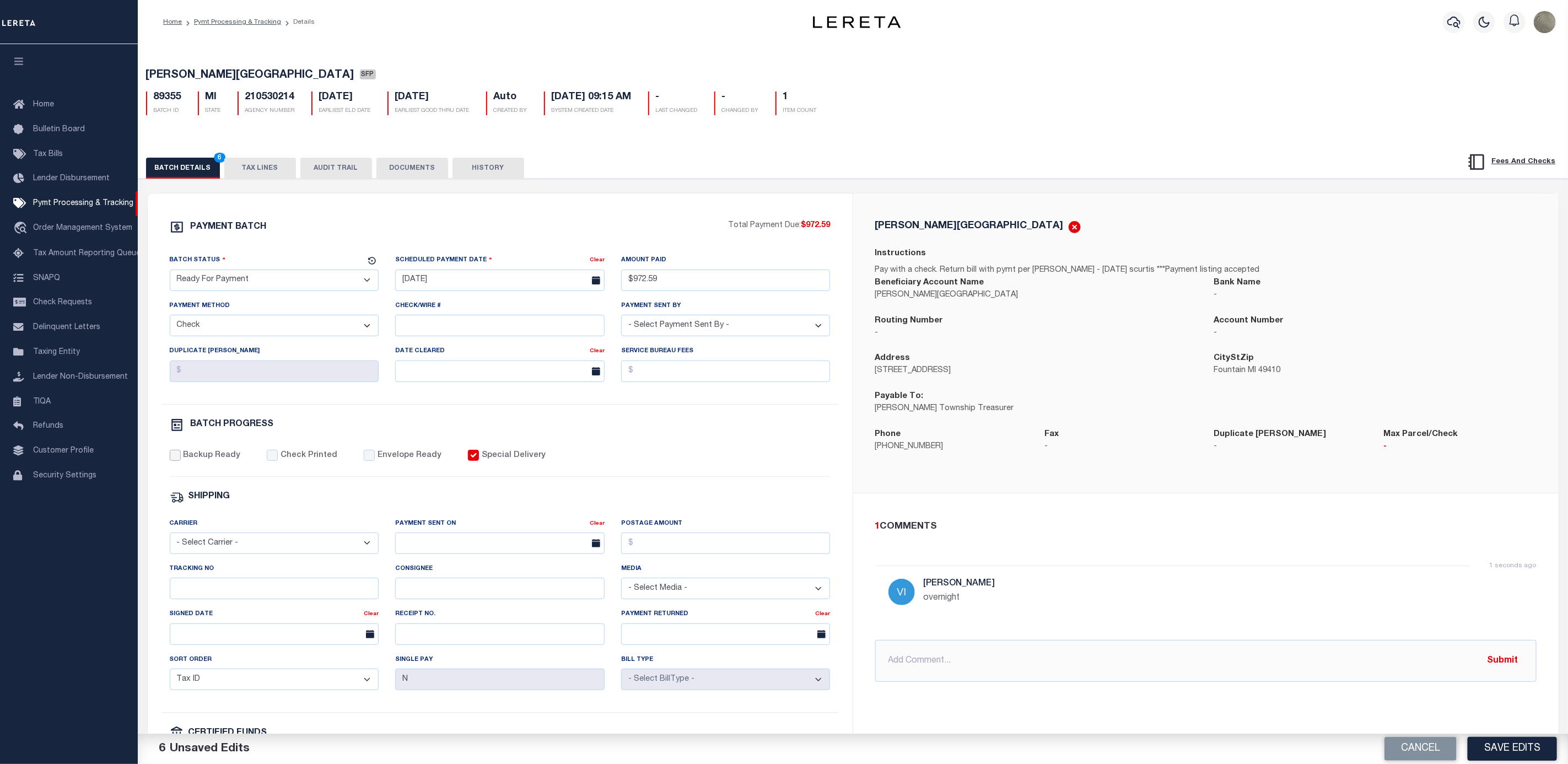
click at [181, 457] on input "Backup Ready" at bounding box center [176, 455] width 11 height 11
checkbox input "true"
click at [228, 587] on input "Tracking No" at bounding box center [275, 588] width 209 height 21
click at [774, 498] on div "SHIPPING" at bounding box center [500, 497] width 661 height 14
click at [1328, 573] on div "1 seconds ago Villatoro-Benitez, Andres overnight" at bounding box center [1206, 597] width 661 height 61
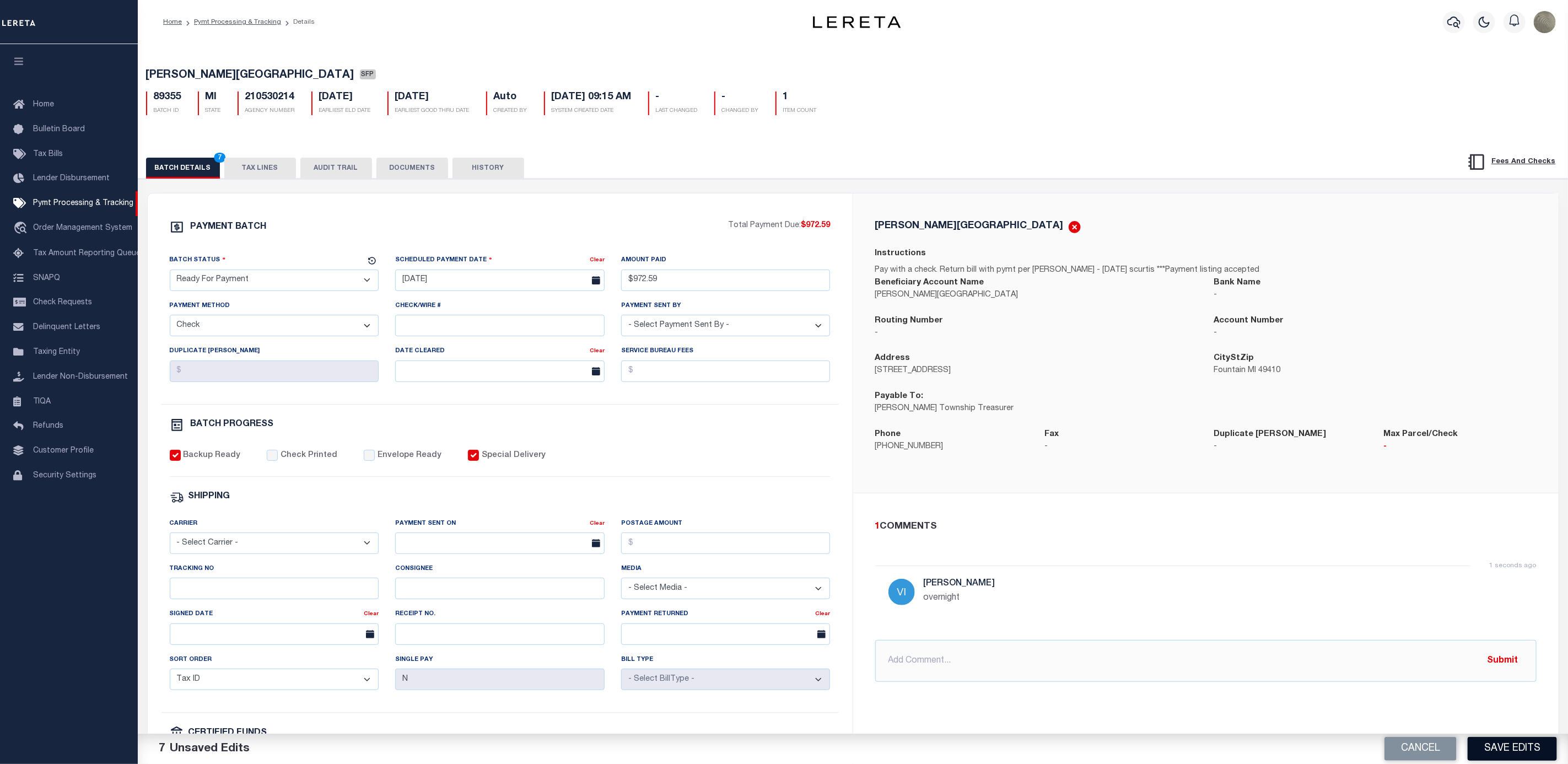
click at [1496, 749] on button "Save Edits" at bounding box center [1512, 749] width 90 height 24
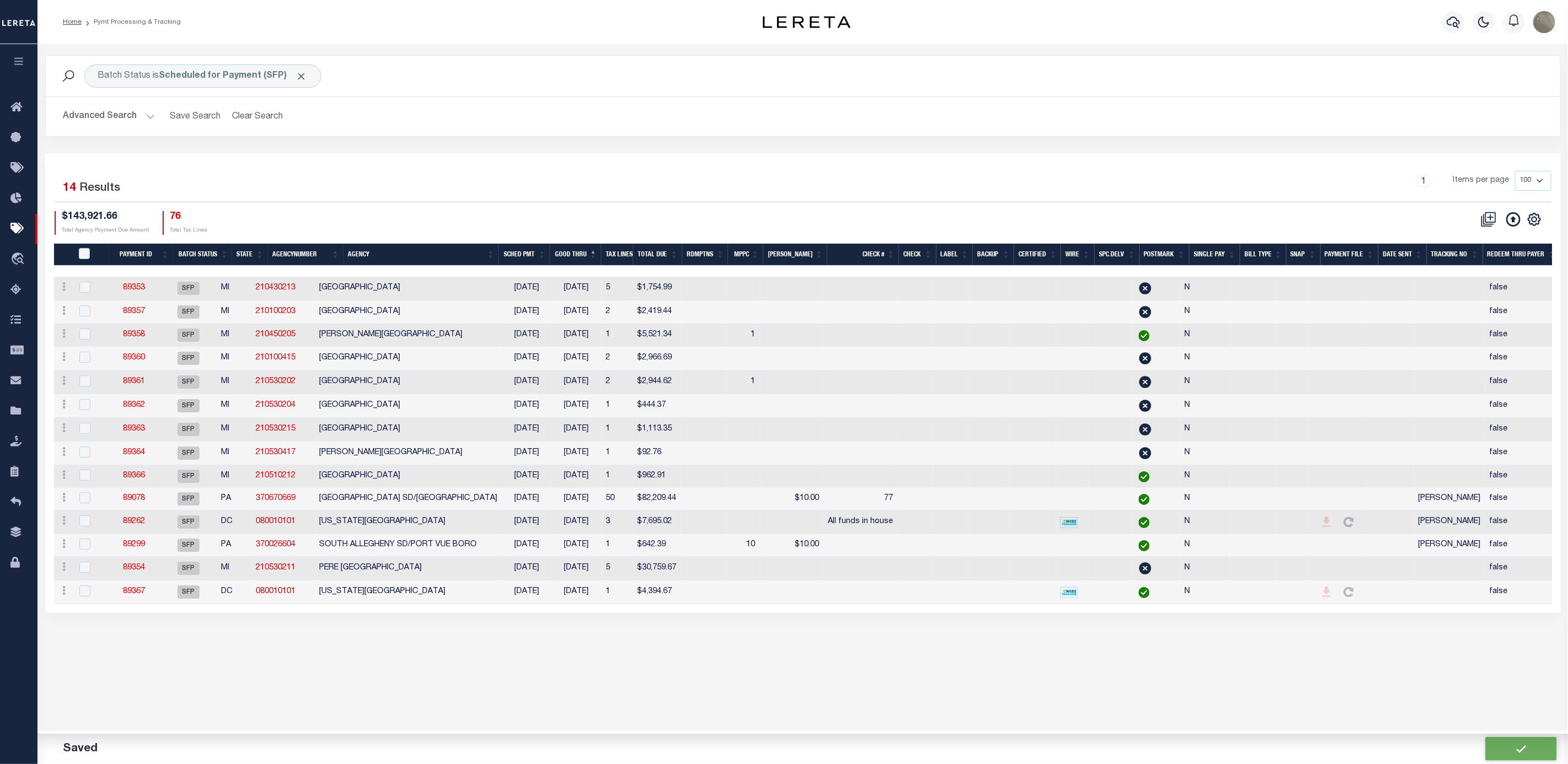
type input "$972.59"
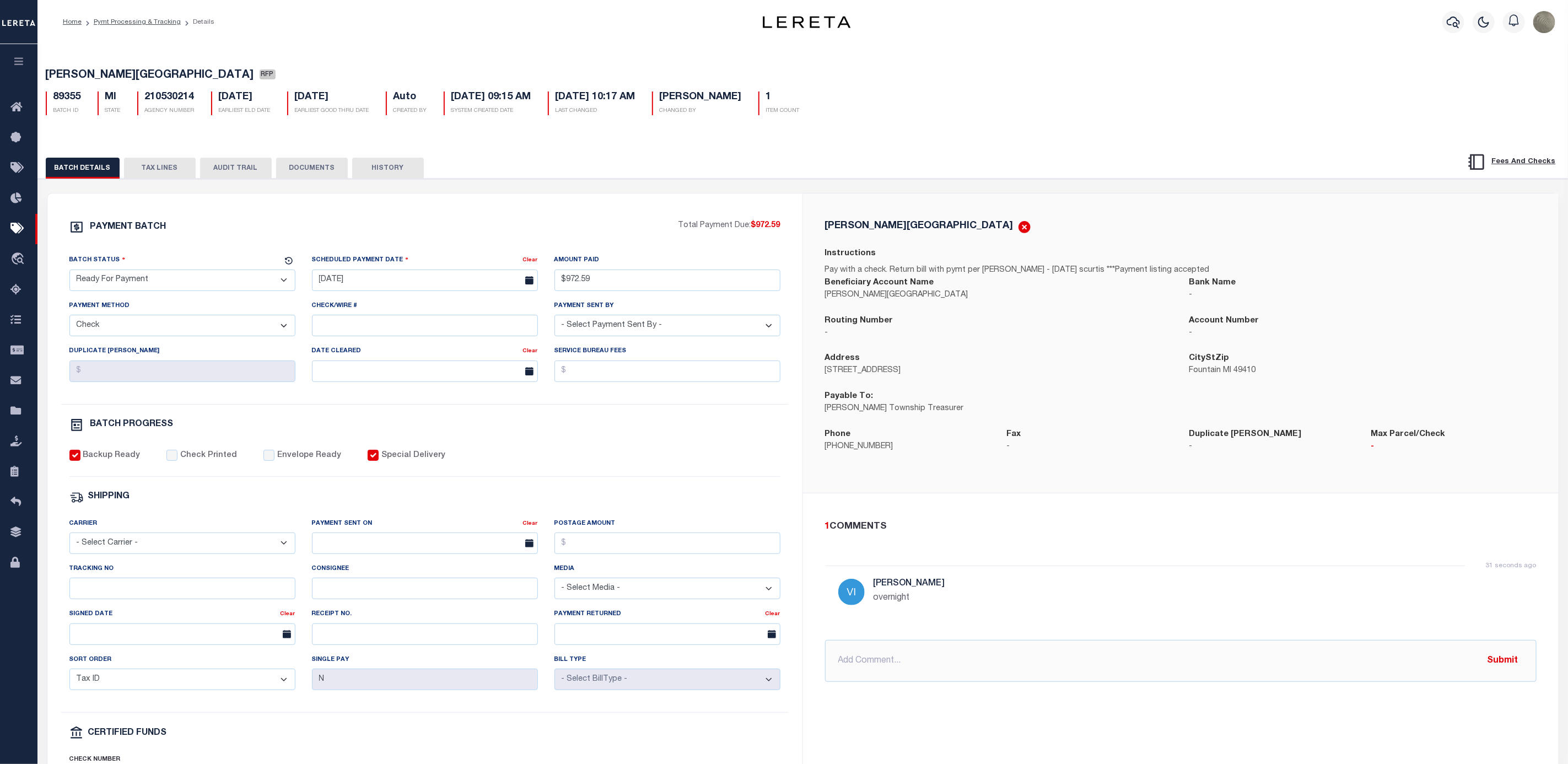
click at [734, 187] on div "PAYMENT BATCH Total Payment Due: $972.59 Batch Status" at bounding box center [802, 535] width 1541 height 713
click at [733, 228] on p "Total Payment Due: $972.59" at bounding box center [729, 226] width 102 height 12
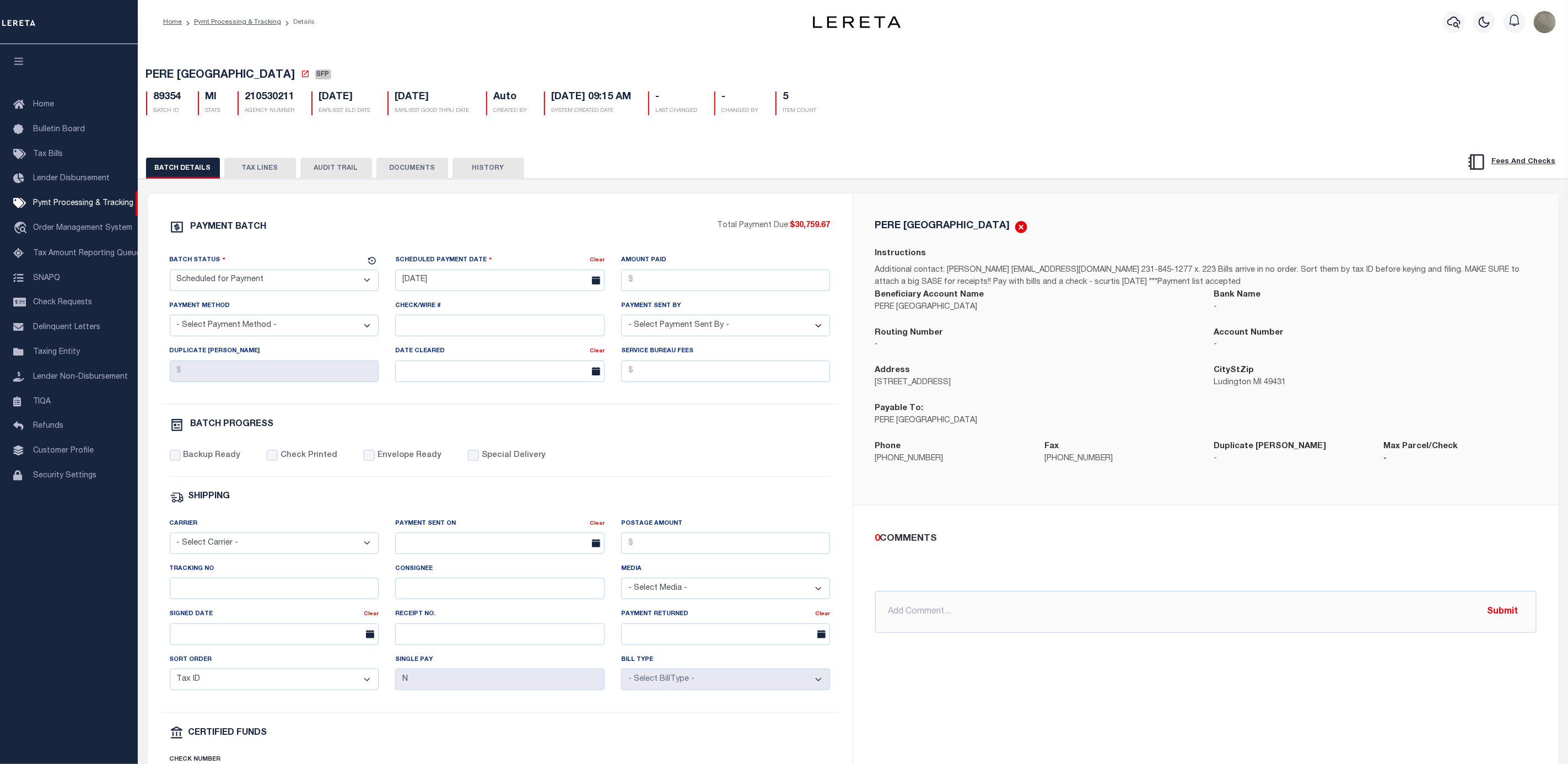
click at [260, 295] on div "Batch Status - Select Status - Scheduled for Payment Ready For Payment Payment …" at bounding box center [275, 277] width 226 height 45
drag, startPoint x: 260, startPoint y: 285, endPoint x: 255, endPoint y: 297, distance: 13.0
click at [260, 285] on select "- Select Status - Scheduled for Payment Ready For Payment Payment Sent Cleared …" at bounding box center [275, 279] width 209 height 21
select select "RFP"
click at [170, 272] on select "- Select Status - Scheduled for Payment Ready For Payment Payment Sent Cleared …" at bounding box center [275, 279] width 209 height 21
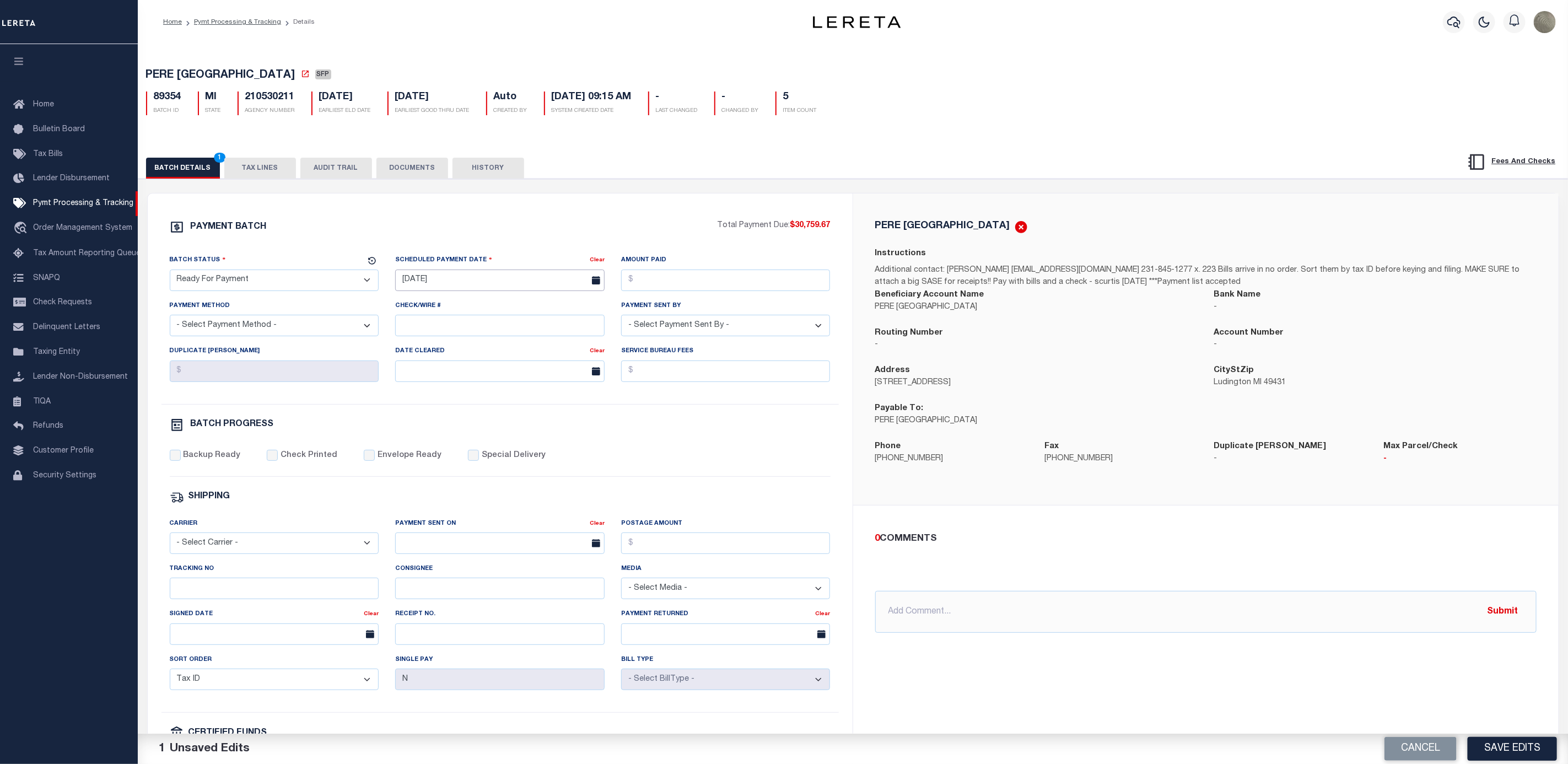
click at [507, 285] on body "Home Pymt Processing & Tracking Details" at bounding box center [784, 462] width 1568 height 926
click at [507, 364] on span "11" at bounding box center [504, 366] width 21 height 21
type input "[DATE]"
click at [732, 283] on input "Amount Paid" at bounding box center [726, 279] width 209 height 21
type input "$30,759.67"
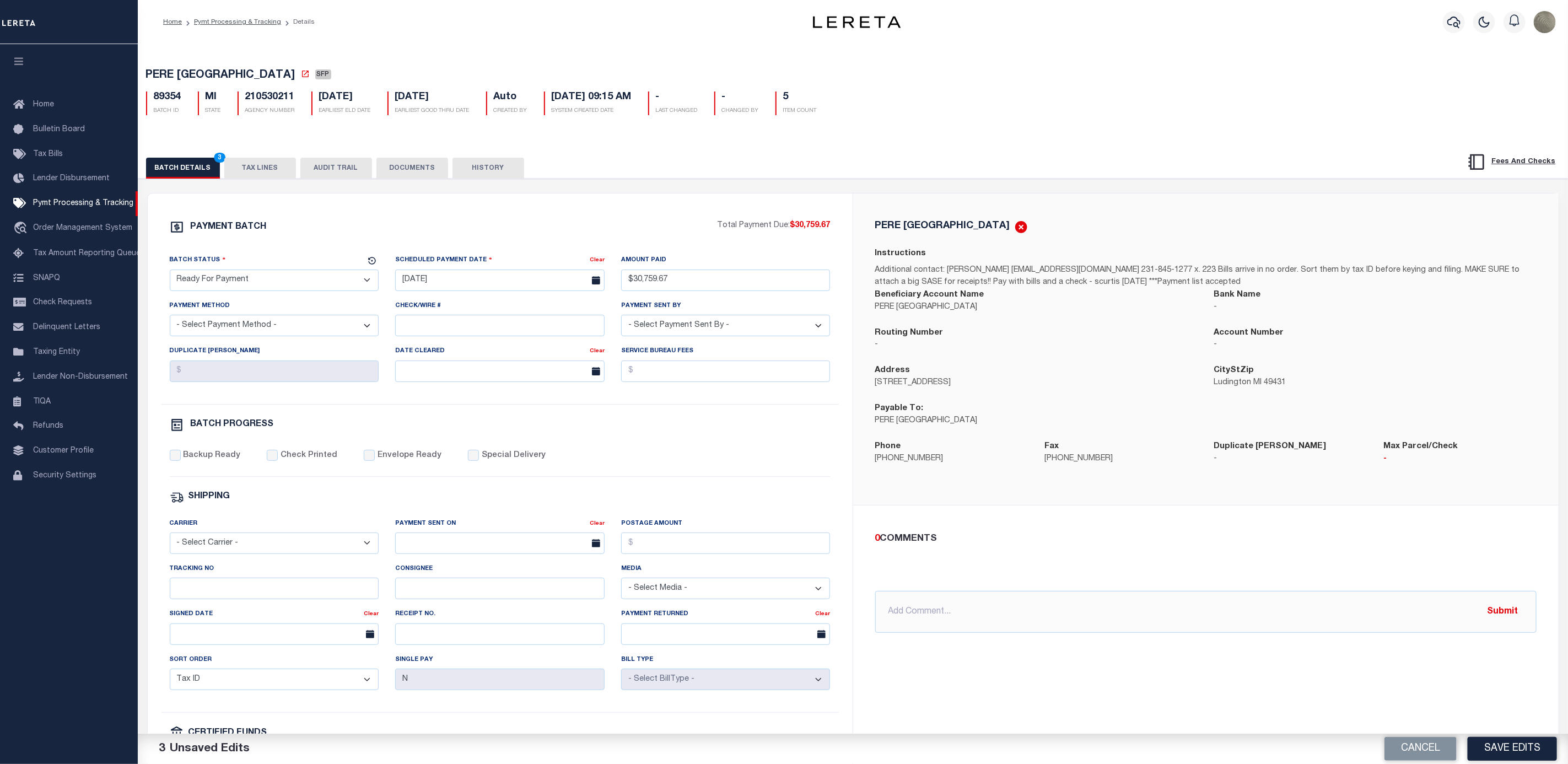
click at [272, 316] on div "Payment Method - Select Payment Method - ACH Certified Check Check Direct Depos…" at bounding box center [275, 317] width 209 height 36
click at [260, 325] on select "- Select Payment Method - ACH Certified Check Check Direct Deposit Wire Transfer" at bounding box center [275, 325] width 209 height 21
select select "CHK"
click at [170, 319] on select "- Select Payment Method - ACH Certified Check Check Direct Deposit Wire Transfer" at bounding box center [275, 325] width 209 height 21
click at [659, 323] on select "- Select Payment Sent By - [PERSON_NAME] [PERSON_NAME] [PERSON_NAME] [PERSON_NA…" at bounding box center [726, 325] width 209 height 21
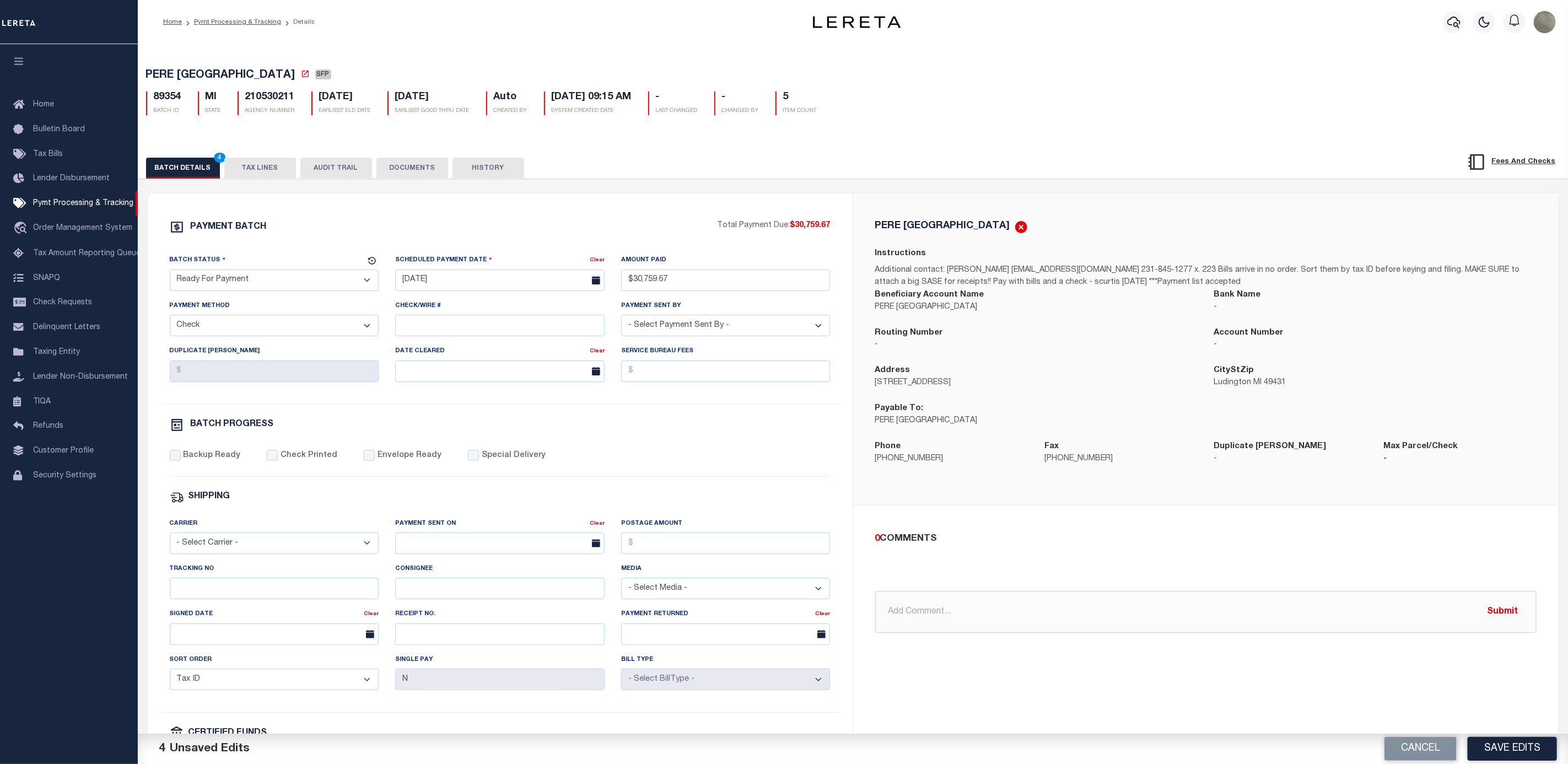
select select "[PERSON_NAME]"
click at [621, 319] on select "- Select Payment Sent By - [PERSON_NAME] [PERSON_NAME] [PERSON_NAME] [PERSON_NA…" at bounding box center [726, 325] width 209 height 21
click at [607, 203] on div "PAYMENT BATCH Total Payment Due: $30,759.67 Batch Status" at bounding box center [500, 515] width 704 height 645
click at [192, 460] on label "Backup Ready" at bounding box center [212, 455] width 57 height 12
click at [181, 460] on input "Backup Ready" at bounding box center [176, 455] width 11 height 11
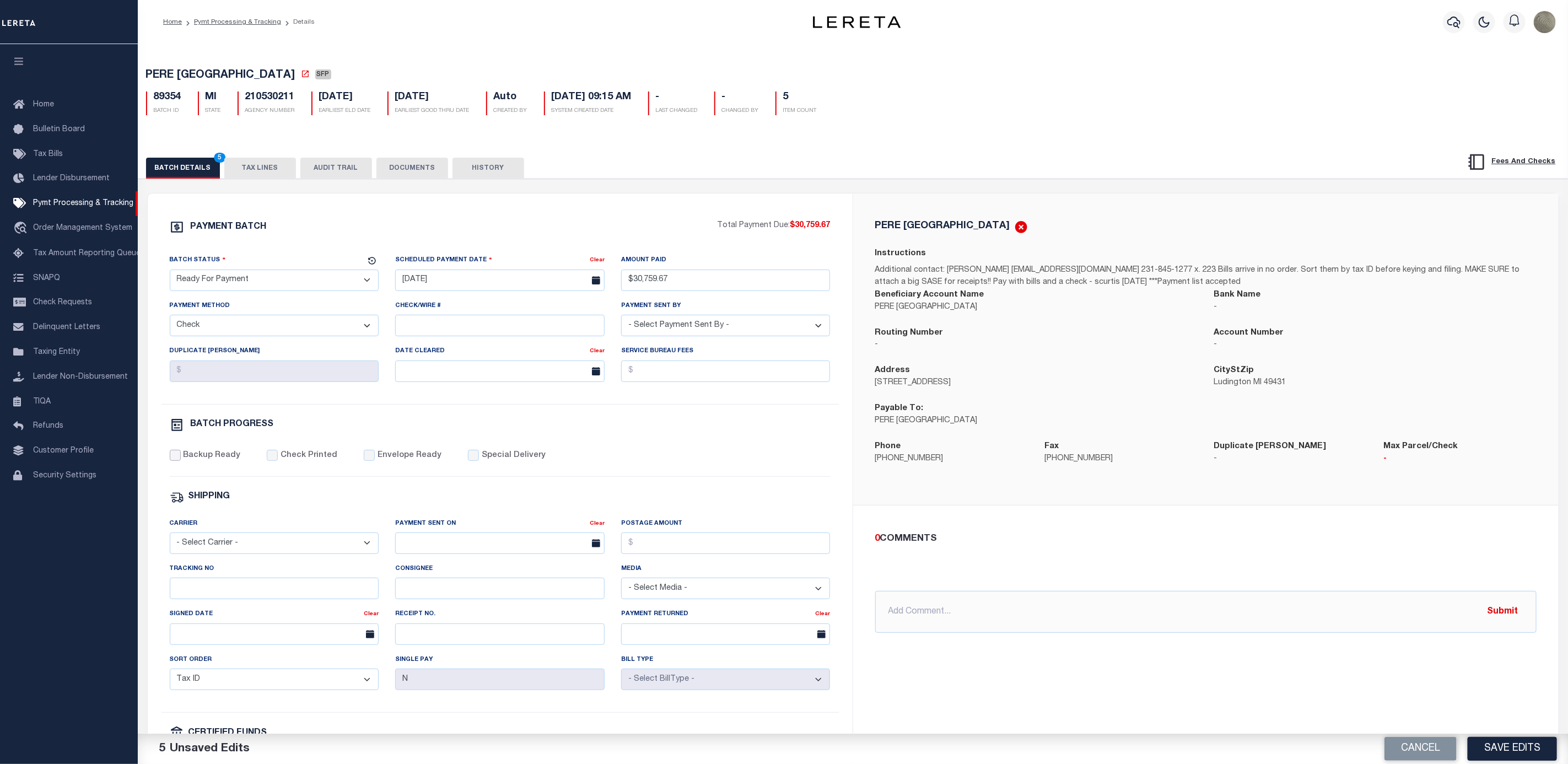
checkbox input "true"
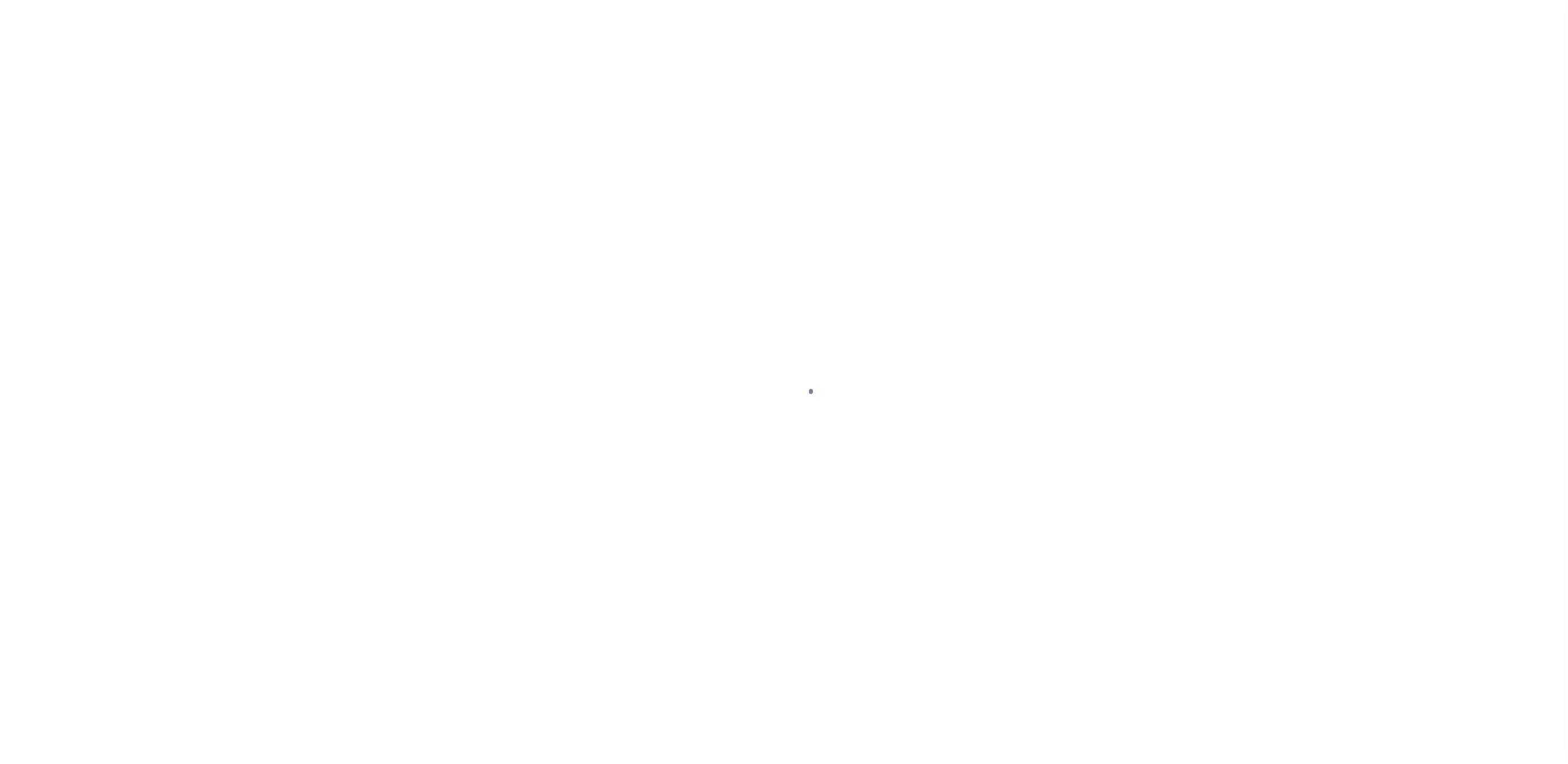
select select "SFP"
type input "[DATE]"
type input "N"
radio input "true"
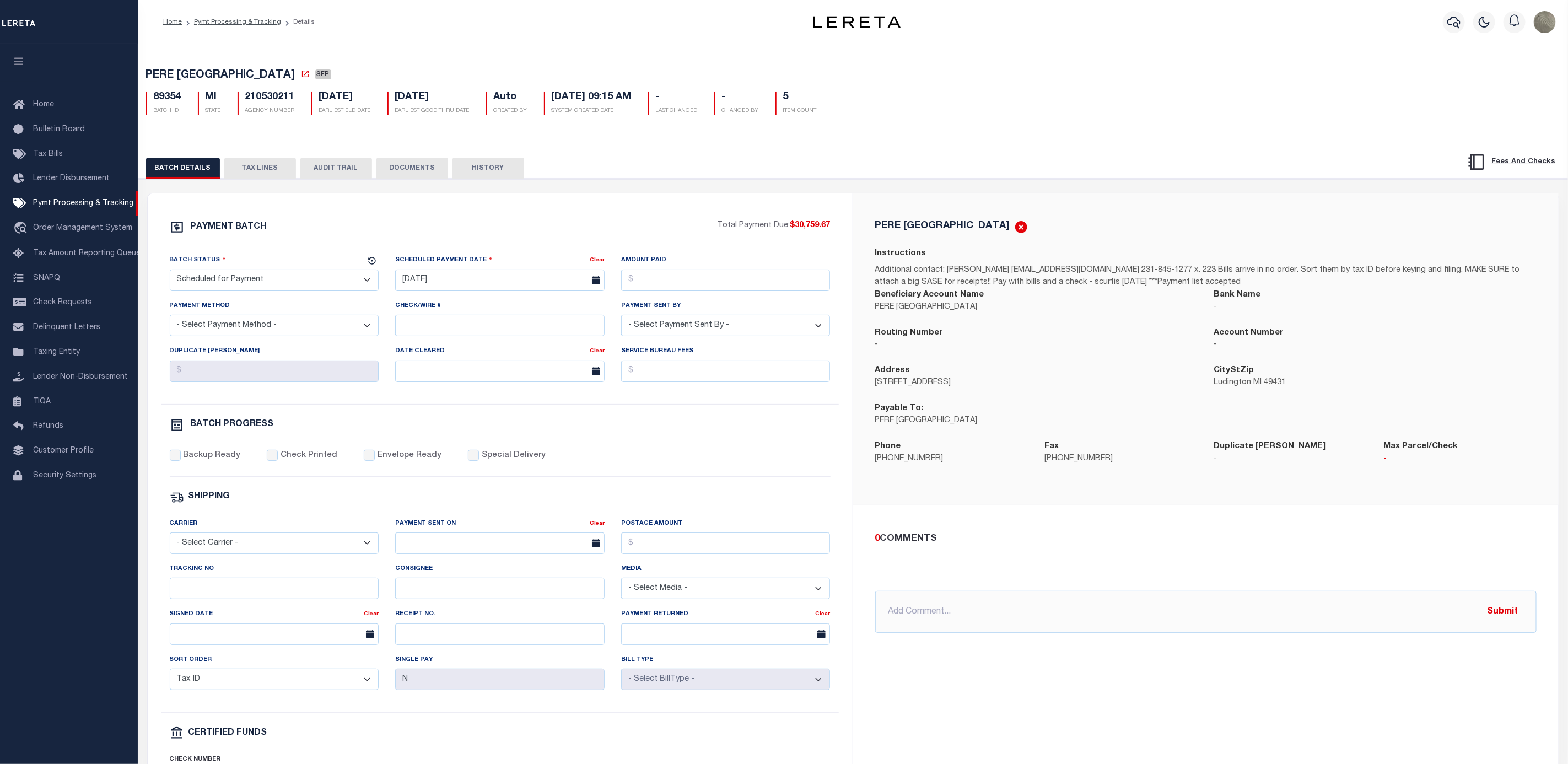
click at [729, 324] on select "- Select Payment Sent By - [PERSON_NAME] [PERSON_NAME] [PERSON_NAME] [PERSON_NA…" at bounding box center [726, 325] width 209 height 21
select select "[PERSON_NAME]"
click at [621, 319] on select "- Select Payment Sent By - [PERSON_NAME] [PERSON_NAME] [PERSON_NAME] [PERSON_NA…" at bounding box center [726, 325] width 209 height 21
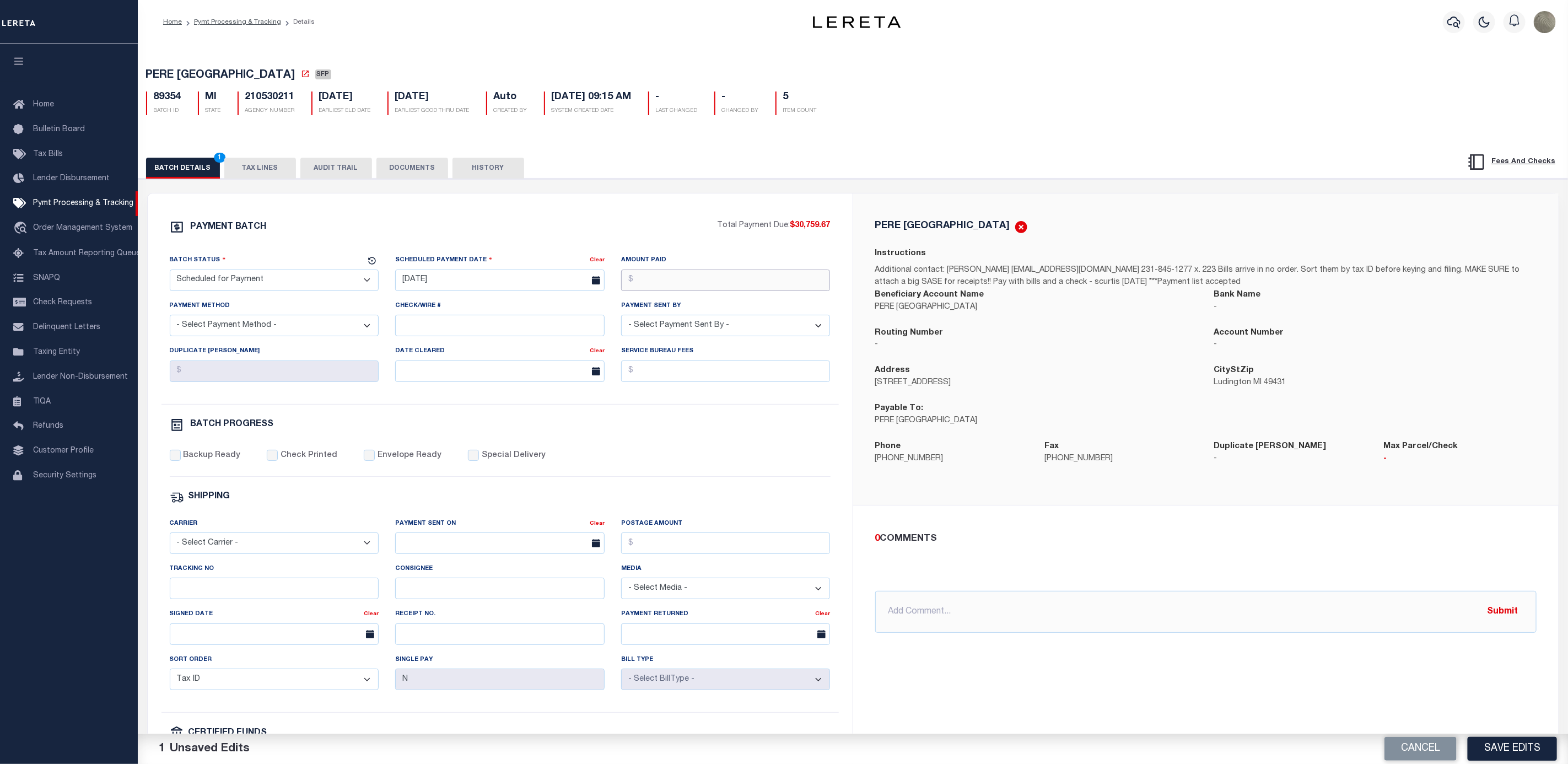
click at [676, 288] on input "Amount Paid" at bounding box center [726, 279] width 209 height 21
type input "$30,759.67"
click at [421, 275] on input "[DATE]" at bounding box center [499, 279] width 209 height 21
click at [508, 367] on span "11" at bounding box center [504, 366] width 21 height 21
type input "[DATE]"
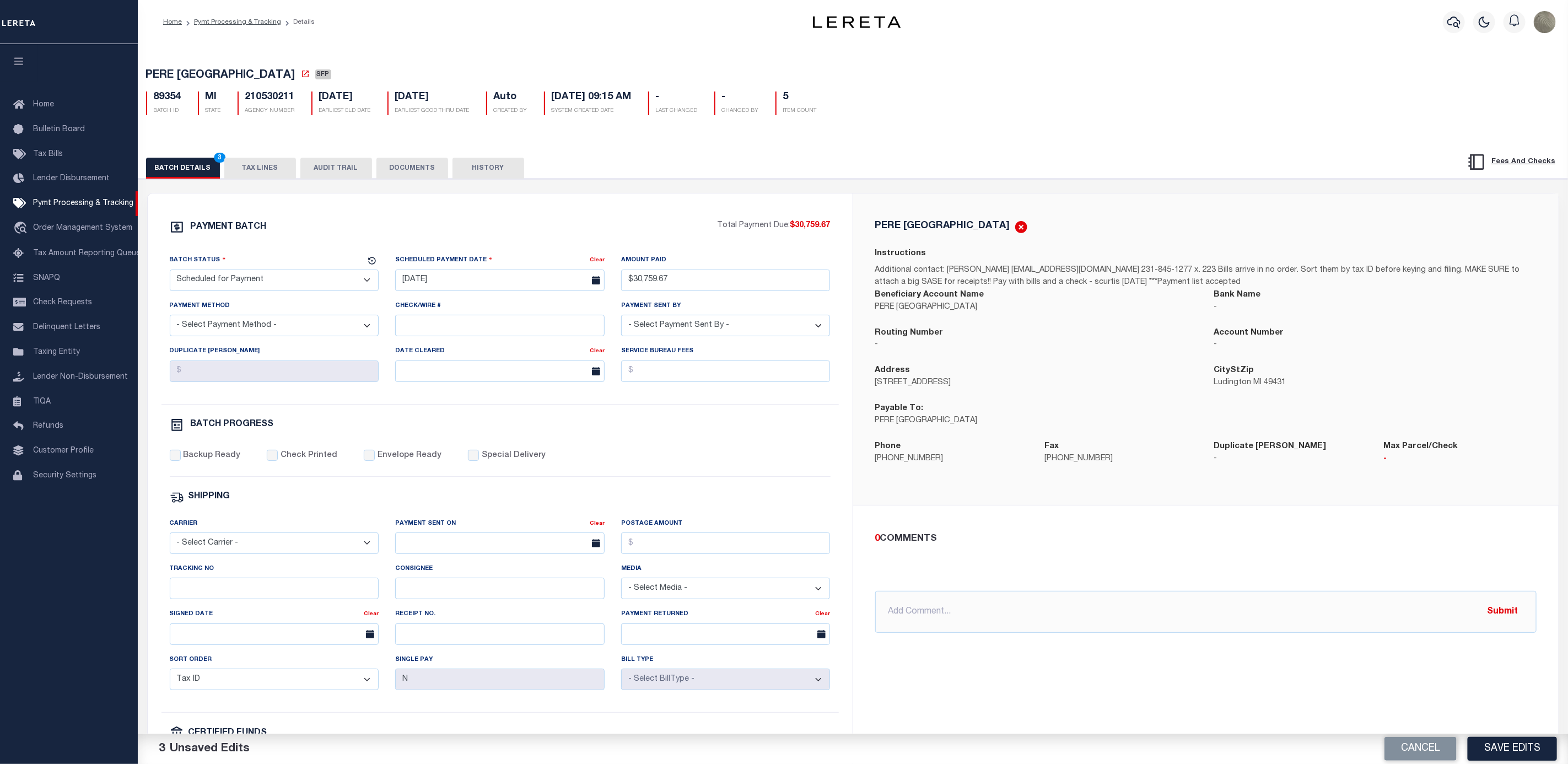
click at [224, 285] on select "- Select Status - Scheduled for Payment Ready For Payment Payment Sent Cleared …" at bounding box center [275, 279] width 209 height 21
select select "RFP"
click at [170, 272] on select "- Select Status - Scheduled for Payment Ready For Payment Payment Sent Cleared …" at bounding box center [275, 279] width 209 height 21
click at [268, 342] on div "Payment Method - Select Payment Method - ACH Certified Check Check Direct Depos…" at bounding box center [275, 322] width 226 height 45
click at [265, 333] on select "- Select Payment Method - ACH Certified Check Check Direct Deposit Wire Transfer" at bounding box center [275, 325] width 209 height 21
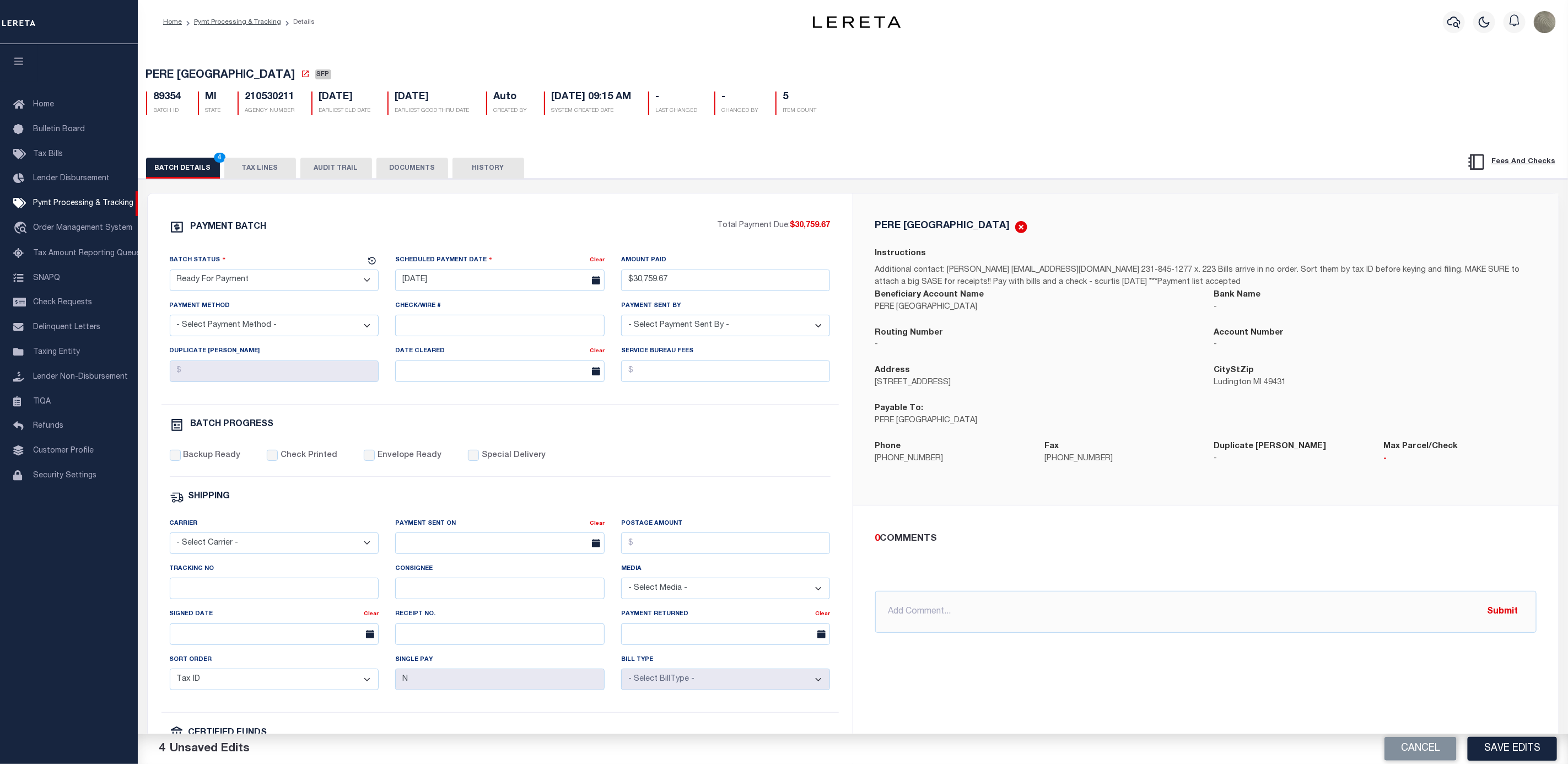
select select "CHK"
click at [170, 319] on select "- Select Payment Method - ACH Certified Check Check Direct Deposit Wire Transfer" at bounding box center [275, 325] width 209 height 21
click at [200, 462] on label "Backup Ready" at bounding box center [212, 455] width 57 height 12
click at [181, 461] on input "Backup Ready" at bounding box center [176, 455] width 11 height 11
checkbox input "true"
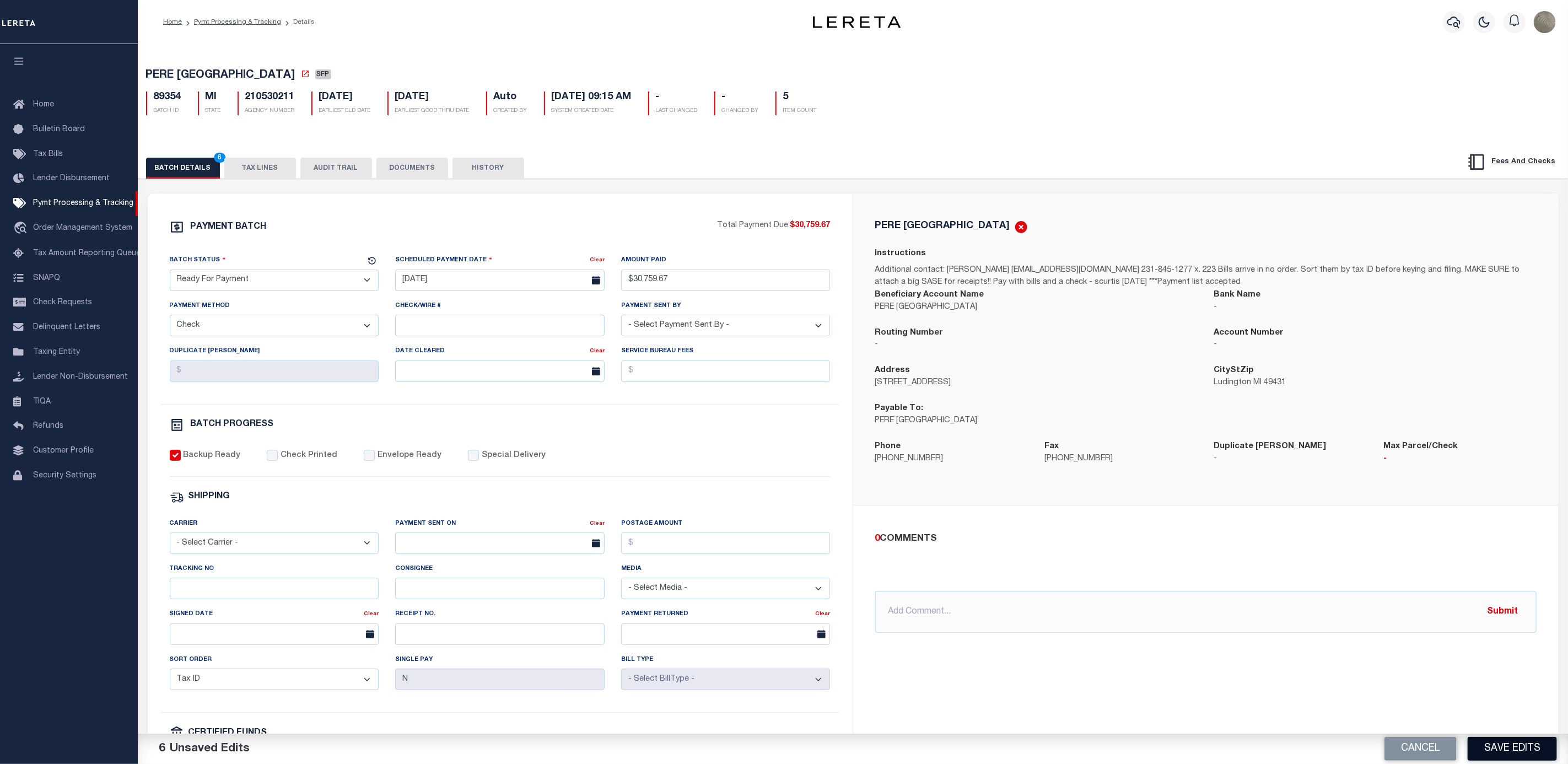
click at [1533, 741] on button "Save Edits" at bounding box center [1512, 749] width 90 height 24
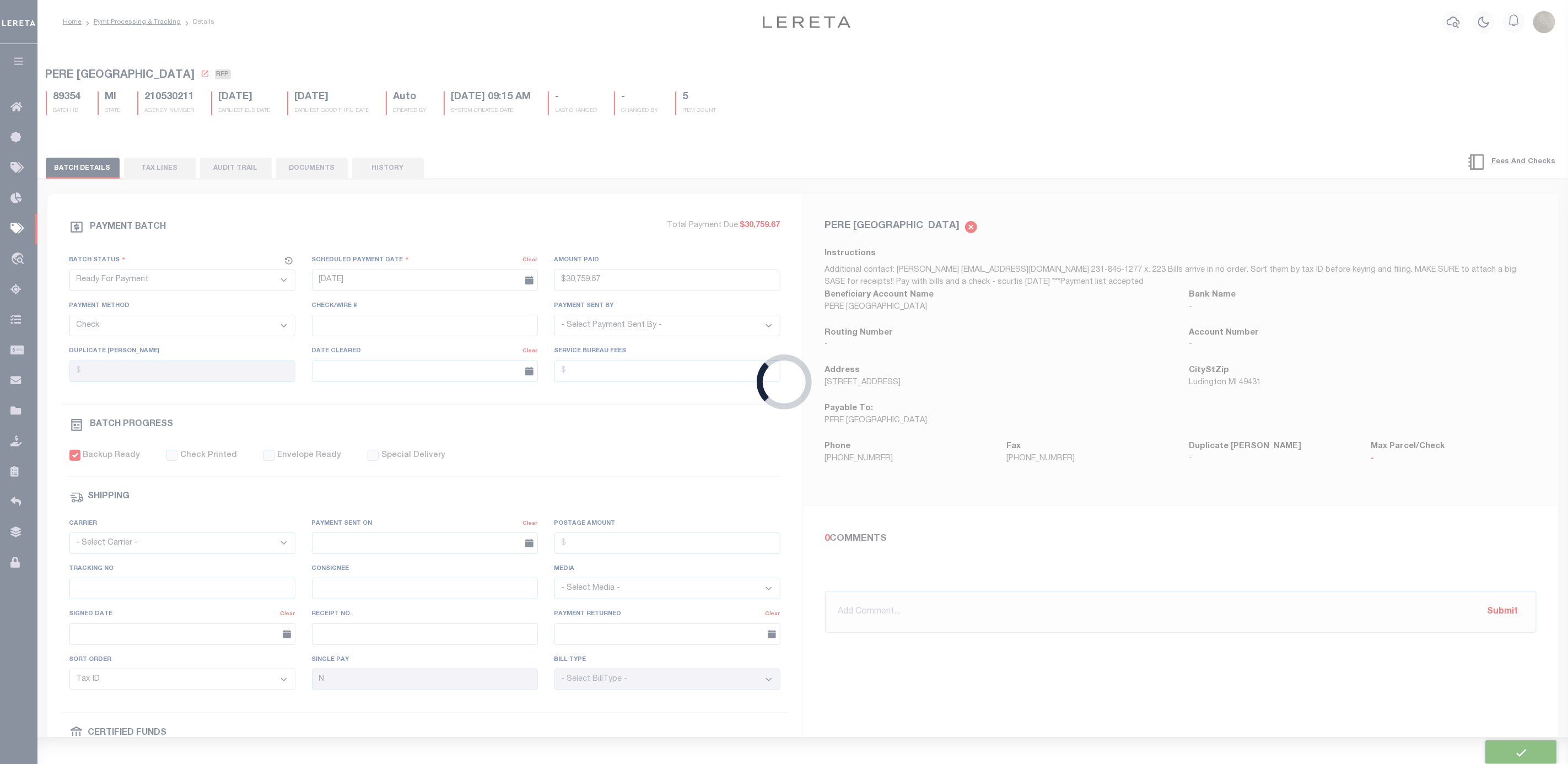
type input "$30,759.67"
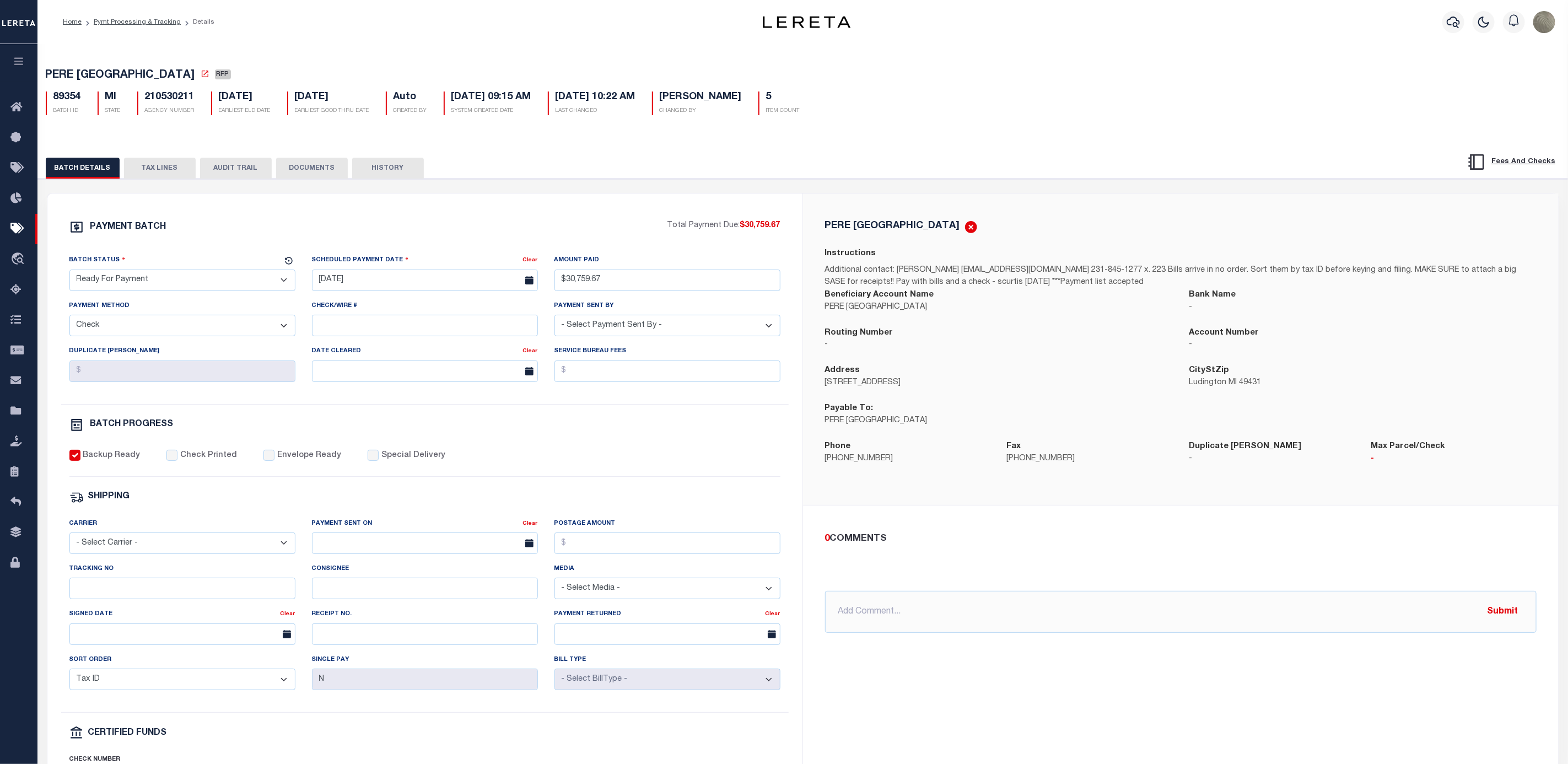
click at [1295, 554] on div "0 COMMENTS @Aakash Patel @Abdul Muzain @Adams, Pamela S @Adhikary Rinki @Agusti…" at bounding box center [1181, 583] width 729 height 102
click at [381, 462] on label "Special Delivery" at bounding box center [412, 455] width 64 height 12
click at [374, 461] on input "Special Delivery" at bounding box center [374, 455] width 11 height 11
checkbox input "true"
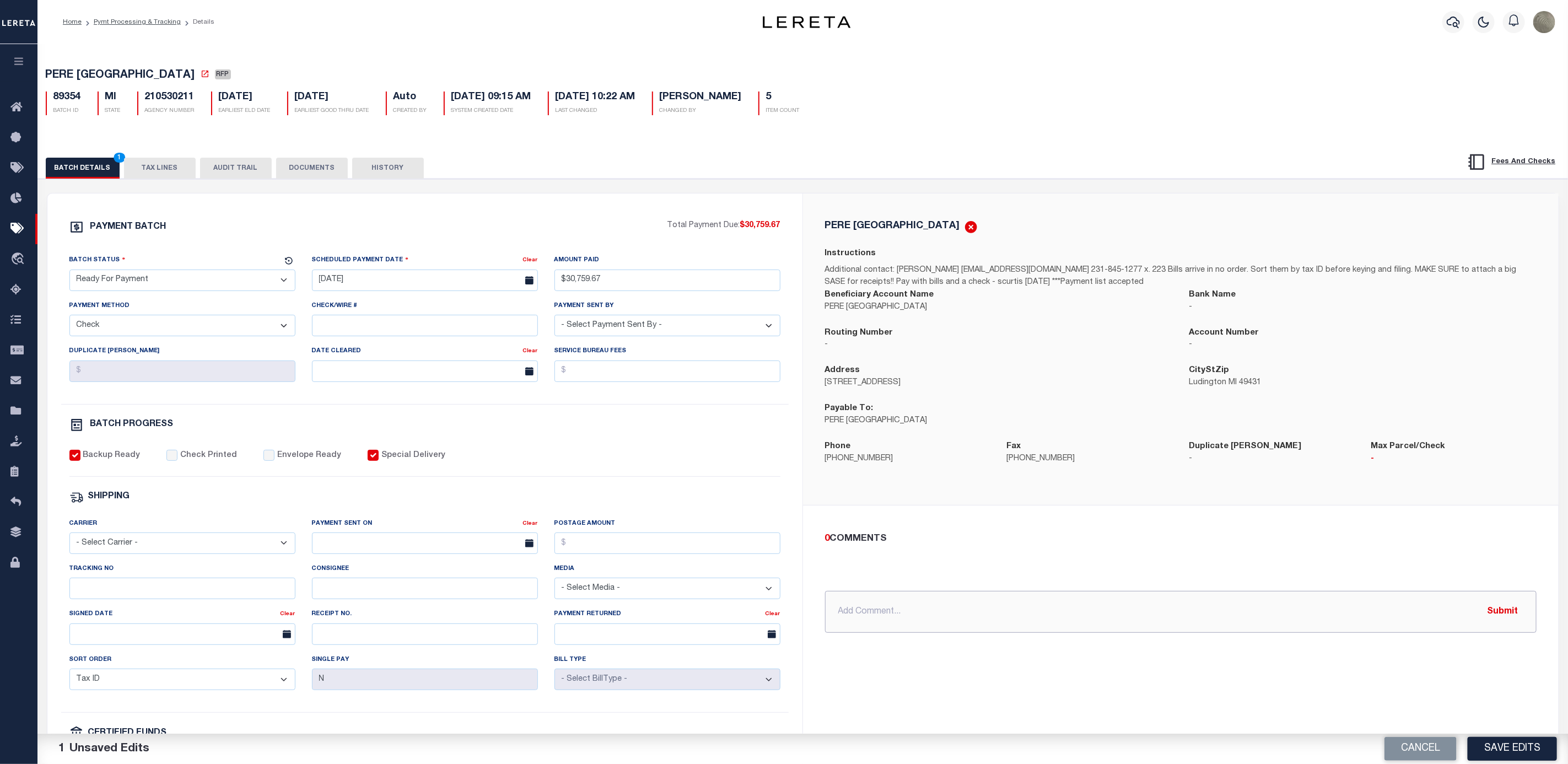
click at [888, 624] on input "text" at bounding box center [1181, 611] width 712 height 42
type input "overnight"
click at [1518, 622] on button "Submit" at bounding box center [1502, 611] width 45 height 22
click at [1502, 735] on div "Cancel Save Edits" at bounding box center [1185, 748] width 766 height 31
click at [1502, 745] on button "Save Edits" at bounding box center [1512, 749] width 90 height 24
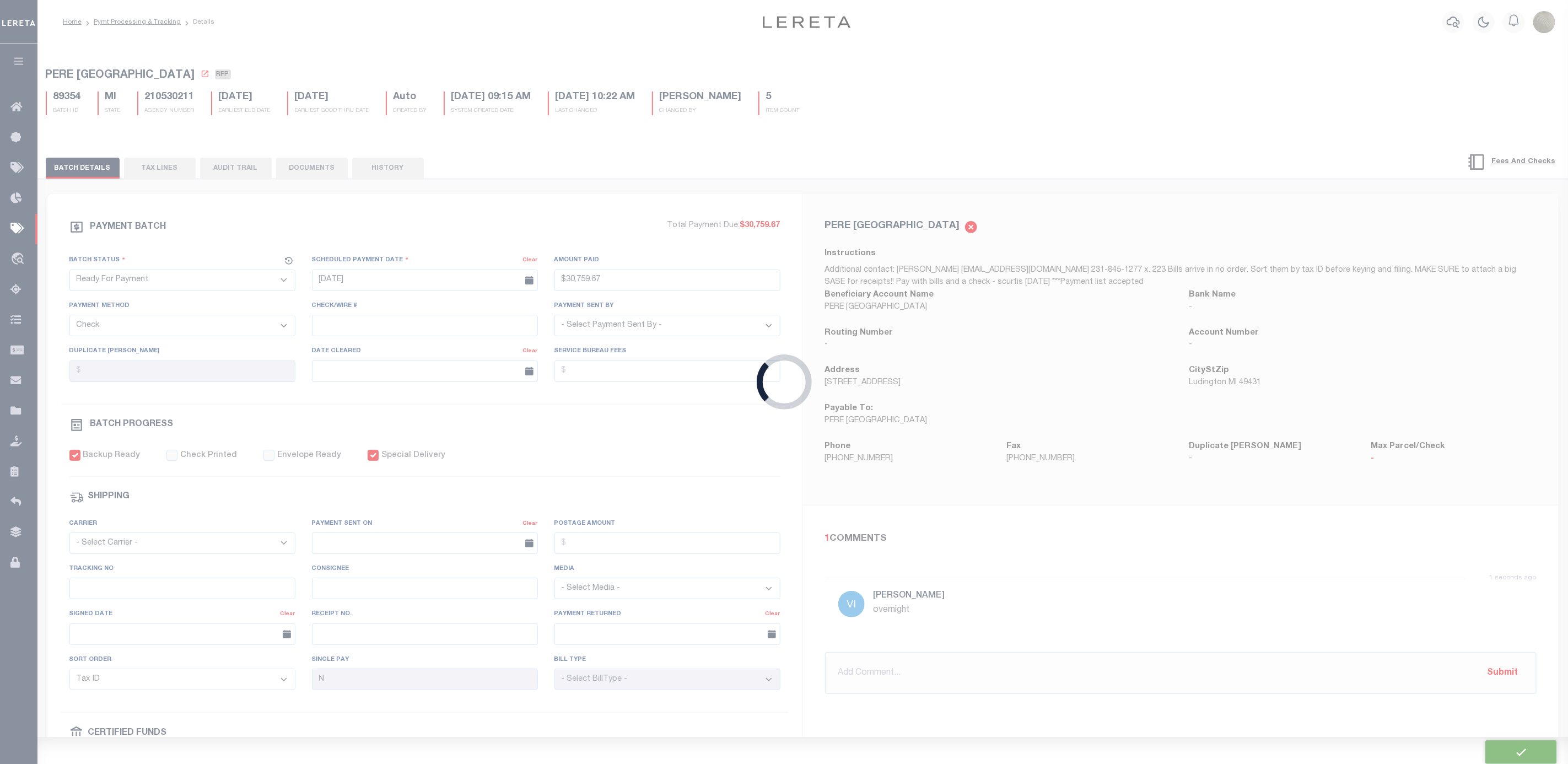
type input "$30,759.67"
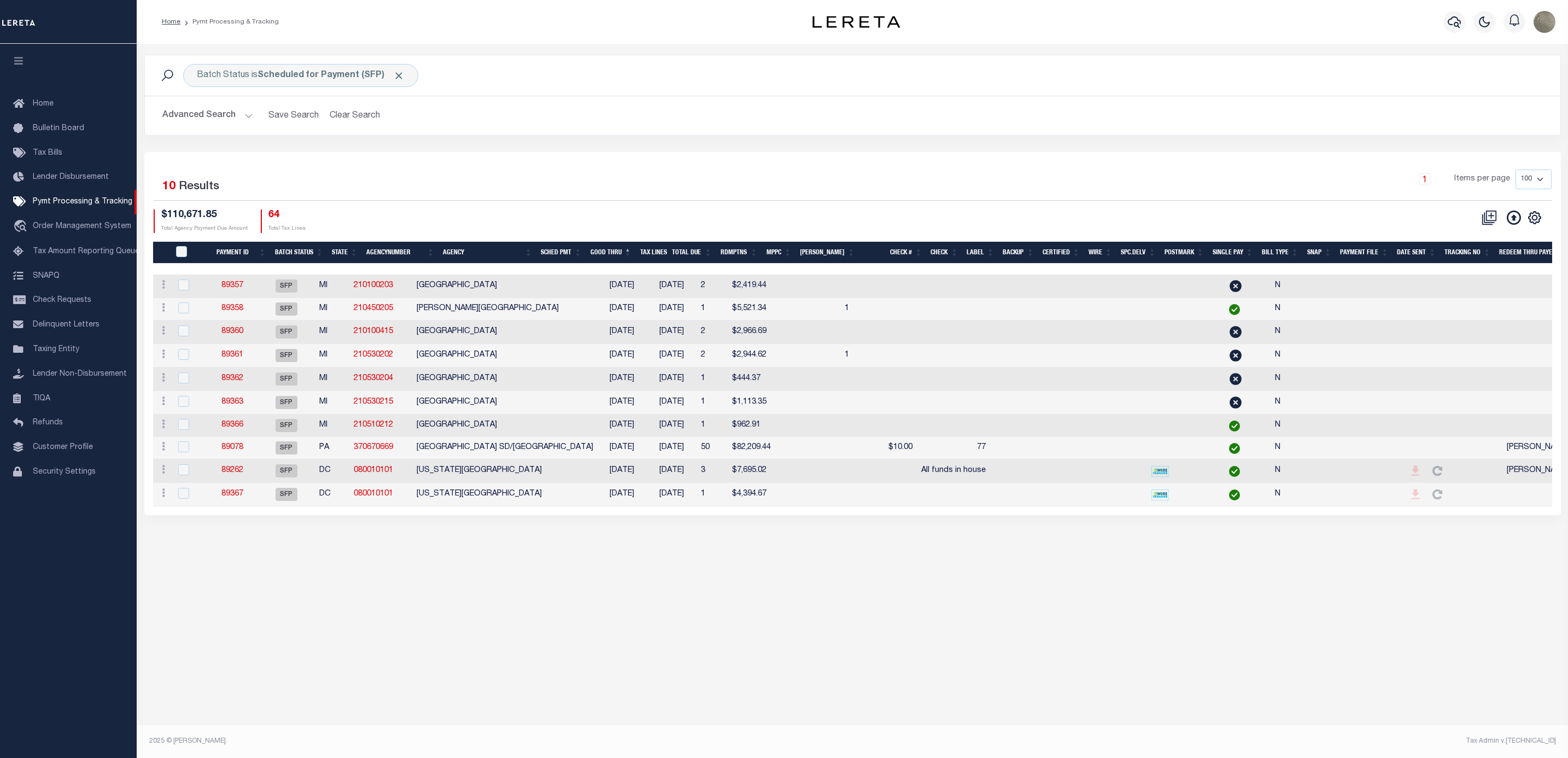
click at [605, 163] on div "Selected 10 Results 1 Items per page 100 200 500 1000 $110,671.85" at bounding box center [852, 334] width 1417 height 363
click at [239, 406] on link "89363" at bounding box center [232, 402] width 22 height 7
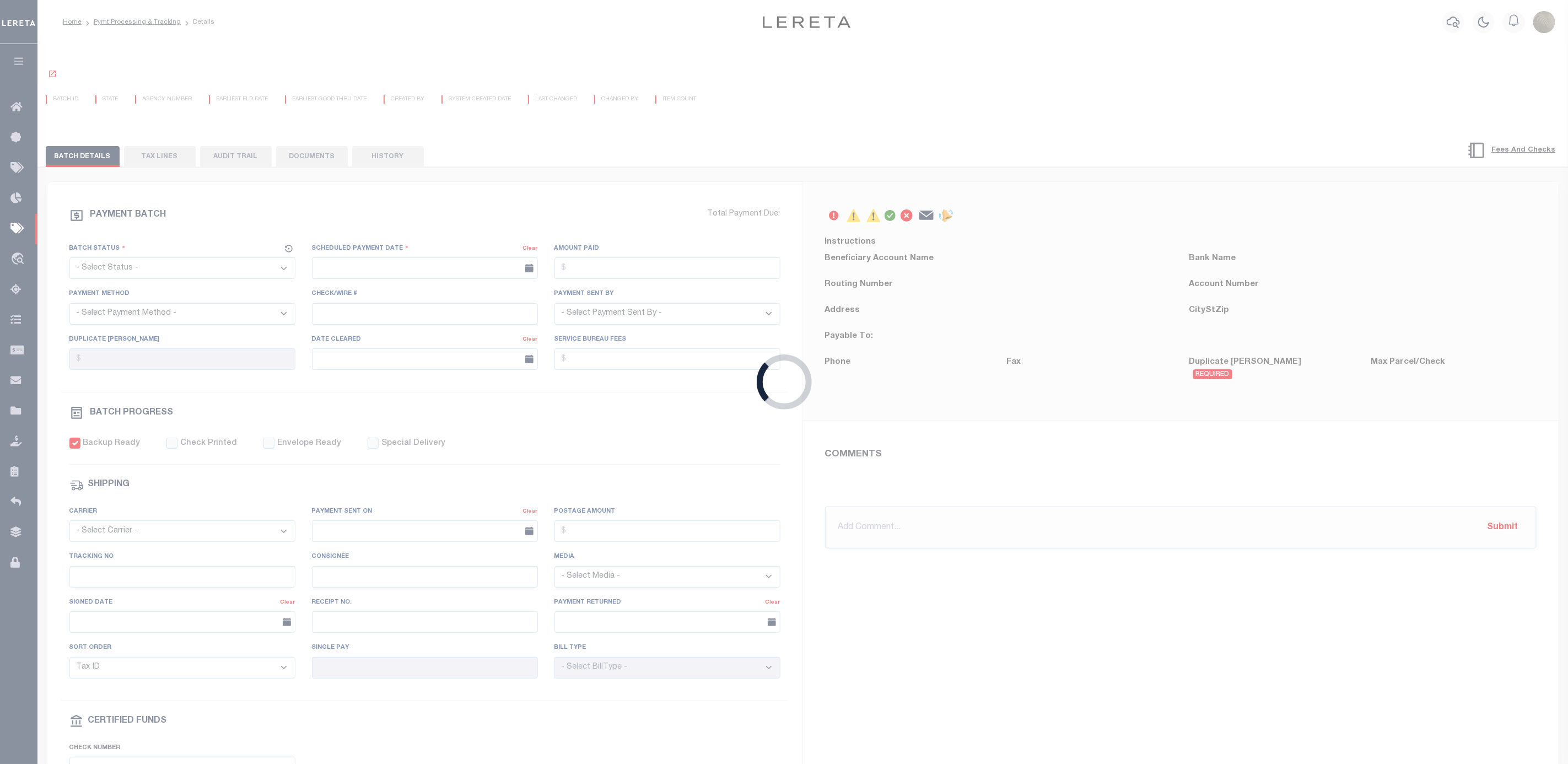
select select "RFP"
type input "[DATE]"
type input "$1,113.35"
select select "CHK"
select select "[PERSON_NAME]"
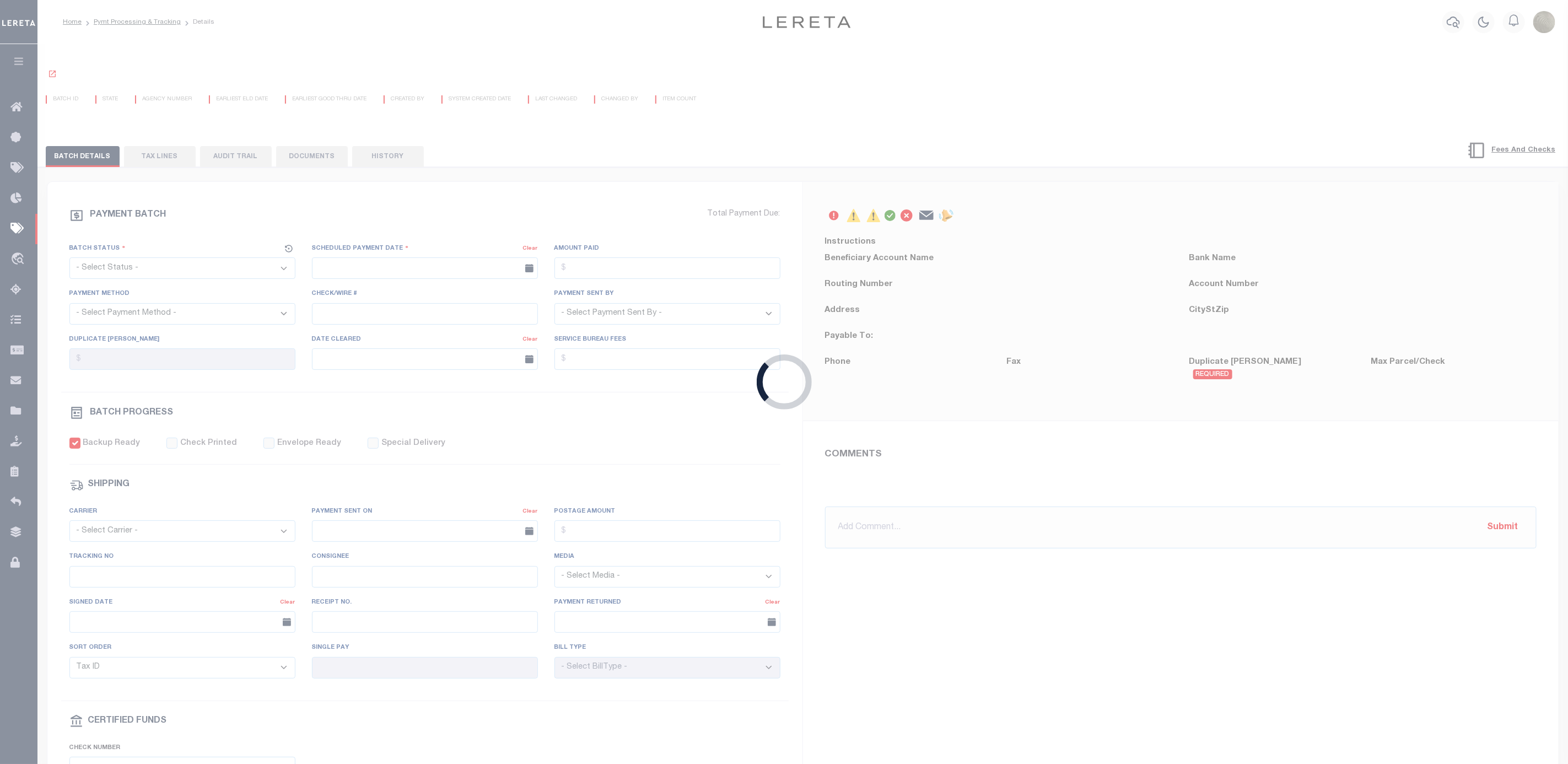
checkbox input "true"
type input "N"
radio input "true"
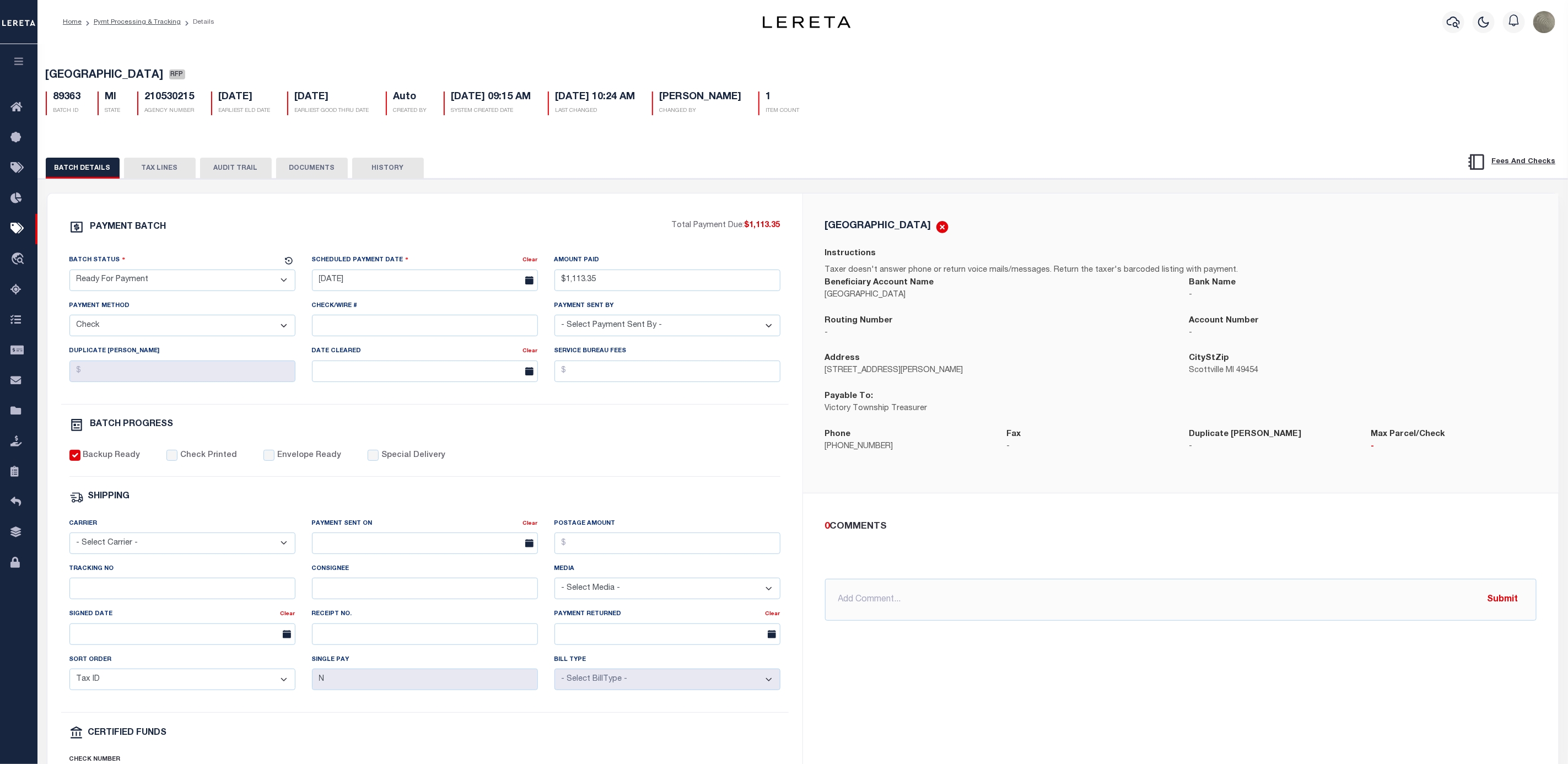
click at [398, 461] on label "Special Delivery" at bounding box center [412, 455] width 64 height 12
click at [378, 461] on input "Special Delivery" at bounding box center [374, 455] width 11 height 11
checkbox input "true"
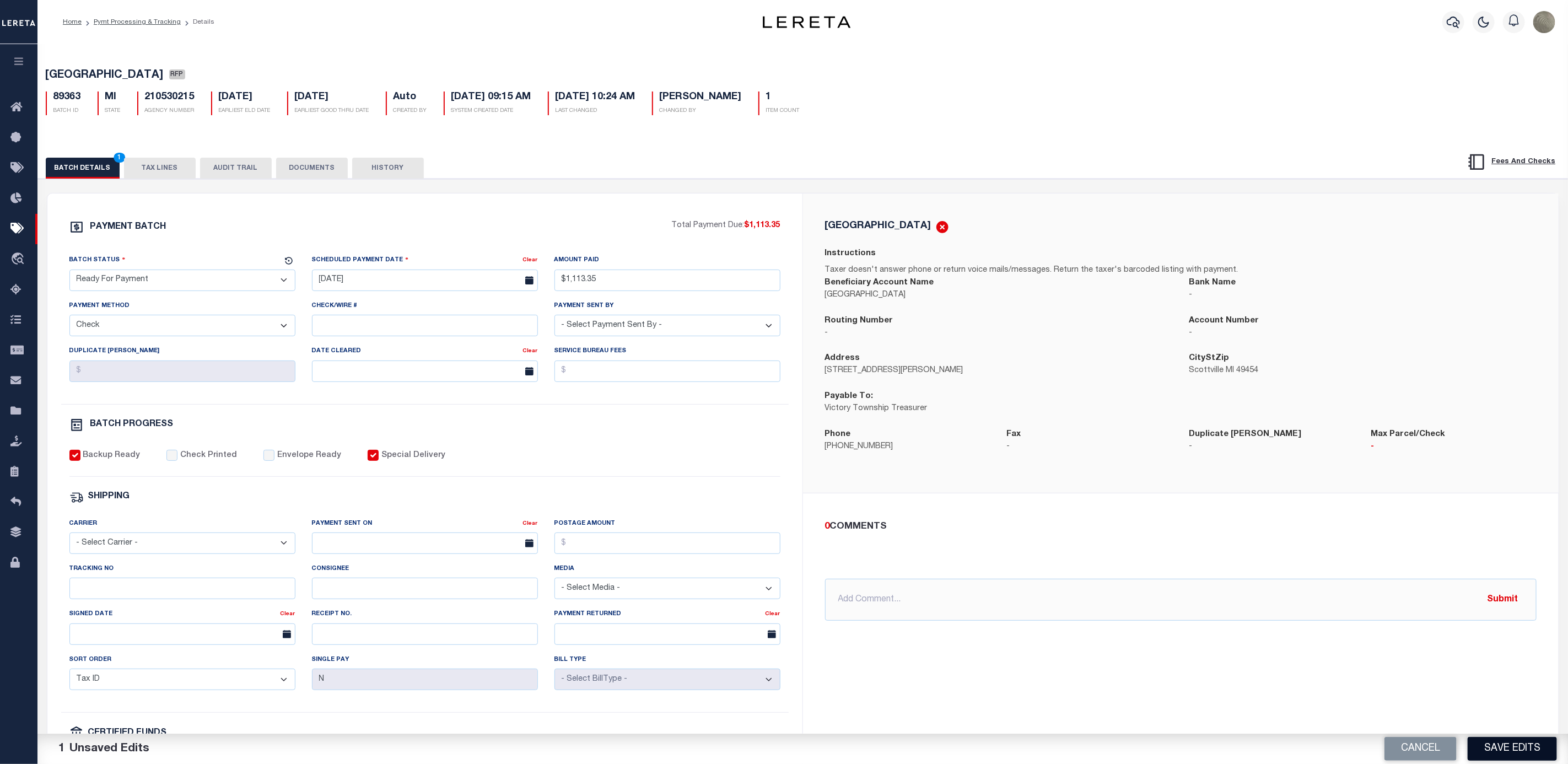
click at [1479, 743] on button "Save Edits" at bounding box center [1512, 749] width 90 height 24
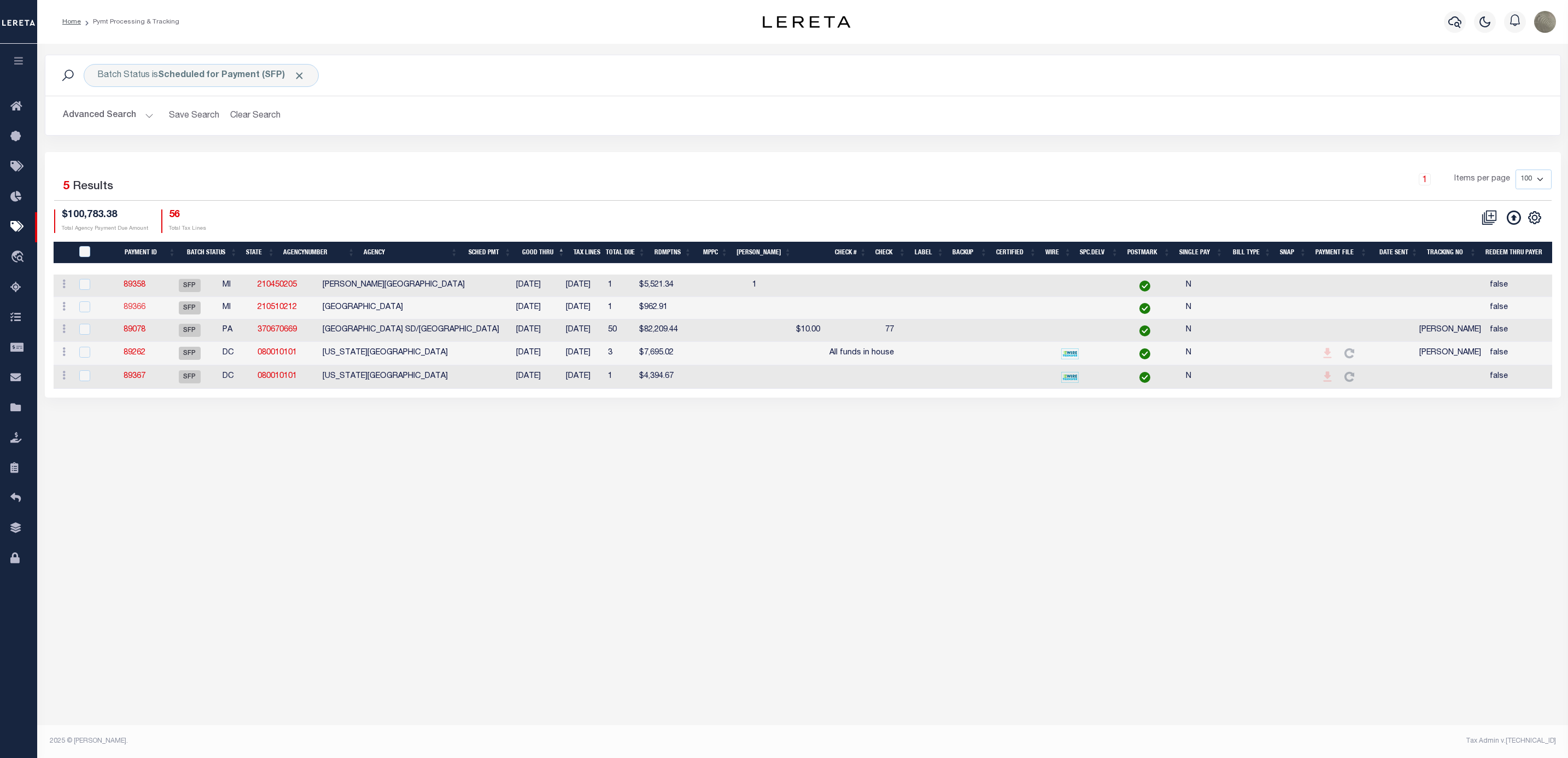
click at [146, 311] on link "89366" at bounding box center [135, 307] width 22 height 7
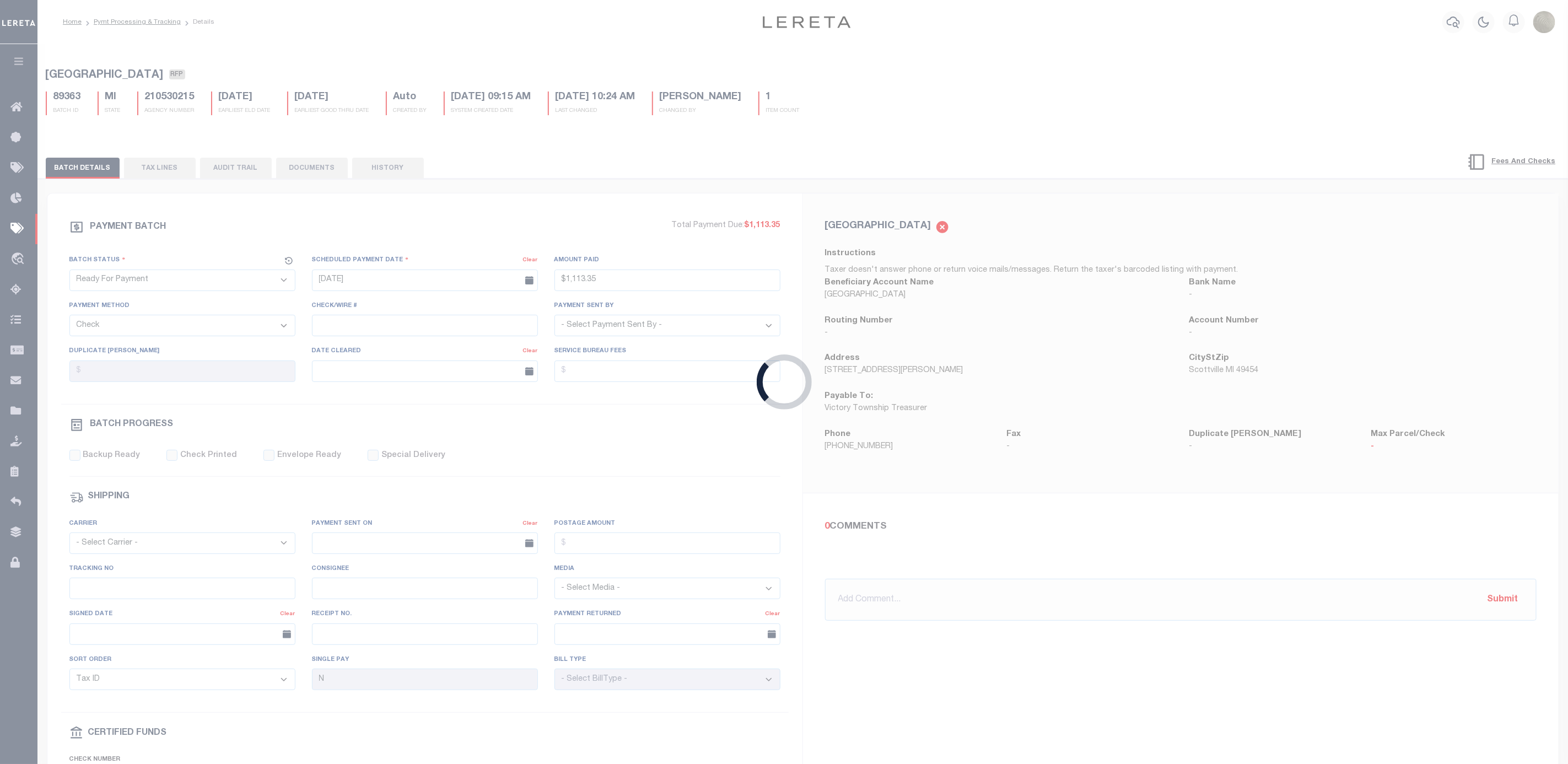
select select "SFP"
type input "[DATE]"
select select
checkbox input "false"
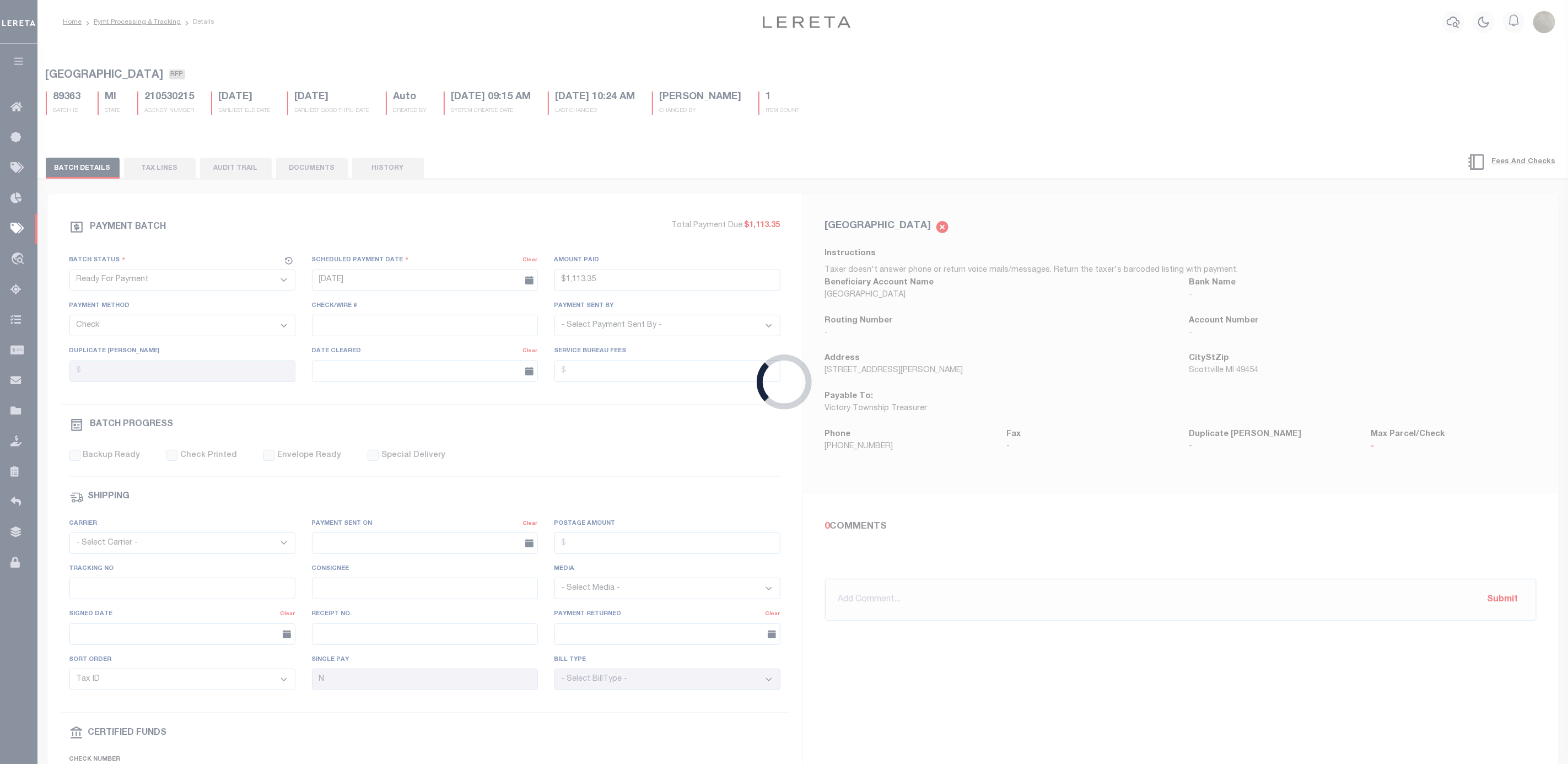
checkbox input "false"
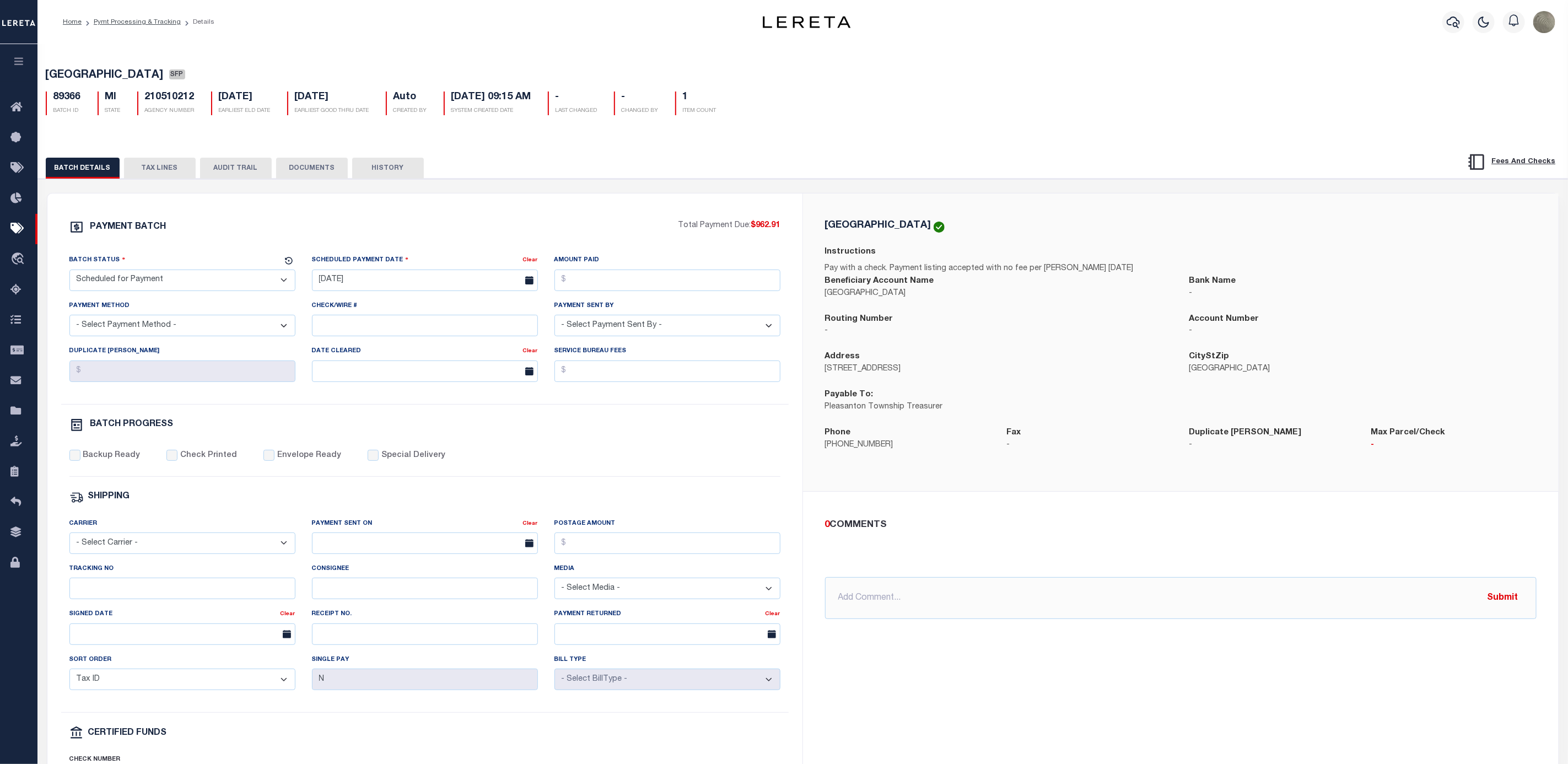
click at [169, 280] on select "- Select Status - Scheduled for Payment Ready For Payment Payment Sent Cleared …" at bounding box center [182, 279] width 226 height 21
select select "RFP"
click at [69, 272] on select "- Select Status - Scheduled for Payment Ready For Payment Payment Sent Cleared …" at bounding box center [182, 279] width 226 height 21
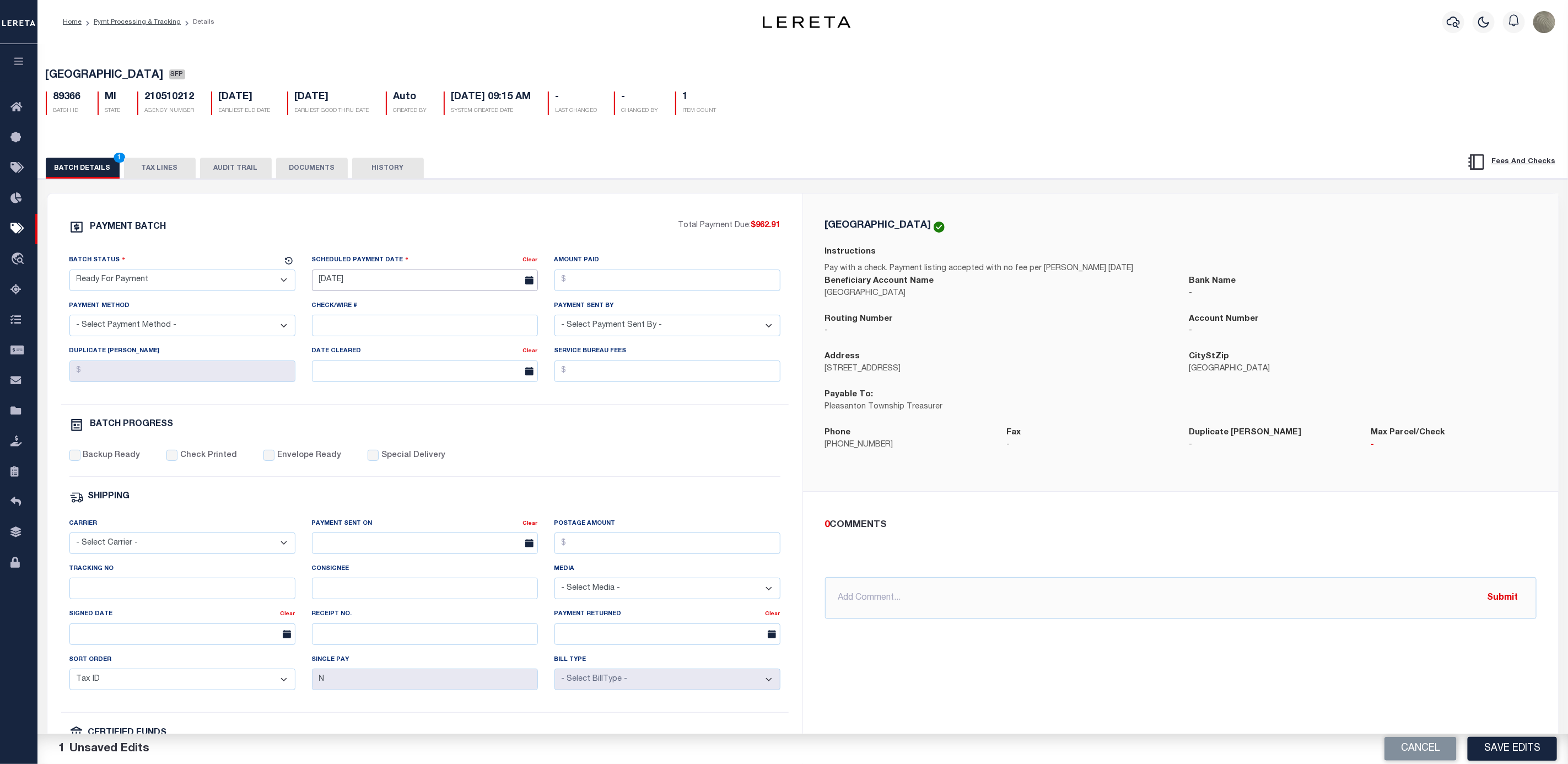
click at [377, 282] on input "[DATE]" at bounding box center [424, 279] width 226 height 21
click at [420, 359] on span "11" at bounding box center [420, 366] width 21 height 21
type input "[DATE]"
click at [633, 283] on input "Amount Paid" at bounding box center [668, 279] width 226 height 21
type input "$962.91"
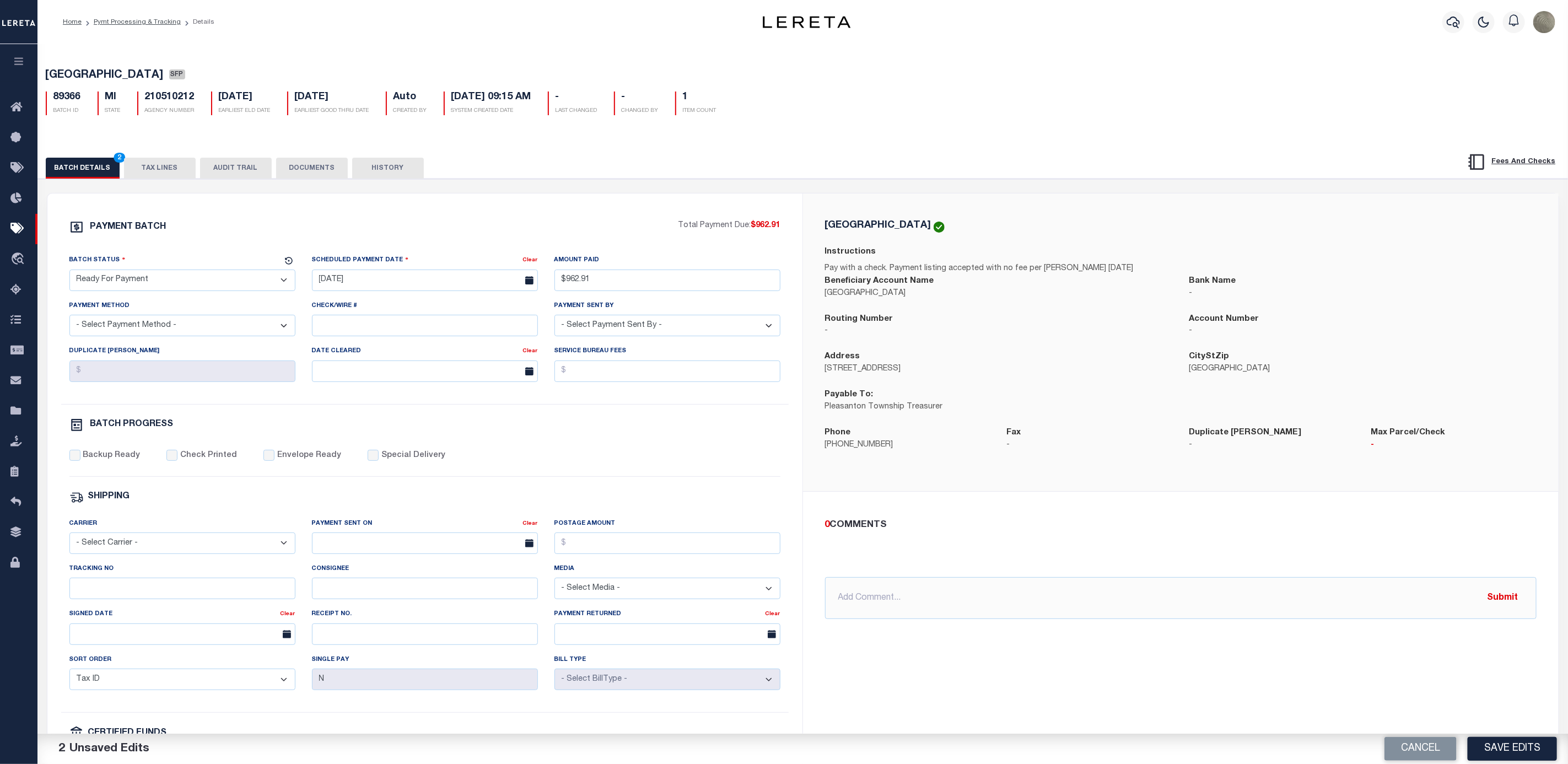
click at [155, 325] on select "- Select Payment Method - ACH Certified Check Check Direct Deposit Wire Transfer" at bounding box center [182, 325] width 226 height 21
select select "CHK"
click at [69, 319] on select "- Select Payment Method - ACH Certified Check Check Direct Deposit Wire Transfer" at bounding box center [182, 325] width 226 height 21
click at [595, 337] on select "- Select Payment Sent By - [PERSON_NAME] [PERSON_NAME] [PERSON_NAME] [PERSON_NA…" at bounding box center [668, 325] width 226 height 21
click at [555, 319] on select "- Select Payment Sent By - [PERSON_NAME] [PERSON_NAME] [PERSON_NAME] [PERSON_NA…" at bounding box center [668, 325] width 226 height 21
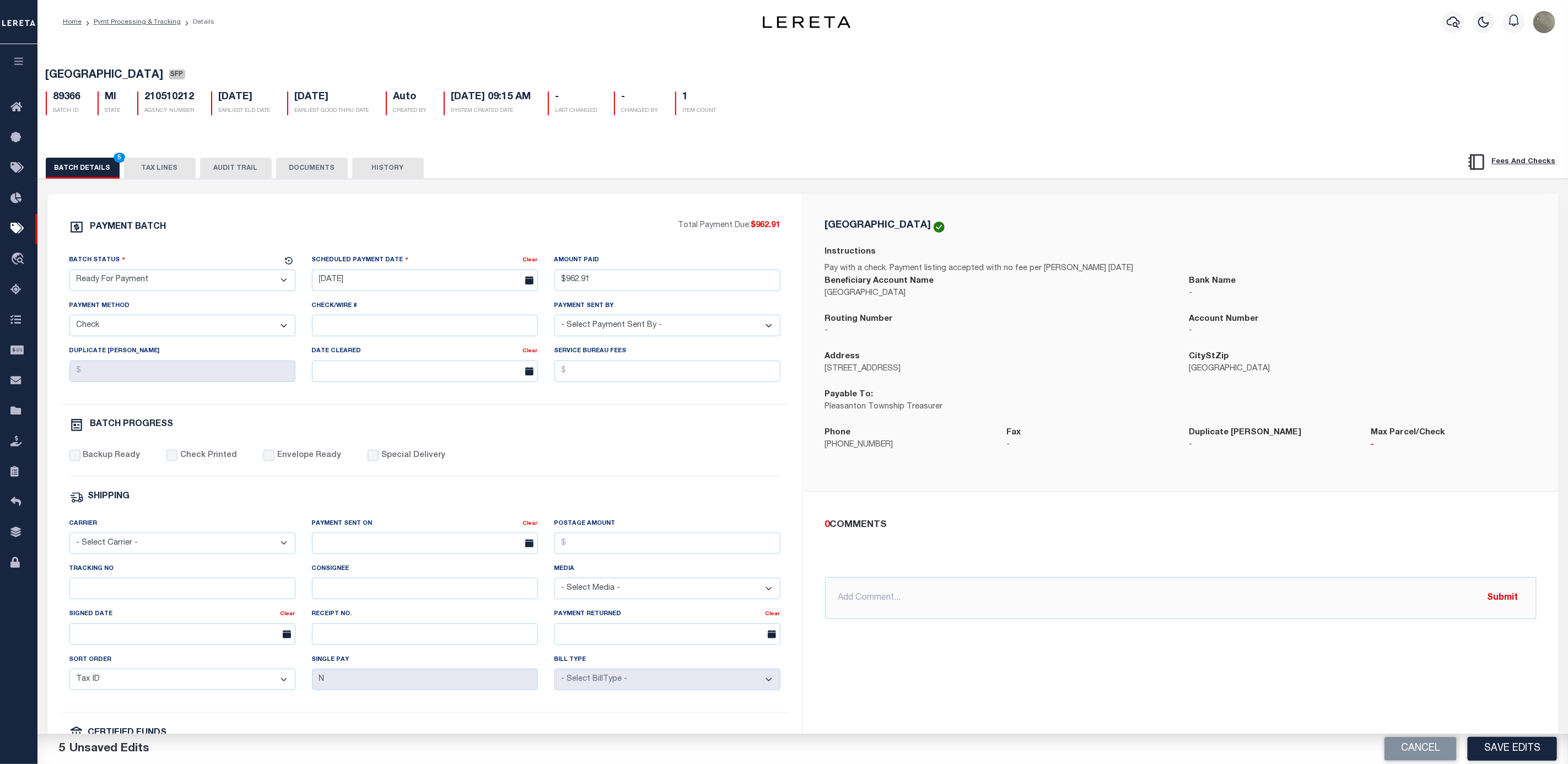
click at [606, 332] on select "- Select Payment Sent By - [PERSON_NAME] [PERSON_NAME] [PERSON_NAME] [PERSON_NA…" at bounding box center [668, 325] width 226 height 21
select select "[PERSON_NAME]"
click at [555, 319] on select "- Select Payment Sent By - [PERSON_NAME] [PERSON_NAME] [PERSON_NAME] [PERSON_NA…" at bounding box center [668, 325] width 226 height 21
click at [108, 460] on label "Backup Ready" at bounding box center [111, 455] width 57 height 12
click at [80, 460] on input "Backup Ready" at bounding box center [75, 455] width 11 height 11
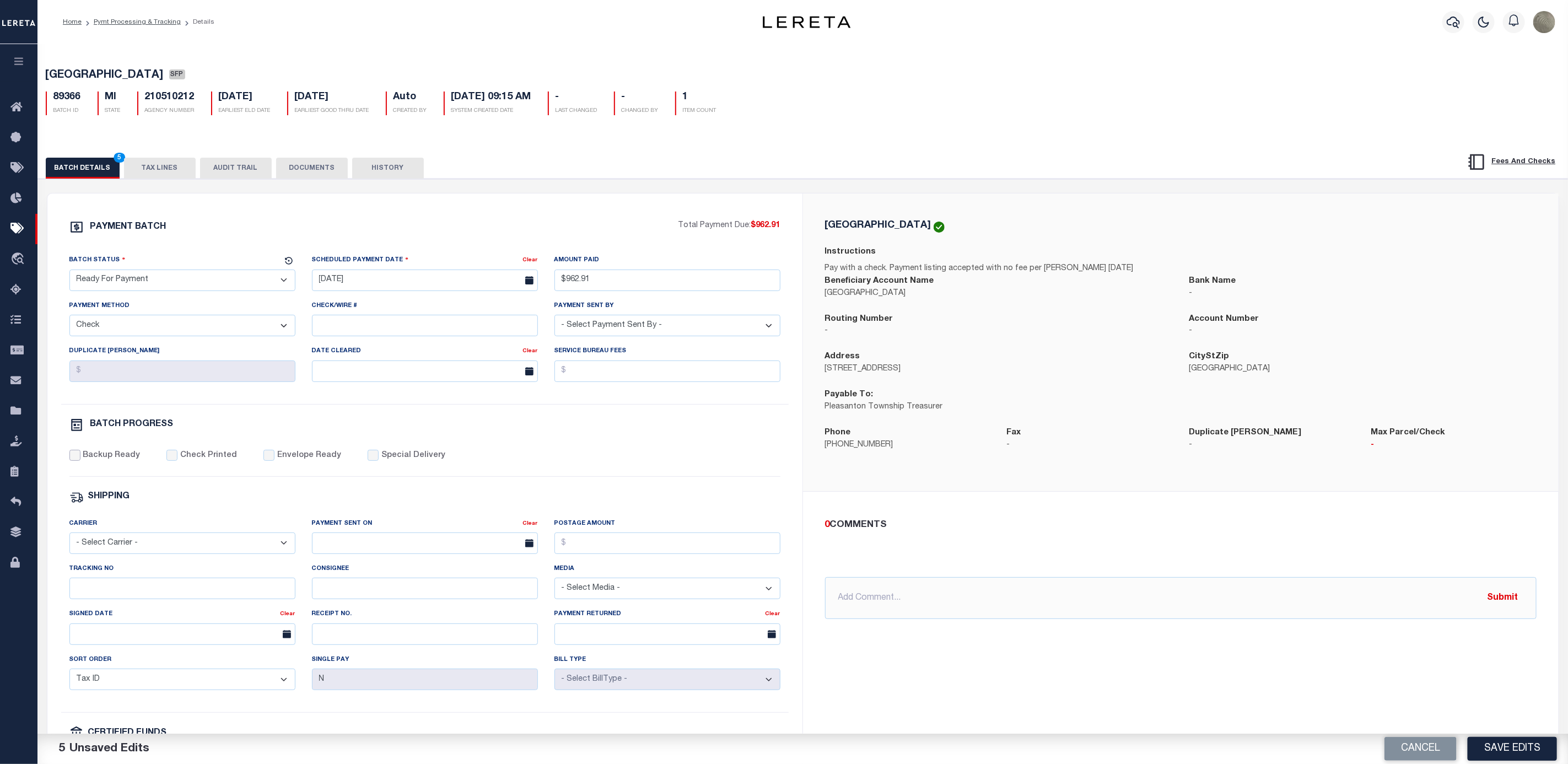
checkbox input "true"
click at [742, 427] on div "BATCH PROGRESS" at bounding box center [424, 425] width 711 height 14
click at [1493, 738] on button "Save Edits" at bounding box center [1512, 749] width 90 height 24
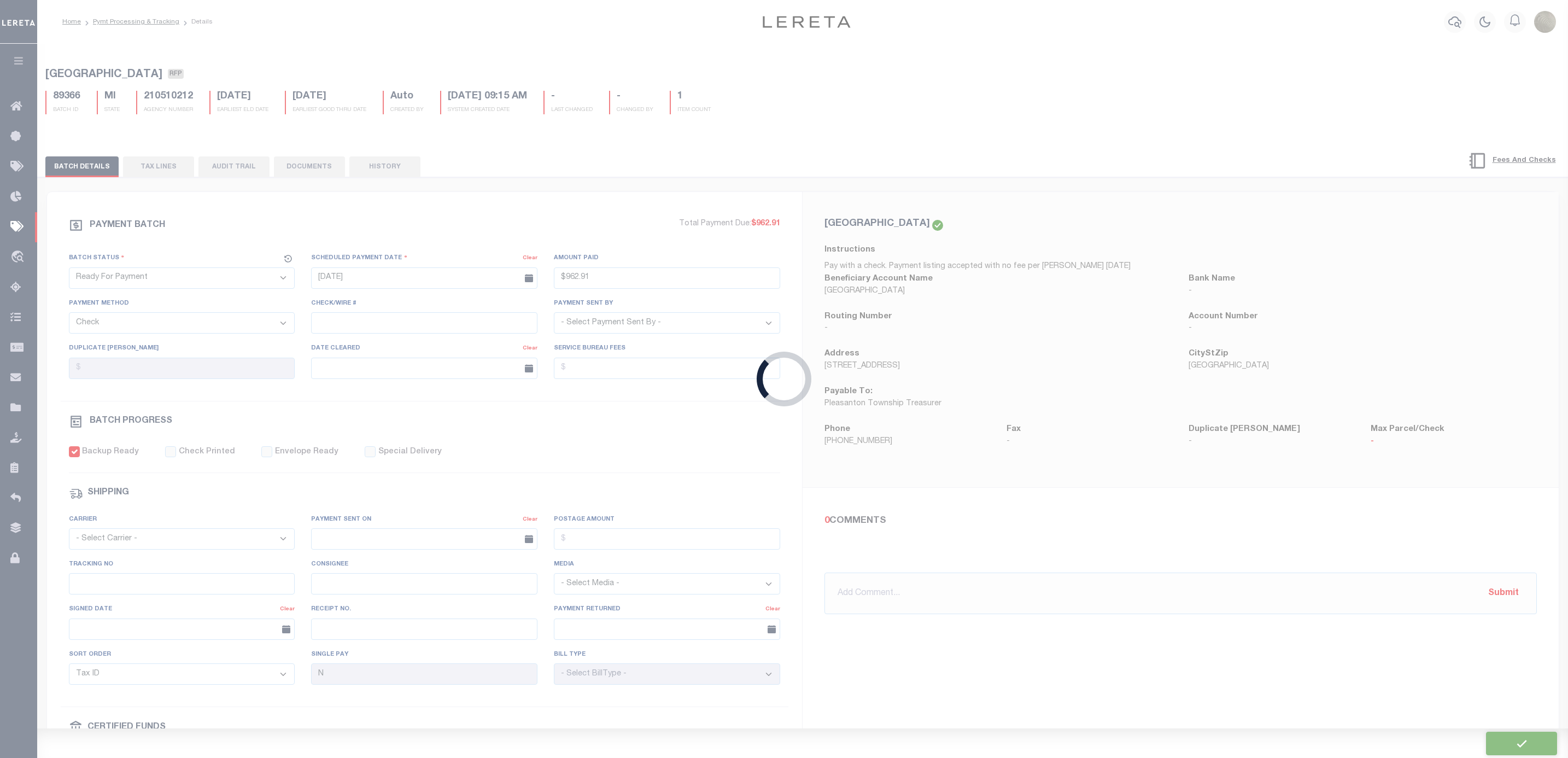
type input "$962.91"
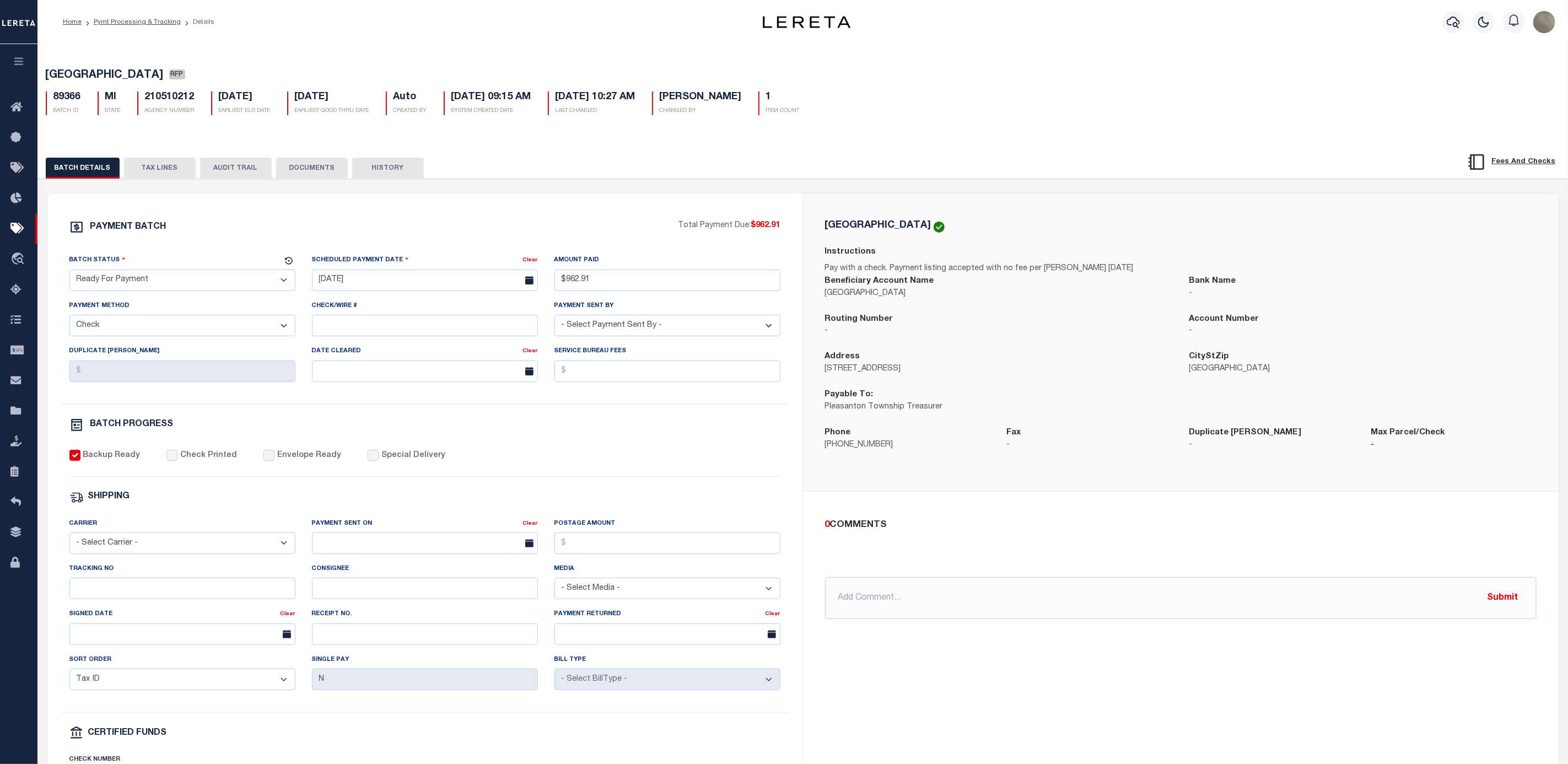
drag, startPoint x: 1235, startPoint y: 84, endPoint x: 1038, endPoint y: 121, distance: 200.4
click at [1235, 84] on div "89366 BATCH ID MI STATE 210510212 AGENCY NUMBER 09/14/2025 EARLIEST ELD DATE 09…" at bounding box center [803, 98] width 1531 height 32
click at [694, 513] on div "PAYMENT BATCH Total Payment Due: $962.91 Batch Status - Select Status -" at bounding box center [425, 516] width 729 height 592
click at [936, 595] on input "text" at bounding box center [1181, 598] width 712 height 42
type input "USPS"
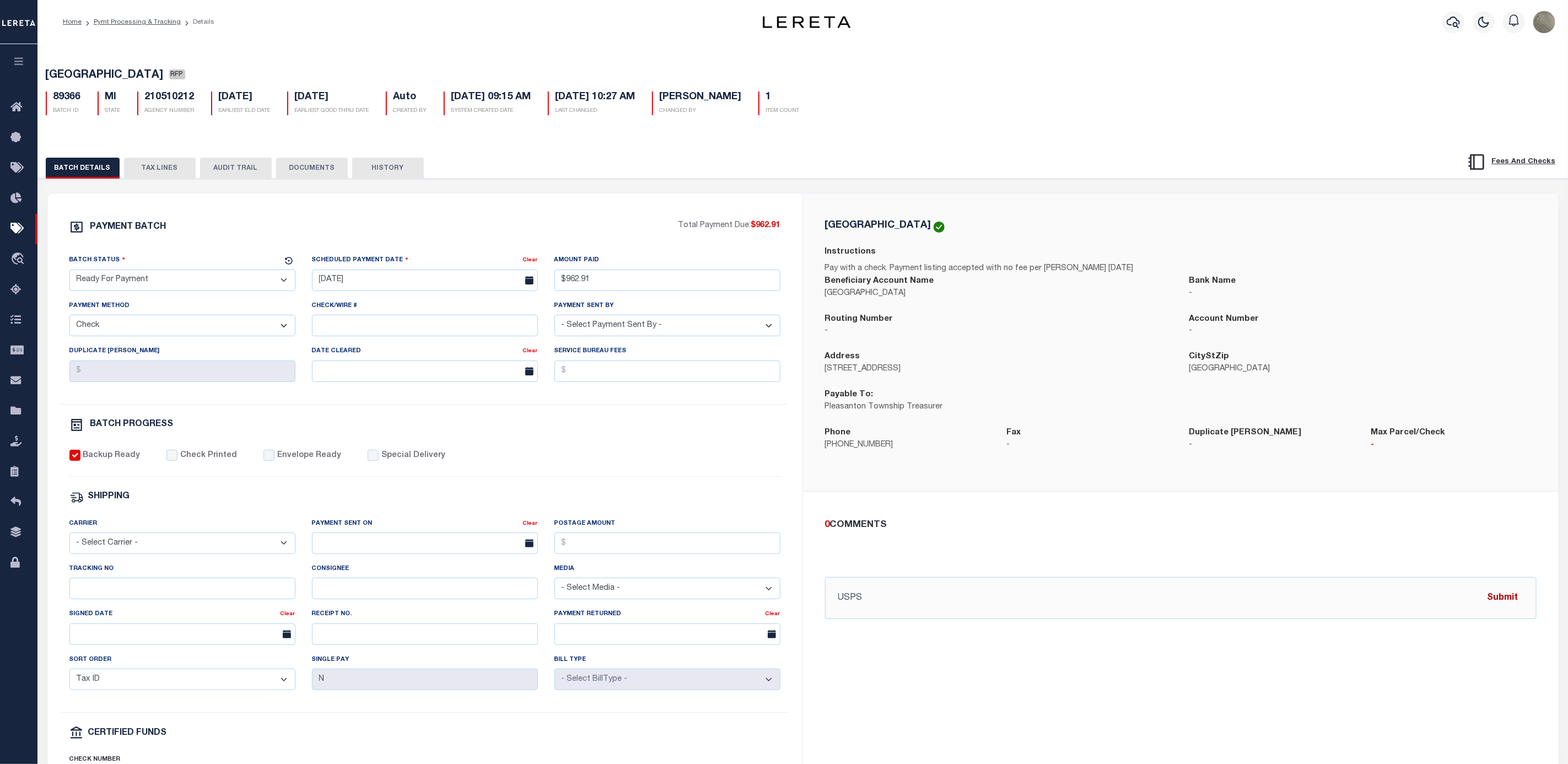
click at [1512, 610] on button "Submit" at bounding box center [1502, 598] width 45 height 22
click at [676, 445] on div "PAYMENT BATCH Total Payment Due: $962.91 Batch Status - Select Status -" at bounding box center [425, 516] width 729 height 592
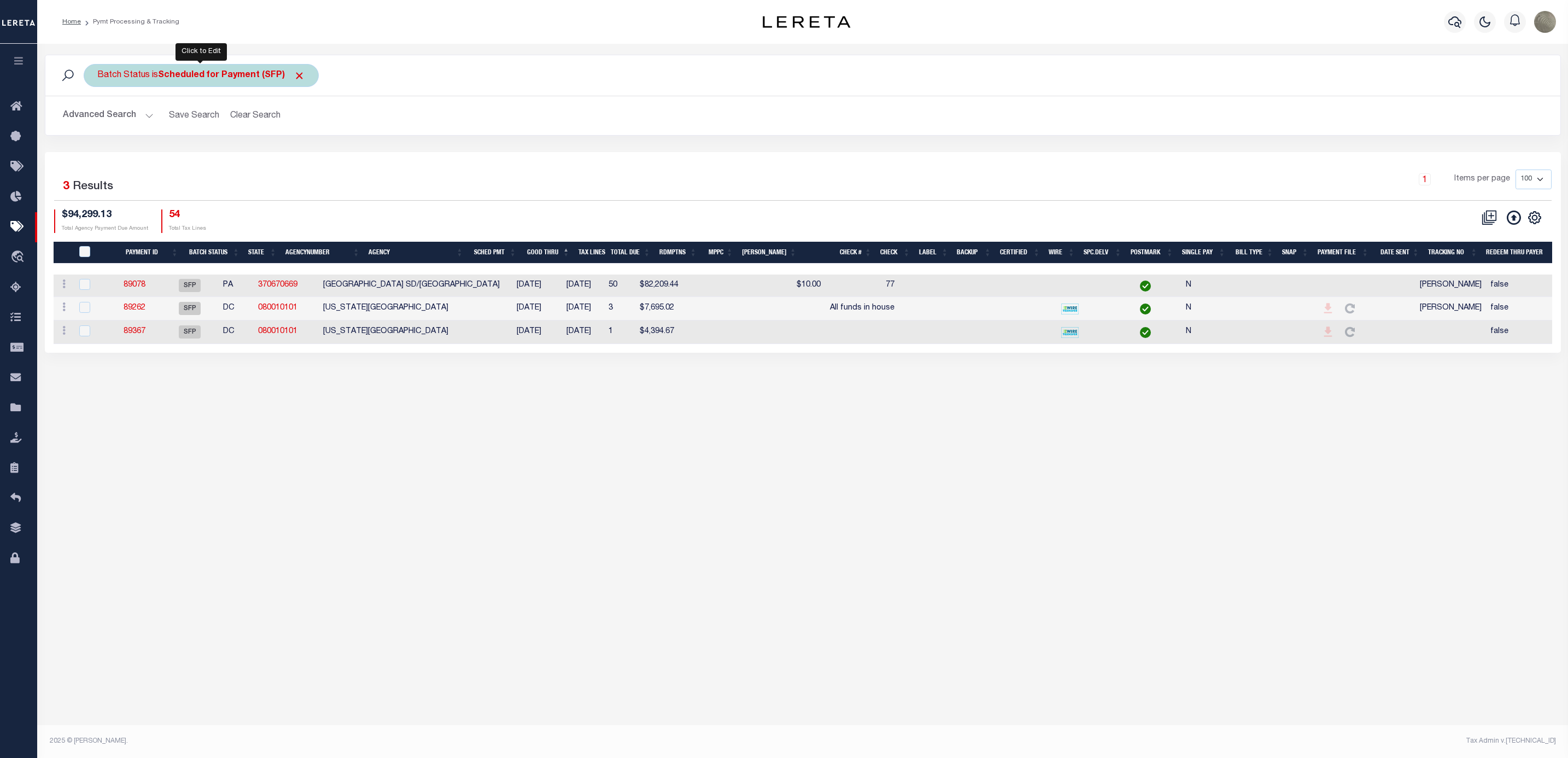
click at [172, 81] on div "Batch Status is Scheduled for Payment (SFP)" at bounding box center [201, 75] width 235 height 23
click at [178, 131] on select "Awaiting Funds (AWF) Cleared and Complete (CAC) New Check Needed (NCN) Payment …" at bounding box center [178, 128] width 161 height 21
select select "RFP"
click at [98, 120] on select "Awaiting Funds (AWF) Cleared and Complete (CAC) New Check Needed (NCN) Payment …" at bounding box center [178, 128] width 161 height 21
click at [241, 151] on input "Apply" at bounding box center [242, 153] width 32 height 18
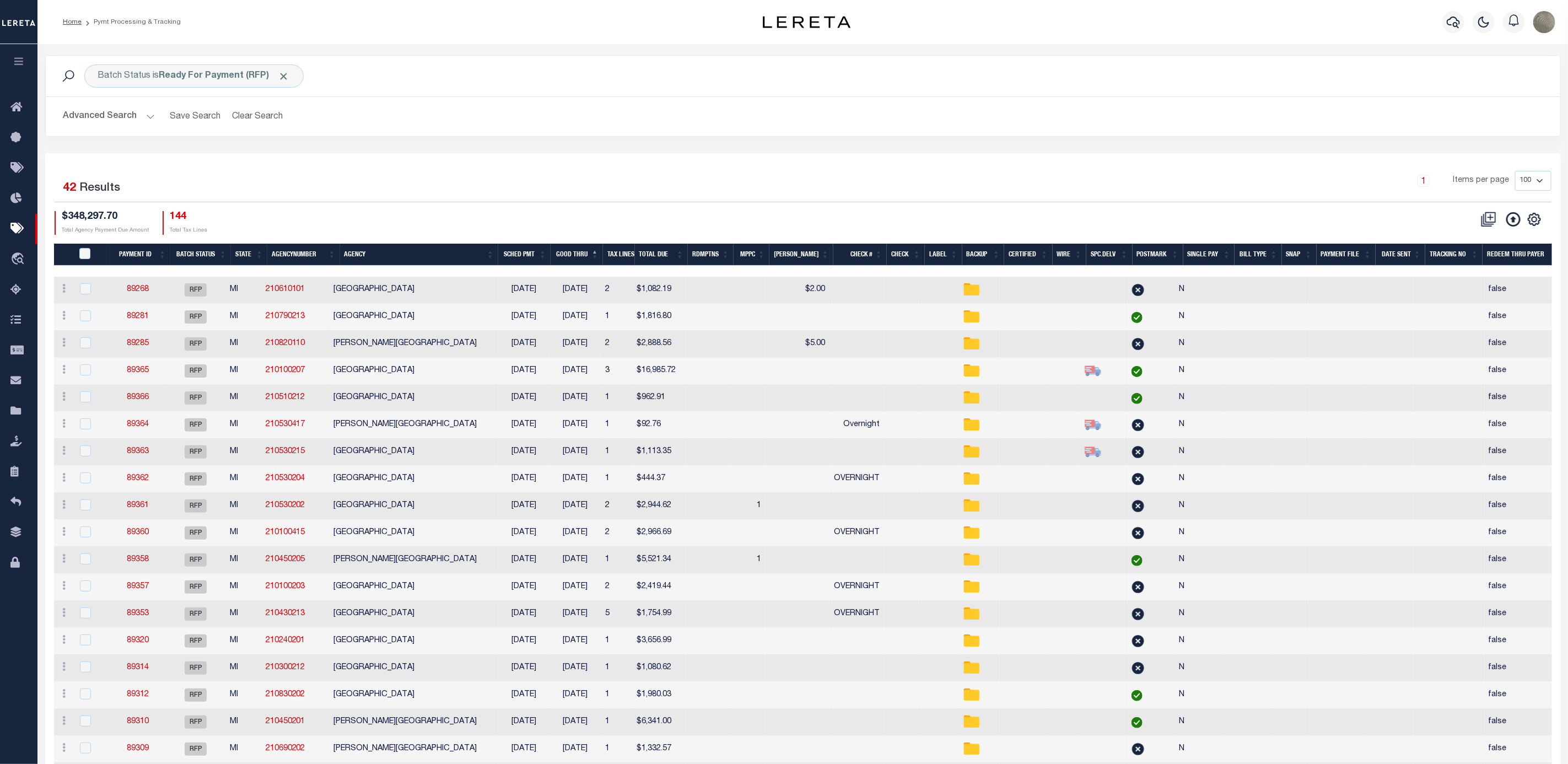
click at [1147, 248] on th "Postmark" at bounding box center [1158, 254] width 51 height 22
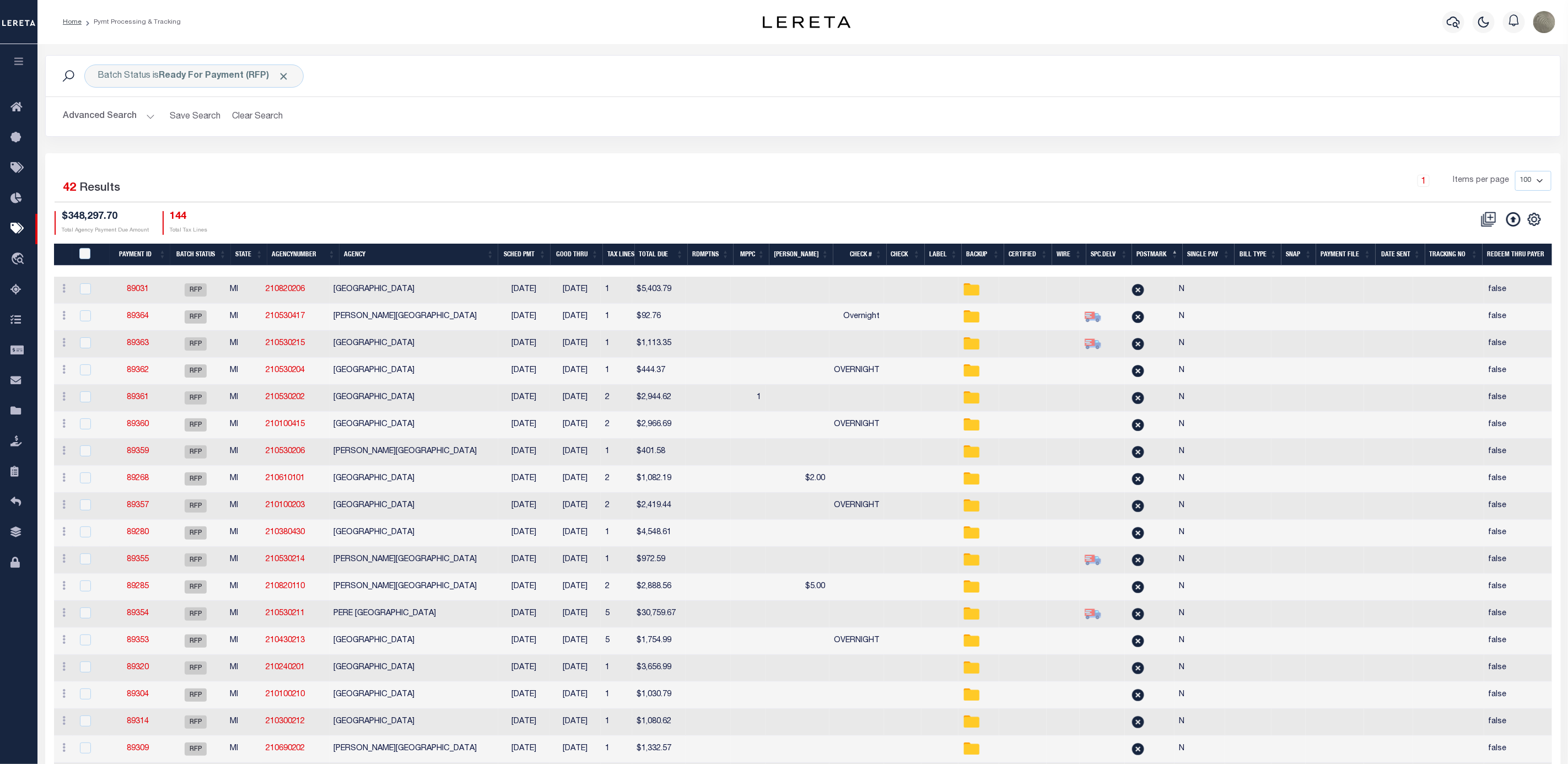
click at [395, 252] on th "Agency" at bounding box center [419, 254] width 159 height 22
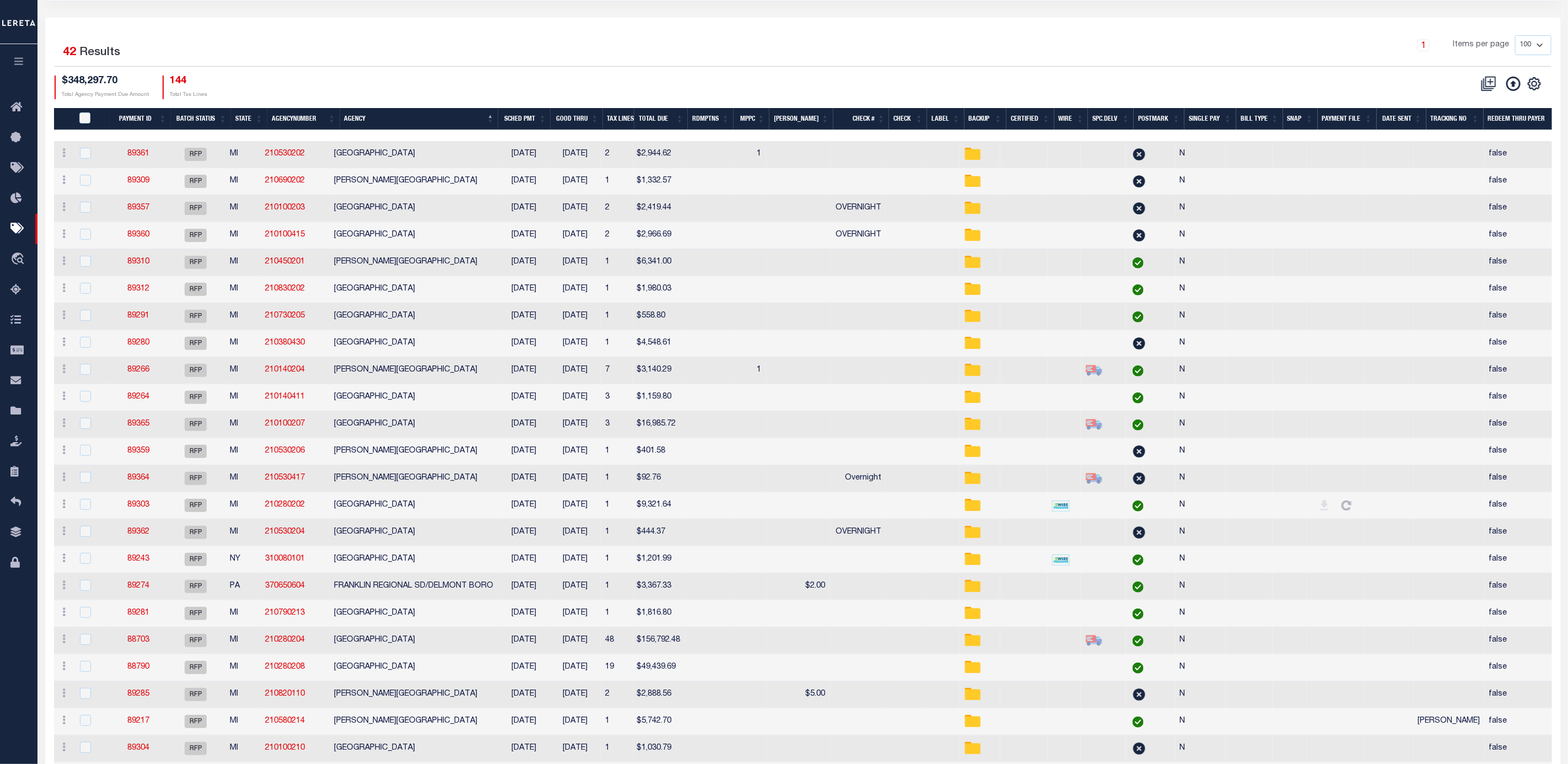
scroll to position [82, 0]
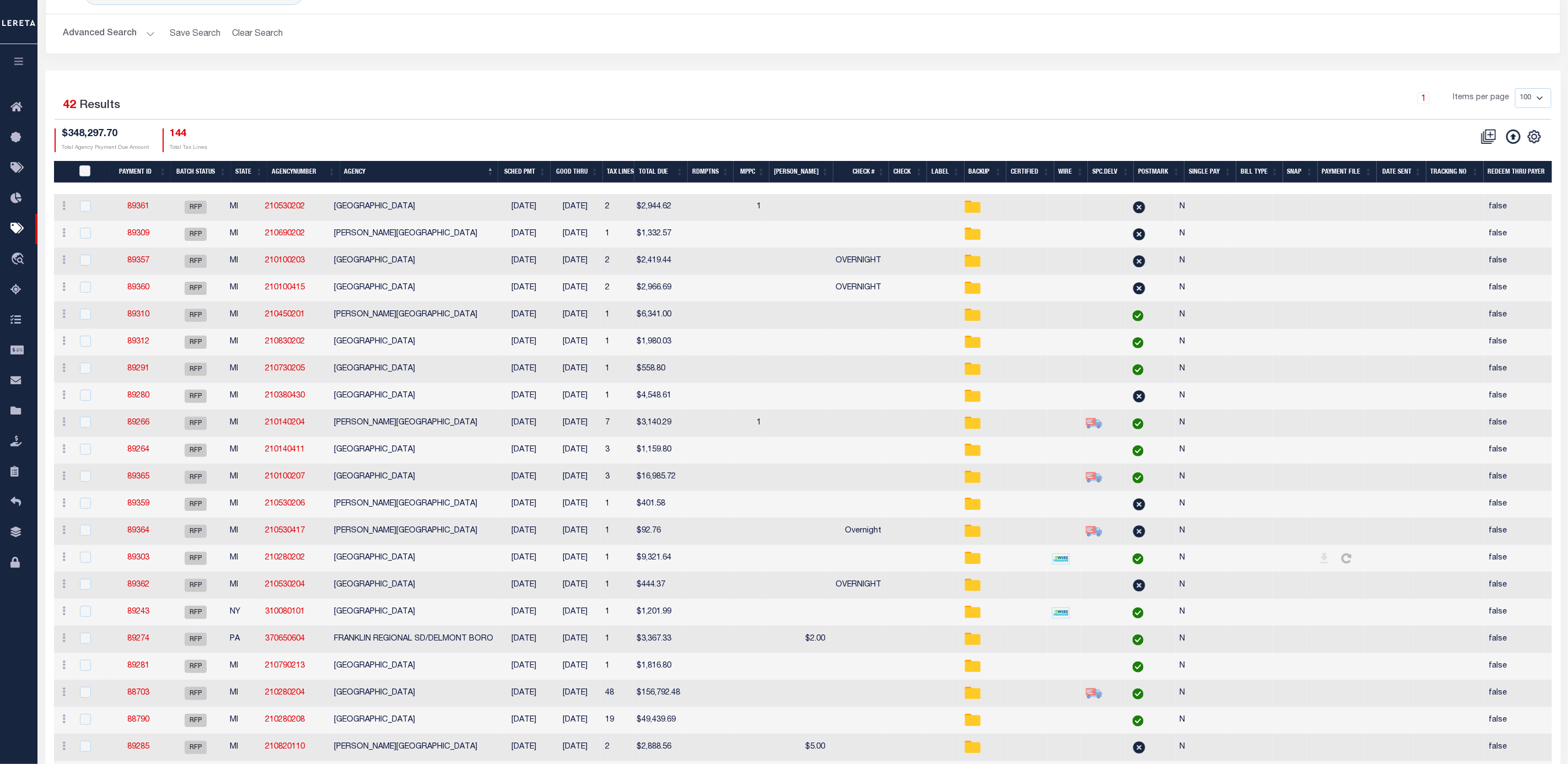
click at [609, 117] on div "1 Items per page 100 200 500 1000" at bounding box center [992, 102] width 1119 height 29
click at [626, 348] on td "1" at bounding box center [617, 342] width 31 height 27
checkbox input "true"
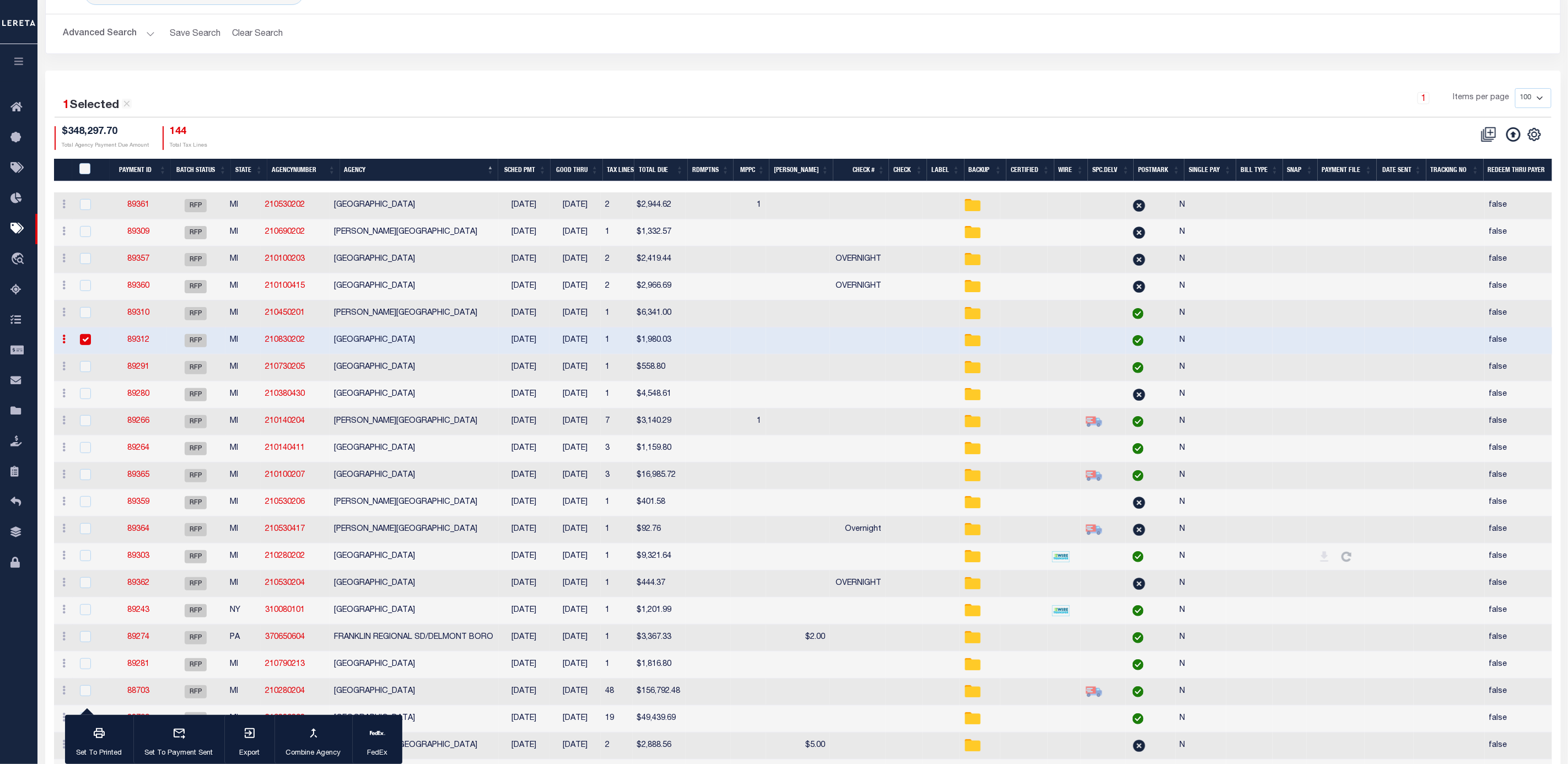
click at [1080, 134] on div "CSV Export Selected Print Show Filter Show Search Columns 0: 1: PayeePmtBatchSt…" at bounding box center [1176, 138] width 748 height 24
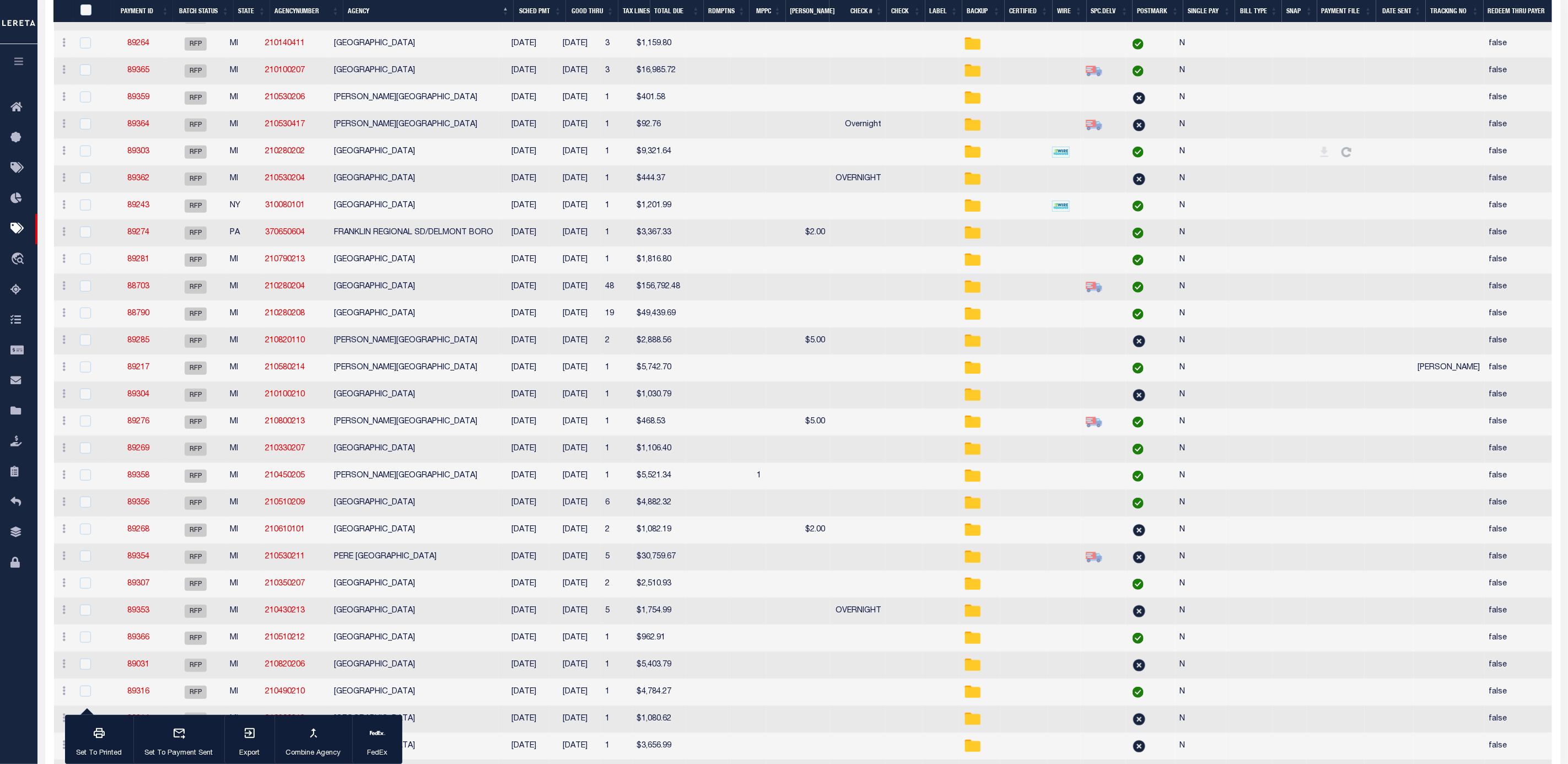
scroll to position [496, 0]
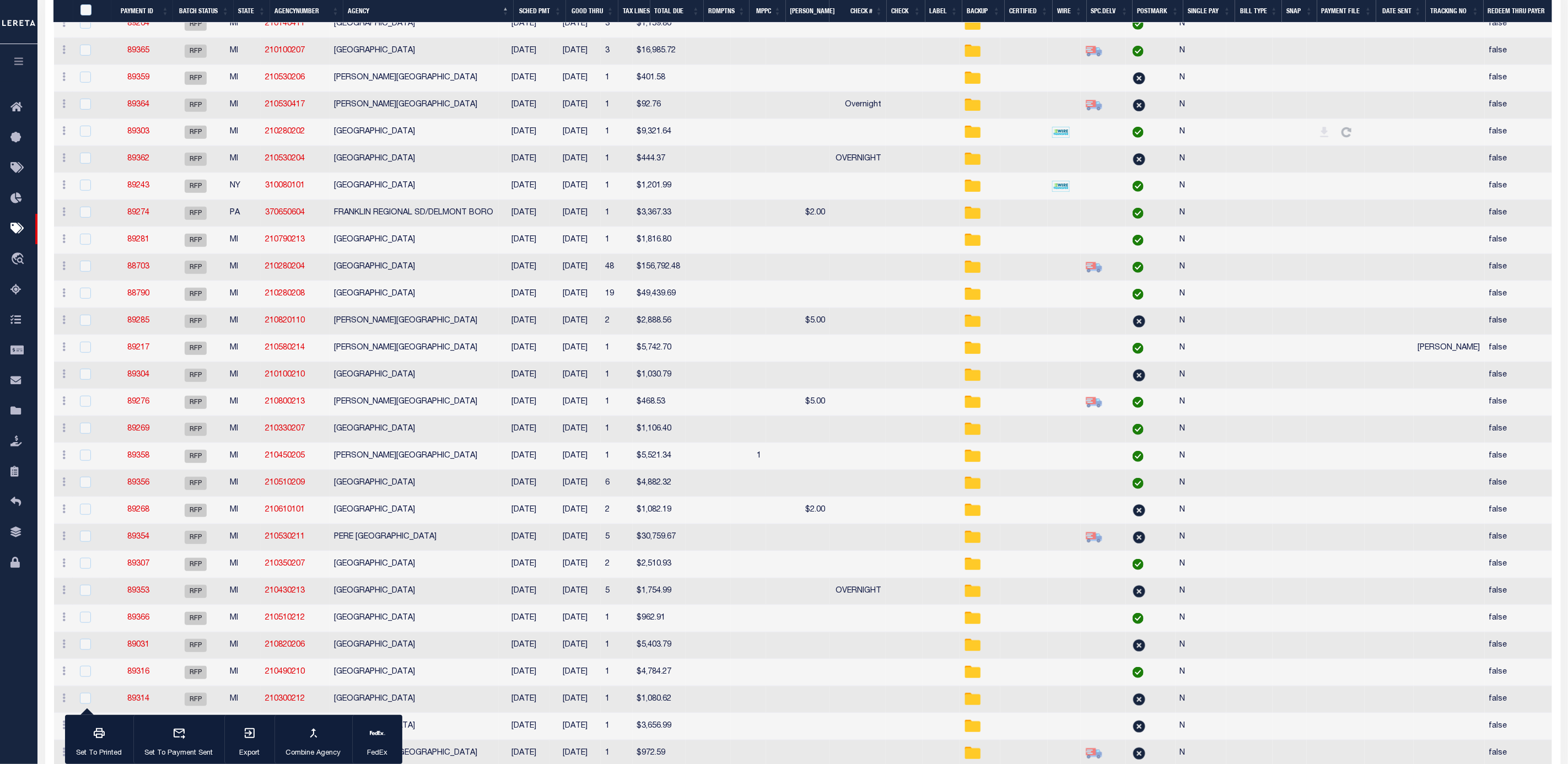
click at [423, 493] on td "MANISTEE TOWNSHIP" at bounding box center [413, 483] width 169 height 27
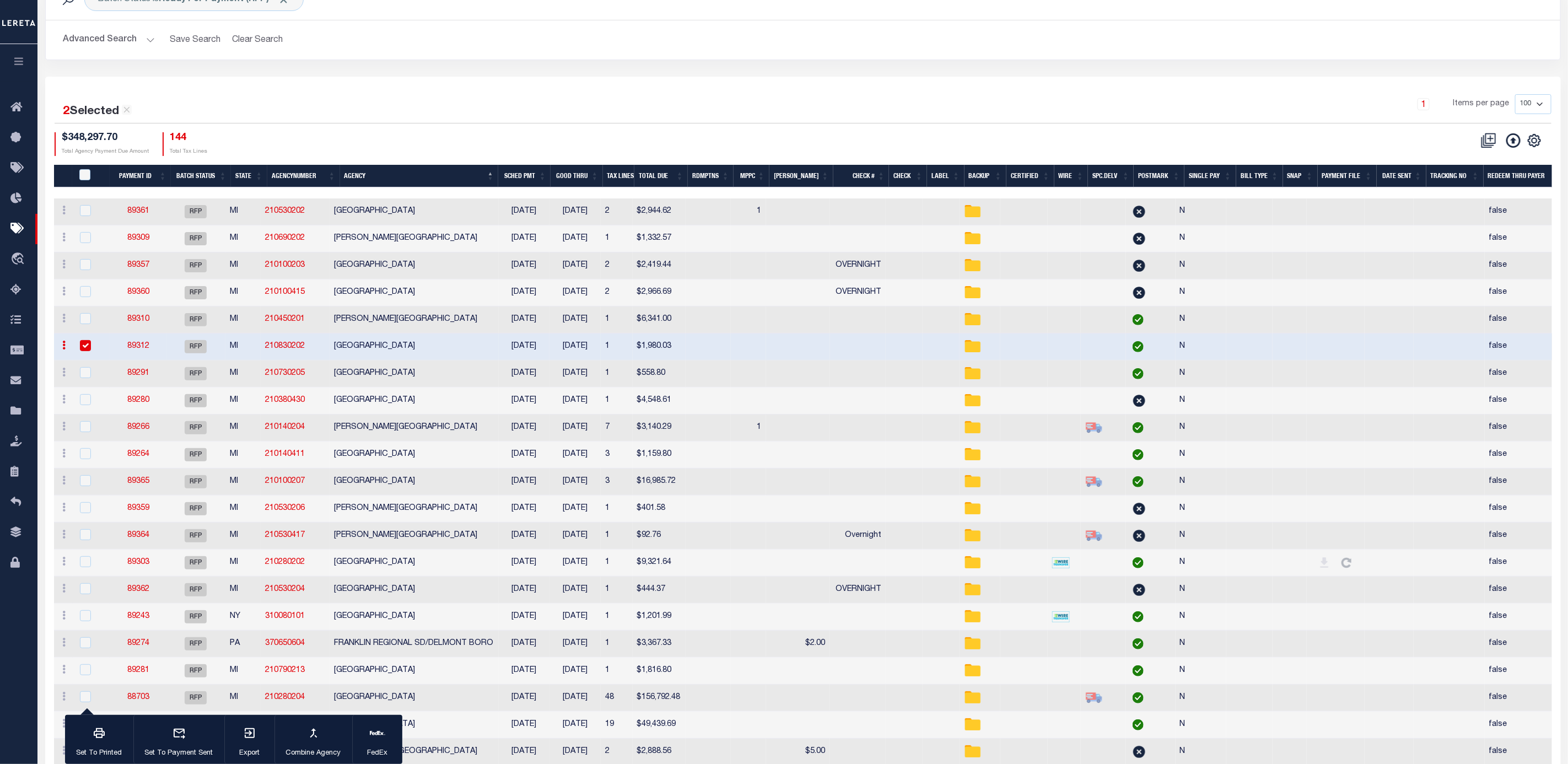
scroll to position [0, 0]
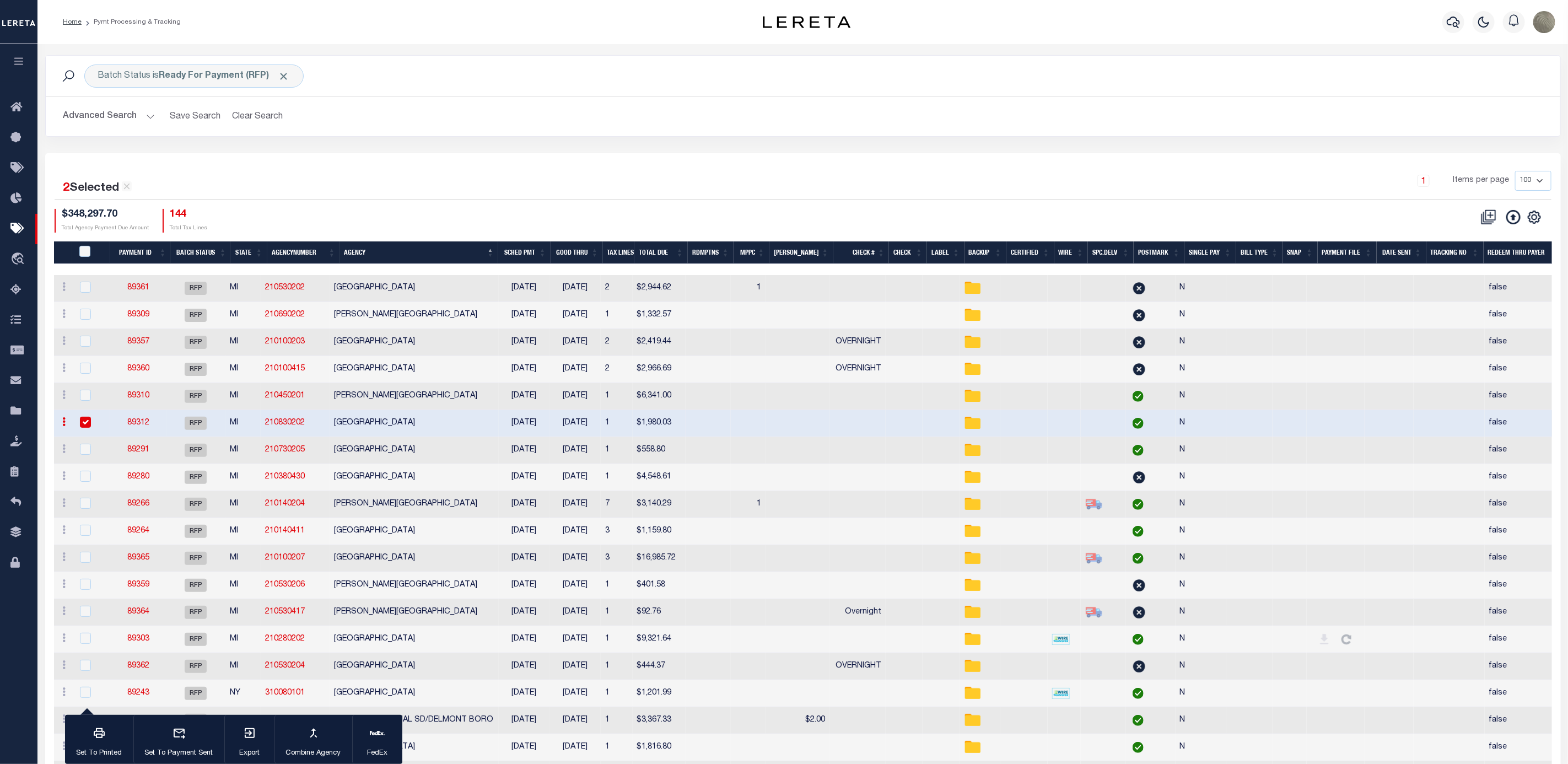
click at [566, 189] on div "1 Items per page 100 200 500 1000" at bounding box center [992, 185] width 1119 height 29
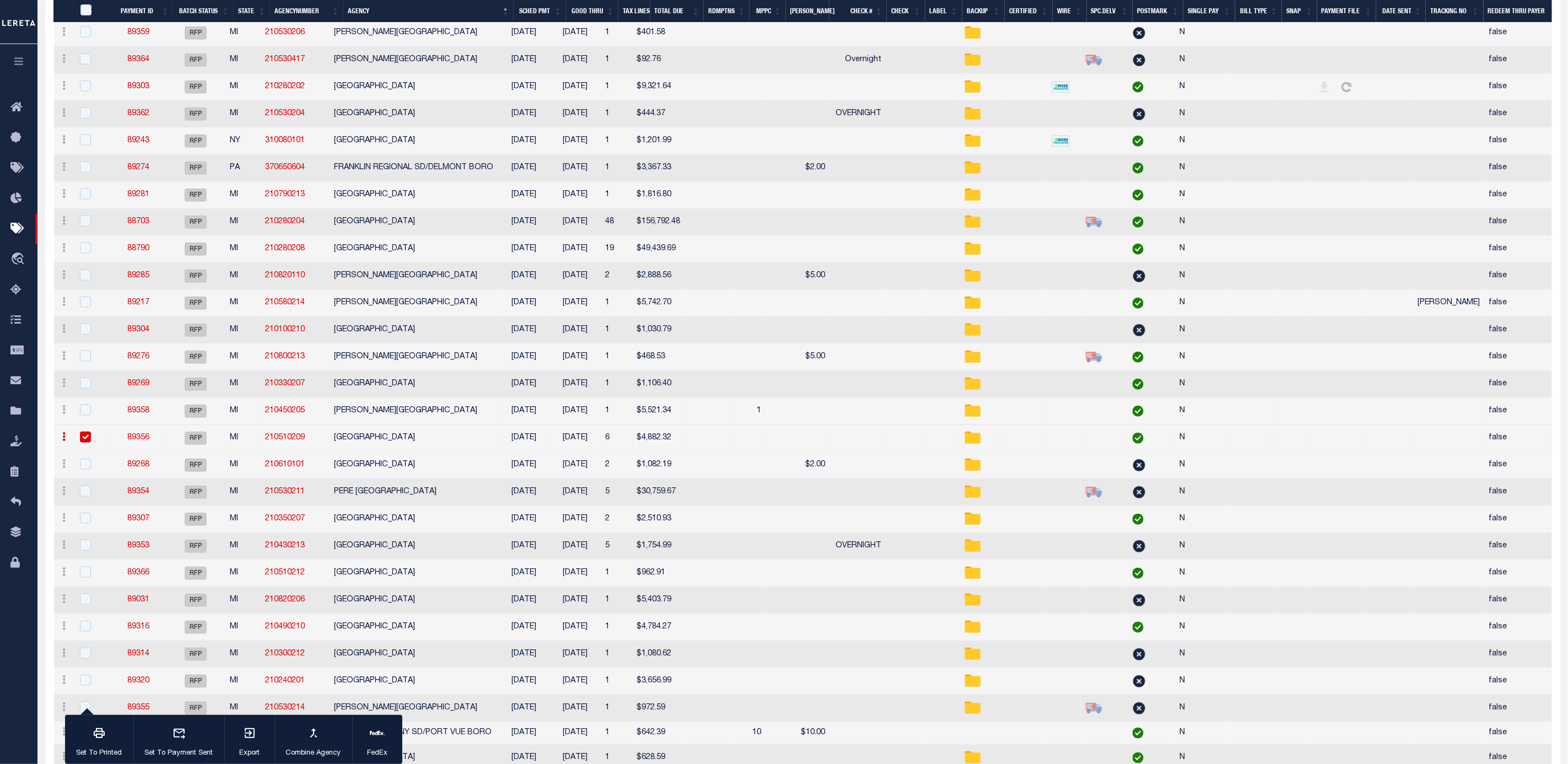
scroll to position [579, 0]
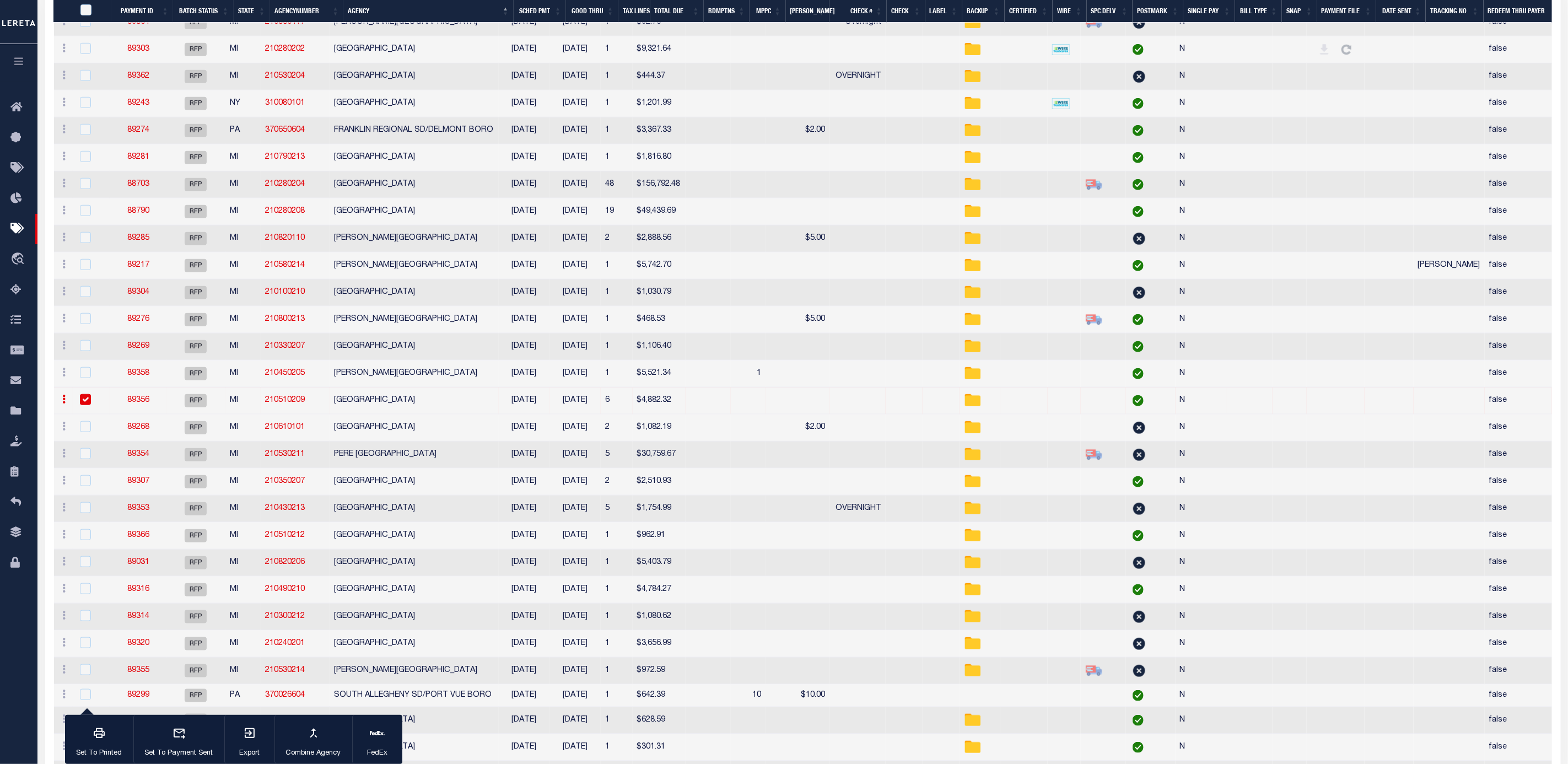
click at [465, 409] on td "MANISTEE TOWNSHIP" at bounding box center [413, 400] width 169 height 27
checkbox input "false"
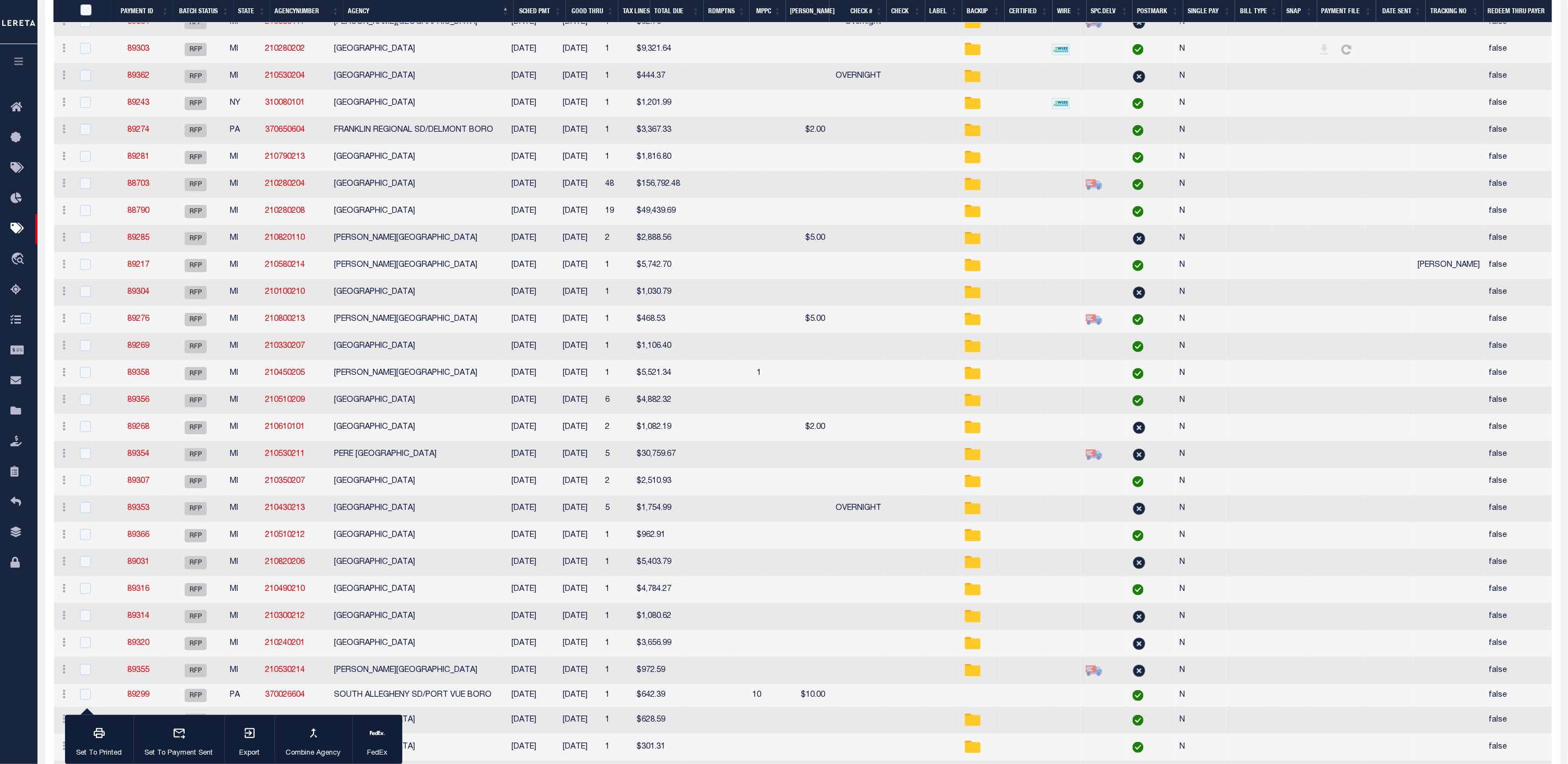
click at [470, 463] on td "PERE MARQUETTE TOWNSHIP" at bounding box center [413, 454] width 169 height 27
checkbox input "true"
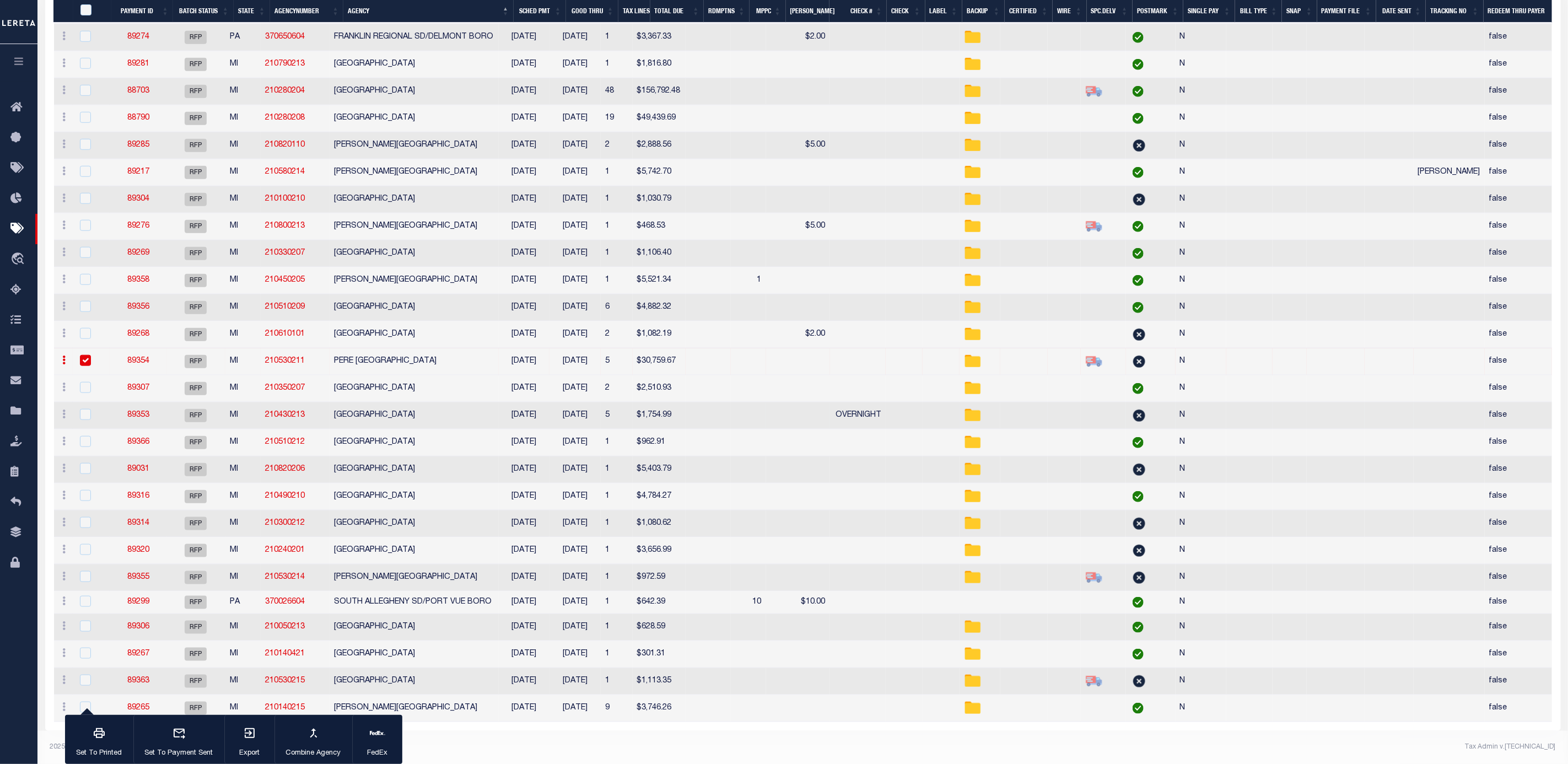
scroll to position [692, 0]
click at [706, 745] on div "2025 © [PERSON_NAME]." at bounding box center [422, 746] width 761 height 10
click at [534, 746] on div "2025 © [PERSON_NAME]." at bounding box center [422, 746] width 761 height 10
click at [717, 564] on td at bounding box center [707, 577] width 45 height 27
checkbox input "true"
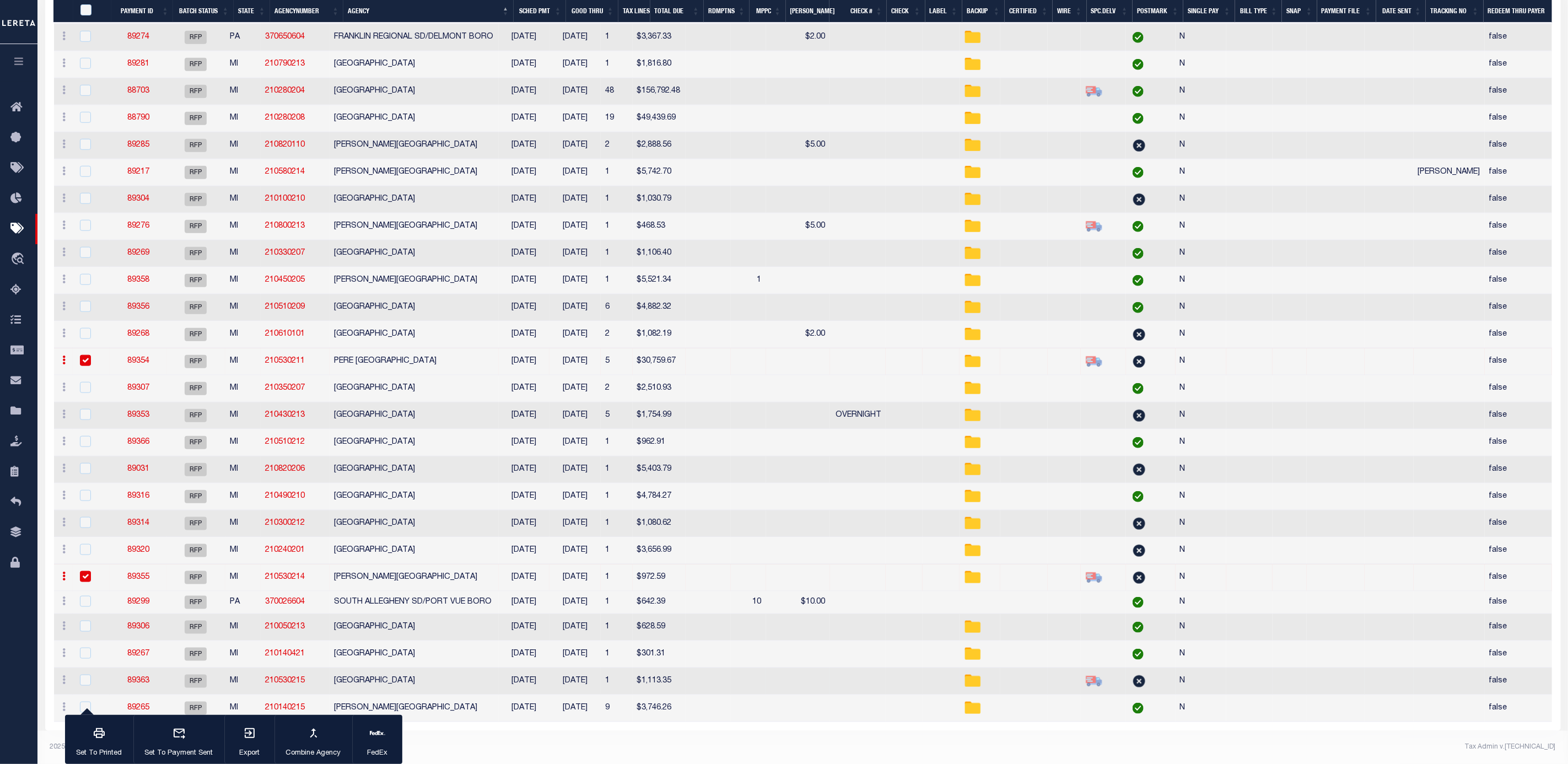
click at [830, 677] on td at bounding box center [858, 681] width 56 height 27
checkbox input "true"
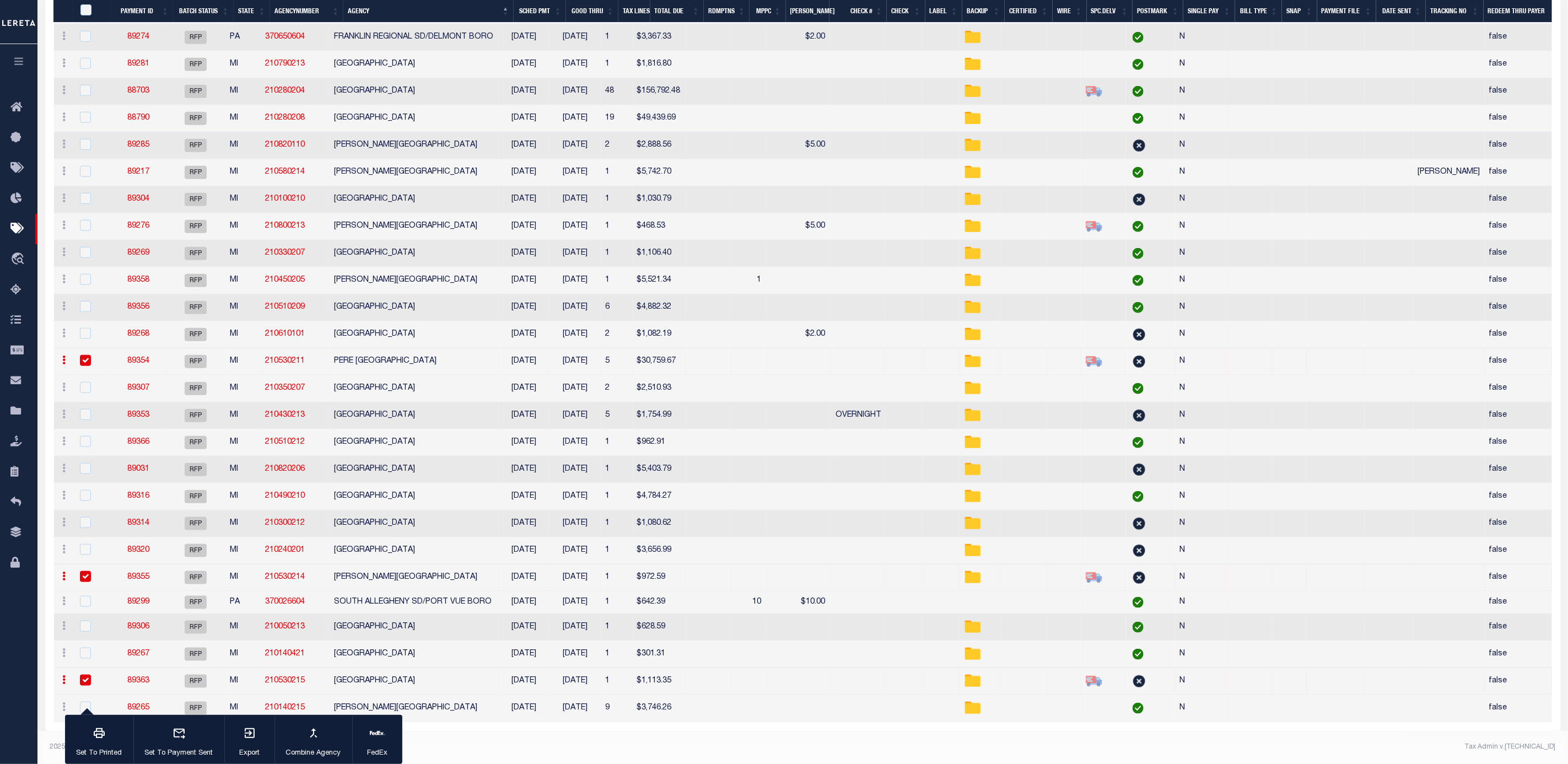
scroll to position [669, 0]
click at [133, 231] on link "89276" at bounding box center [139, 229] width 22 height 7
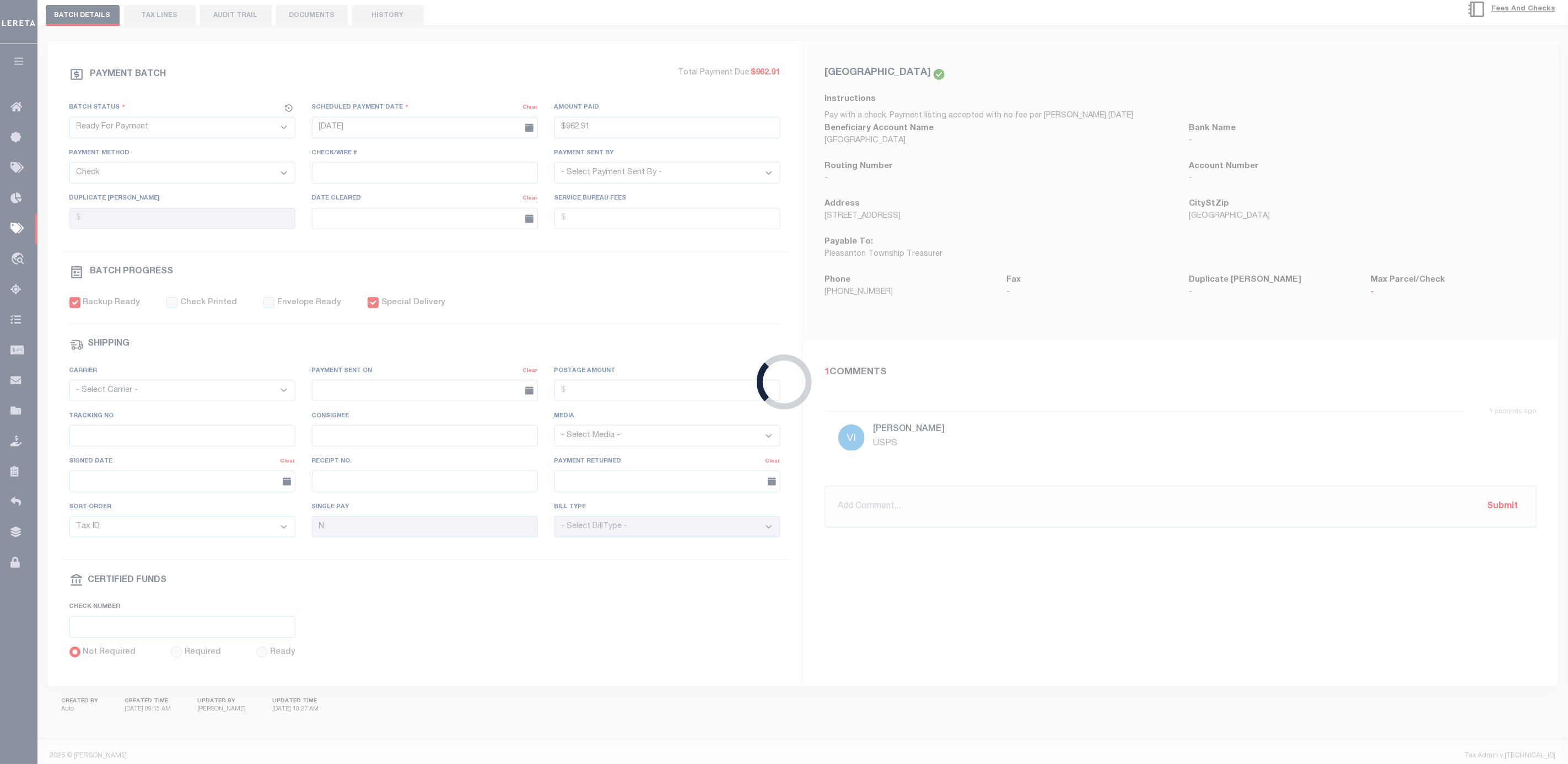
type input "$468.53"
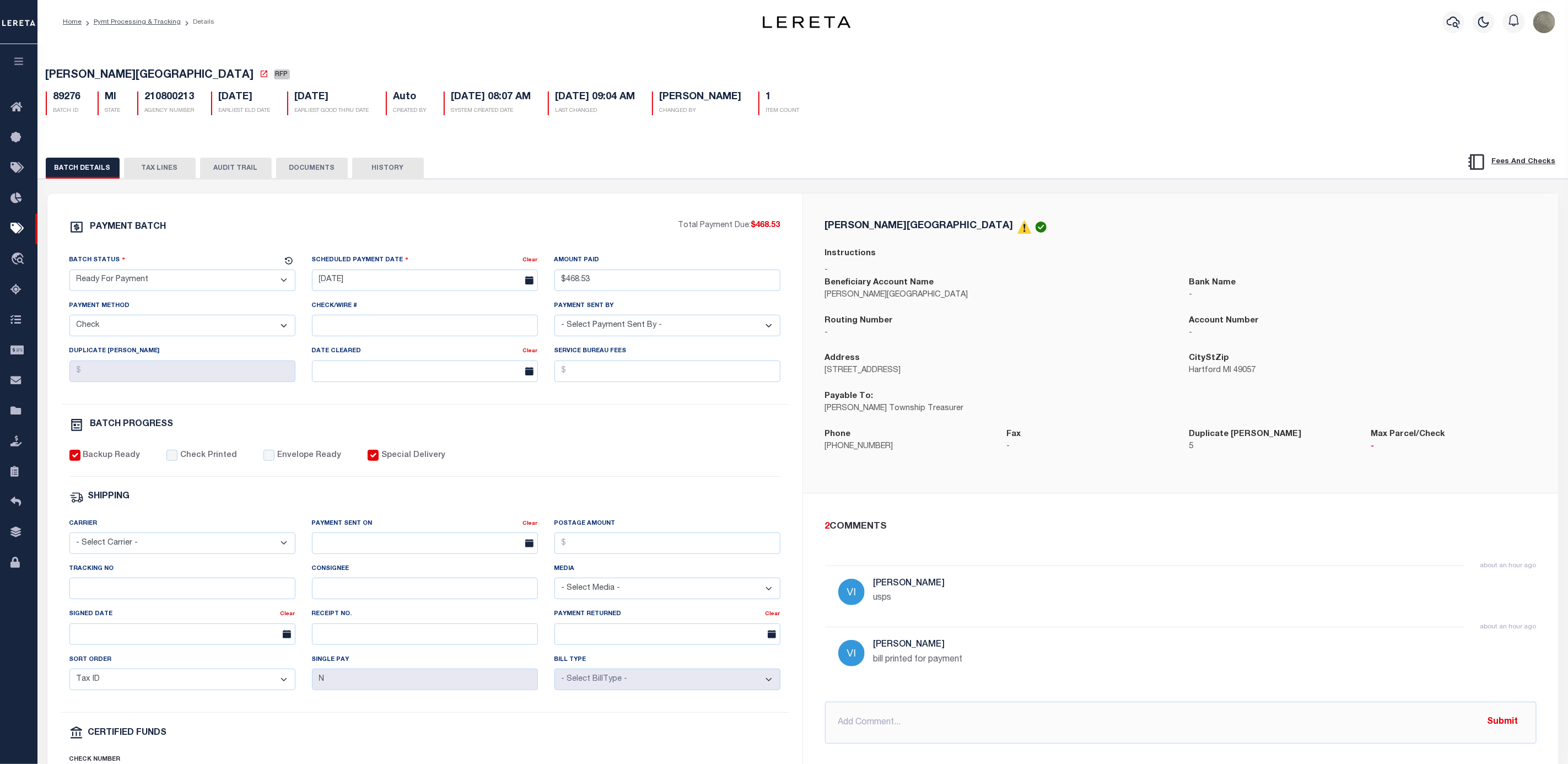
click at [381, 457] on label "Special Delivery" at bounding box center [412, 455] width 64 height 12
click at [378, 457] on input "Special Delivery" at bounding box center [374, 455] width 11 height 11
checkbox input "false"
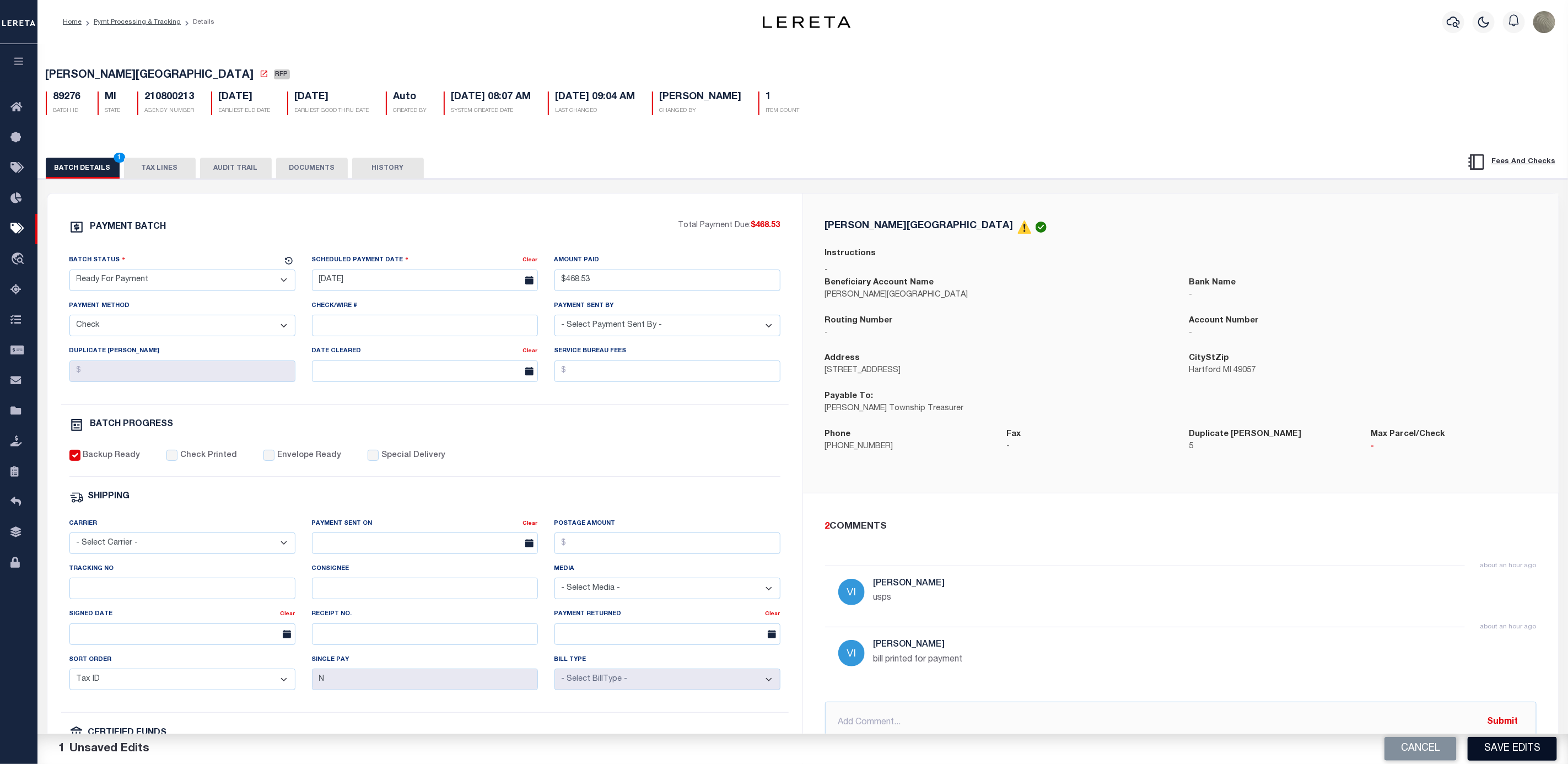
click at [1516, 748] on button "Save Edits" at bounding box center [1512, 749] width 90 height 24
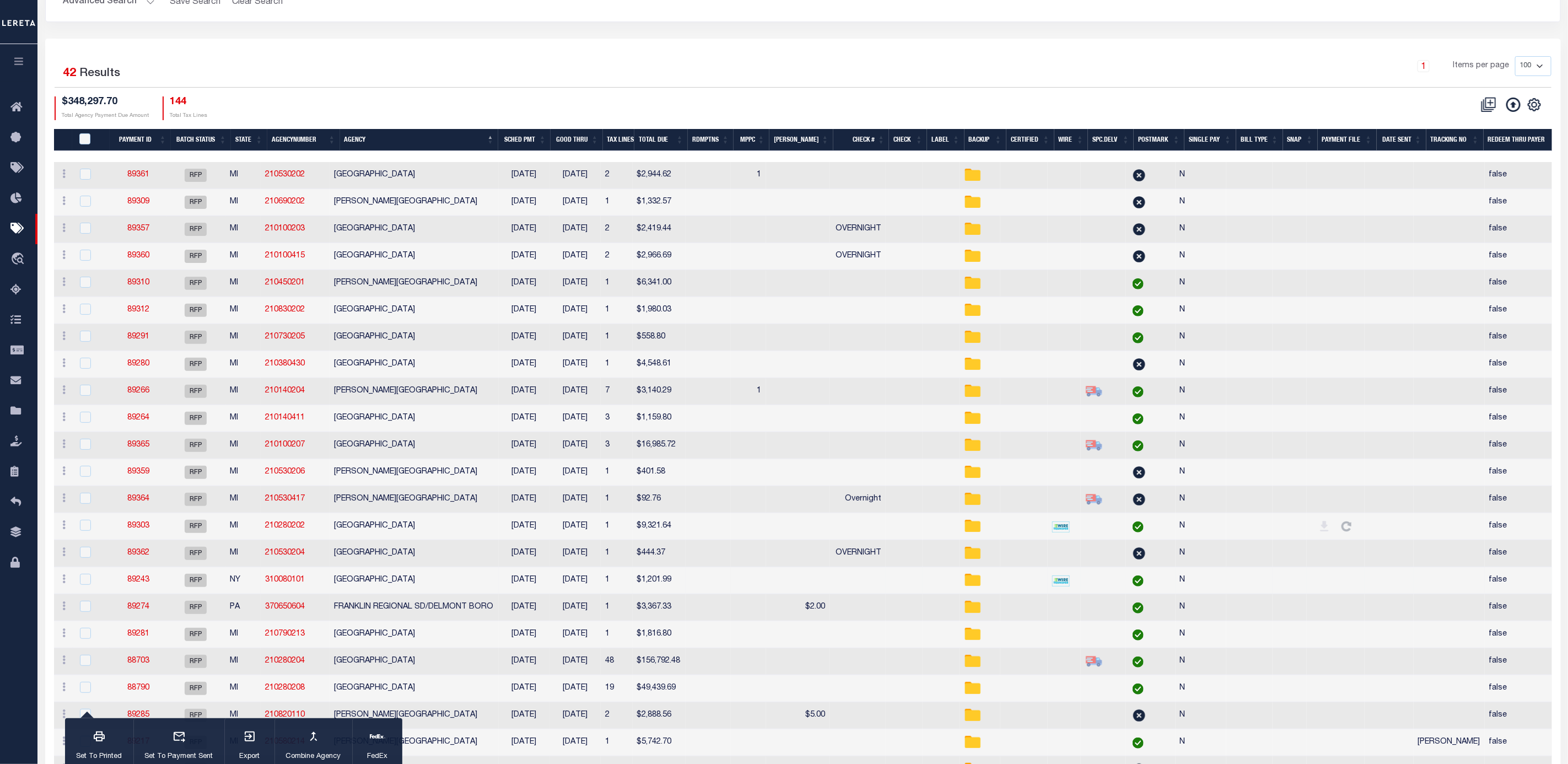
scroll to position [33, 0]
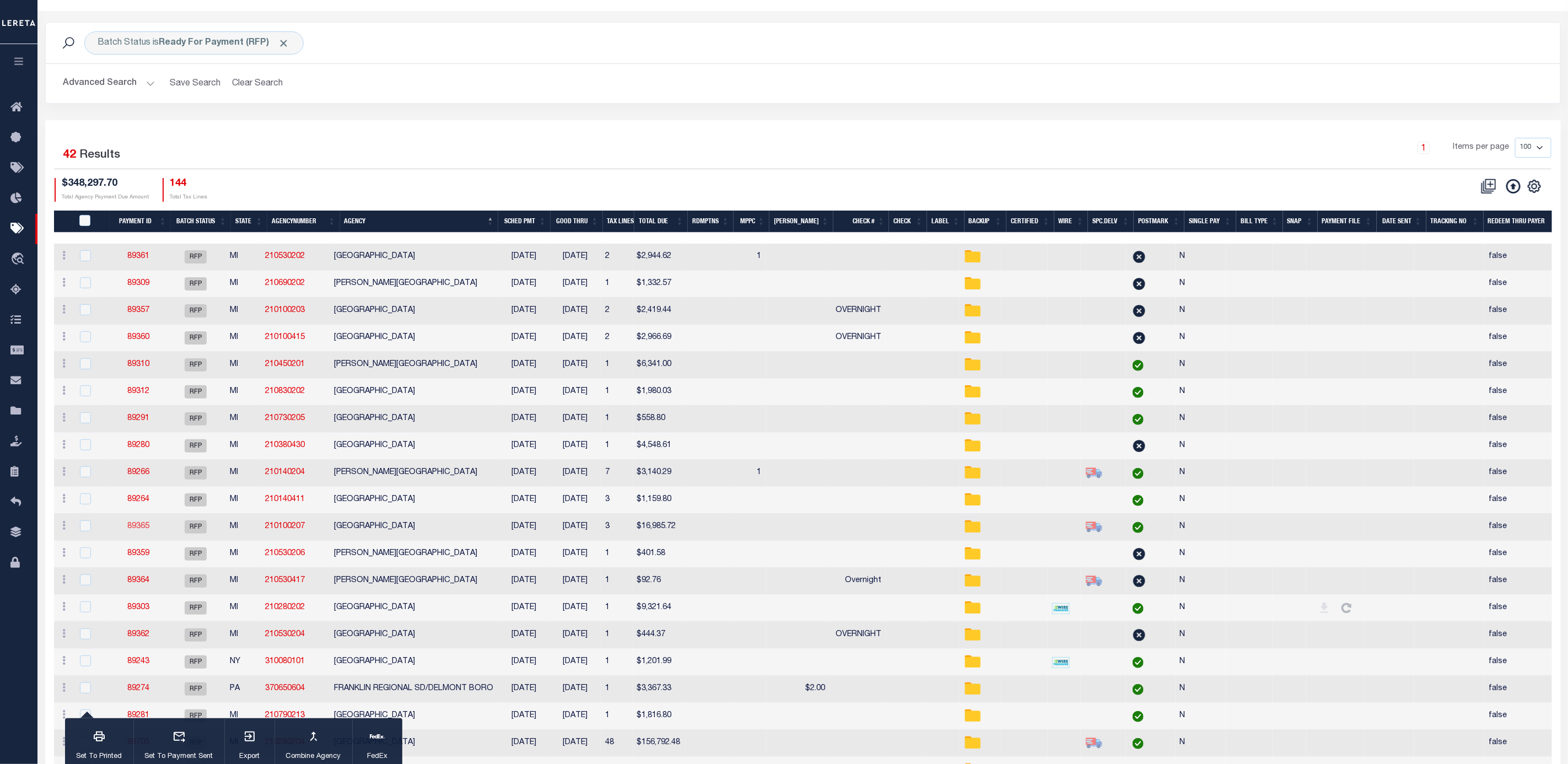
click at [146, 530] on link "89365" at bounding box center [139, 526] width 22 height 7
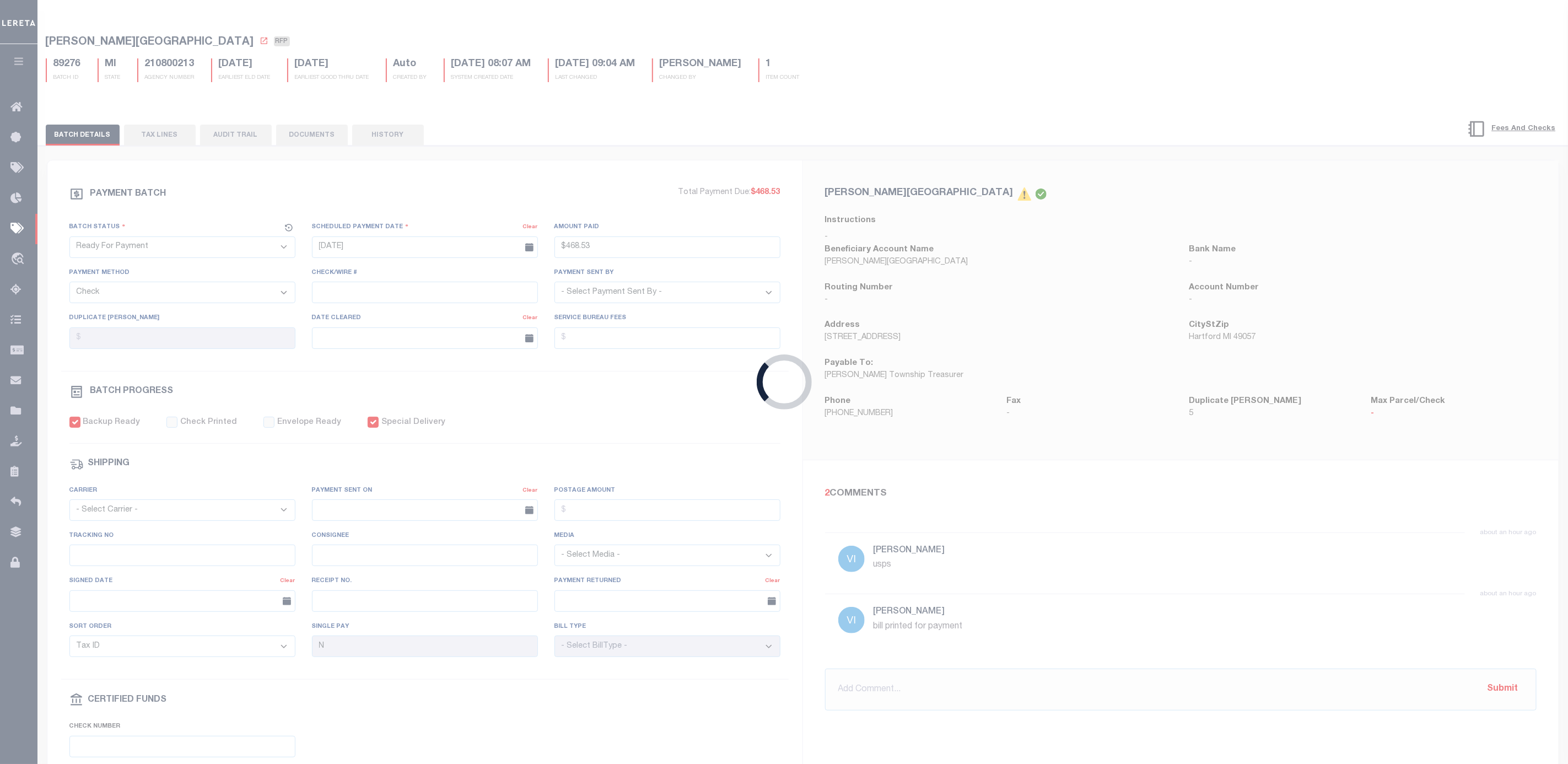
type input "09/03/2025"
type input "$16,985.72"
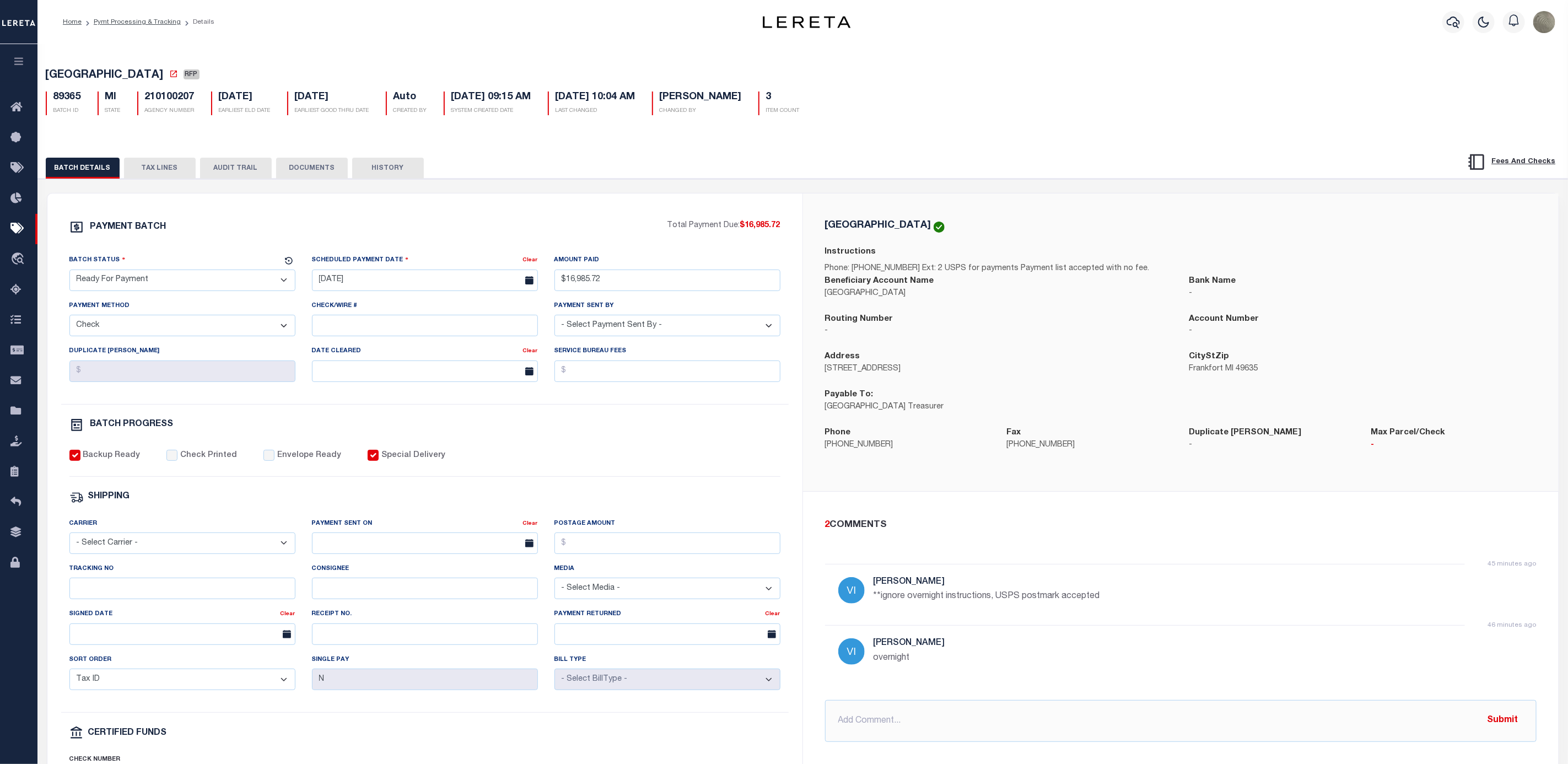
click at [348, 457] on div "Backup Ready Check Printed Envelope Ready Special Delivery" at bounding box center [424, 462] width 711 height 27
click at [421, 455] on div "PAYMENT BATCH Total Payment Due: $16,985.72 Batch Status - Select Status -" at bounding box center [425, 516] width 729 height 592
click at [425, 461] on label "Special Delivery" at bounding box center [412, 455] width 64 height 12
click at [378, 461] on input "Special Delivery" at bounding box center [374, 455] width 11 height 11
checkbox input "false"
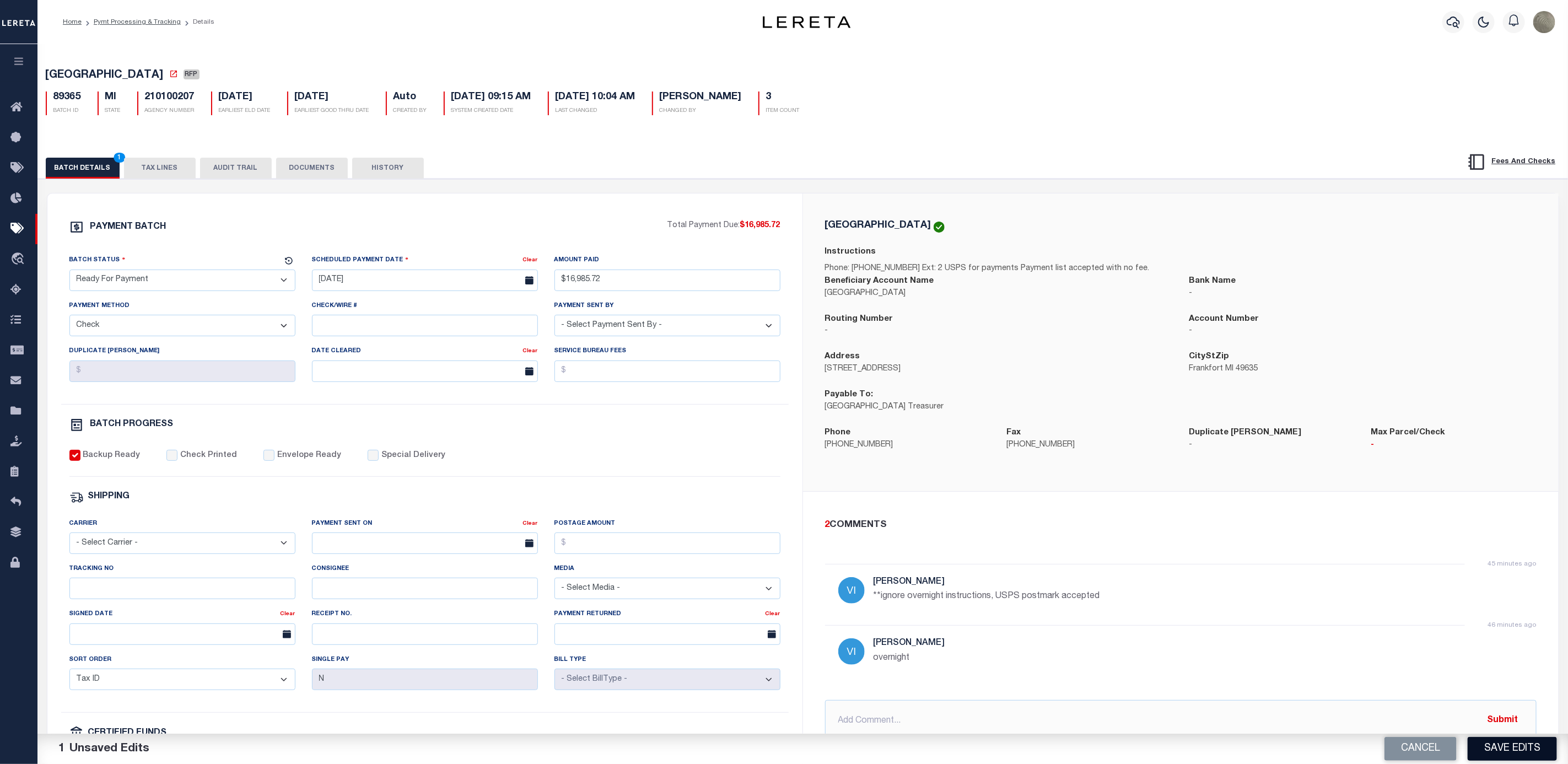
click at [1506, 753] on button "Save Edits" at bounding box center [1512, 749] width 90 height 24
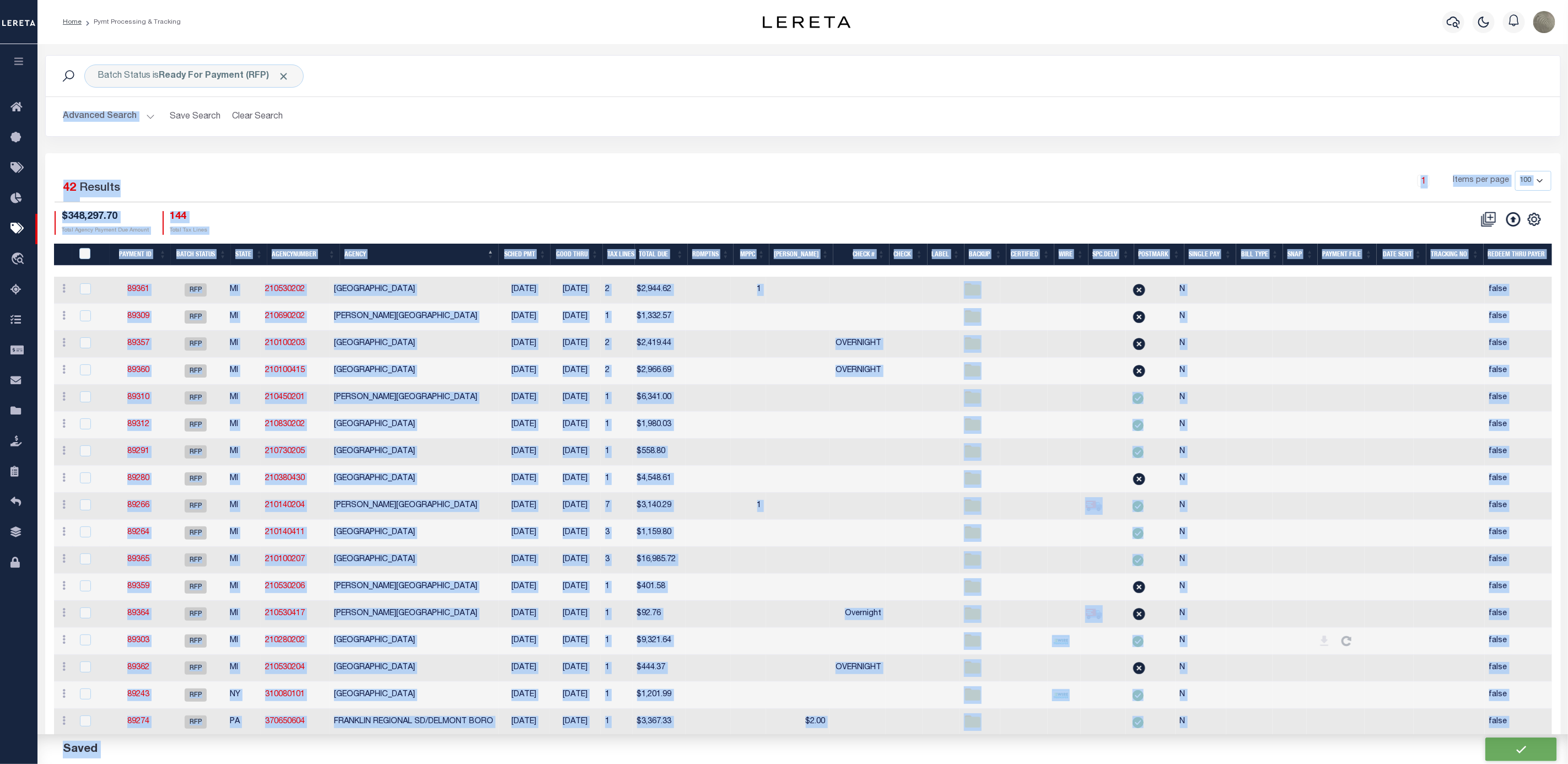
drag, startPoint x: 1506, startPoint y: 753, endPoint x: 658, endPoint y: 241, distance: 990.6
click at [808, 65] on div "Batch Status is Ready For Payment (RFP) Search Advanced Search Save Search Clea…" at bounding box center [802, 746] width 1530 height 1405
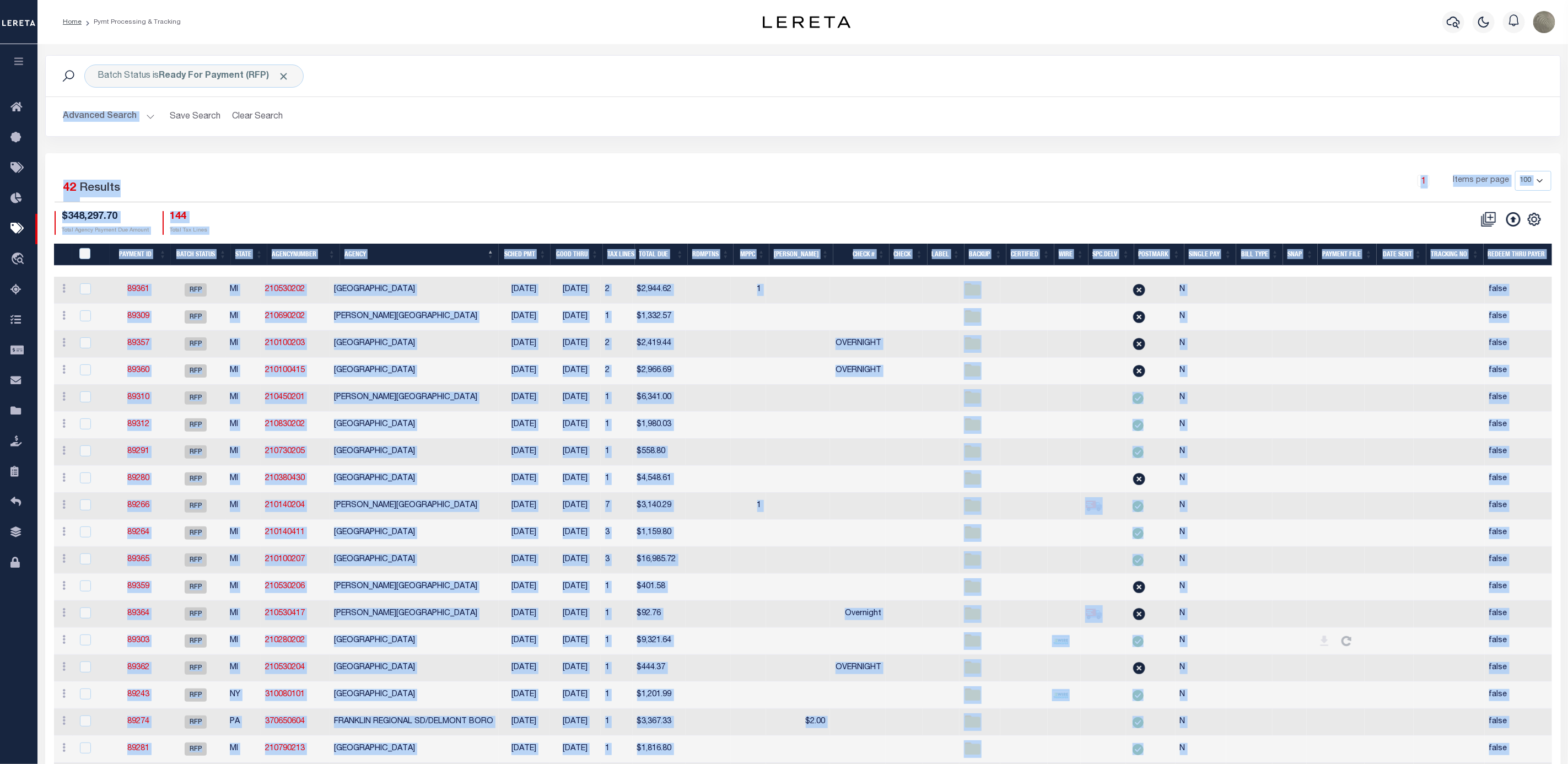
click at [732, 186] on div "1 Items per page 100 200 500 1000" at bounding box center [992, 185] width 1119 height 29
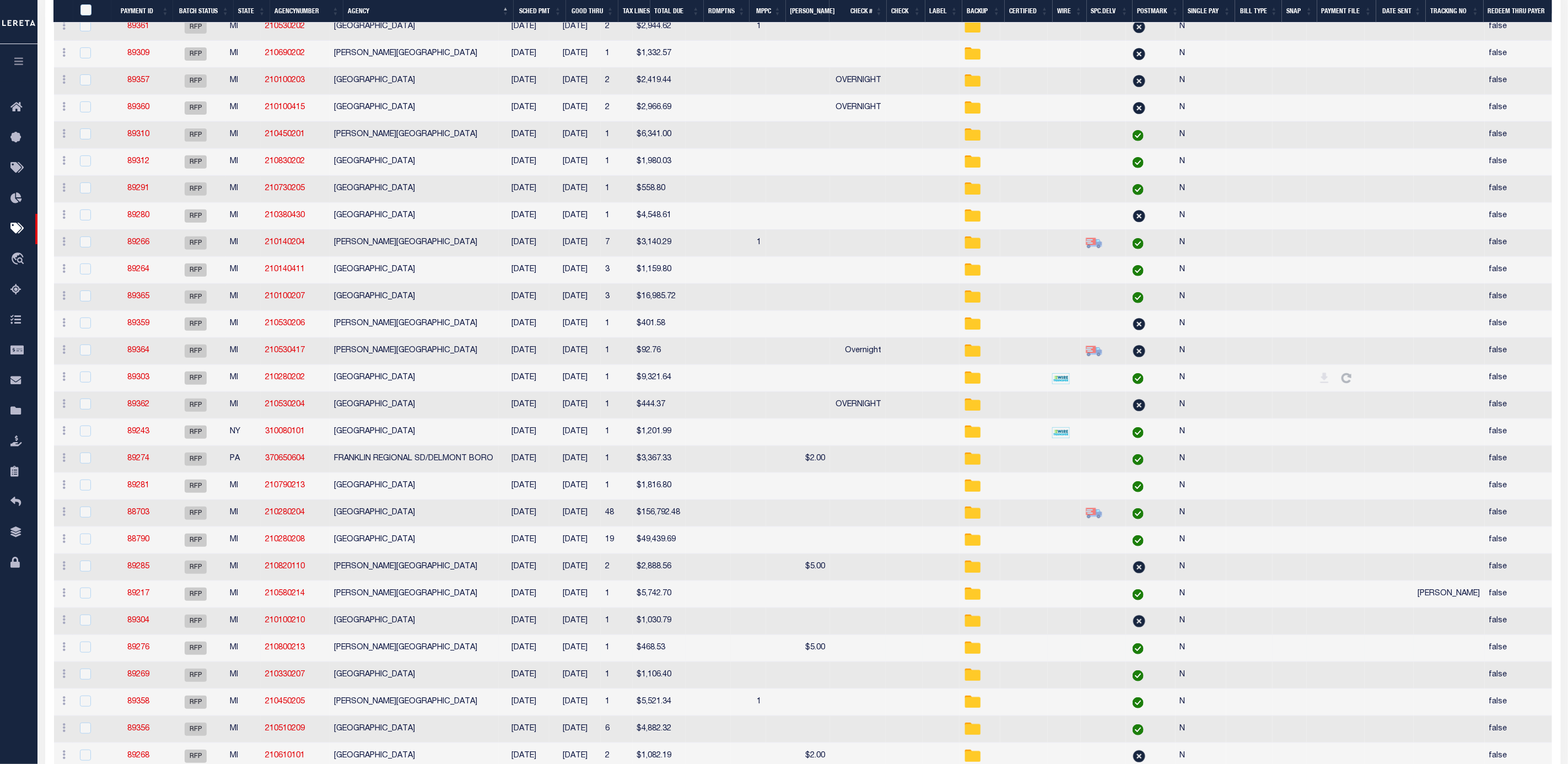
scroll to position [331, 0]
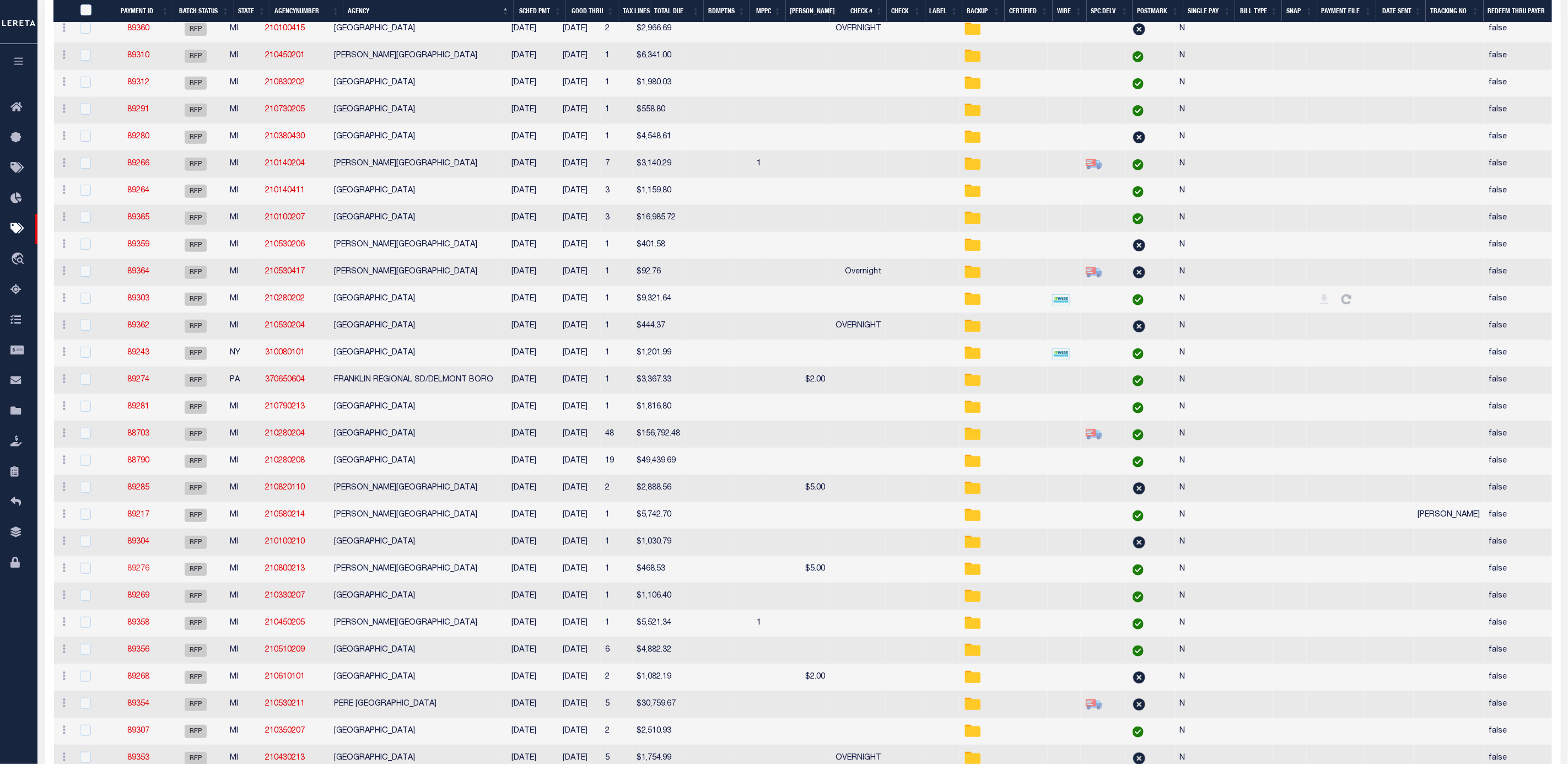
click at [142, 573] on link "89276" at bounding box center [139, 569] width 22 height 7
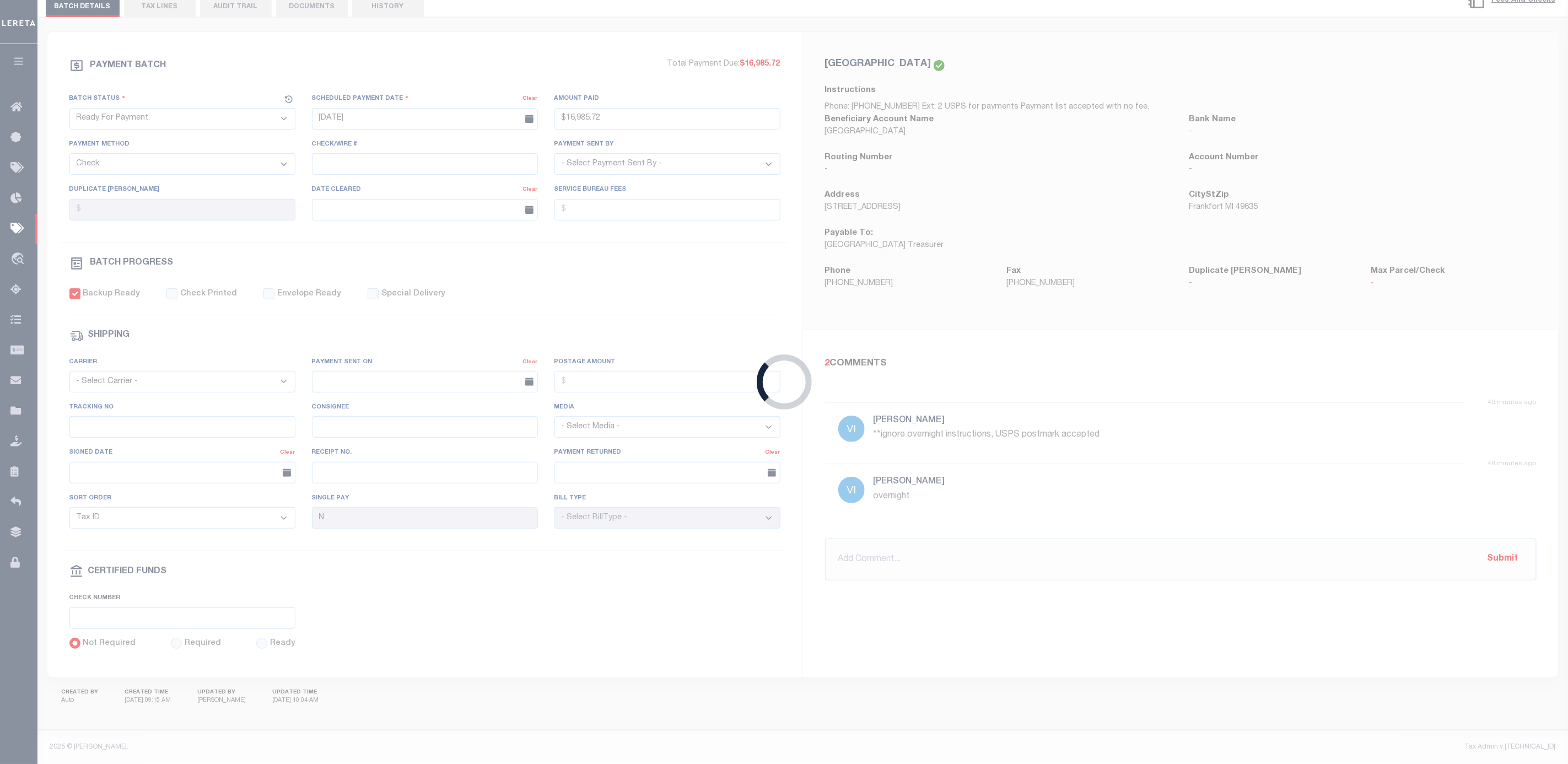
type input "[DATE]"
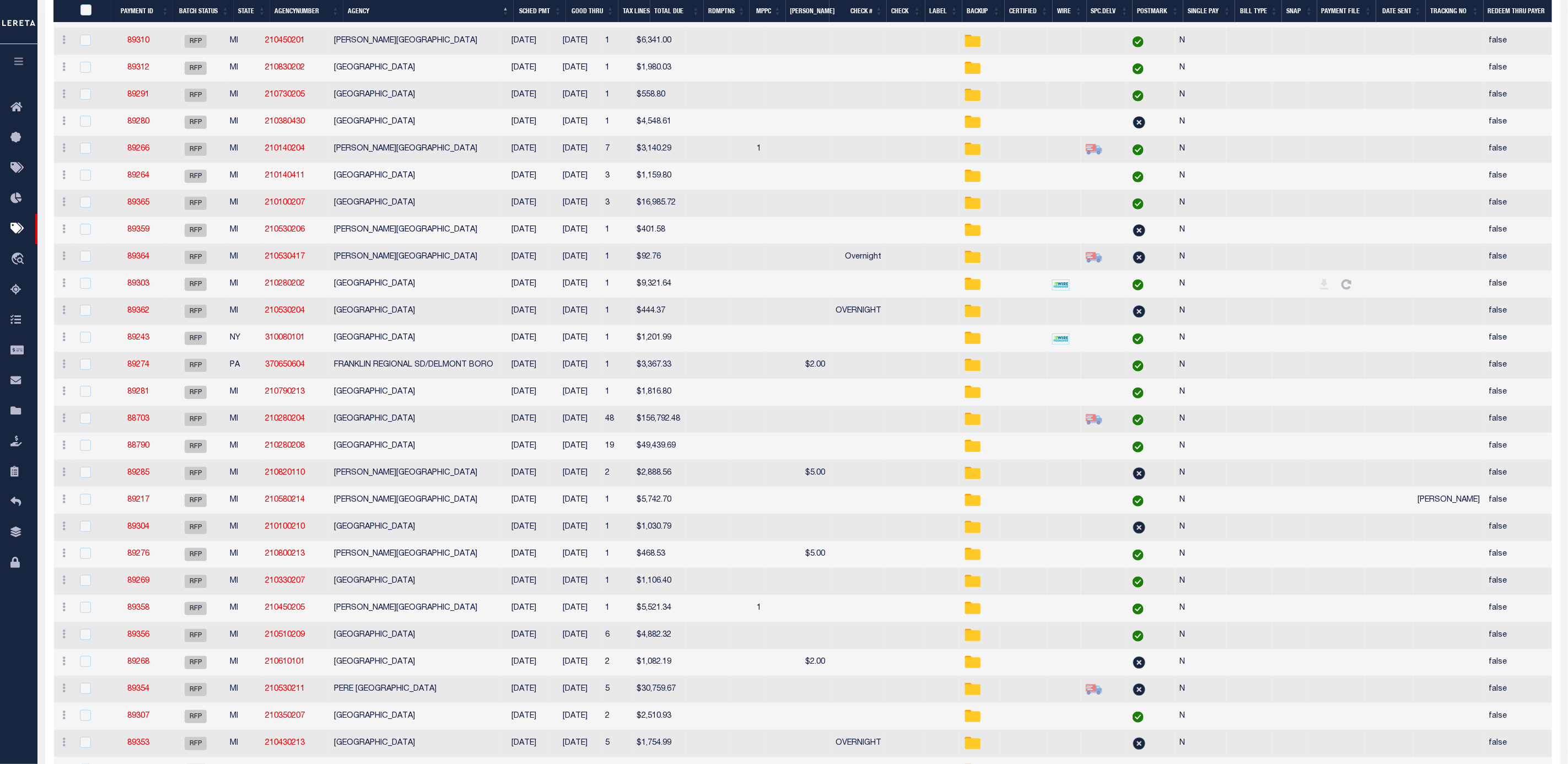
scroll to position [341, 0]
click at [145, 427] on link "88703" at bounding box center [139, 424] width 22 height 7
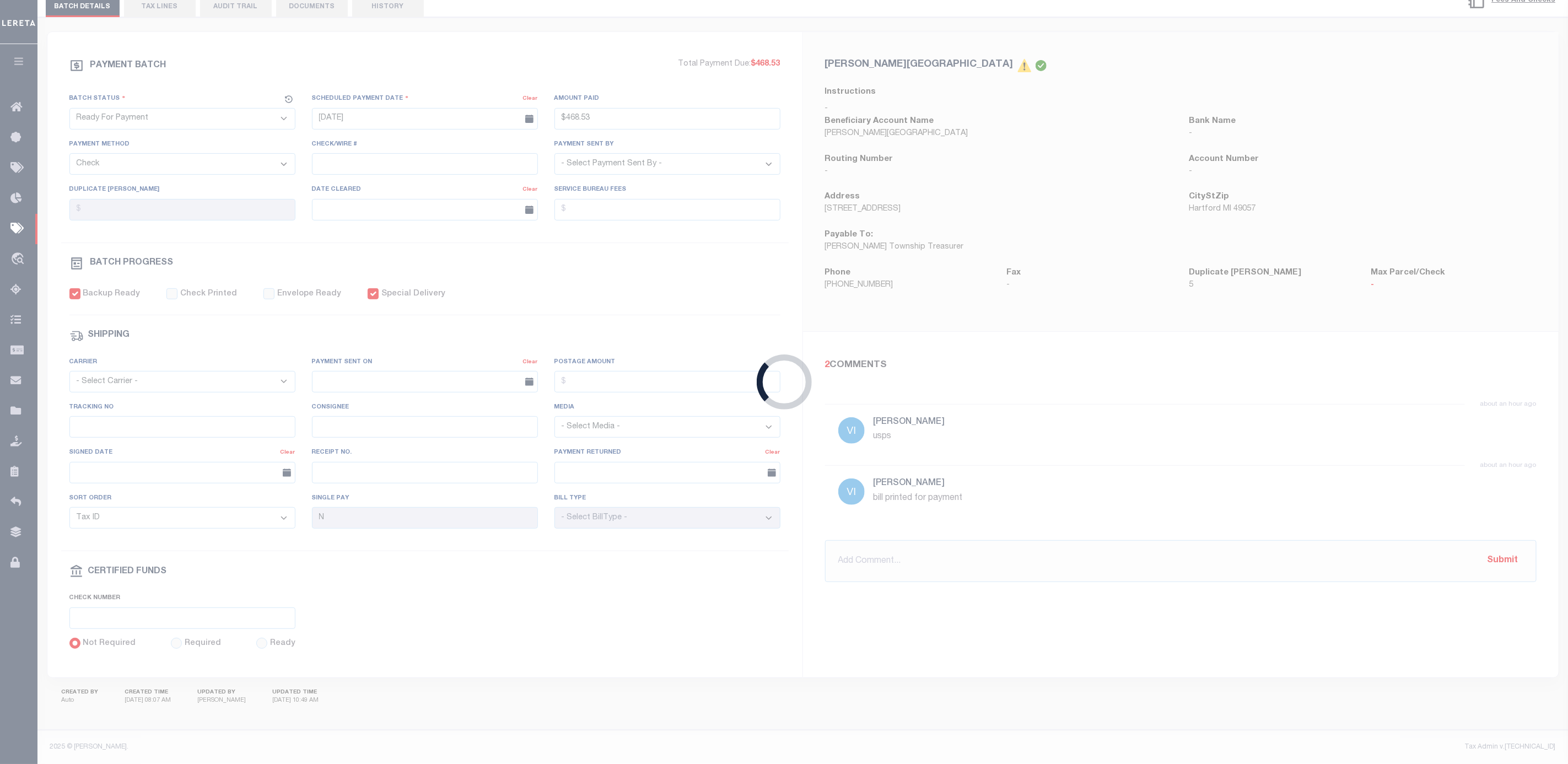
type input "$156,792.48"
select select "[PERSON_NAME]"
checkbox input "true"
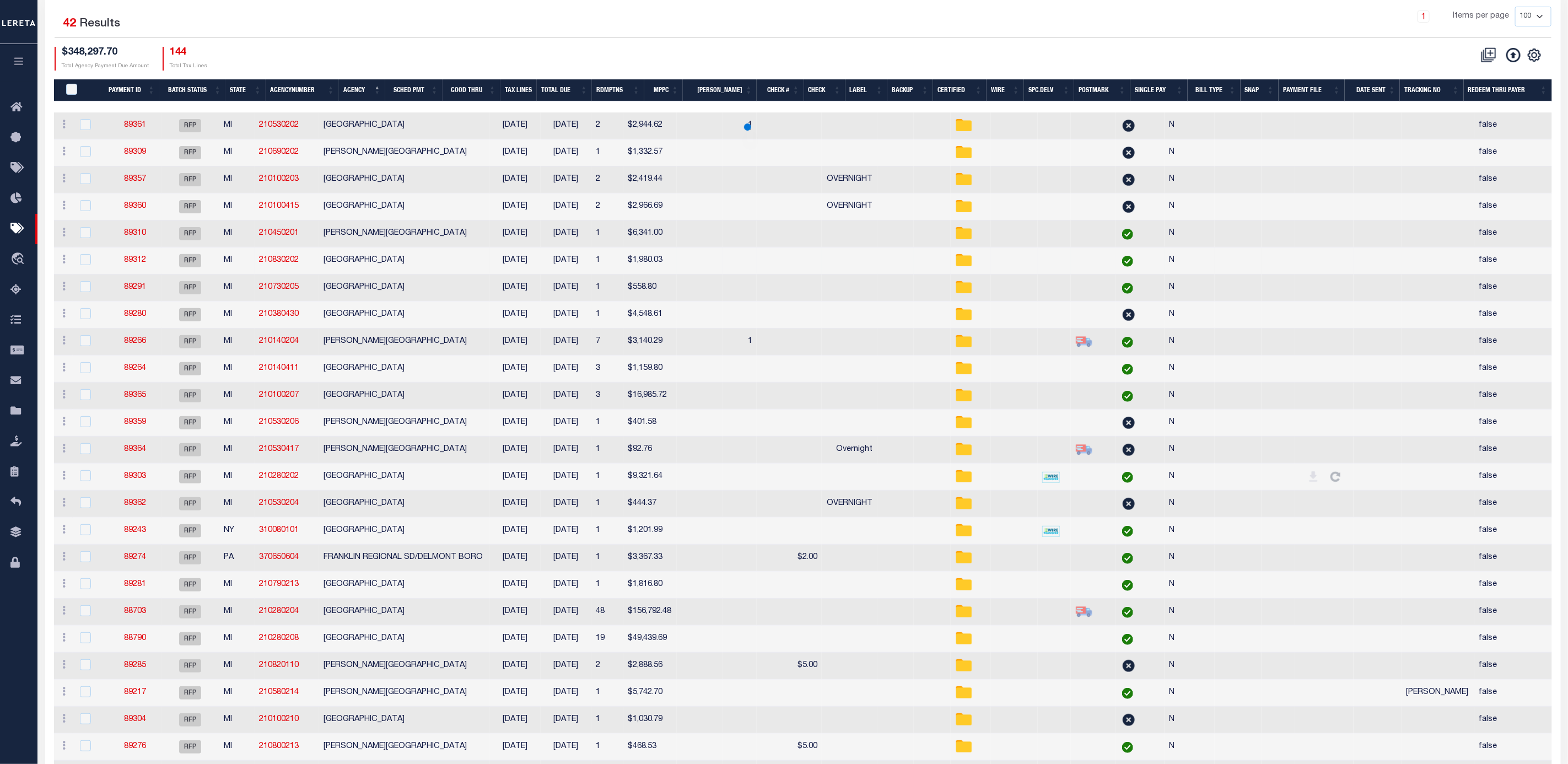
scroll to position [176, 0]
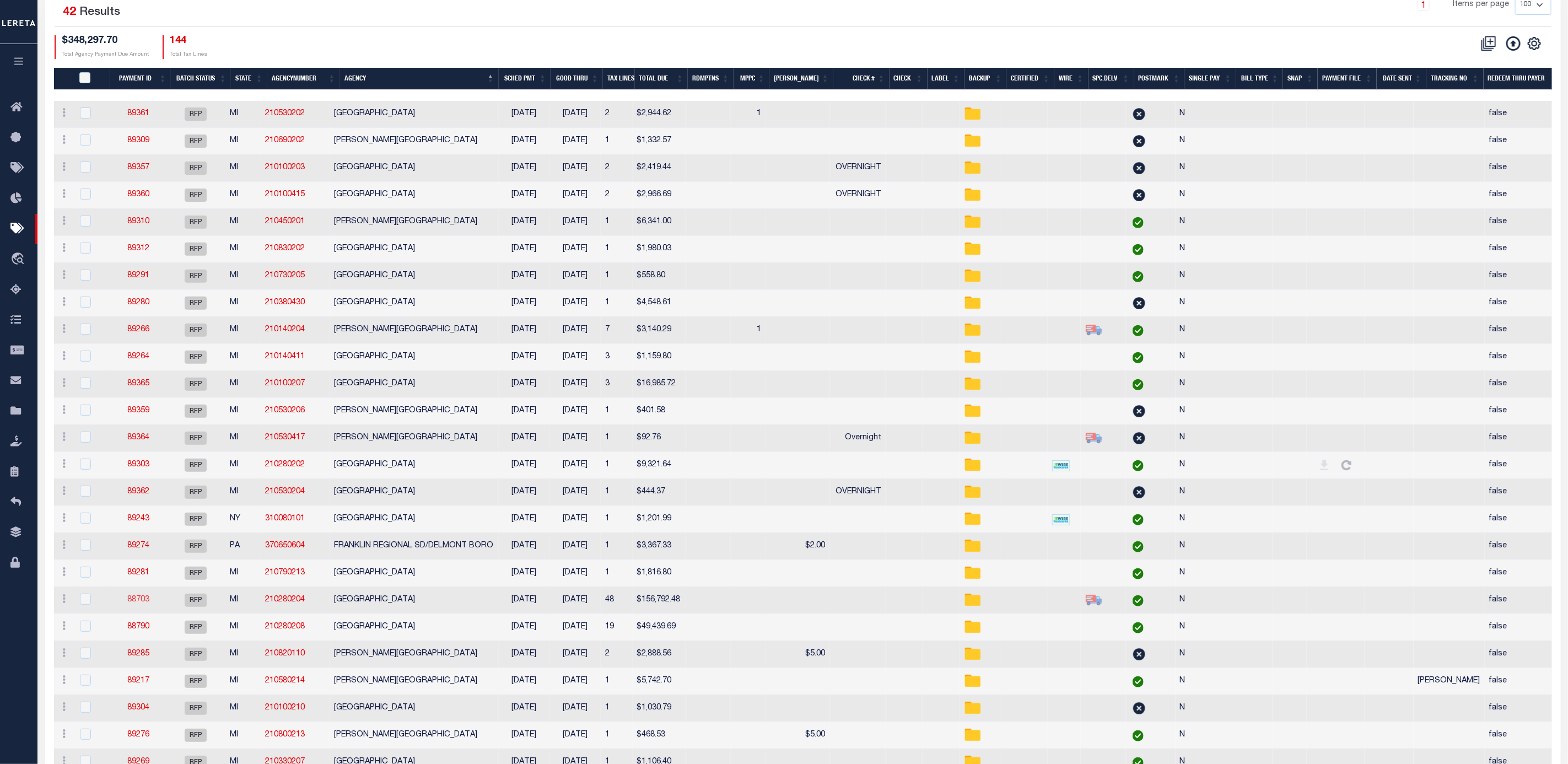
click at [139, 604] on link "88703" at bounding box center [139, 599] width 22 height 7
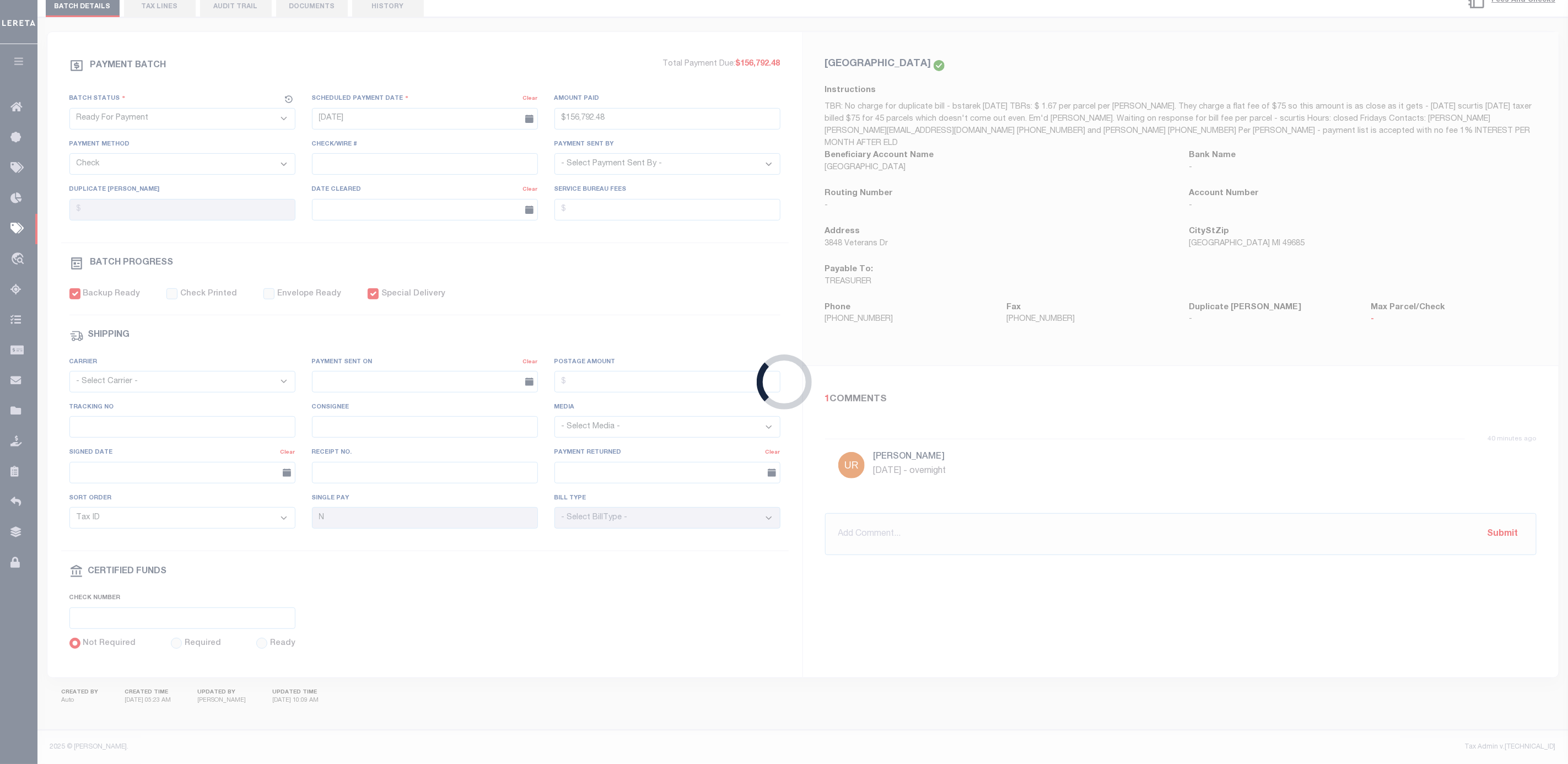
type input "$156,792.48"
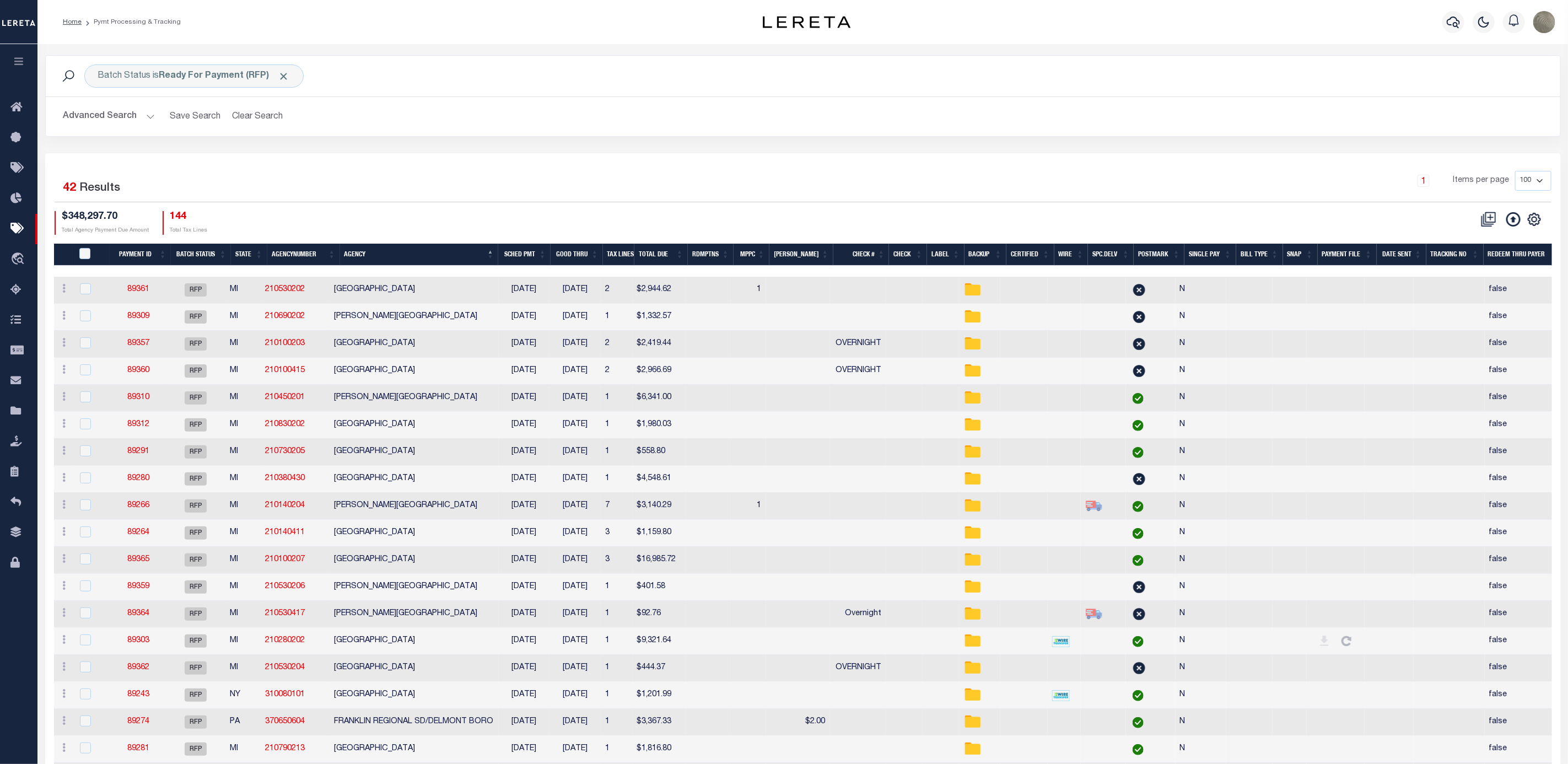
click at [665, 174] on div "1 Items per page 100 200 500 1000" at bounding box center [992, 185] width 1119 height 29
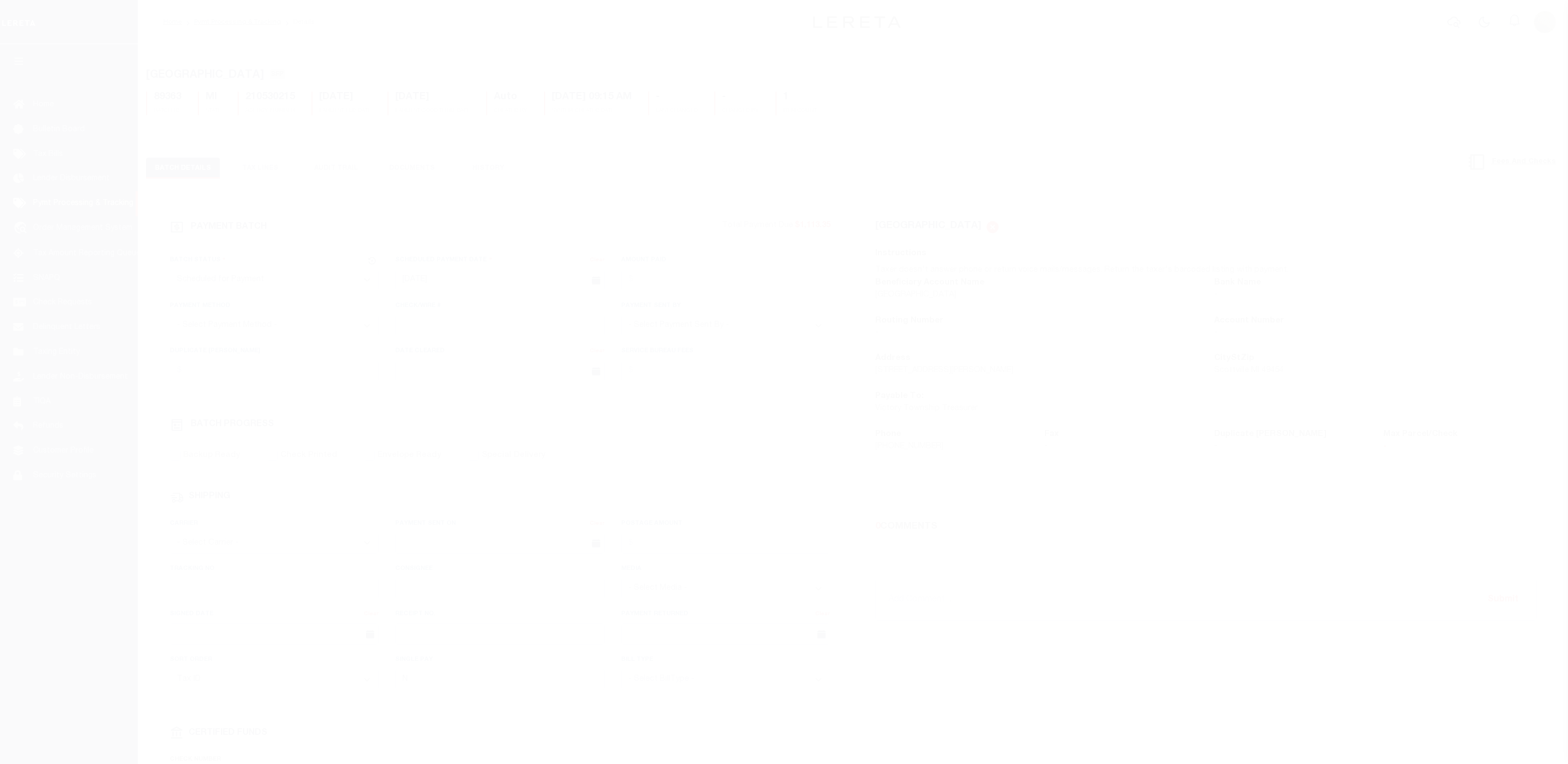
select select "SFP"
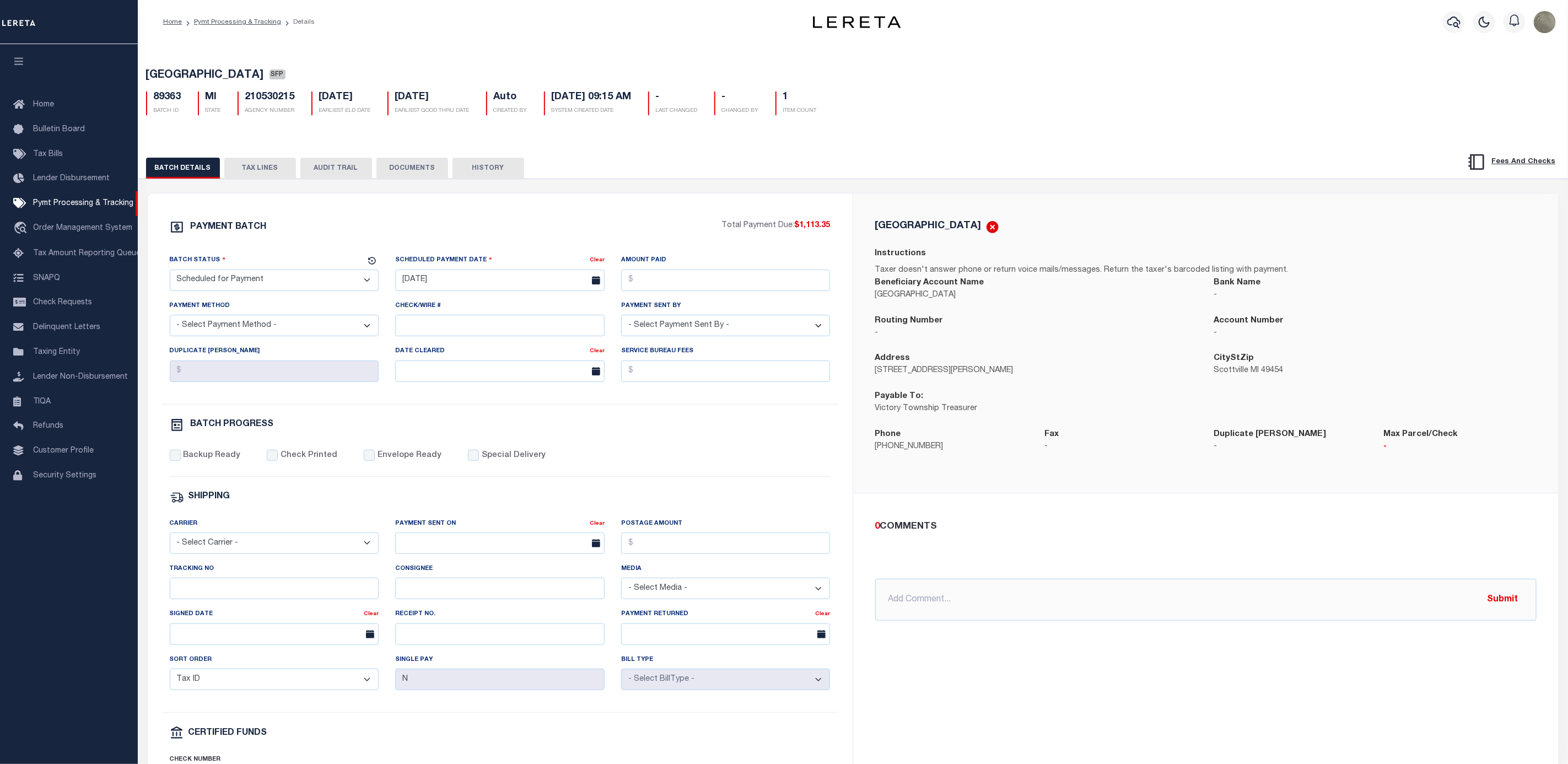
click at [684, 327] on select "- Select Payment Sent By - [PERSON_NAME] [PERSON_NAME] [PERSON_NAME] [PERSON_NA…" at bounding box center [726, 325] width 209 height 21
select select "[PERSON_NAME]"
click at [621, 319] on select "- Select Payment Sent By - [PERSON_NAME] [PERSON_NAME] [PERSON_NAME] [PERSON_NA…" at bounding box center [726, 325] width 209 height 21
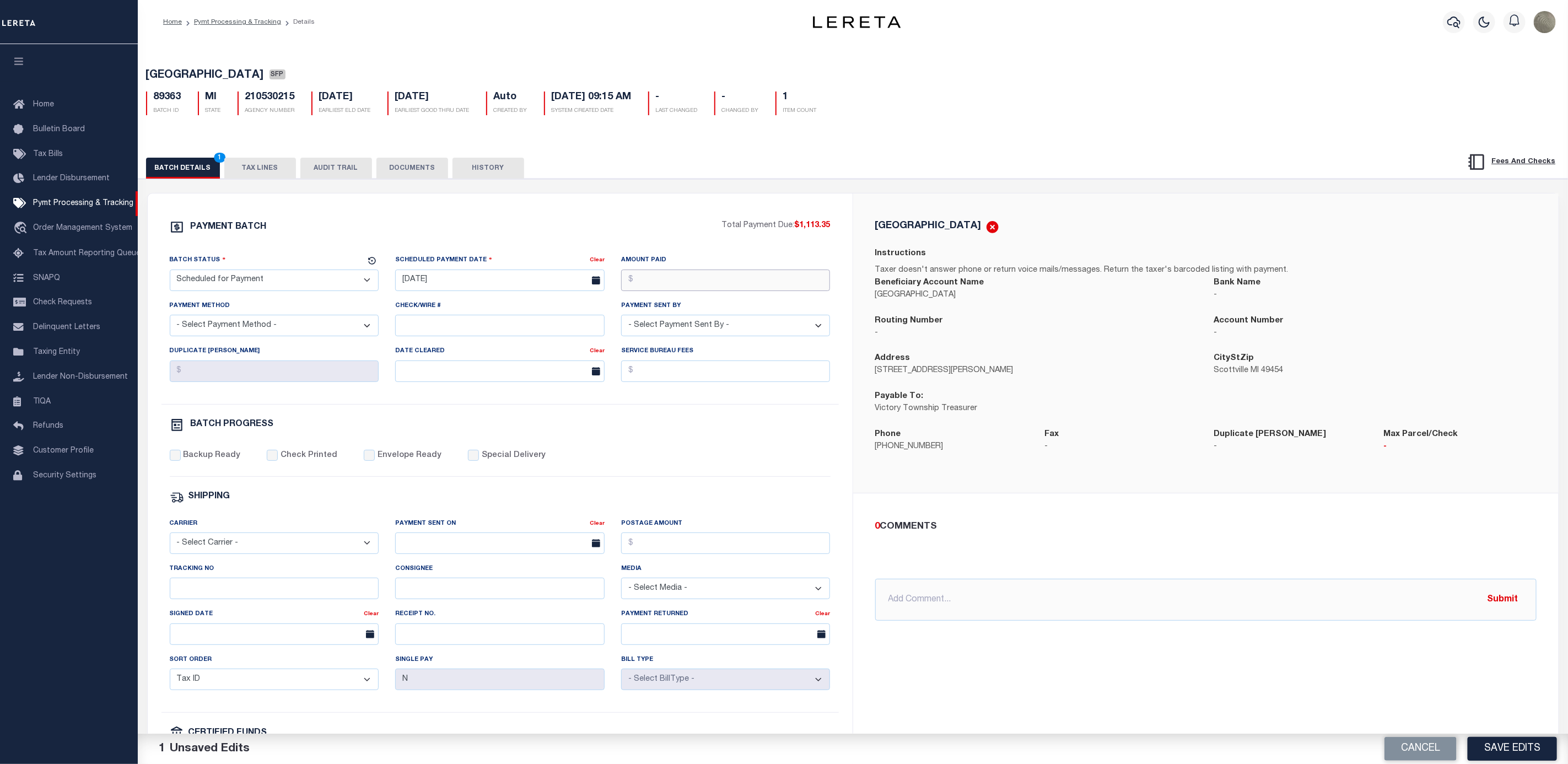
drag, startPoint x: 675, startPoint y: 273, endPoint x: 675, endPoint y: 260, distance: 13.0
click at [675, 273] on input "Amount Paid" at bounding box center [726, 279] width 209 height 21
type input "$1,113.35"
click at [448, 288] on input "[DATE]" at bounding box center [499, 279] width 209 height 21
click at [503, 361] on span "11" at bounding box center [504, 366] width 21 height 21
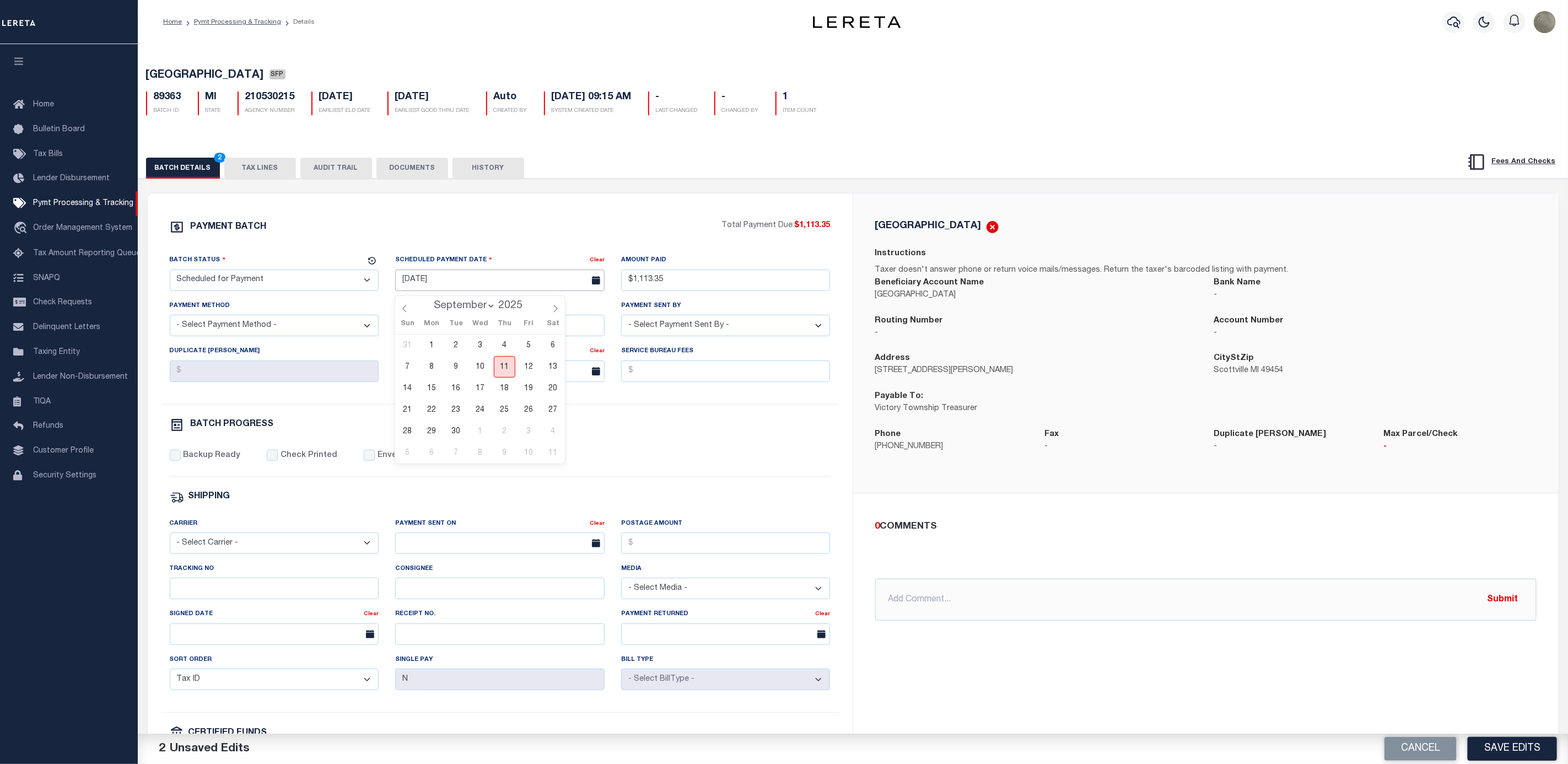
type input "[DATE]"
click at [228, 278] on select "- Select Status - Scheduled for Payment Ready For Payment Payment Sent Cleared …" at bounding box center [275, 279] width 209 height 21
select select "RFP"
click at [170, 272] on select "- Select Status - Scheduled for Payment Ready For Payment Payment Sent Cleared …" at bounding box center [275, 279] width 209 height 21
click at [235, 323] on select "- Select Payment Method - ACH Certified Check Check Direct Deposit Wire Transfer" at bounding box center [275, 325] width 209 height 21
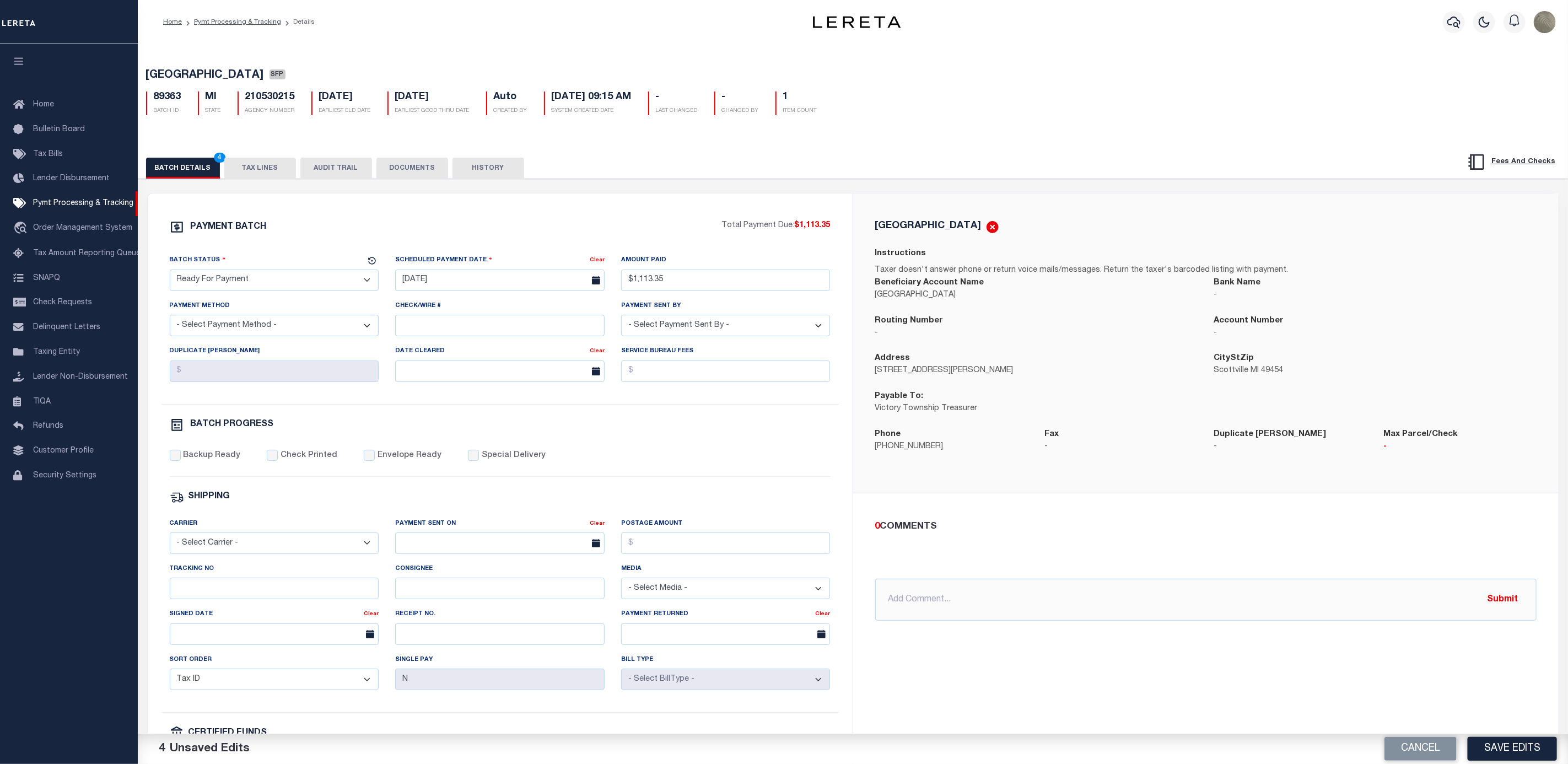
select select "CHK"
click at [170, 319] on select "- Select Payment Method - ACH Certified Check Check Direct Deposit Wire Transfer" at bounding box center [275, 325] width 209 height 21
click at [192, 457] on div "PAYMENT BATCH Total Payment Due: $1,113.35 Batch Status - Select Status -" at bounding box center [500, 516] width 679 height 592
click at [191, 462] on label "Backup Ready" at bounding box center [212, 455] width 57 height 12
click at [181, 461] on input "Backup Ready" at bounding box center [176, 455] width 11 height 11
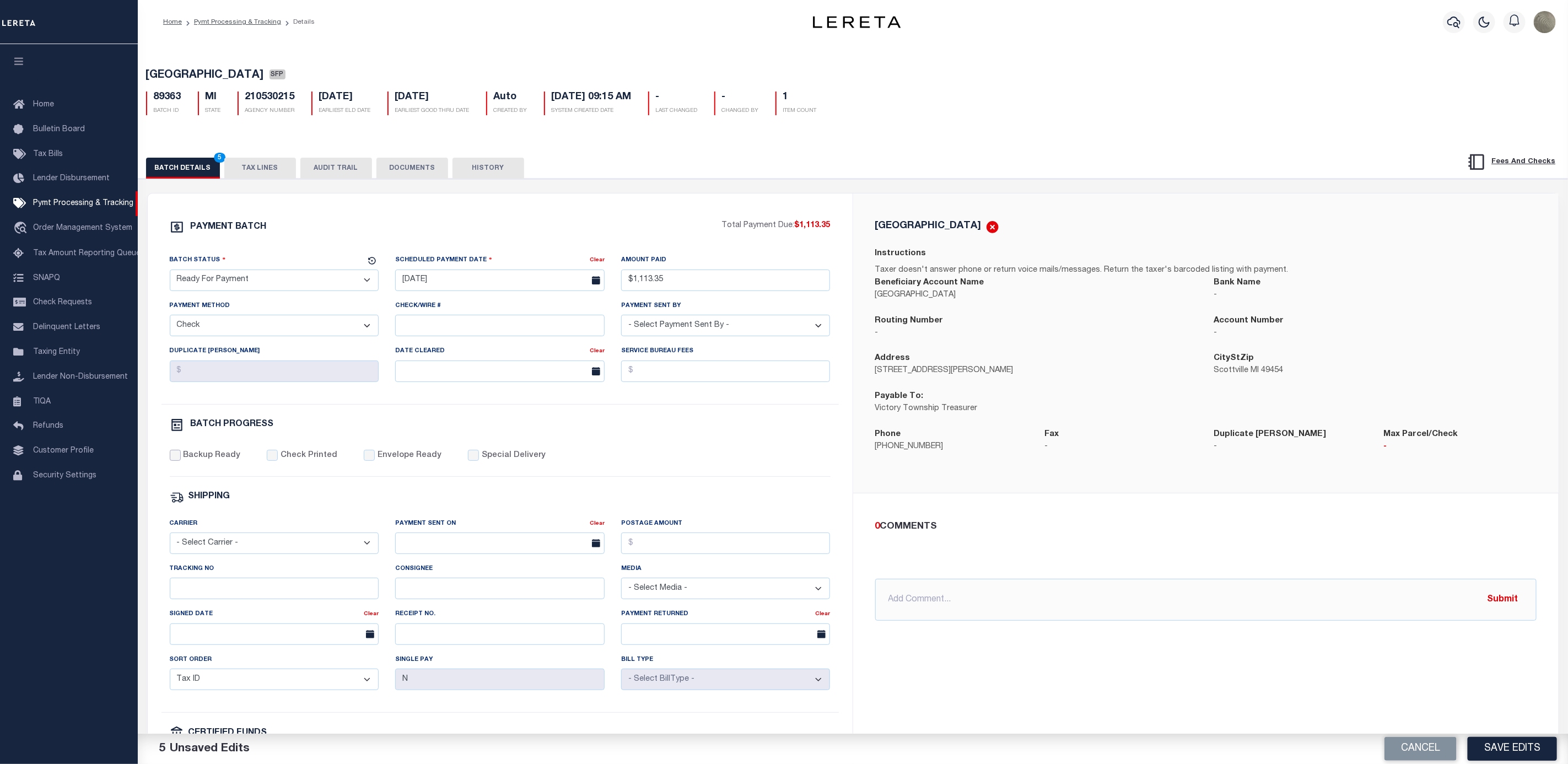
checkbox input "true"
click at [1510, 745] on button "Save Edits" at bounding box center [1512, 749] width 90 height 24
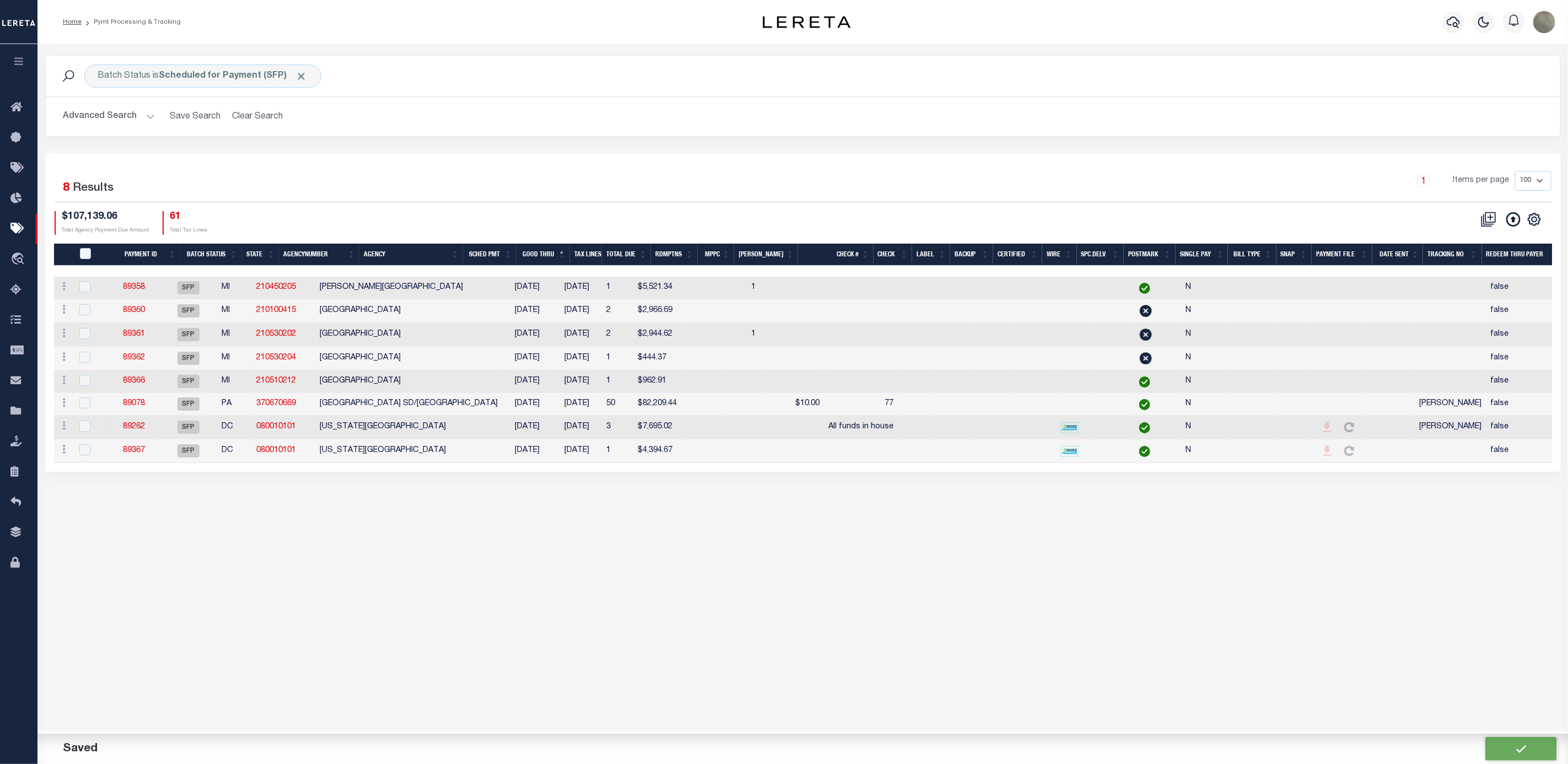
type input "$1,113.35"
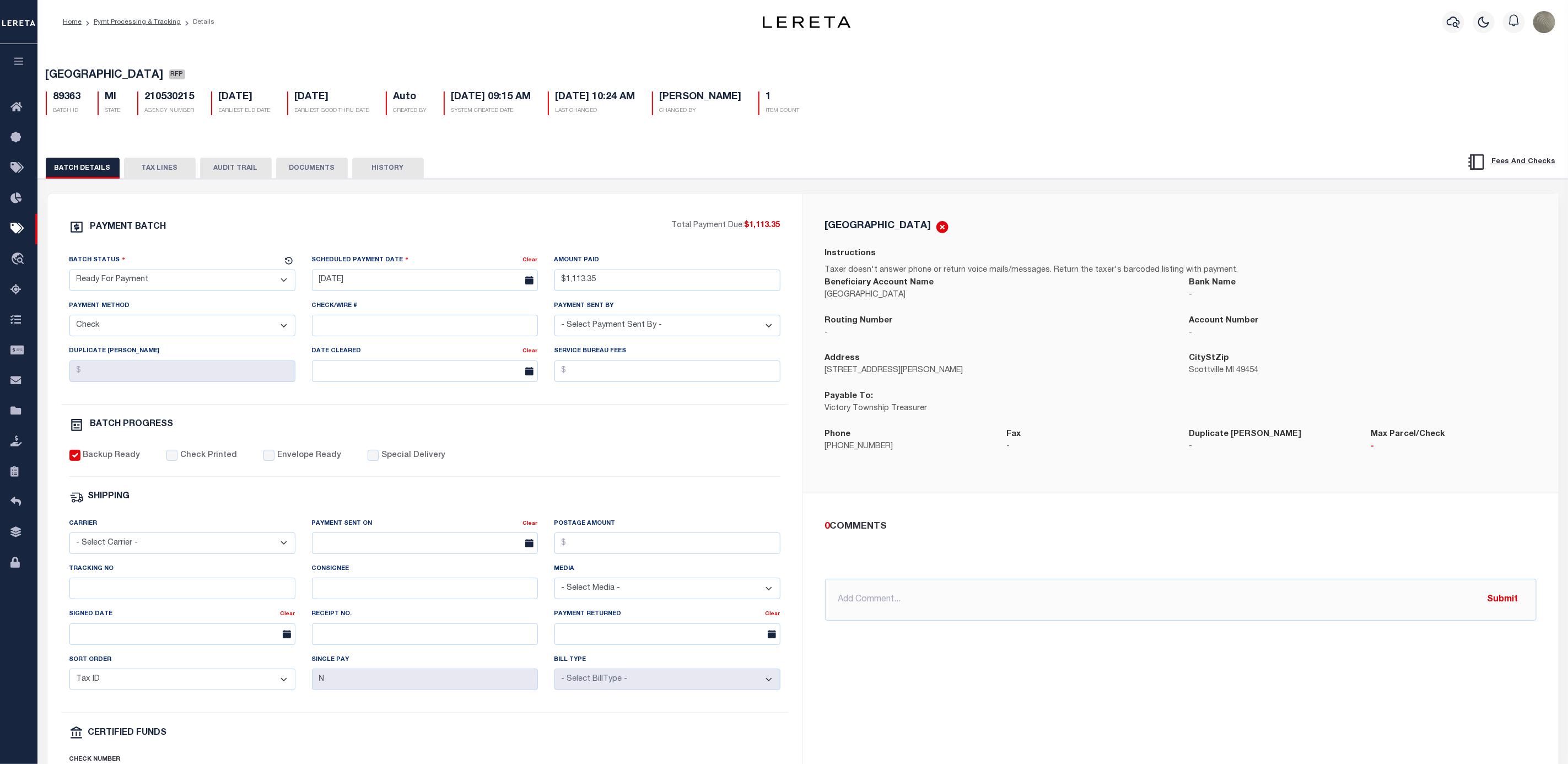
click at [1137, 253] on div "Instructions Taxer doesn't answer phone or return voice mails/messages. Return …" at bounding box center [1181, 262] width 712 height 29
drag, startPoint x: 954, startPoint y: 277, endPoint x: 905, endPoint y: 291, distance: 51.0
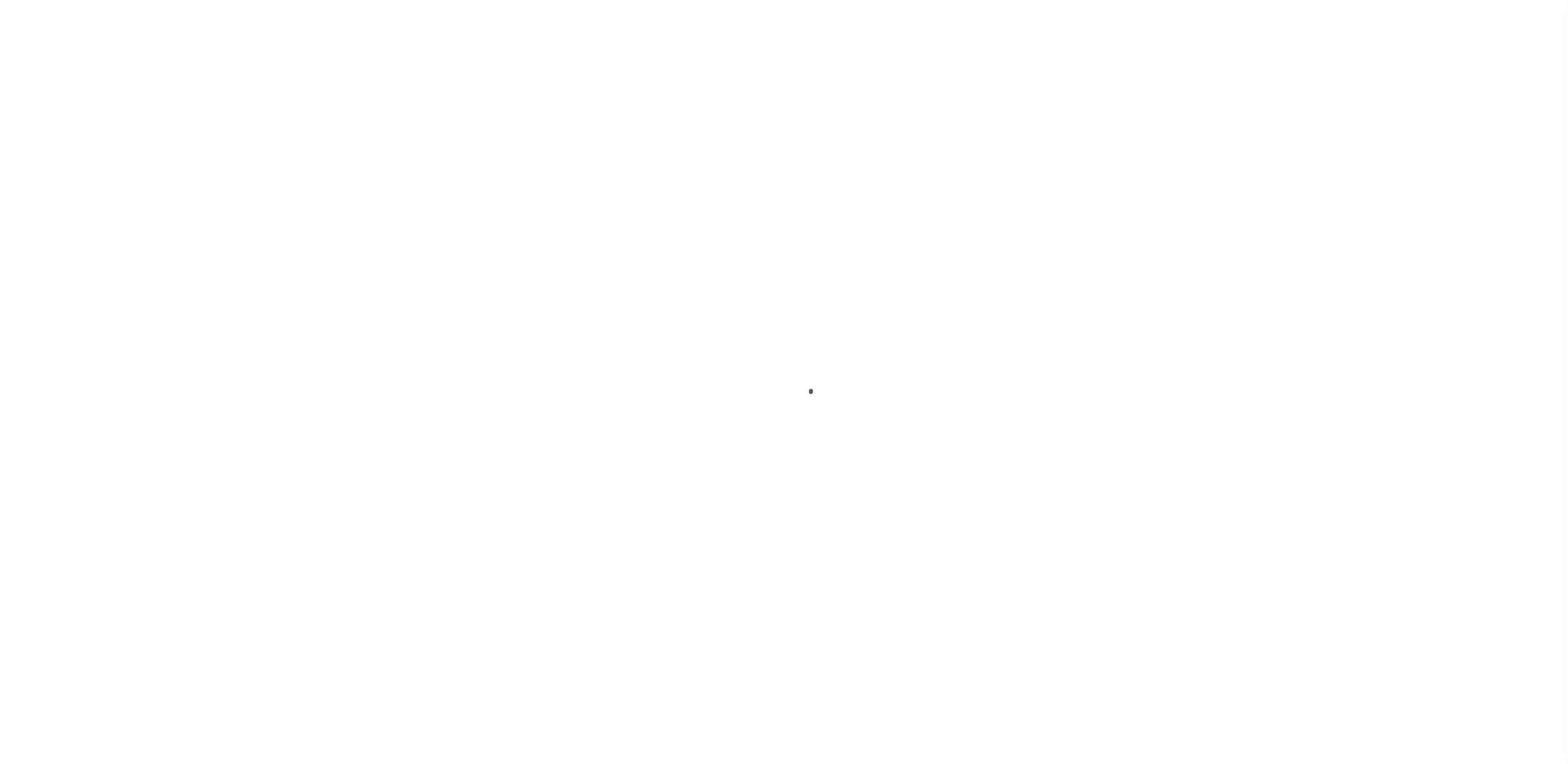
select select "RFP"
select select "CHK"
select select "[PERSON_NAME]"
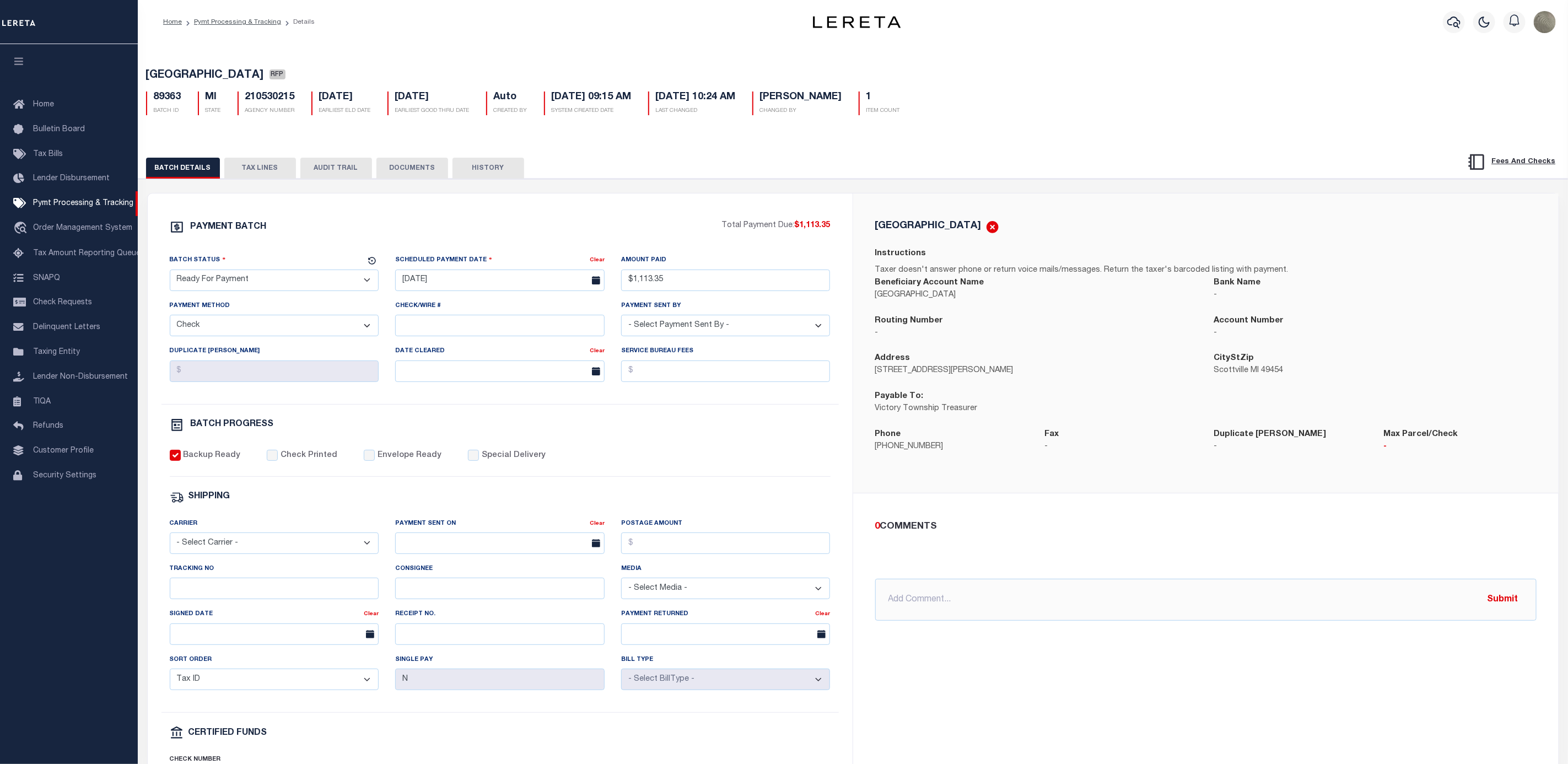
click at [606, 222] on div "PAYMENT BATCH Total Payment Due: $1,113.35 Batch Status" at bounding box center [500, 515] width 704 height 645
